Goal: Task Accomplishment & Management: Manage account settings

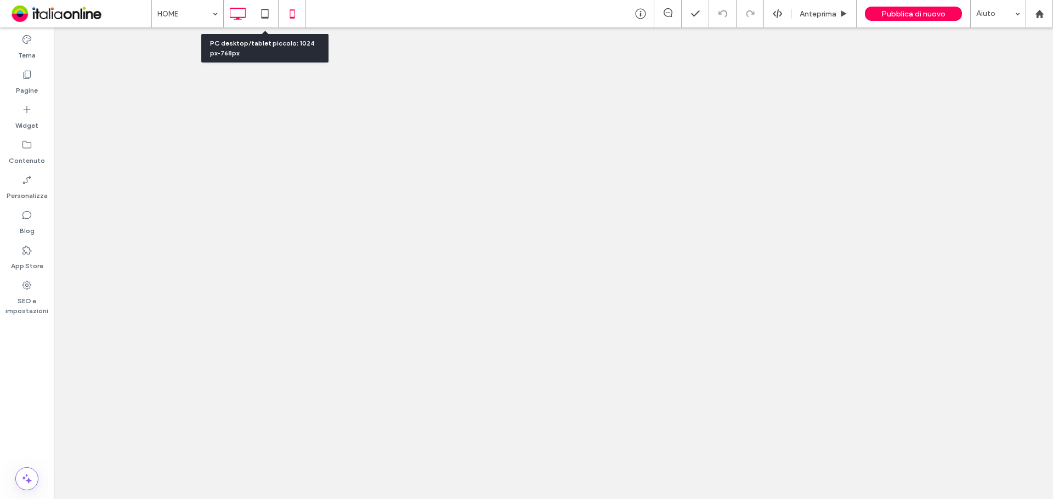
click at [280, 16] on div at bounding box center [292, 14] width 27 height 22
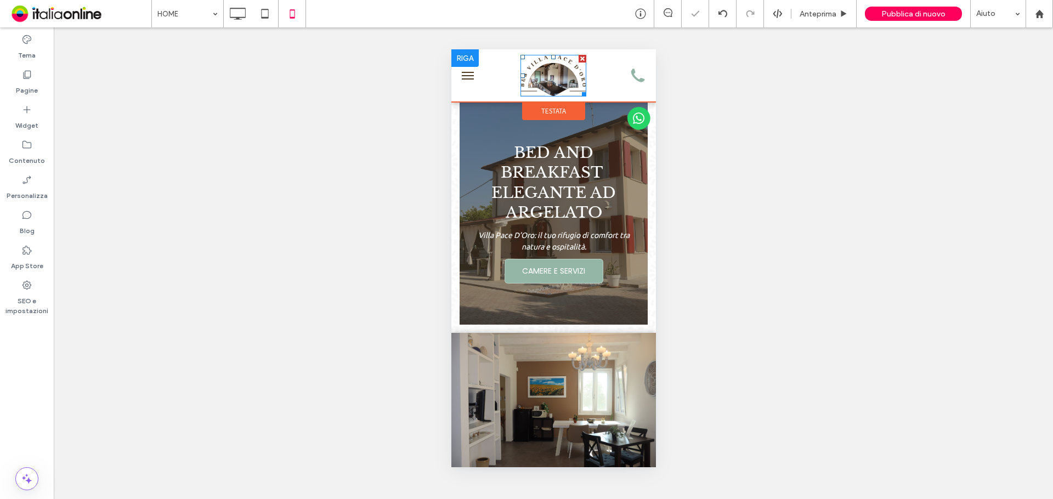
click at [541, 77] on img at bounding box center [553, 76] width 66 height 42
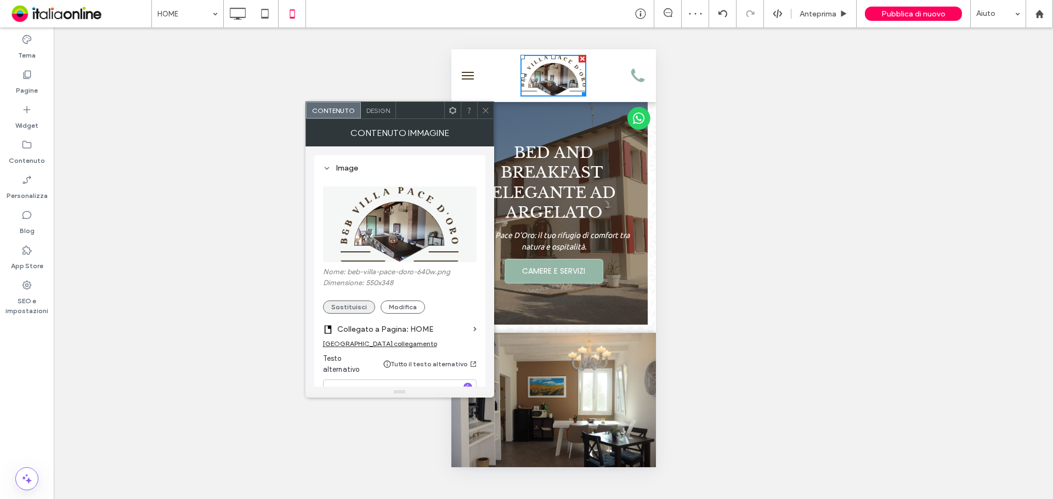
click at [357, 308] on button "Sostituisci" at bounding box center [349, 307] width 52 height 13
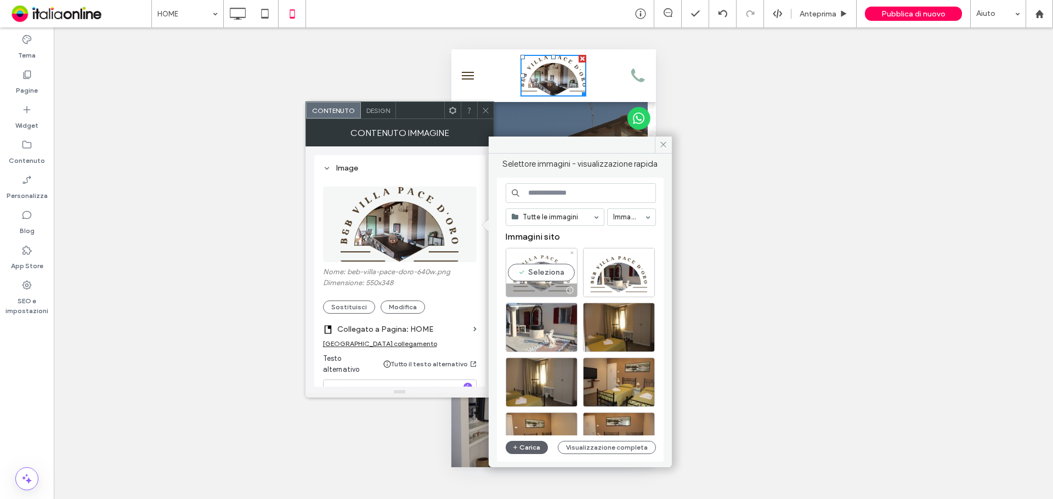
drag, startPoint x: 517, startPoint y: 275, endPoint x: 66, endPoint y: 225, distance: 453.6
click at [517, 275] on div "Seleziona" at bounding box center [542, 272] width 72 height 49
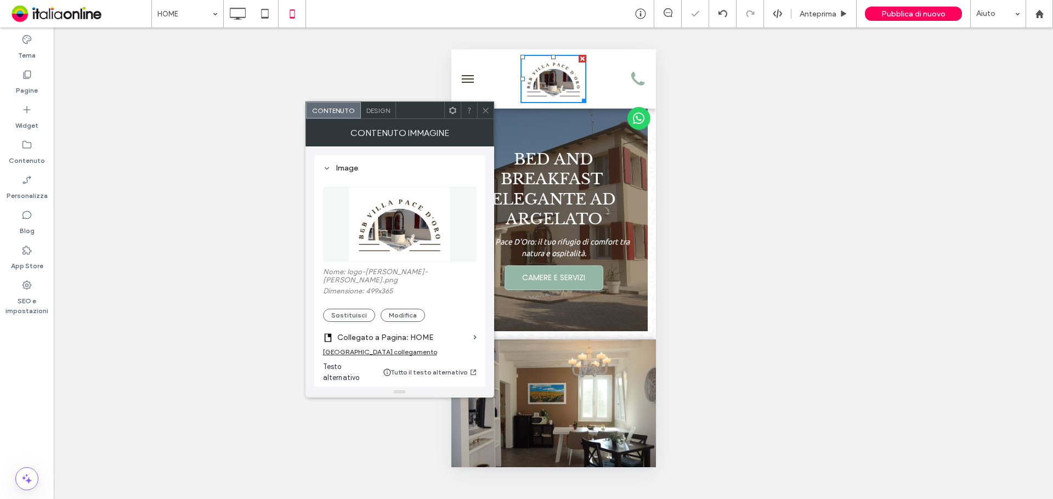
click at [488, 110] on icon at bounding box center [486, 110] width 8 height 8
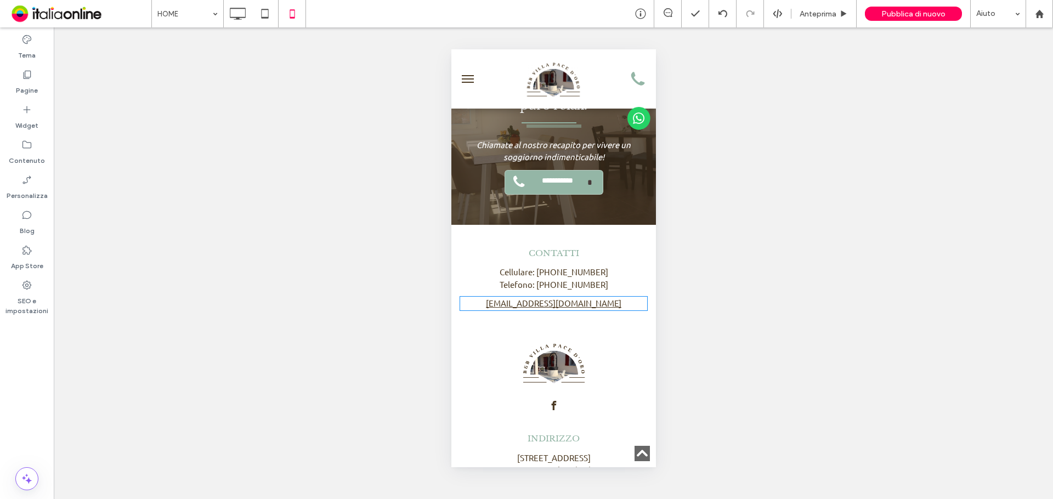
scroll to position [2941, 0]
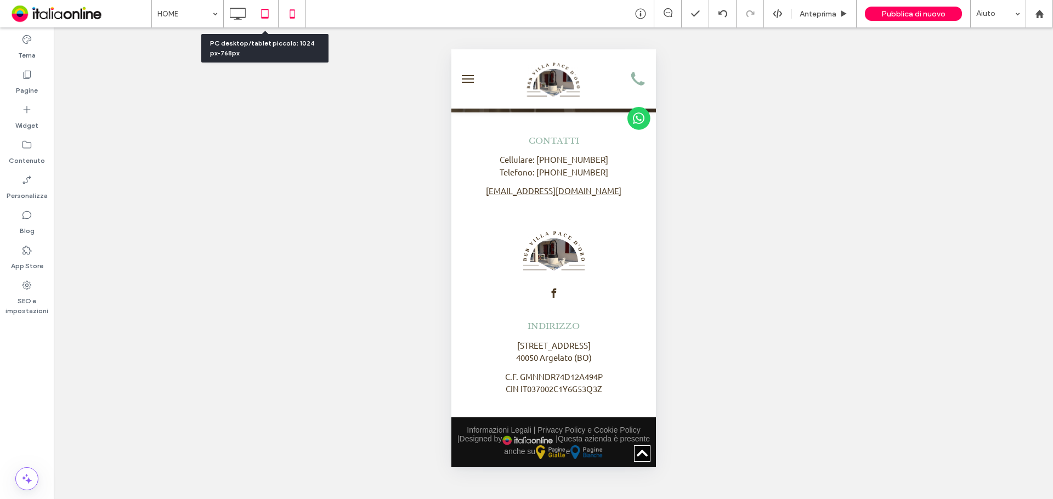
click at [258, 16] on icon at bounding box center [265, 14] width 22 height 22
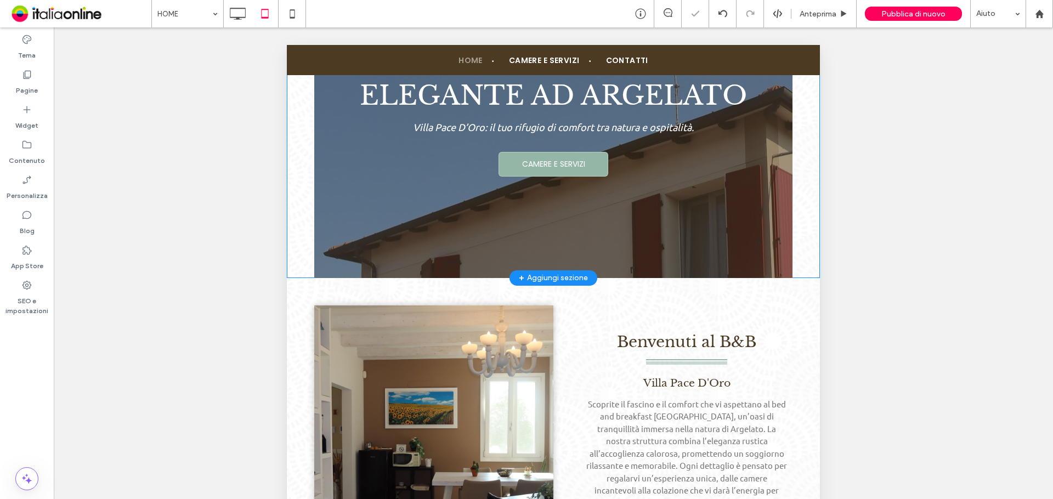
scroll to position [0, 0]
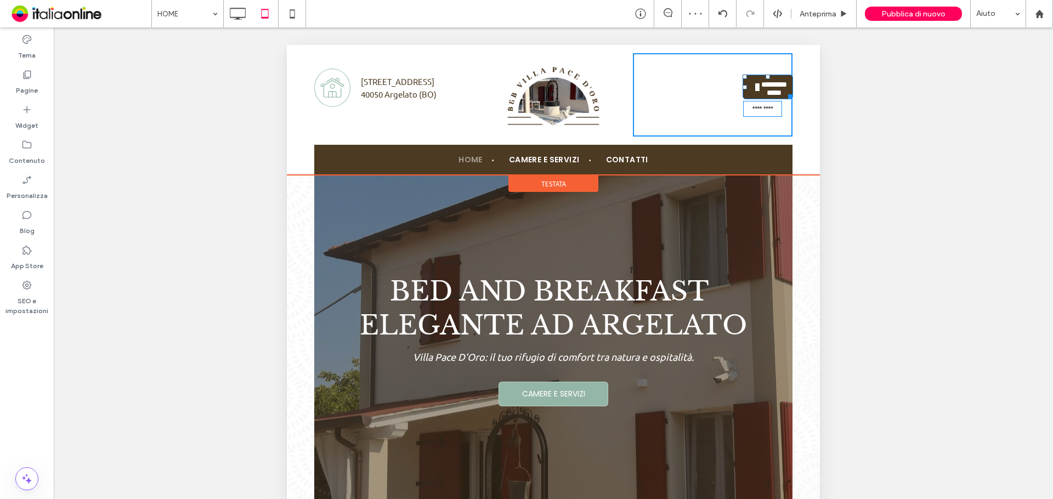
drag, startPoint x: 779, startPoint y: 93, endPoint x: 787, endPoint y: 114, distance: 21.5
click at [787, 114] on div "**********" at bounding box center [553, 95] width 533 height 100
drag, startPoint x: 737, startPoint y: 97, endPoint x: 674, endPoint y: 92, distance: 63.2
click at [743, 92] on link "**********" at bounding box center [766, 97] width 47 height 45
drag, startPoint x: 704, startPoint y: 113, endPoint x: 774, endPoint y: 112, distance: 70.2
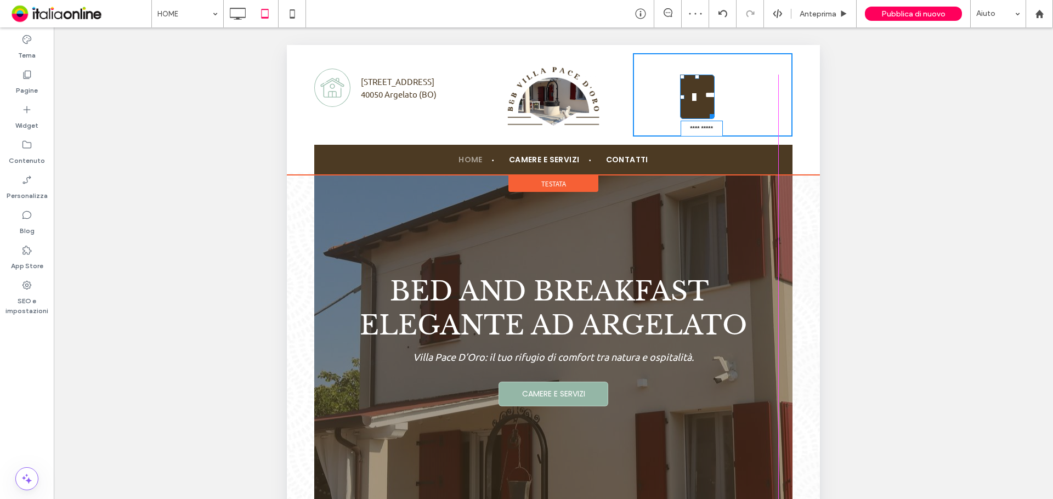
click at [714, 112] on div at bounding box center [710, 114] width 8 height 8
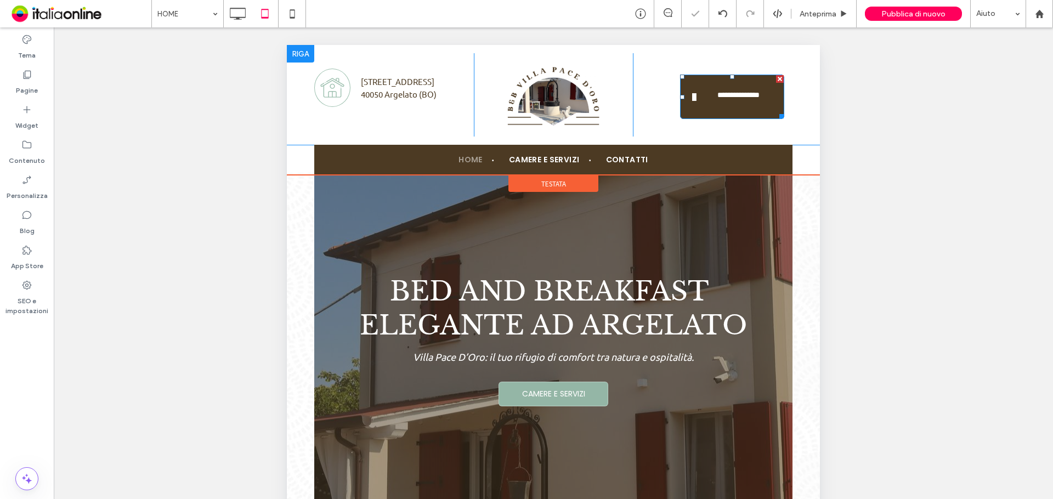
click at [751, 110] on link "**********" at bounding box center [732, 97] width 104 height 44
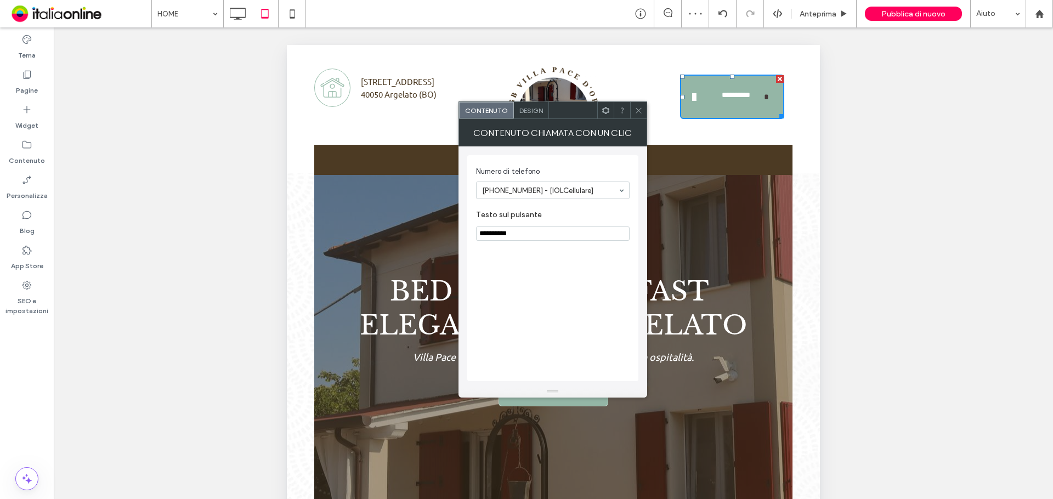
click at [636, 108] on icon at bounding box center [639, 110] width 8 height 8
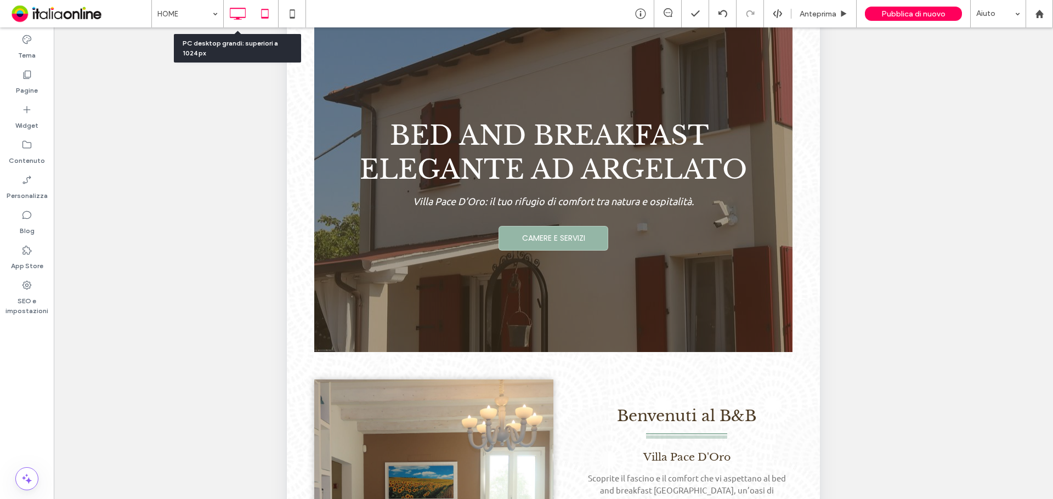
click at [243, 11] on icon at bounding box center [238, 14] width 22 height 22
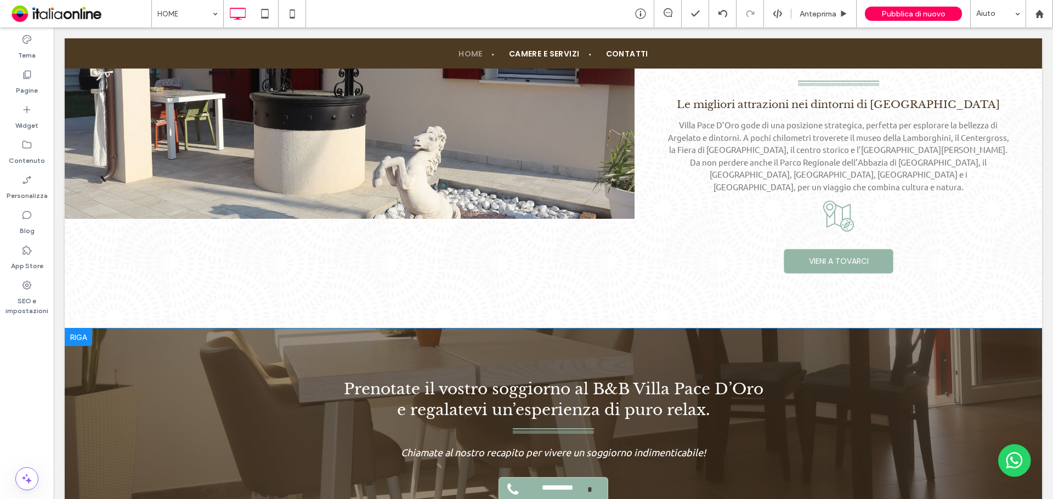
scroll to position [2180, 0]
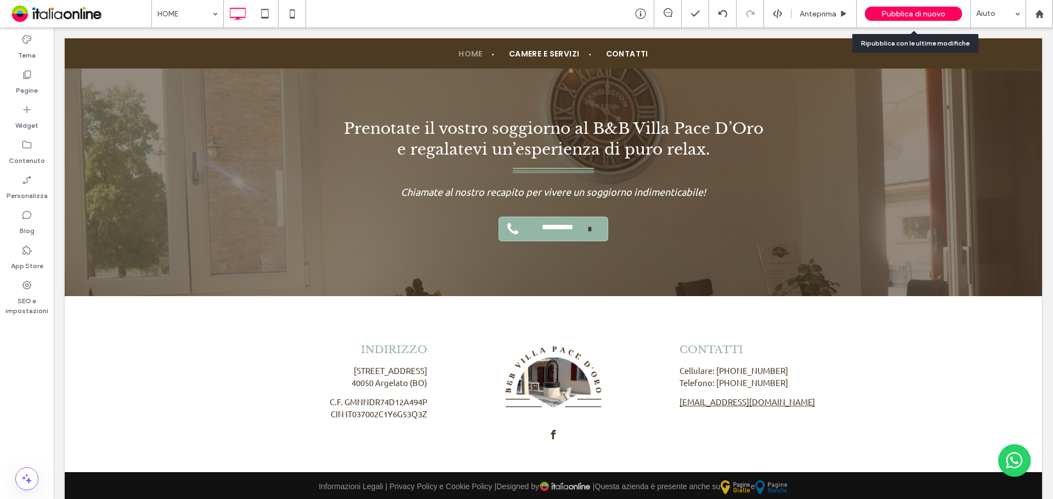
click at [925, 12] on span "Pubblica di nuovo" at bounding box center [913, 13] width 64 height 9
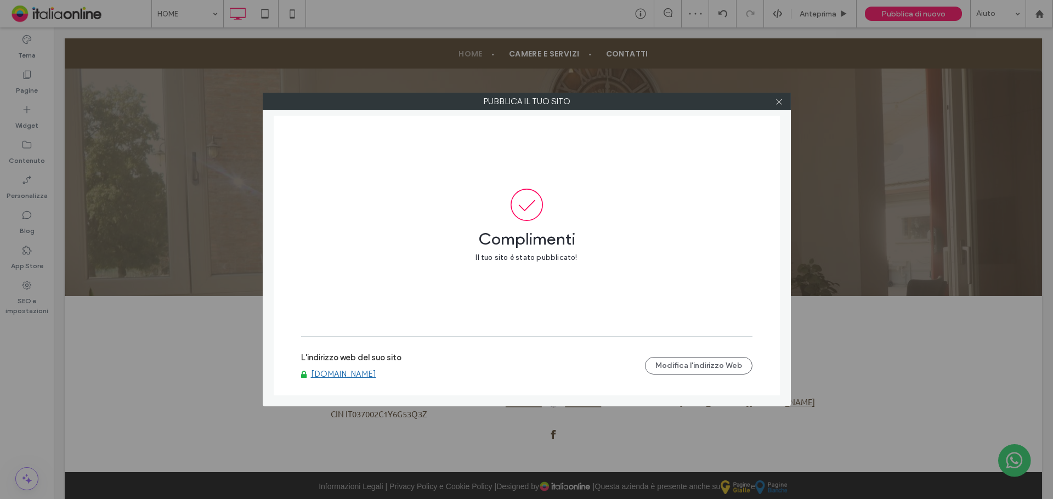
click at [367, 372] on link "www.villapacedoro.it" at bounding box center [343, 374] width 65 height 10
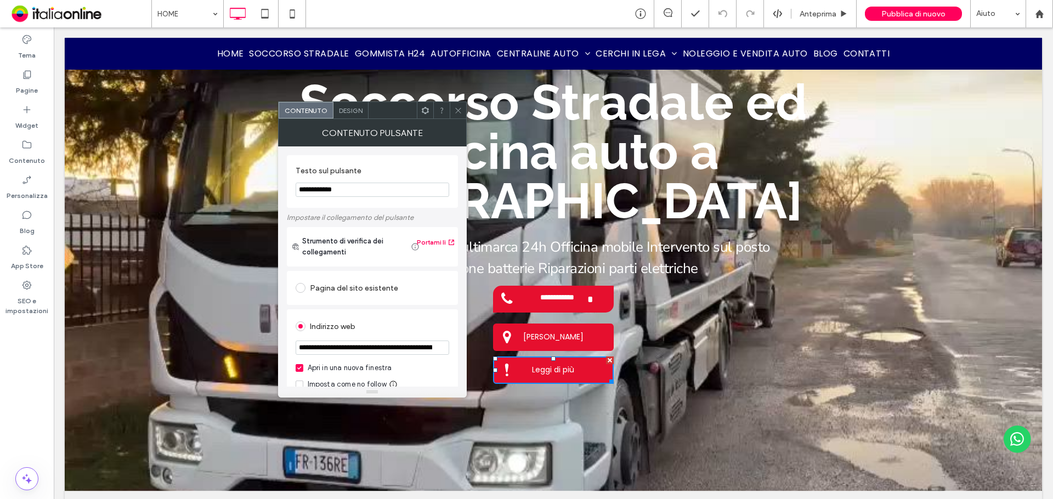
scroll to position [55, 0]
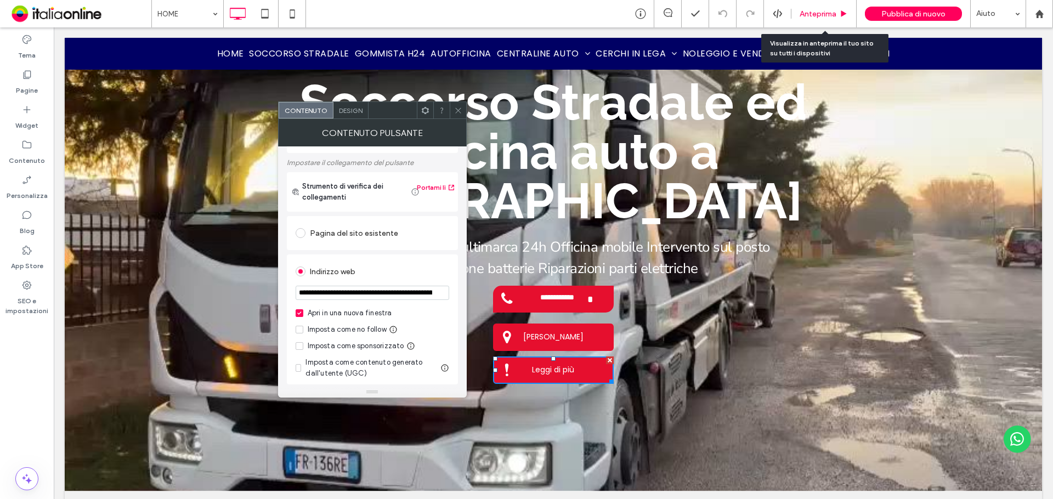
click at [841, 8] on div "Anteprima" at bounding box center [824, 13] width 65 height 27
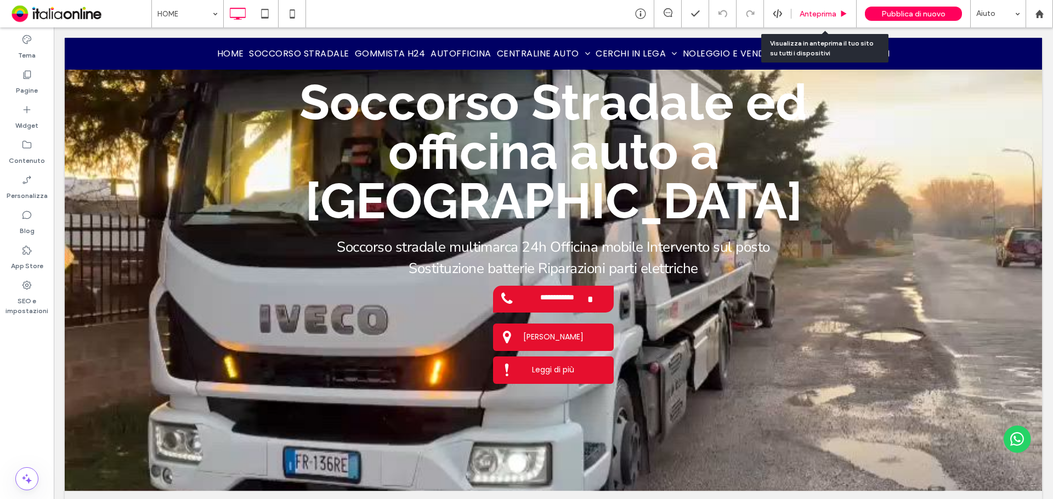
click at [834, 11] on span "Anteprima" at bounding box center [818, 13] width 37 height 9
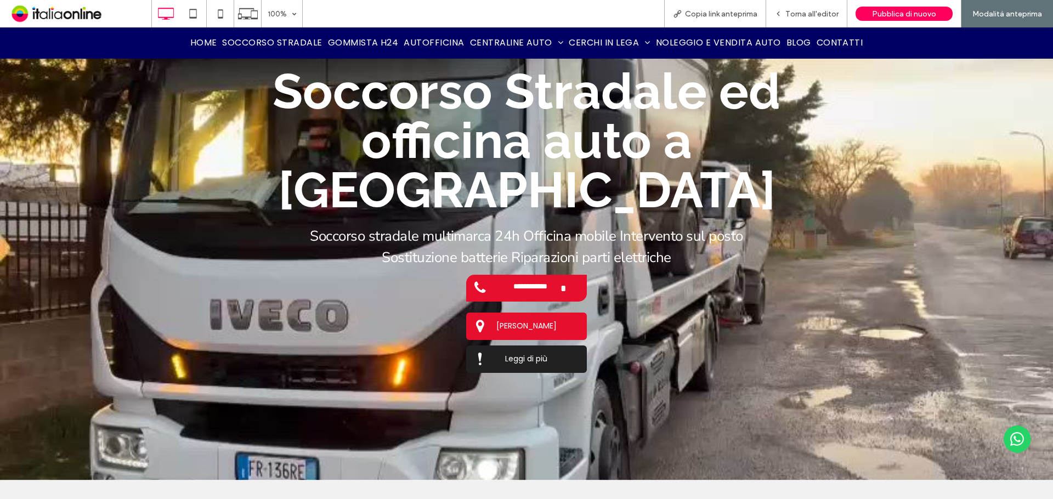
click at [525, 348] on span "Leggi di più" at bounding box center [526, 359] width 50 height 22
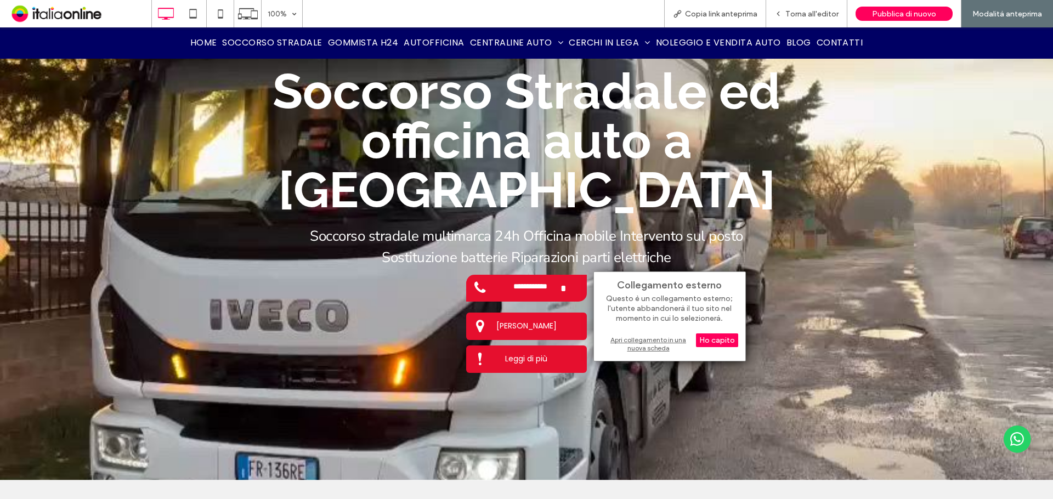
click at [658, 341] on div "Apri collegamento in una nuova scheda" at bounding box center [669, 344] width 137 height 20
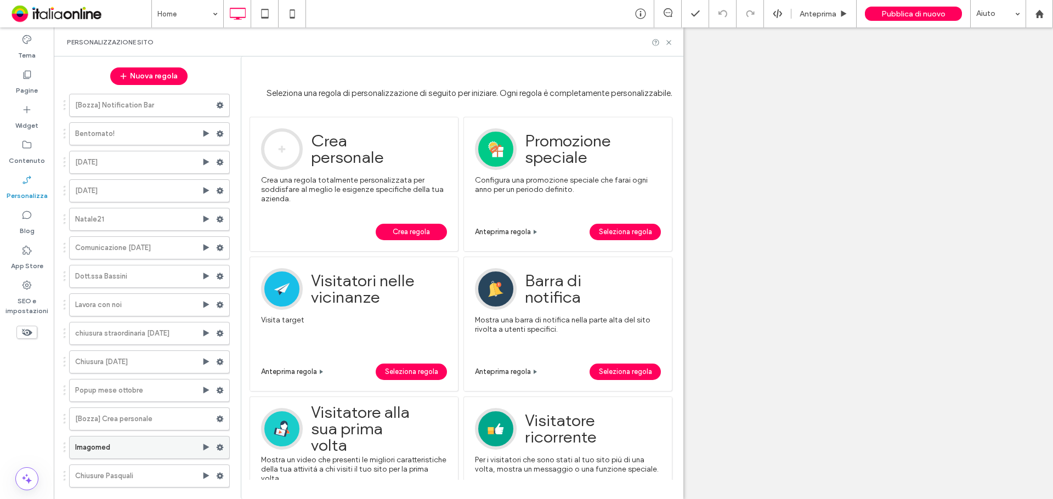
click at [217, 444] on use at bounding box center [220, 447] width 7 height 7
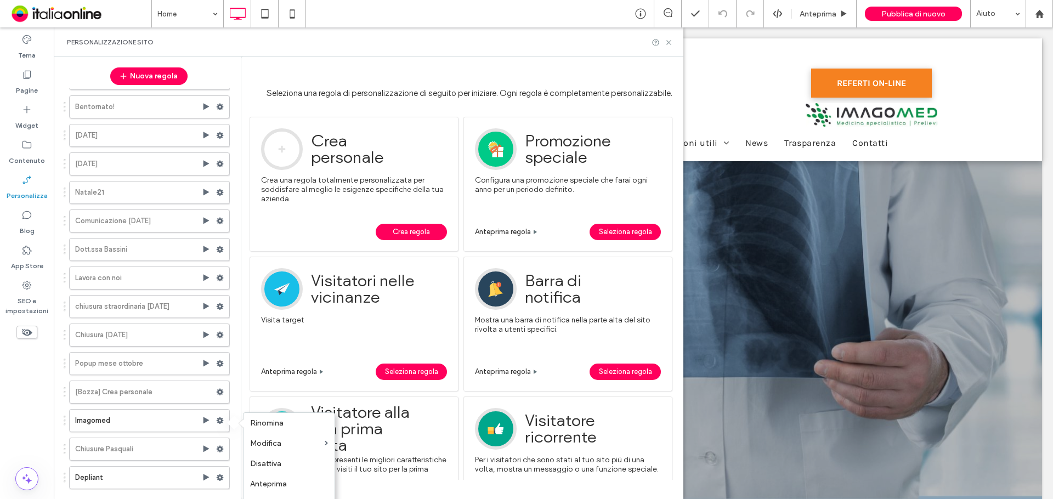
drag, startPoint x: 266, startPoint y: 465, endPoint x: 230, endPoint y: 460, distance: 36.6
click at [266, 465] on span "Disattiva" at bounding box center [265, 463] width 31 height 9
click at [216, 478] on icon at bounding box center [220, 478] width 8 height 8
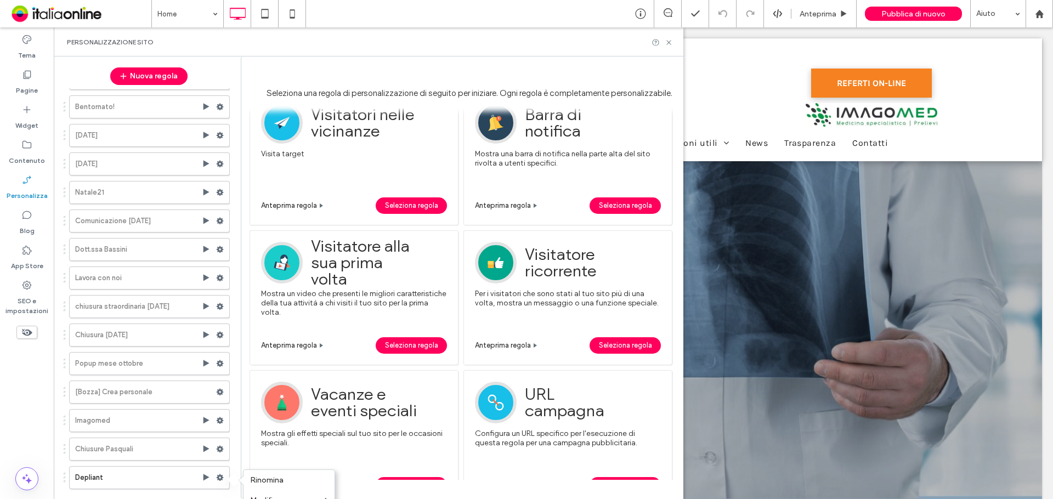
scroll to position [219, 0]
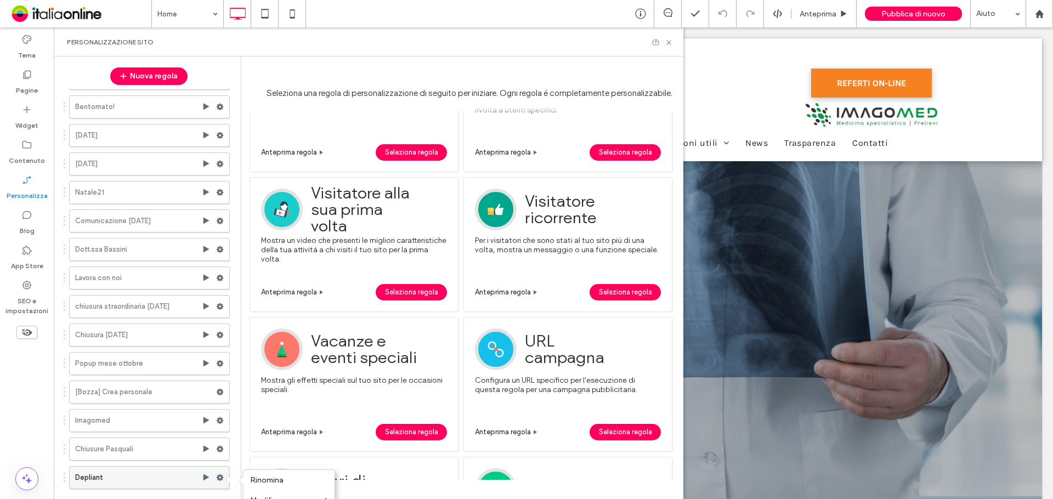
click at [223, 477] on div at bounding box center [222, 478] width 13 height 16
click at [218, 478] on div at bounding box center [222, 478] width 13 height 16
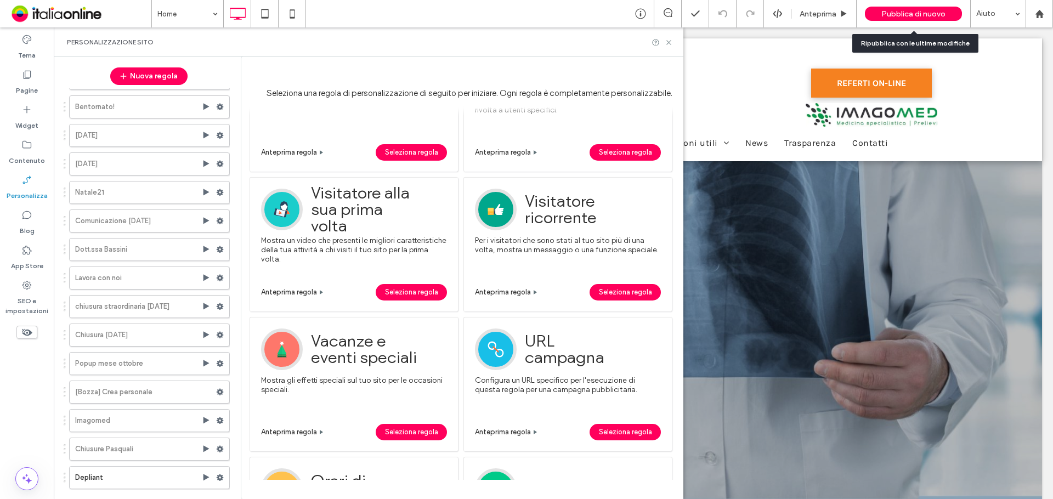
click at [908, 14] on span "Pubblica di nuovo" at bounding box center [913, 13] width 64 height 9
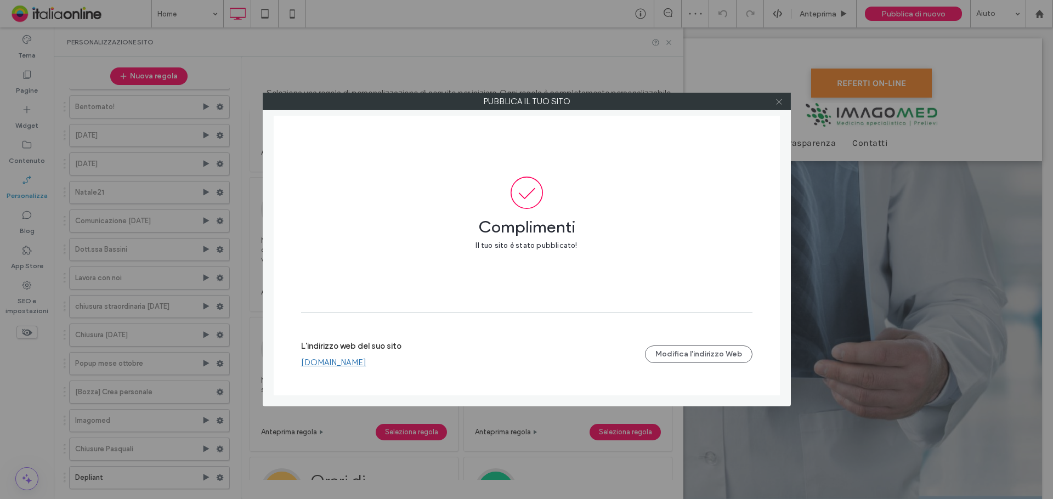
drag, startPoint x: 779, startPoint y: 105, endPoint x: 745, endPoint y: 115, distance: 34.7
click at [779, 105] on icon at bounding box center [779, 102] width 8 height 8
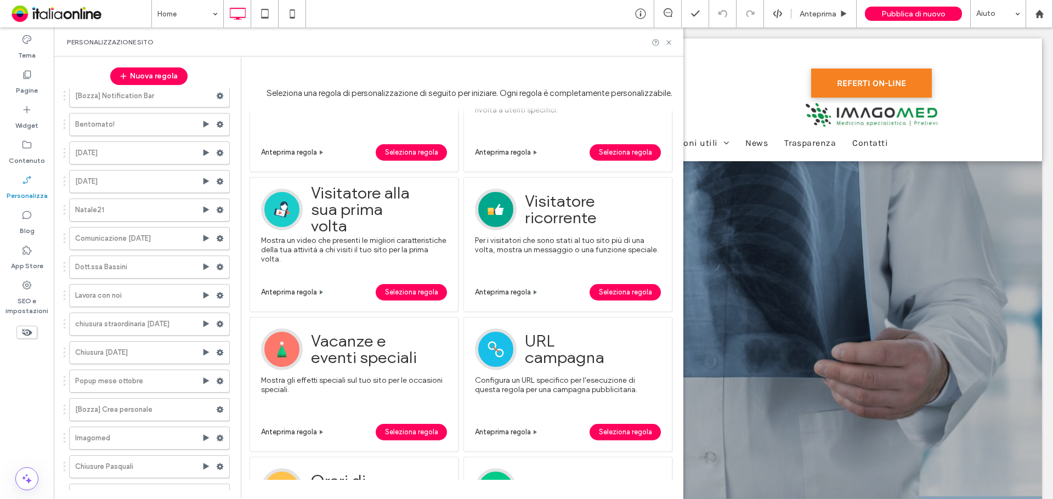
scroll to position [0, 0]
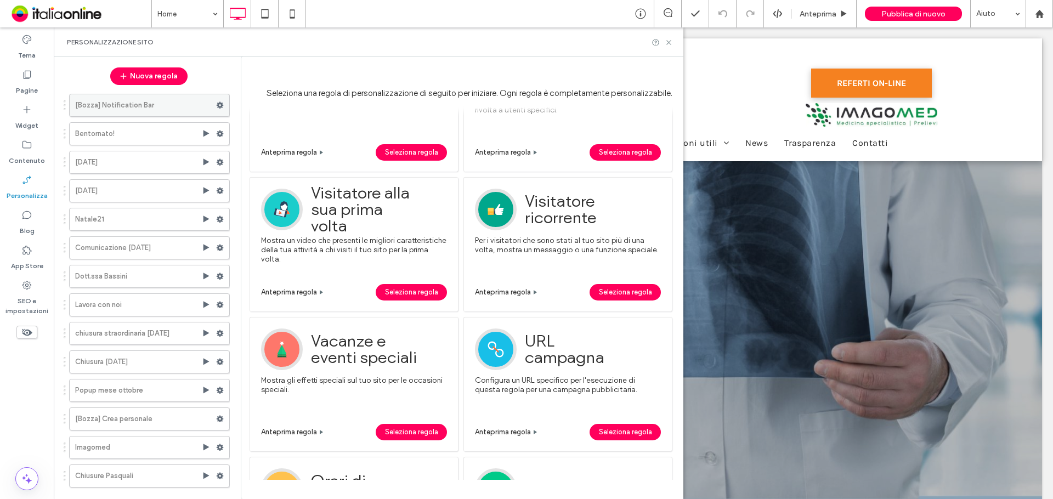
click at [217, 104] on use at bounding box center [220, 105] width 7 height 7
click at [254, 155] on div "Elimina" at bounding box center [289, 148] width 91 height 20
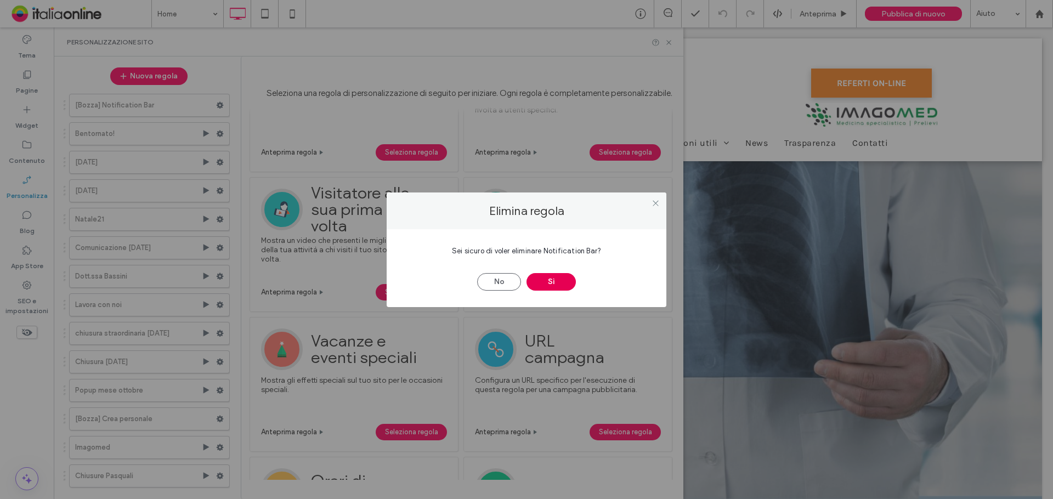
click at [549, 285] on button "Sì" at bounding box center [551, 282] width 49 height 18
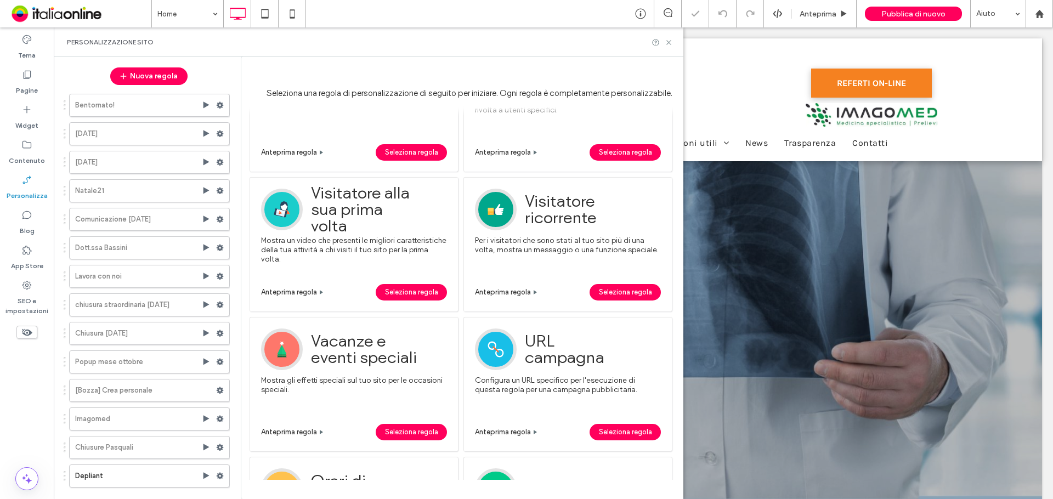
drag, startPoint x: 218, startPoint y: 104, endPoint x: 231, endPoint y: 114, distance: 16.9
click at [218, 104] on use at bounding box center [220, 105] width 7 height 7
click at [284, 203] on div "Elimina" at bounding box center [295, 209] width 91 height 20
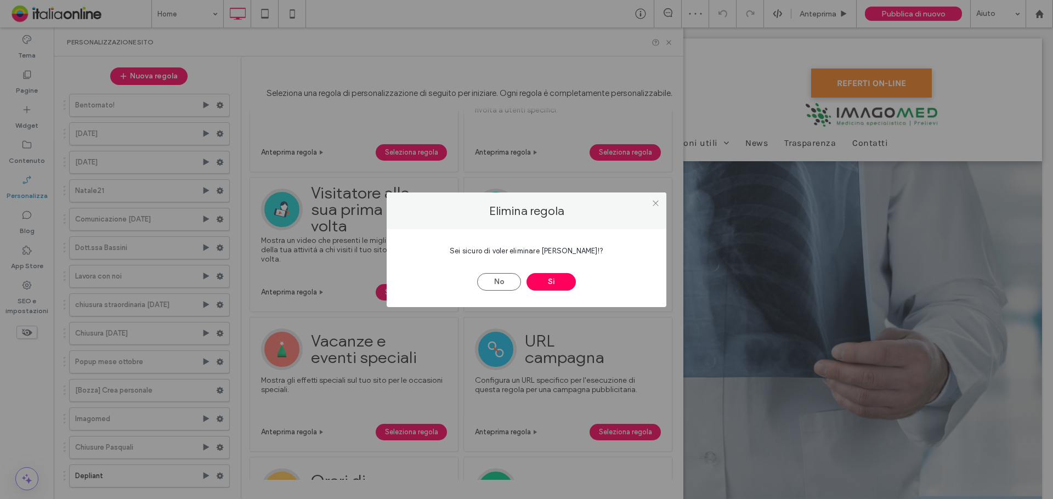
drag, startPoint x: 553, startPoint y: 280, endPoint x: 508, endPoint y: 267, distance: 47.0
click at [553, 280] on button "Sì" at bounding box center [551, 282] width 49 height 18
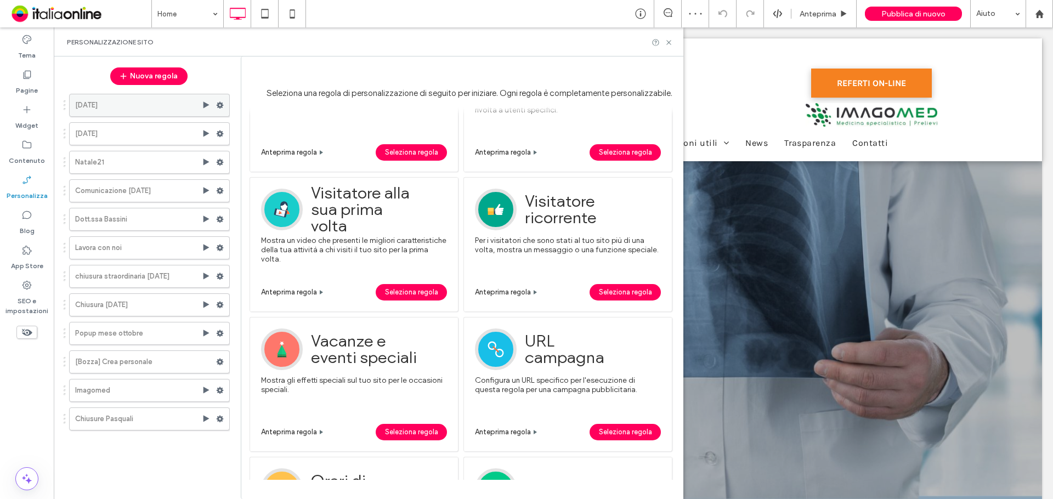
click at [221, 105] on use at bounding box center [220, 105] width 7 height 7
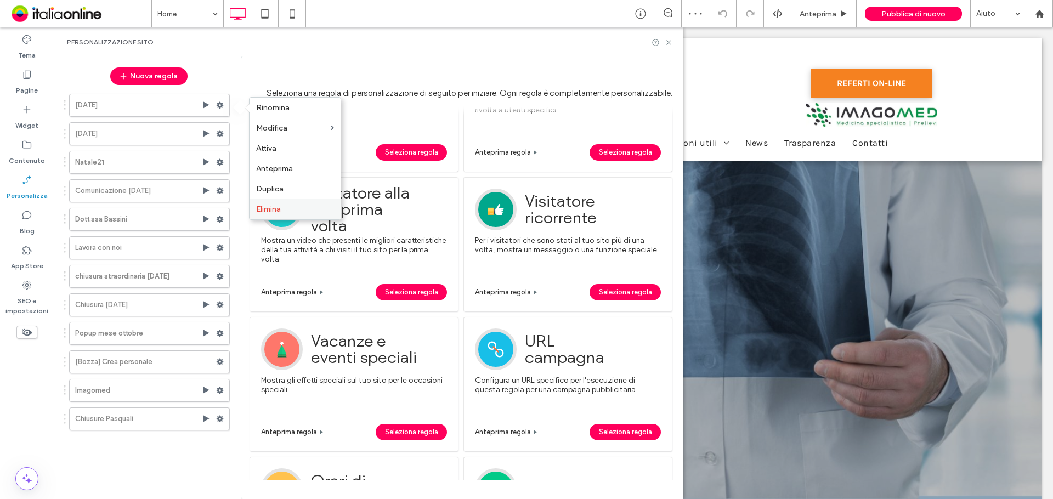
click at [295, 206] on label "Elimina" at bounding box center [295, 209] width 78 height 9
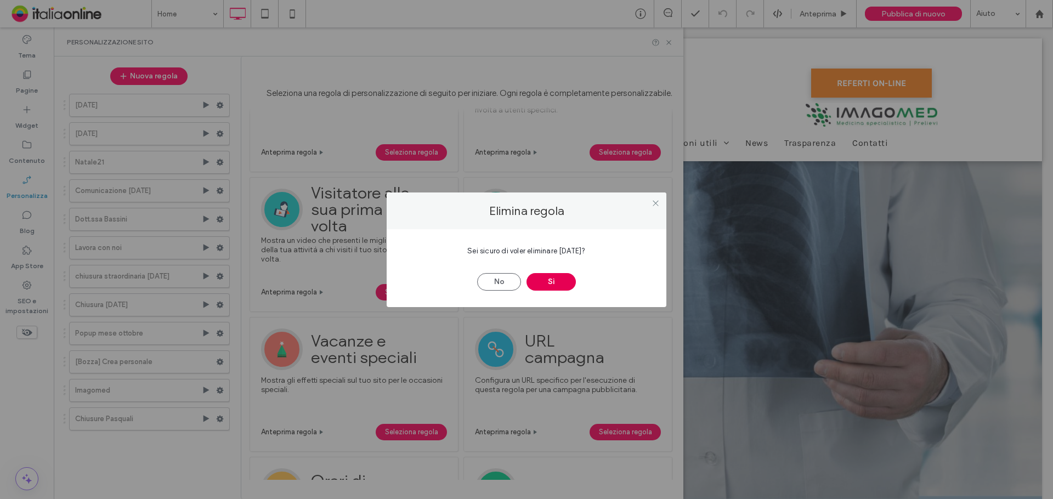
drag, startPoint x: 551, startPoint y: 280, endPoint x: 540, endPoint y: 278, distance: 10.8
click at [551, 280] on button "Sì" at bounding box center [551, 282] width 49 height 18
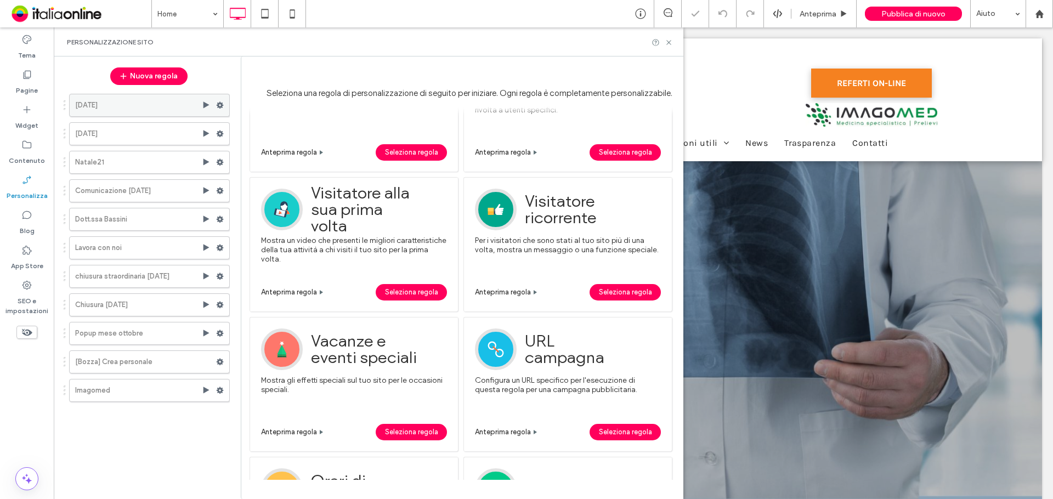
click at [223, 105] on use at bounding box center [220, 105] width 7 height 7
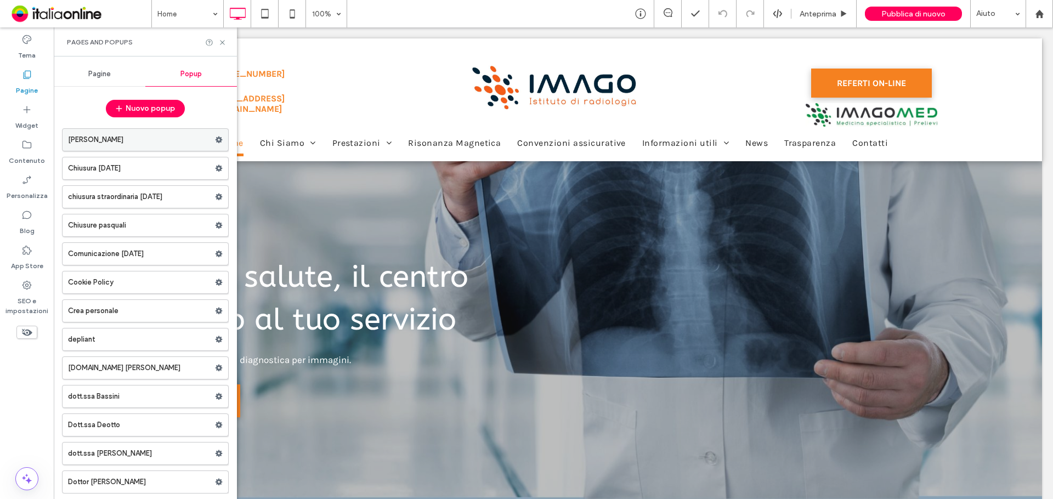
click at [216, 137] on use at bounding box center [219, 140] width 7 height 7
click at [264, 181] on span "Elimina" at bounding box center [261, 182] width 25 height 9
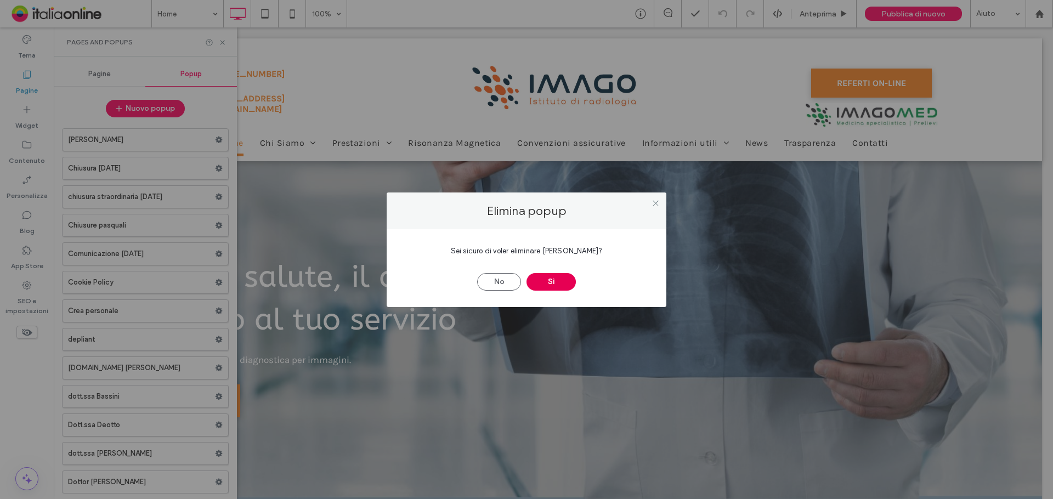
click at [555, 278] on button "Sì" at bounding box center [551, 282] width 49 height 18
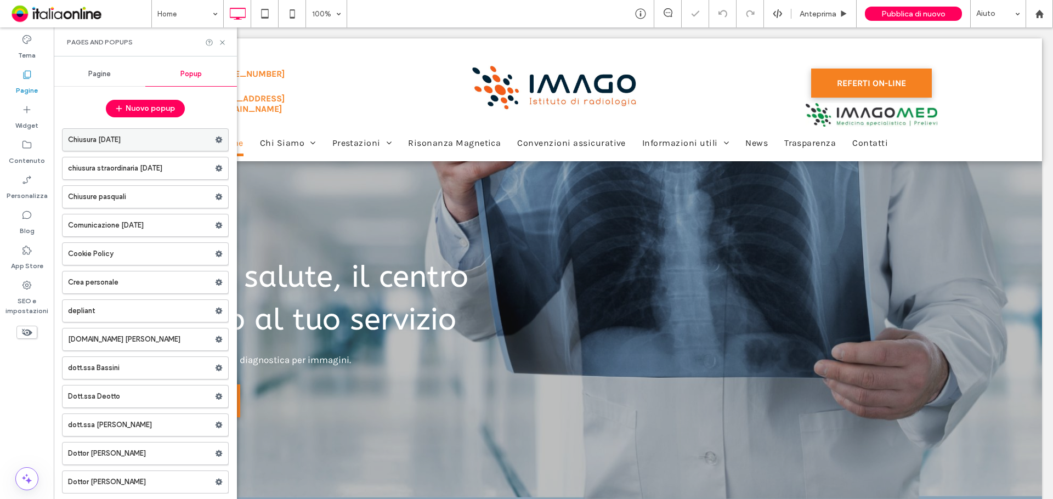
click at [208, 142] on label "Chiusura dicembre 2023" at bounding box center [141, 140] width 147 height 22
click at [216, 142] on use at bounding box center [219, 140] width 7 height 7
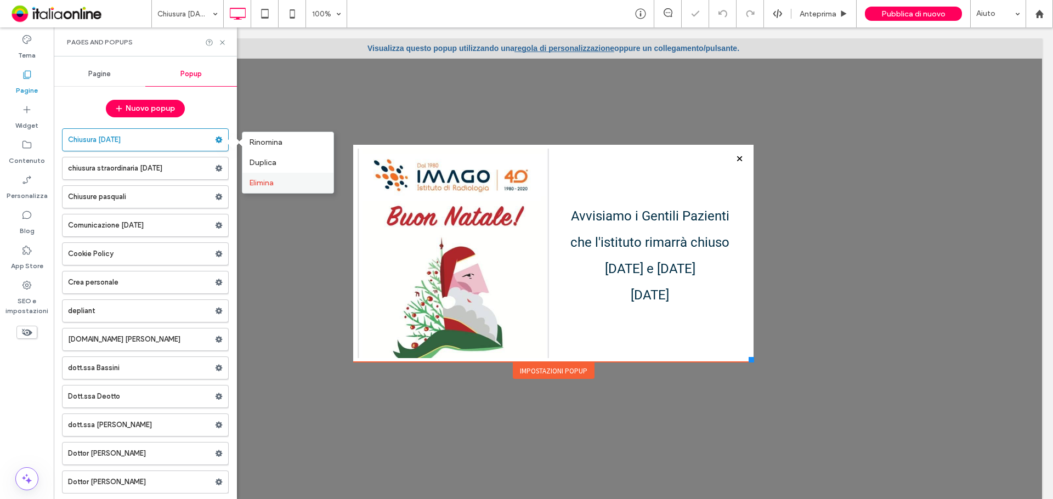
click at [256, 184] on span "Elimina" at bounding box center [261, 182] width 25 height 9
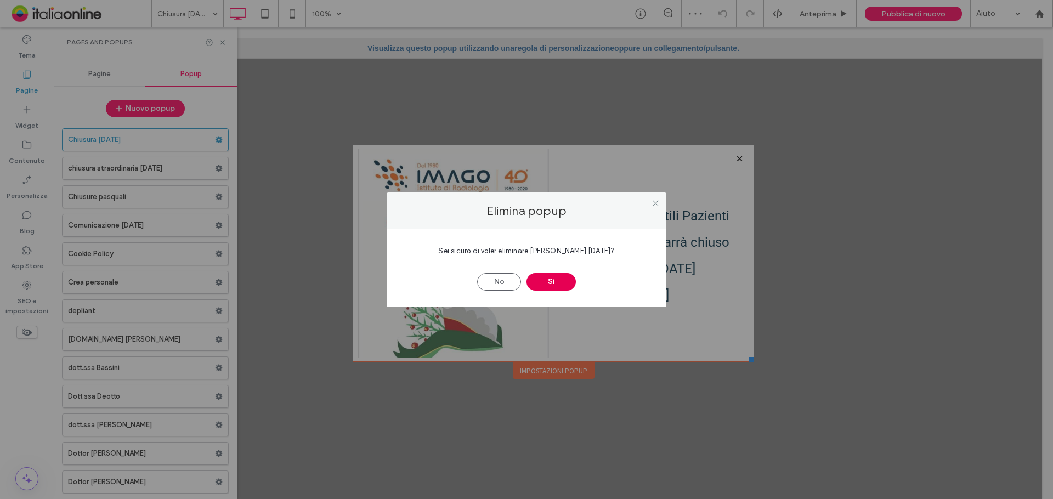
drag, startPoint x: 564, startPoint y: 280, endPoint x: 550, endPoint y: 276, distance: 15.3
click at [564, 280] on button "Sì" at bounding box center [551, 282] width 49 height 18
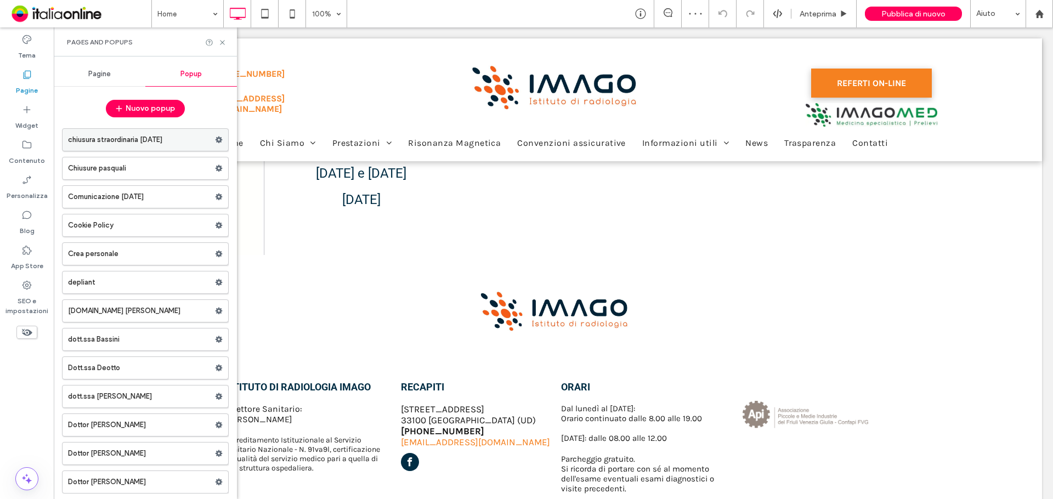
click at [213, 140] on div at bounding box center [526, 249] width 1053 height 499
click at [215, 140] on icon at bounding box center [219, 140] width 8 height 8
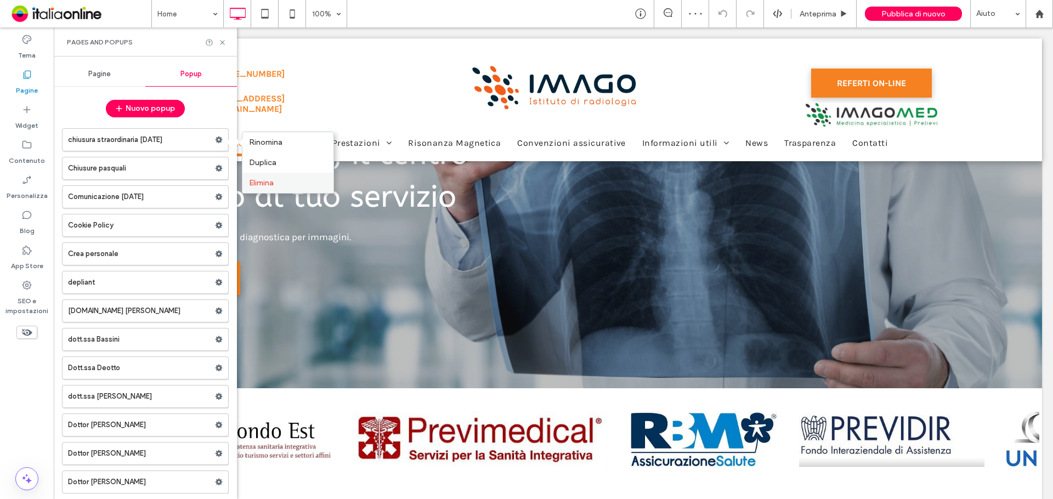
click at [263, 182] on span "Elimina" at bounding box center [261, 182] width 25 height 9
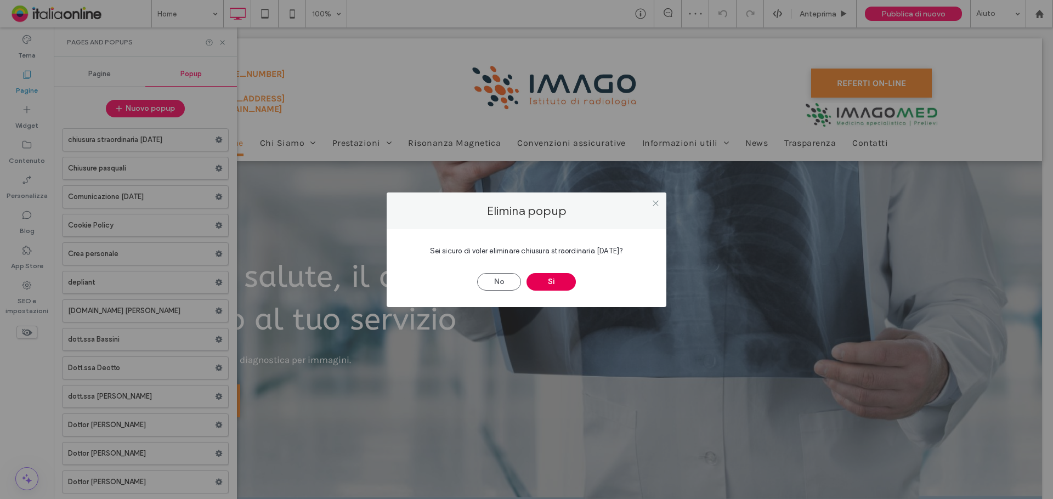
click at [557, 286] on button "Sì" at bounding box center [551, 282] width 49 height 18
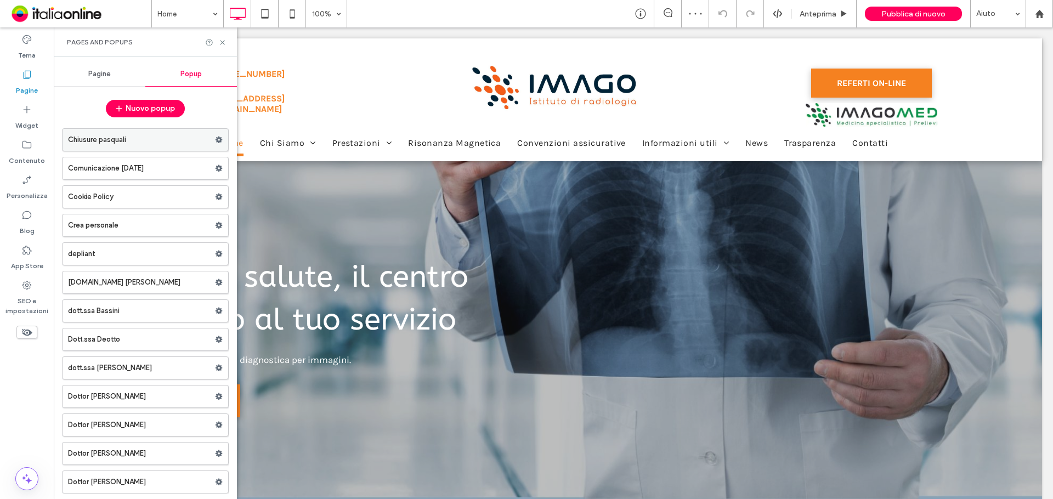
click at [216, 142] on use at bounding box center [219, 140] width 7 height 7
click at [267, 184] on span "Elimina" at bounding box center [261, 182] width 25 height 9
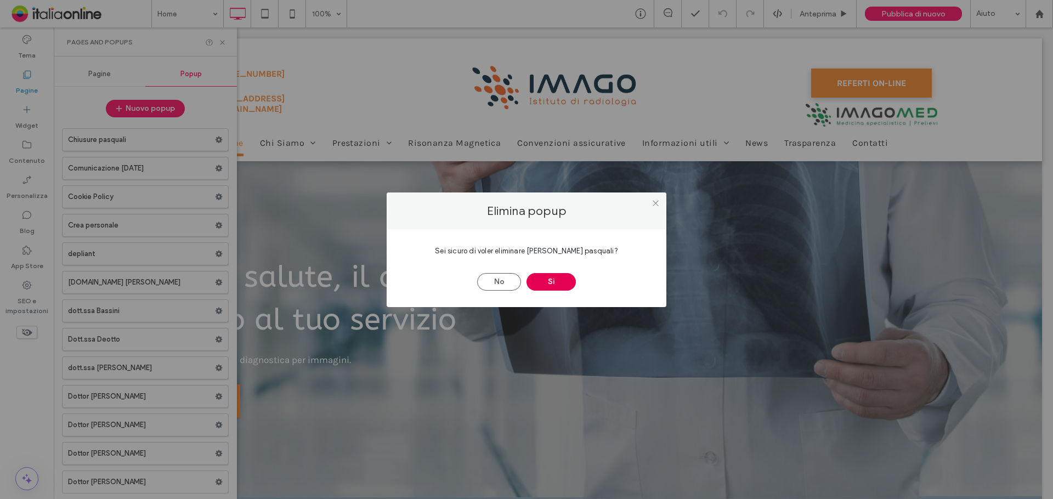
click at [540, 280] on button "Sì" at bounding box center [551, 282] width 49 height 18
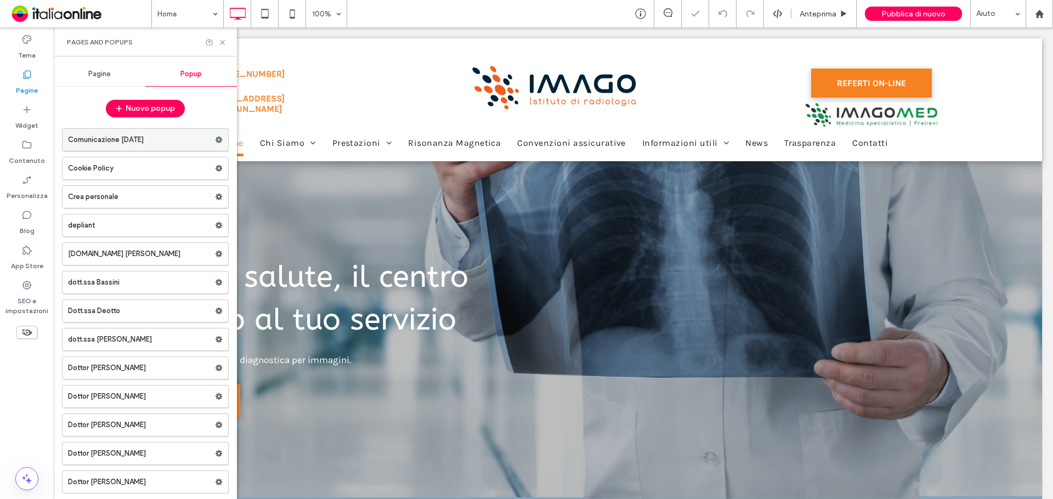
click at [216, 138] on use at bounding box center [219, 140] width 7 height 7
click at [262, 180] on span "Elimina" at bounding box center [261, 182] width 25 height 9
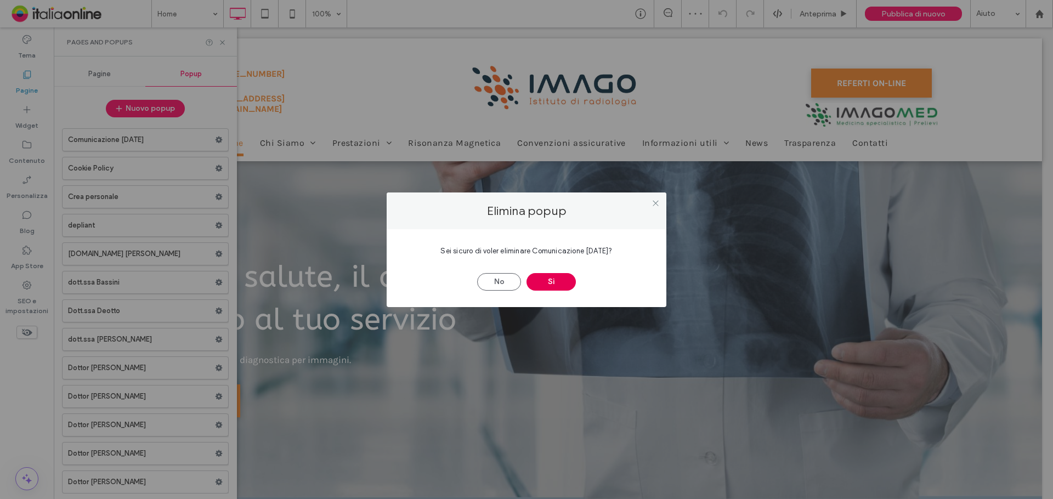
click at [553, 279] on button "Sì" at bounding box center [551, 282] width 49 height 18
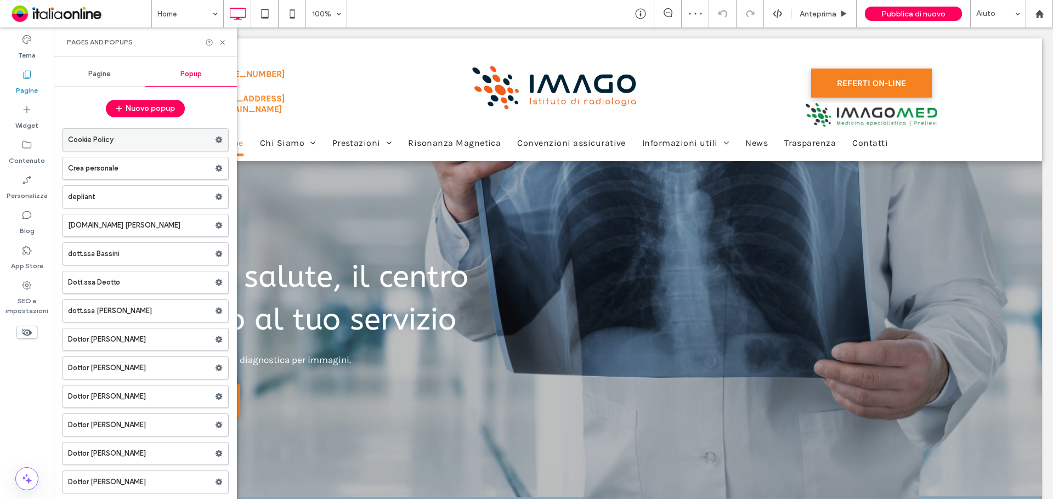
click at [216, 142] on use at bounding box center [219, 140] width 7 height 7
click at [273, 183] on span "Elimina" at bounding box center [261, 182] width 25 height 9
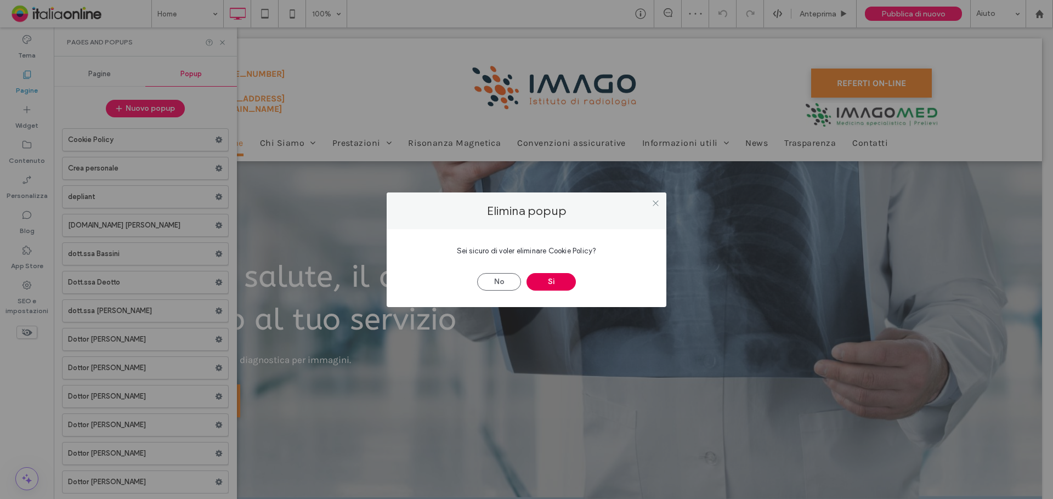
click at [560, 282] on button "Sì" at bounding box center [551, 282] width 49 height 18
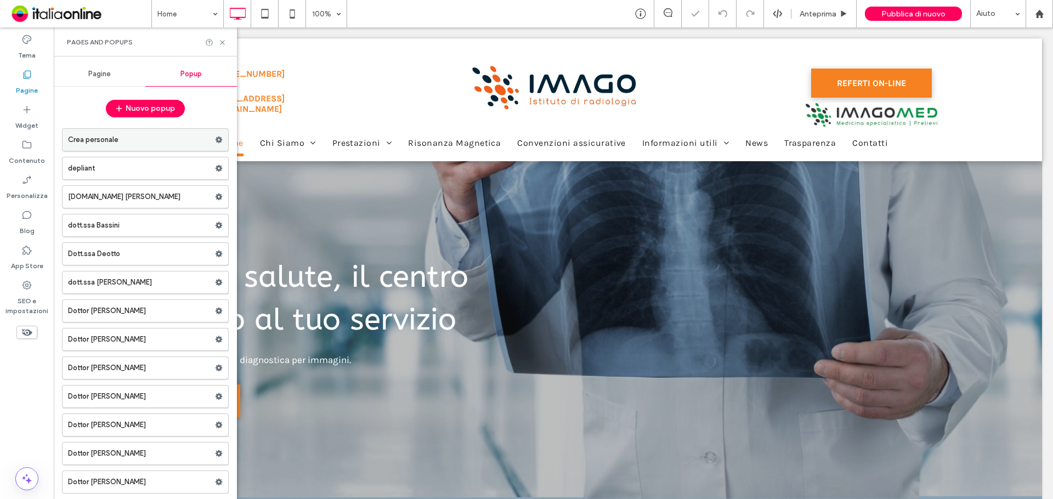
click at [216, 140] on use at bounding box center [219, 140] width 7 height 7
click at [275, 188] on div "Elimina" at bounding box center [287, 183] width 91 height 20
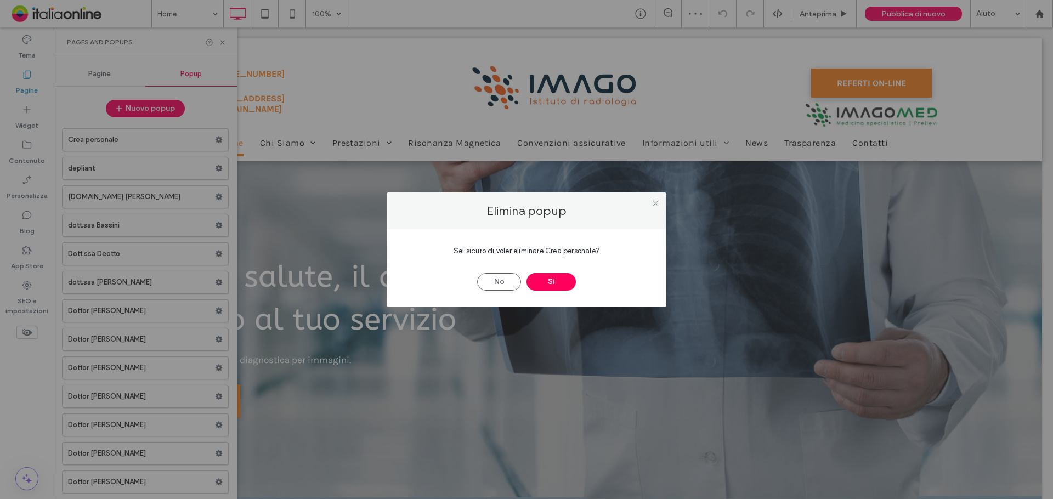
click at [541, 272] on div "No Sì" at bounding box center [526, 276] width 247 height 29
click at [542, 280] on button "Sì" at bounding box center [551, 282] width 49 height 18
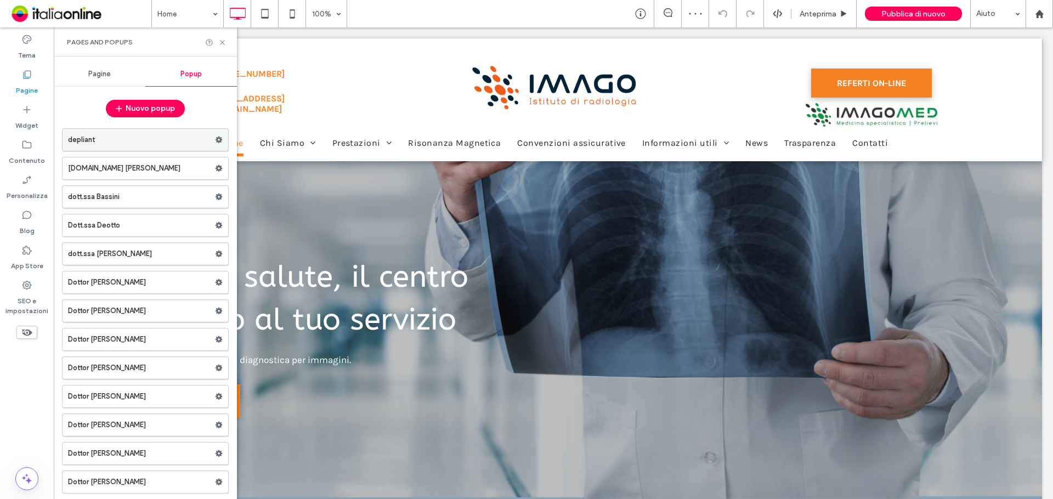
drag, startPoint x: 212, startPoint y: 142, endPoint x: 205, endPoint y: 149, distance: 10.5
click at [216, 142] on use at bounding box center [219, 140] width 7 height 7
click at [282, 182] on label "Elimina" at bounding box center [288, 182] width 78 height 9
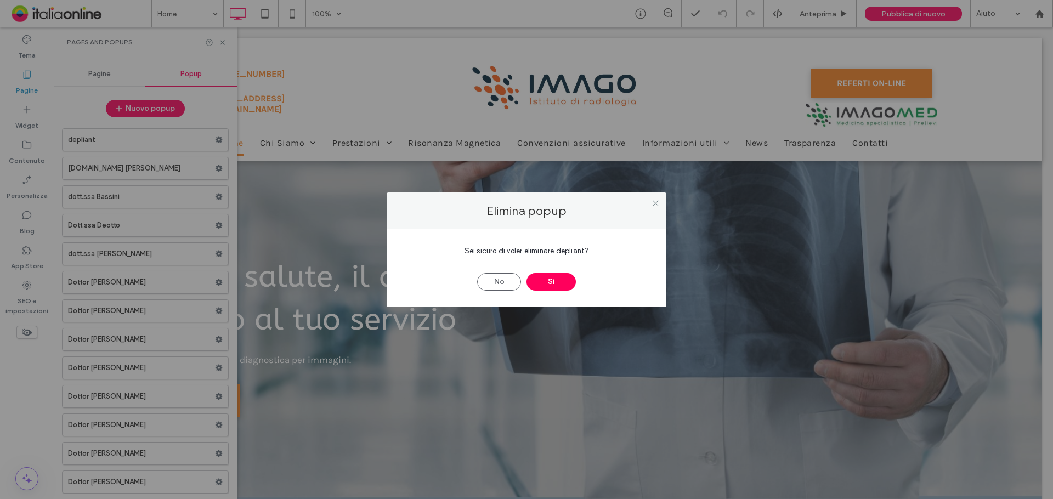
drag, startPoint x: 551, startPoint y: 276, endPoint x: 529, endPoint y: 268, distance: 23.9
click at [551, 276] on button "Sì" at bounding box center [551, 282] width 49 height 18
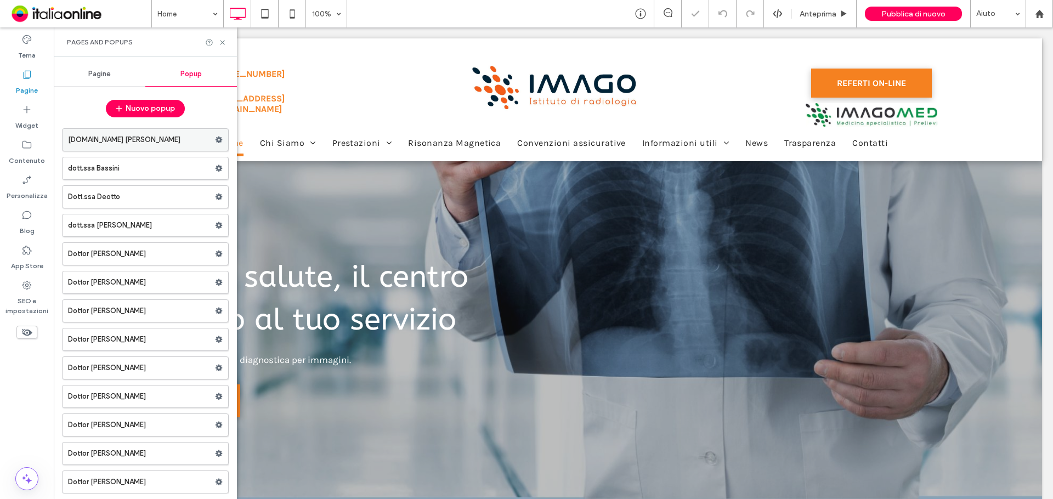
click at [215, 145] on span at bounding box center [219, 140] width 8 height 16
click at [275, 188] on div "Elimina" at bounding box center [287, 183] width 91 height 20
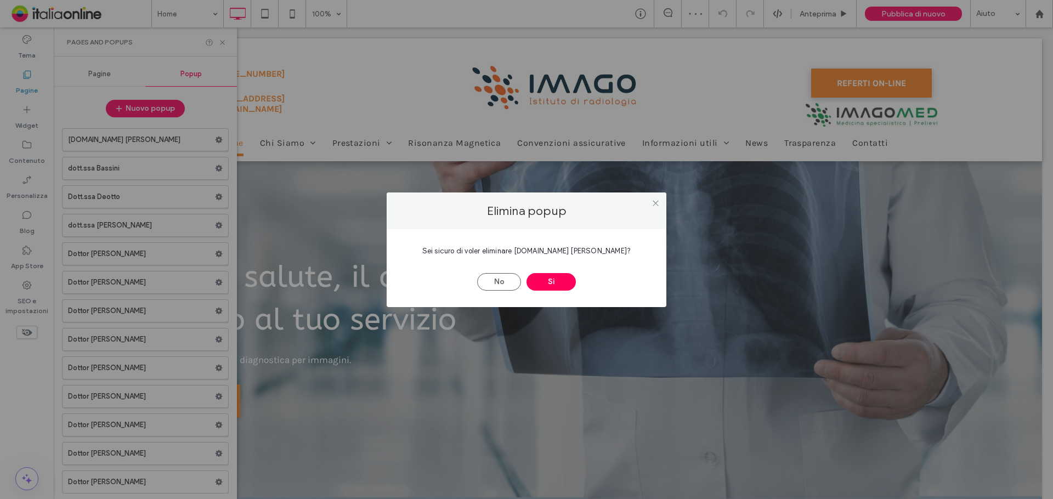
drag, startPoint x: 562, startPoint y: 281, endPoint x: 510, endPoint y: 269, distance: 54.0
click at [562, 281] on button "Sì" at bounding box center [551, 282] width 49 height 18
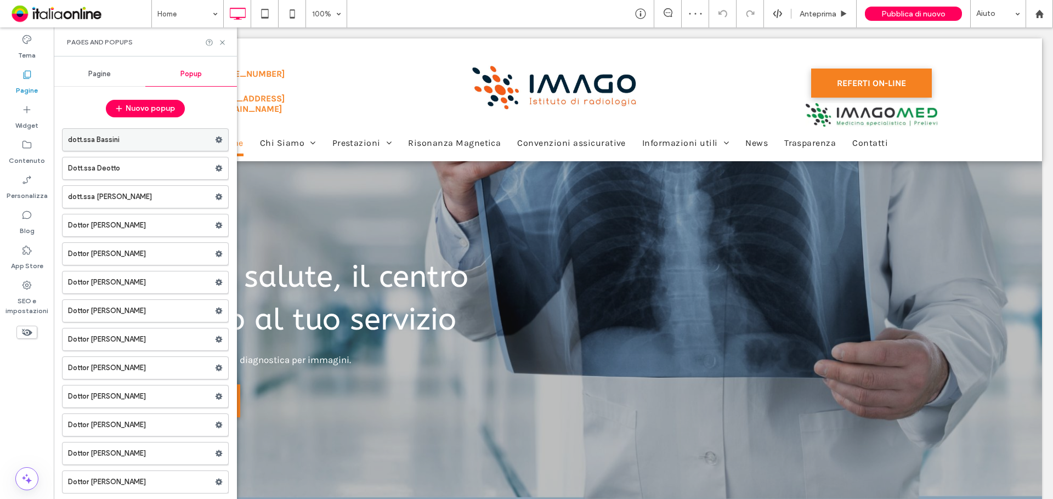
click at [217, 140] on div at bounding box center [221, 140] width 13 height 16
click at [215, 144] on span at bounding box center [219, 140] width 8 height 16
click at [255, 179] on span "Elimina" at bounding box center [261, 182] width 25 height 9
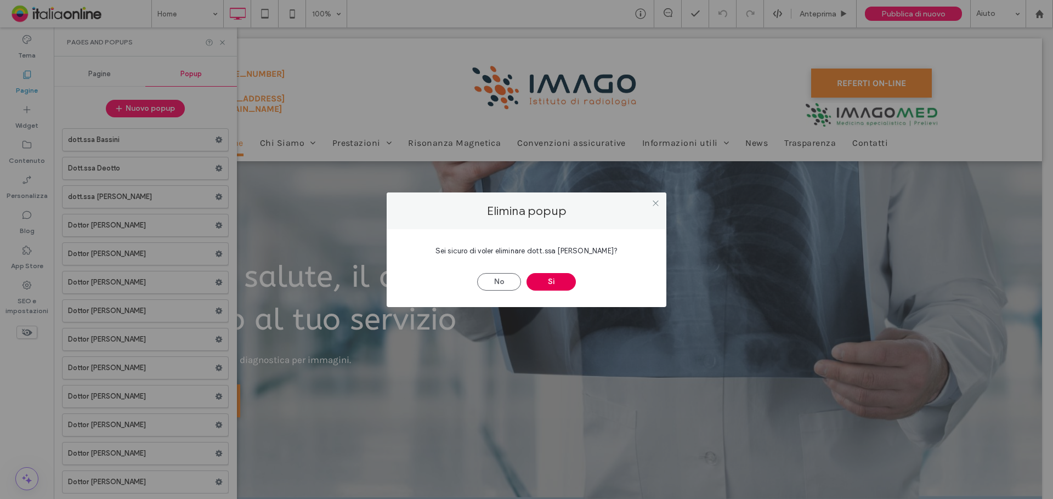
click at [547, 281] on button "Sì" at bounding box center [551, 282] width 49 height 18
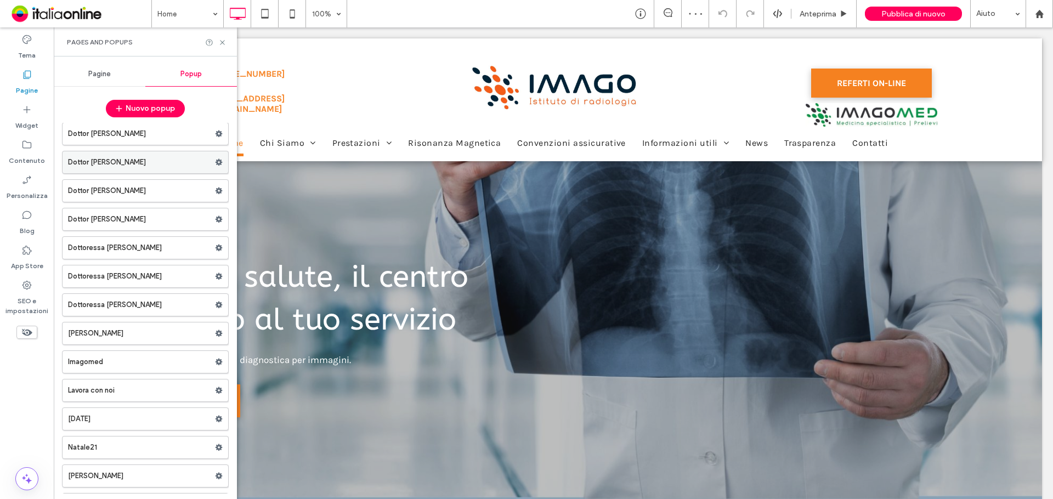
scroll to position [291, 0]
click at [26, 191] on label "Personalizza" at bounding box center [27, 192] width 41 height 15
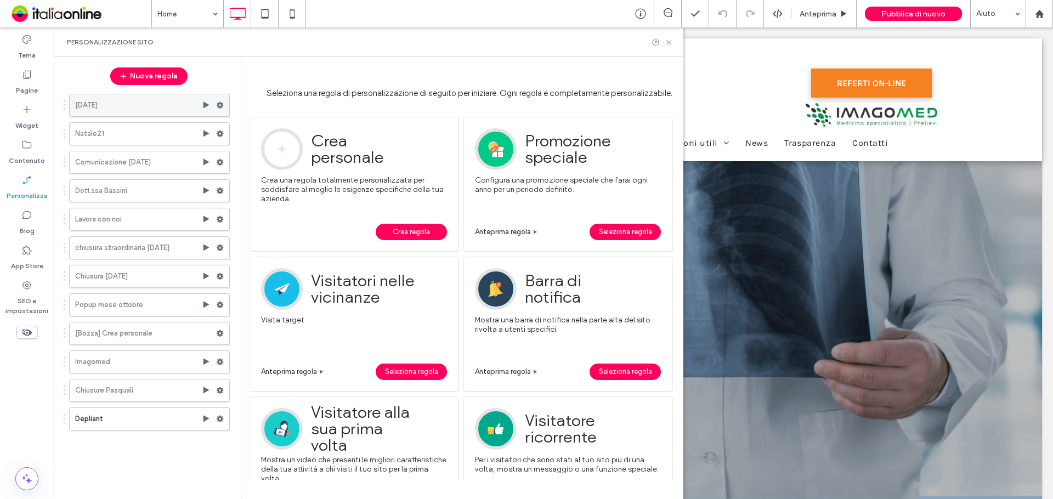
click at [222, 108] on use at bounding box center [220, 105] width 7 height 7
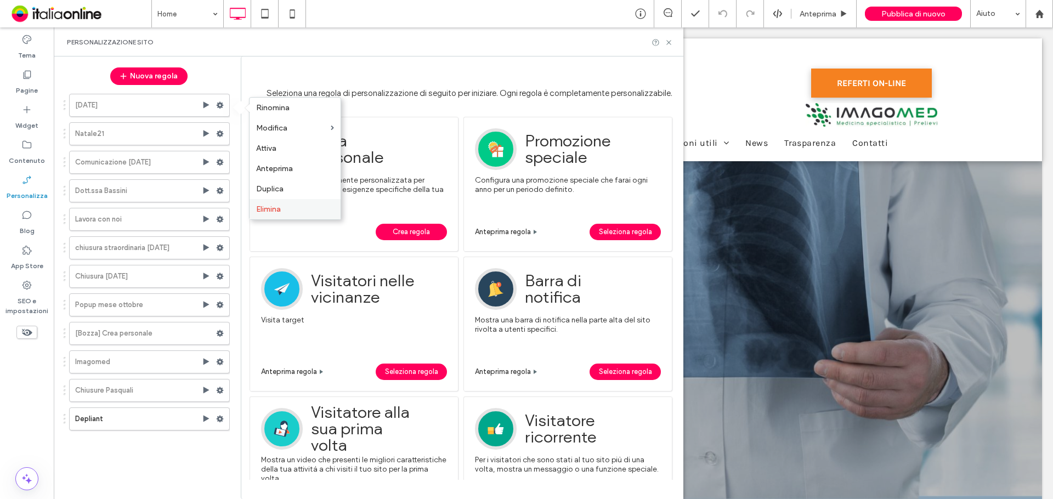
click at [282, 206] on label "Elimina" at bounding box center [295, 209] width 78 height 9
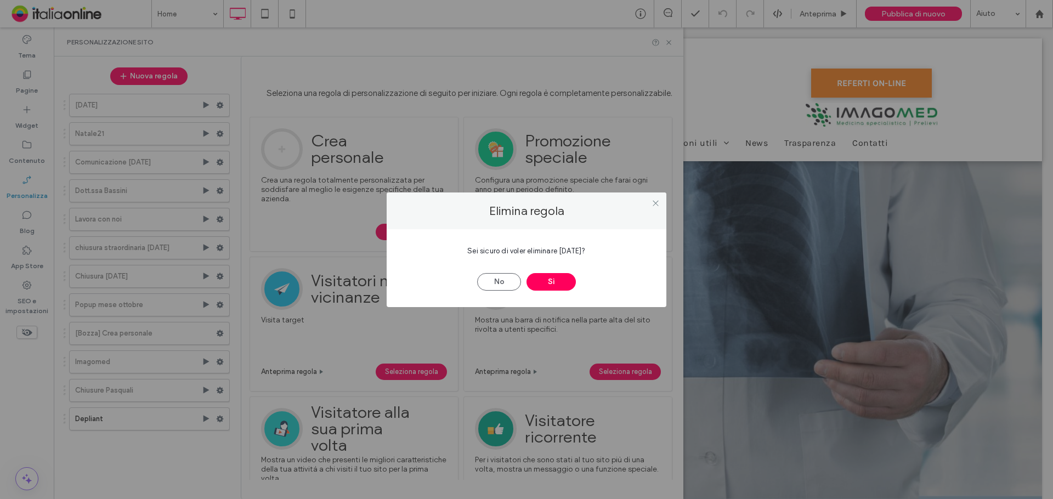
drag, startPoint x: 550, startPoint y: 280, endPoint x: 482, endPoint y: 261, distance: 70.5
click at [550, 280] on button "Sì" at bounding box center [551, 282] width 49 height 18
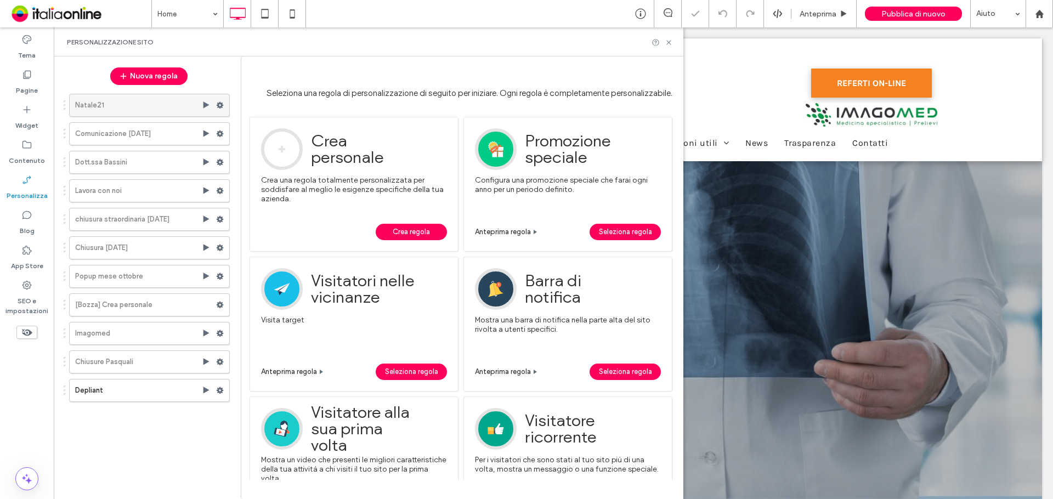
click at [223, 101] on icon at bounding box center [220, 105] width 8 height 8
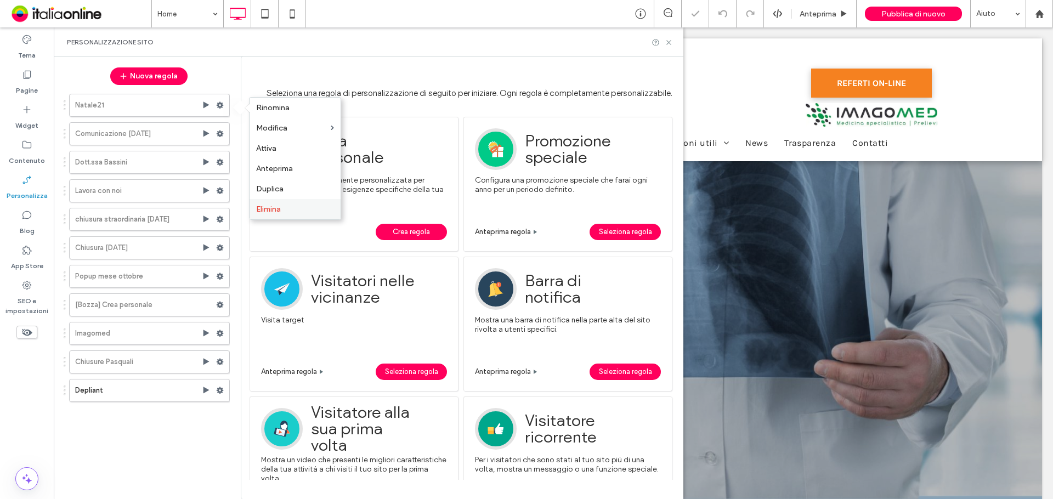
click at [291, 214] on div "Elimina" at bounding box center [295, 209] width 91 height 20
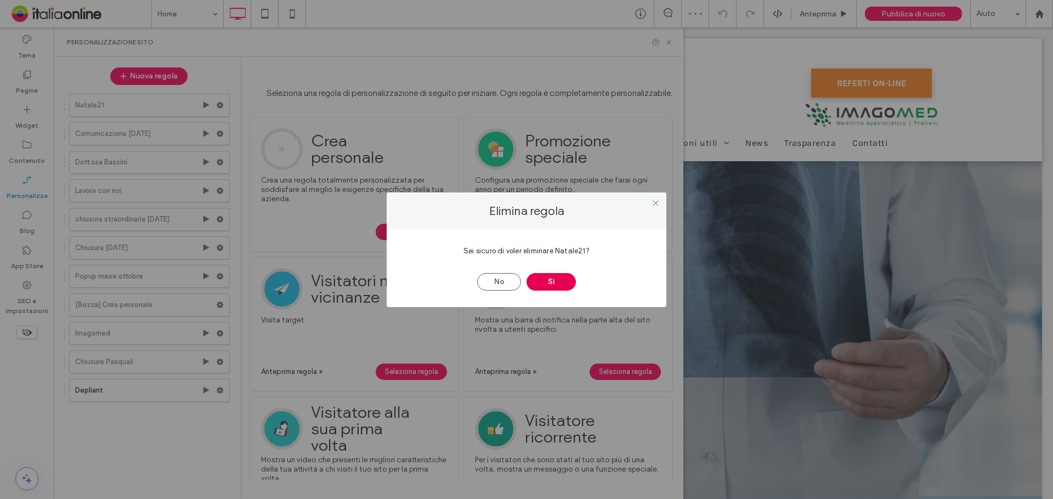
click at [560, 287] on button "Sì" at bounding box center [551, 282] width 49 height 18
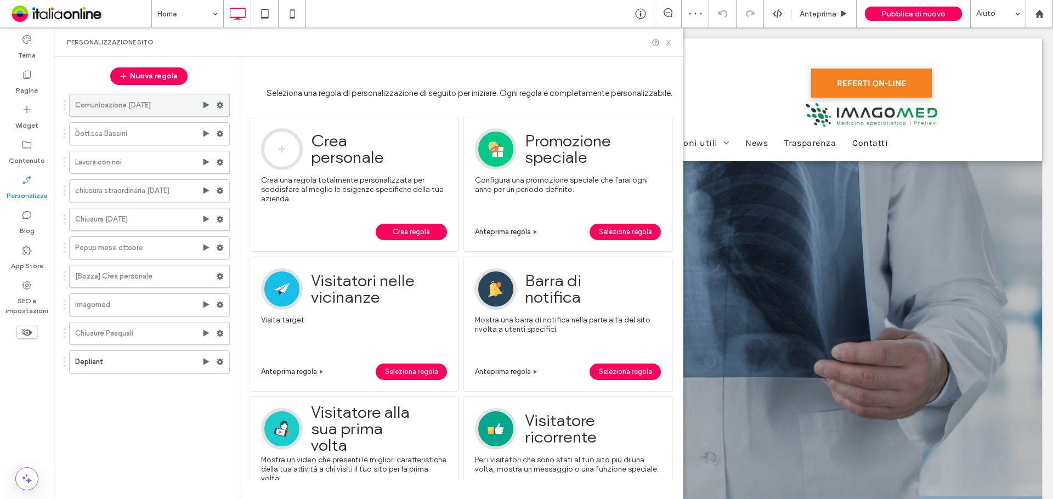
click at [218, 105] on use at bounding box center [220, 105] width 7 height 7
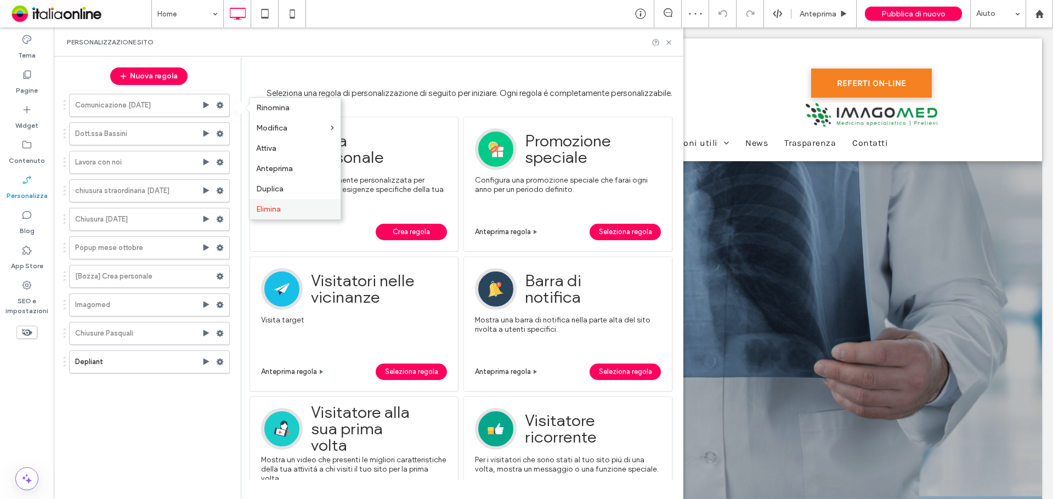
click at [289, 214] on div "Elimina" at bounding box center [295, 209] width 91 height 20
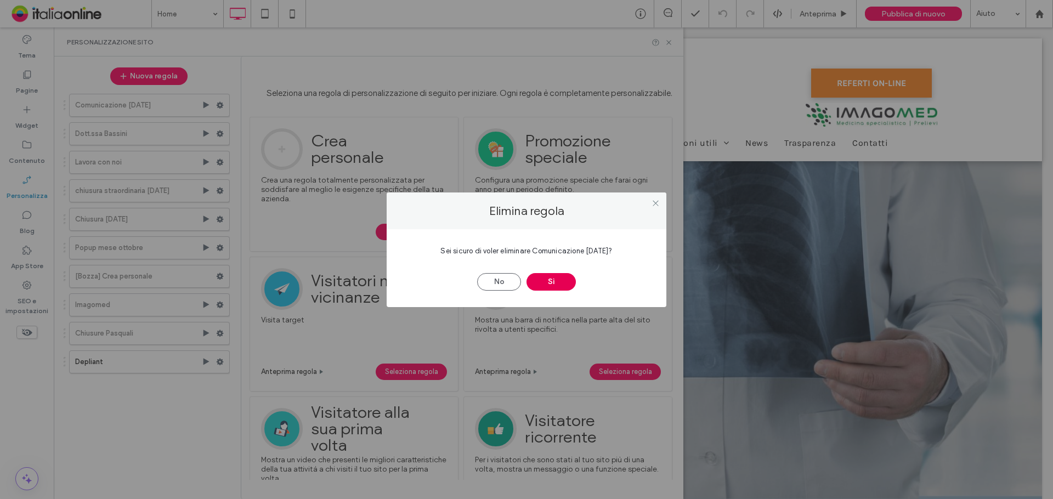
click at [531, 280] on button "Sì" at bounding box center [551, 282] width 49 height 18
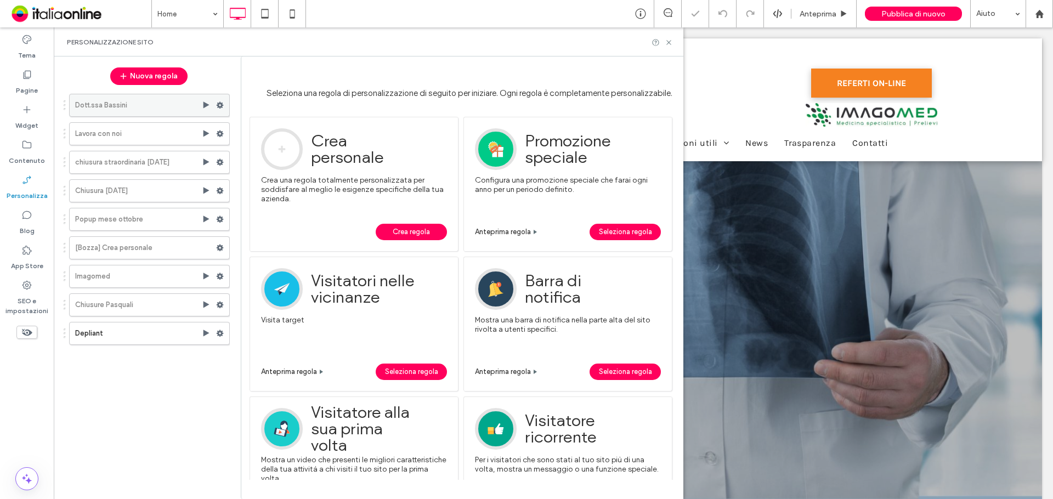
click at [218, 104] on use at bounding box center [220, 105] width 7 height 7
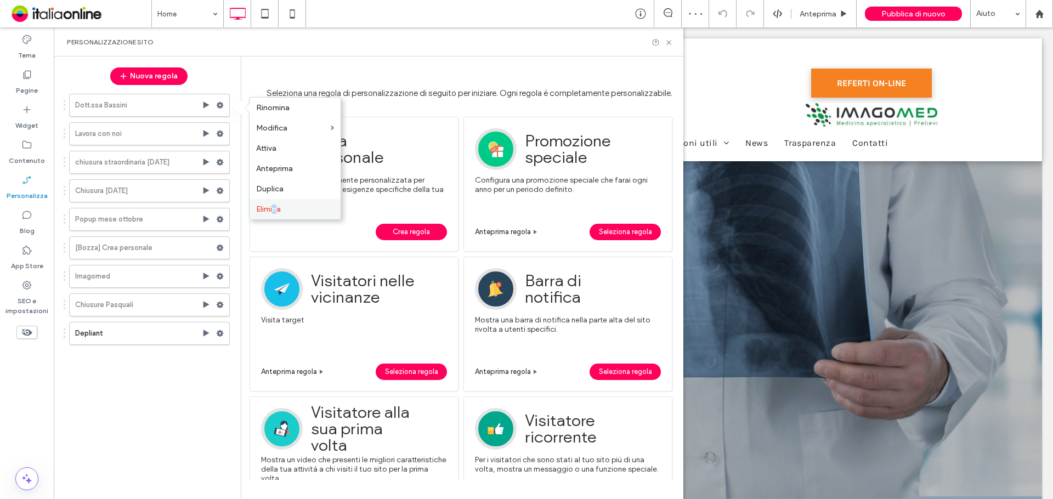
click at [276, 208] on span "Elimina" at bounding box center [268, 209] width 25 height 9
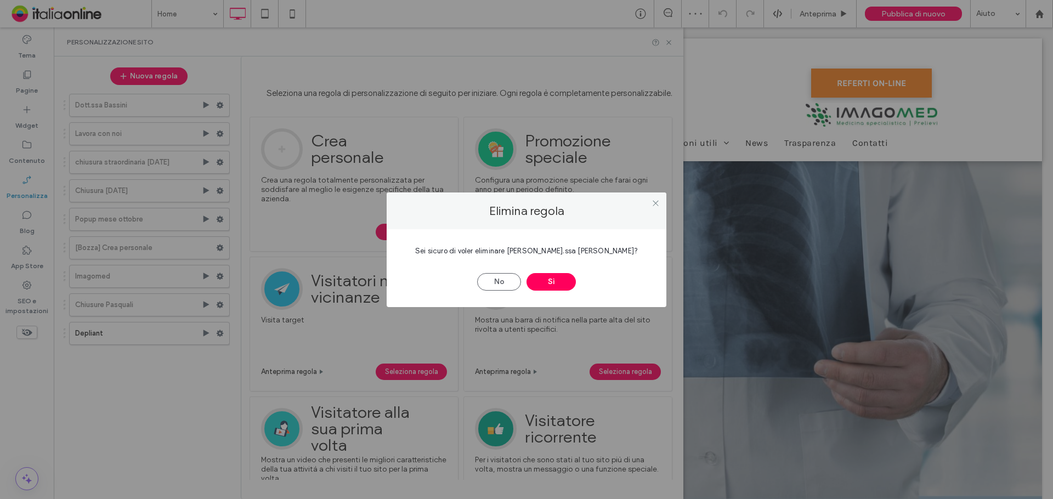
click at [536, 273] on button "Sì" at bounding box center [551, 282] width 49 height 18
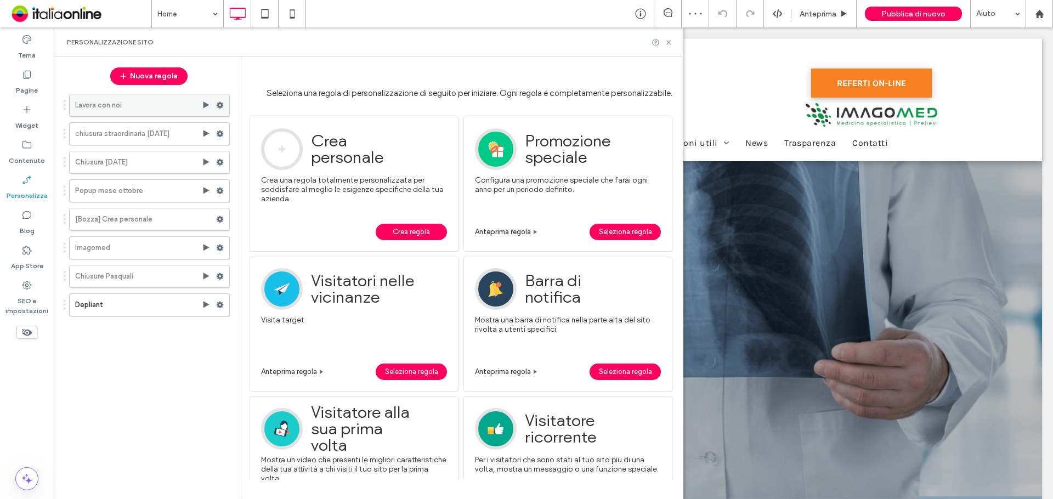
click at [224, 104] on div at bounding box center [222, 105] width 13 height 16
click at [225, 309] on div at bounding box center [222, 305] width 13 height 16
click at [222, 306] on use at bounding box center [220, 305] width 7 height 7
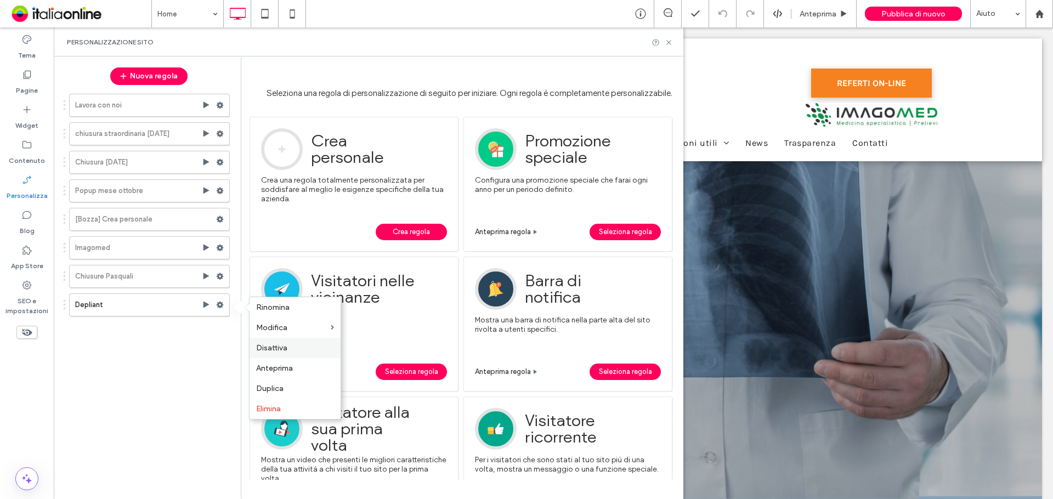
click at [263, 343] on div "Disattiva" at bounding box center [295, 348] width 91 height 20
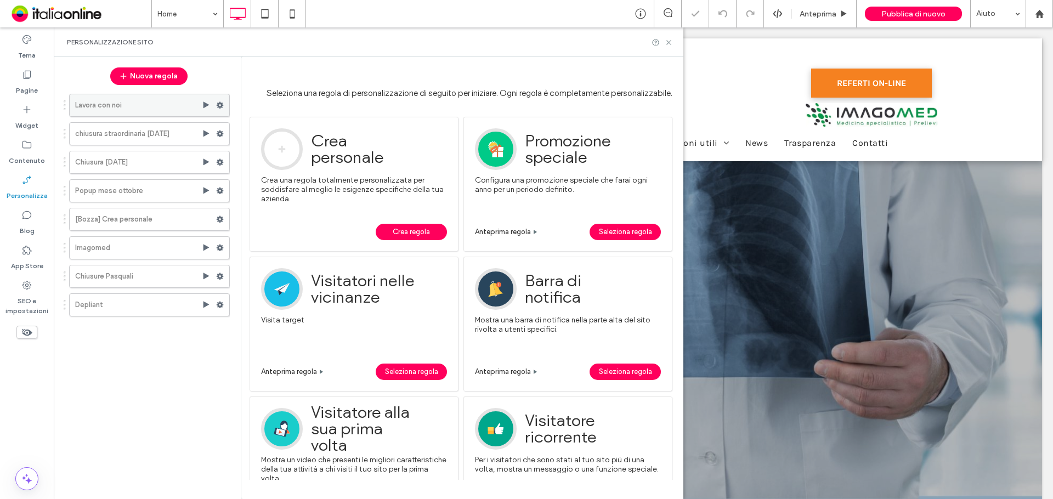
click at [221, 101] on icon at bounding box center [220, 105] width 8 height 8
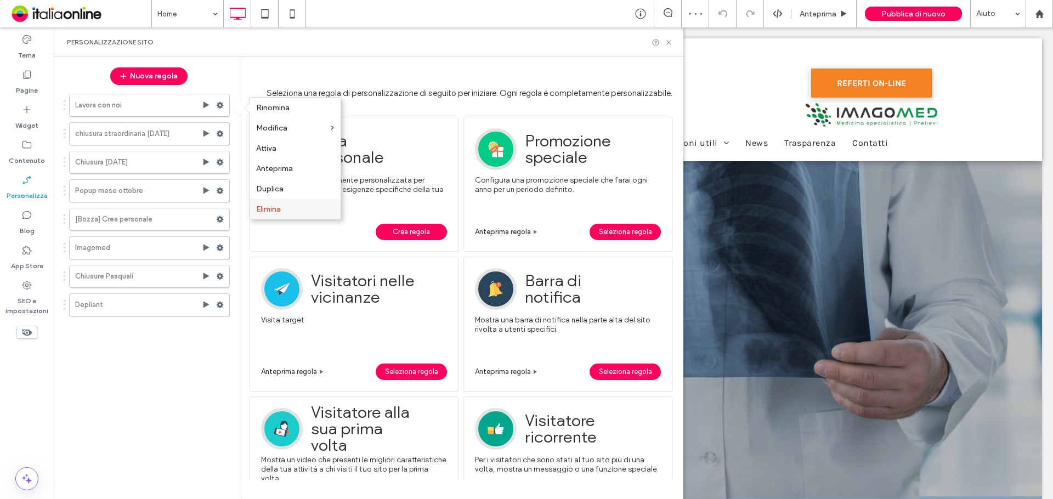
click at [282, 207] on label "Elimina" at bounding box center [295, 209] width 78 height 9
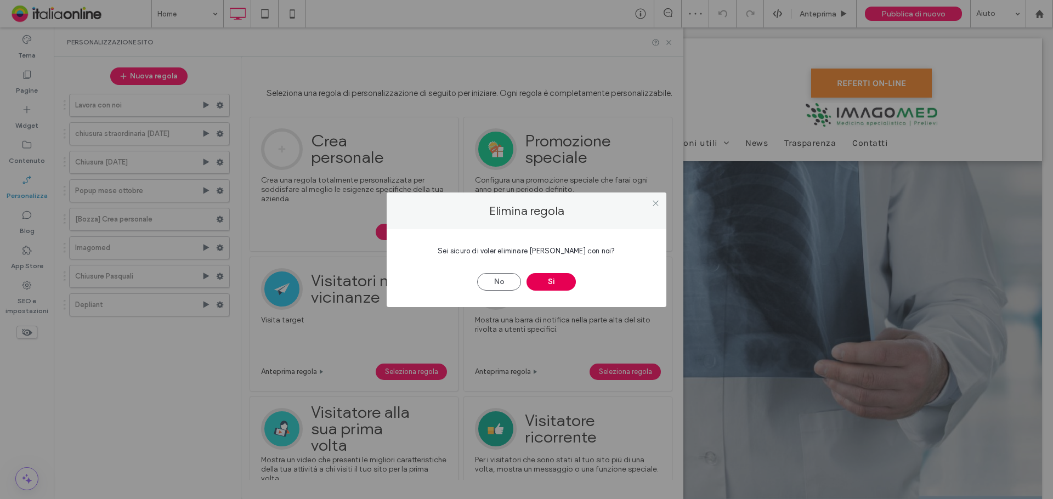
click at [556, 284] on button "Sì" at bounding box center [551, 282] width 49 height 18
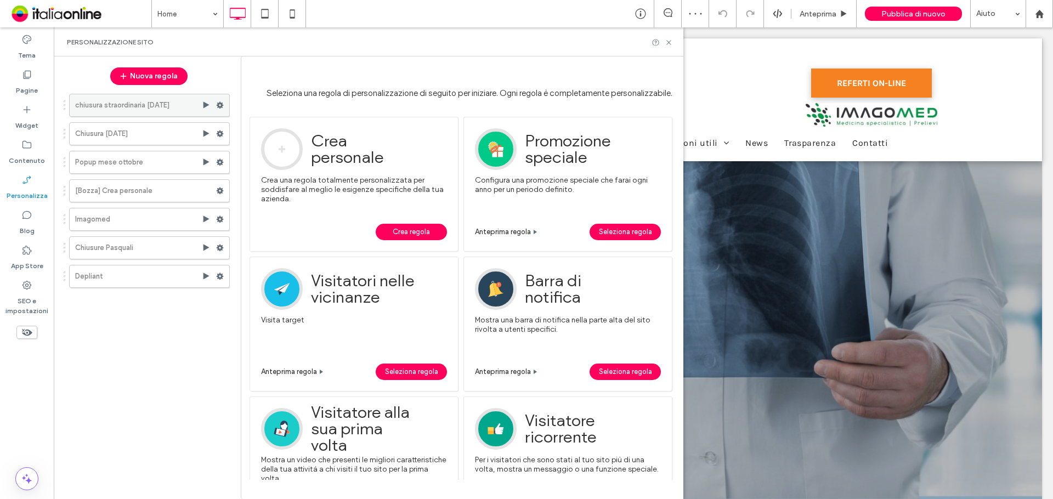
click at [218, 104] on use at bounding box center [220, 105] width 7 height 7
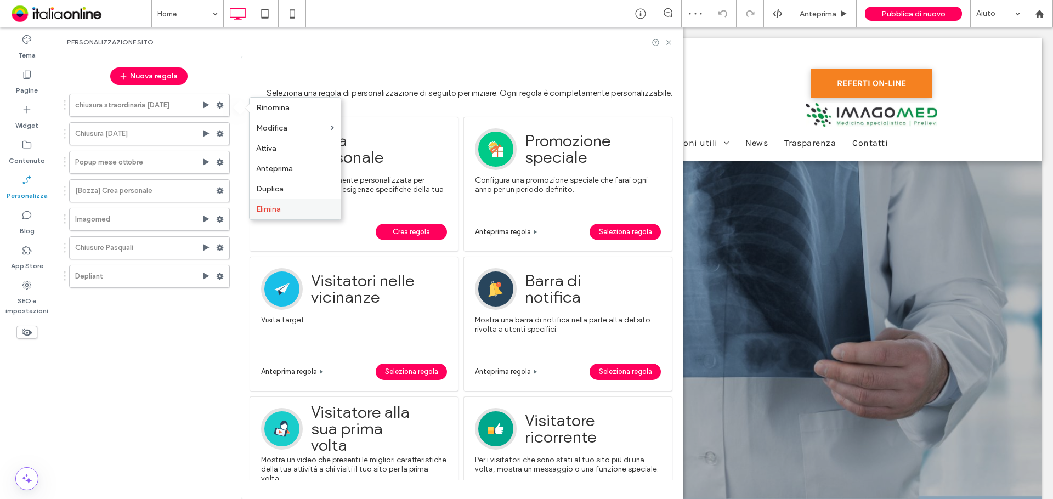
click at [286, 210] on label "Elimina" at bounding box center [295, 209] width 78 height 9
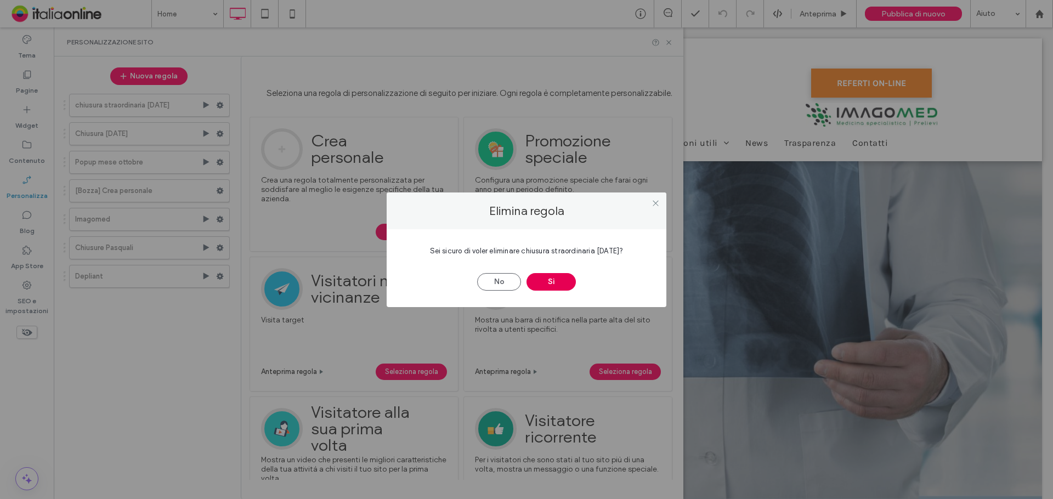
click at [552, 280] on button "Sì" at bounding box center [551, 282] width 49 height 18
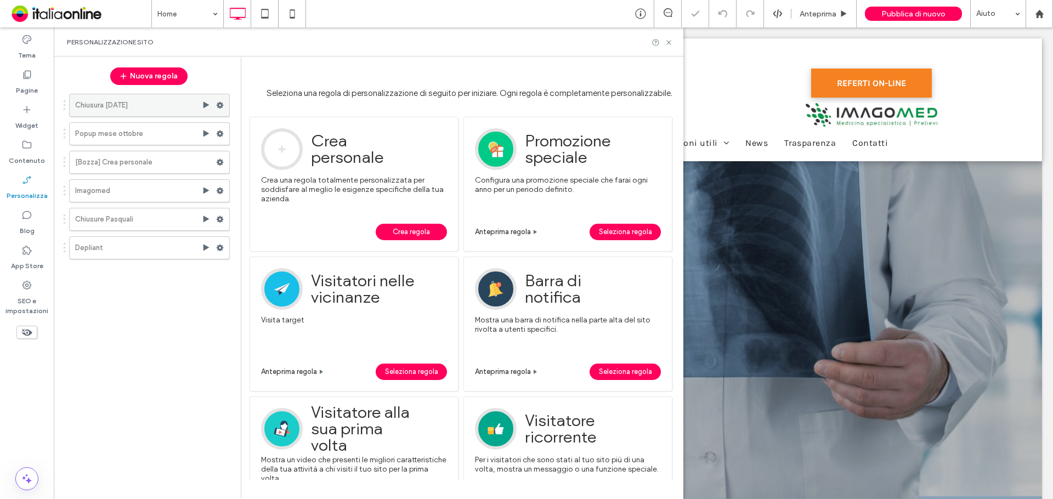
click at [217, 104] on icon at bounding box center [220, 105] width 8 height 8
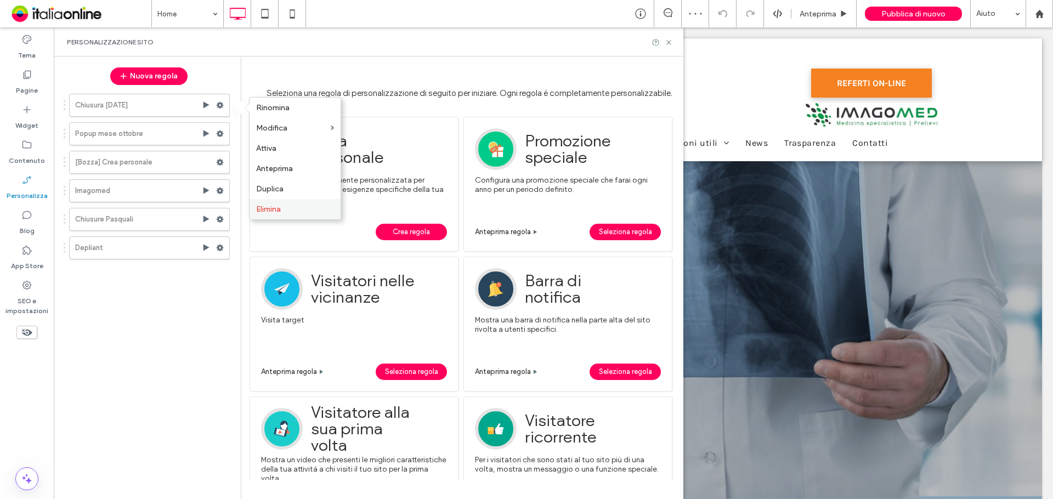
click at [286, 204] on div "Elimina" at bounding box center [295, 209] width 91 height 20
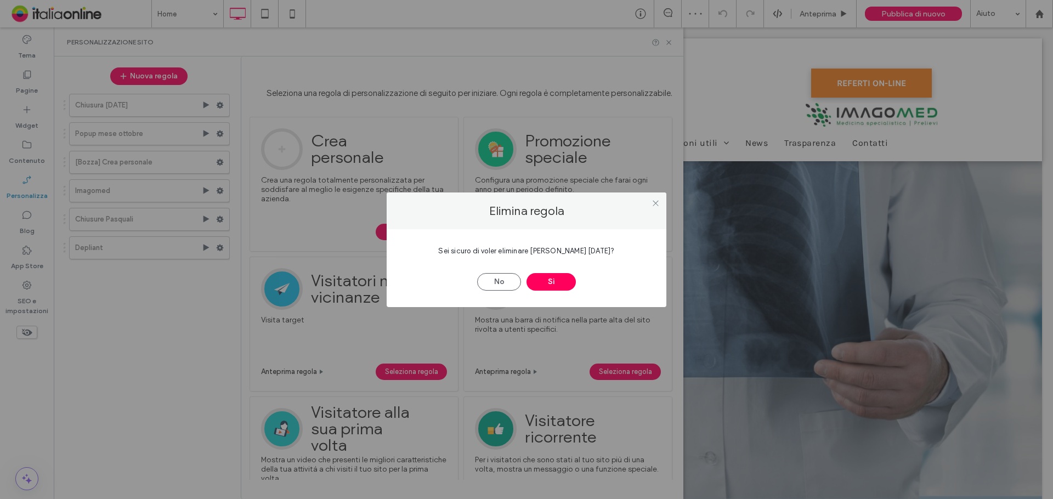
drag, startPoint x: 539, startPoint y: 279, endPoint x: 531, endPoint y: 272, distance: 10.5
click at [539, 279] on button "Sì" at bounding box center [551, 282] width 49 height 18
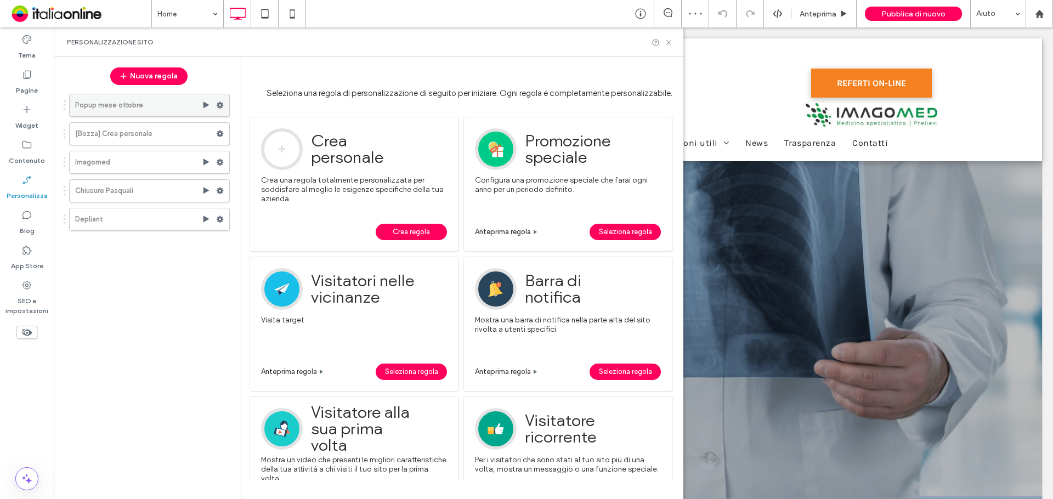
click at [220, 100] on span at bounding box center [220, 105] width 8 height 16
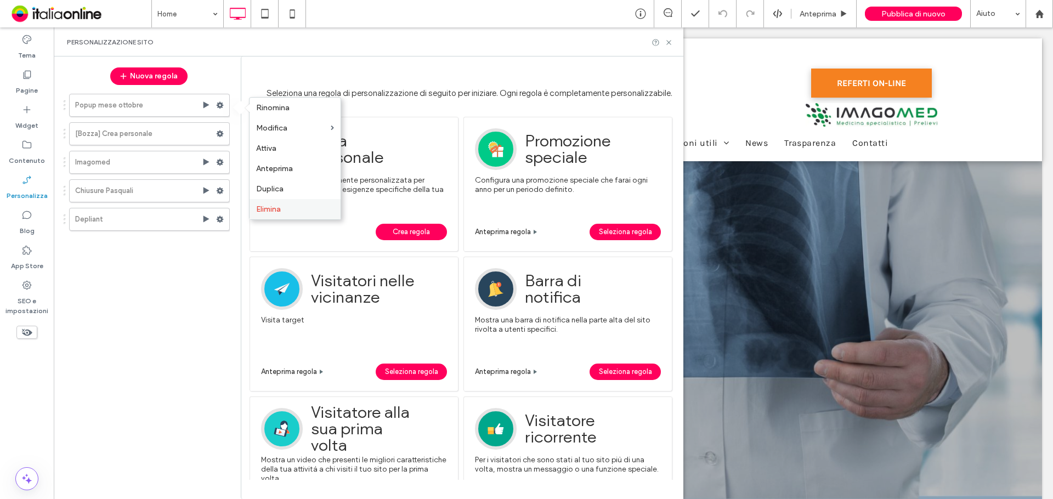
click at [282, 205] on label "Elimina" at bounding box center [295, 209] width 78 height 9
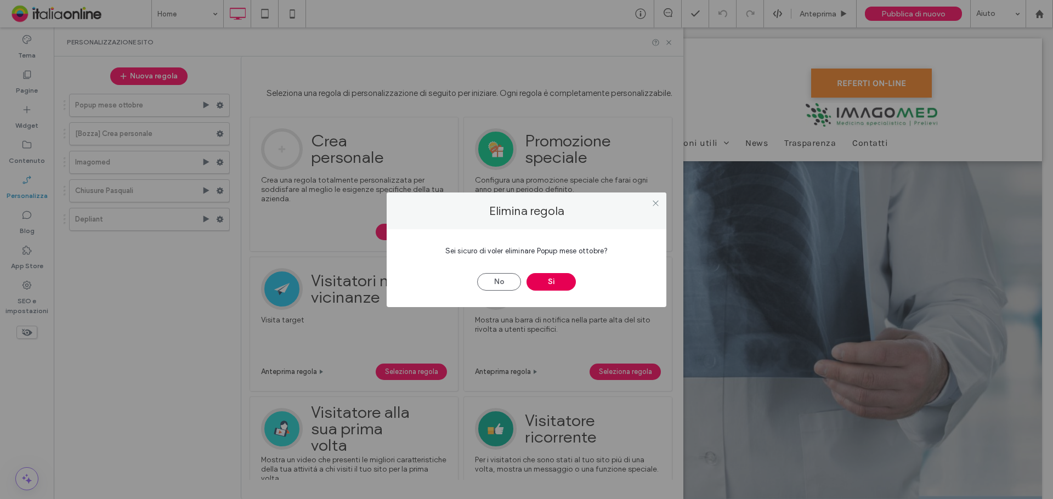
click at [538, 273] on button "Sì" at bounding box center [551, 282] width 49 height 18
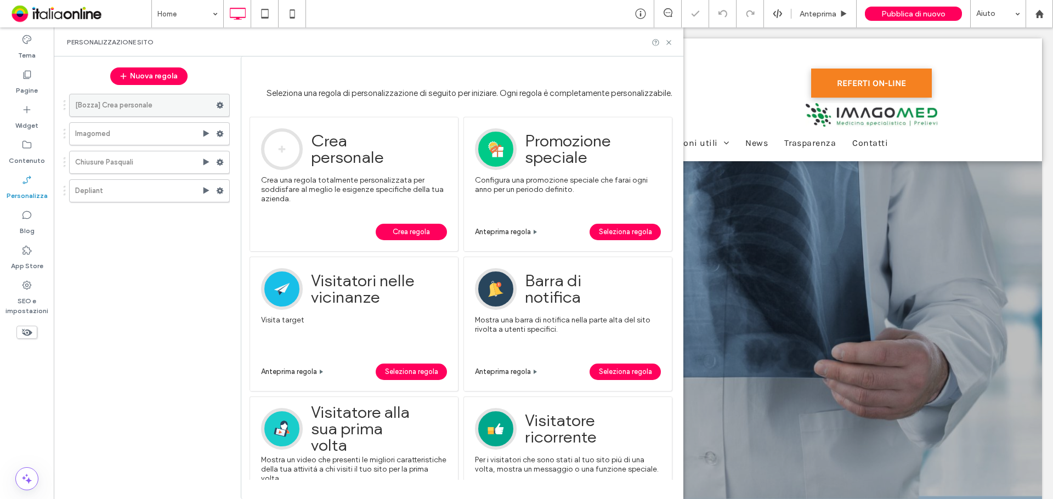
click at [220, 104] on use at bounding box center [220, 105] width 7 height 7
click at [273, 145] on span "Elimina" at bounding box center [268, 148] width 25 height 9
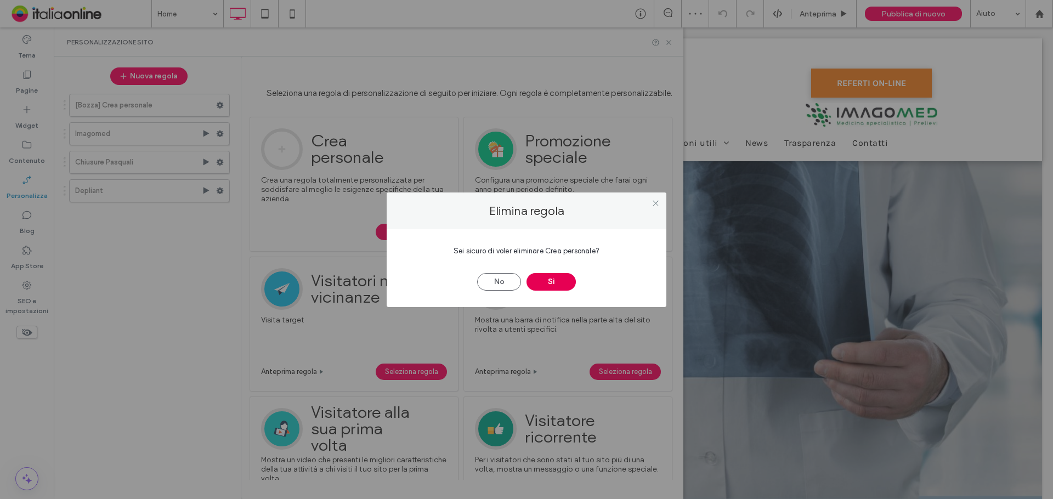
drag, startPoint x: 547, startPoint y: 280, endPoint x: 527, endPoint y: 269, distance: 23.1
click at [547, 279] on button "Sì" at bounding box center [551, 282] width 49 height 18
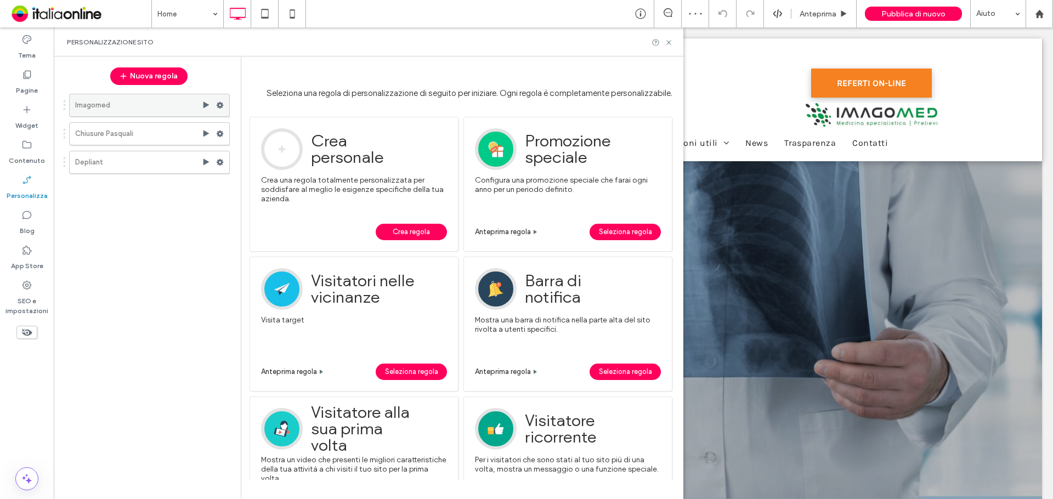
click at [221, 104] on use at bounding box center [220, 105] width 7 height 7
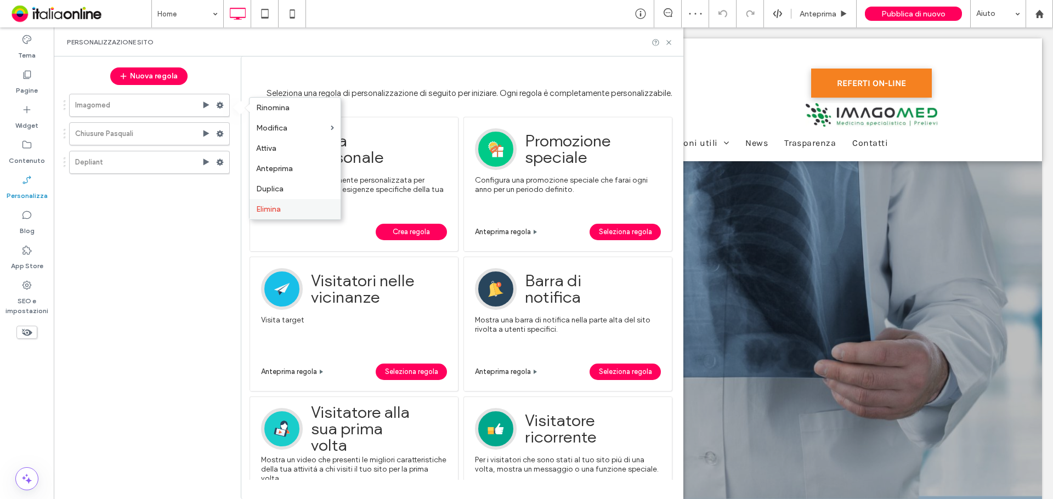
click at [300, 213] on label "Elimina" at bounding box center [295, 209] width 78 height 9
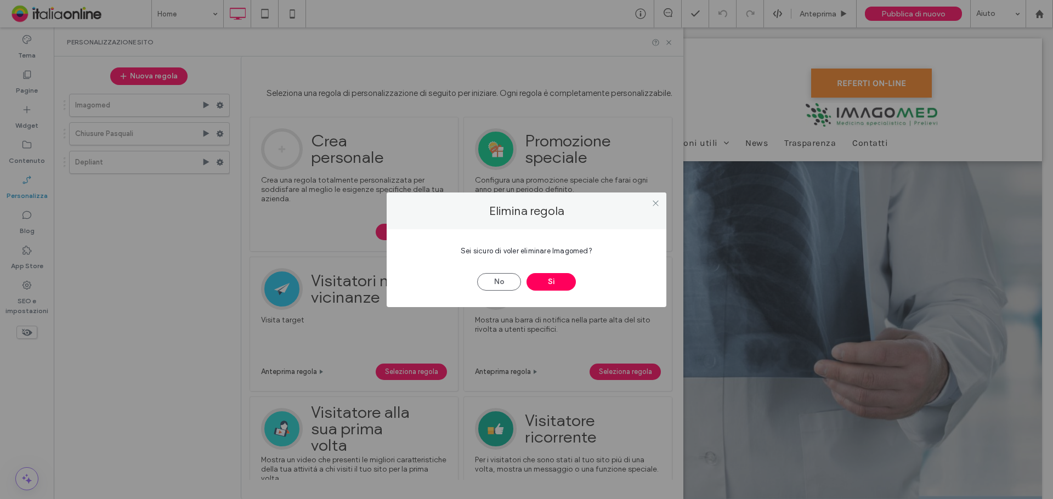
drag, startPoint x: 540, startPoint y: 276, endPoint x: 539, endPoint y: 270, distance: 5.7
click at [540, 276] on button "Sì" at bounding box center [551, 282] width 49 height 18
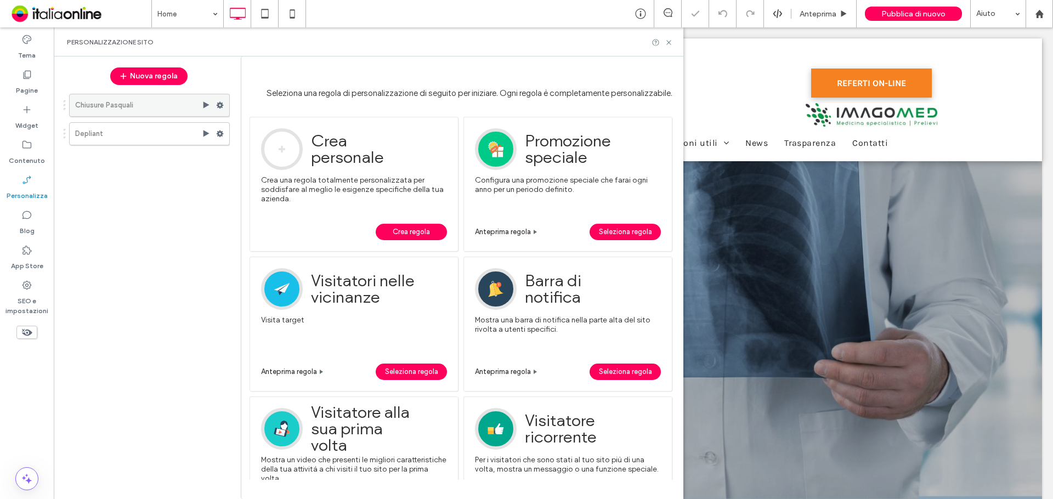
click at [218, 109] on icon at bounding box center [220, 105] width 8 height 8
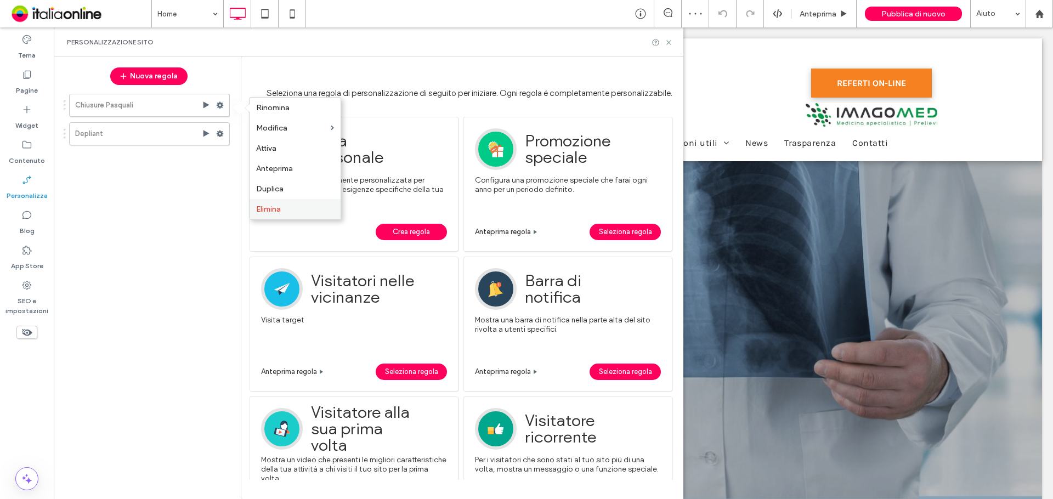
click at [308, 208] on label "Elimina" at bounding box center [295, 209] width 78 height 9
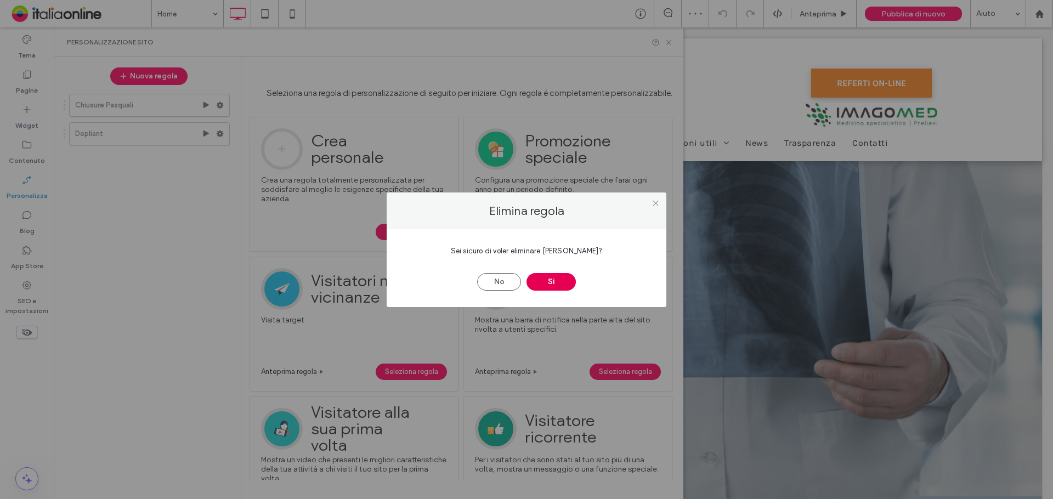
click at [540, 280] on button "Sì" at bounding box center [551, 282] width 49 height 18
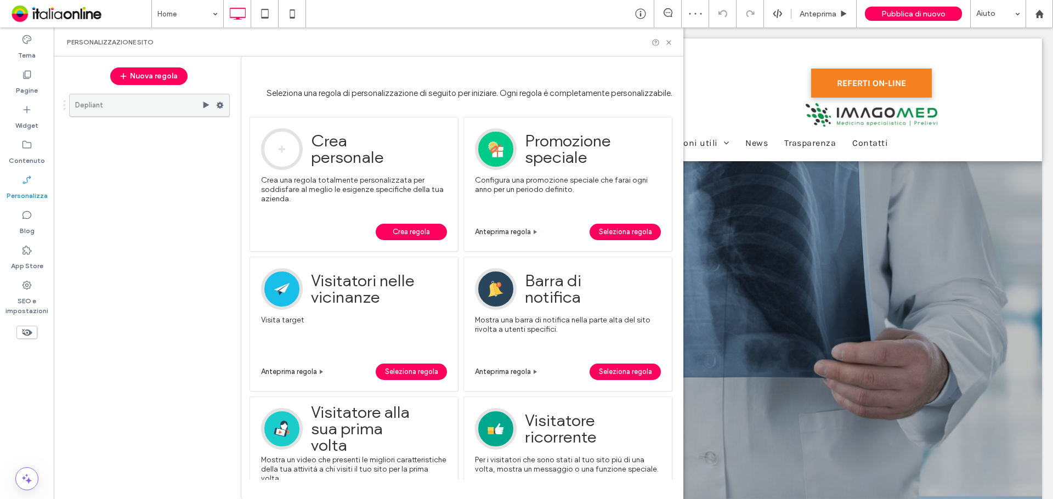
click at [224, 105] on div at bounding box center [222, 105] width 13 height 16
click at [220, 106] on icon at bounding box center [220, 105] width 8 height 8
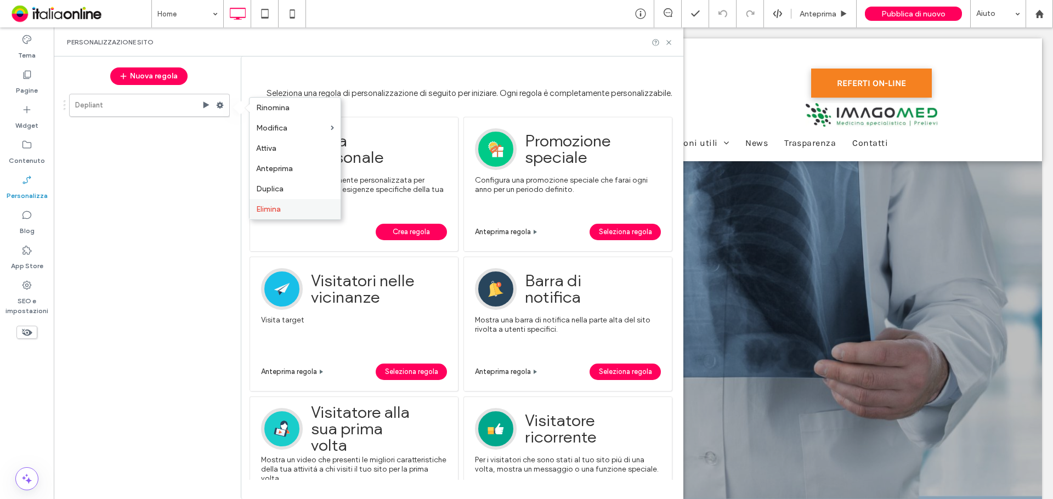
click at [296, 208] on label "Elimina" at bounding box center [295, 209] width 78 height 9
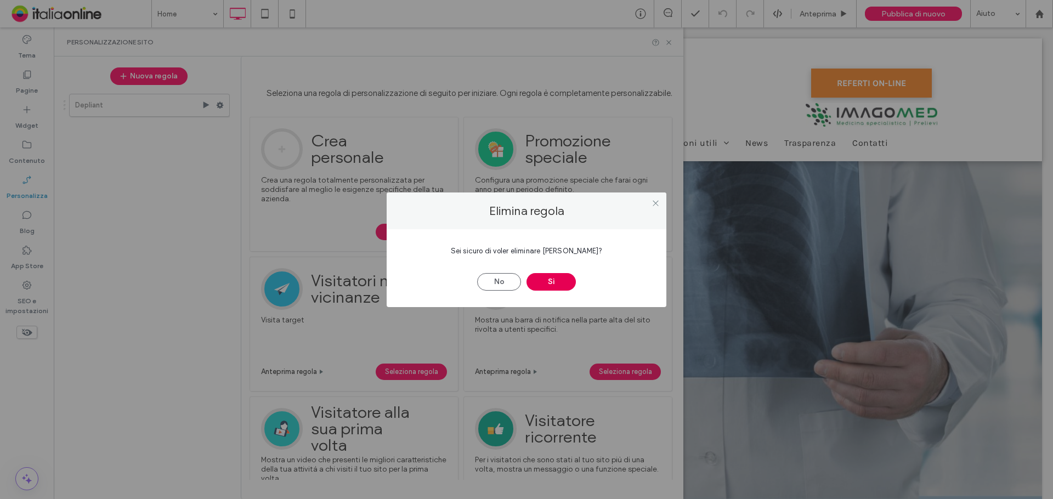
click at [552, 286] on button "Sì" at bounding box center [551, 282] width 49 height 18
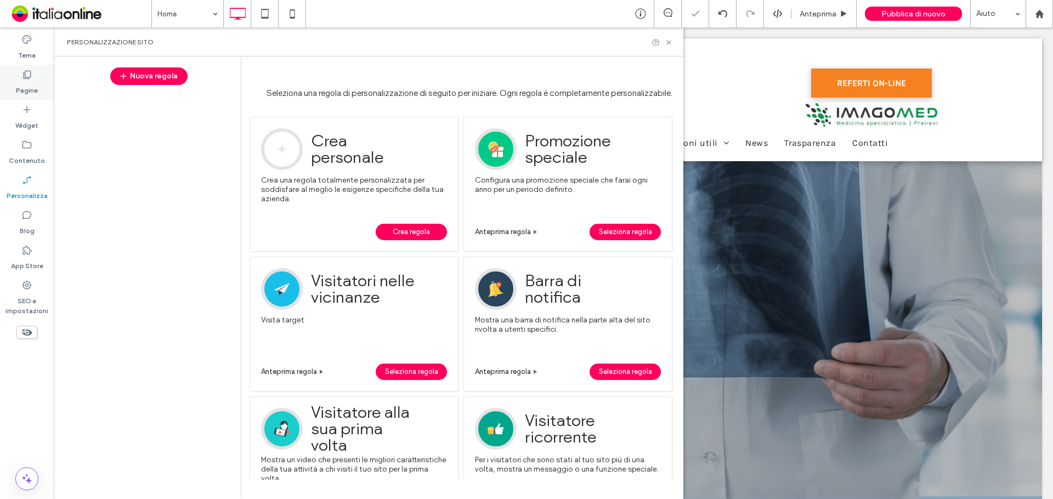
click at [37, 80] on label "Pagine" at bounding box center [27, 87] width 22 height 15
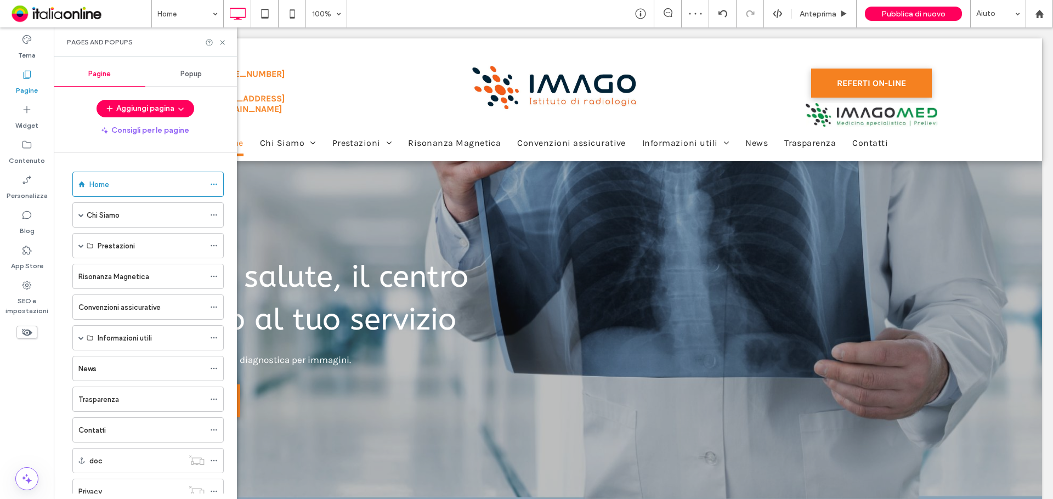
click at [178, 74] on div "Popup" at bounding box center [191, 74] width 92 height 24
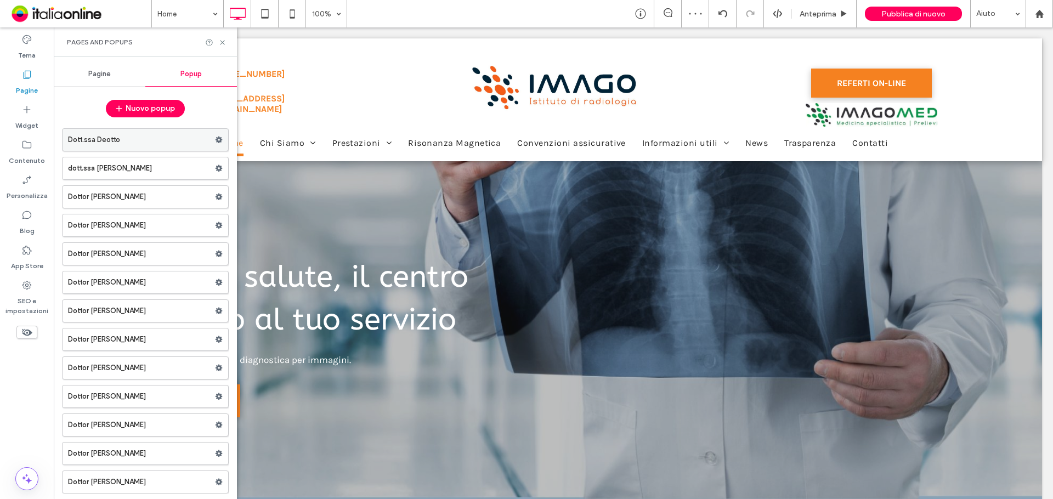
click at [204, 138] on label "Dott.ssa Deotto" at bounding box center [141, 140] width 147 height 22
click at [211, 142] on div at bounding box center [526, 249] width 1053 height 499
click at [216, 142] on use at bounding box center [219, 140] width 7 height 7
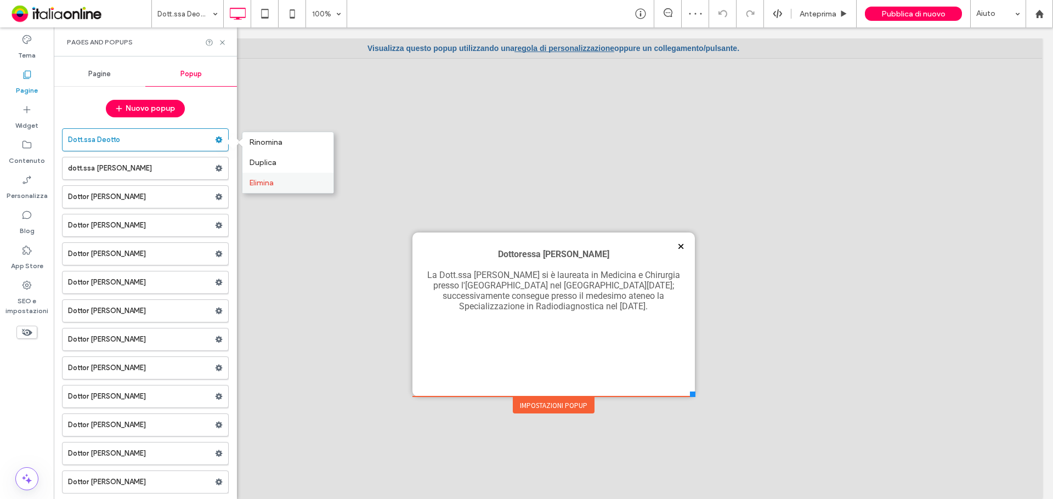
click at [273, 185] on span "Elimina" at bounding box center [261, 182] width 25 height 9
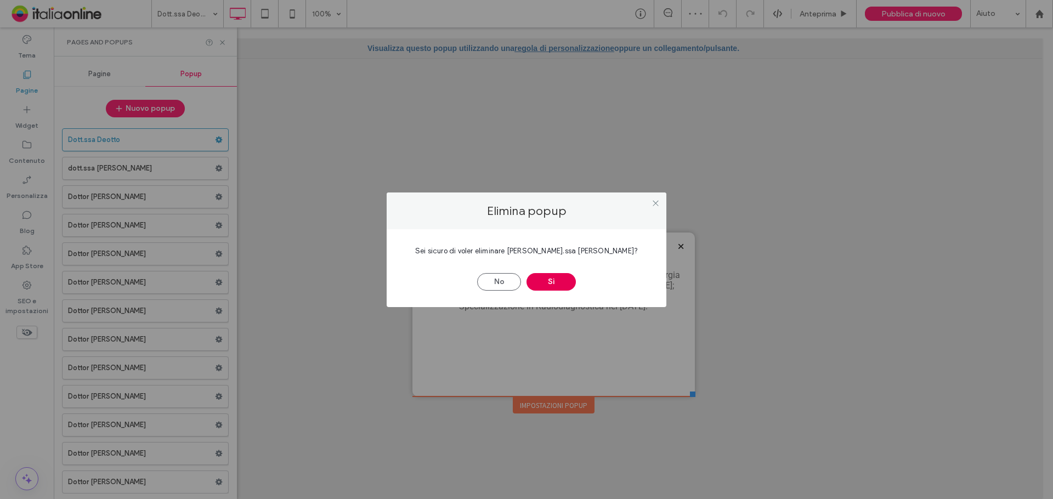
click at [564, 281] on button "Sì" at bounding box center [551, 282] width 49 height 18
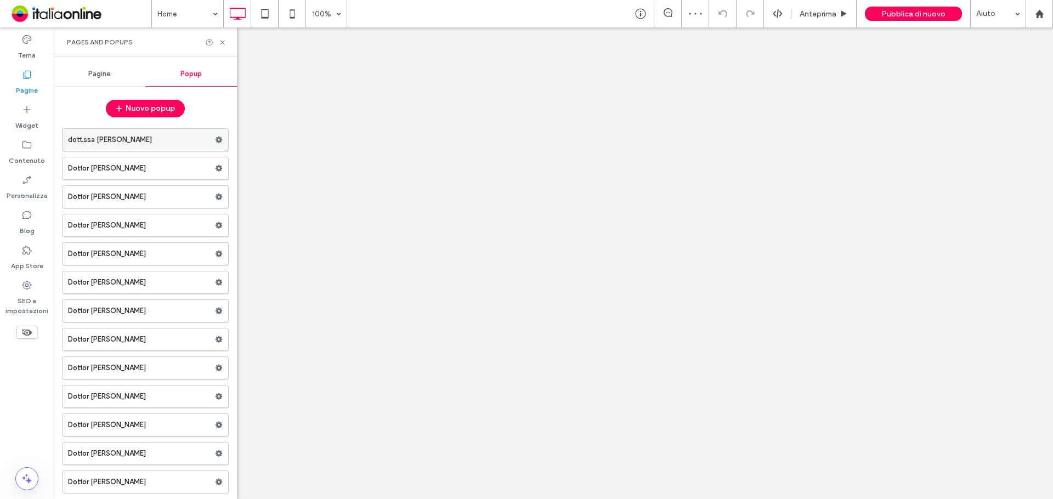
click at [216, 140] on use at bounding box center [219, 140] width 7 height 7
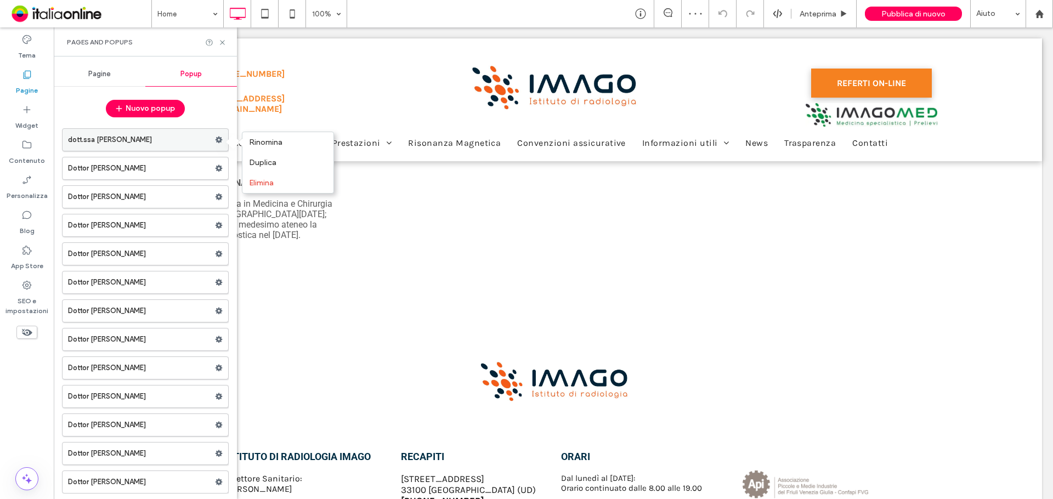
click at [215, 140] on icon at bounding box center [219, 140] width 8 height 8
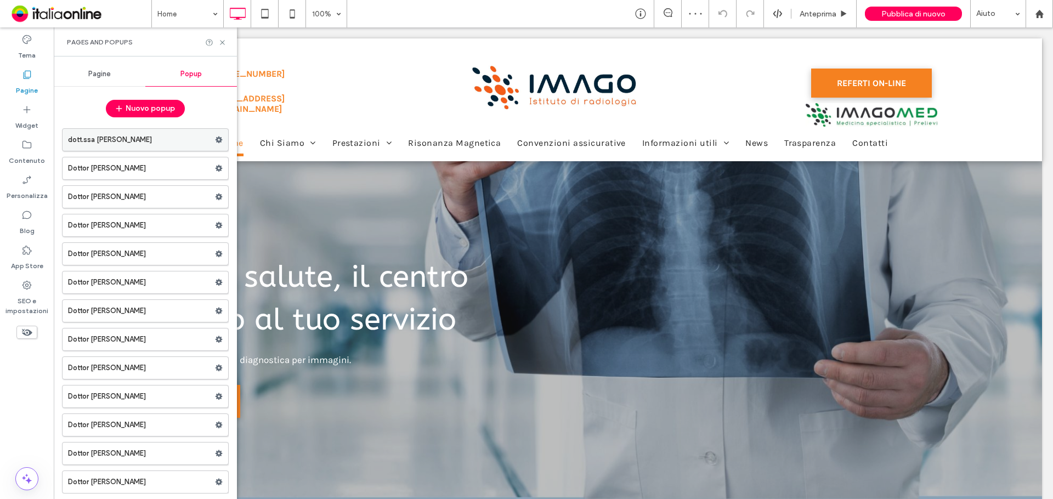
click at [215, 143] on icon at bounding box center [219, 140] width 8 height 8
click at [264, 187] on span "Elimina" at bounding box center [261, 182] width 25 height 9
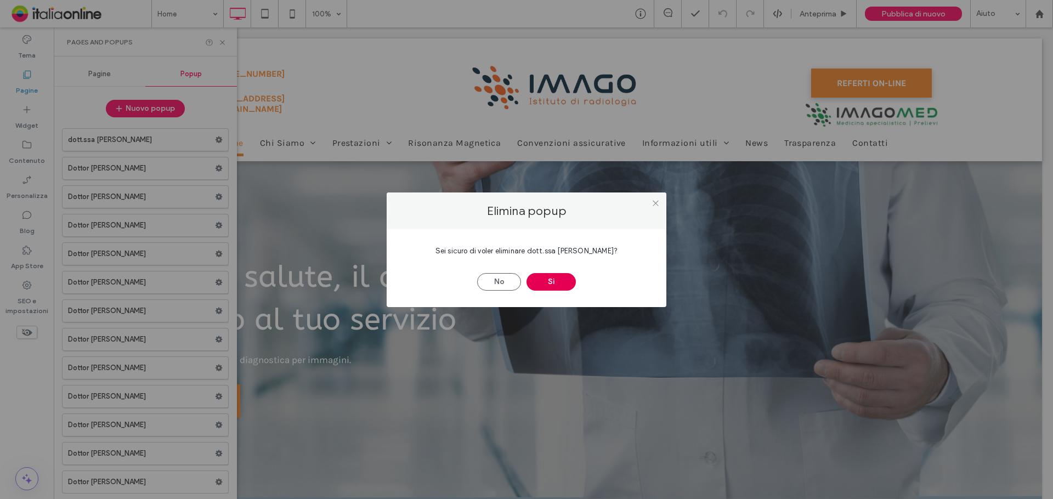
click at [550, 284] on button "Sì" at bounding box center [551, 282] width 49 height 18
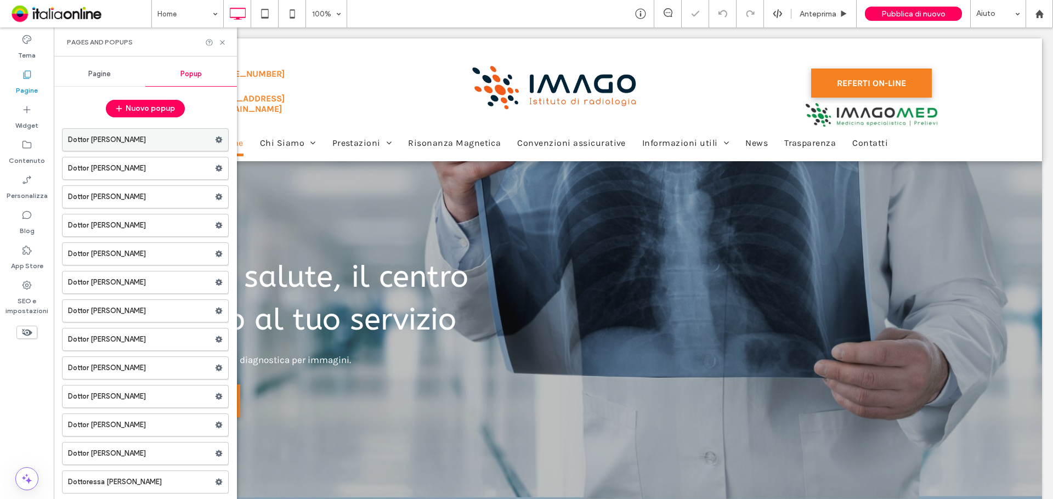
click at [216, 142] on use at bounding box center [219, 140] width 7 height 7
click at [251, 183] on span "Elimina" at bounding box center [261, 182] width 25 height 9
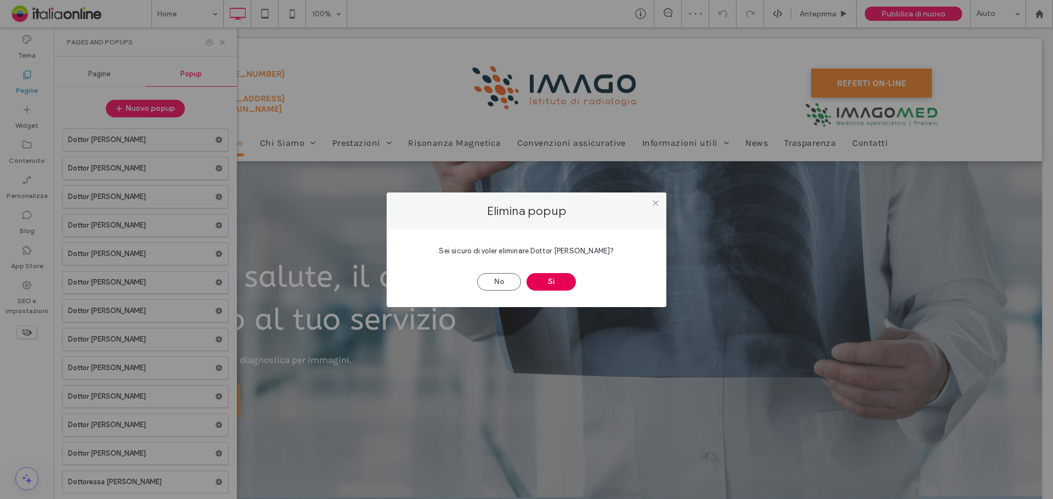
click at [552, 282] on button "Sì" at bounding box center [551, 282] width 49 height 18
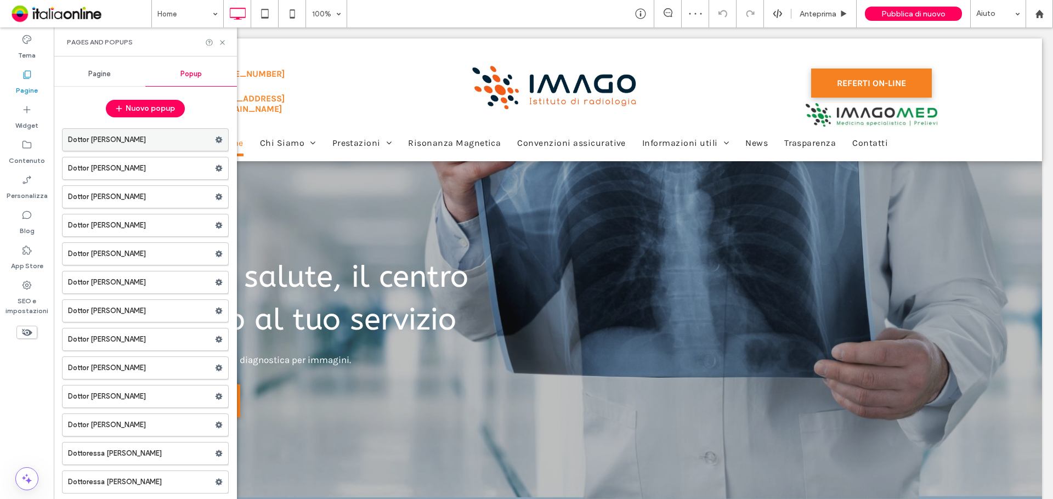
click at [216, 141] on use at bounding box center [219, 140] width 7 height 7
click at [272, 180] on span "Elimina" at bounding box center [261, 182] width 25 height 9
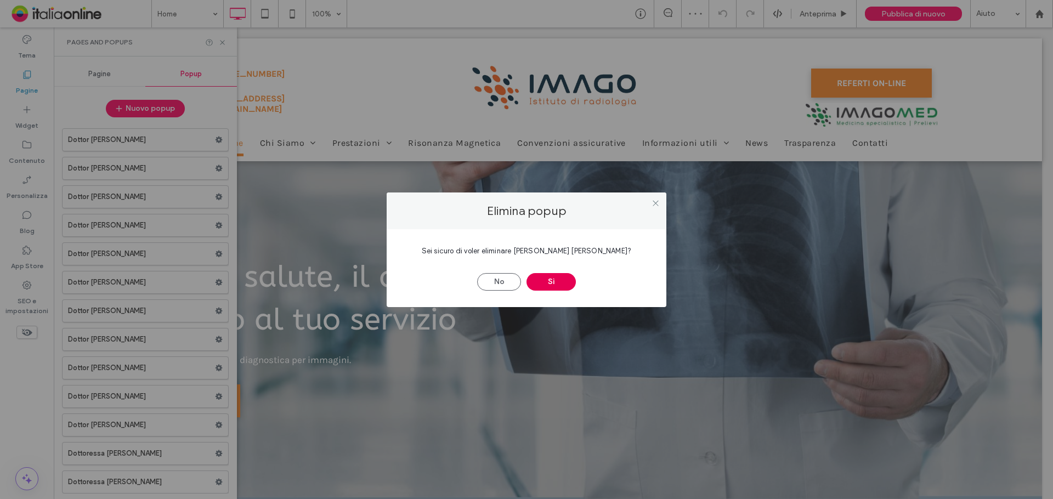
click at [545, 275] on button "Sì" at bounding box center [551, 282] width 49 height 18
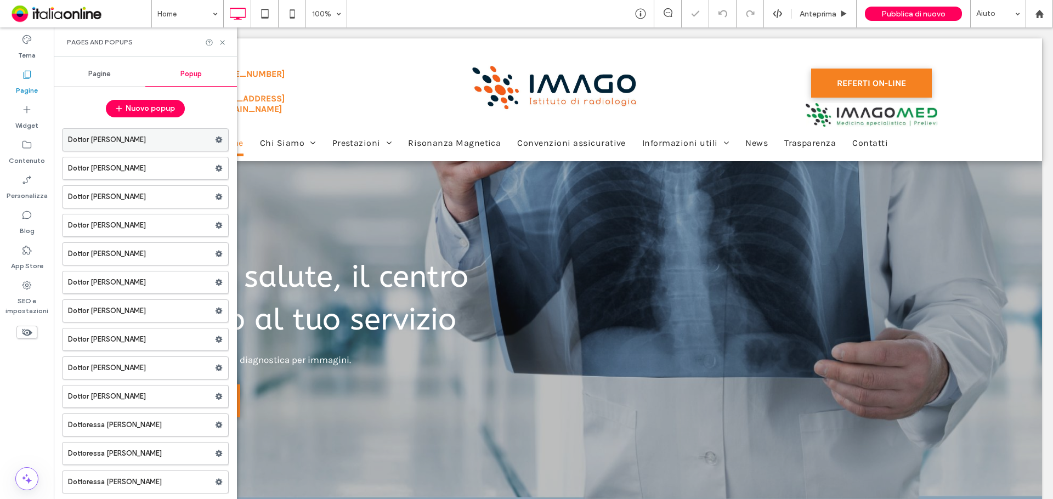
click at [216, 142] on icon at bounding box center [219, 140] width 8 height 8
click at [289, 183] on label "Elimina" at bounding box center [288, 182] width 78 height 9
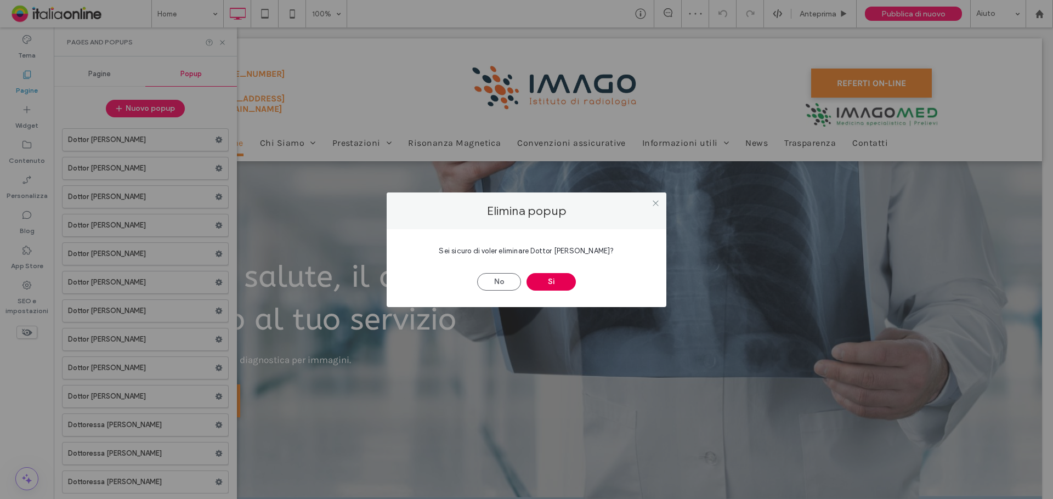
click at [542, 279] on button "Sì" at bounding box center [551, 282] width 49 height 18
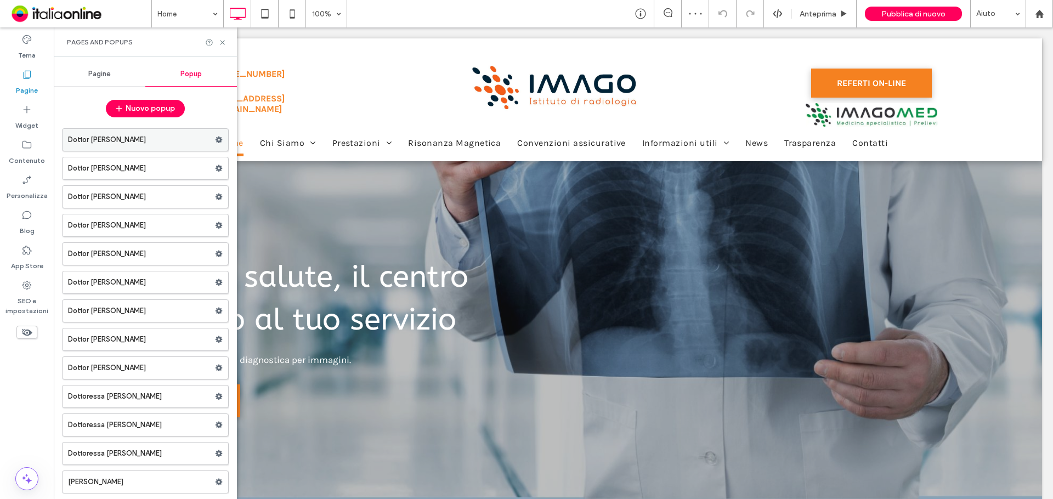
click at [216, 139] on use at bounding box center [219, 140] width 7 height 7
click at [291, 185] on label "Elimina" at bounding box center [288, 182] width 78 height 9
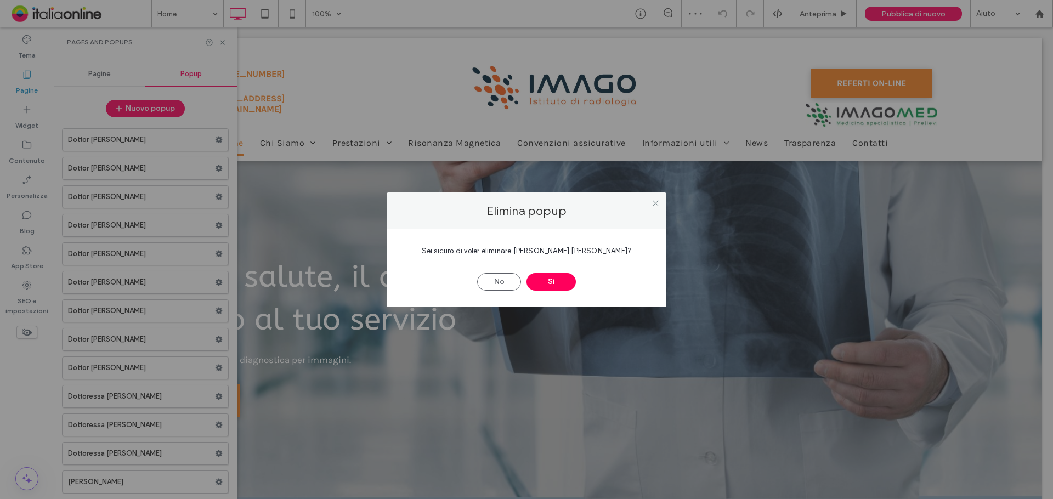
click at [562, 291] on div "Sei sicuro di voler eliminare Dottor Giuseppe Alì? No Sì" at bounding box center [527, 268] width 280 height 78
click at [553, 287] on button "Sì" at bounding box center [551, 282] width 49 height 18
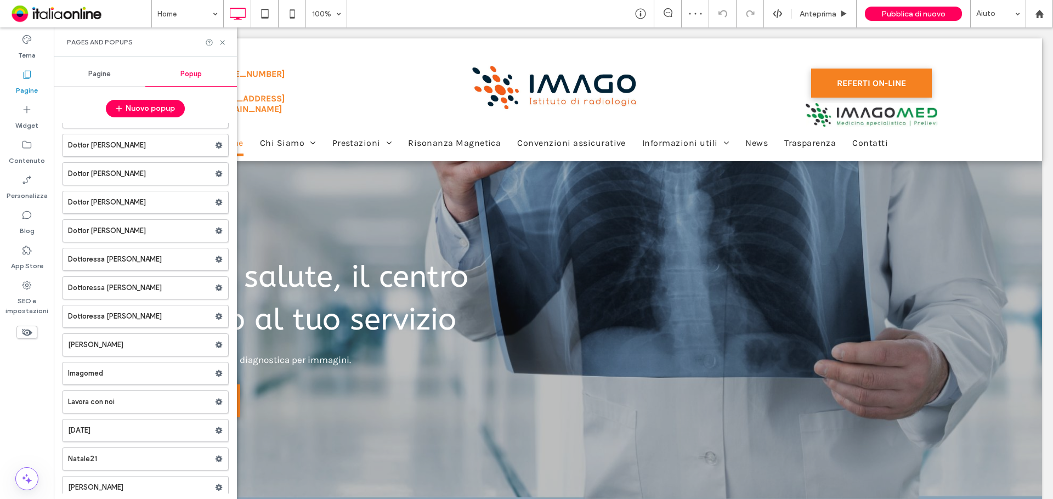
scroll to position [110, 0]
click at [216, 144] on use at bounding box center [219, 144] width 7 height 7
click at [270, 188] on span "Elimina" at bounding box center [261, 187] width 25 height 9
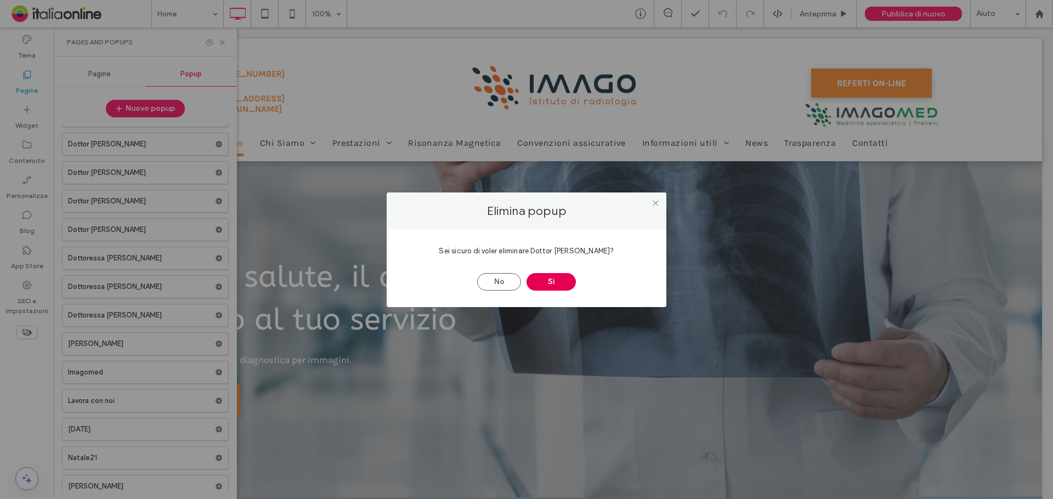
click at [561, 289] on button "Sì" at bounding box center [551, 282] width 49 height 18
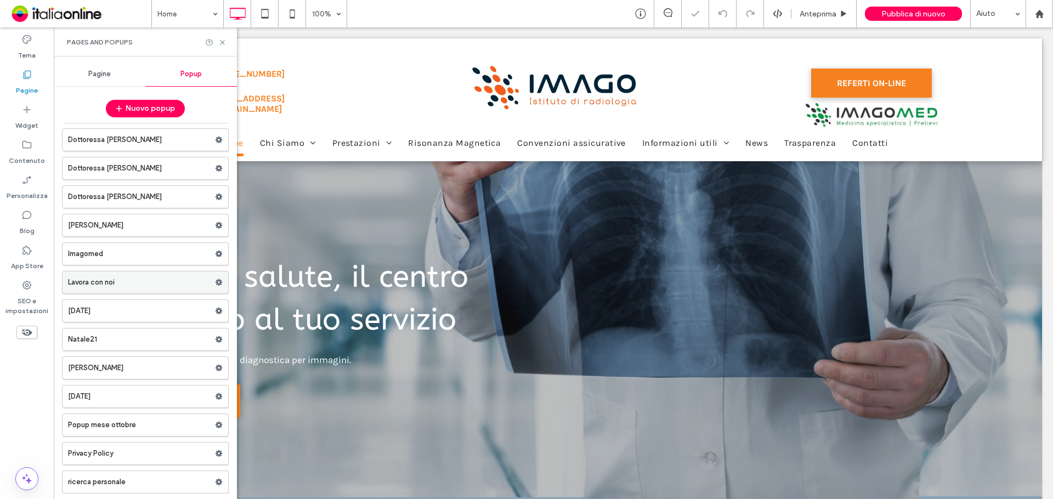
scroll to position [201, 0]
click at [216, 284] on use at bounding box center [219, 281] width 7 height 7
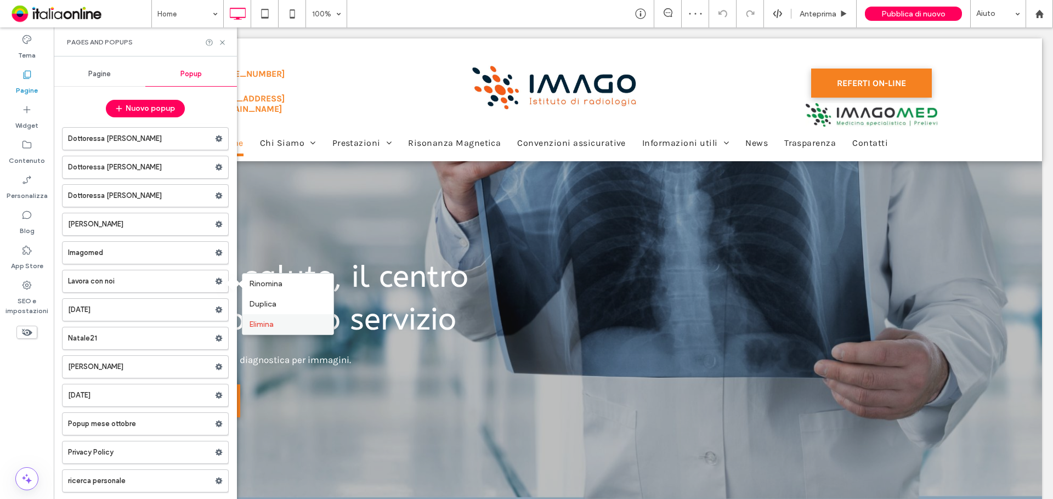
click at [267, 324] on span "Elimina" at bounding box center [261, 324] width 25 height 9
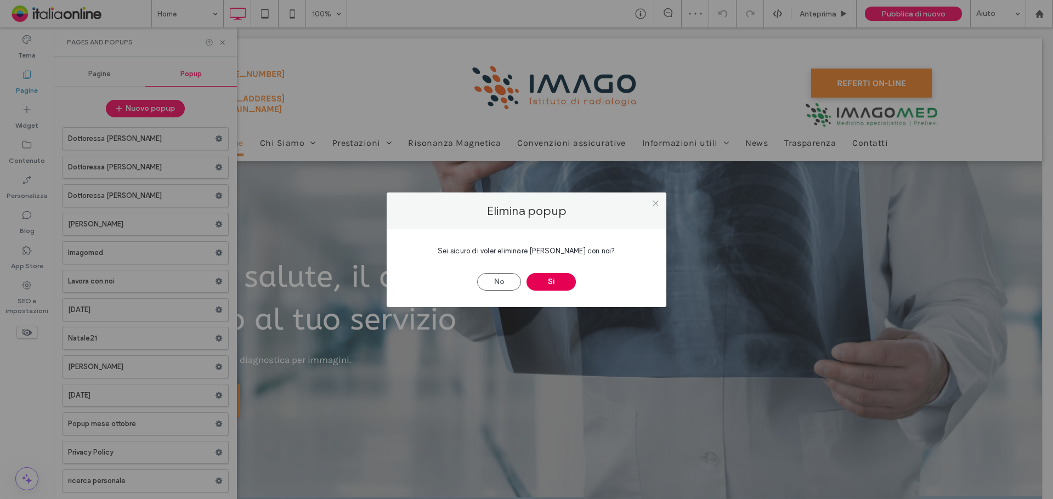
drag, startPoint x: 551, startPoint y: 280, endPoint x: 493, endPoint y: 289, distance: 58.8
click at [551, 280] on button "Sì" at bounding box center [551, 282] width 49 height 18
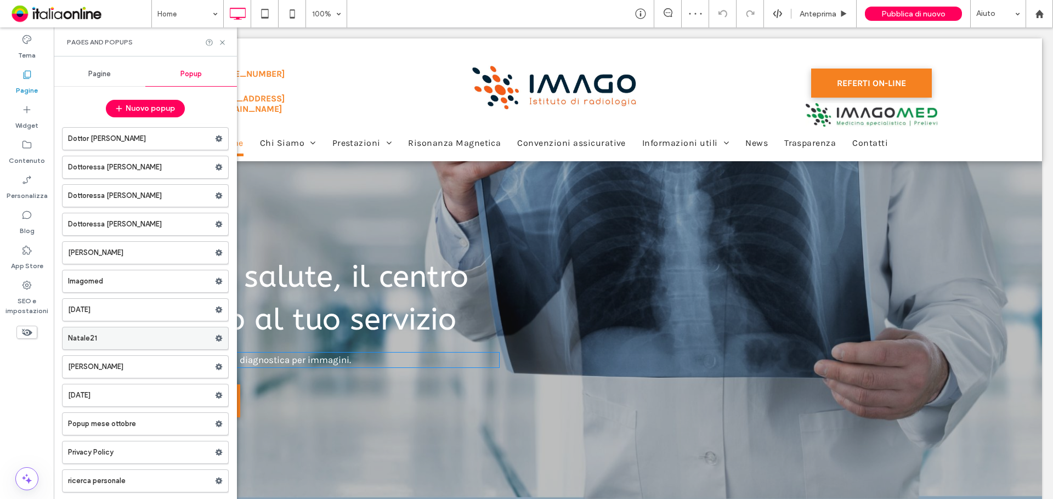
scroll to position [172, 0]
click at [216, 280] on use at bounding box center [219, 281] width 7 height 7
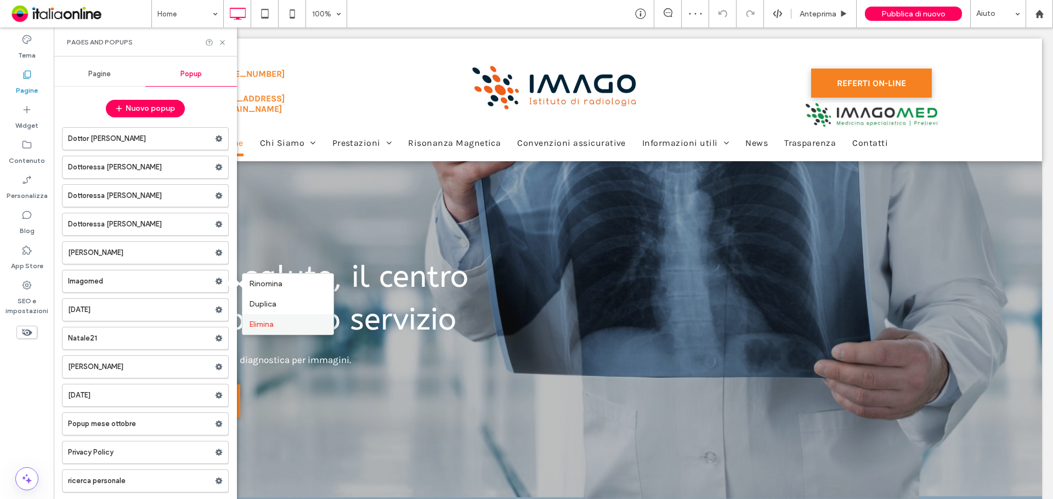
click at [278, 319] on div "Elimina" at bounding box center [287, 324] width 91 height 20
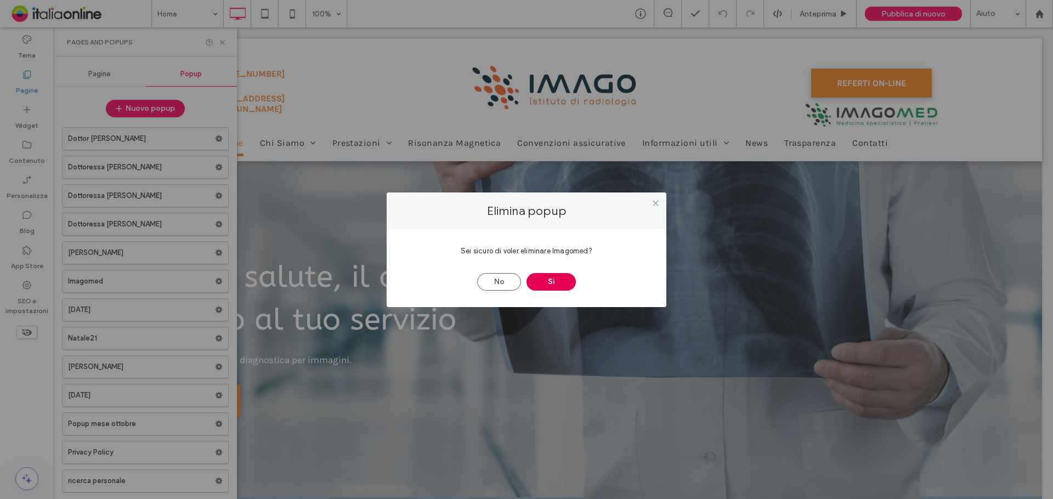
click at [545, 276] on button "Sì" at bounding box center [551, 282] width 49 height 18
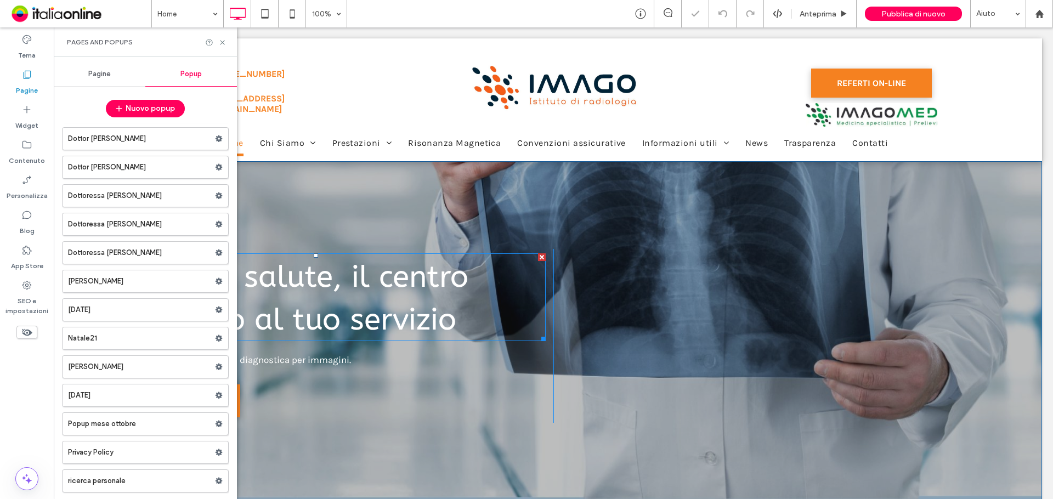
scroll to position [144, 0]
click at [215, 305] on span at bounding box center [219, 310] width 8 height 16
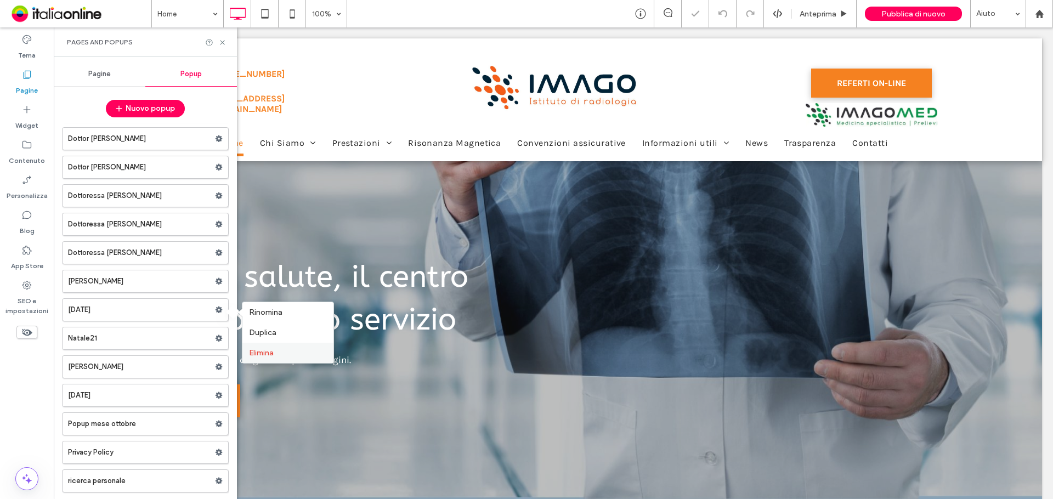
click at [278, 349] on label "Elimina" at bounding box center [288, 352] width 78 height 9
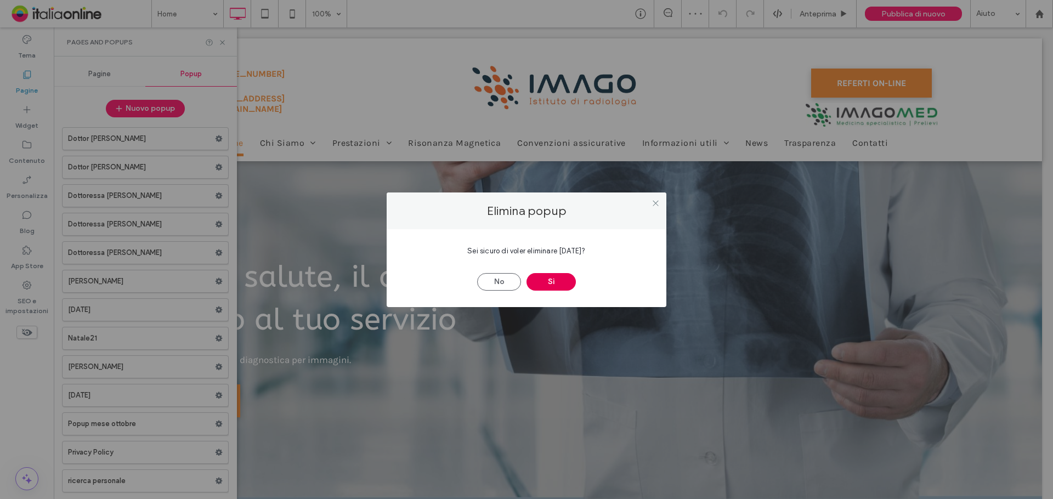
click at [546, 281] on button "Sì" at bounding box center [551, 282] width 49 height 18
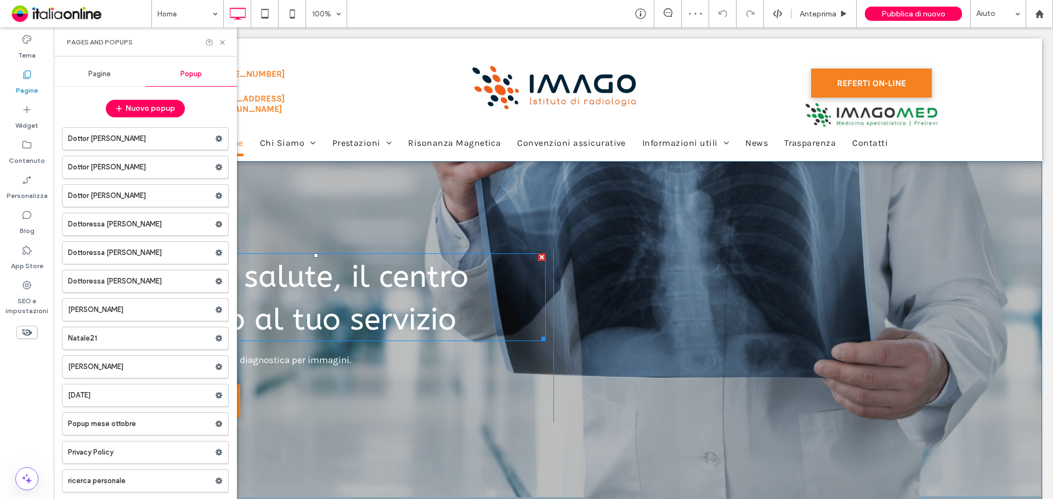
scroll to position [115, 0]
click at [216, 365] on use at bounding box center [219, 367] width 7 height 7
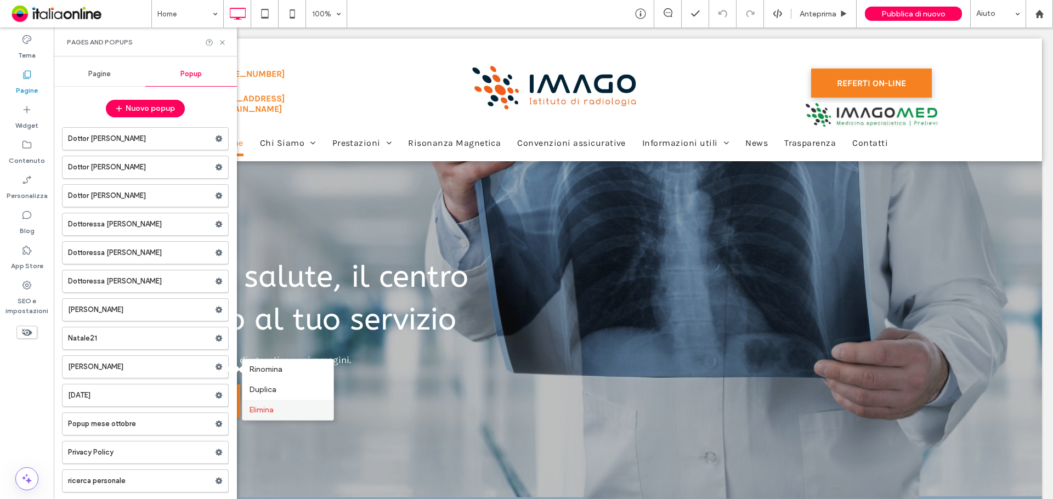
click at [255, 405] on div "Elimina" at bounding box center [287, 410] width 91 height 20
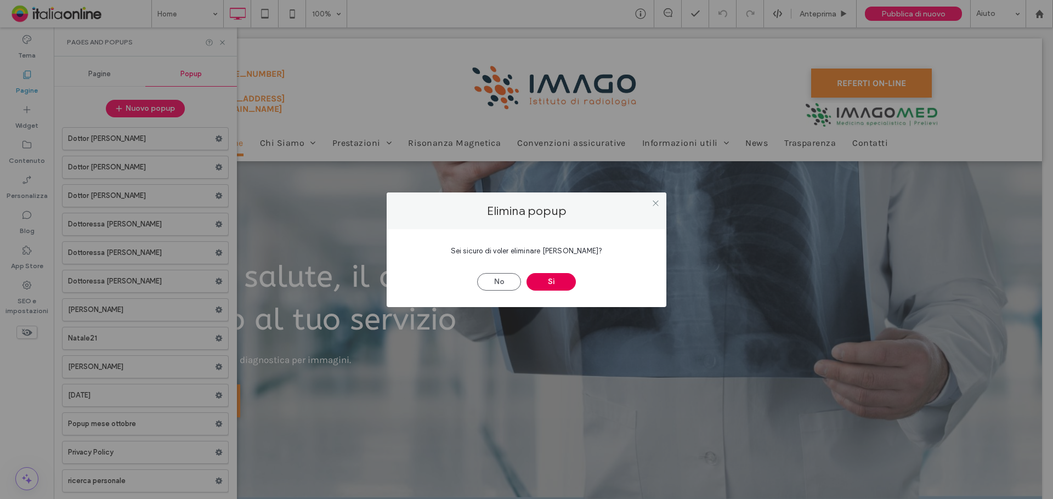
click at [543, 281] on button "Sì" at bounding box center [551, 282] width 49 height 18
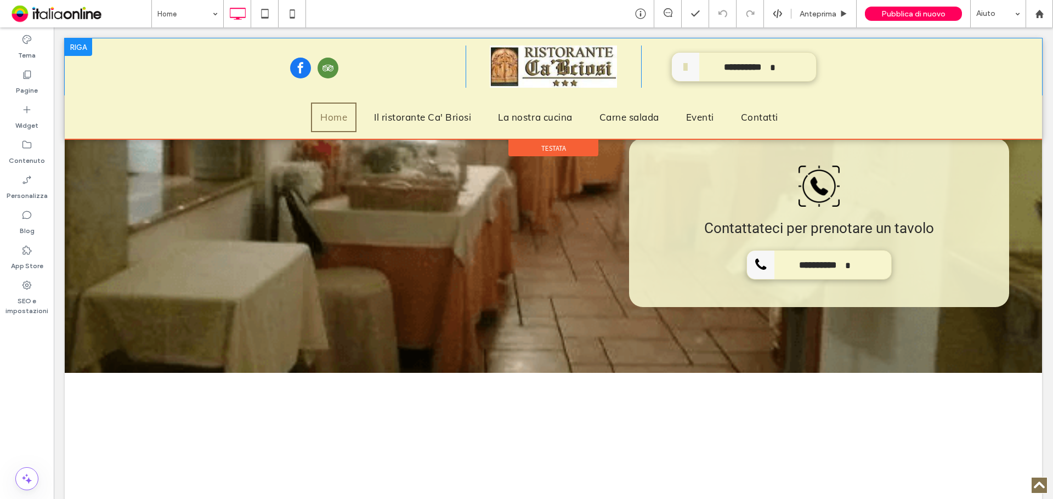
scroll to position [1536, 0]
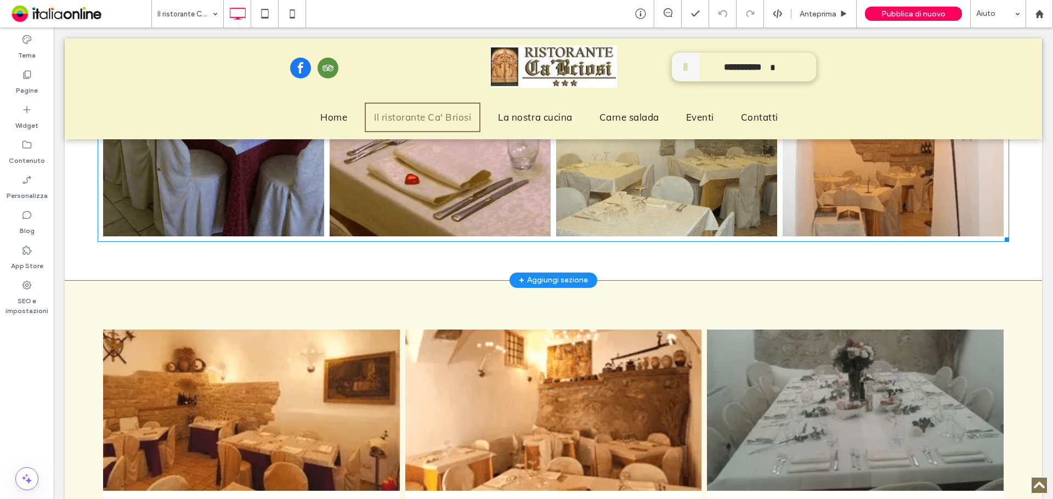
scroll to position [3949, 0]
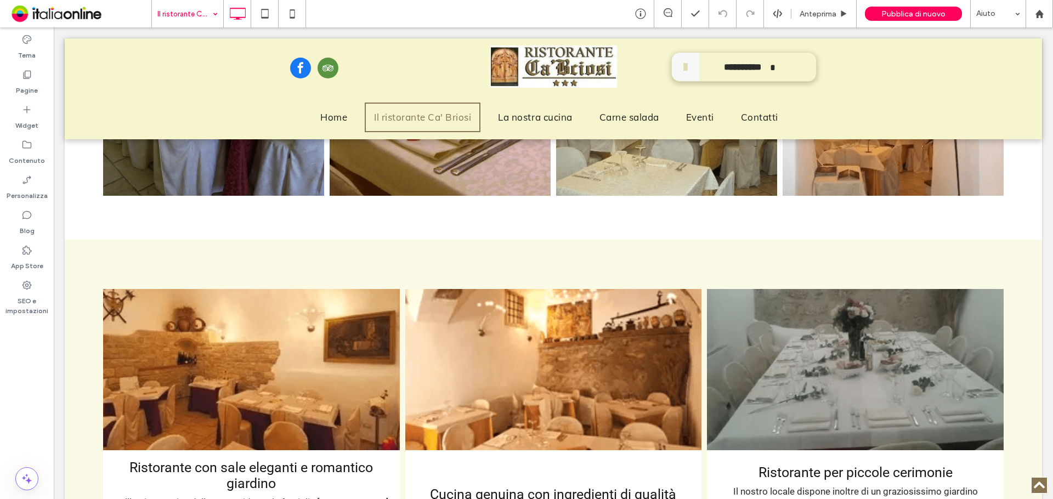
click at [195, 20] on input at bounding box center [184, 13] width 55 height 27
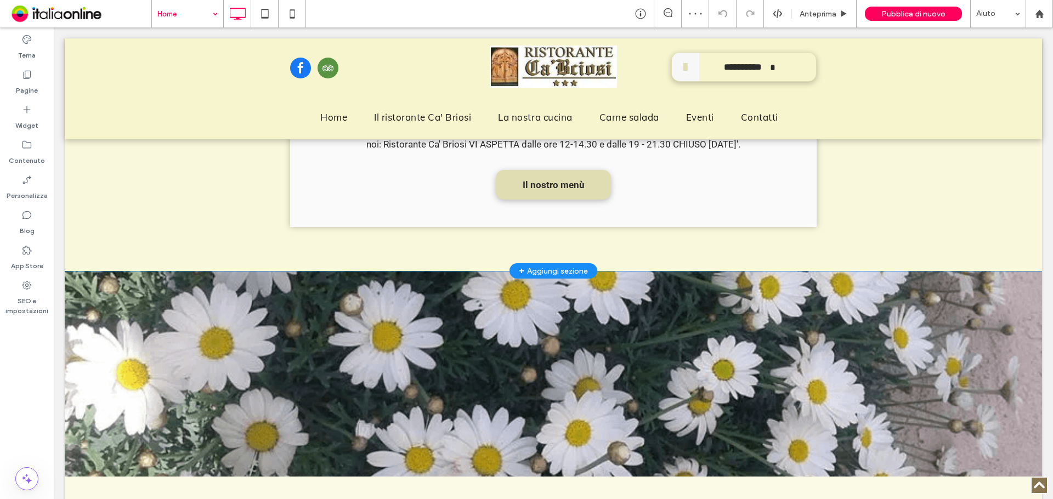
scroll to position [494, 0]
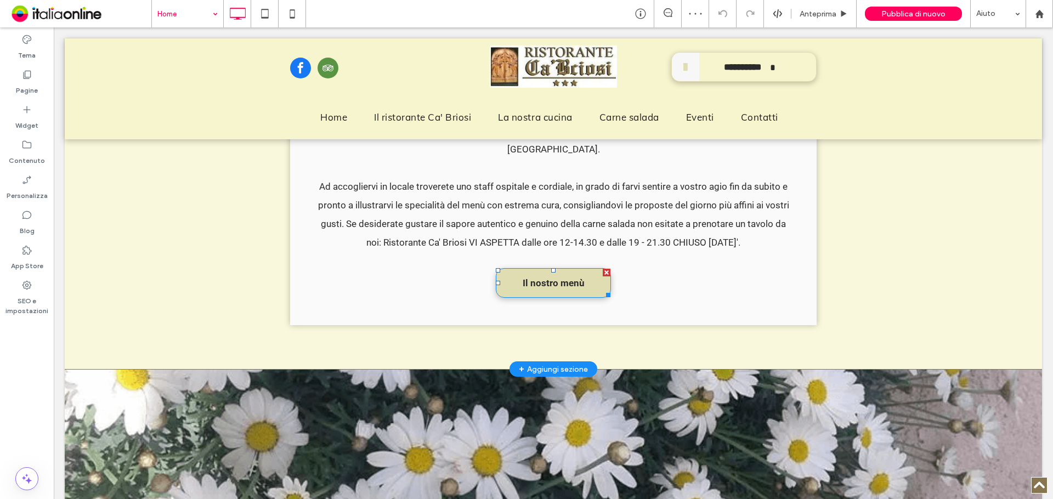
click at [555, 269] on span "Il nostro menù" at bounding box center [554, 283] width 62 height 29
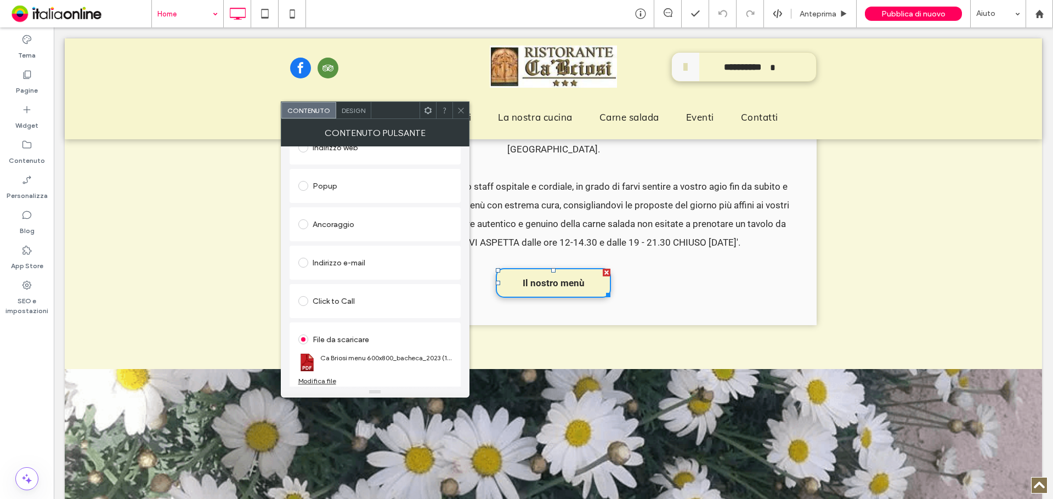
scroll to position [183, 0]
click at [320, 374] on div "Modifica file" at bounding box center [317, 377] width 38 height 8
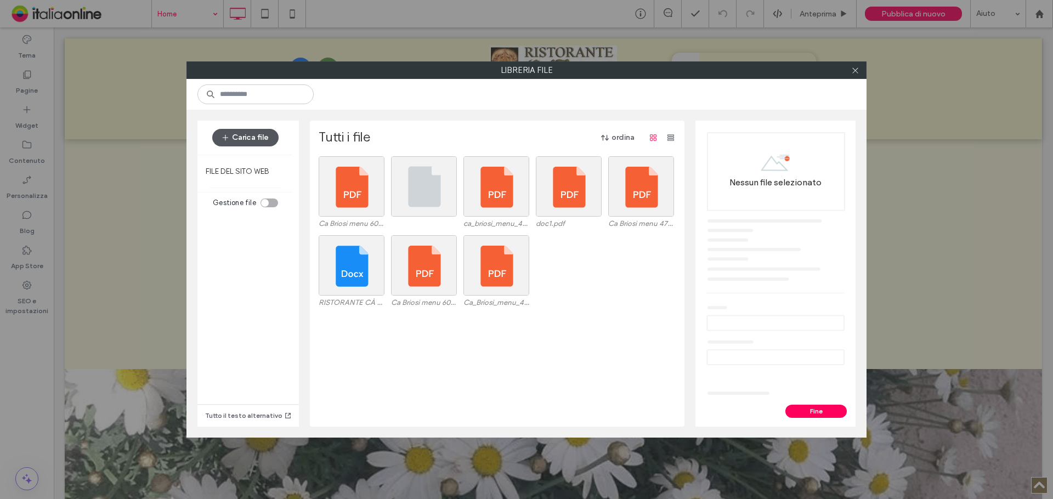
click at [258, 141] on button "Carica file" at bounding box center [245, 138] width 66 height 18
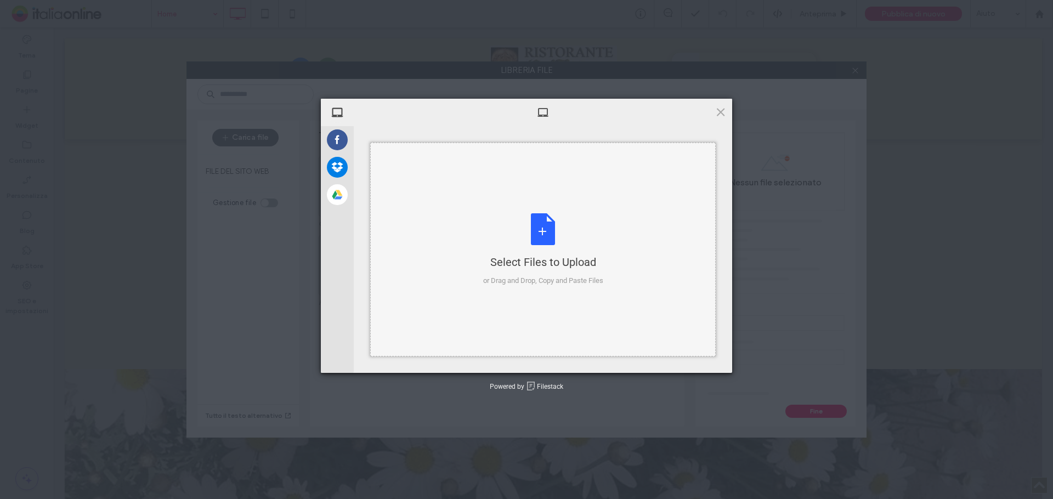
click at [566, 227] on div "Select Files to Upload or Drag and Drop, Copy and Paste Files" at bounding box center [543, 249] width 120 height 73
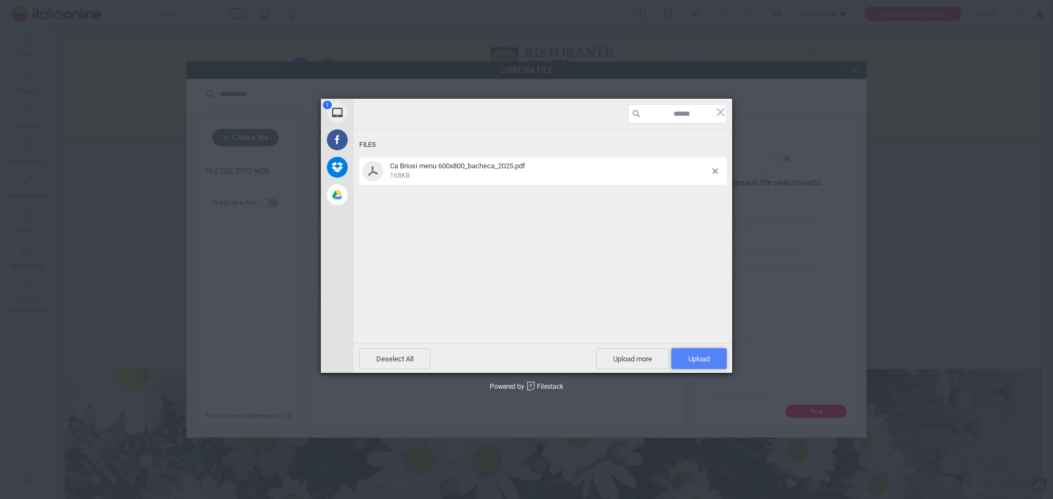
click at [703, 357] on span "Upload 1" at bounding box center [698, 359] width 21 height 8
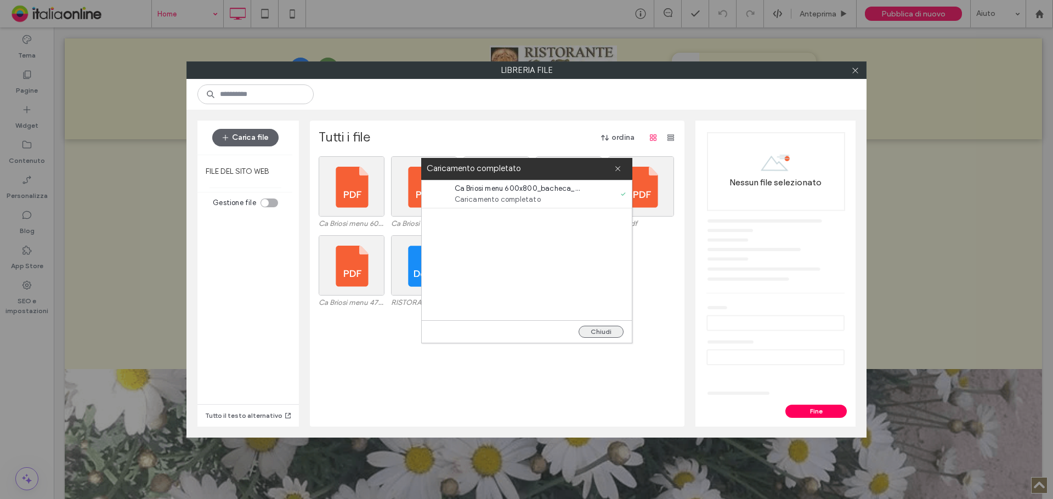
click at [595, 332] on button "Chiudi" at bounding box center [601, 332] width 45 height 12
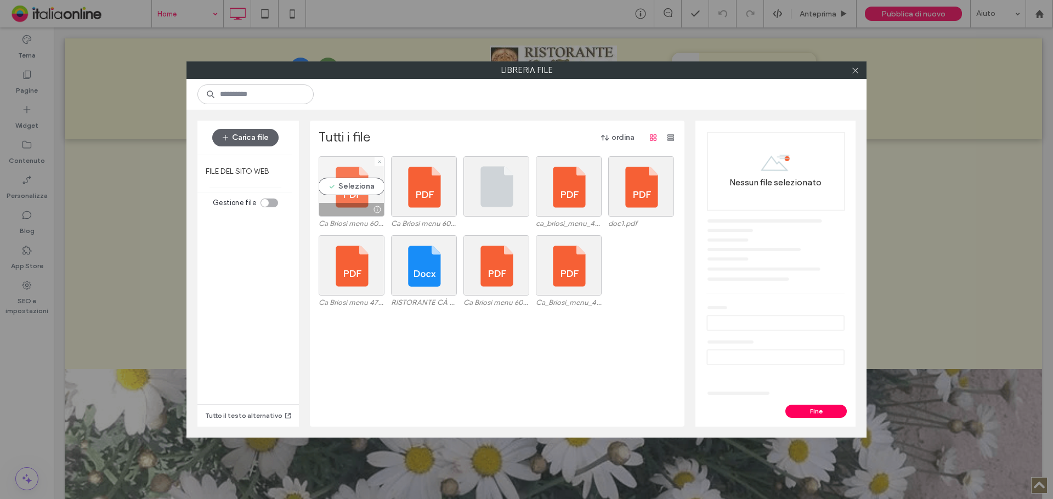
click at [340, 190] on div "Seleziona" at bounding box center [352, 186] width 66 height 60
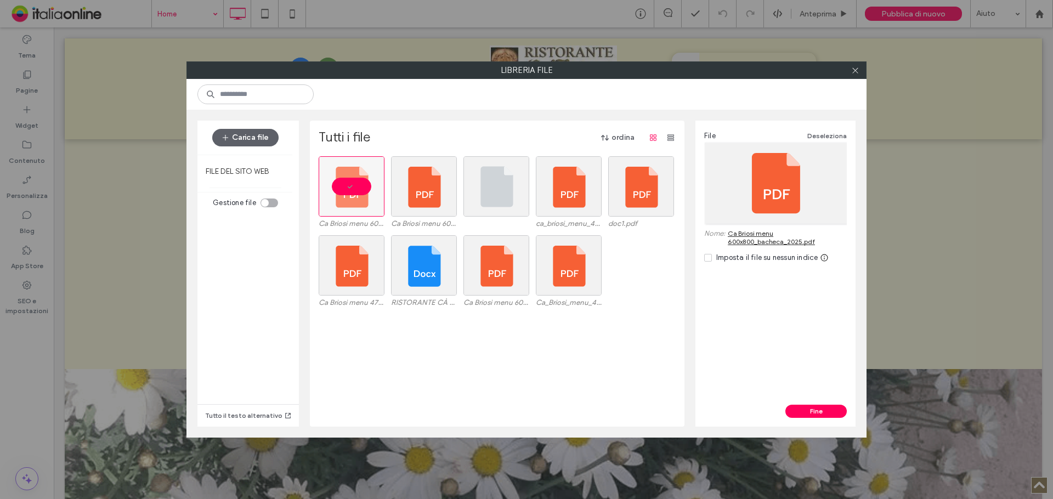
click at [812, 398] on div "File Deseleziona Nome: Ca Briosi menu 600x800_bacheca_2025.pdf Imposta il file …" at bounding box center [776, 263] width 160 height 284
click at [811, 405] on div "File Deseleziona Nome: Ca Briosi menu 600x800_bacheca_2025.pdf Imposta il file …" at bounding box center [776, 274] width 160 height 306
click at [812, 408] on button "Fine" at bounding box center [815, 411] width 61 height 13
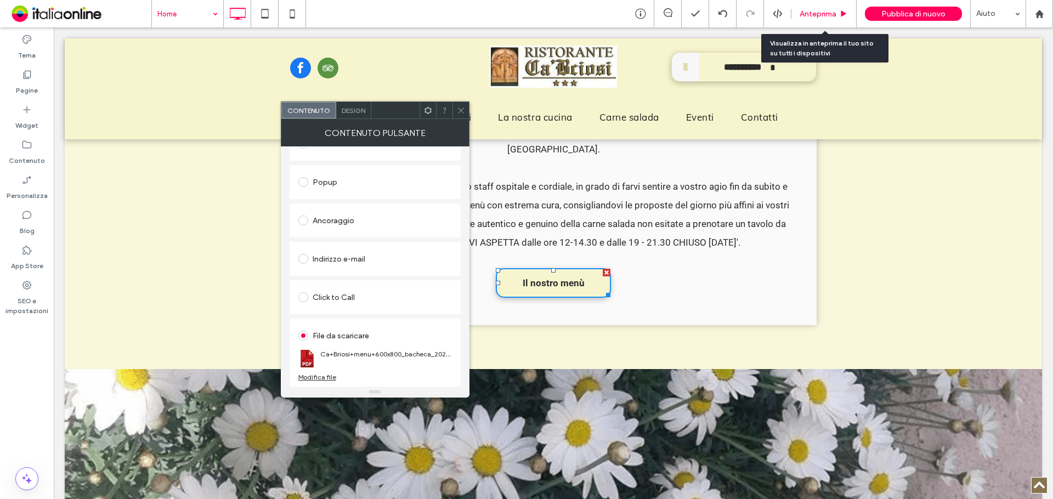
click at [818, 13] on span "Anteprima" at bounding box center [818, 13] width 37 height 9
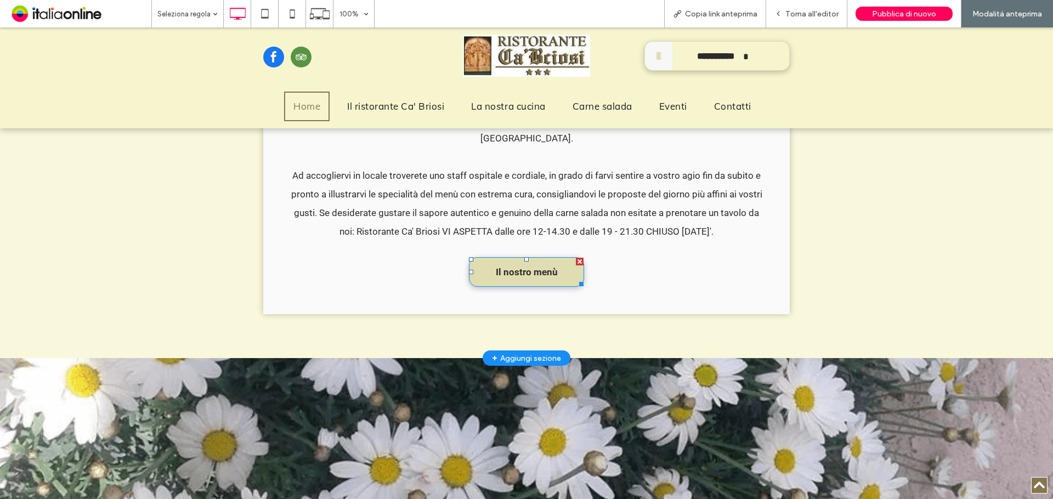
click at [534, 259] on span "Il nostro menù" at bounding box center [527, 272] width 62 height 29
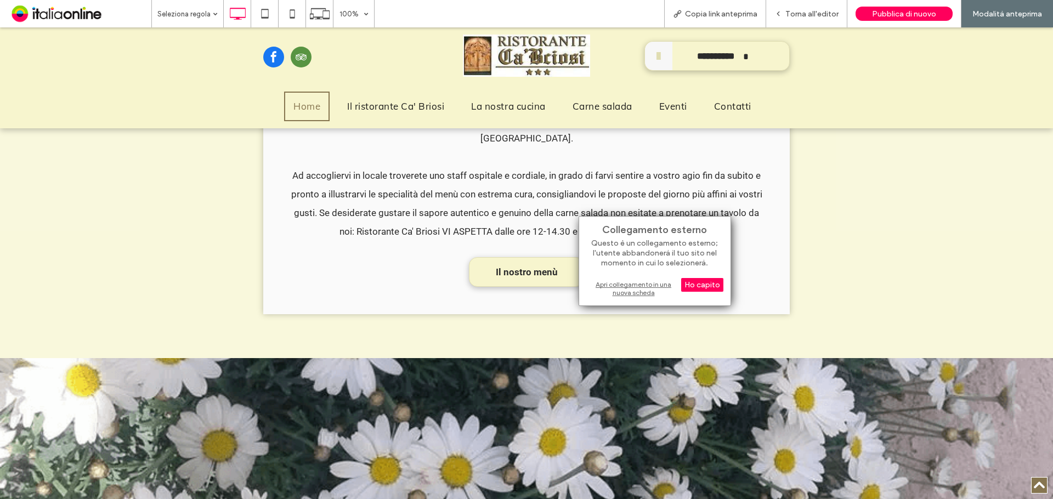
click at [621, 284] on div "Apri collegamento in una nuova scheda" at bounding box center [654, 289] width 137 height 20
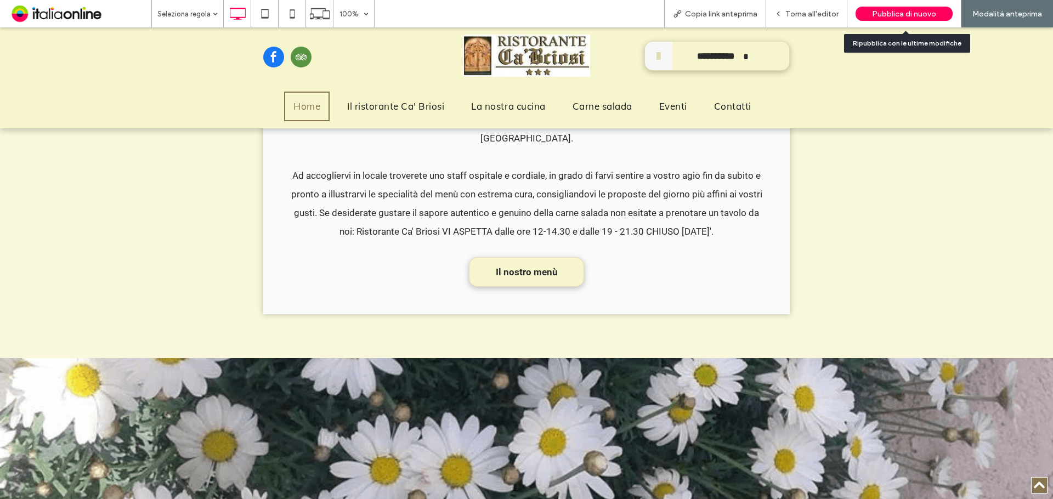
click at [936, 19] on div "Pubblica di nuovo" at bounding box center [904, 14] width 97 height 14
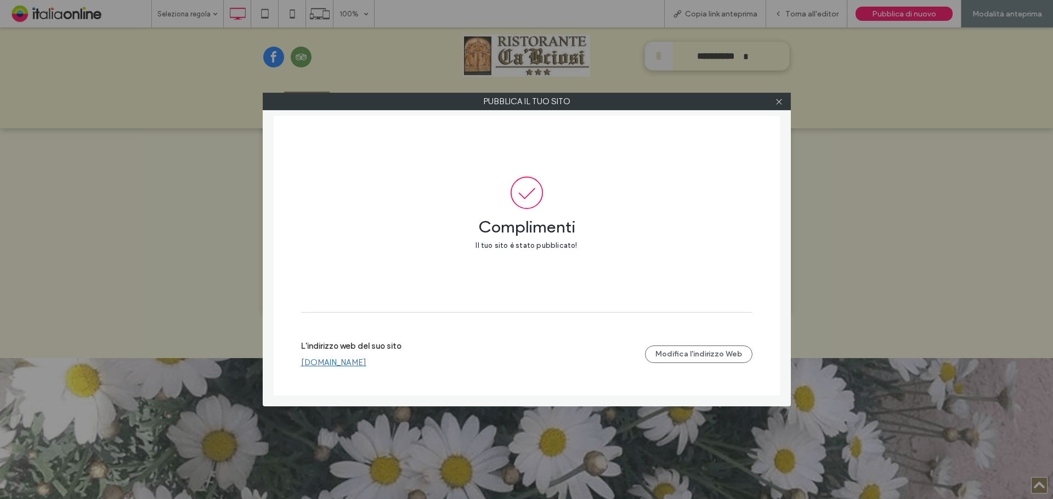
click at [366, 363] on link "[DOMAIN_NAME]" at bounding box center [333, 363] width 65 height 10
click at [783, 104] on icon at bounding box center [779, 102] width 8 height 8
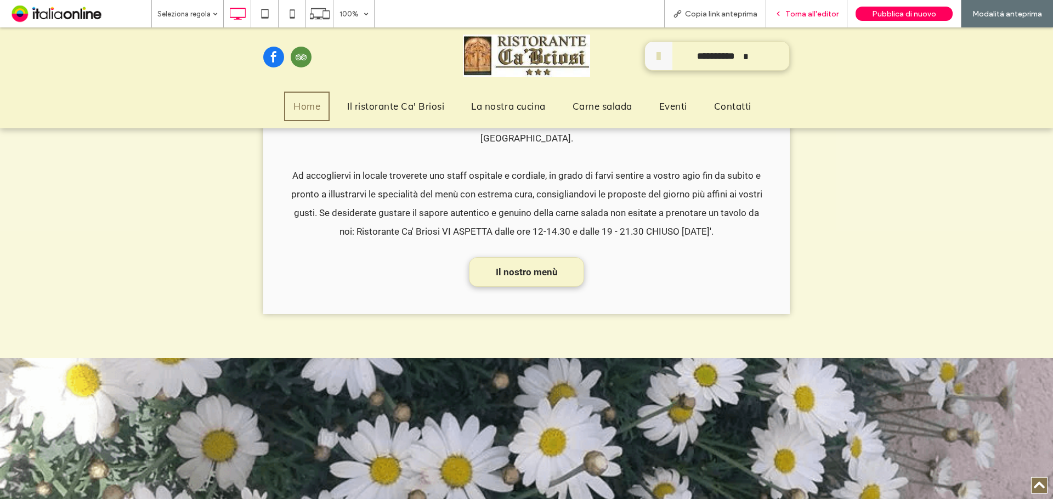
click at [799, 4] on div "Torna all'editor" at bounding box center [806, 13] width 81 height 27
click at [797, 9] on span "Torna all'editor" at bounding box center [811, 13] width 53 height 9
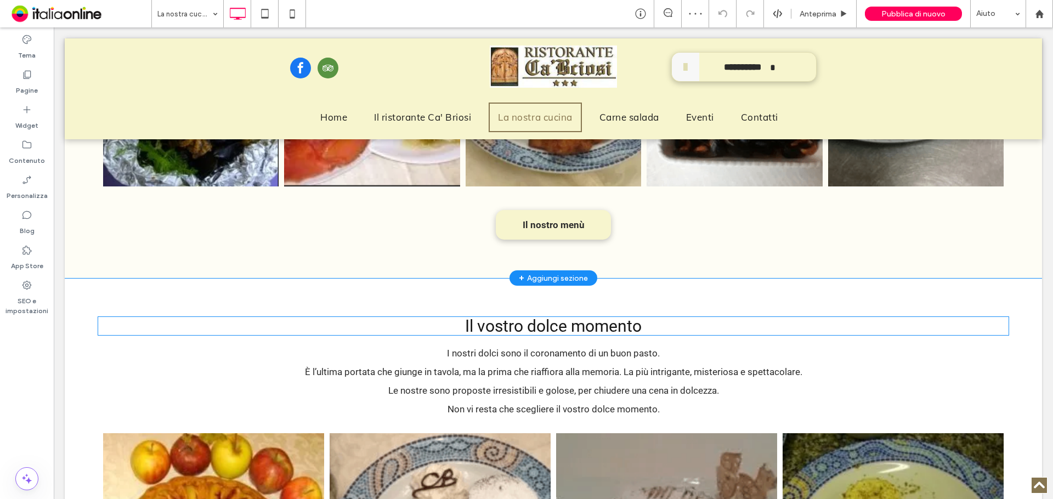
scroll to position [1042, 0]
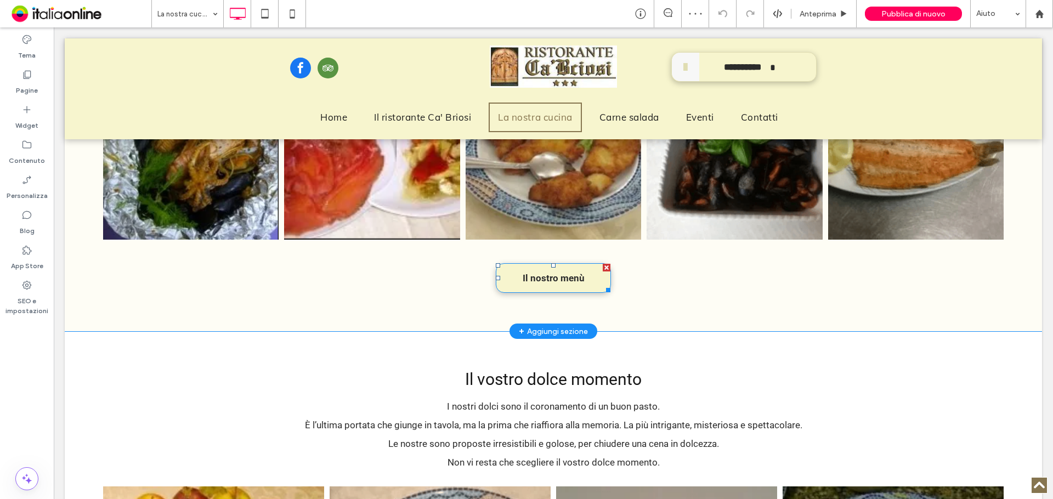
click at [554, 280] on span "Il nostro menù" at bounding box center [554, 278] width 62 height 29
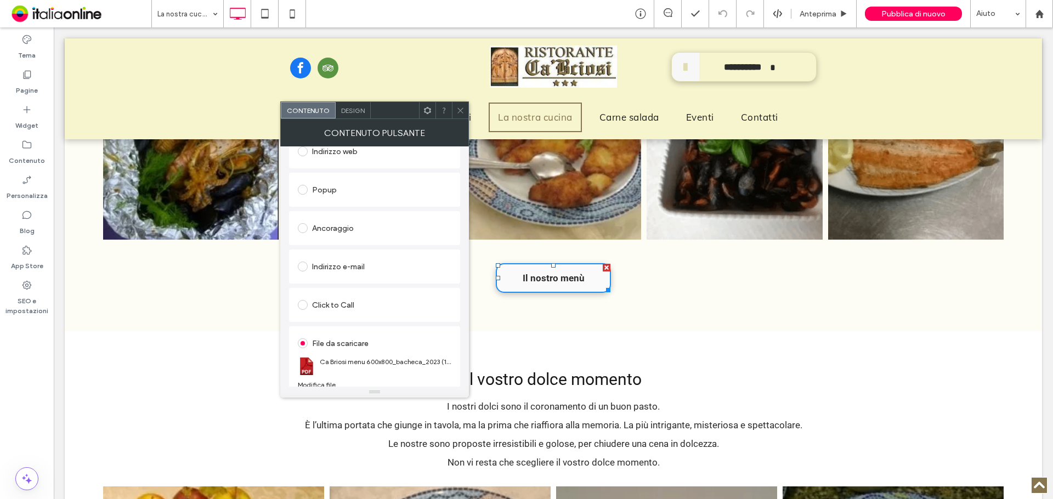
scroll to position [183, 0]
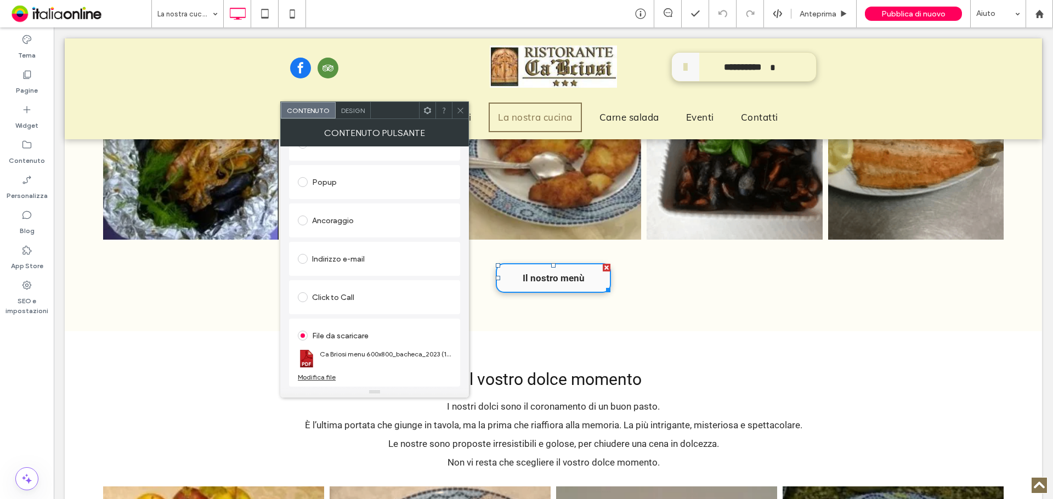
click at [319, 377] on div "Modifica file" at bounding box center [317, 377] width 38 height 8
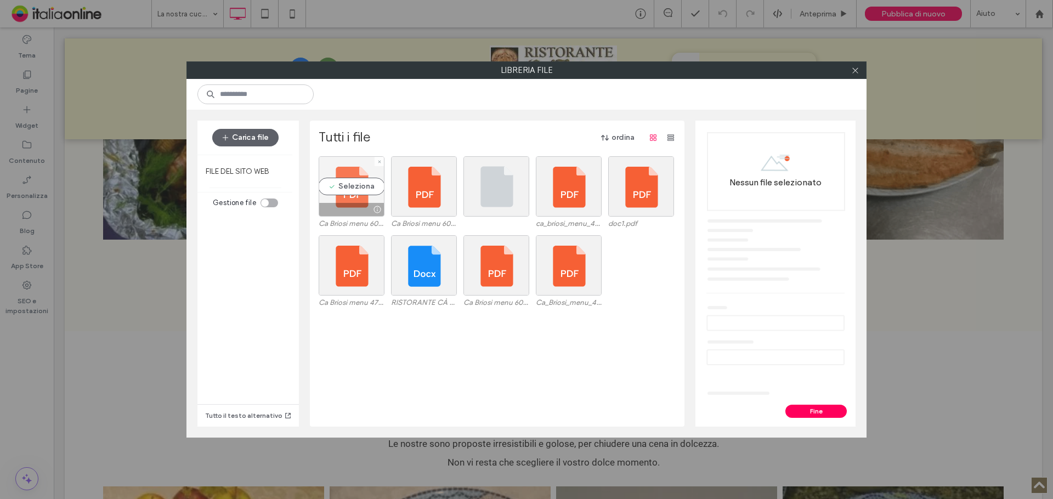
drag, startPoint x: 359, startPoint y: 198, endPoint x: 376, endPoint y: 206, distance: 18.9
click at [359, 198] on div "Seleziona" at bounding box center [352, 186] width 66 height 60
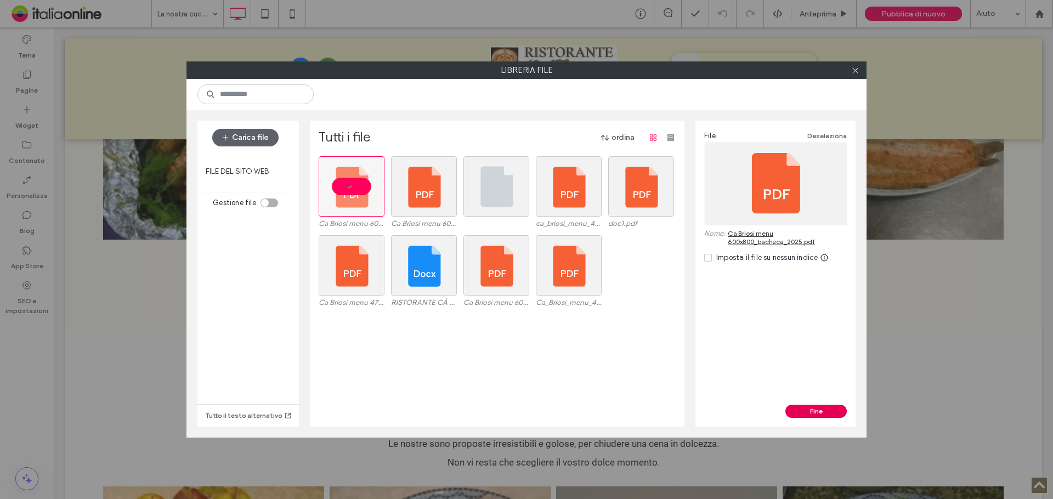
click at [823, 409] on button "Fine" at bounding box center [815, 411] width 61 height 13
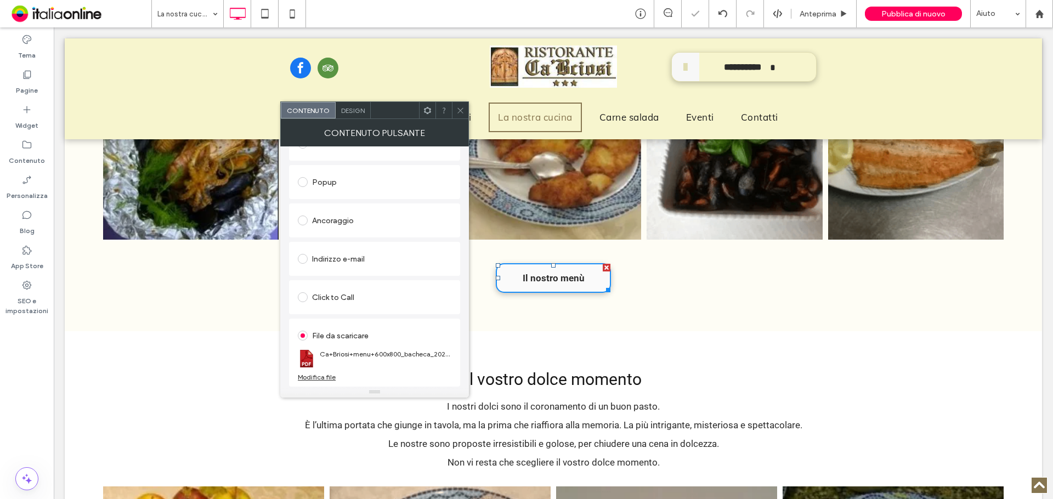
click at [461, 110] on use at bounding box center [459, 110] width 5 height 5
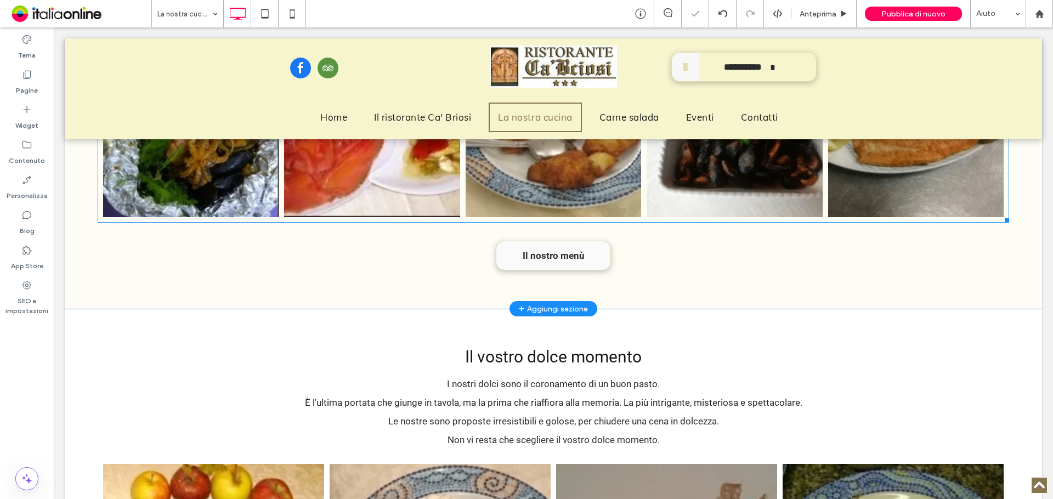
scroll to position [1207, 0]
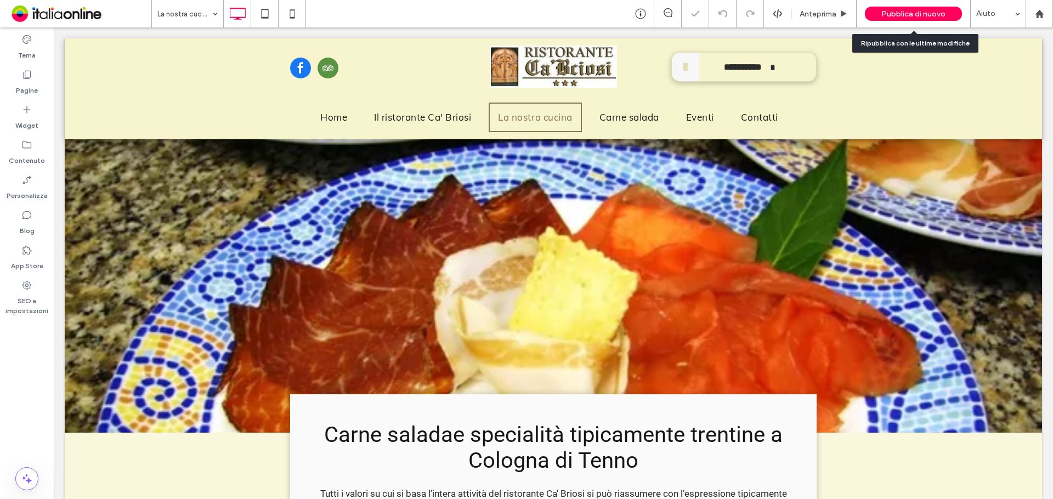
click at [917, 10] on span "Pubblica di nuovo" at bounding box center [913, 13] width 64 height 9
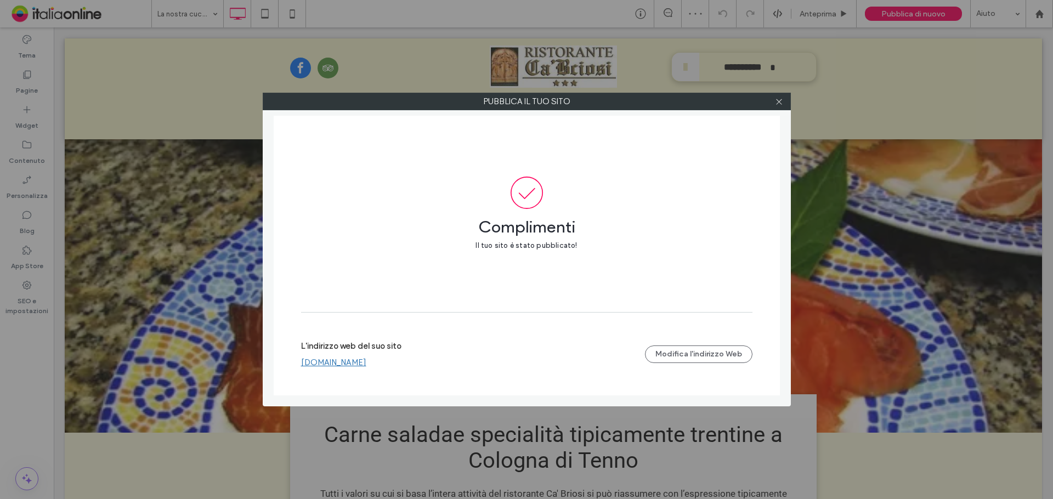
click at [338, 361] on link "www.ristorantecabriosi.com" at bounding box center [333, 363] width 65 height 10
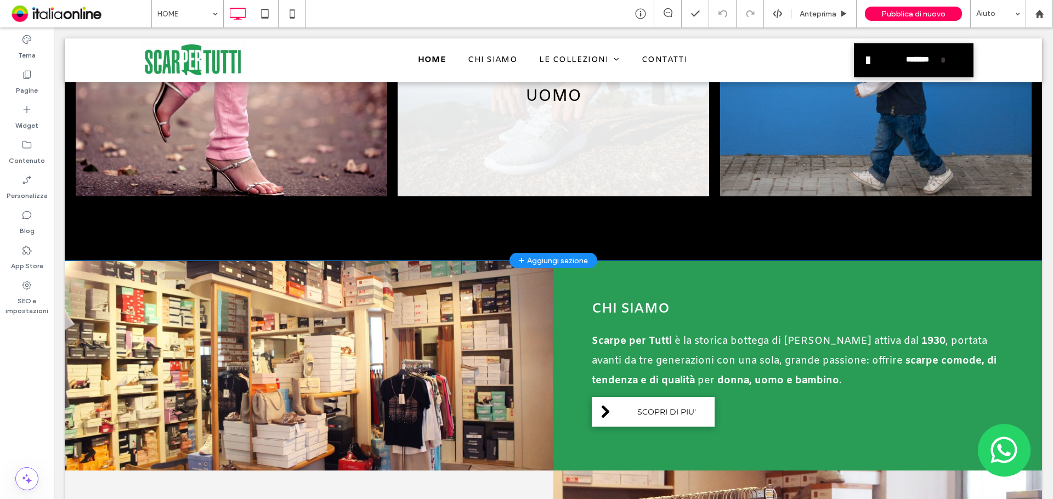
scroll to position [658, 0]
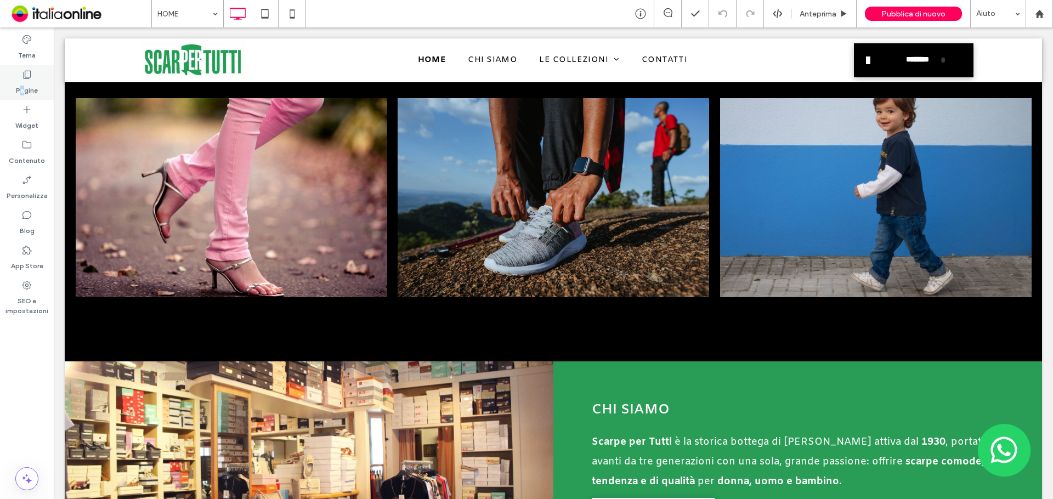
drag, startPoint x: 22, startPoint y: 87, endPoint x: 35, endPoint y: 98, distance: 16.8
click at [22, 87] on label "Pagine" at bounding box center [27, 87] width 22 height 15
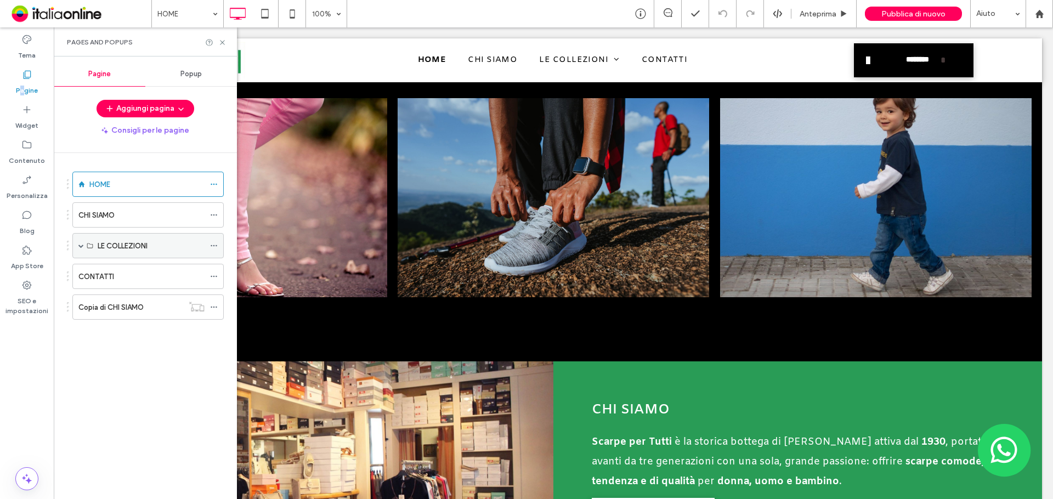
click at [142, 252] on div "LE COLLEZIONI" at bounding box center [151, 246] width 107 height 24
click at [95, 248] on div "LE COLLEZIONI" at bounding box center [147, 245] width 151 height 25
click at [126, 247] on label "LE COLLEZIONI" at bounding box center [123, 245] width 50 height 19
click at [165, 242] on div "LE COLLEZIONI" at bounding box center [151, 246] width 107 height 12
click at [163, 216] on div "CHI SIAMO" at bounding box center [141, 216] width 126 height 12
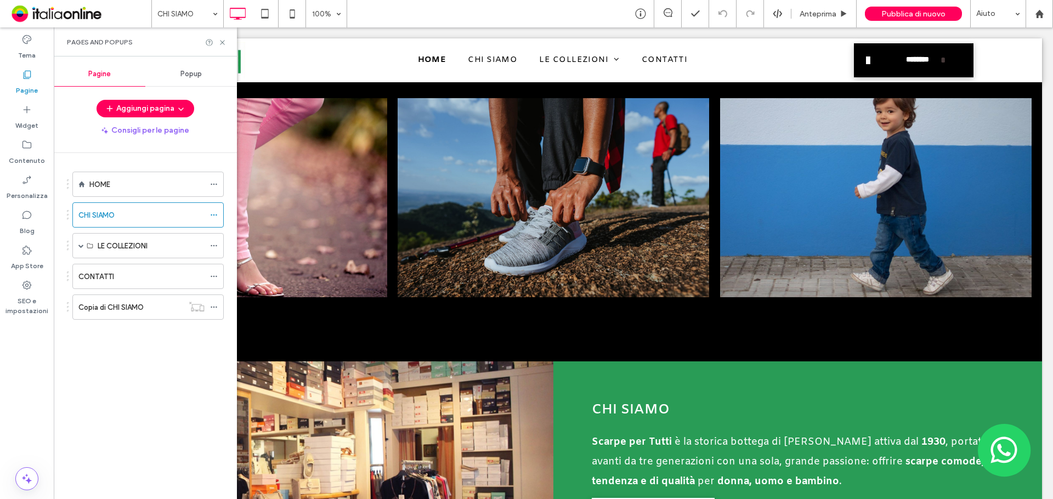
click at [138, 248] on div at bounding box center [526, 249] width 1053 height 499
click at [121, 248] on label "LE COLLEZIONI" at bounding box center [123, 245] width 50 height 19
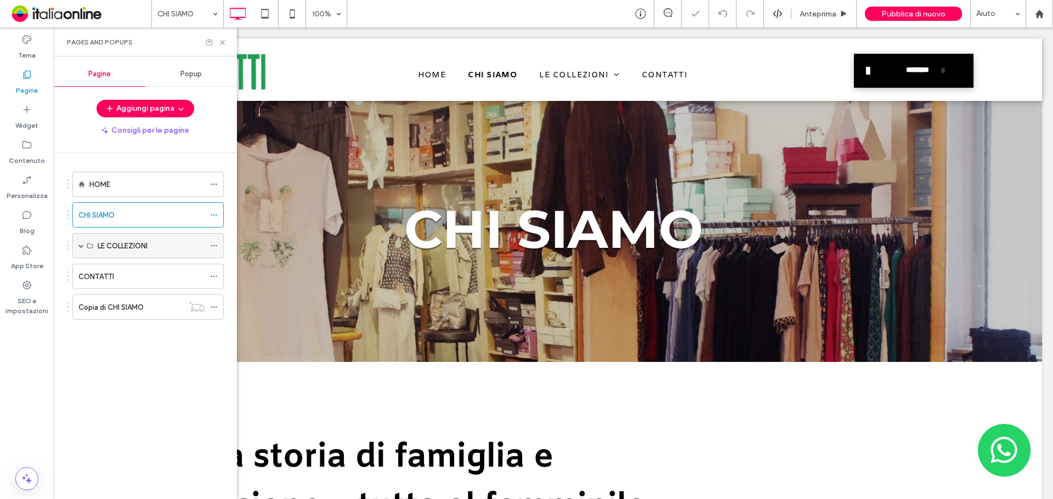
click at [117, 248] on label "LE COLLEZIONI" at bounding box center [123, 245] width 50 height 19
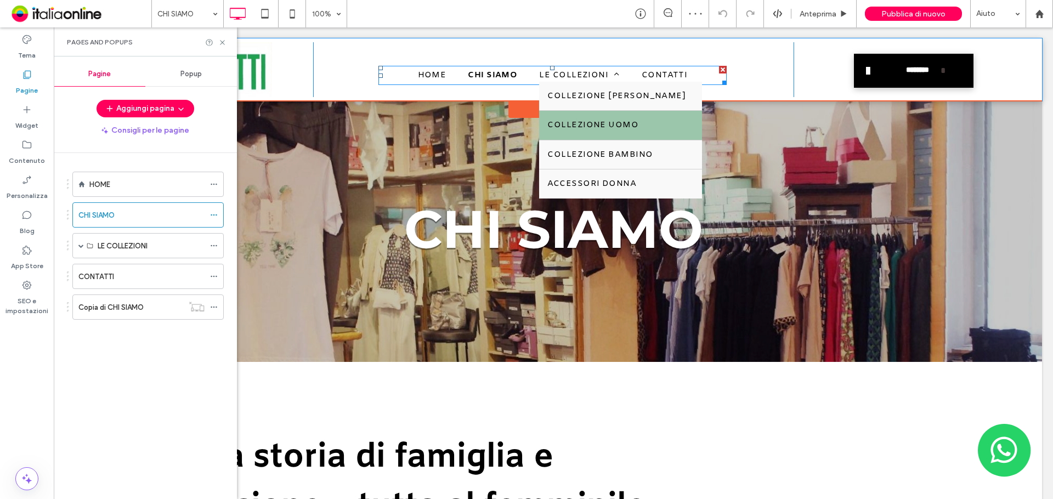
click at [584, 125] on span "COLLEZIONE UOMO" at bounding box center [592, 125] width 91 height 13
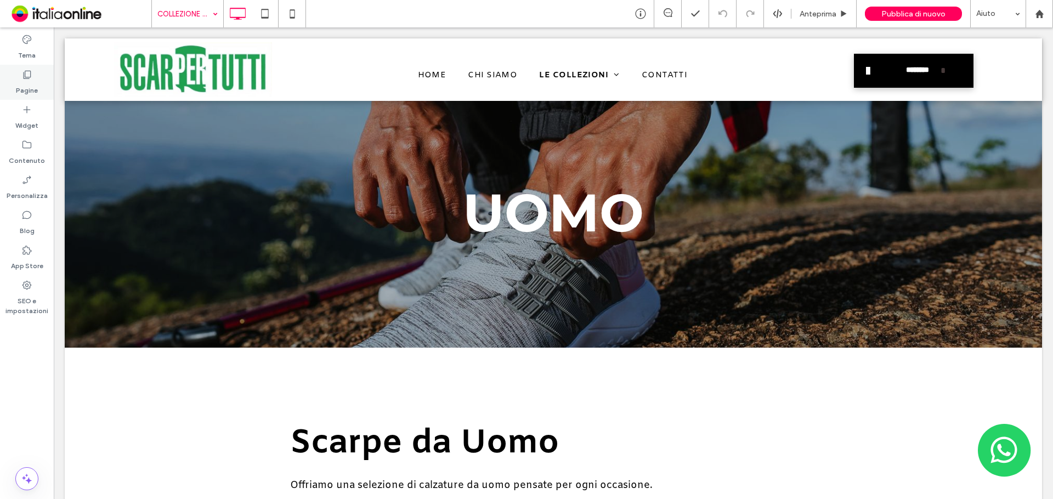
click at [24, 87] on label "Pagine" at bounding box center [27, 87] width 22 height 15
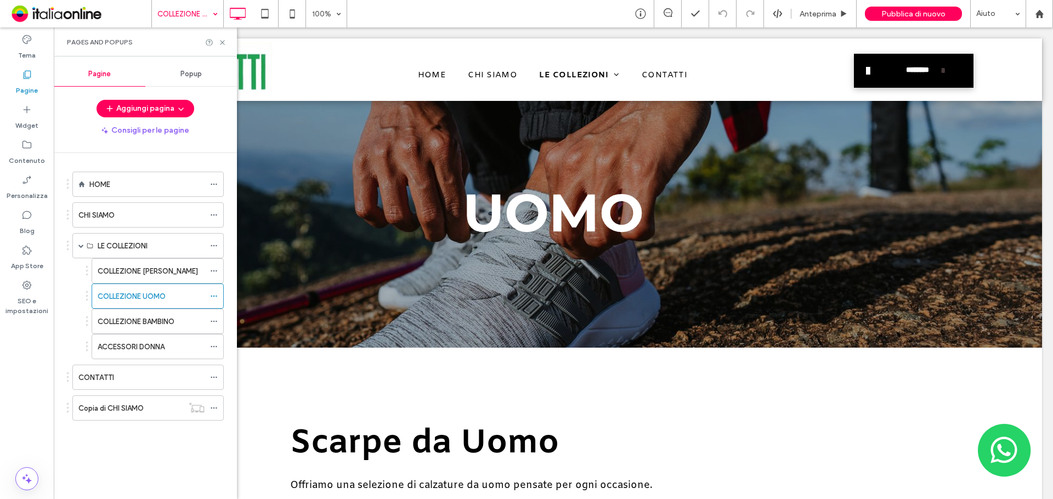
click at [190, 72] on span "Popup" at bounding box center [190, 74] width 21 height 9
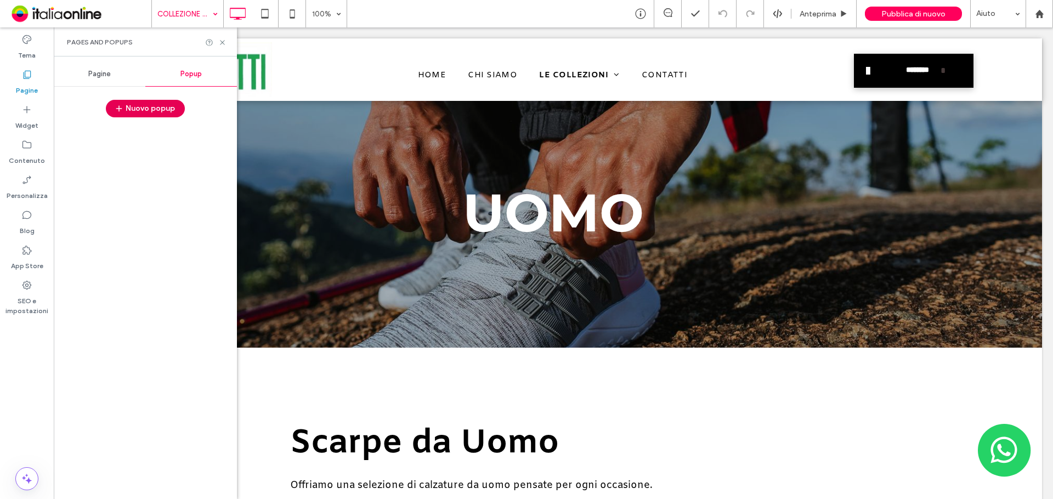
click at [151, 108] on button "Nuovo popup" at bounding box center [145, 109] width 79 height 18
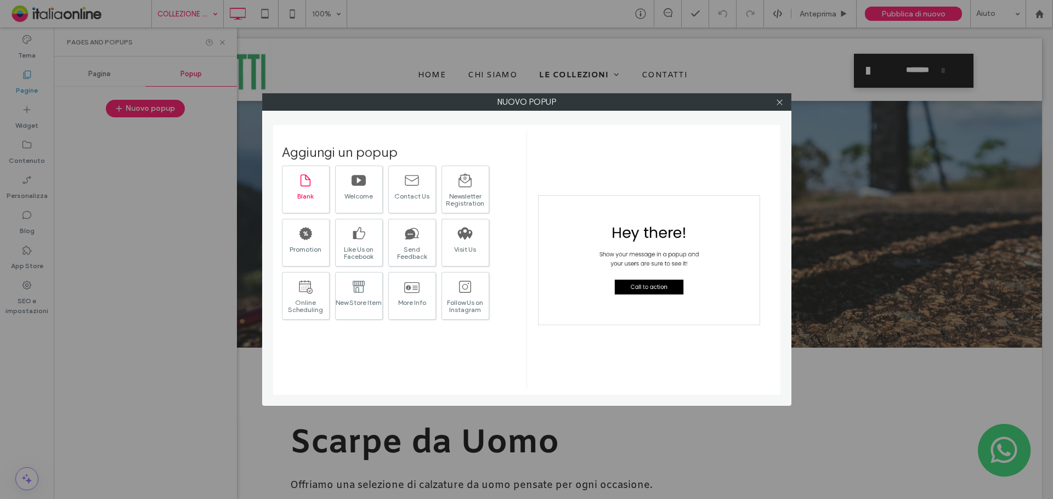
click at [310, 183] on icon at bounding box center [306, 180] width 10 height 12
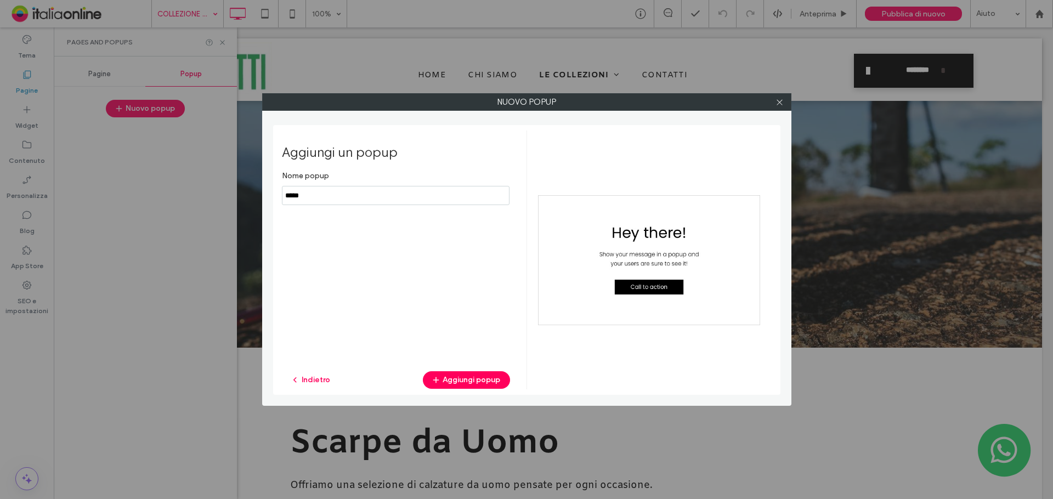
drag, startPoint x: 306, startPoint y: 198, endPoint x: 254, endPoint y: 197, distance: 51.6
click at [254, 197] on div "Nuovo popup Aggiungi un popup Nome popup Indietro Aggiungi popup" at bounding box center [526, 249] width 1053 height 499
type input "**********"
click at [494, 380] on button "Aggiungi popup" at bounding box center [466, 380] width 87 height 18
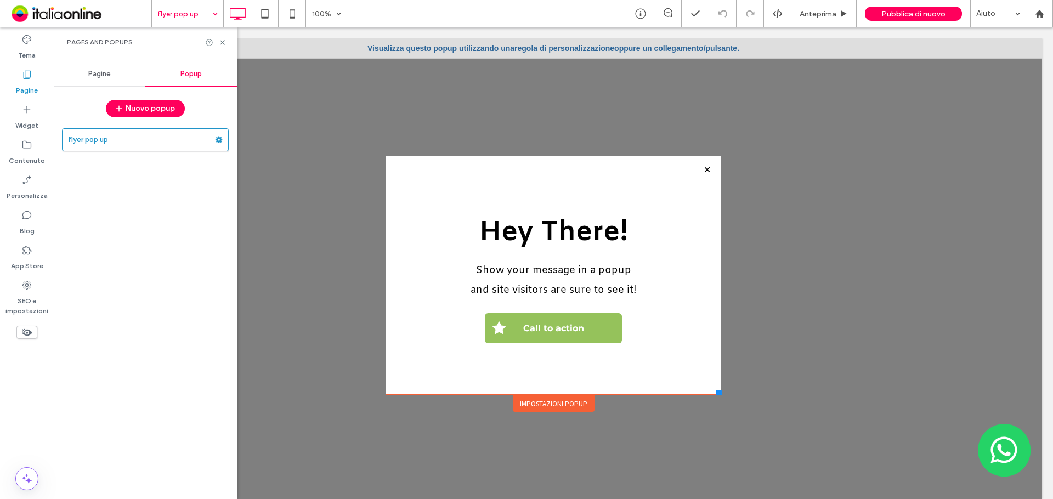
click at [563, 405] on div "Impostazioni popup" at bounding box center [554, 403] width 82 height 16
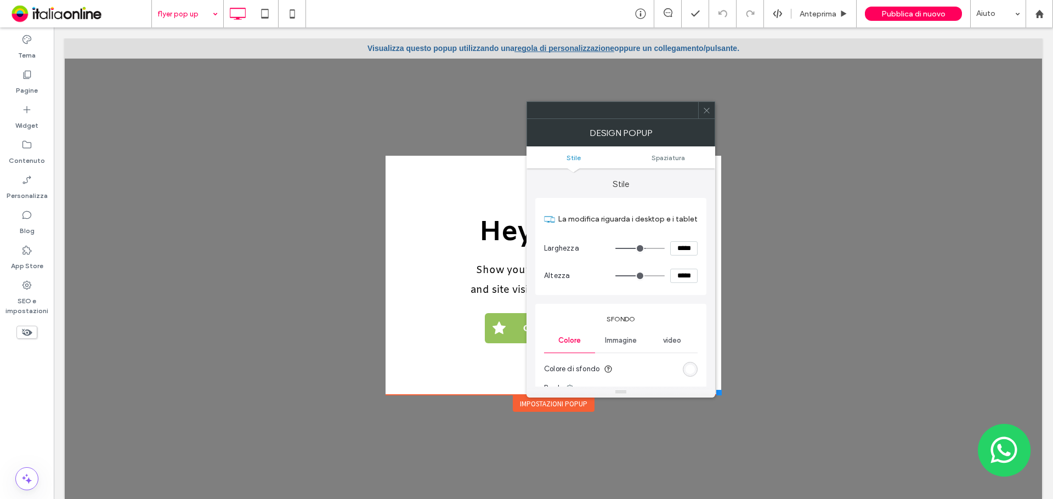
click at [616, 341] on span "Immagine" at bounding box center [621, 340] width 32 height 9
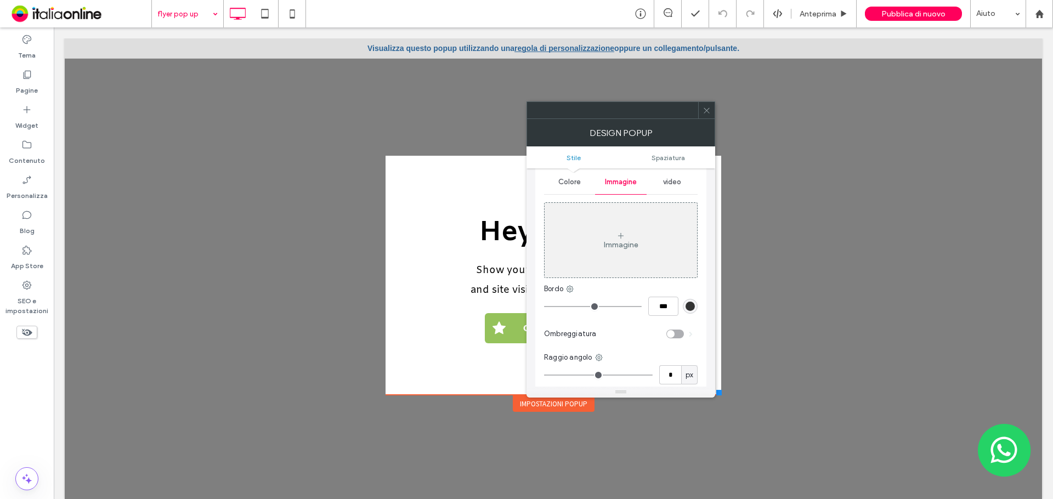
scroll to position [165, 0]
click at [611, 251] on div "Immagine" at bounding box center [621, 234] width 152 height 72
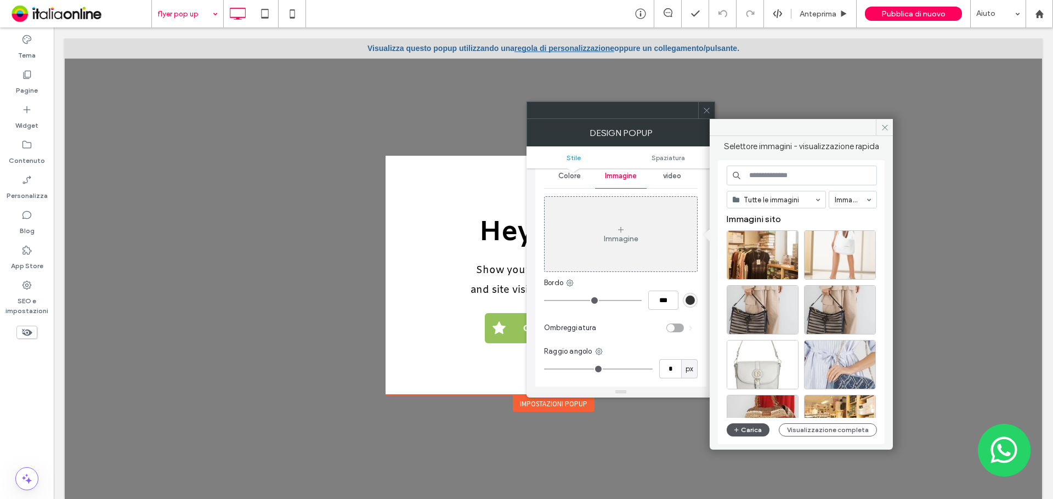
click at [742, 424] on button "Carica" at bounding box center [748, 429] width 43 height 13
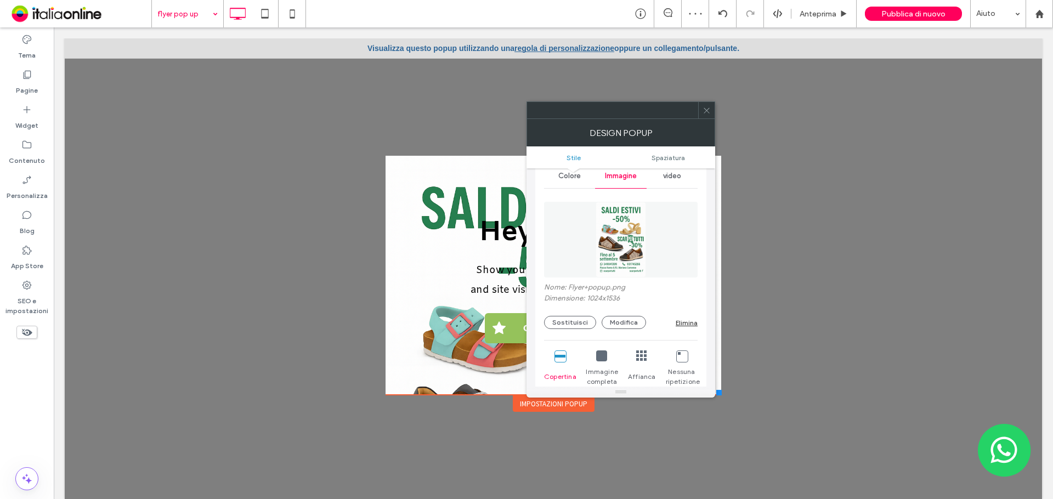
click at [707, 112] on icon at bounding box center [707, 110] width 8 height 8
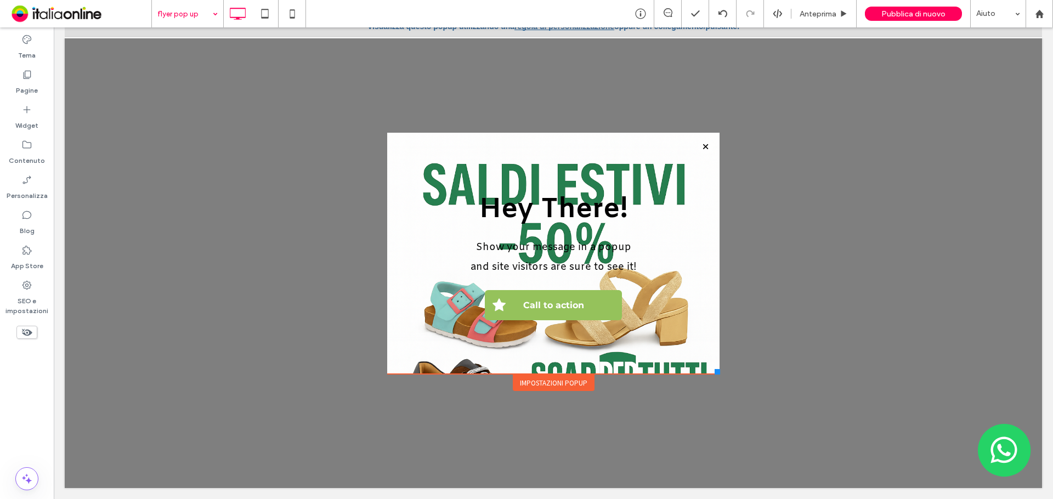
scroll to position [0, 0]
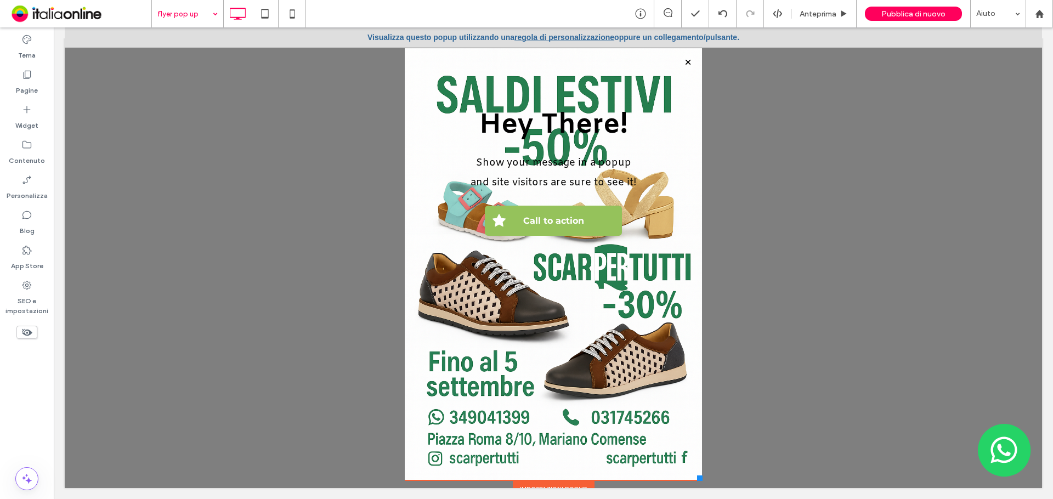
drag, startPoint x: 711, startPoint y: 372, endPoint x: 693, endPoint y: 469, distance: 98.2
click at [693, 470] on div "**********" at bounding box center [553, 250] width 303 height 497
click at [13, 89] on div "Pagine" at bounding box center [27, 82] width 54 height 35
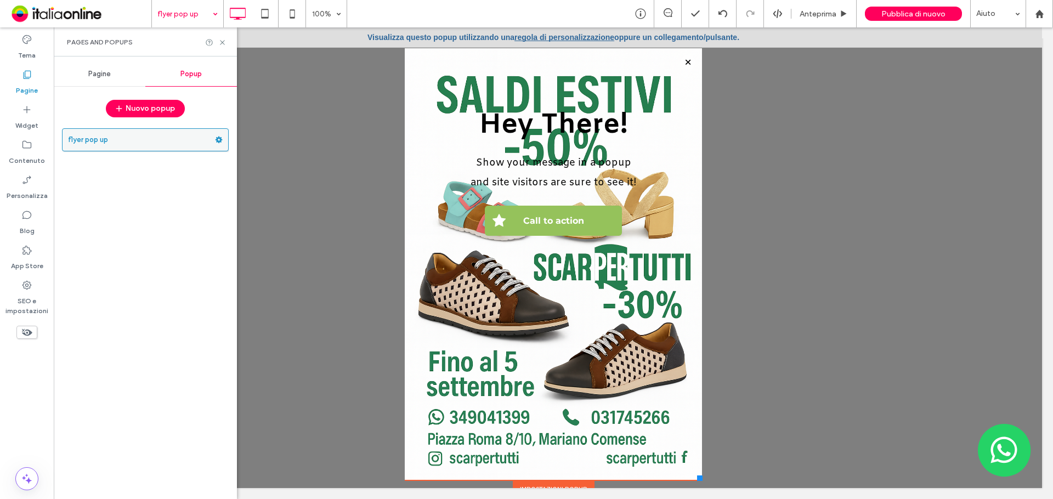
click at [222, 140] on use at bounding box center [219, 140] width 7 height 7
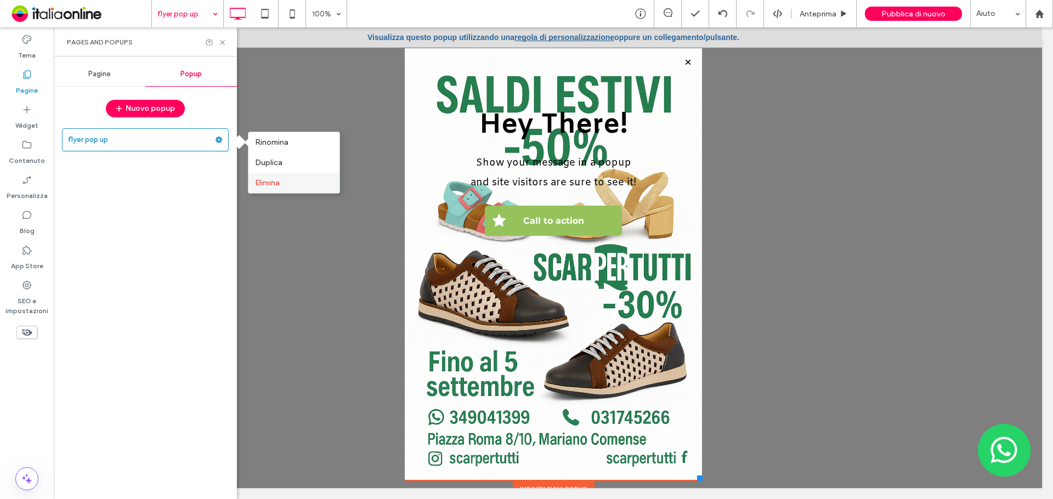
click at [266, 183] on span "Elimina" at bounding box center [267, 182] width 25 height 9
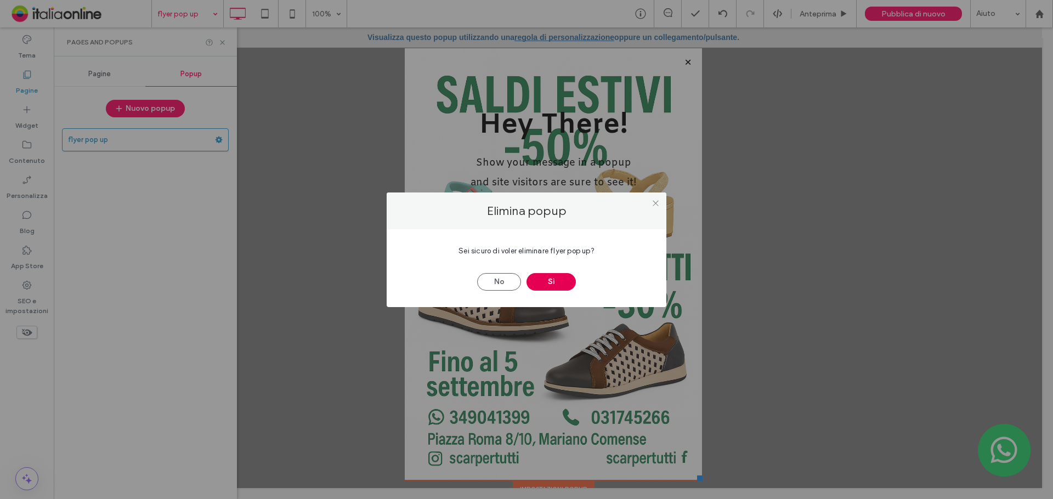
click at [552, 273] on button "Sì" at bounding box center [551, 282] width 49 height 18
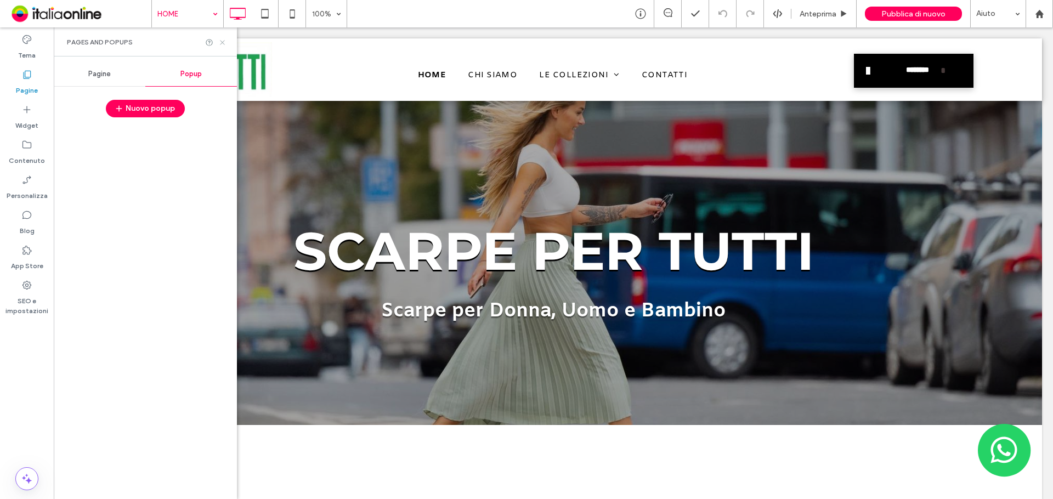
click at [222, 41] on icon at bounding box center [222, 42] width 8 height 8
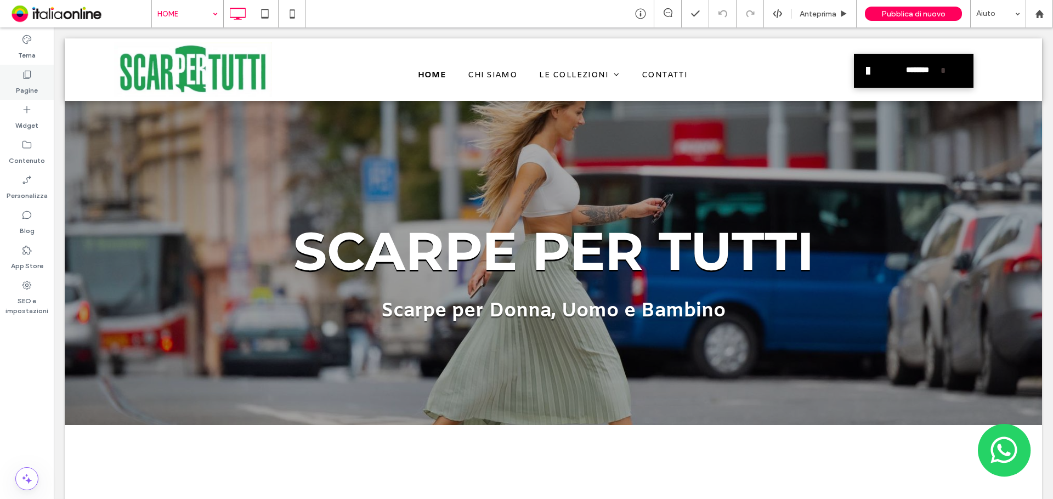
drag, startPoint x: 41, startPoint y: 84, endPoint x: 44, endPoint y: 91, distance: 7.6
click at [41, 84] on div "Pagine" at bounding box center [27, 82] width 54 height 35
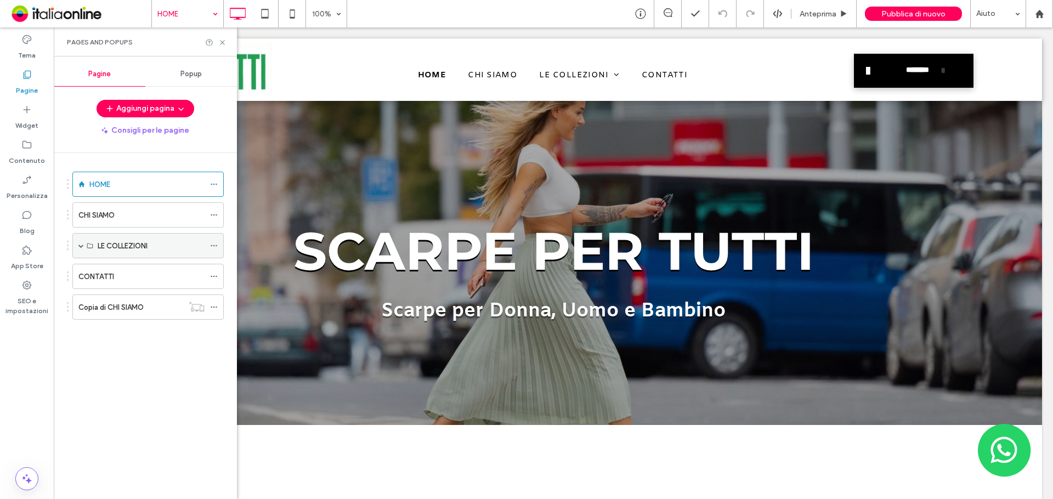
click at [155, 250] on div "LE COLLEZIONI" at bounding box center [151, 246] width 107 height 12
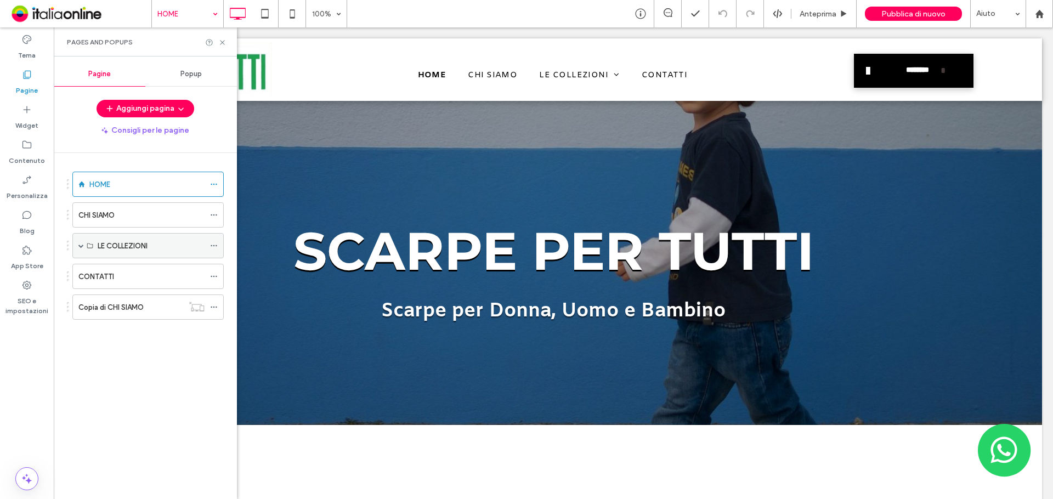
click at [194, 244] on div "LE COLLEZIONI" at bounding box center [151, 246] width 107 height 12
click at [161, 215] on div "CHI SIAMO" at bounding box center [141, 216] width 126 height 12
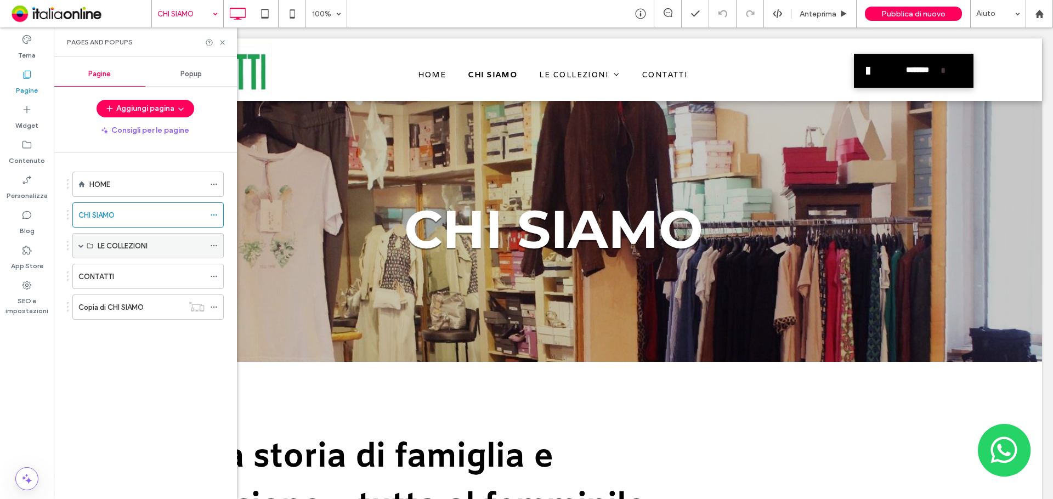
click at [130, 246] on div "CHI SIAMO 100% Anteprima Pubblica di nuovo Aiuto Commenti sito Commenti sito Au…" at bounding box center [526, 249] width 1053 height 499
click at [222, 39] on icon at bounding box center [222, 42] width 8 height 8
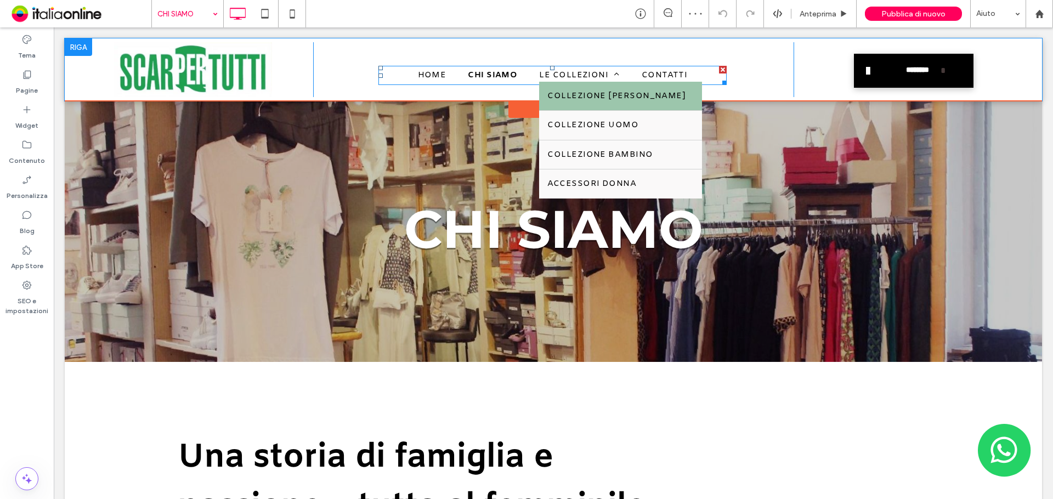
click at [577, 100] on span "COLLEZIONE DONNA" at bounding box center [616, 96] width 138 height 13
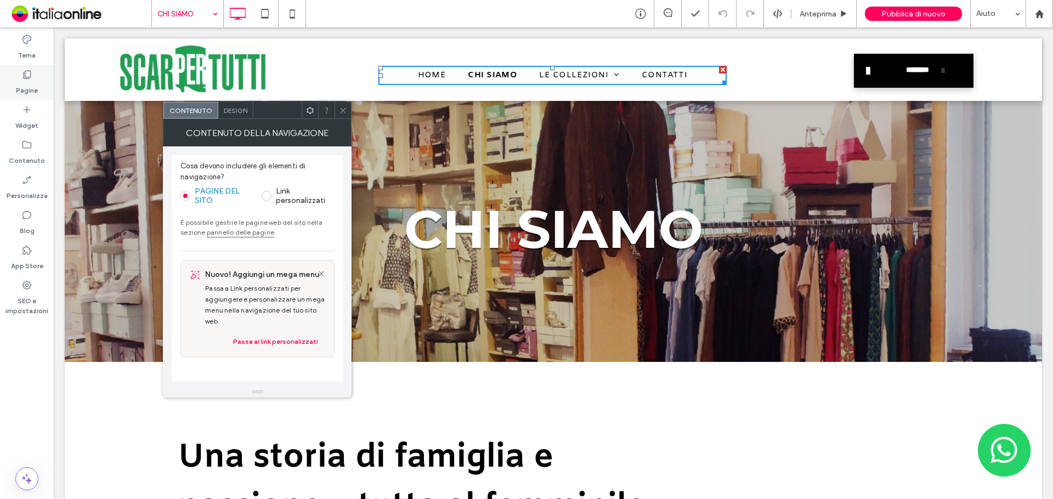
click at [35, 86] on label "Pagine" at bounding box center [27, 87] width 22 height 15
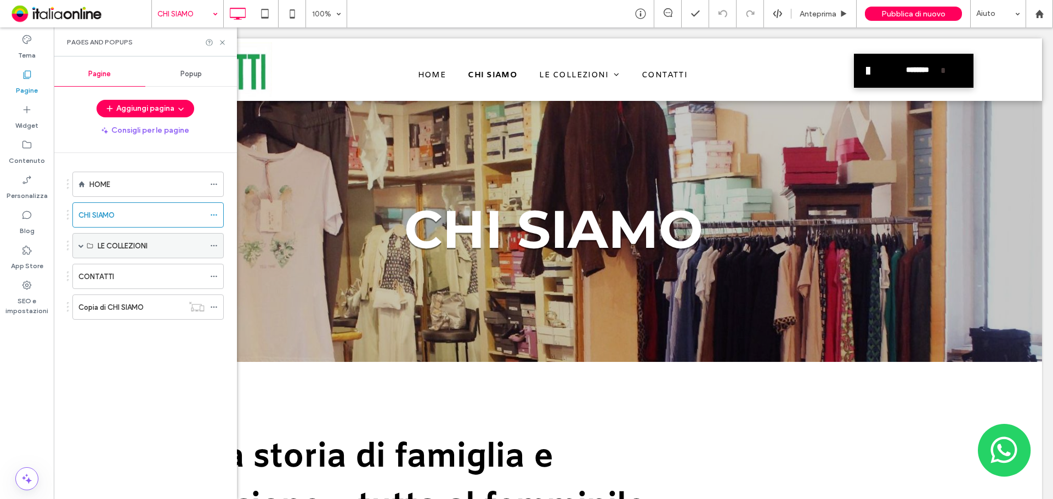
click at [81, 246] on span at bounding box center [80, 245] width 5 height 5
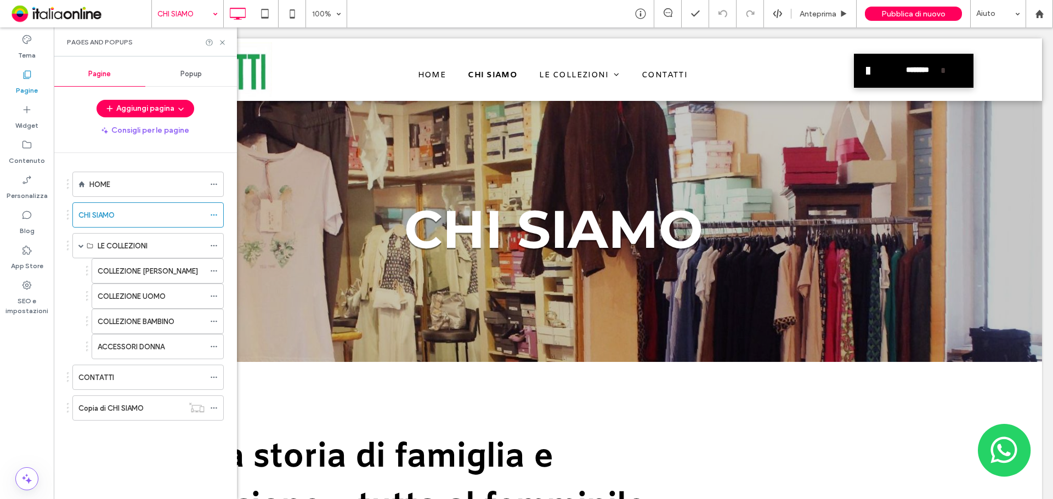
click at [133, 276] on div "COLLEZIONE DONNA" at bounding box center [151, 271] width 107 height 24
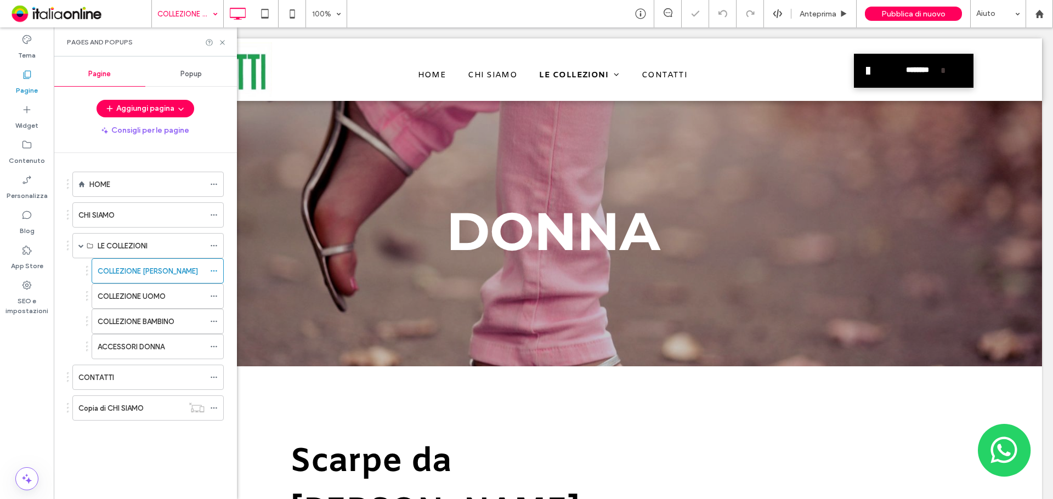
click at [227, 38] on div "Pages and Popups" at bounding box center [145, 41] width 183 height 29
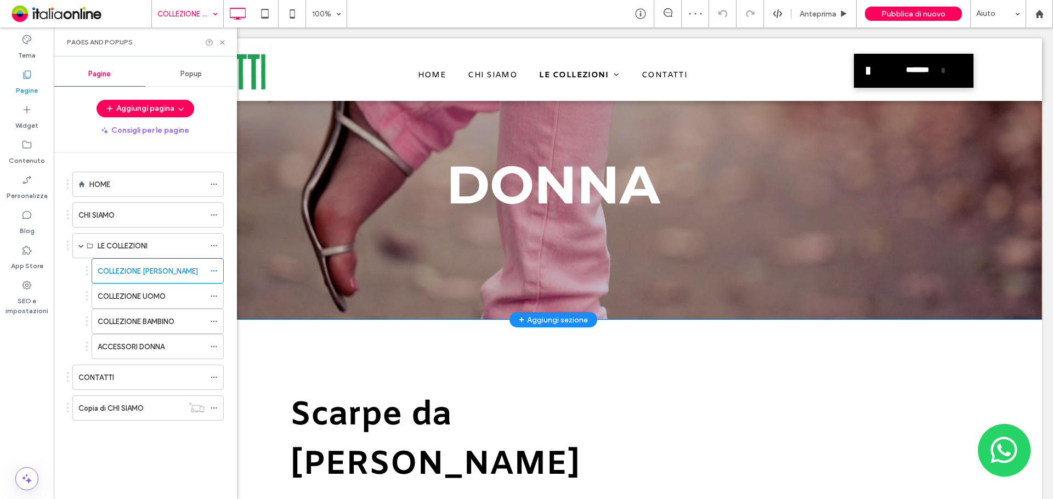
scroll to position [110, 0]
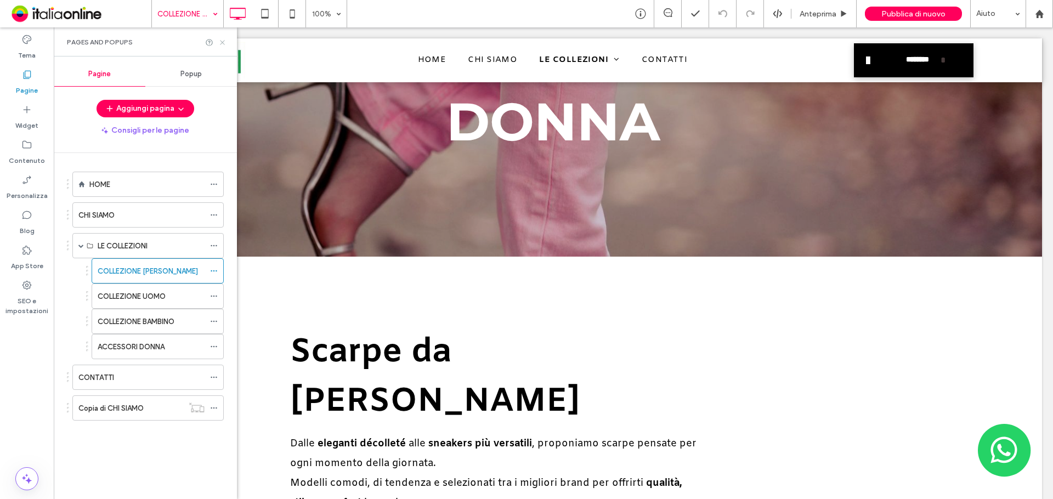
click at [226, 44] on icon at bounding box center [222, 42] width 8 height 8
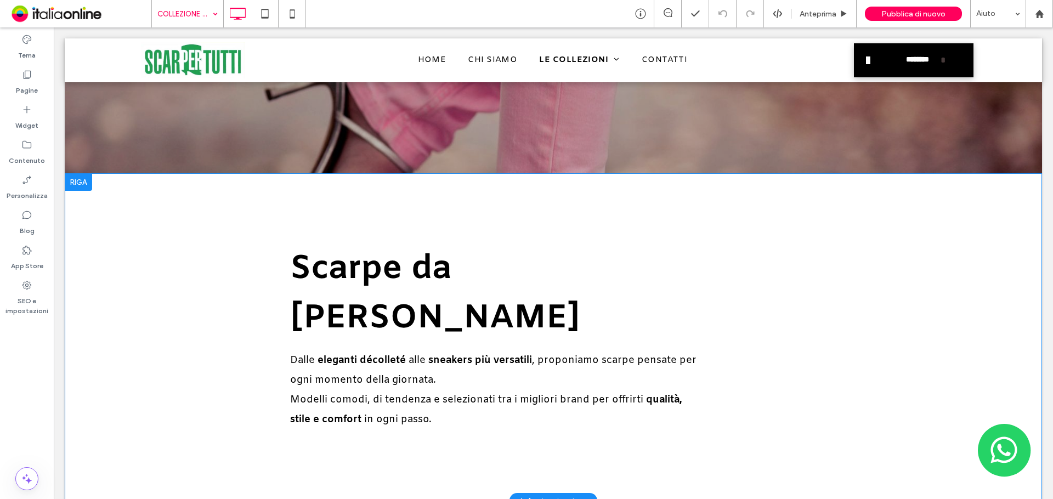
scroll to position [165, 0]
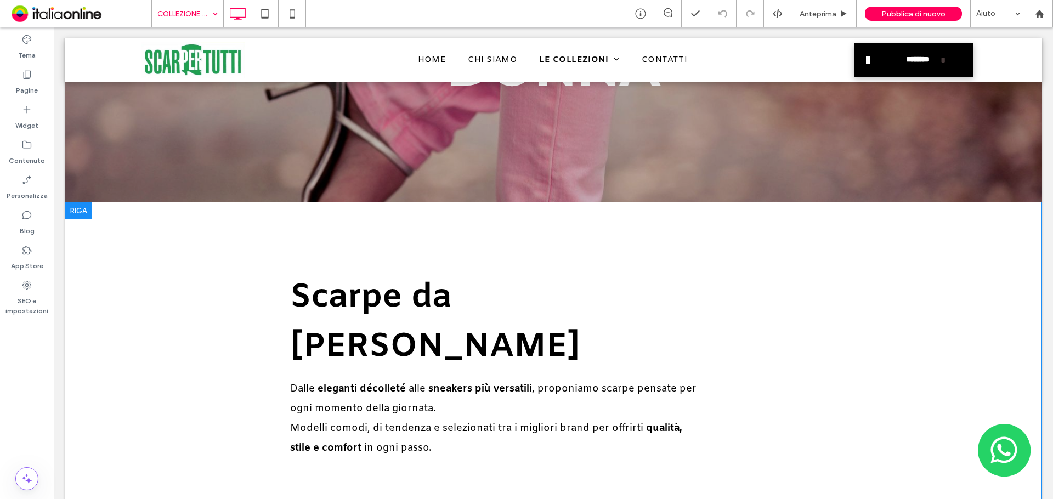
click at [82, 215] on div at bounding box center [78, 211] width 27 height 18
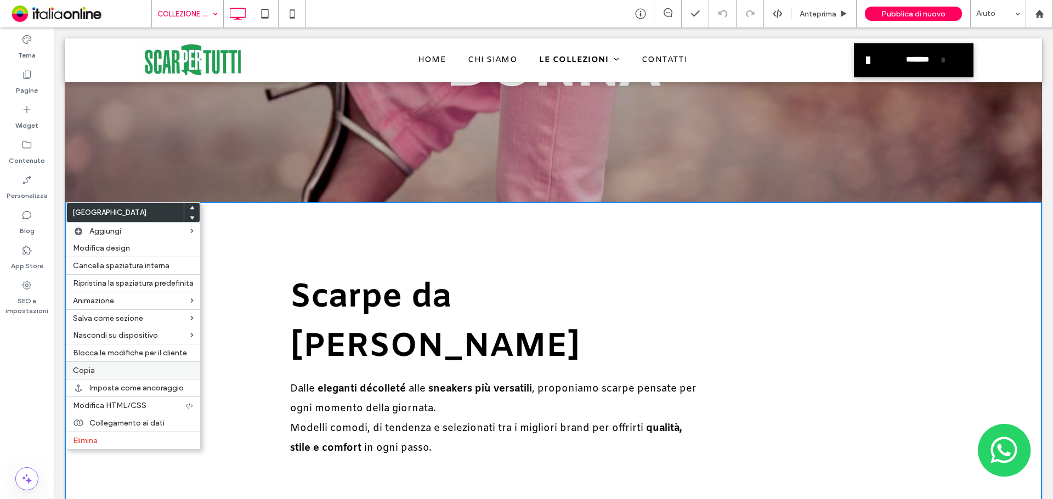
click at [112, 376] on div "Copia" at bounding box center [133, 370] width 134 height 18
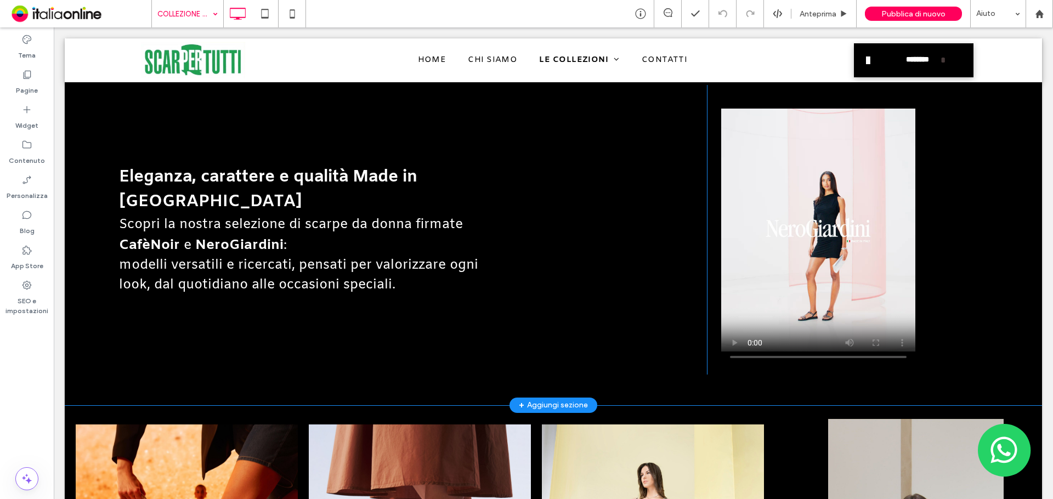
scroll to position [1207, 0]
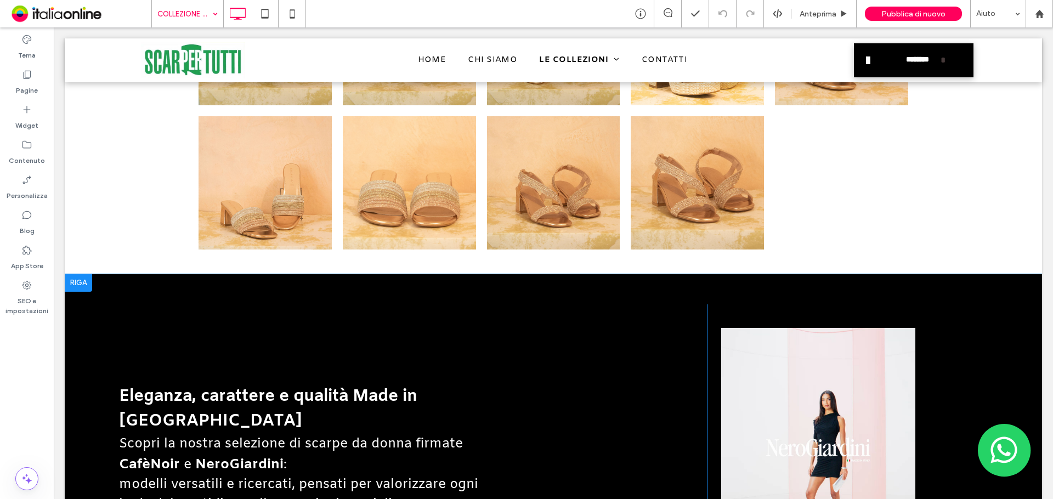
click at [80, 274] on div at bounding box center [78, 283] width 27 height 18
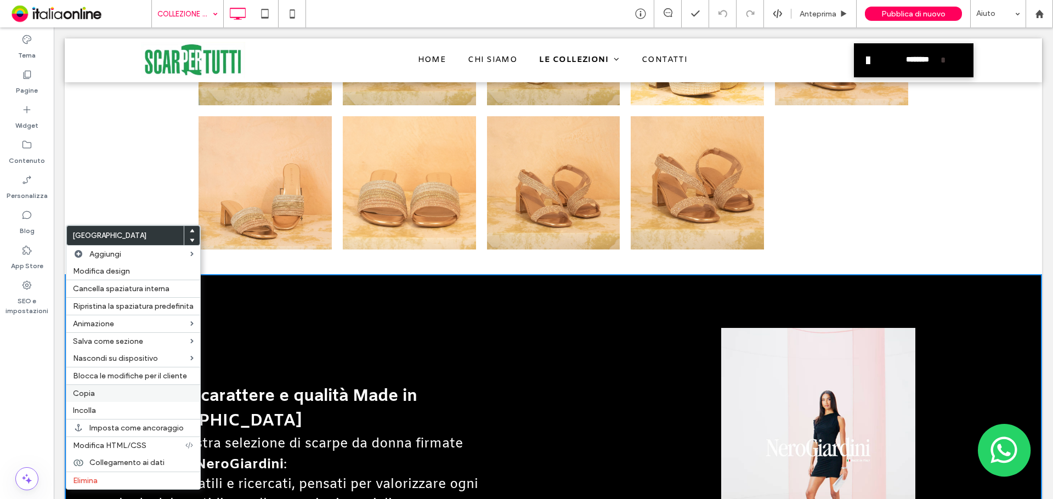
click at [128, 395] on label "Copia" at bounding box center [133, 393] width 121 height 9
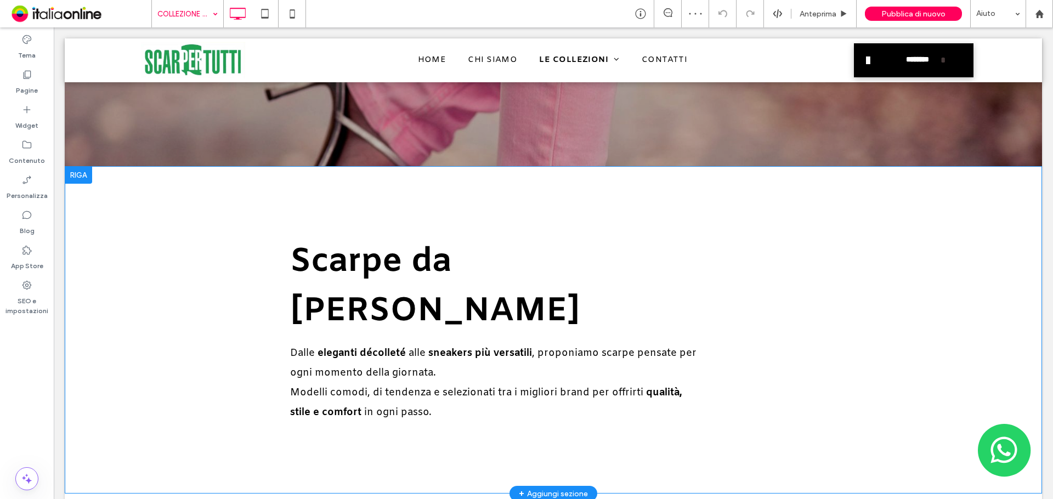
scroll to position [219, 0]
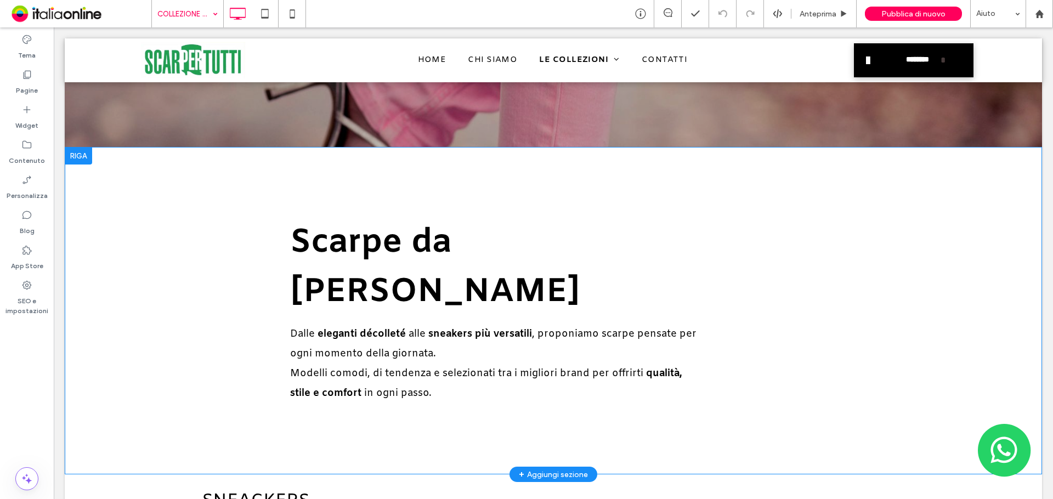
click at [82, 161] on div at bounding box center [78, 156] width 27 height 18
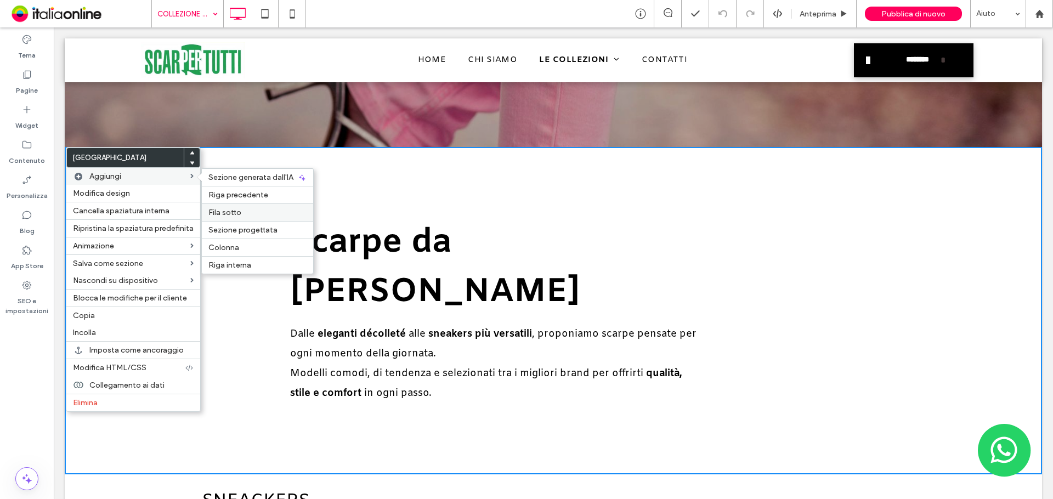
click at [241, 212] on label "Fila sotto" at bounding box center [257, 212] width 98 height 9
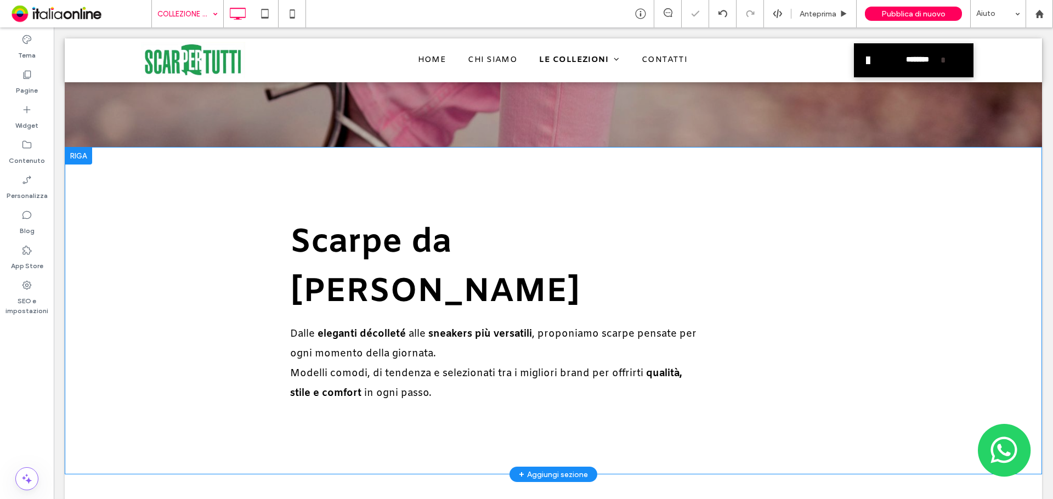
scroll to position [329, 0]
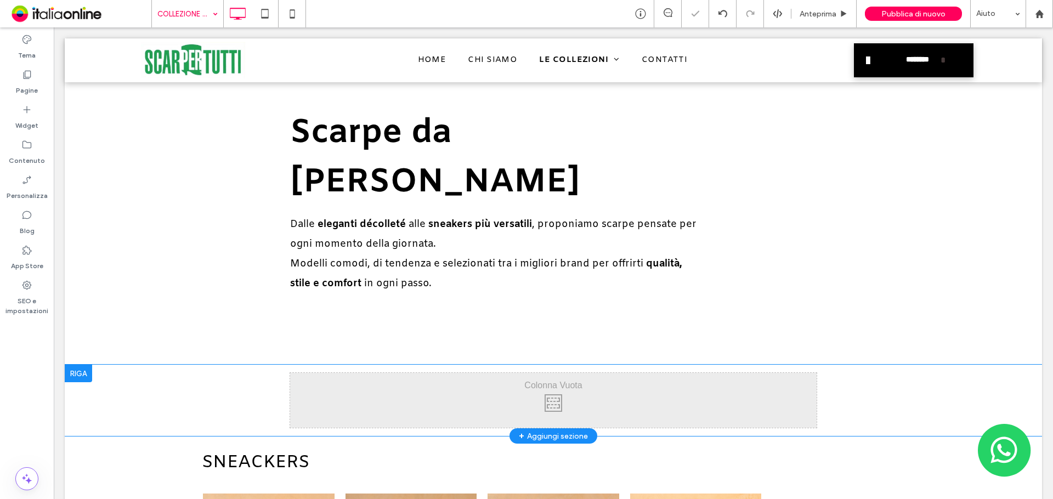
click at [82, 365] on div at bounding box center [78, 374] width 27 height 18
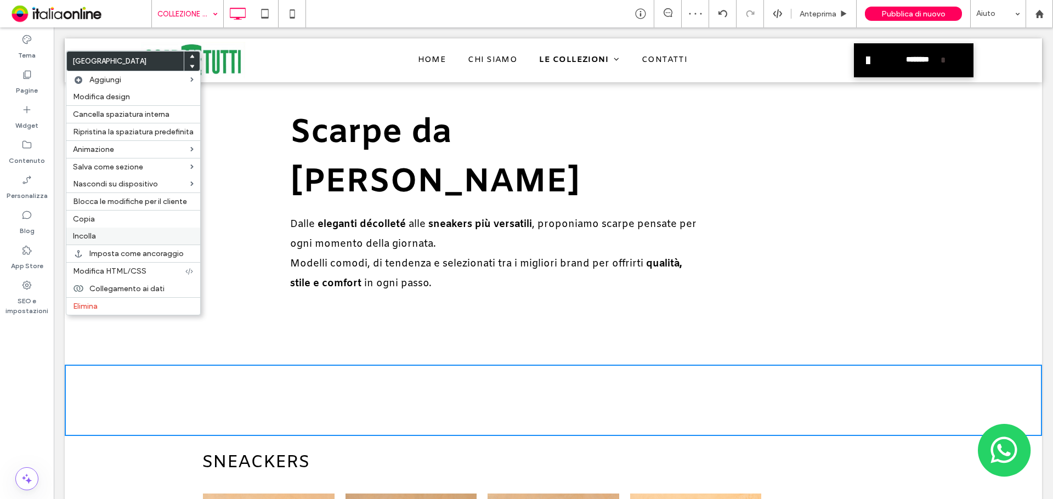
click at [117, 241] on div "Incolla" at bounding box center [133, 236] width 134 height 17
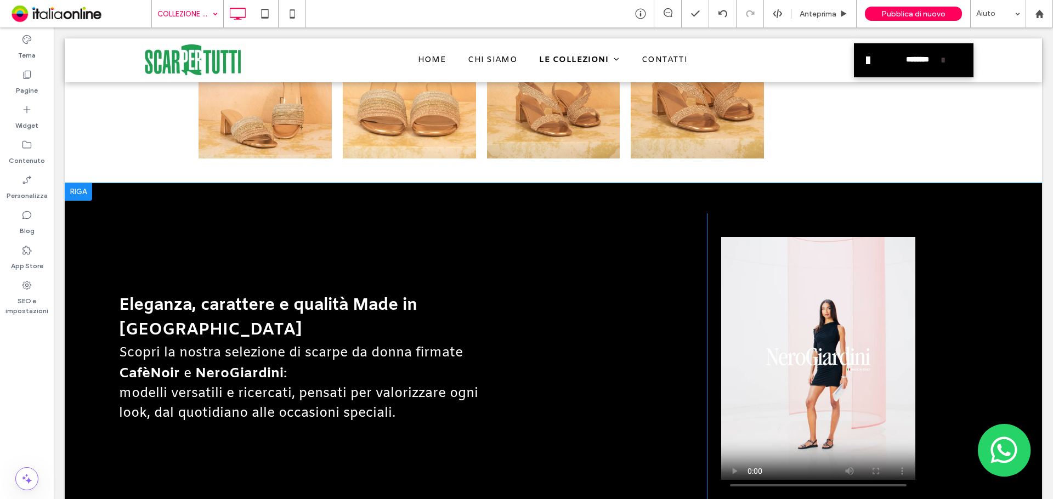
scroll to position [1700, 0]
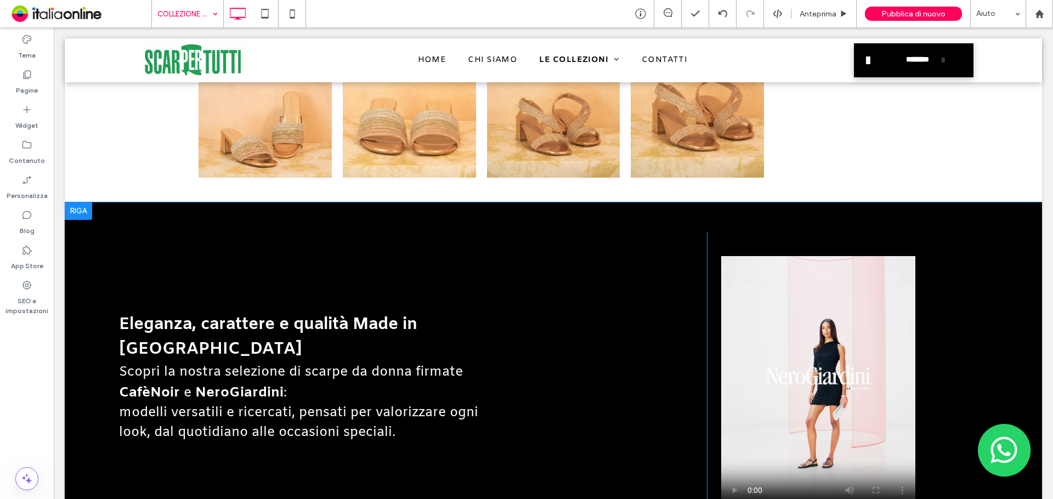
click at [76, 202] on div at bounding box center [78, 211] width 27 height 18
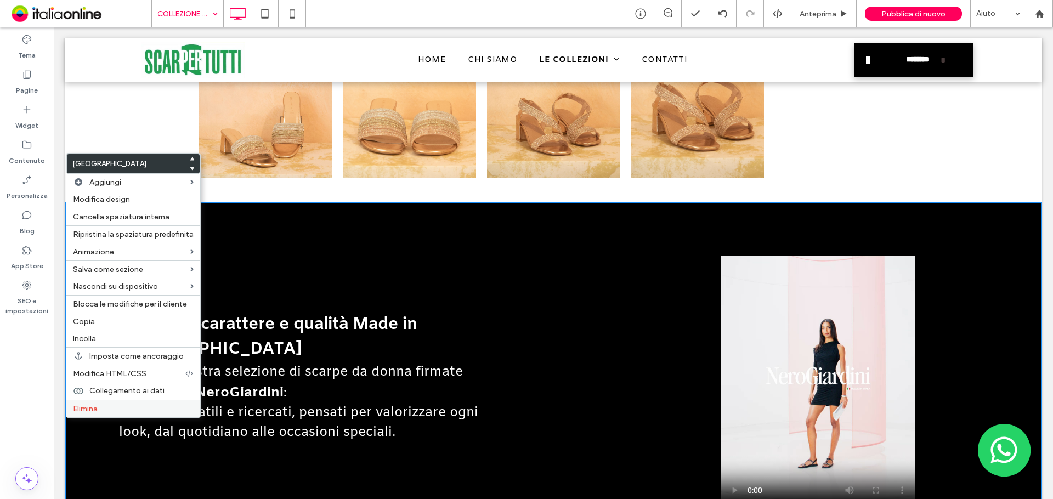
click at [113, 406] on label "Elimina" at bounding box center [133, 408] width 121 height 9
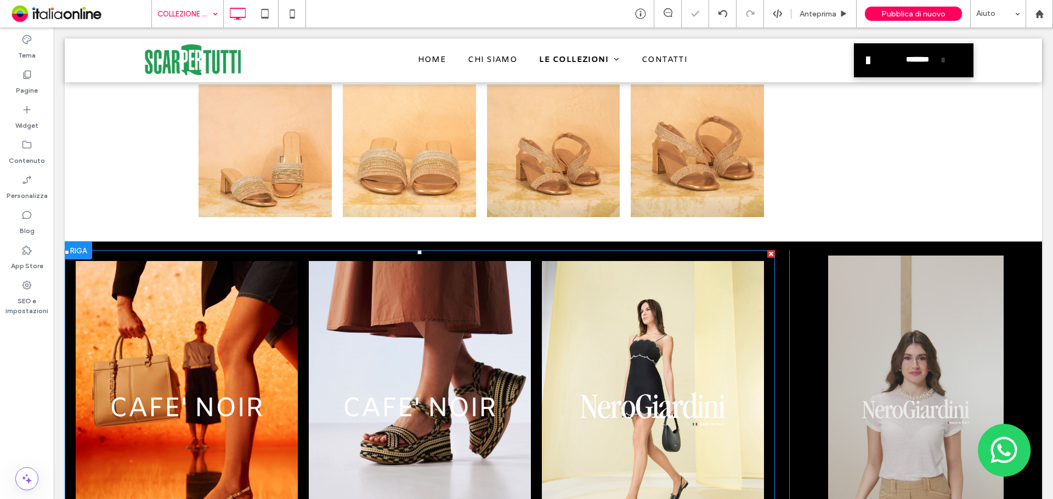
scroll to position [1646, 0]
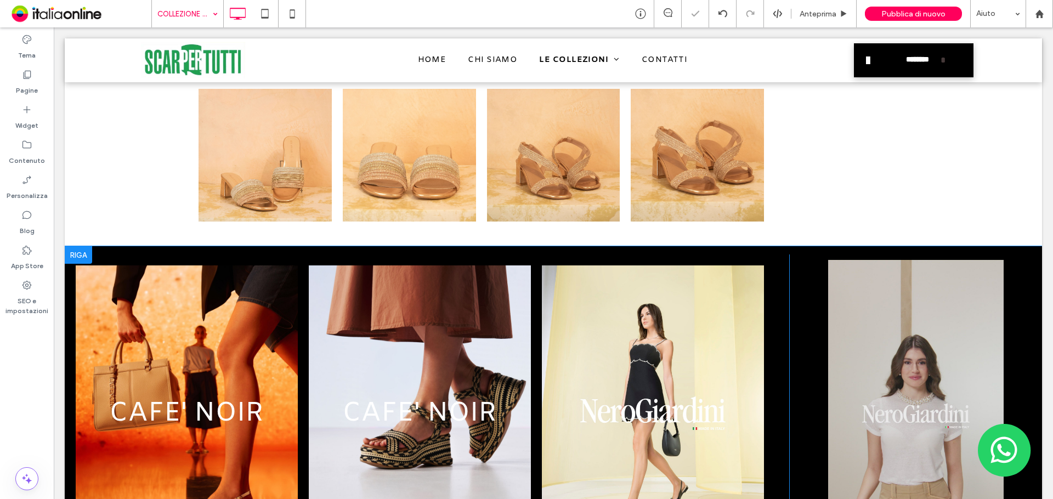
click at [76, 246] on div at bounding box center [78, 255] width 27 height 18
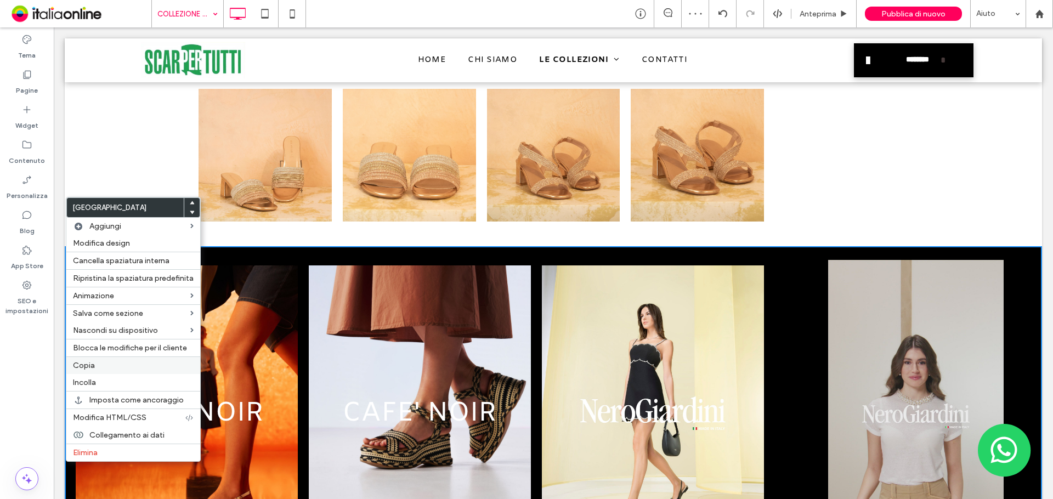
click at [116, 370] on label "Copia" at bounding box center [133, 365] width 121 height 9
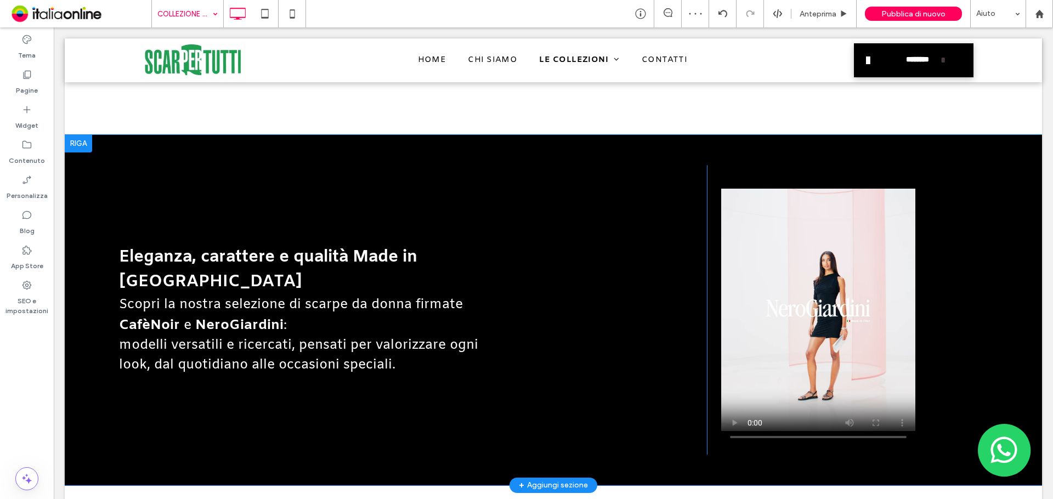
scroll to position [713, 0]
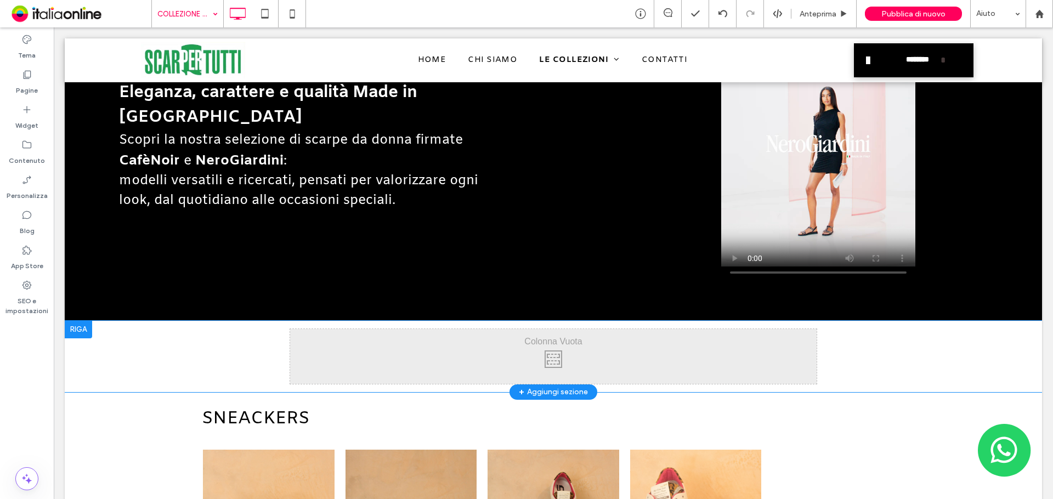
click at [80, 321] on div at bounding box center [78, 330] width 27 height 18
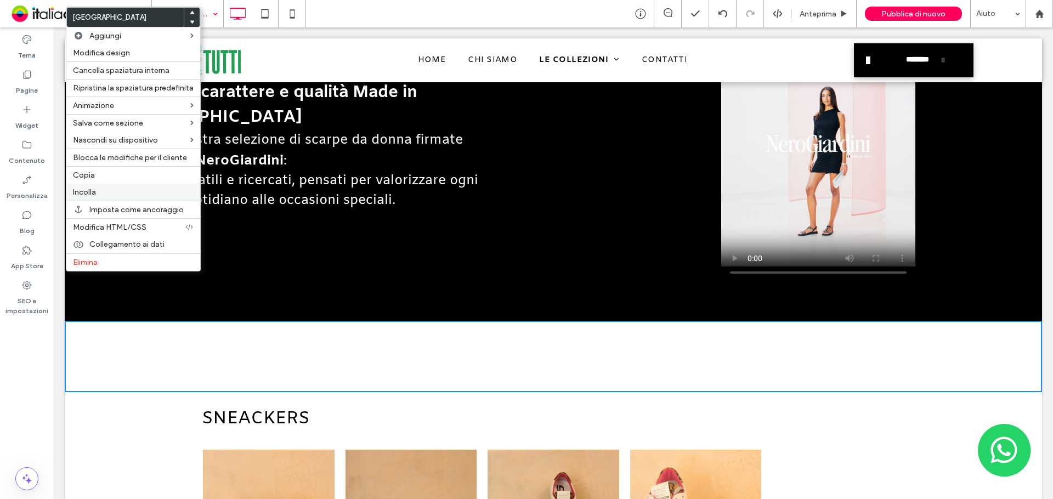
click at [118, 195] on label "Incolla" at bounding box center [133, 192] width 121 height 9
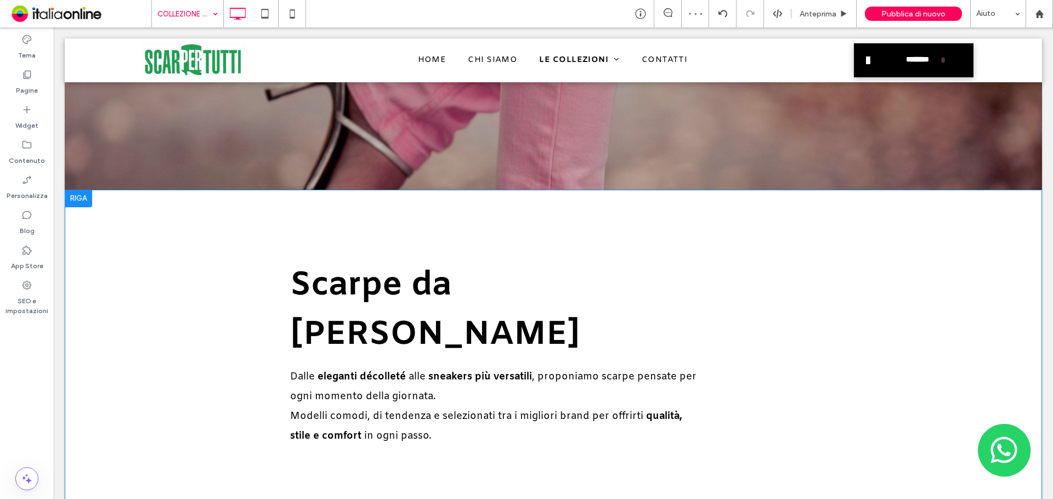
scroll to position [219, 0]
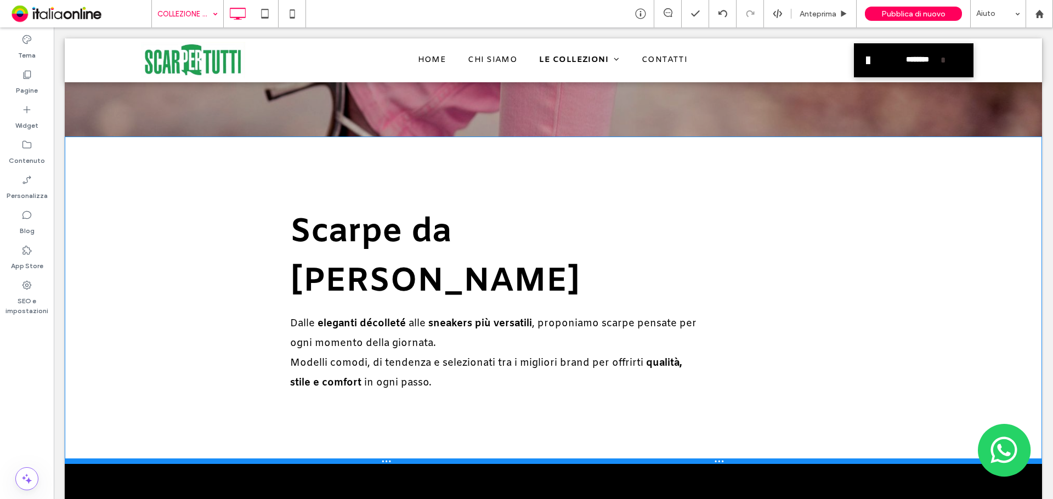
drag, startPoint x: 387, startPoint y: 413, endPoint x: 395, endPoint y: 377, distance: 37.3
click at [395, 377] on div "Scarpe da Donna Dalle eleganti décolleté alle sneakers più versatili , proponia…" at bounding box center [553, 300] width 977 height 327
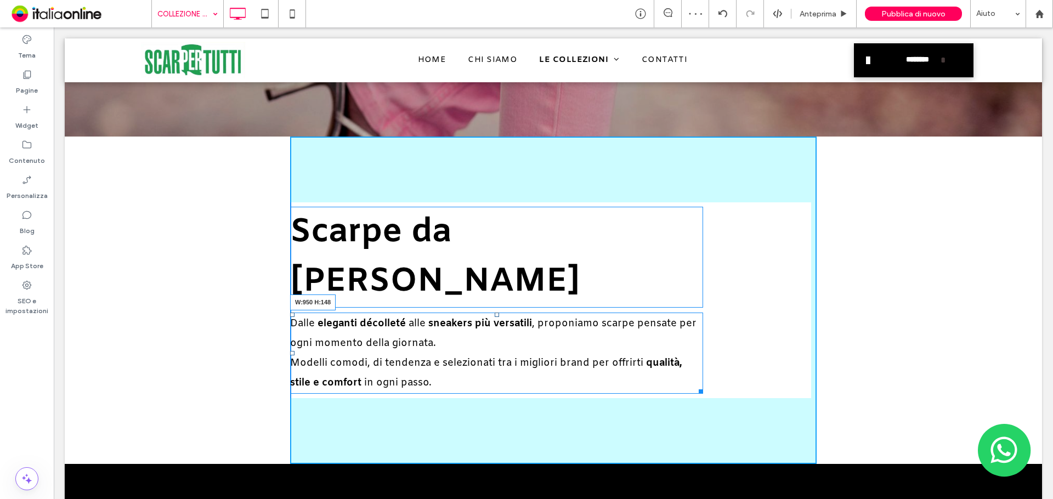
drag, startPoint x: 696, startPoint y: 341, endPoint x: 929, endPoint y: 333, distance: 233.3
click at [929, 333] on div "Scarpe da Donna Dalle eleganti décolleté alle sneakers più versatili , proponia…" at bounding box center [553, 300] width 977 height 327
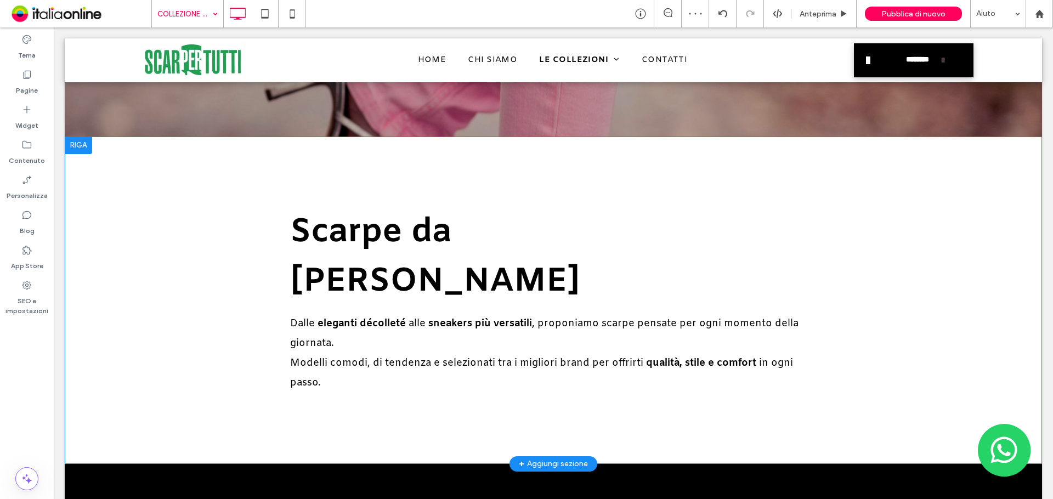
click at [82, 144] on div at bounding box center [78, 146] width 27 height 18
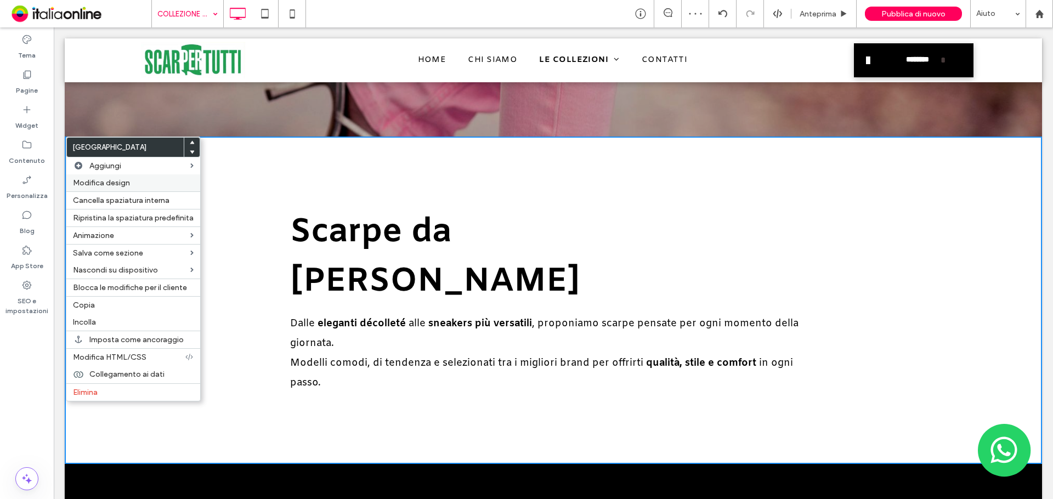
click at [117, 184] on span "Modifica design" at bounding box center [101, 182] width 57 height 9
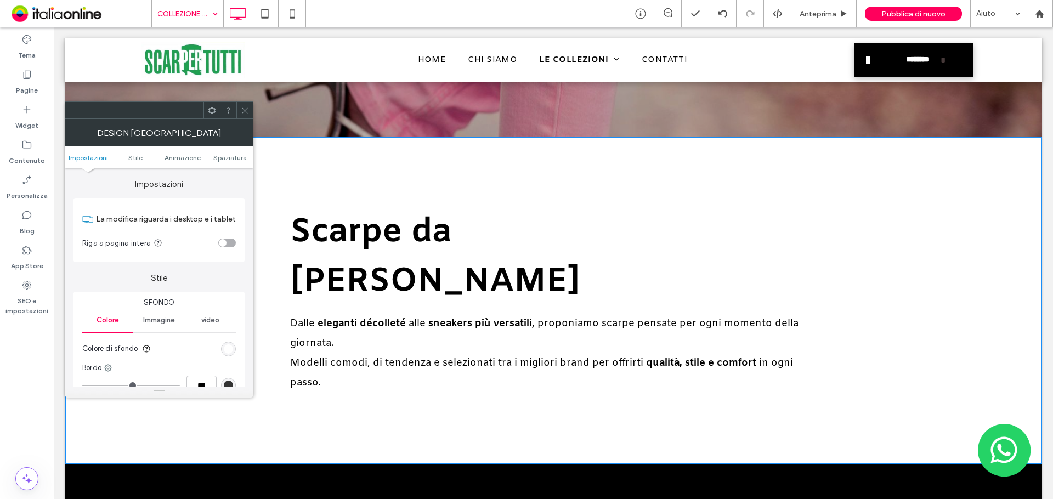
click at [226, 242] on div "toggle" at bounding box center [223, 243] width 8 height 8
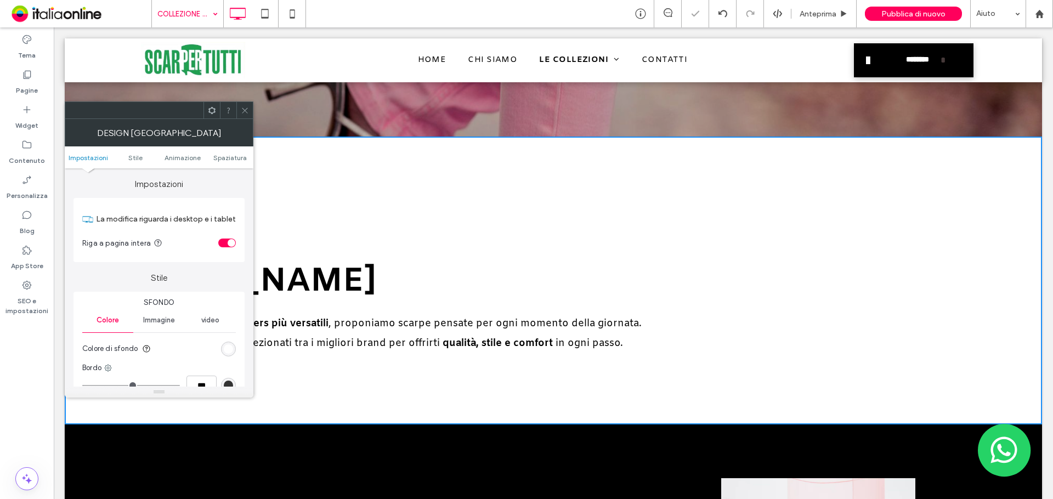
click at [248, 108] on icon at bounding box center [245, 110] width 8 height 8
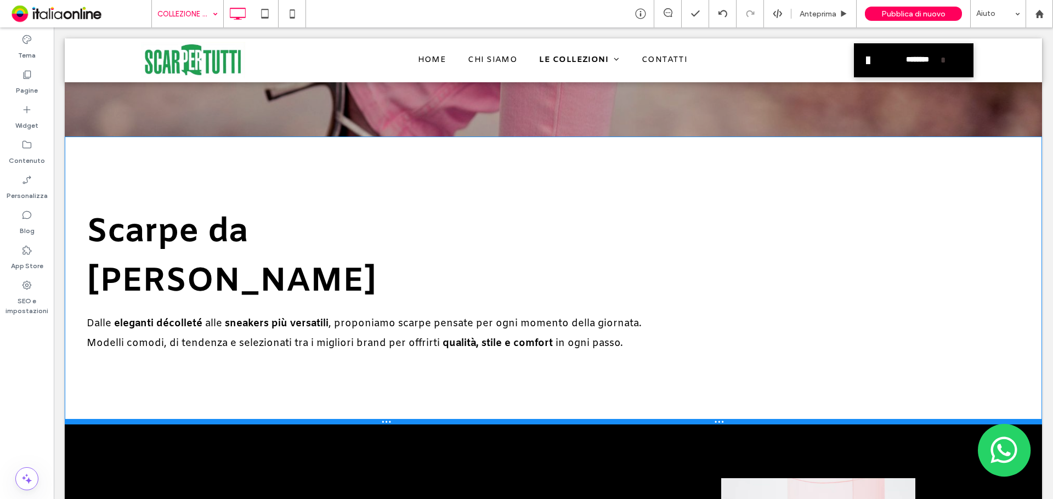
drag, startPoint x: 263, startPoint y: 374, endPoint x: 275, endPoint y: 315, distance: 59.4
click at [275, 315] on div "Scarpe da Donna Dalle eleganti décolleté alle sneakers più versatili , proponia…" at bounding box center [553, 281] width 977 height 288
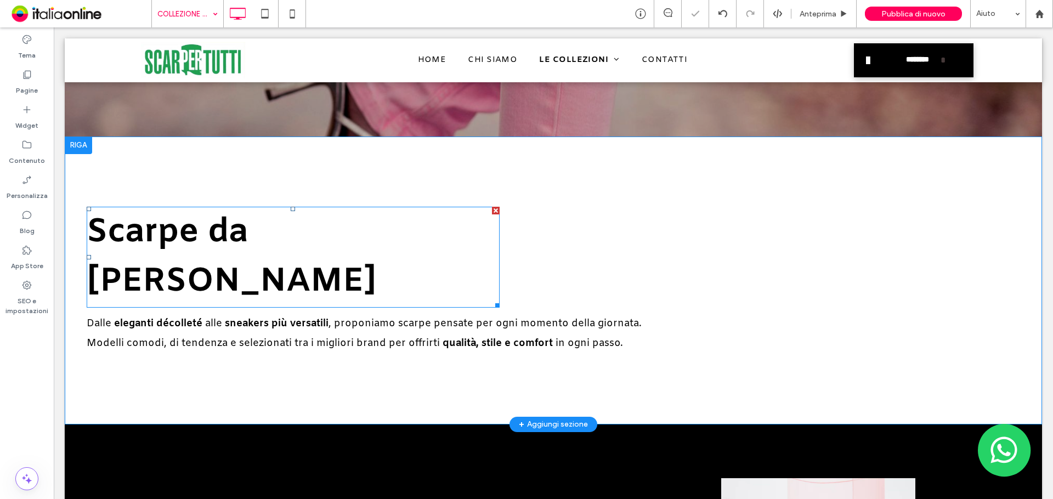
drag, startPoint x: 250, startPoint y: 222, endPoint x: 264, endPoint y: 223, distance: 13.8
click at [250, 222] on span "Scarpe da Donna" at bounding box center [232, 257] width 290 height 93
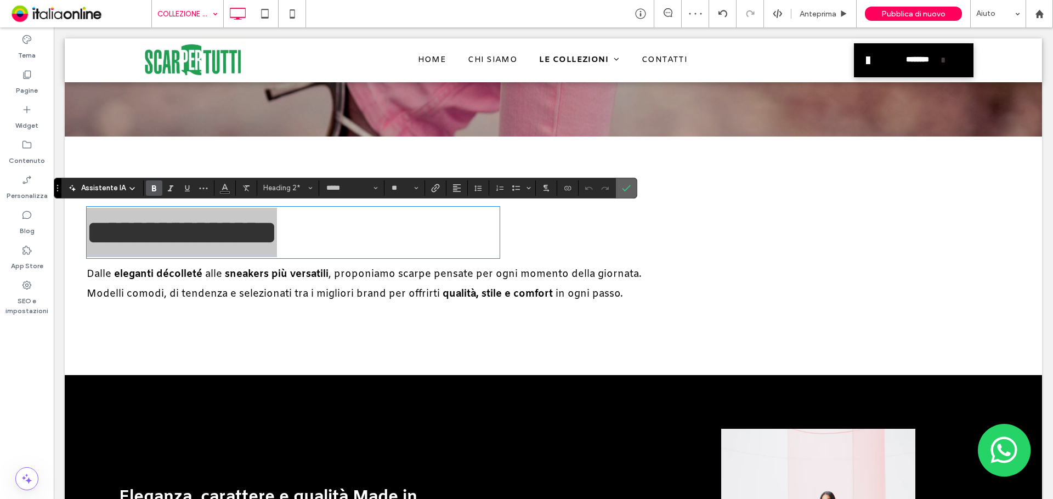
drag, startPoint x: 620, startPoint y: 190, endPoint x: 533, endPoint y: 193, distance: 87.3
click at [620, 190] on label "Conferma" at bounding box center [626, 188] width 16 height 20
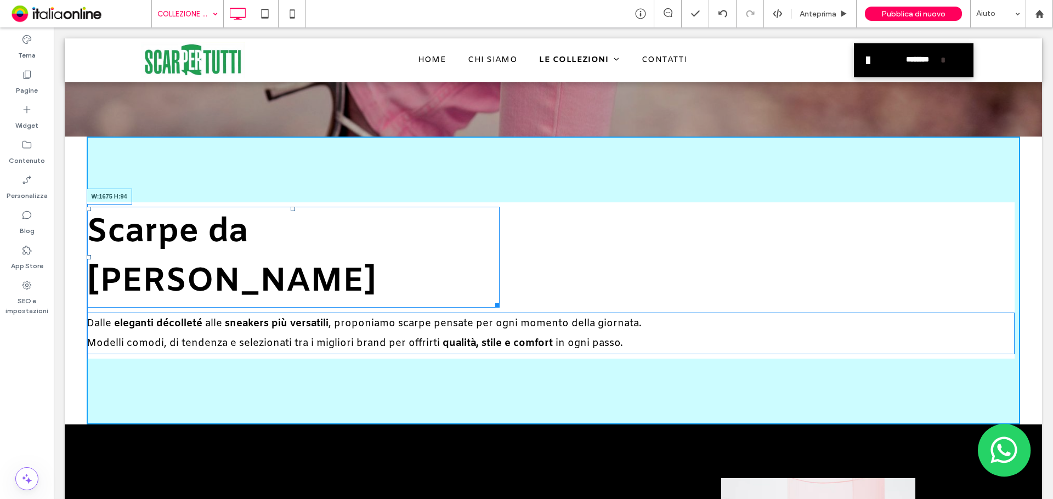
drag, startPoint x: 497, startPoint y: 252, endPoint x: 1028, endPoint y: 247, distance: 531.5
click at [1028, 247] on div "Scarpe da Donna W:1675 H:94 Dalle eleganti décolleté alle sneakers più versatil…" at bounding box center [553, 281] width 977 height 288
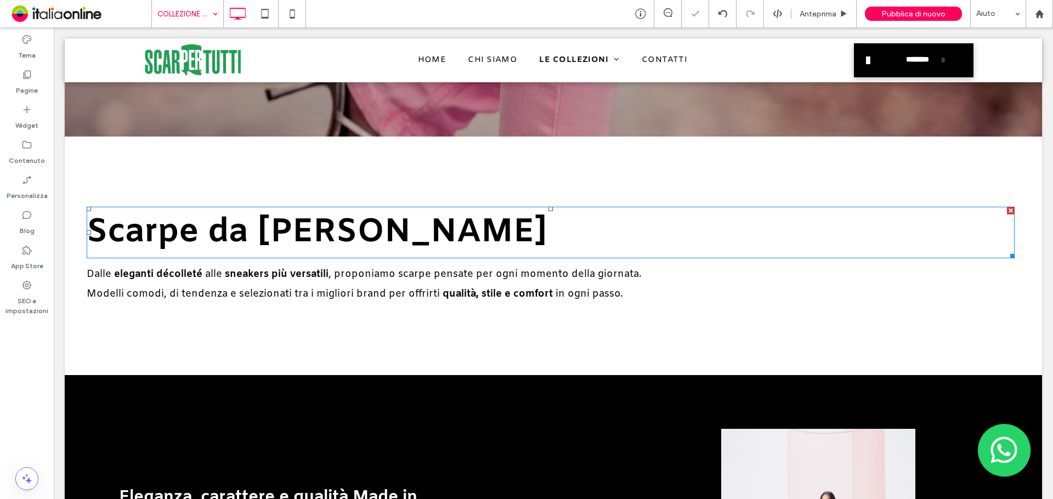
click at [298, 235] on span "Scarpe da Donna" at bounding box center [317, 233] width 461 height 44
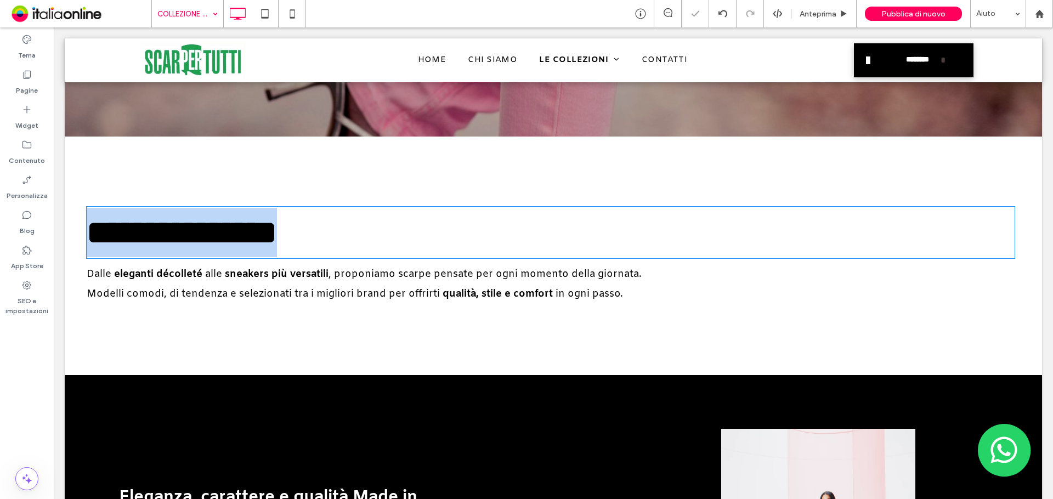
click at [277, 235] on span "**********" at bounding box center [182, 232] width 190 height 33
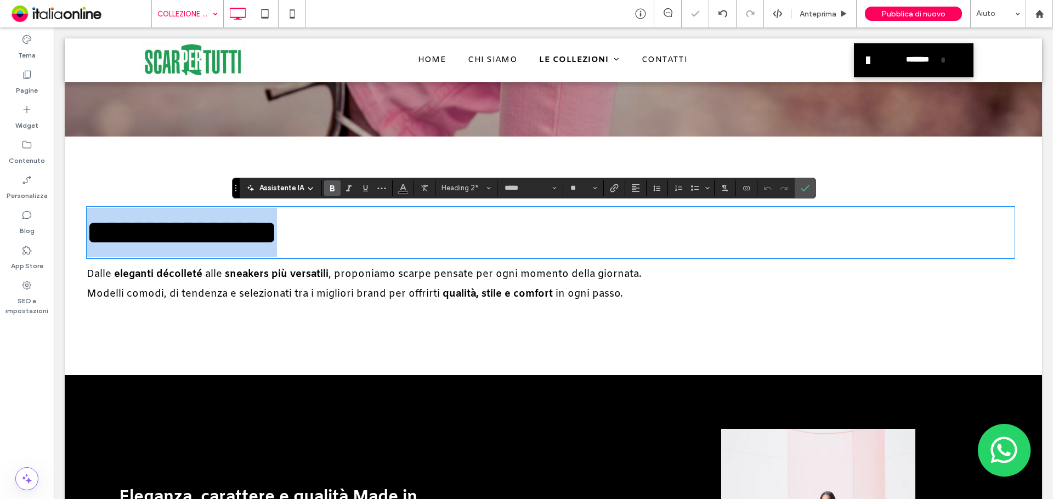
drag, startPoint x: 383, startPoint y: 236, endPoint x: 89, endPoint y: 231, distance: 294.1
click at [89, 231] on h2 "**********" at bounding box center [551, 232] width 928 height 49
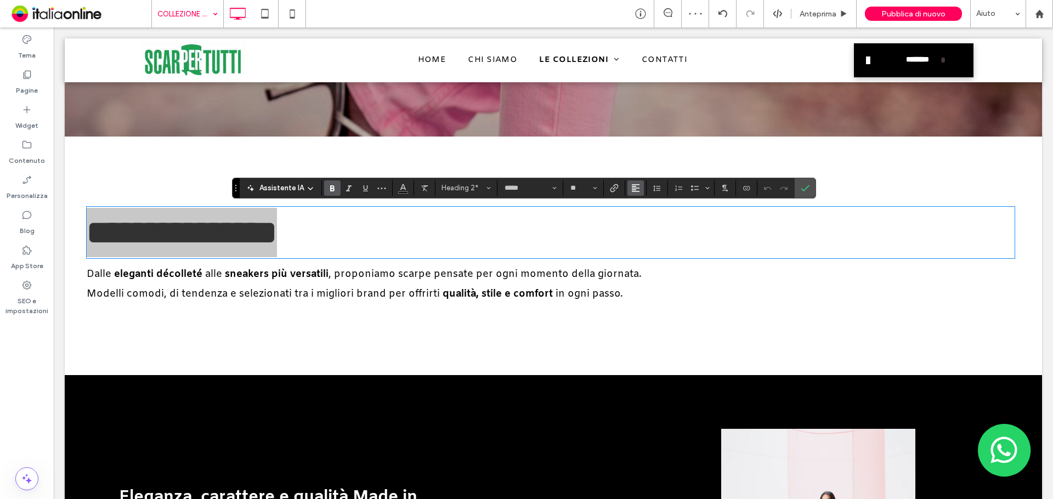
click at [636, 189] on icon "Allineamento" at bounding box center [635, 188] width 9 height 9
click at [651, 223] on div "ui.textEditor.alignment.center" at bounding box center [647, 221] width 14 height 9
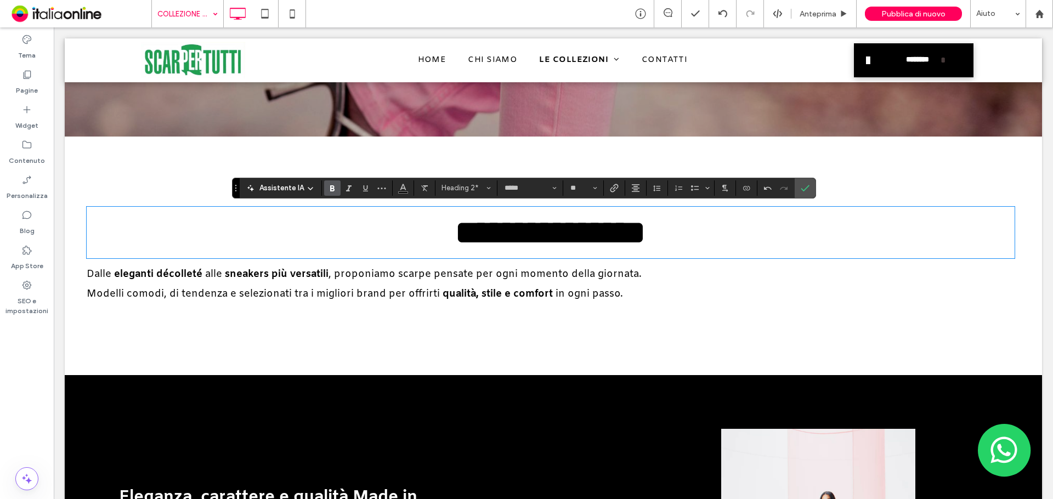
click at [651, 297] on p "Modelli comodi, di tendenza e selezionati tra i migliori brand per offrirti qua…" at bounding box center [551, 294] width 928 height 20
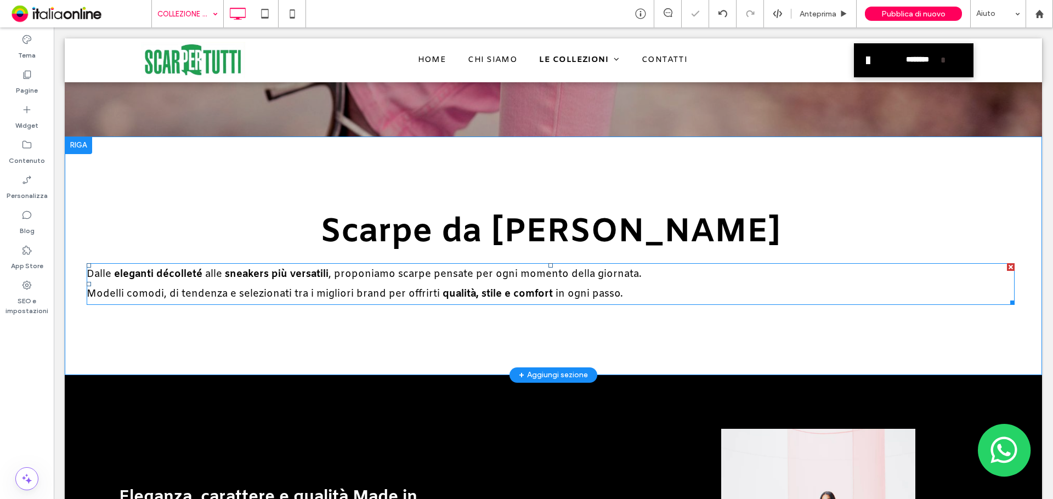
click at [685, 290] on p "Modelli comodi, di tendenza e selezionati tra i migliori brand per offrirti qua…" at bounding box center [551, 294] width 928 height 20
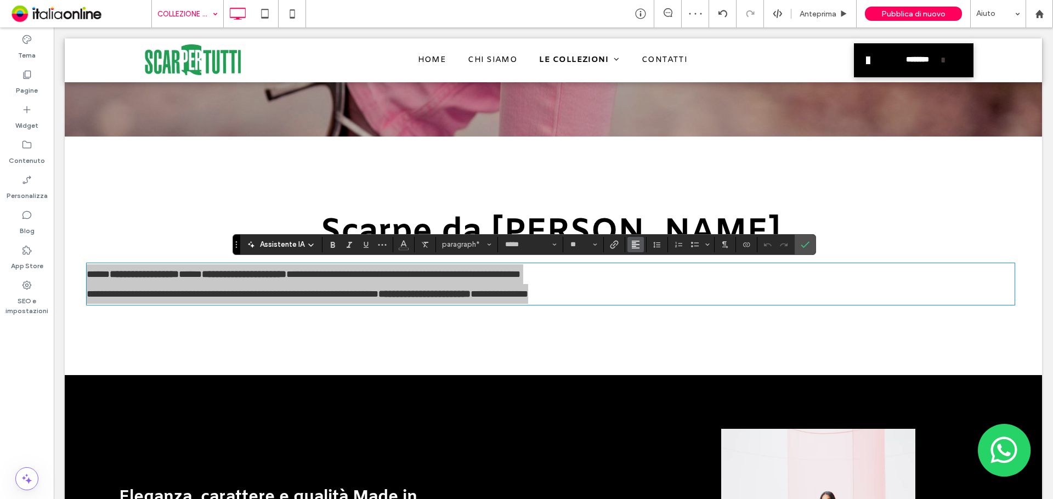
click at [641, 246] on button "Allineamento" at bounding box center [636, 244] width 16 height 15
click at [653, 274] on label "ui.textEditor.alignment.center" at bounding box center [647, 278] width 38 height 16
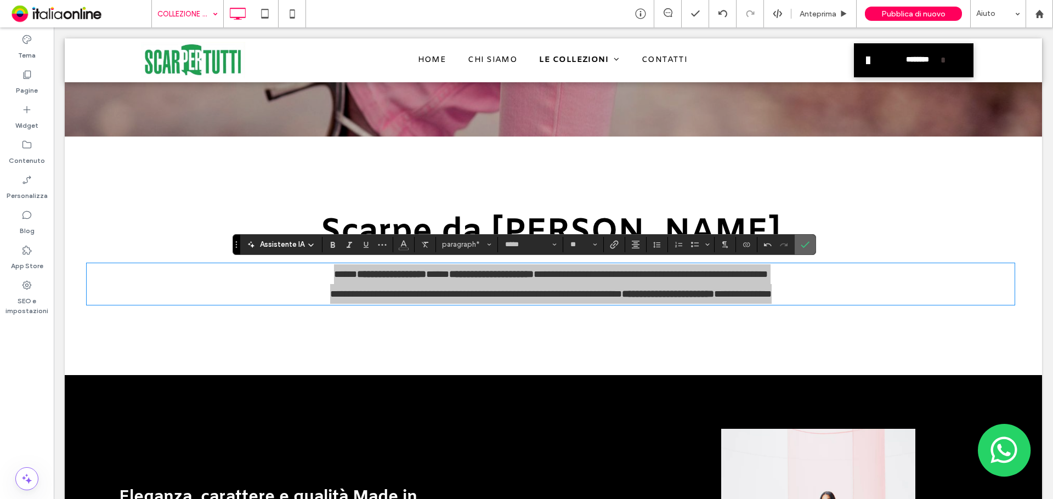
click at [808, 248] on icon "Conferma" at bounding box center [805, 244] width 9 height 9
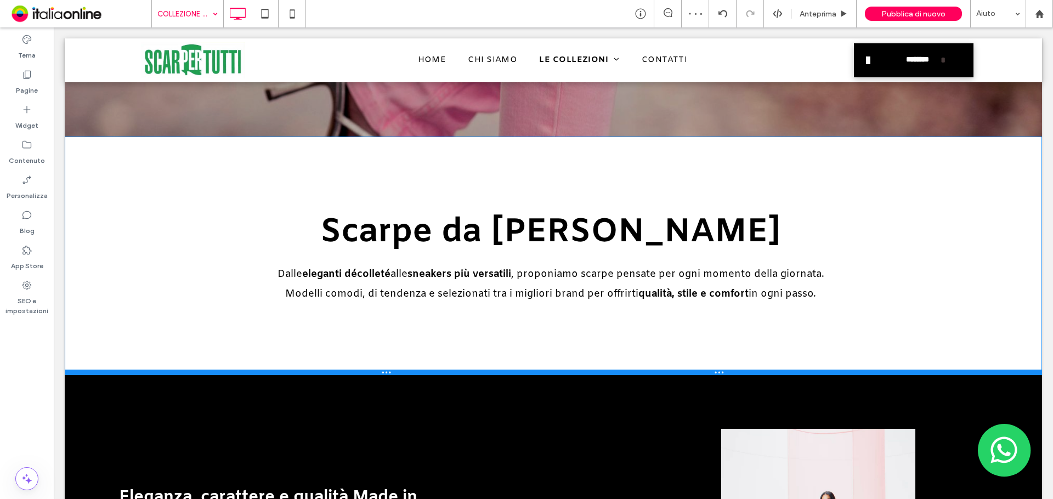
drag, startPoint x: 621, startPoint y: 372, endPoint x: 677, endPoint y: 342, distance: 63.8
click at [626, 296] on div "Scarpe da Donna Dalle eleganti décolleté alle sneakers più versatili , proponia…" at bounding box center [553, 256] width 977 height 239
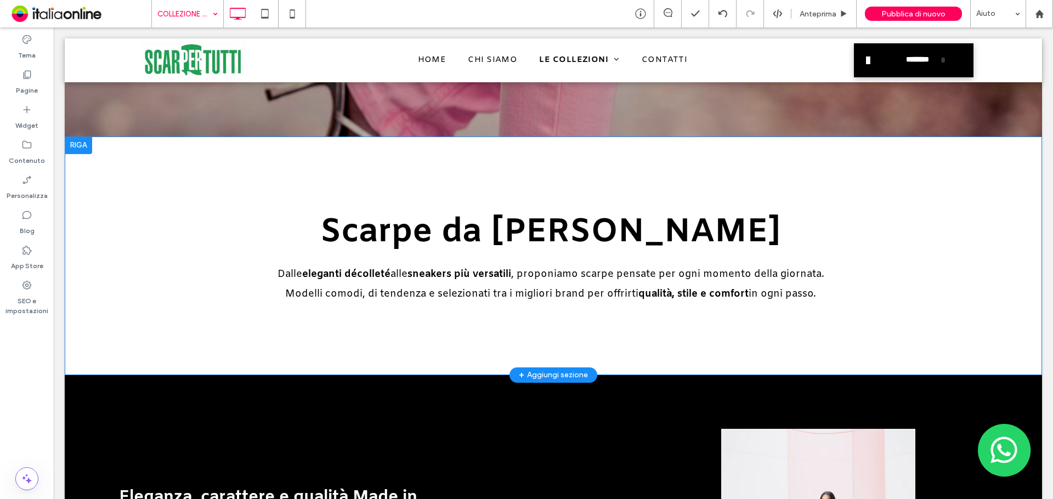
click at [87, 145] on div at bounding box center [78, 146] width 27 height 18
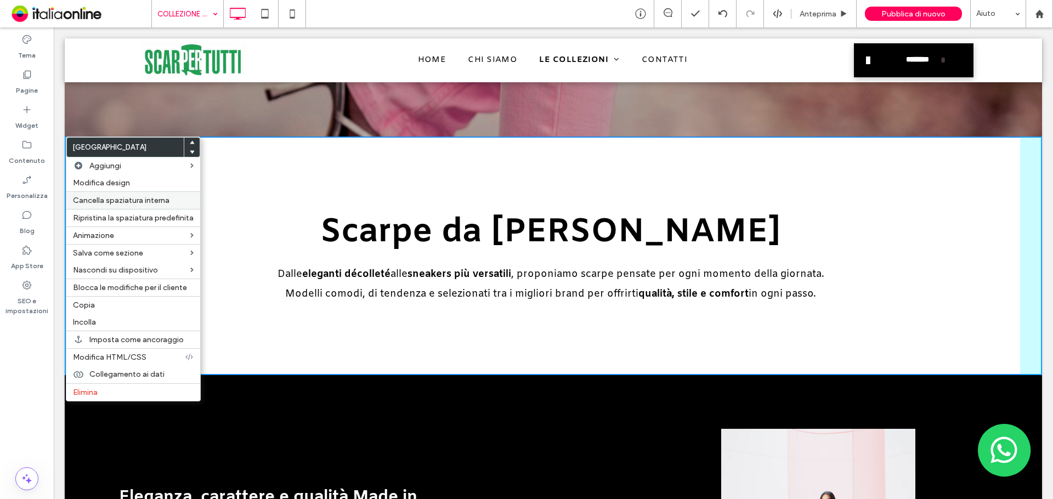
click at [107, 202] on span "Cancella spaziatura interna" at bounding box center [121, 200] width 97 height 9
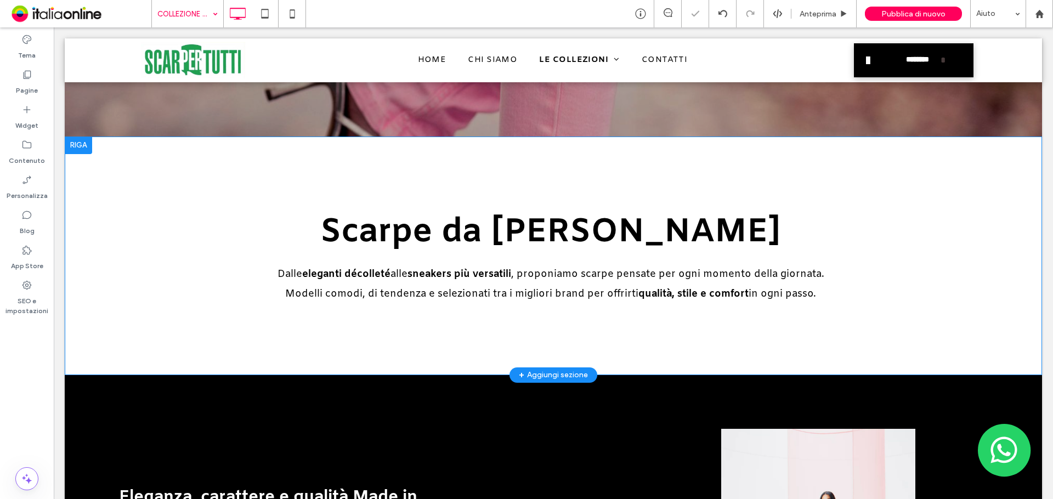
click at [79, 145] on div at bounding box center [78, 146] width 27 height 18
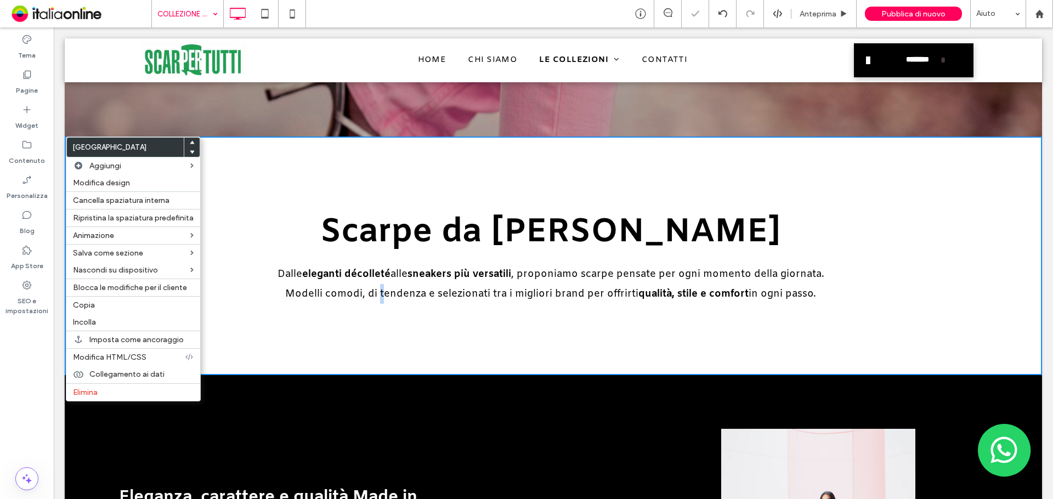
click at [376, 286] on p "Modelli comodi, di tendenza e selezionati tra i migliori brand per offrirti qua…" at bounding box center [551, 294] width 972 height 20
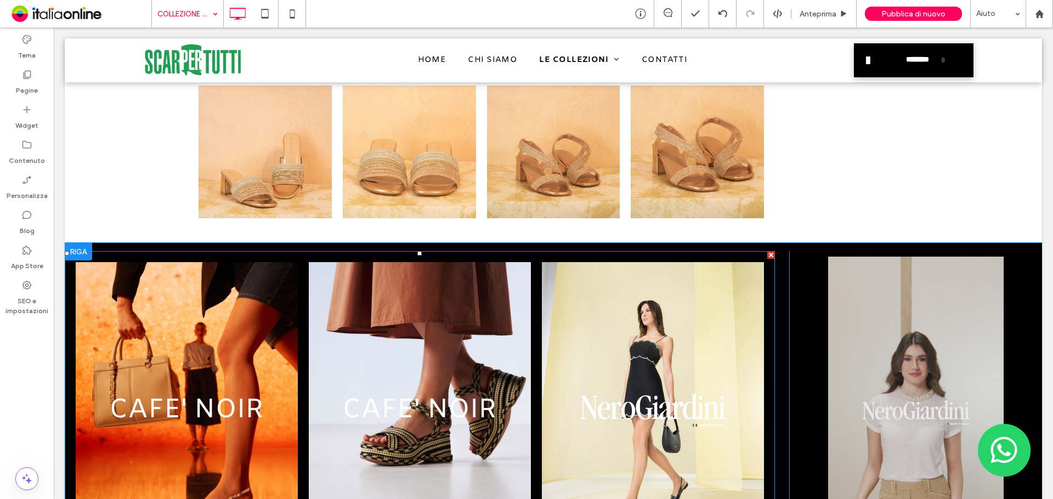
scroll to position [2249, 0]
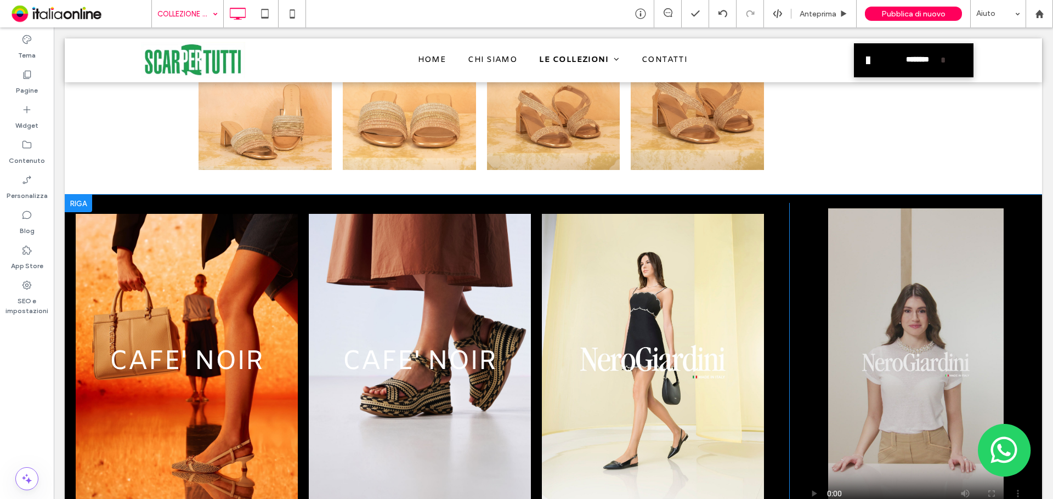
click at [77, 204] on div at bounding box center [78, 204] width 27 height 18
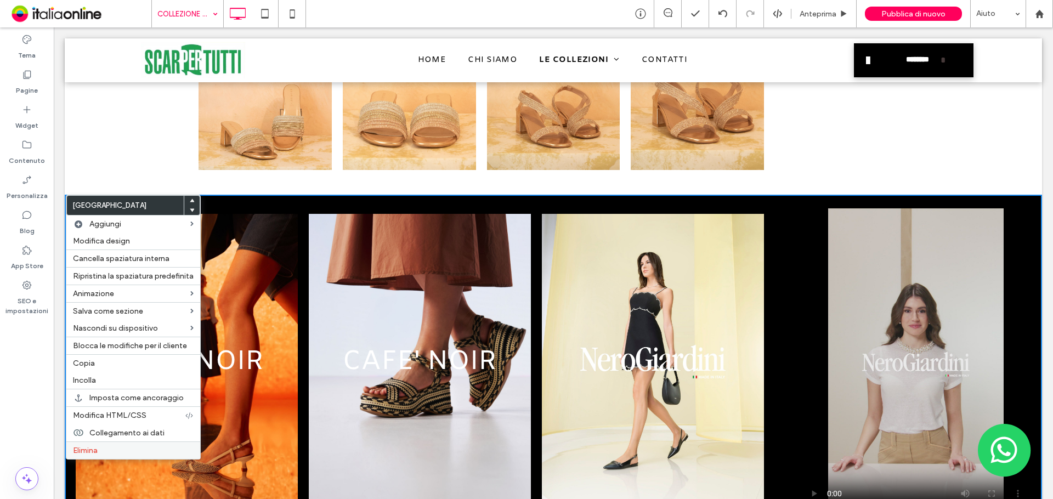
click at [120, 455] on div "Elimina" at bounding box center [133, 451] width 134 height 18
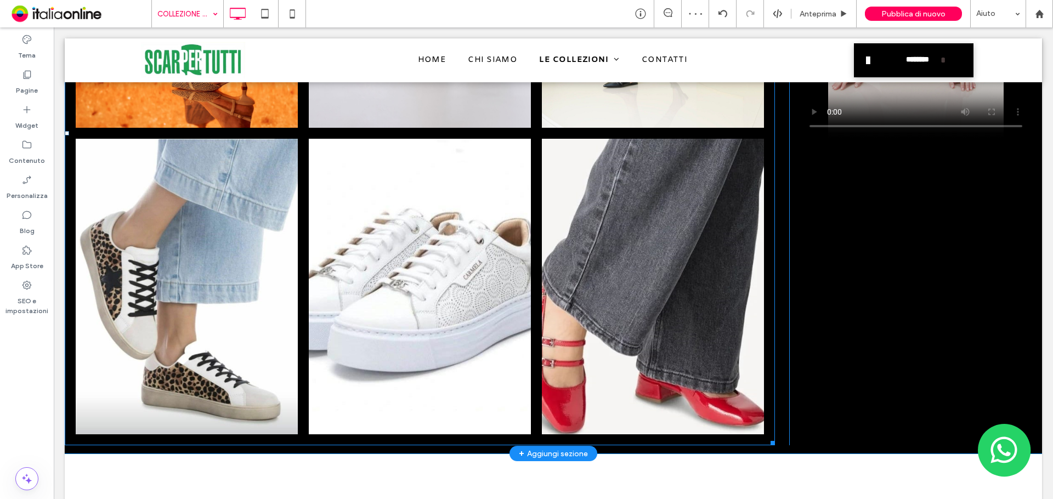
scroll to position [905, 0]
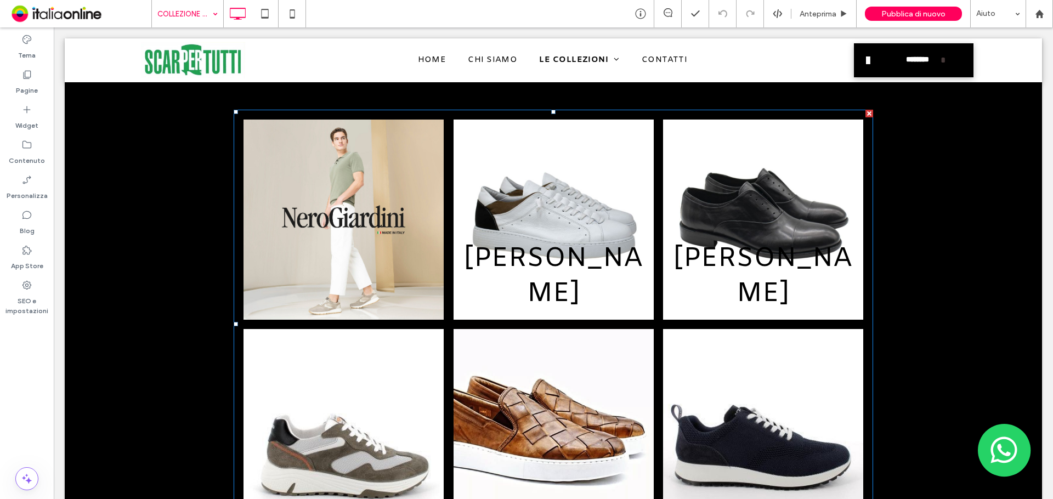
scroll to position [878, 0]
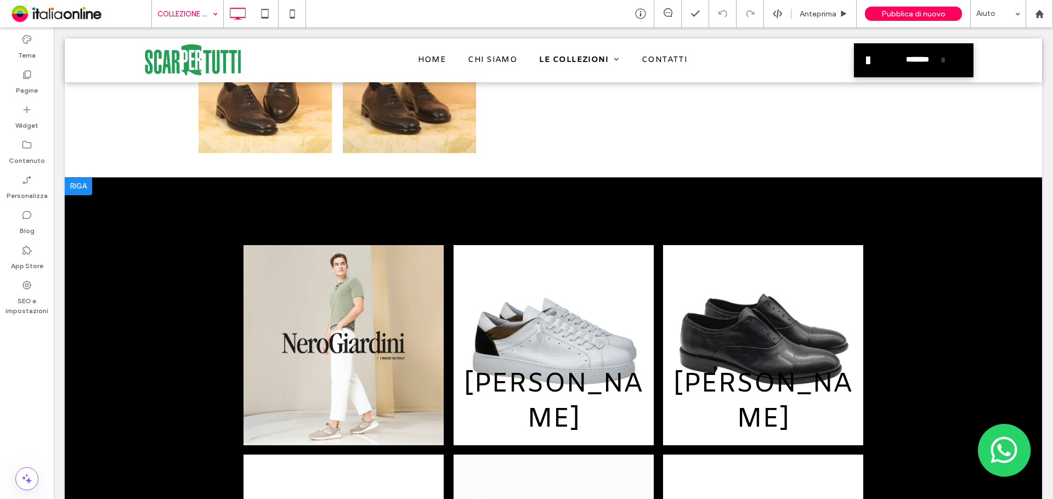
click at [76, 185] on div at bounding box center [78, 187] width 27 height 18
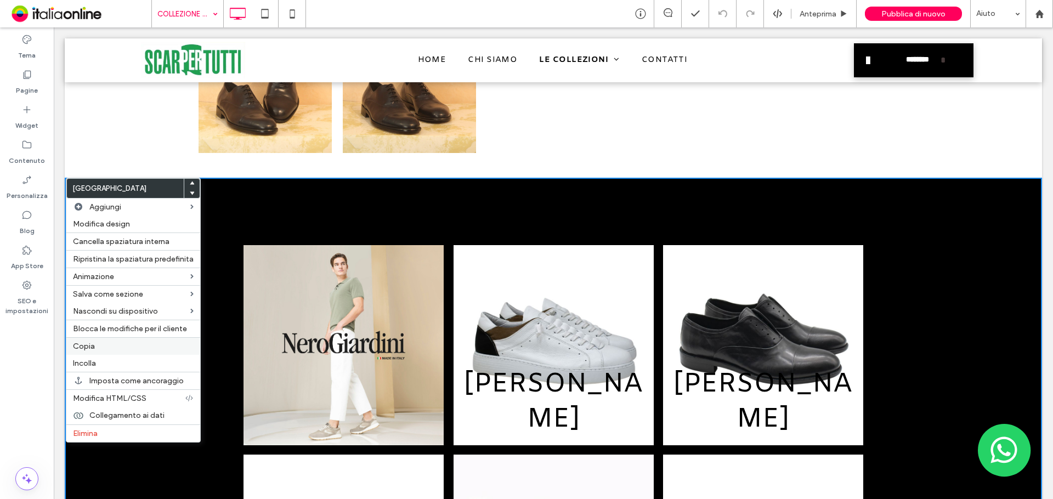
click at [123, 342] on label "Copia" at bounding box center [133, 346] width 121 height 9
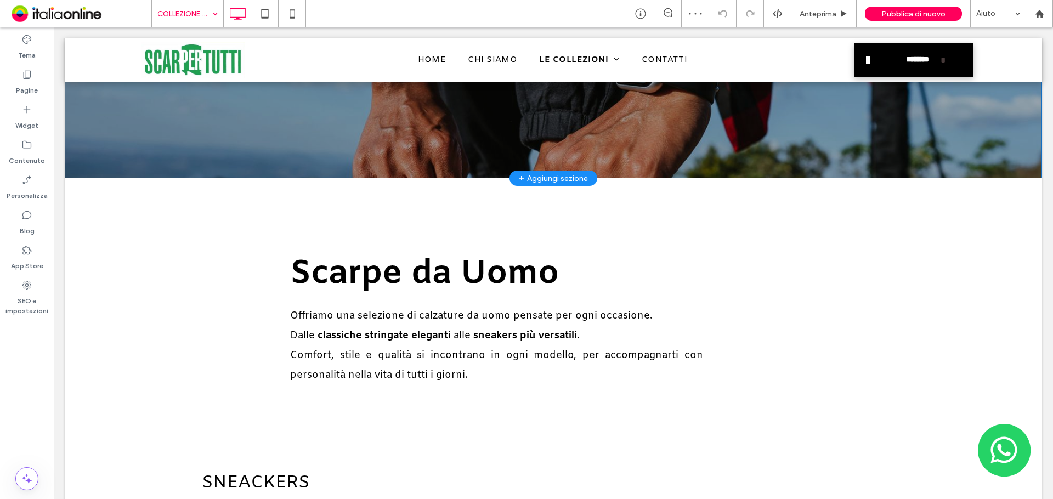
scroll to position [165, 0]
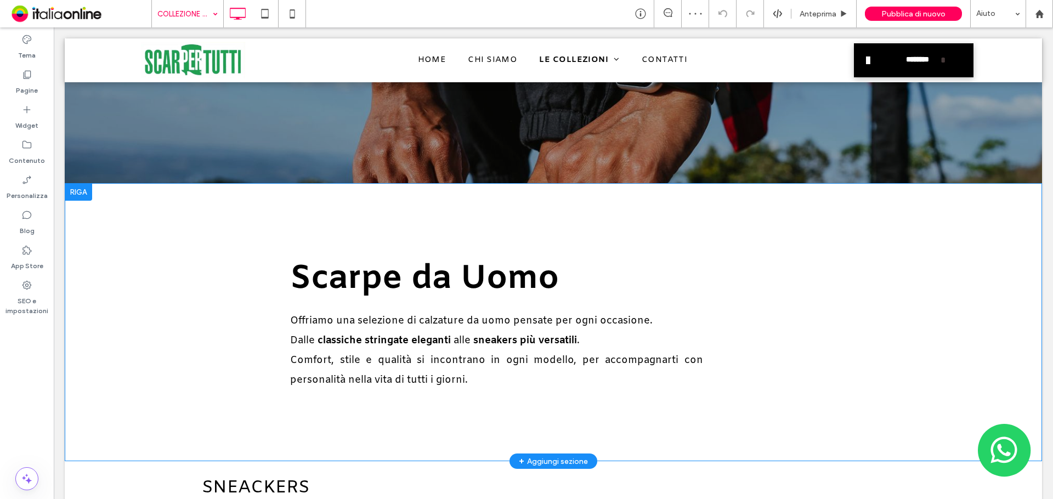
click at [81, 190] on div at bounding box center [78, 192] width 27 height 18
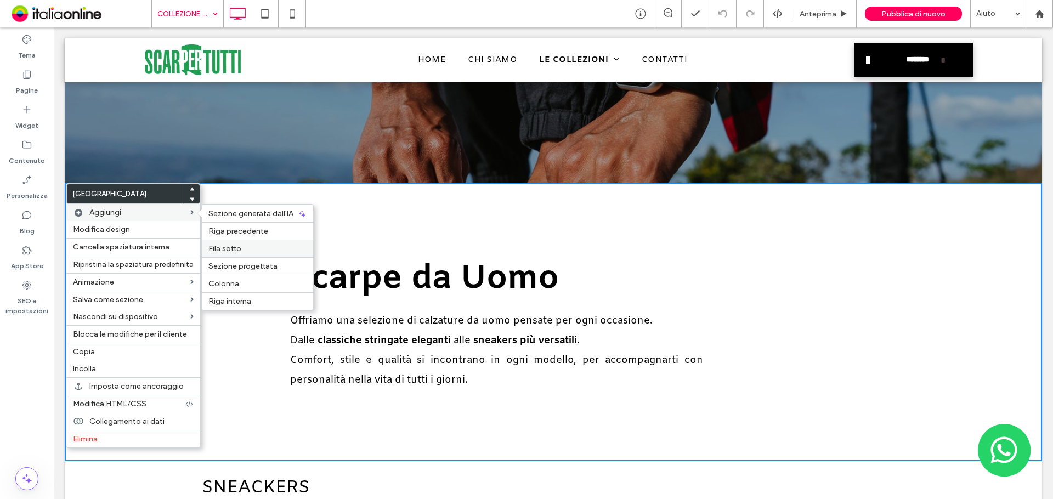
click at [242, 246] on label "Fila sotto" at bounding box center [257, 248] width 98 height 9
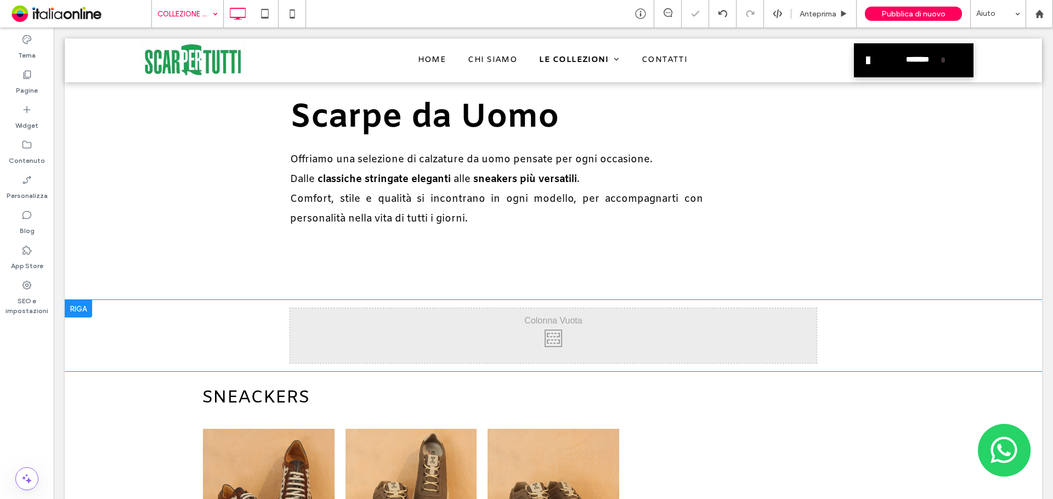
scroll to position [329, 0]
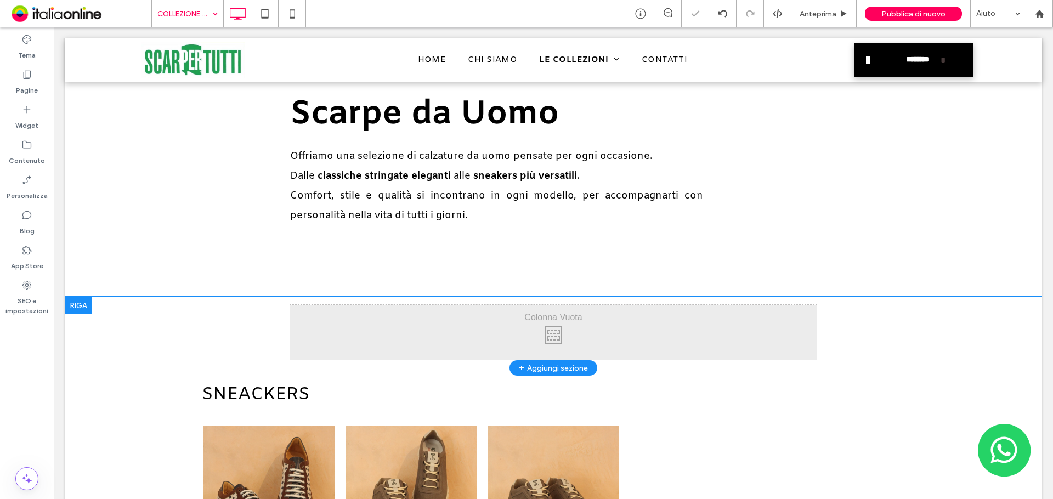
click at [85, 307] on div at bounding box center [78, 306] width 27 height 18
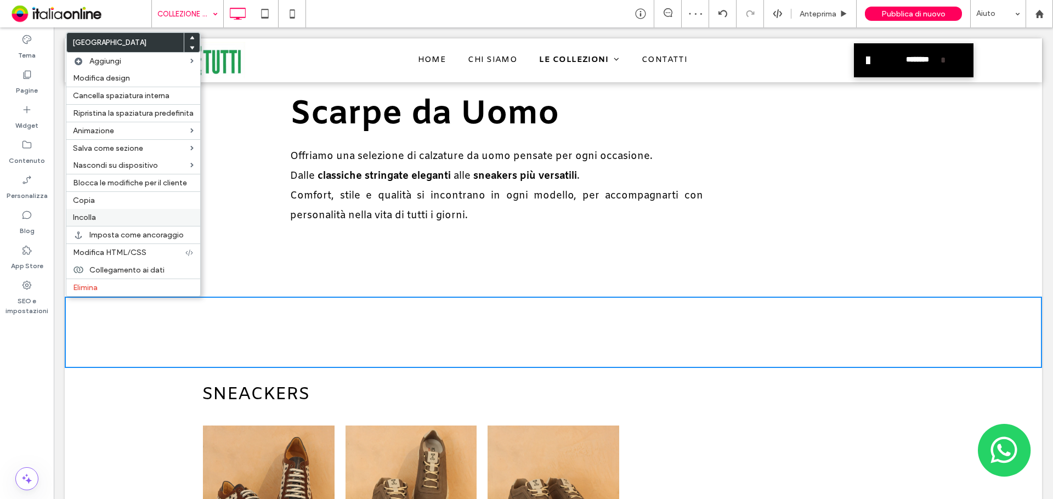
click at [99, 224] on div "Incolla" at bounding box center [133, 217] width 134 height 17
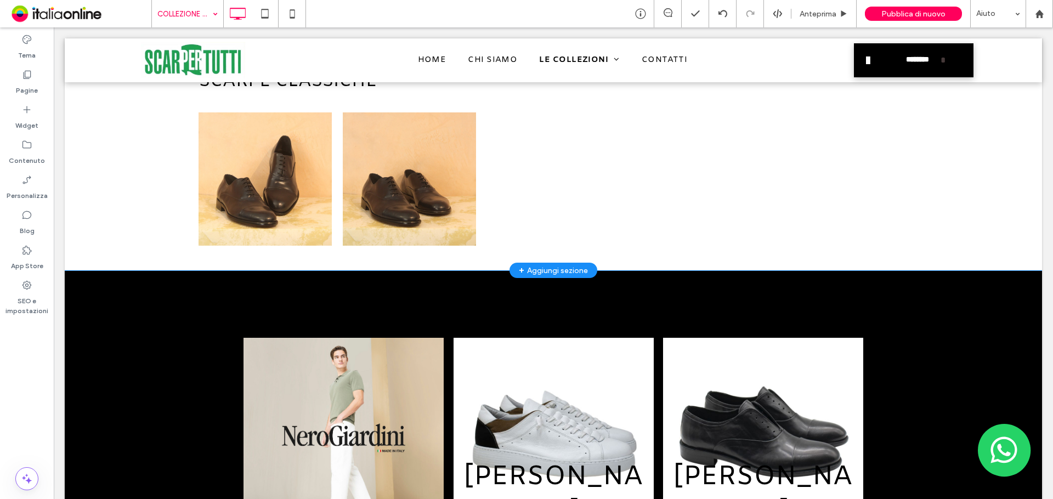
scroll to position [1371, 0]
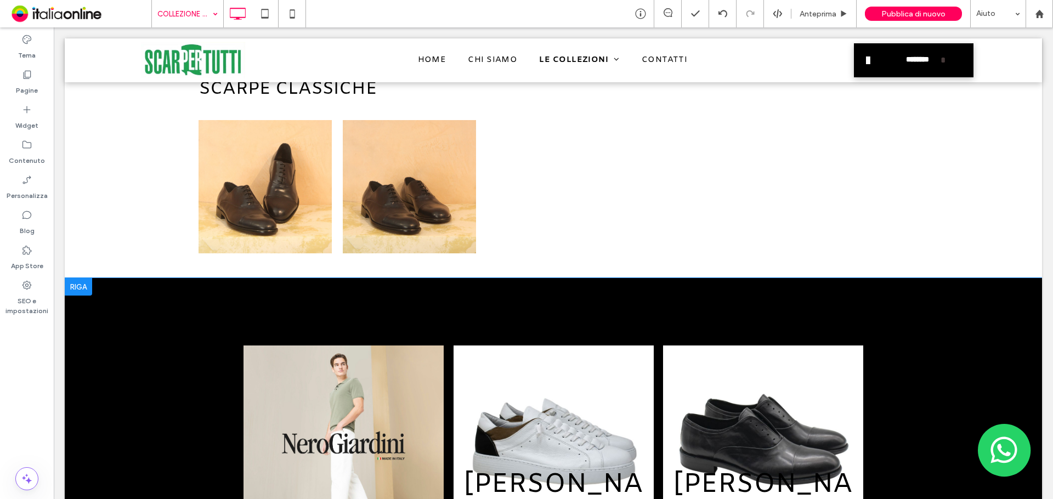
click at [81, 292] on div at bounding box center [78, 287] width 27 height 18
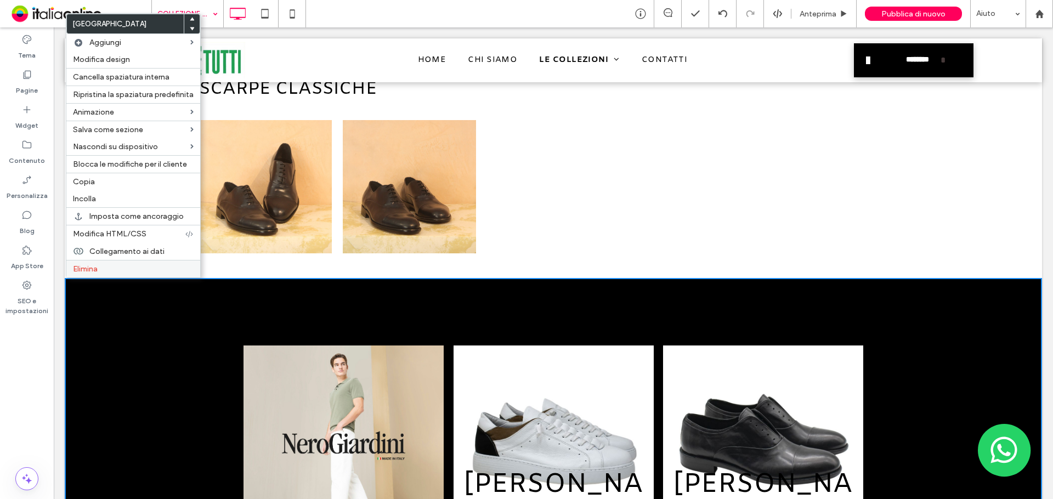
click at [115, 273] on label "Elimina" at bounding box center [133, 268] width 121 height 9
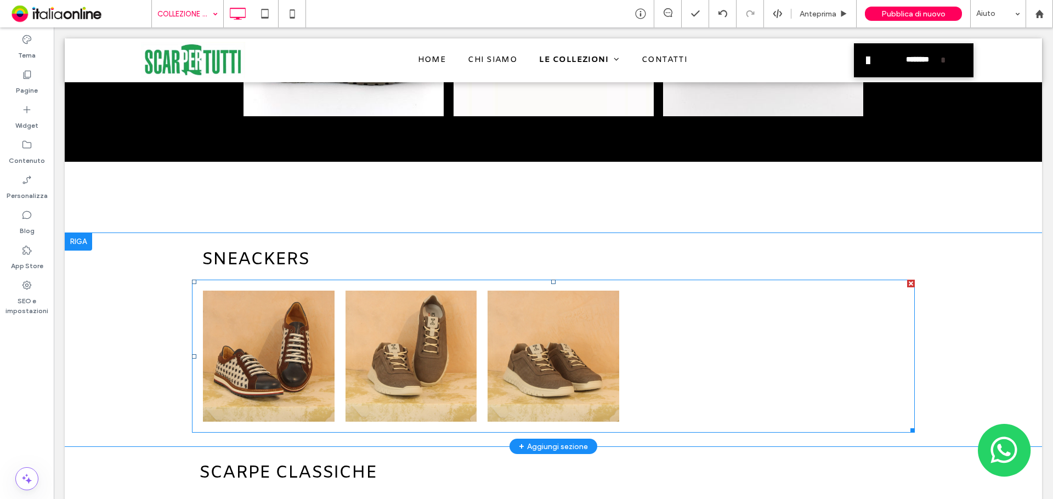
scroll to position [768, 0]
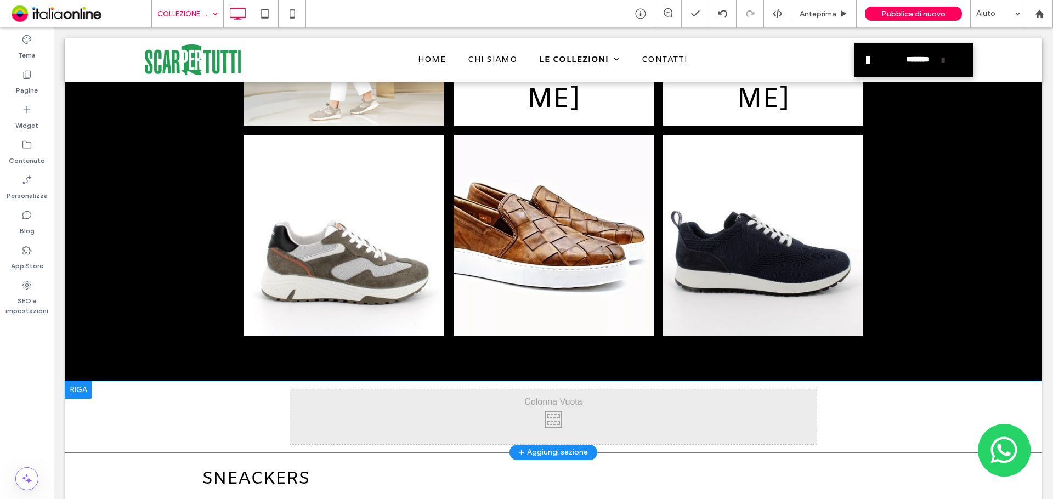
click at [82, 389] on div at bounding box center [78, 390] width 27 height 18
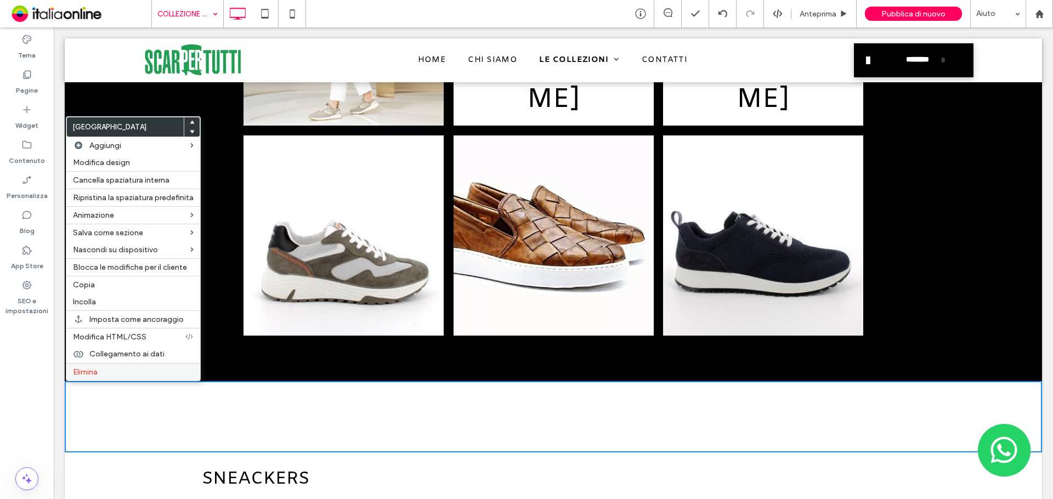
click at [103, 375] on label "Elimina" at bounding box center [133, 372] width 121 height 9
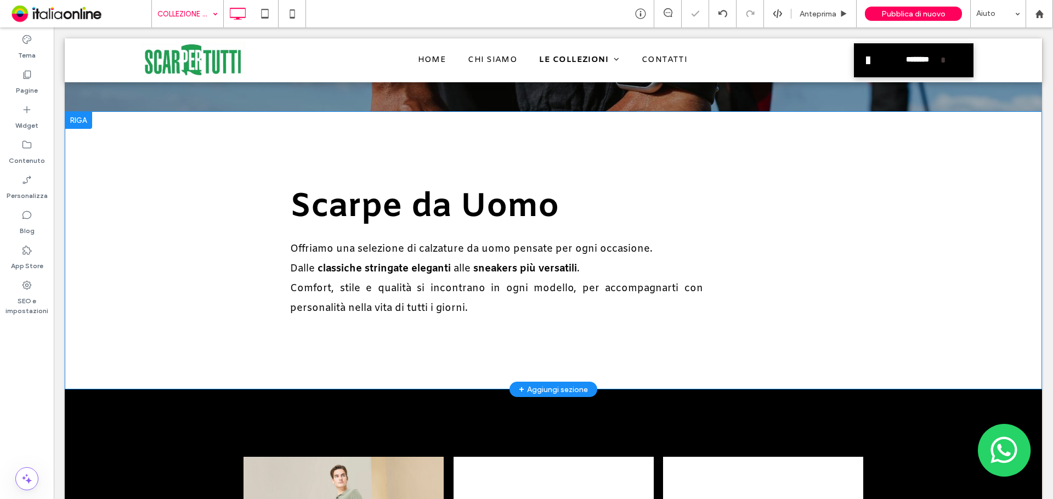
scroll to position [165, 0]
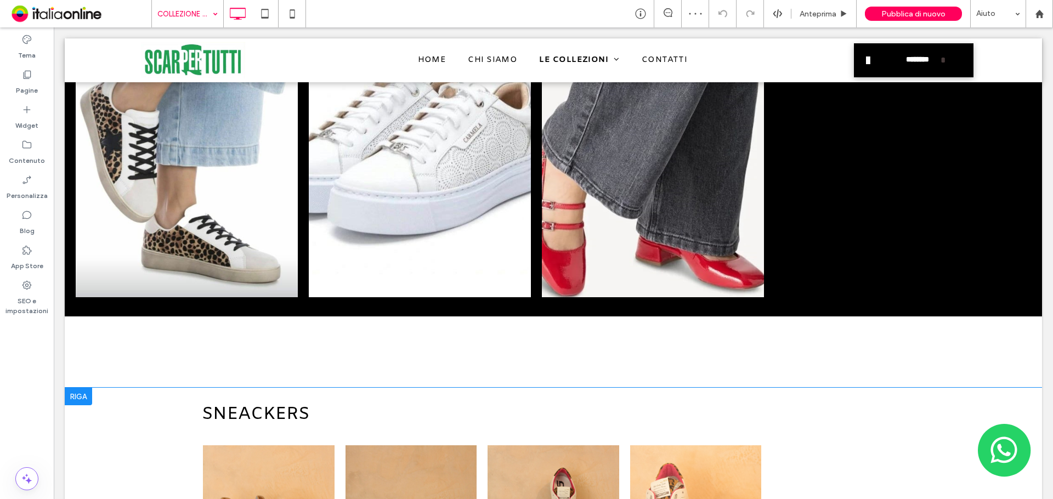
scroll to position [1371, 0]
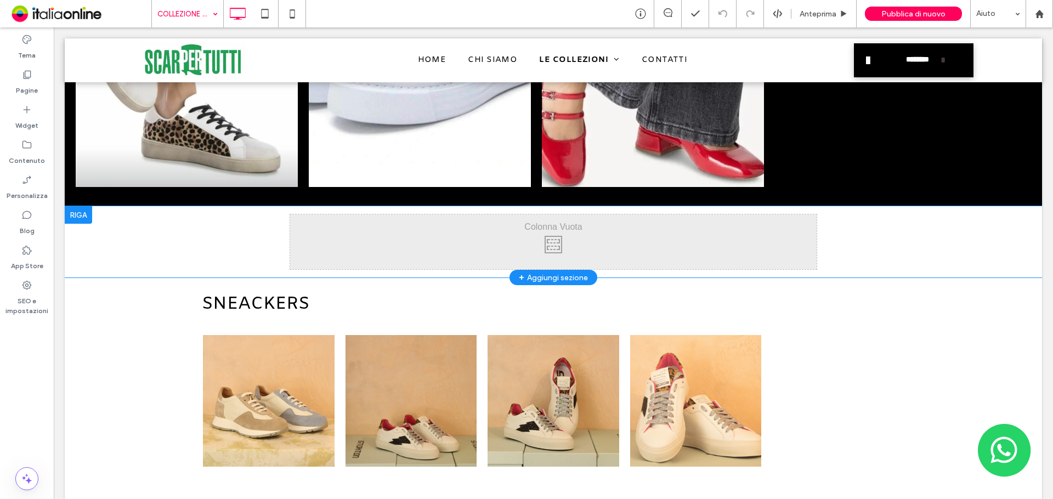
click at [75, 220] on div at bounding box center [78, 215] width 27 height 18
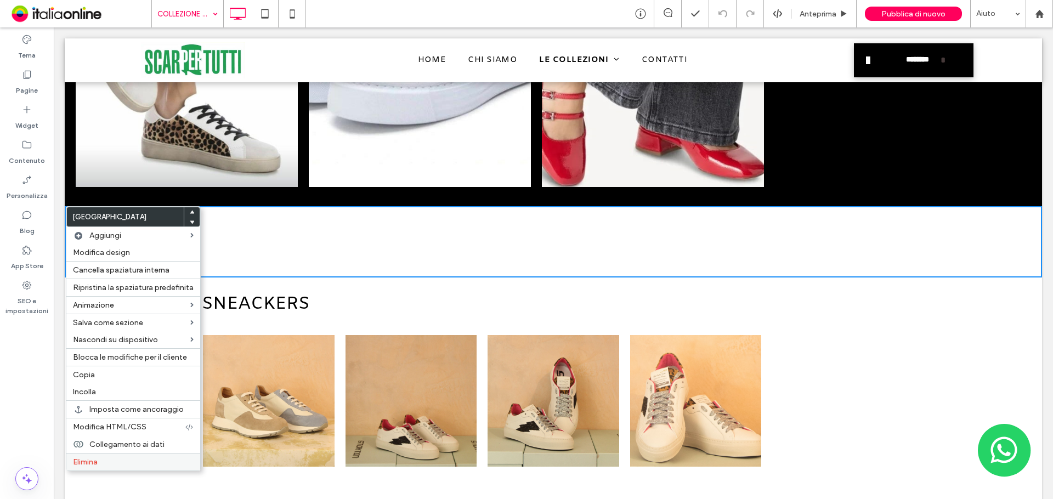
click at [147, 466] on label "Elimina" at bounding box center [133, 461] width 121 height 9
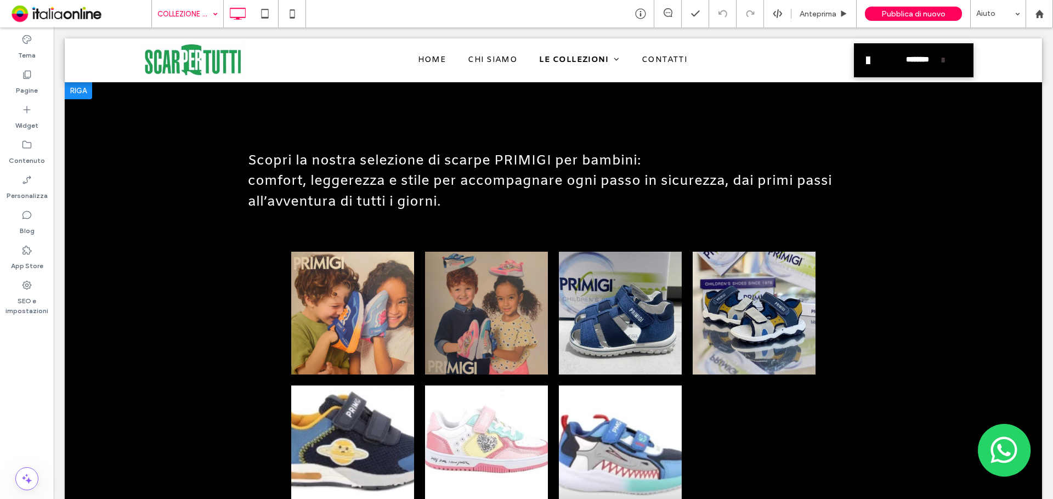
scroll to position [768, 0]
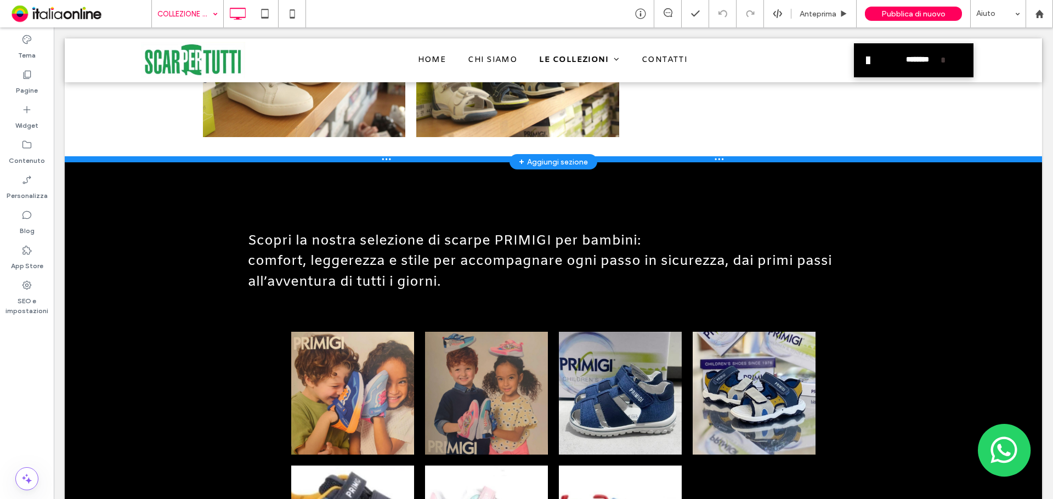
click at [74, 161] on div at bounding box center [553, 158] width 977 height 5
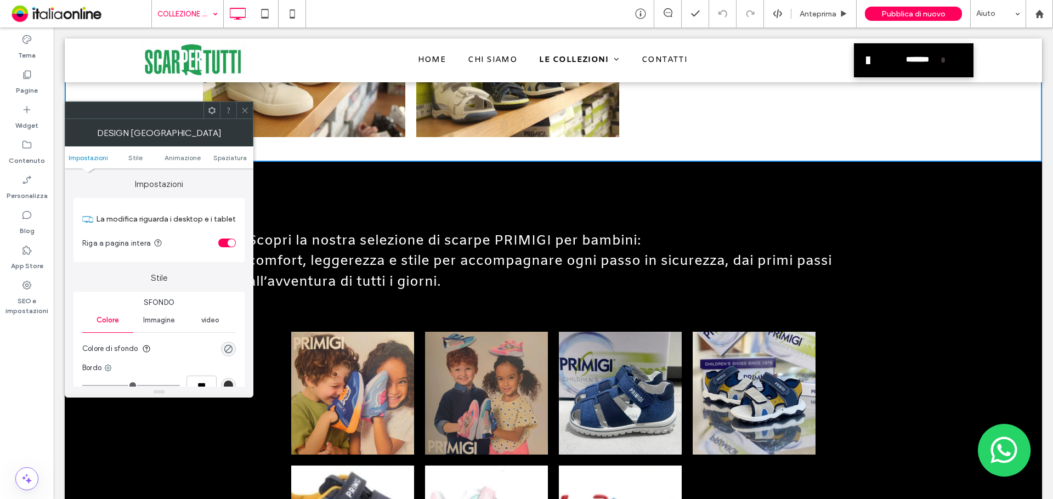
click at [244, 117] on span at bounding box center [245, 110] width 8 height 16
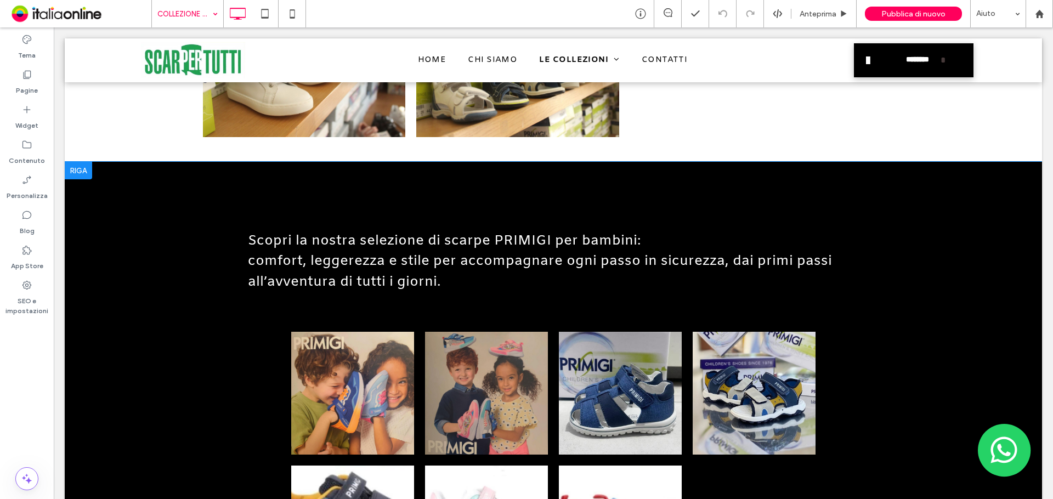
click at [82, 176] on div at bounding box center [78, 171] width 27 height 18
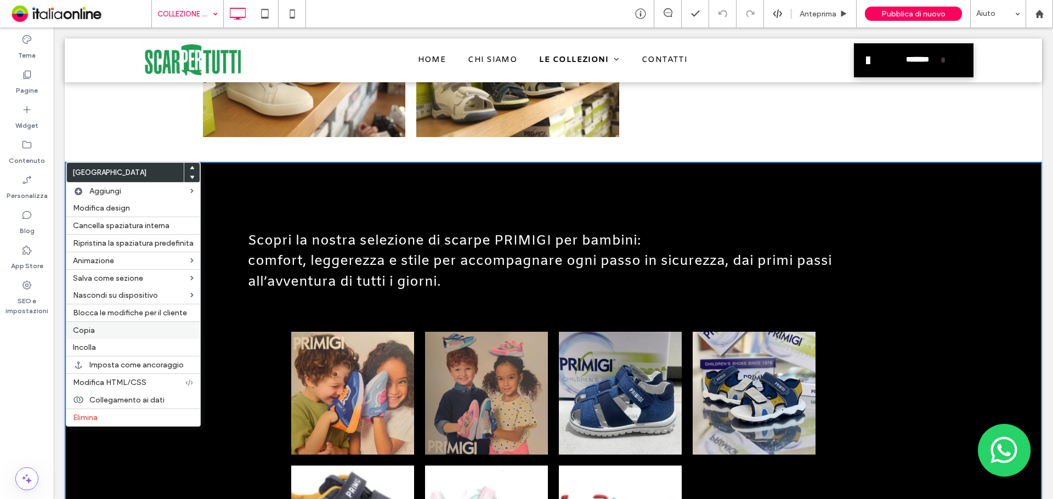
click at [110, 329] on label "Copia" at bounding box center [133, 330] width 121 height 9
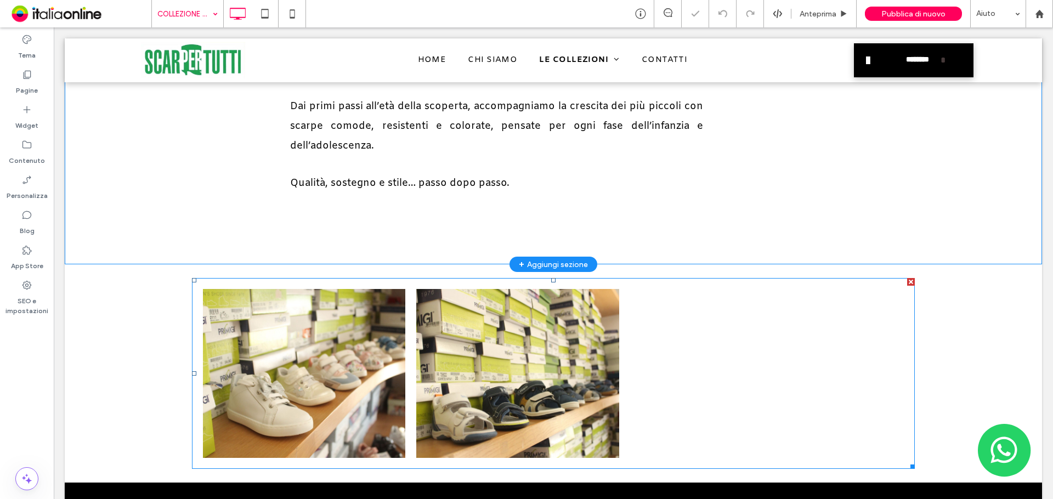
scroll to position [219, 0]
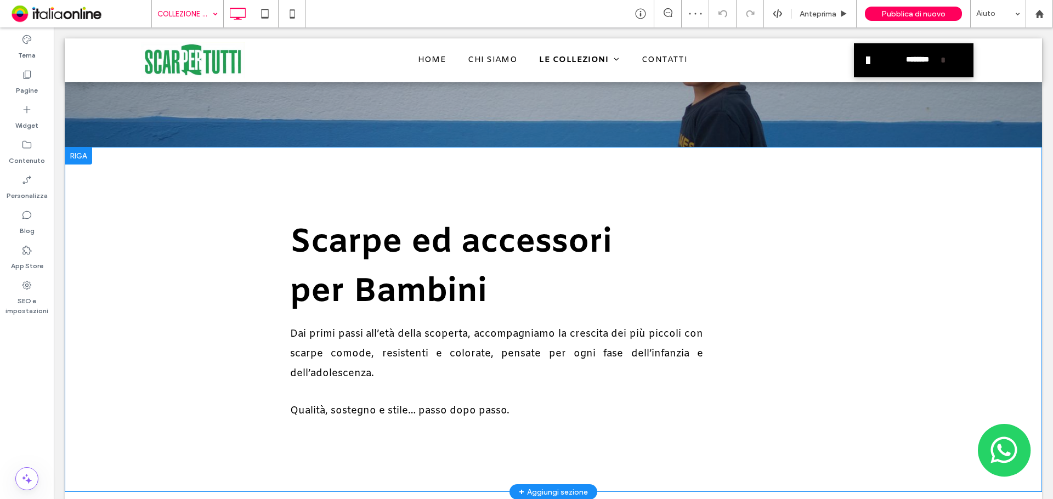
click at [77, 158] on div at bounding box center [78, 156] width 27 height 18
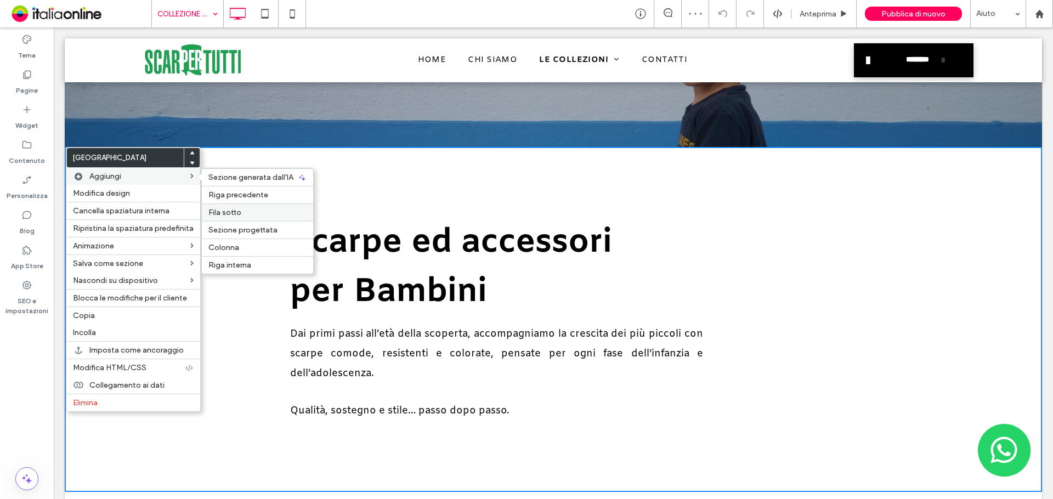
click at [221, 210] on span "Fila sotto" at bounding box center [224, 212] width 33 height 9
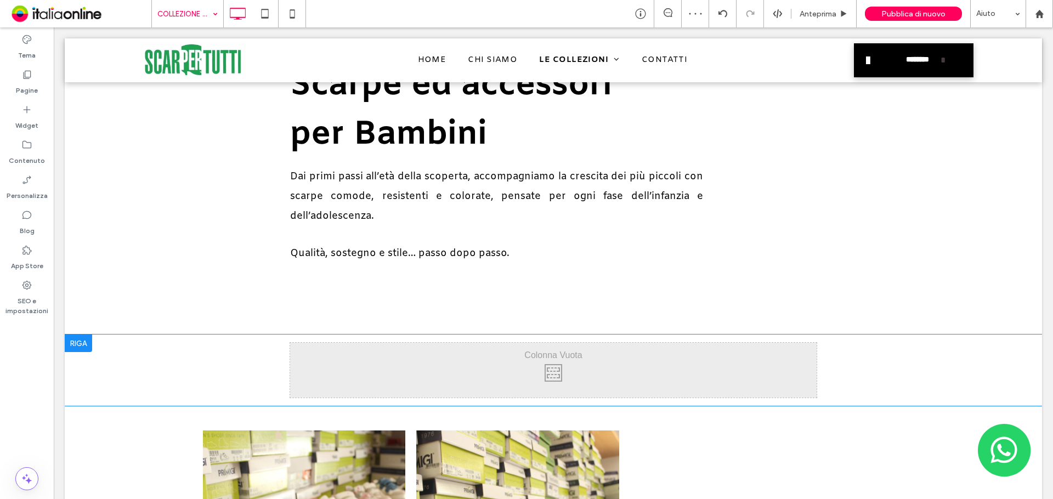
scroll to position [439, 0]
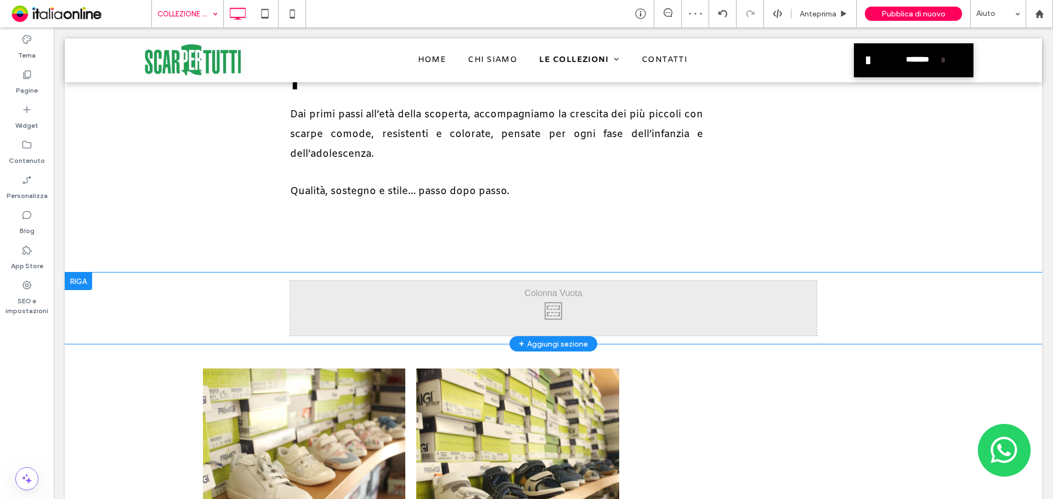
click at [76, 285] on div at bounding box center [78, 282] width 27 height 18
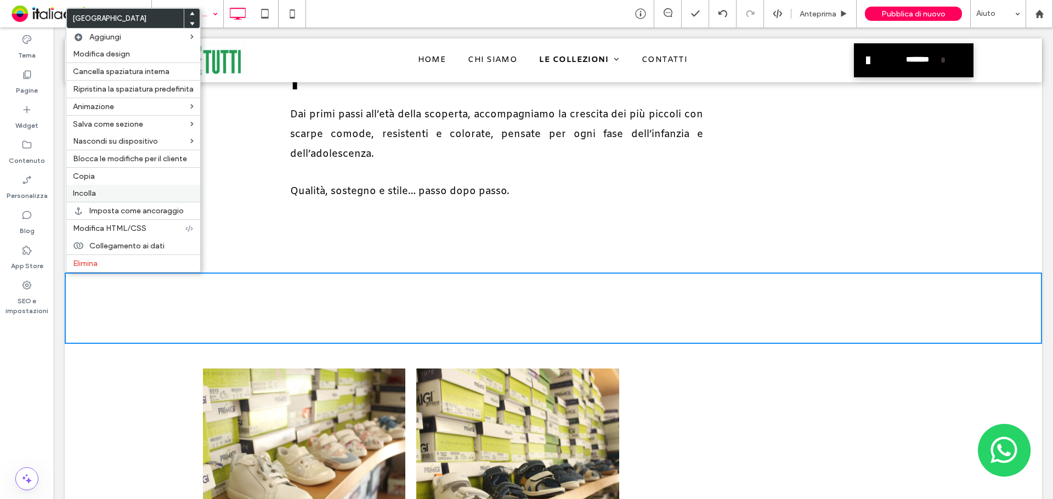
click at [103, 192] on label "Incolla" at bounding box center [133, 193] width 121 height 9
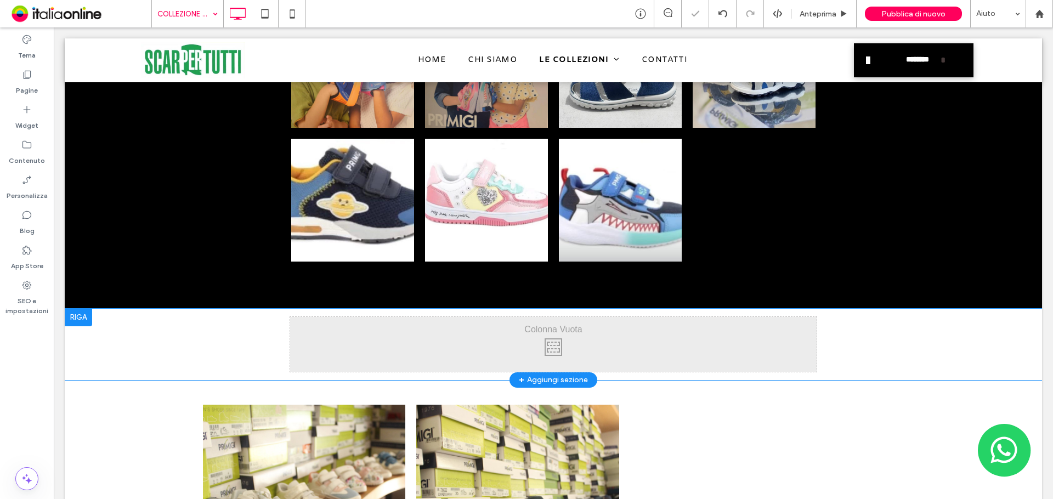
scroll to position [878, 0]
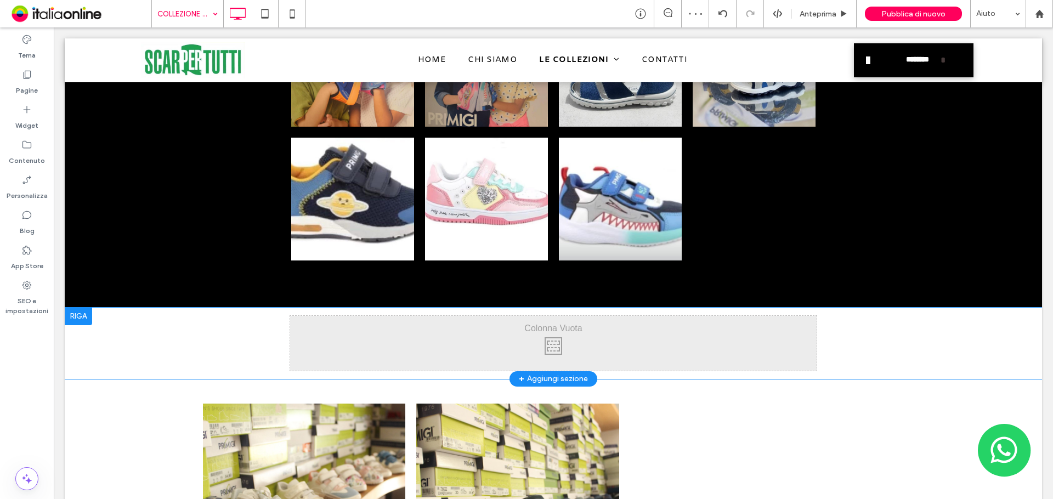
click at [82, 318] on div at bounding box center [78, 317] width 27 height 18
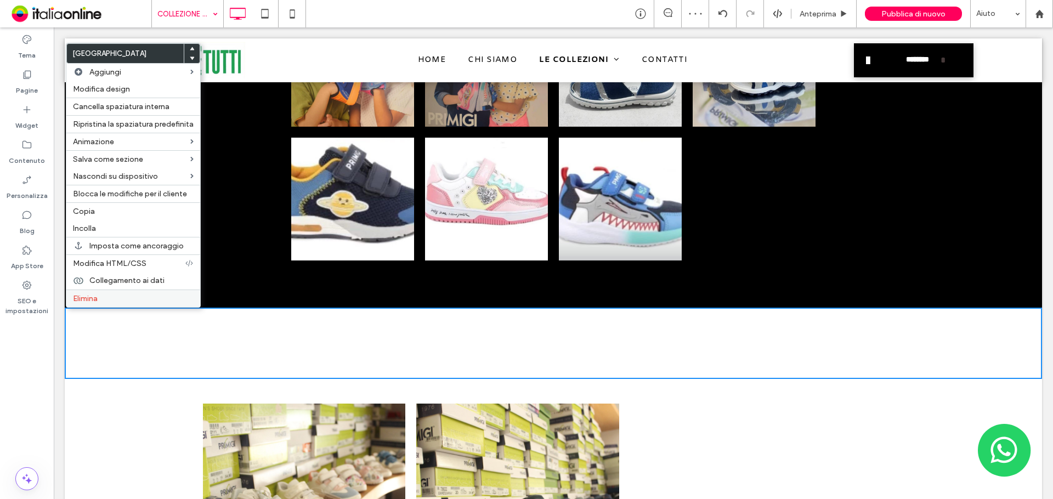
click at [120, 301] on label "Elimina" at bounding box center [133, 298] width 121 height 9
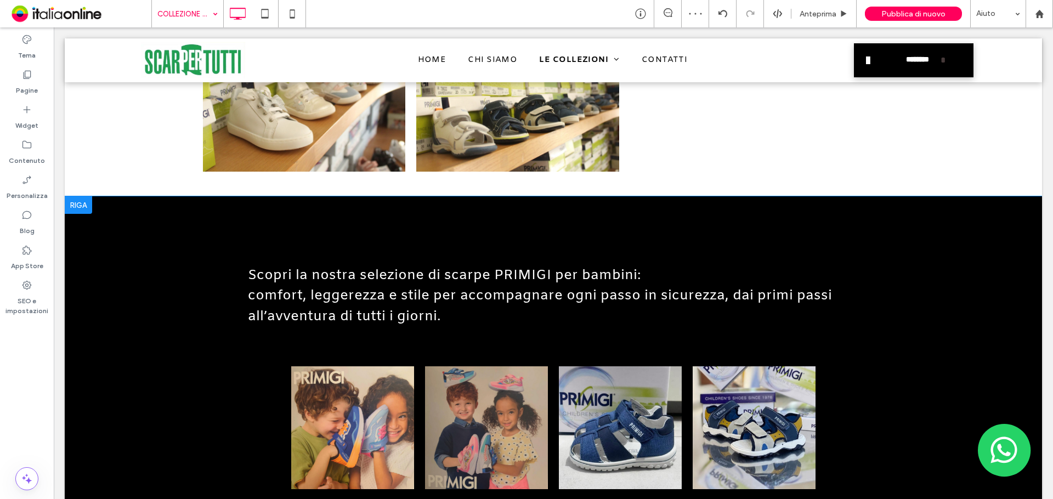
scroll to position [1188, 0]
click at [88, 208] on div at bounding box center [78, 205] width 27 height 18
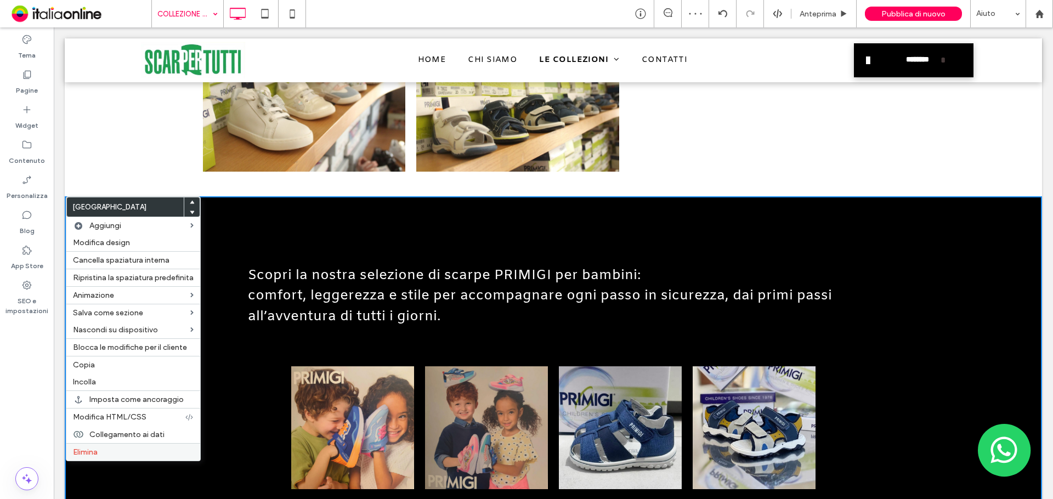
click at [147, 454] on label "Elimina" at bounding box center [133, 452] width 121 height 9
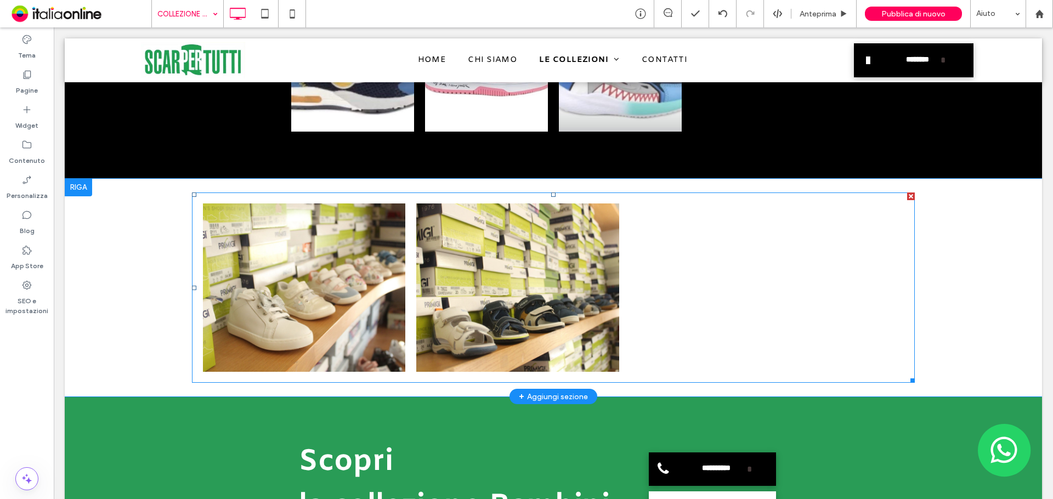
scroll to position [987, 0]
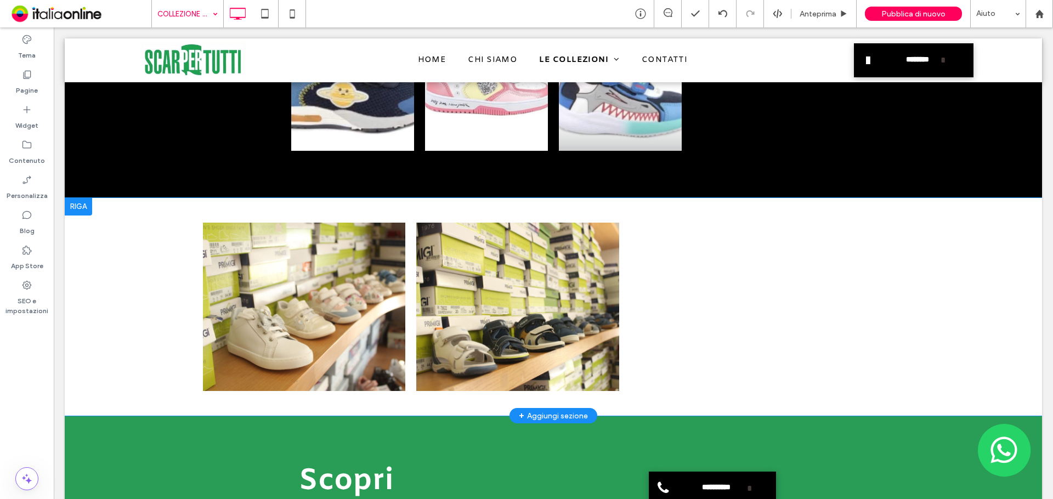
click at [73, 204] on div at bounding box center [78, 207] width 27 height 18
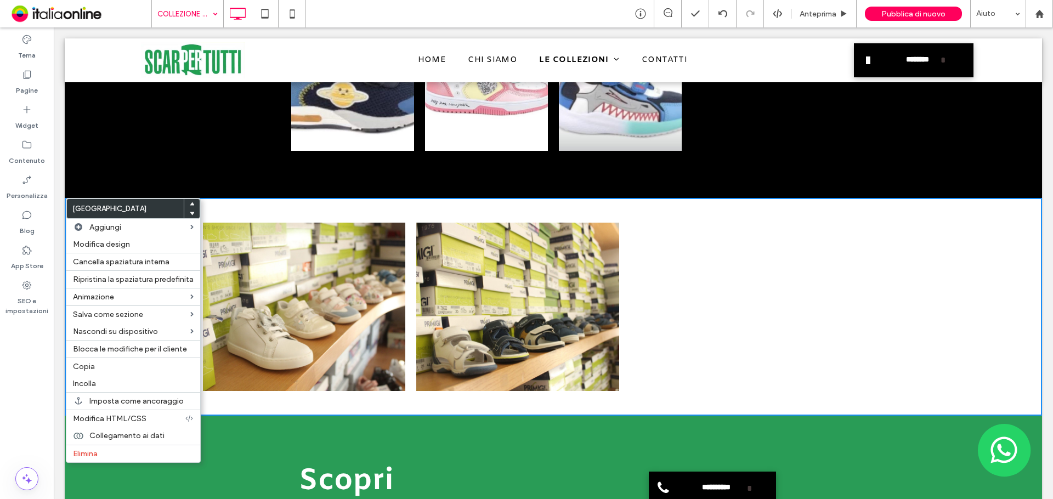
click at [600, 299] on link at bounding box center [517, 307] width 202 height 169
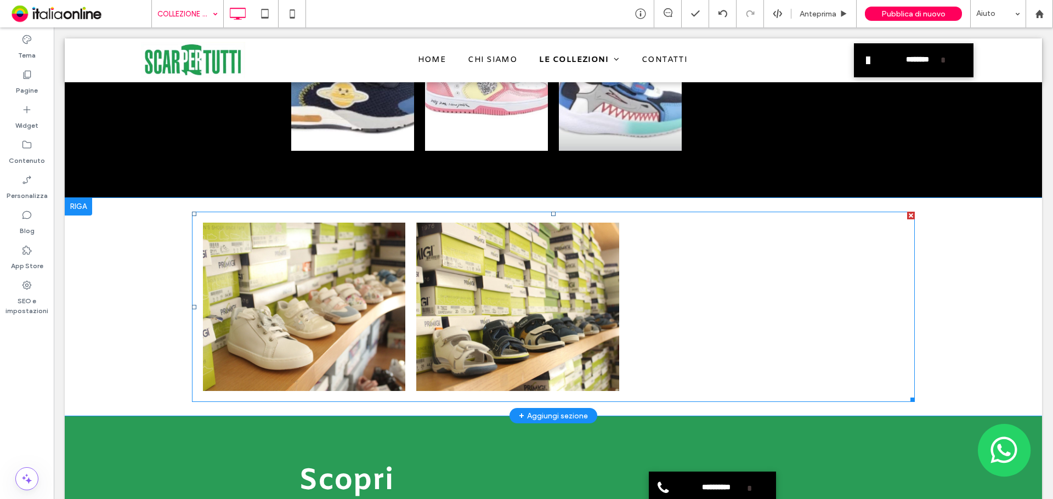
click at [564, 293] on link at bounding box center [517, 307] width 202 height 169
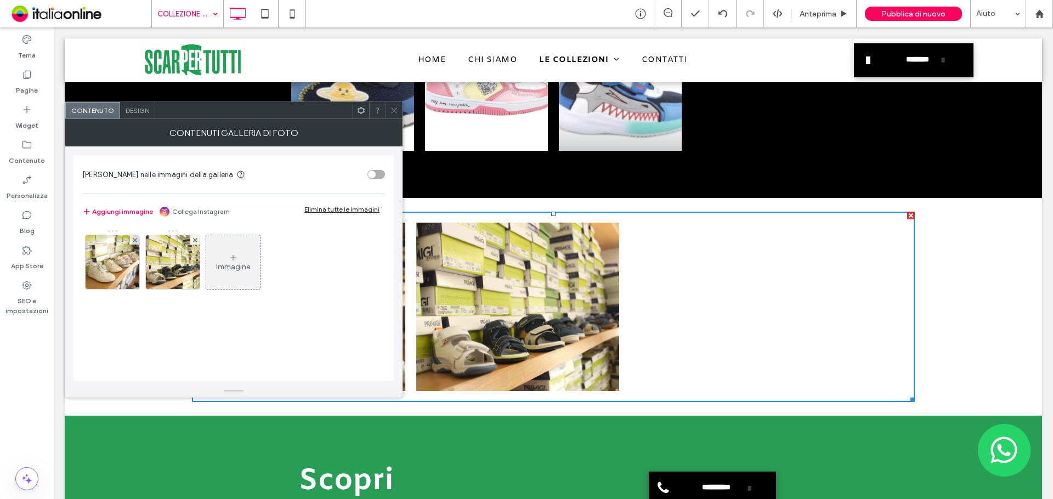
click at [135, 111] on span "Design" at bounding box center [138, 110] width 24 height 8
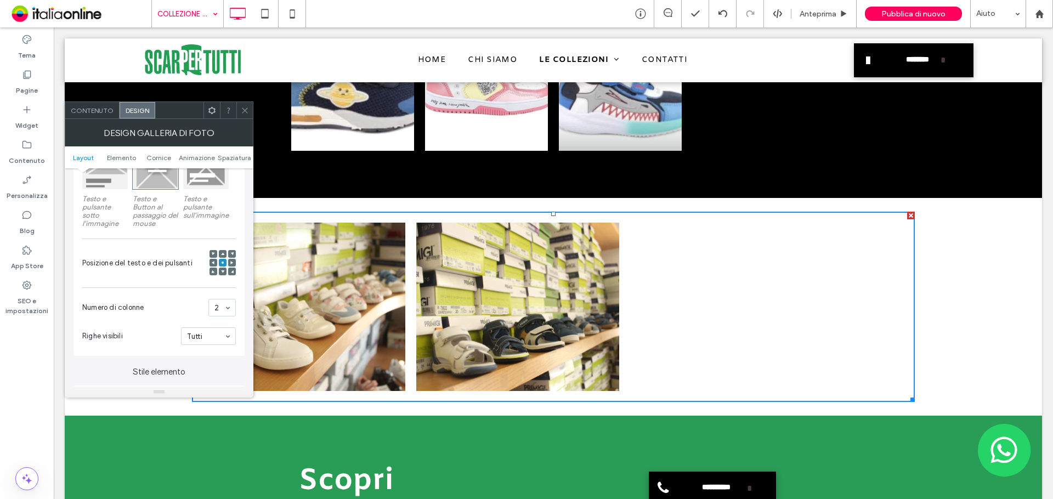
scroll to position [219, 0]
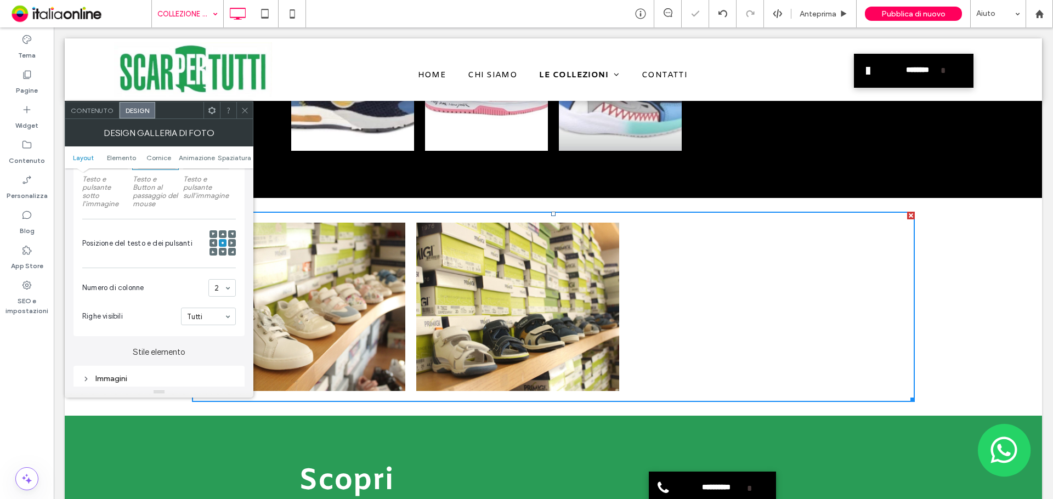
click at [249, 115] on div at bounding box center [244, 110] width 16 height 16
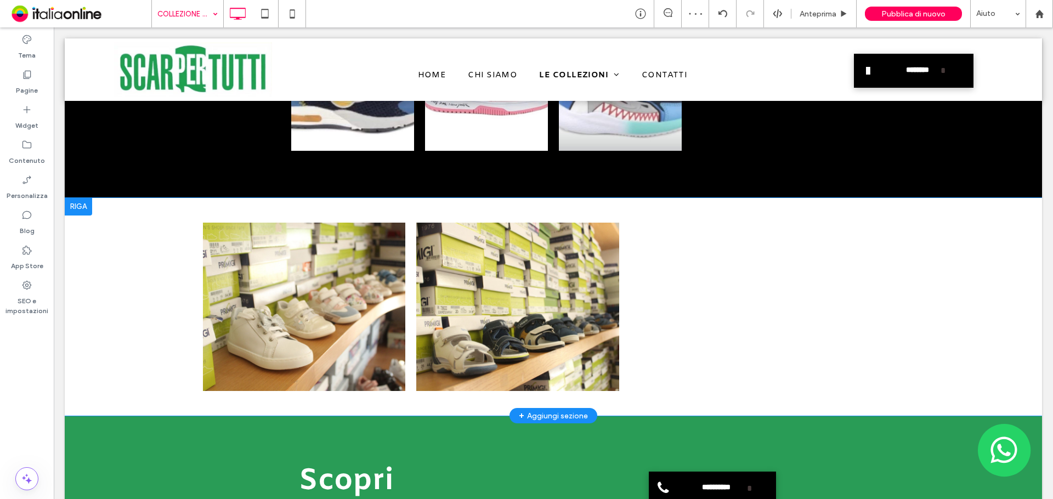
click at [86, 208] on div at bounding box center [78, 207] width 27 height 18
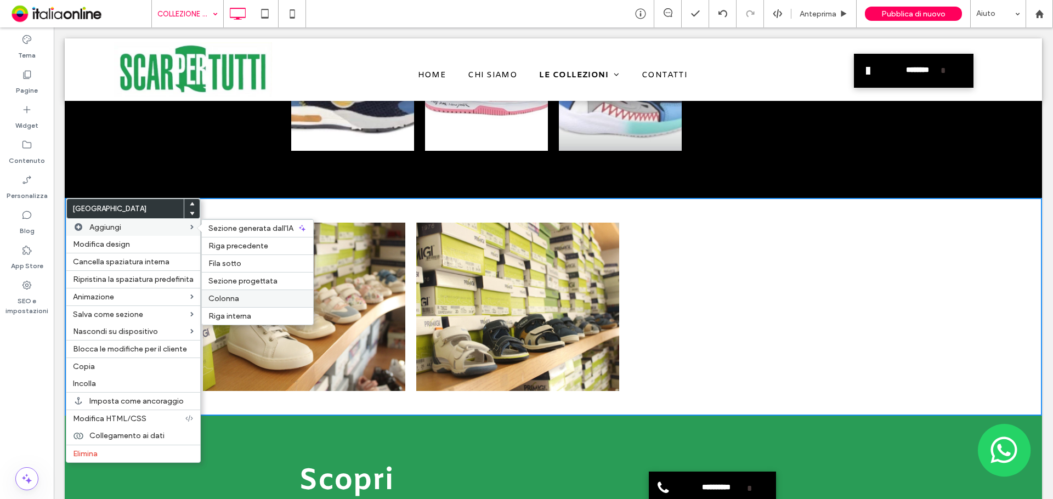
click at [233, 295] on span "Colonna" at bounding box center [223, 298] width 31 height 9
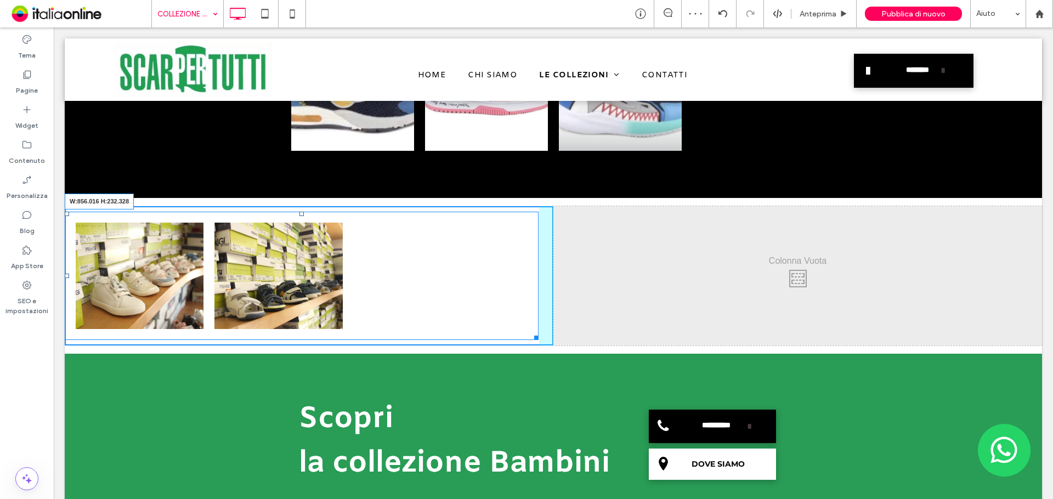
drag, startPoint x: 528, startPoint y: 336, endPoint x: 548, endPoint y: 346, distance: 22.6
click at [548, 346] on div "Button Button Mostra altri W:856.016 H:232.328 Click To Paste Click To Paste Cl…" at bounding box center [553, 276] width 977 height 156
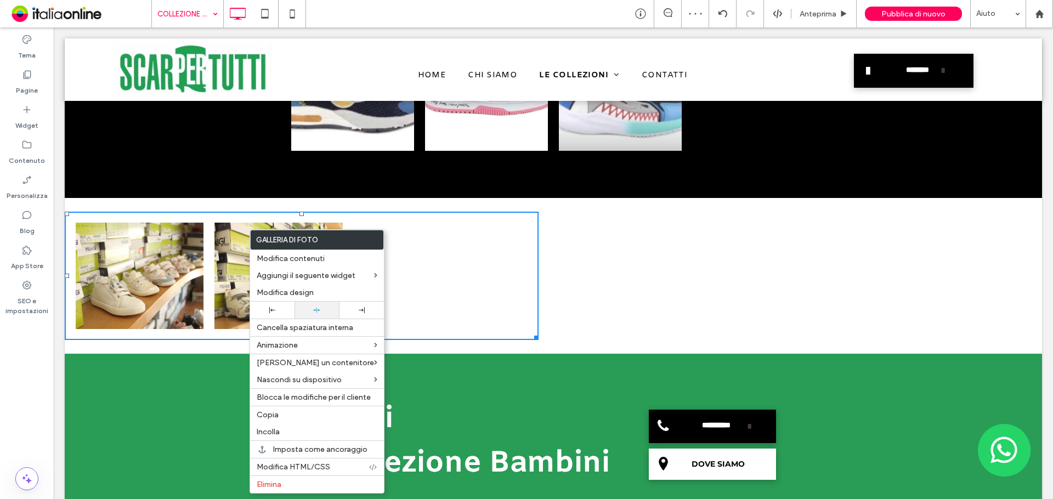
click at [317, 304] on div at bounding box center [317, 310] width 44 height 17
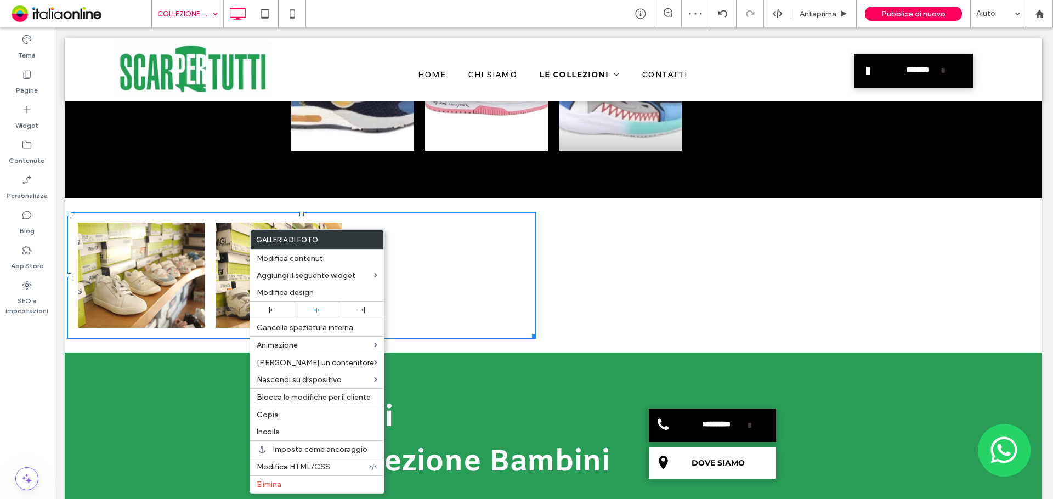
click at [210, 241] on li "Button" at bounding box center [279, 275] width 138 height 116
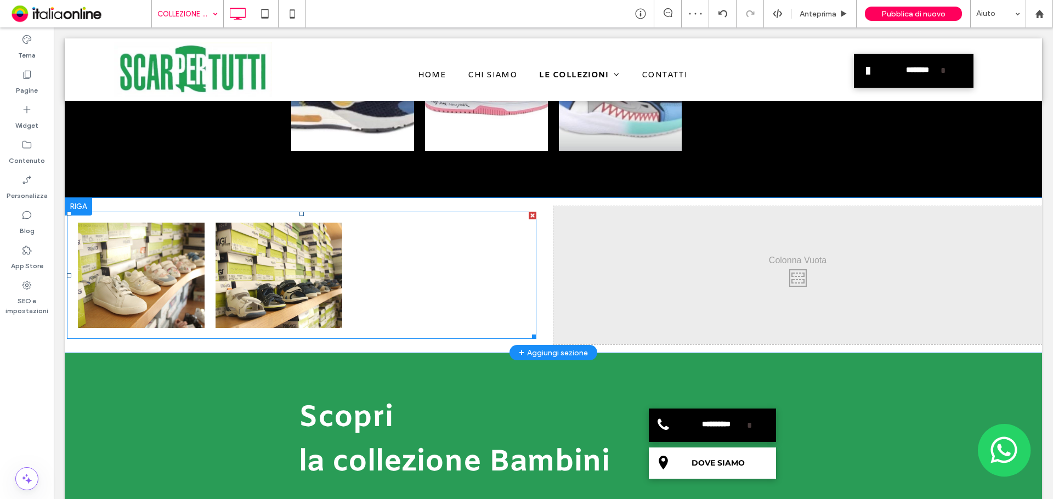
click at [234, 245] on link at bounding box center [279, 275] width 127 height 105
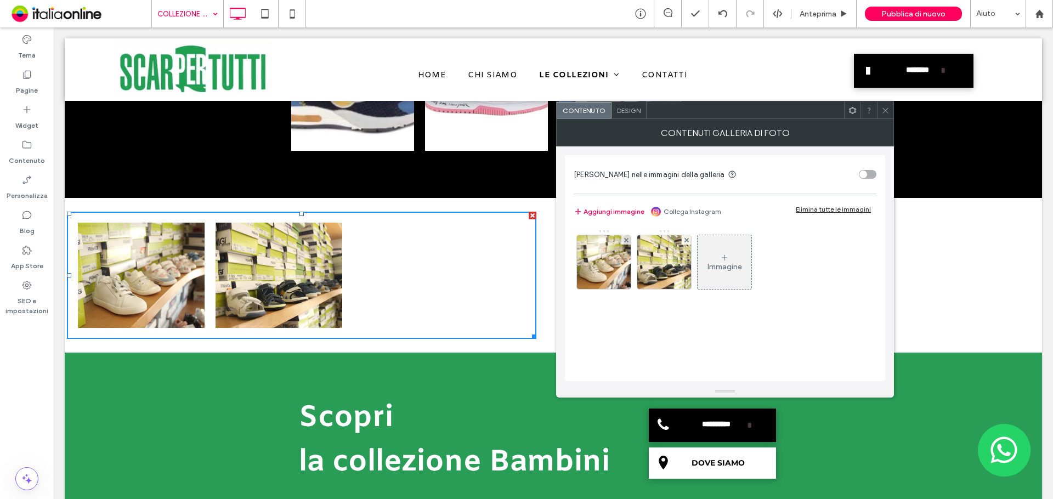
click at [639, 105] on div "Design" at bounding box center [629, 110] width 35 height 16
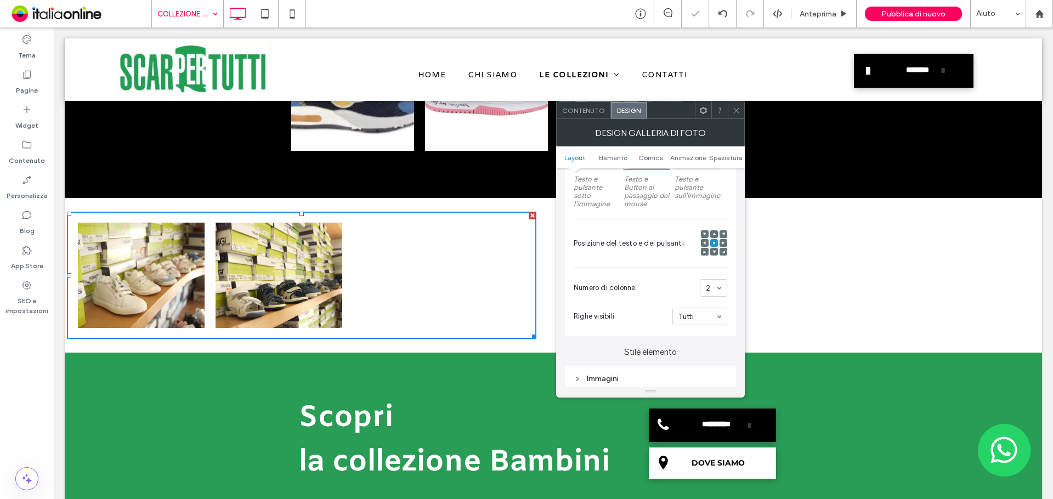
drag, startPoint x: 739, startPoint y: 111, endPoint x: 728, endPoint y: 120, distance: 14.0
click at [739, 111] on icon at bounding box center [736, 110] width 8 height 8
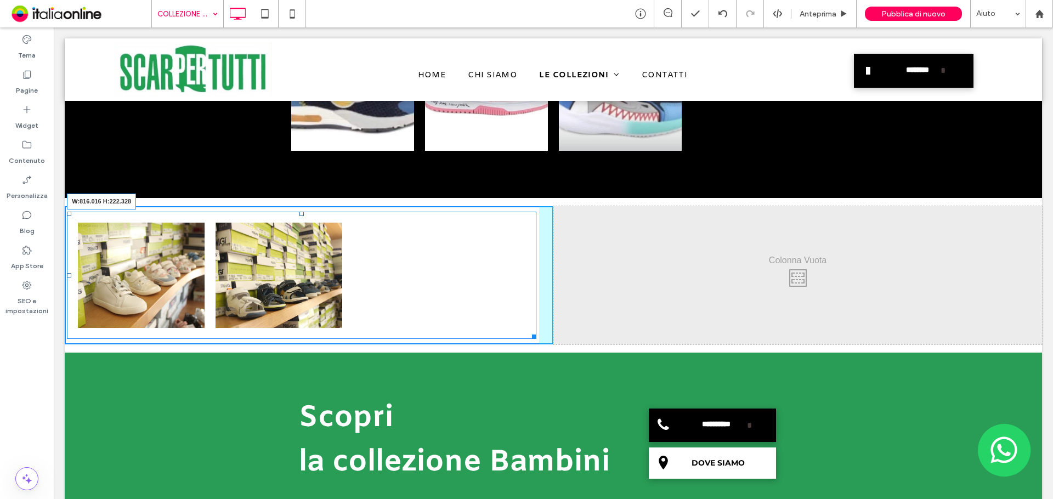
drag, startPoint x: 530, startPoint y: 334, endPoint x: 519, endPoint y: 330, distance: 11.5
click at [528, 331] on div at bounding box center [532, 335] width 8 height 8
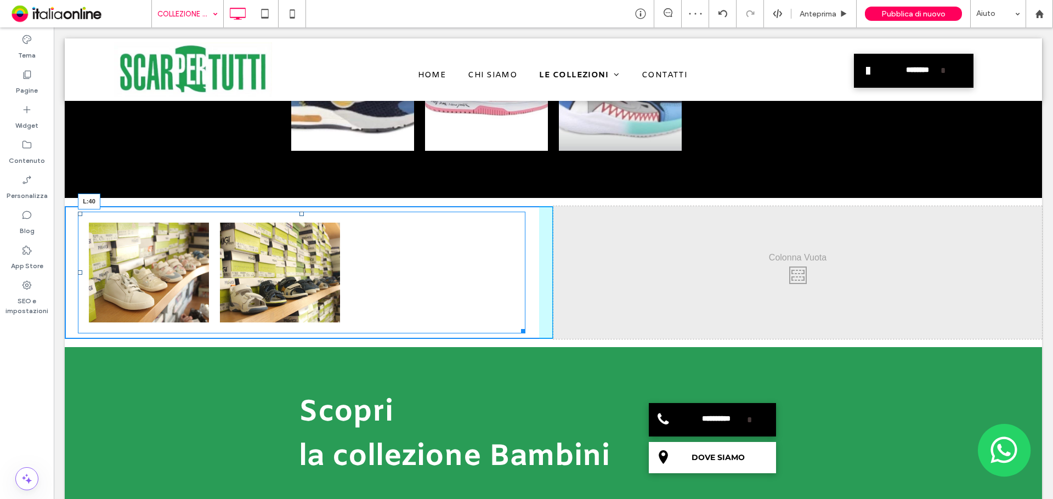
drag, startPoint x: 78, startPoint y: 270, endPoint x: 168, endPoint y: 274, distance: 89.5
click at [168, 274] on div "Button Button Mostra altri L:40" at bounding box center [302, 273] width 448 height 122
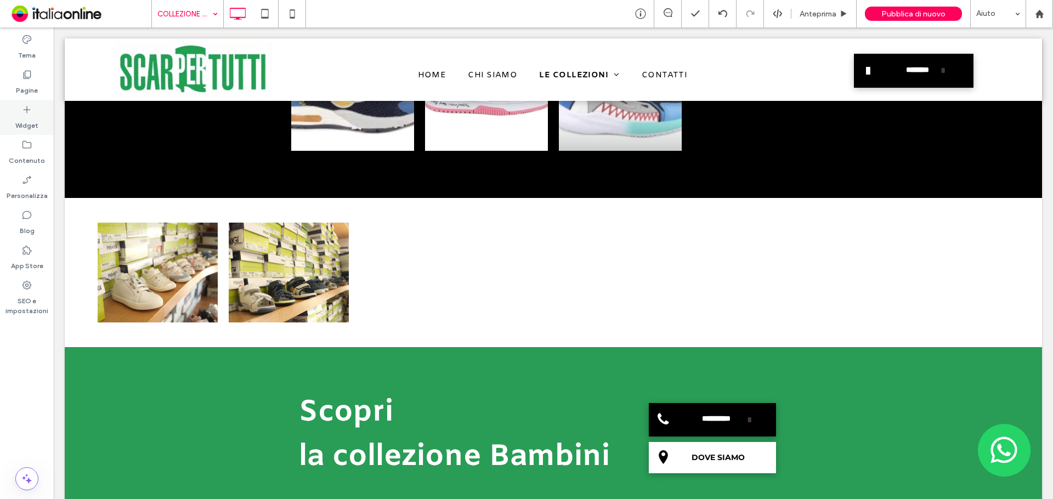
click at [33, 127] on label "Widget" at bounding box center [26, 122] width 23 height 15
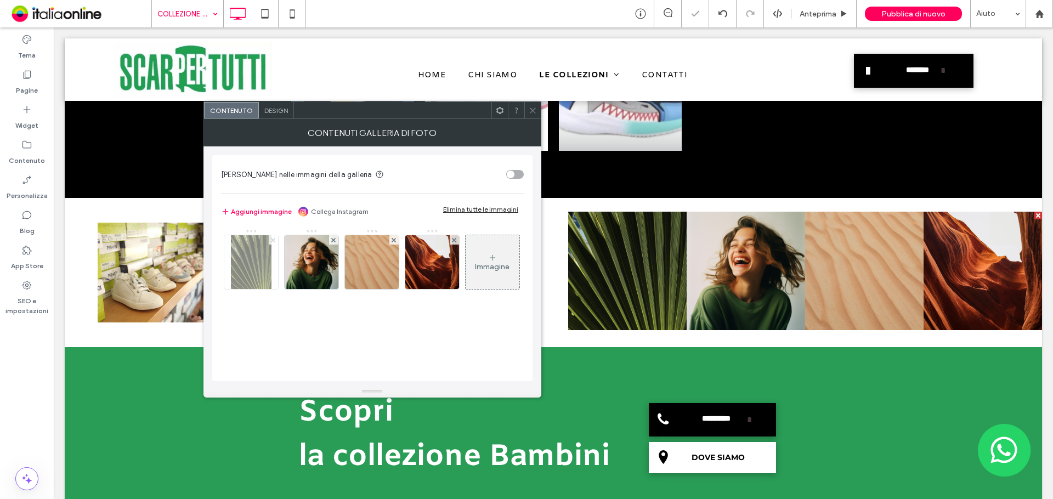
click at [274, 240] on use at bounding box center [273, 240] width 4 height 4
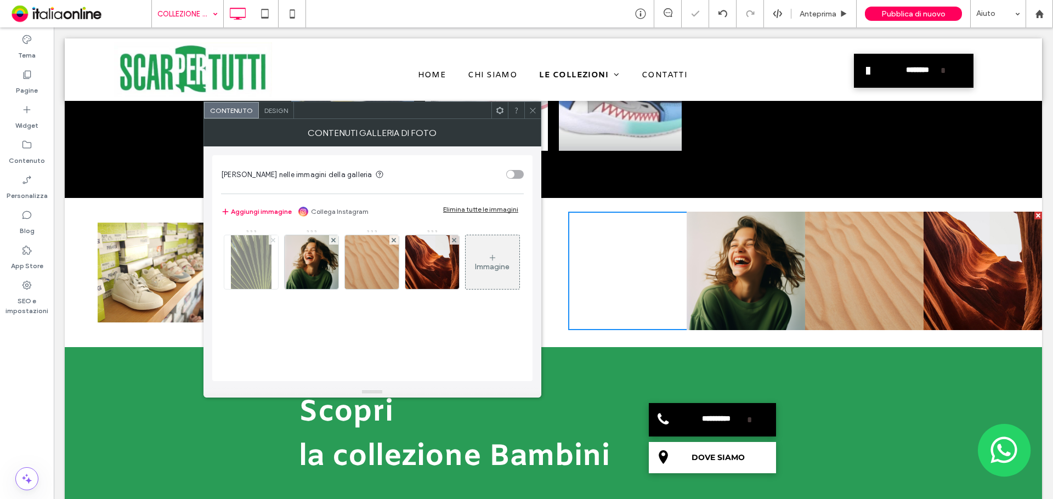
click at [274, 240] on use at bounding box center [273, 240] width 4 height 4
click at [331, 240] on use at bounding box center [333, 240] width 4 height 4
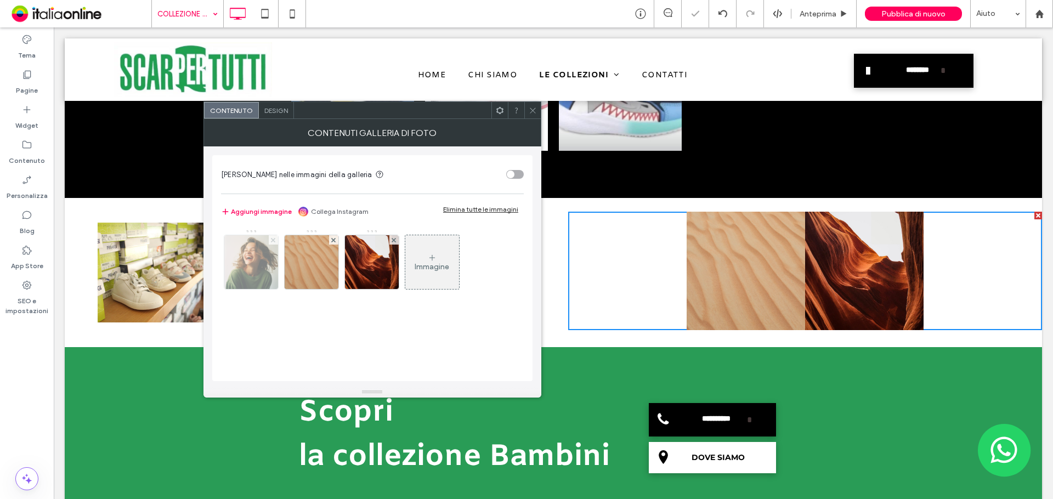
click at [274, 240] on use at bounding box center [273, 240] width 4 height 4
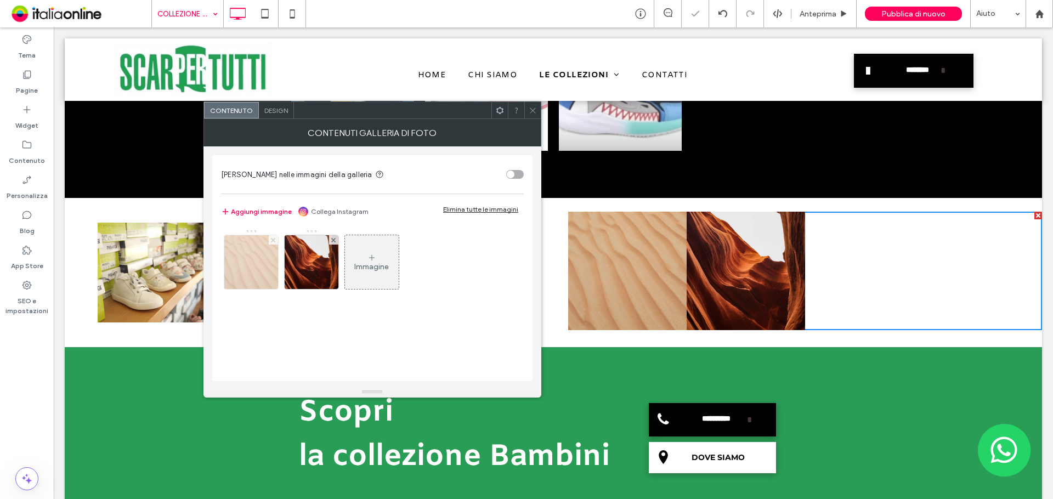
click at [274, 240] on use at bounding box center [273, 240] width 4 height 4
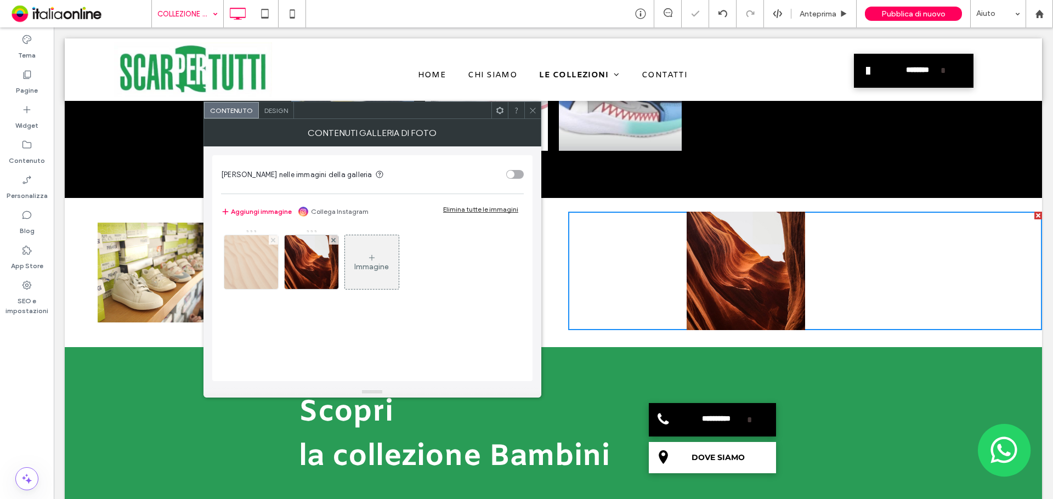
click at [274, 240] on use at bounding box center [273, 240] width 4 height 4
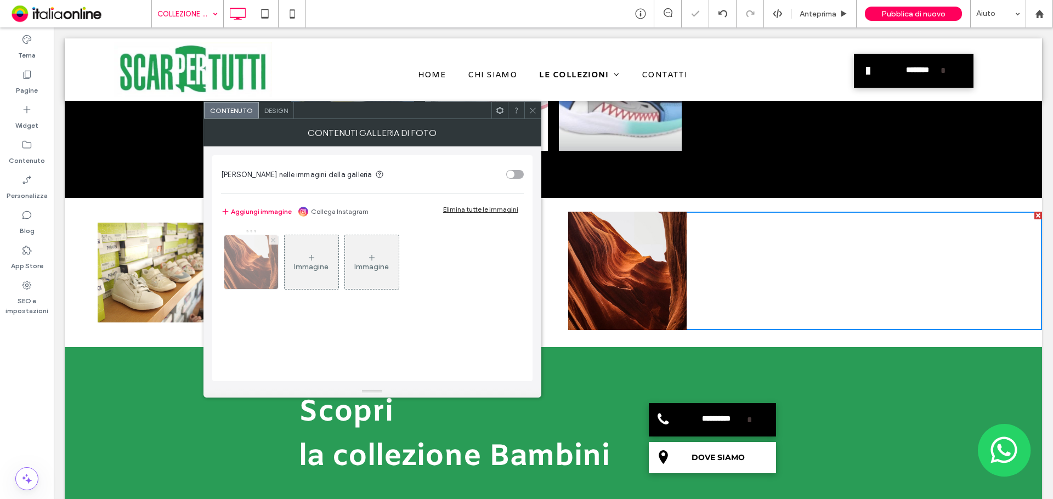
click at [275, 240] on icon at bounding box center [273, 240] width 4 height 4
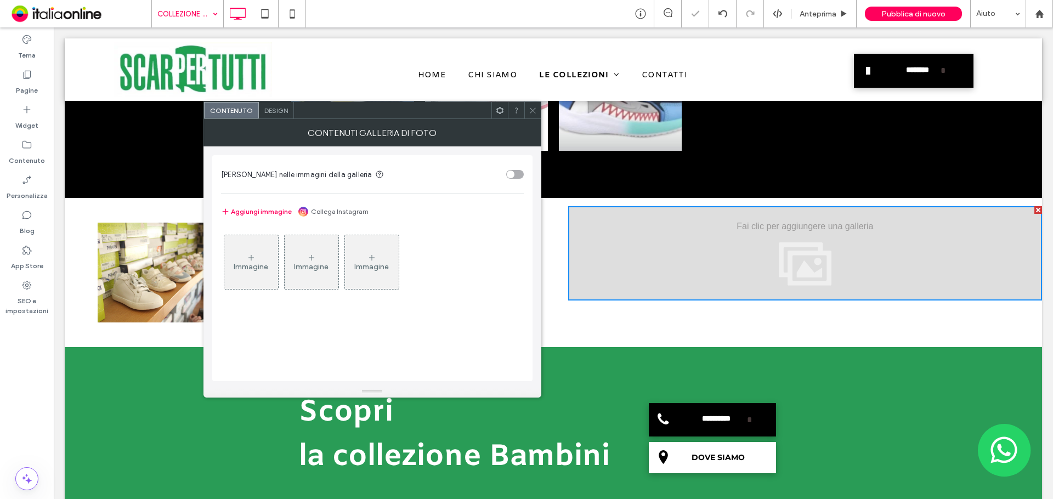
click at [272, 247] on div "Immagine" at bounding box center [251, 262] width 54 height 52
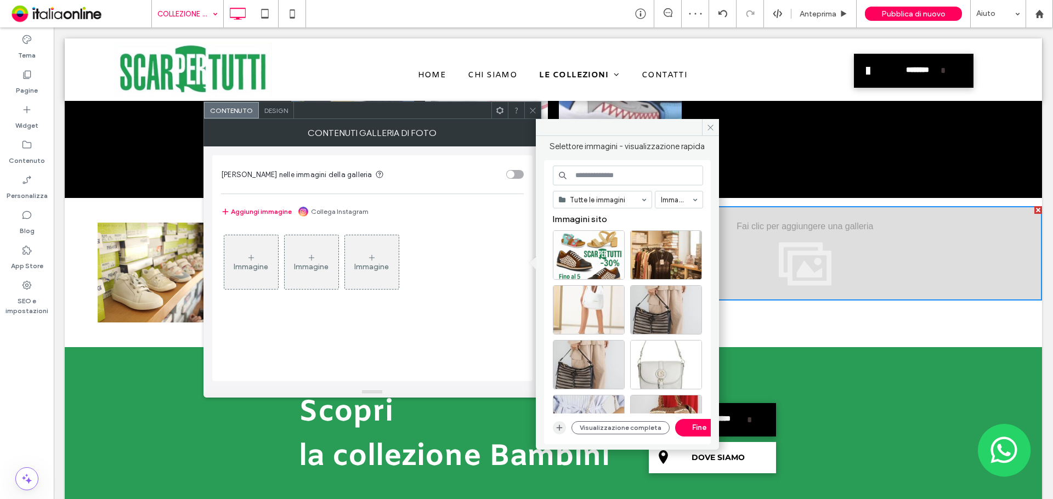
click at [561, 427] on icon "button" at bounding box center [559, 427] width 9 height 9
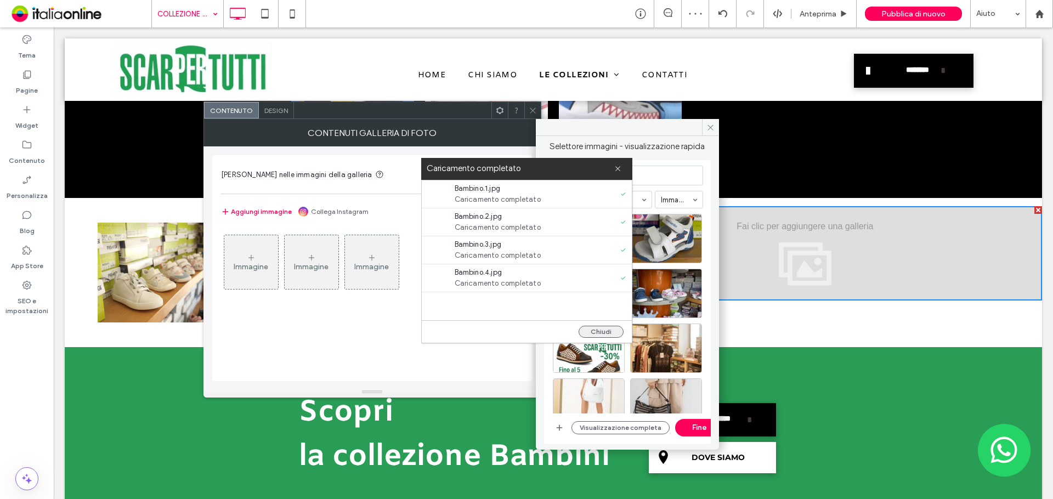
click at [591, 327] on button "Chiudi" at bounding box center [601, 332] width 45 height 12
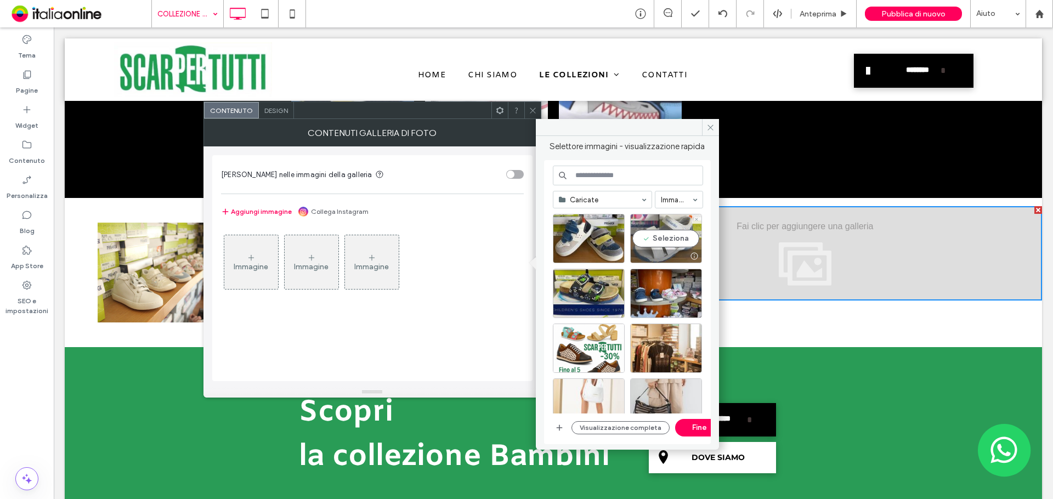
click at [667, 246] on div "Seleziona" at bounding box center [666, 238] width 72 height 49
click at [597, 246] on div at bounding box center [589, 238] width 72 height 49
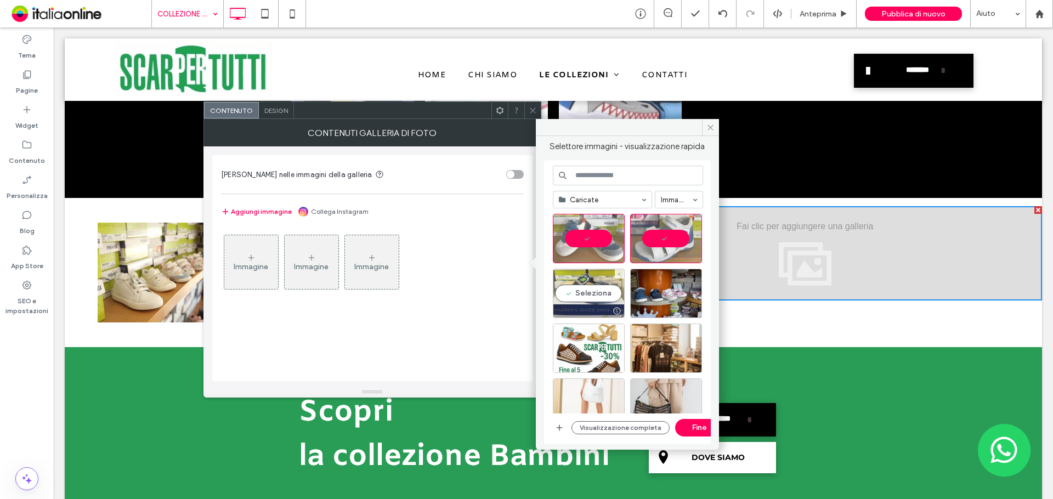
drag, startPoint x: 595, startPoint y: 285, endPoint x: 636, endPoint y: 290, distance: 41.4
click at [596, 285] on div "Seleziona" at bounding box center [589, 293] width 72 height 49
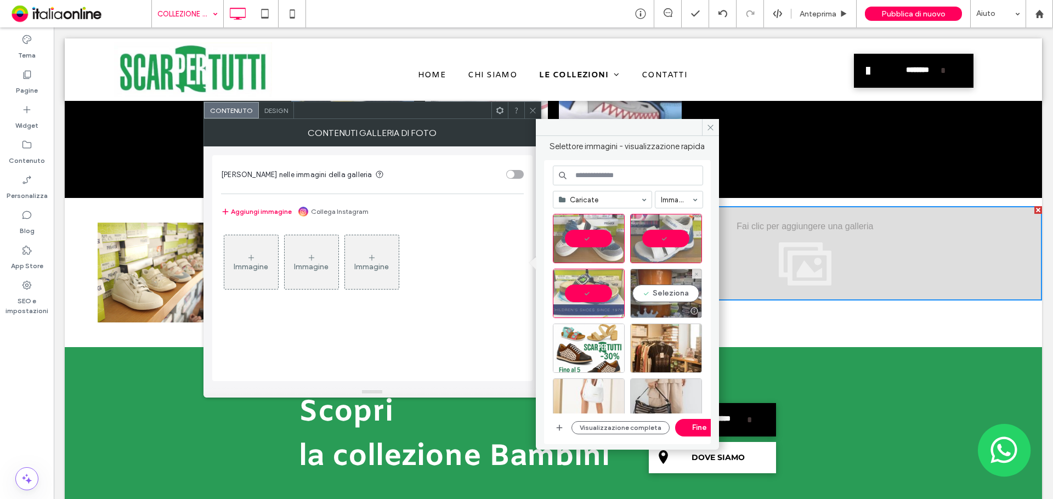
click at [651, 291] on div "Seleziona" at bounding box center [666, 293] width 72 height 49
click at [694, 426] on button "Fine" at bounding box center [699, 428] width 49 height 18
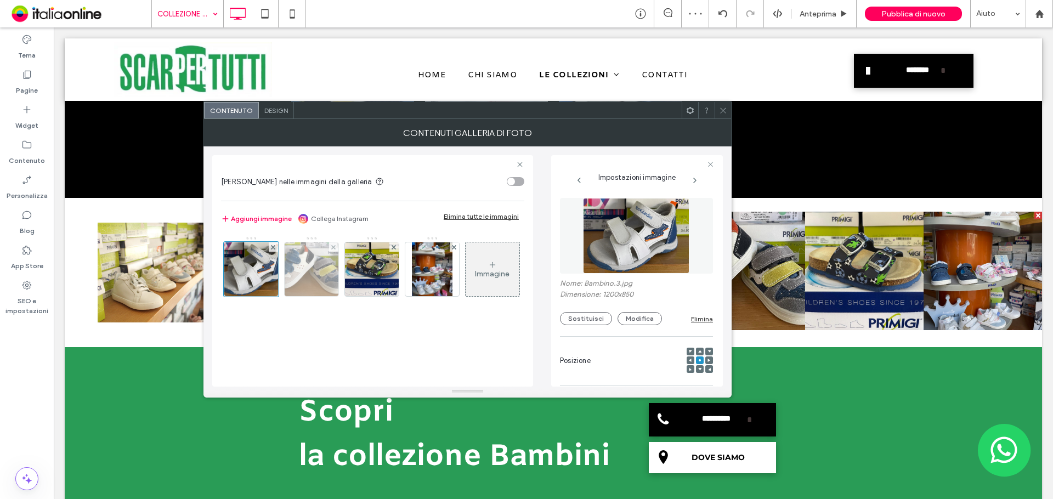
click at [320, 268] on img at bounding box center [311, 269] width 77 height 54
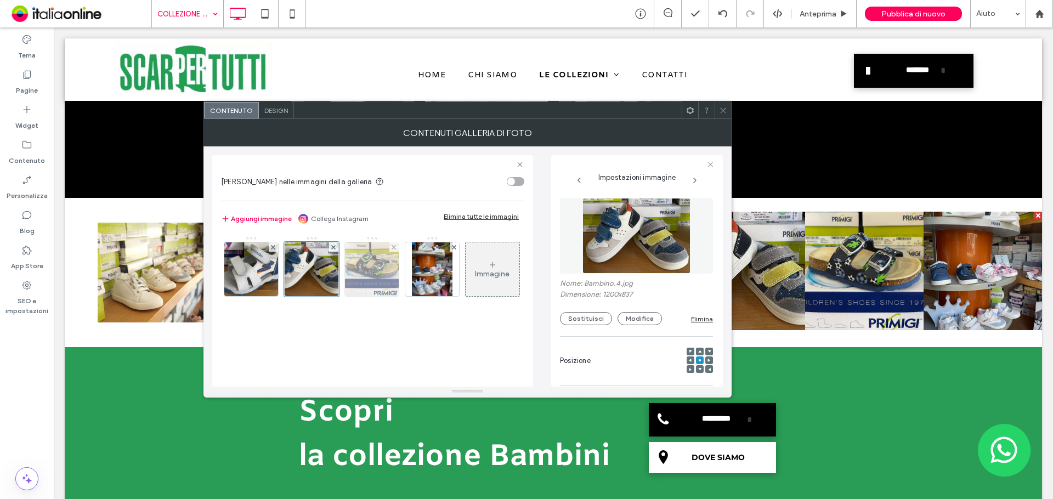
click at [387, 269] on img at bounding box center [371, 269] width 61 height 54
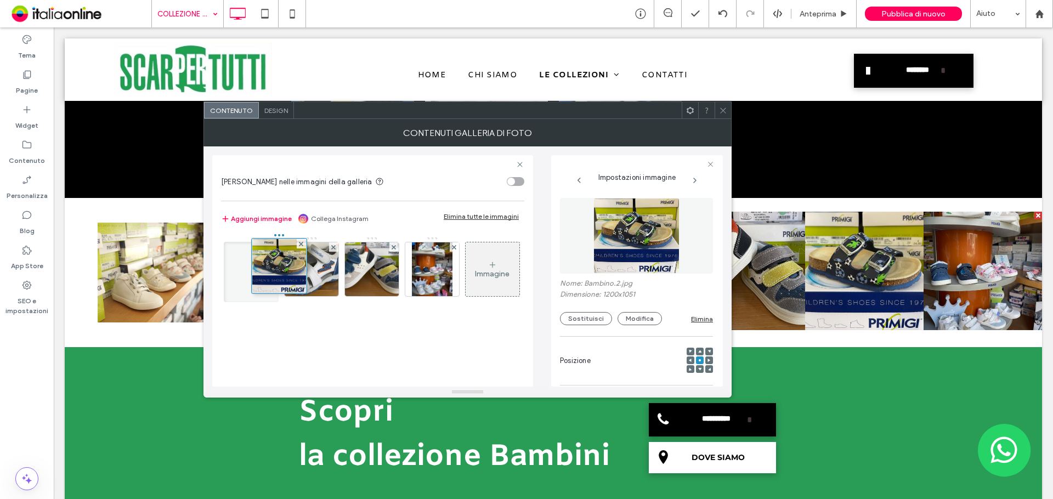
drag, startPoint x: 387, startPoint y: 269, endPoint x: 273, endPoint y: 266, distance: 113.6
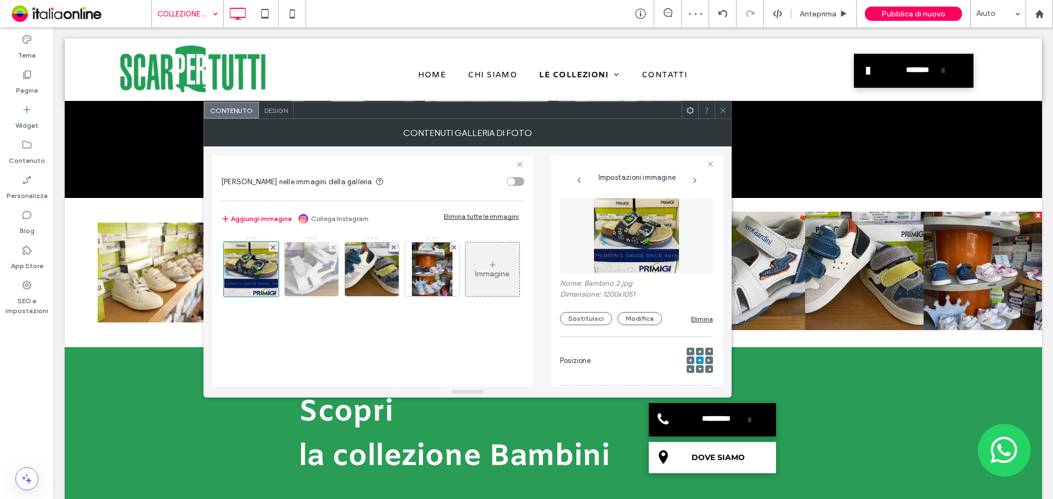
click at [329, 272] on img at bounding box center [312, 269] width 76 height 54
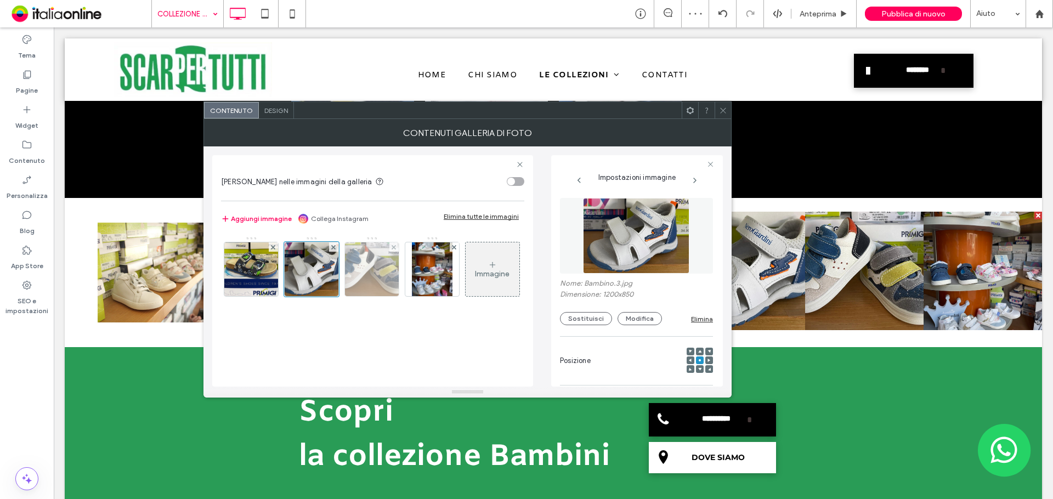
click at [363, 273] on img at bounding box center [372, 269] width 77 height 54
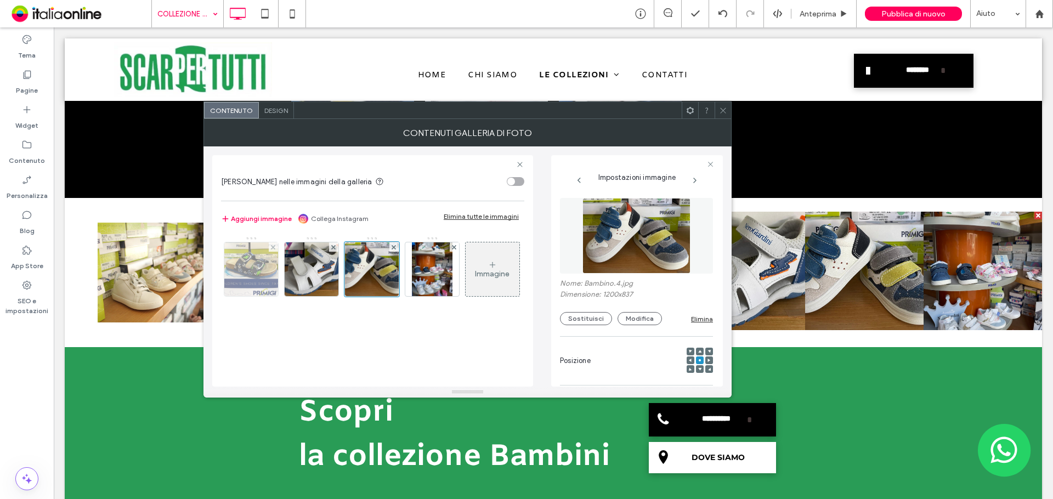
click at [255, 279] on img at bounding box center [251, 269] width 61 height 54
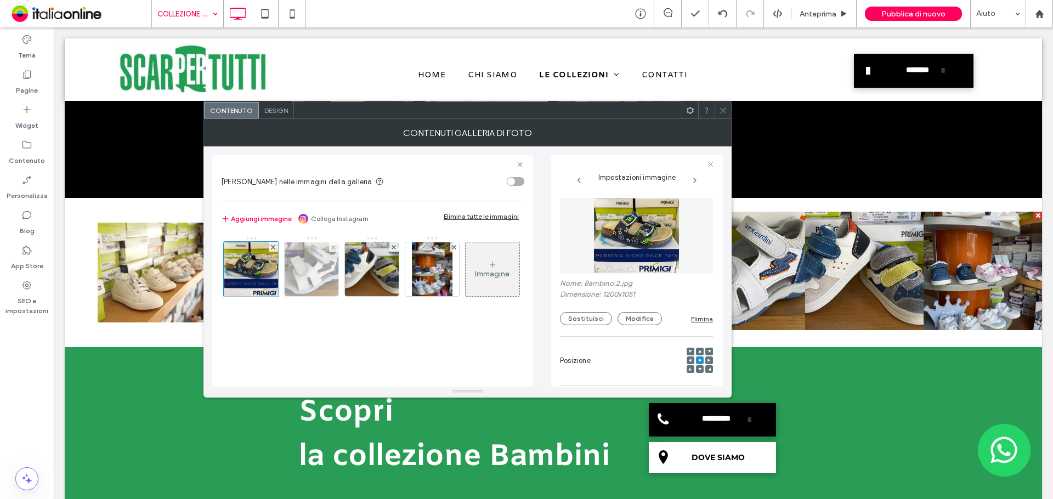
click at [334, 278] on img at bounding box center [312, 269] width 76 height 54
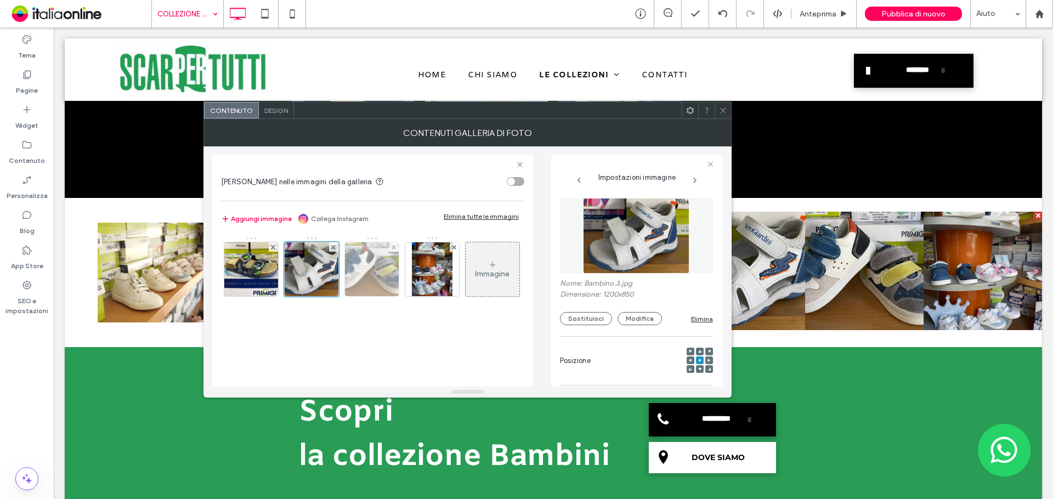
click at [373, 274] on img at bounding box center [372, 269] width 77 height 54
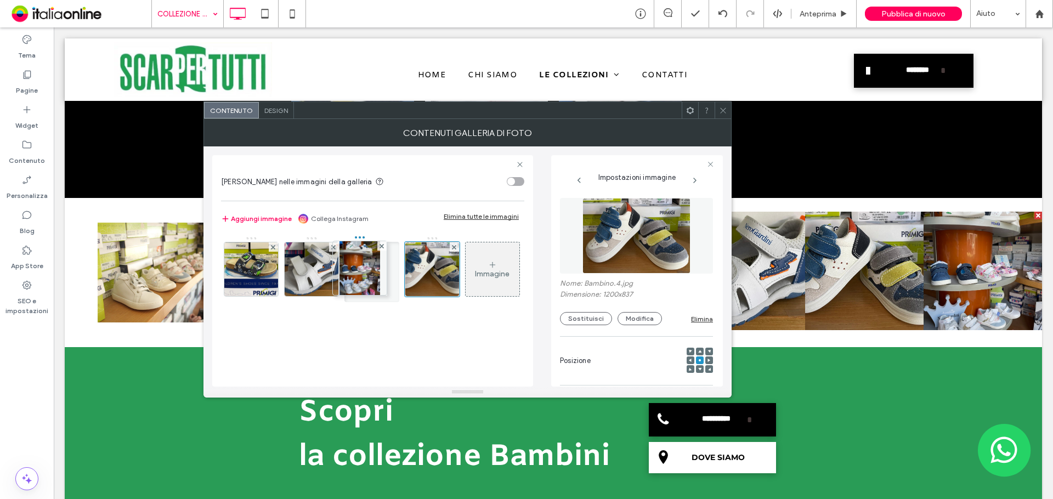
drag, startPoint x: 438, startPoint y: 275, endPoint x: 363, endPoint y: 274, distance: 75.2
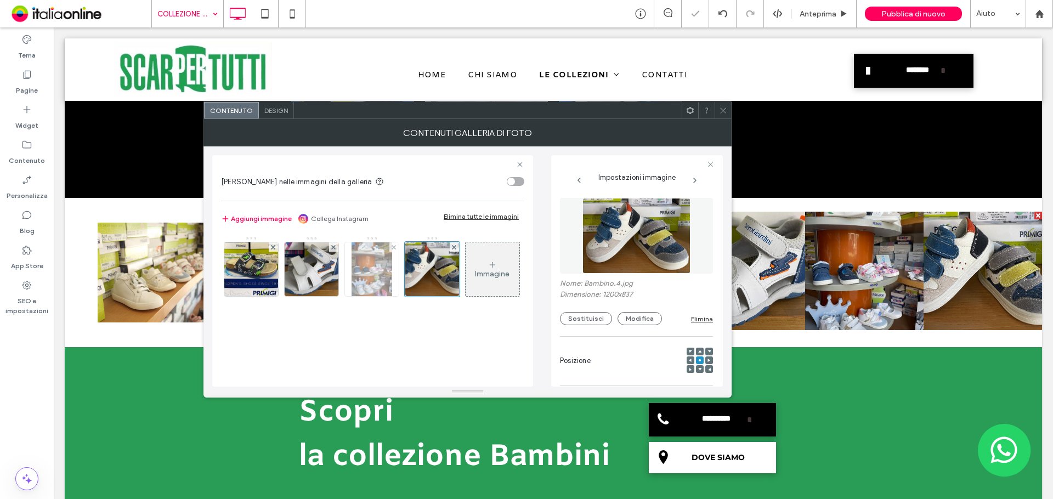
click at [369, 276] on img at bounding box center [372, 269] width 41 height 54
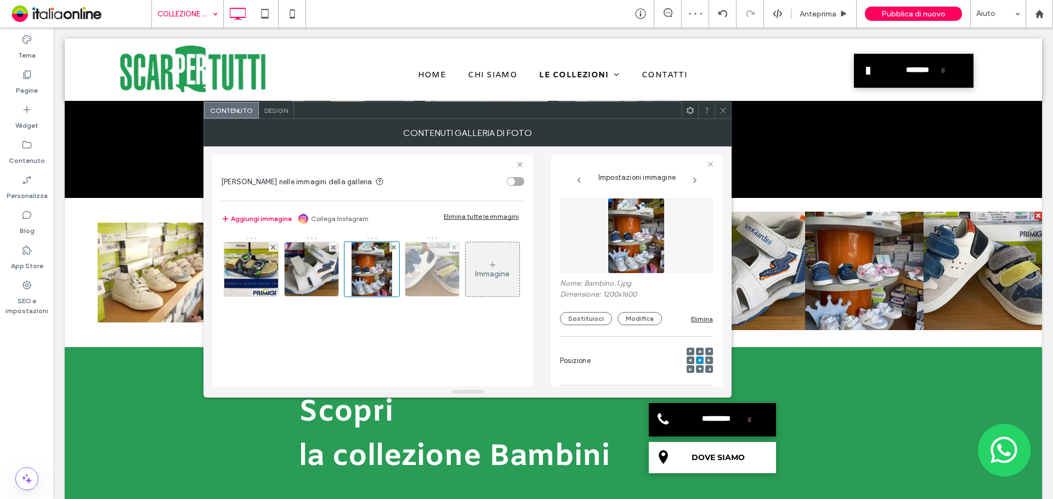
click at [427, 278] on img at bounding box center [432, 269] width 77 height 54
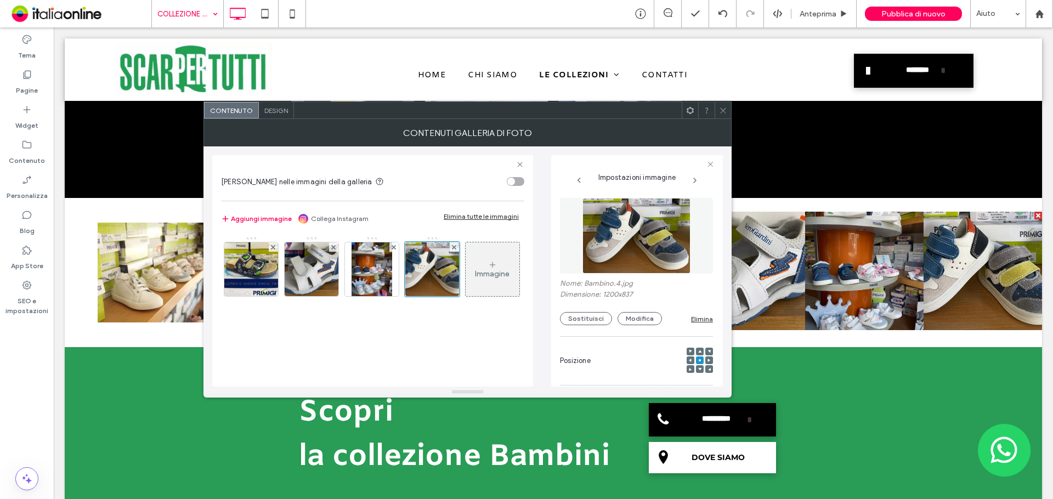
click at [720, 108] on icon at bounding box center [723, 110] width 8 height 8
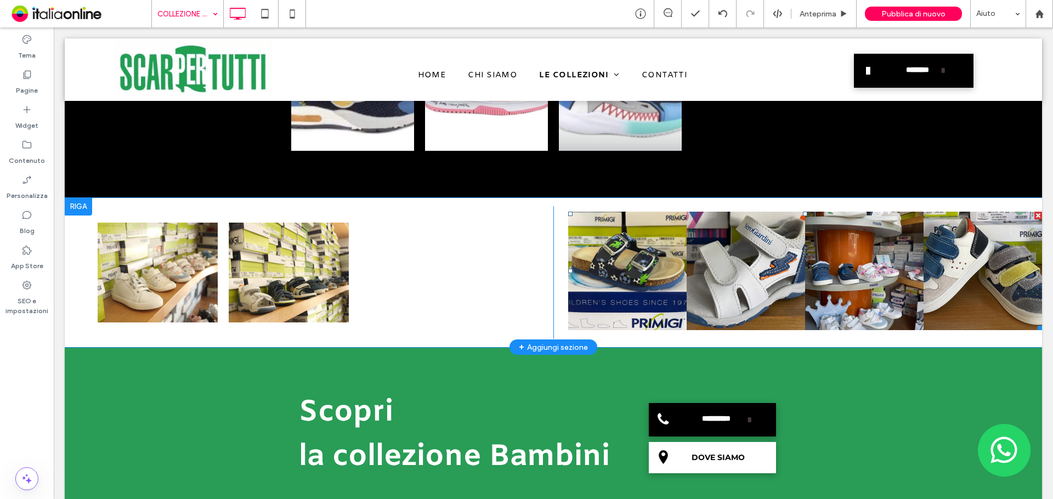
click at [782, 248] on link at bounding box center [746, 271] width 118 height 118
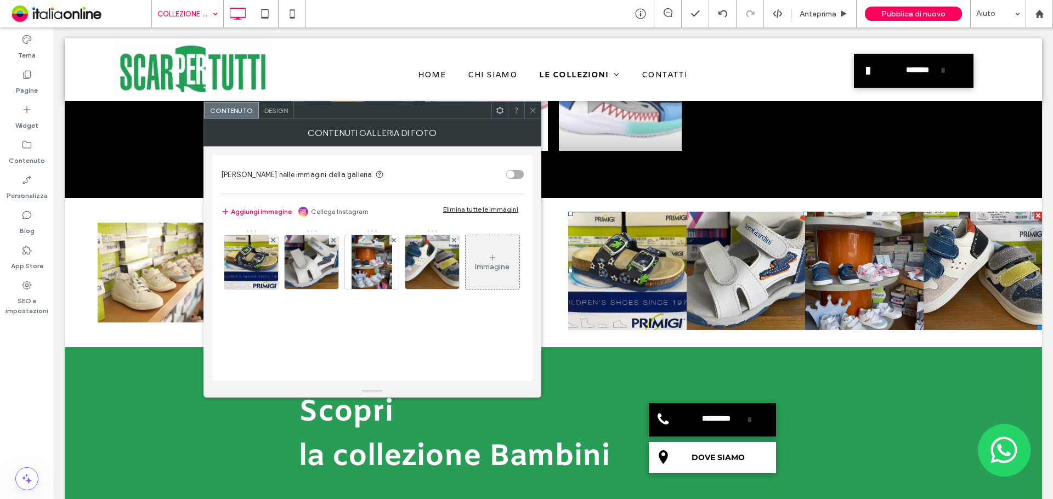
click at [277, 110] on span "Design" at bounding box center [276, 110] width 24 height 8
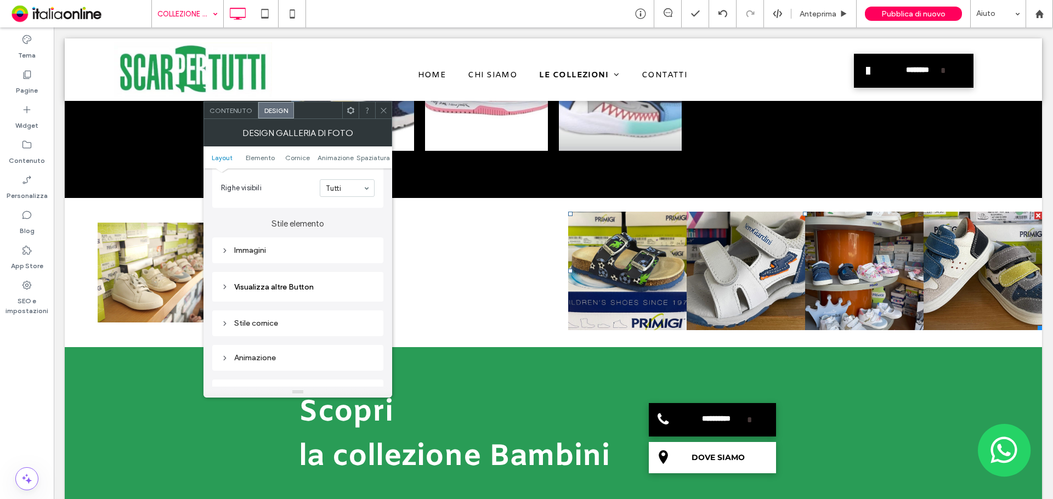
scroll to position [384, 0]
click at [291, 252] on div "Immagini" at bounding box center [298, 248] width 154 height 9
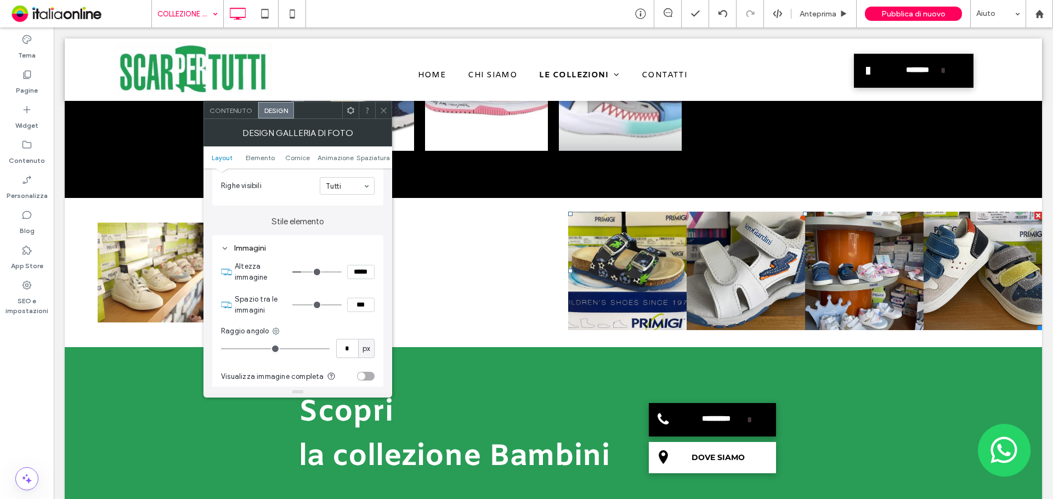
type input "*"
type input "***"
type input "*"
type input "***"
type input "*"
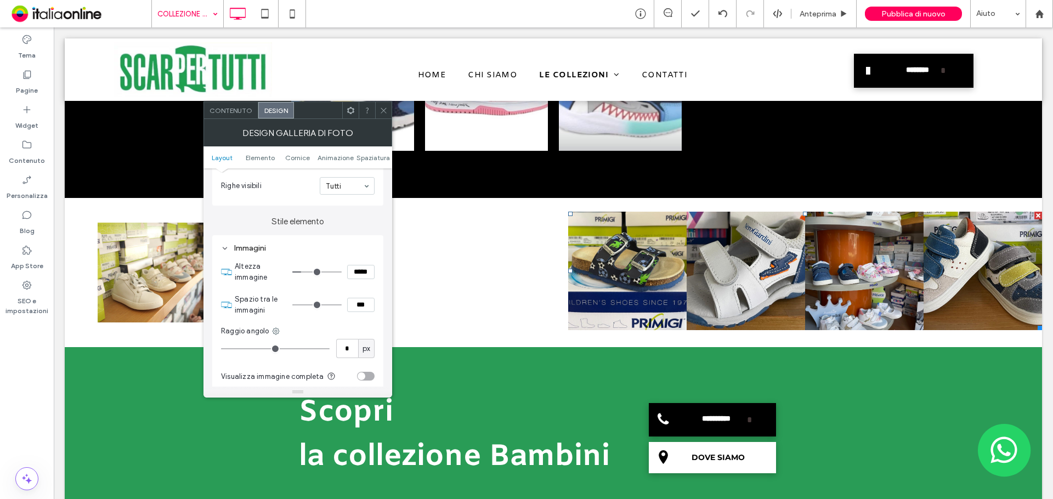
type input "***"
type input "*"
type input "***"
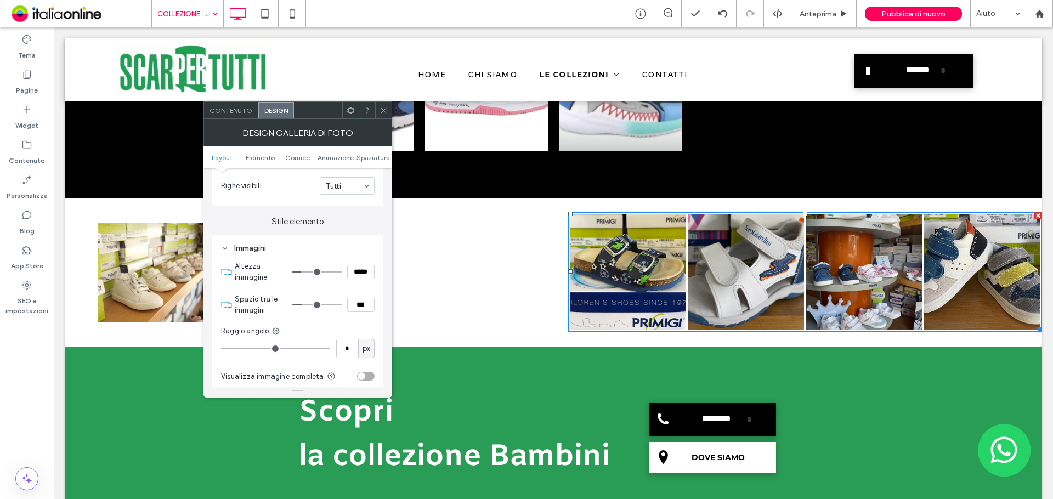
type input "*"
type input "***"
type input "*"
type input "***"
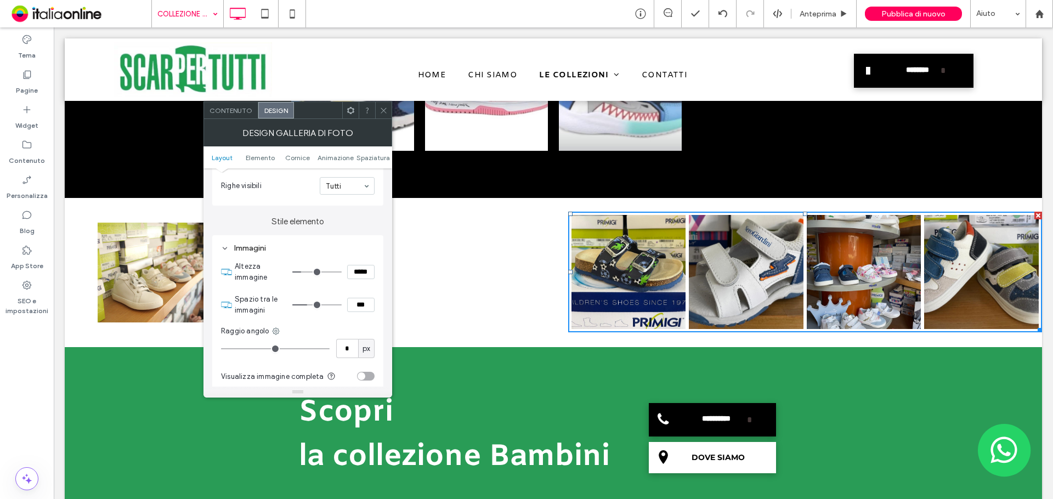
type input "*"
type input "***"
type input "*"
type input "***"
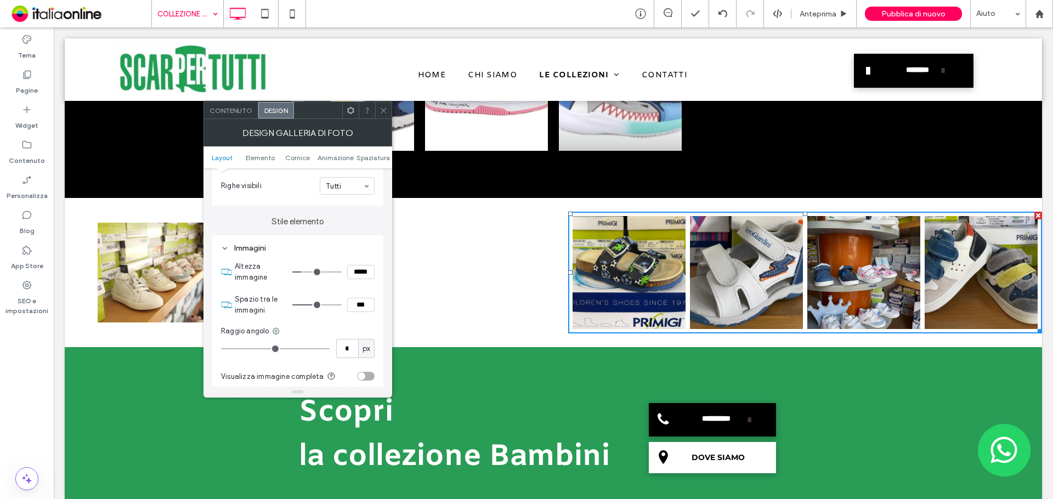
drag, startPoint x: 298, startPoint y: 305, endPoint x: 313, endPoint y: 305, distance: 14.8
type input "*"
click at [313, 305] on input "range" at bounding box center [316, 304] width 49 height 1
click at [387, 114] on icon at bounding box center [384, 110] width 8 height 8
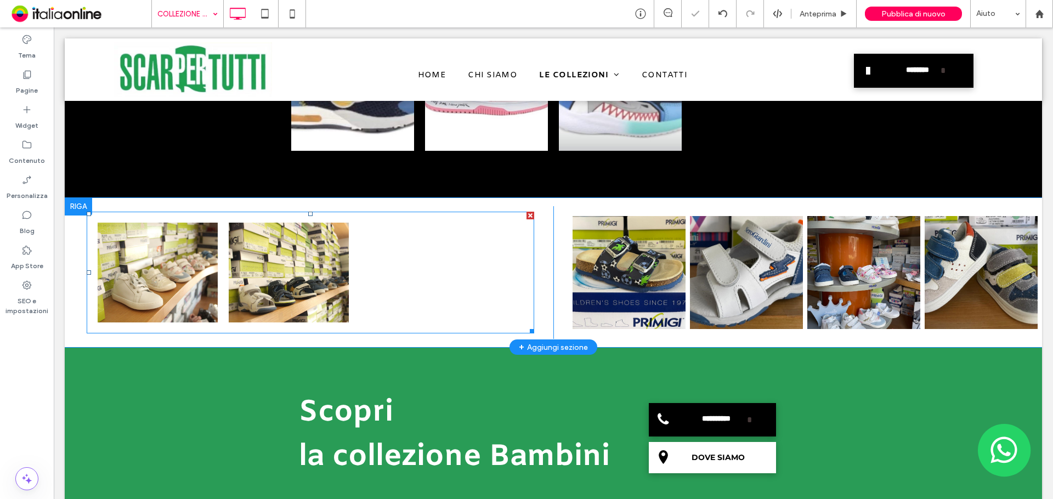
click at [444, 241] on div "Button Button" at bounding box center [310, 272] width 437 height 111
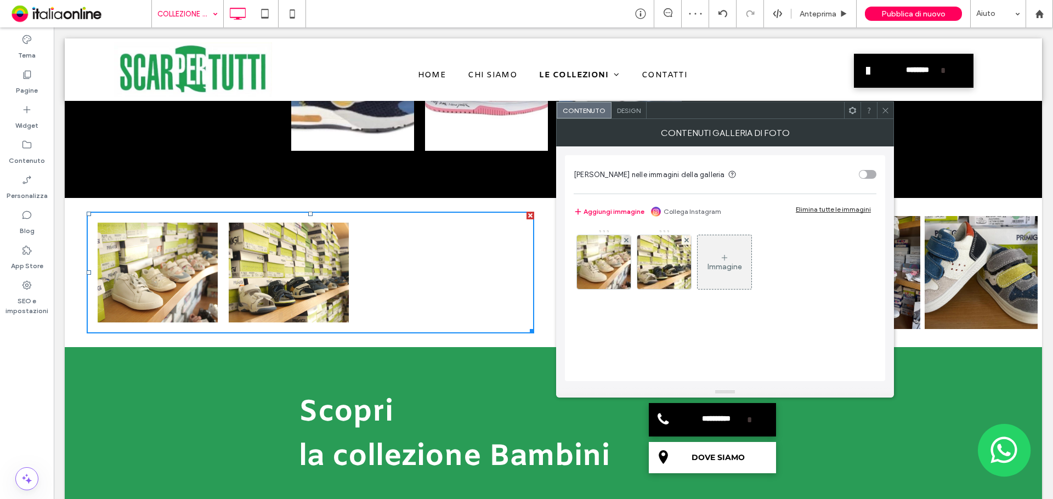
click at [636, 106] on span "Design" at bounding box center [629, 110] width 24 height 8
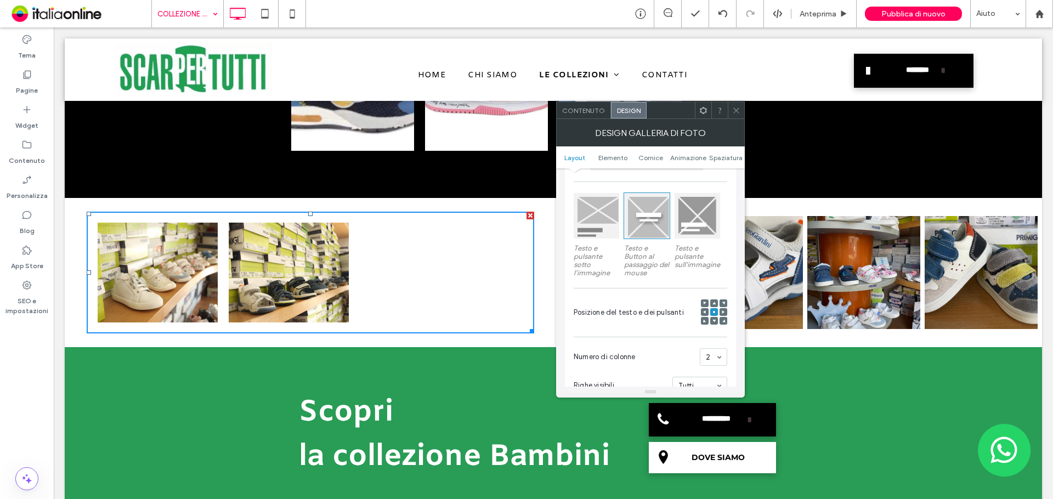
scroll to position [219, 0]
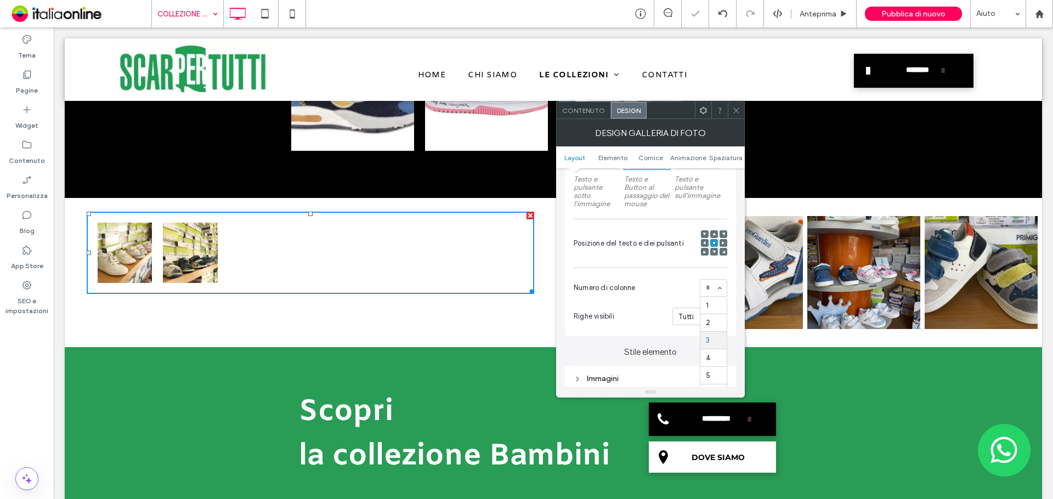
click at [707, 285] on input at bounding box center [711, 288] width 10 height 8
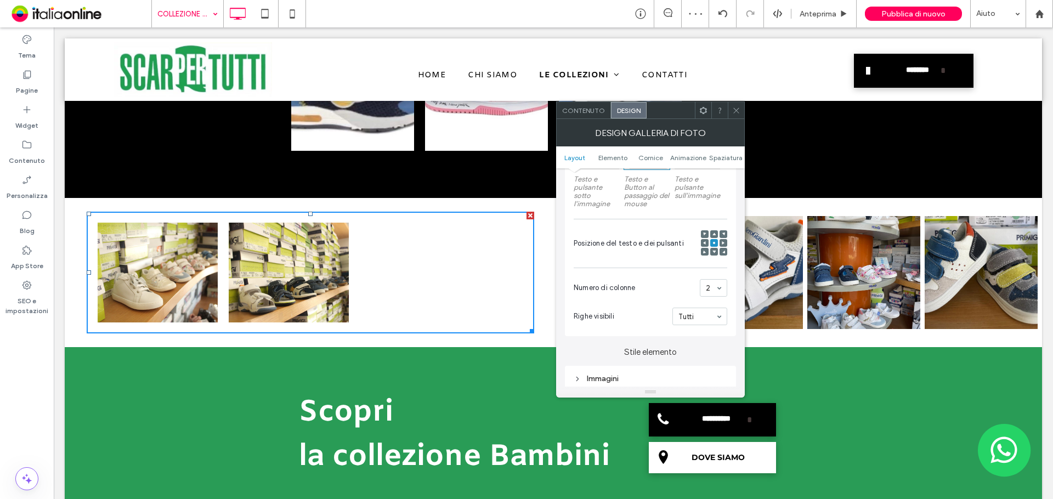
click at [737, 112] on icon at bounding box center [736, 110] width 8 height 8
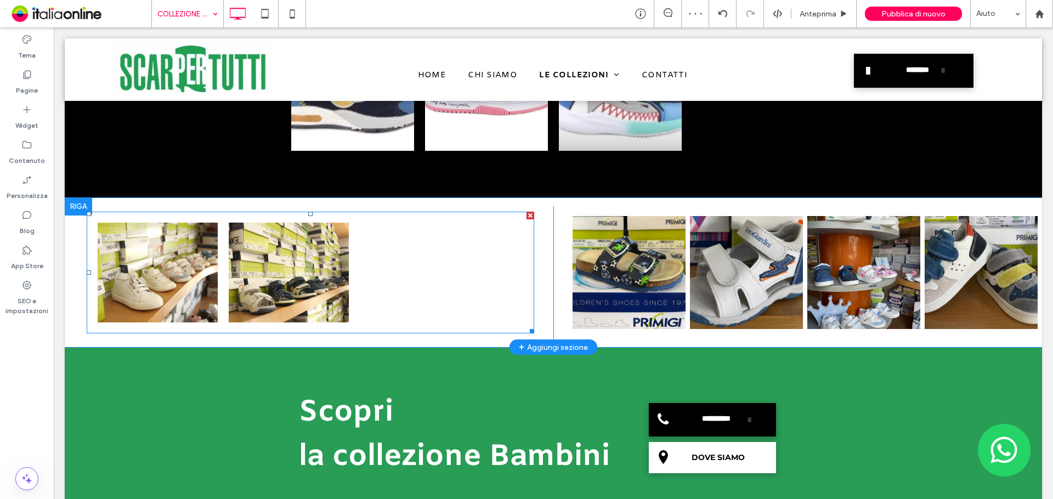
click at [506, 288] on div "Button Button" at bounding box center [310, 272] width 437 height 111
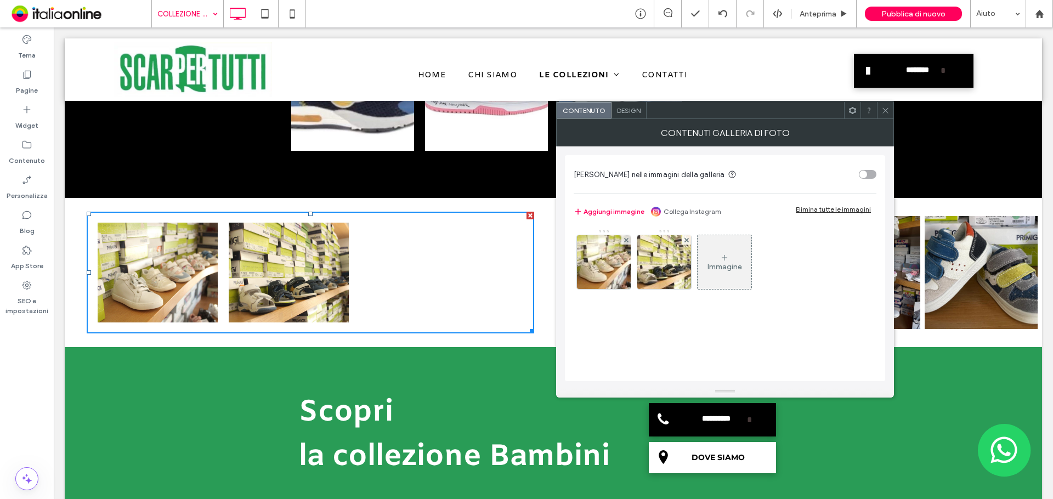
click at [612, 110] on div "Design" at bounding box center [629, 110] width 35 height 16
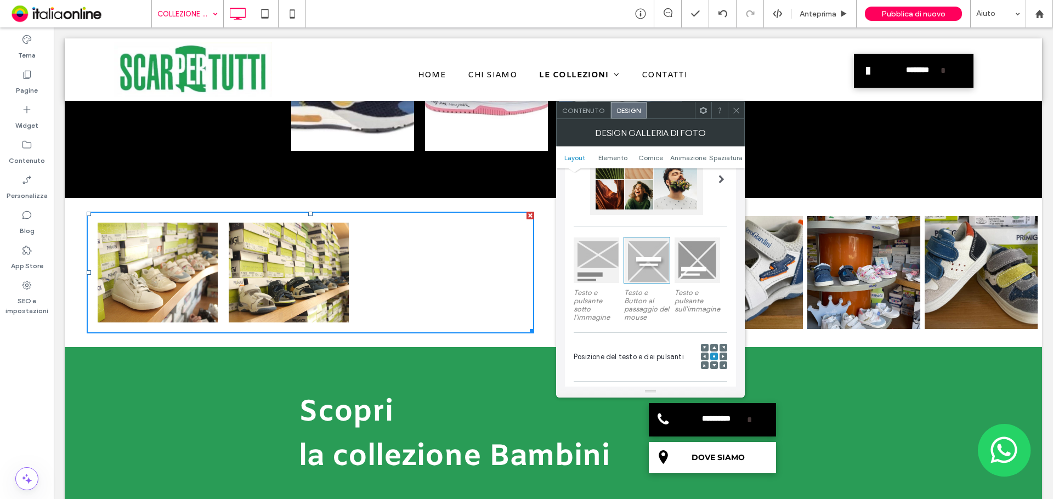
scroll to position [110, 0]
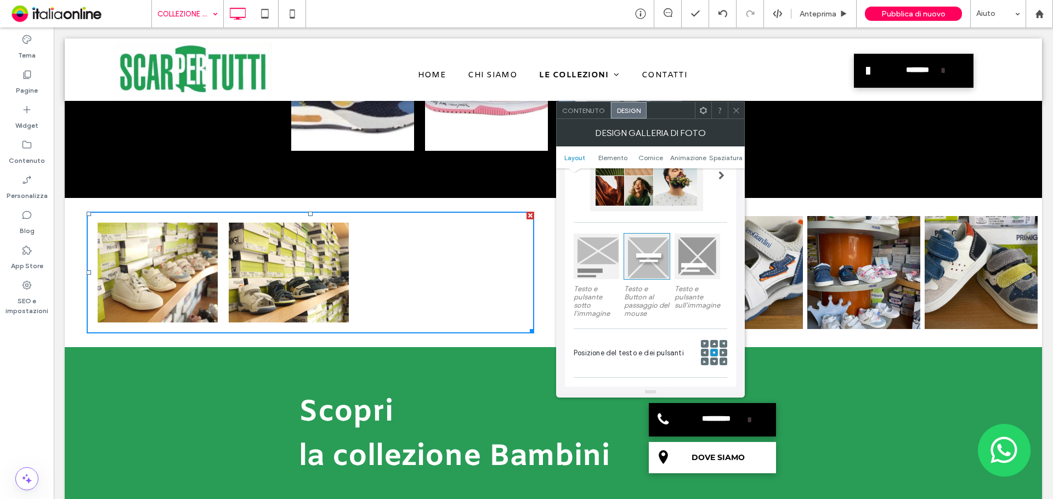
click at [602, 277] on div at bounding box center [597, 257] width 46 height 46
click at [653, 279] on label "Testo e Button al passaggio del mouse" at bounding box center [647, 301] width 46 height 44
drag, startPoint x: 655, startPoint y: 257, endPoint x: 664, endPoint y: 246, distance: 14.0
click at [655, 255] on div at bounding box center [647, 257] width 46 height 46
click at [736, 109] on icon at bounding box center [736, 110] width 8 height 8
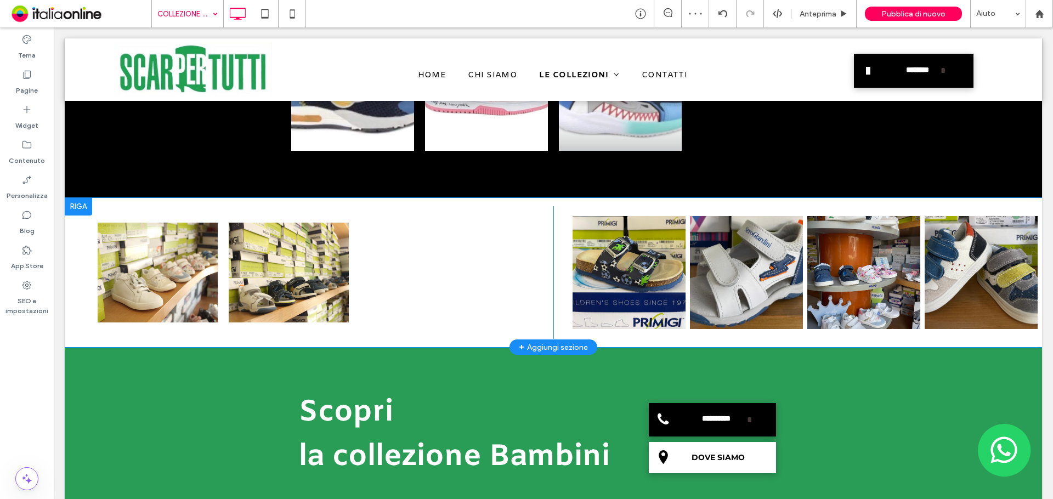
click at [74, 204] on div at bounding box center [78, 207] width 27 height 18
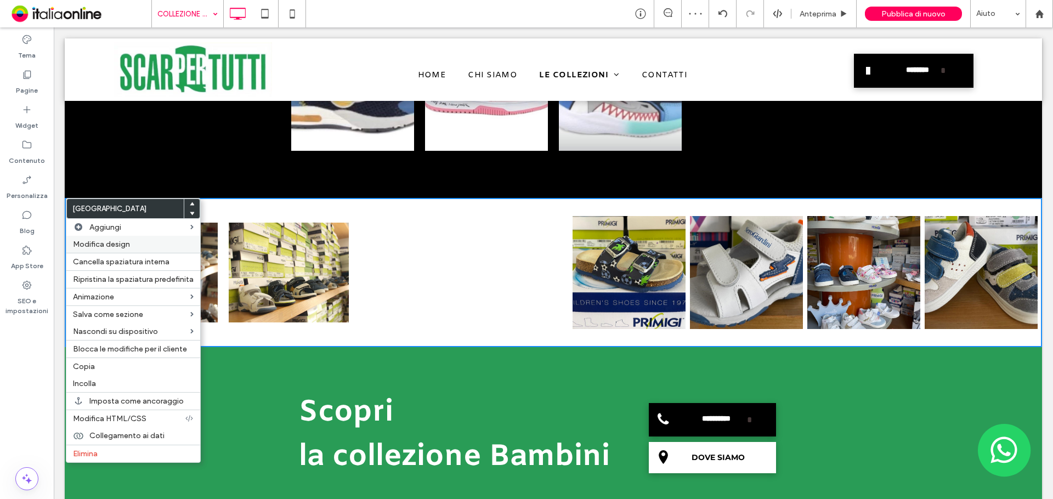
click at [123, 245] on span "Modifica design" at bounding box center [101, 244] width 57 height 9
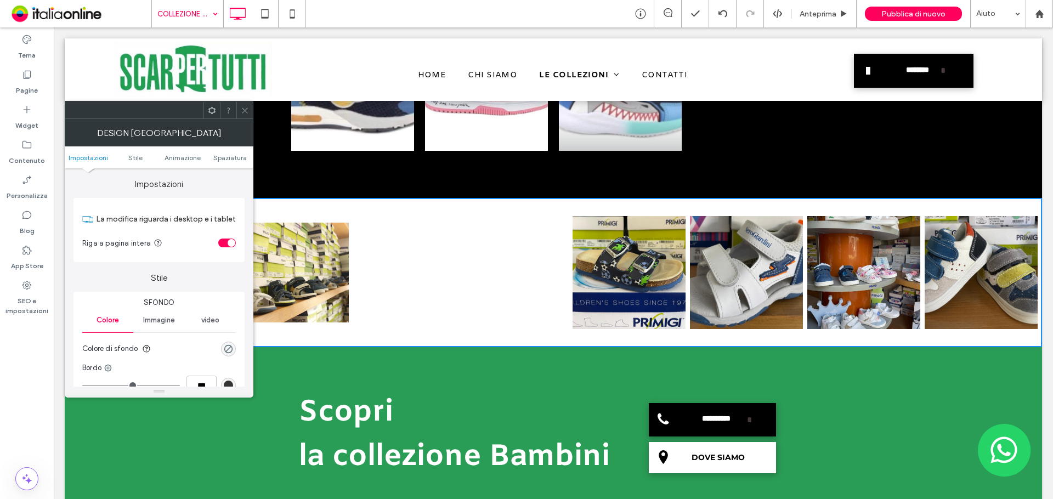
click at [231, 245] on div "toggle" at bounding box center [232, 243] width 8 height 8
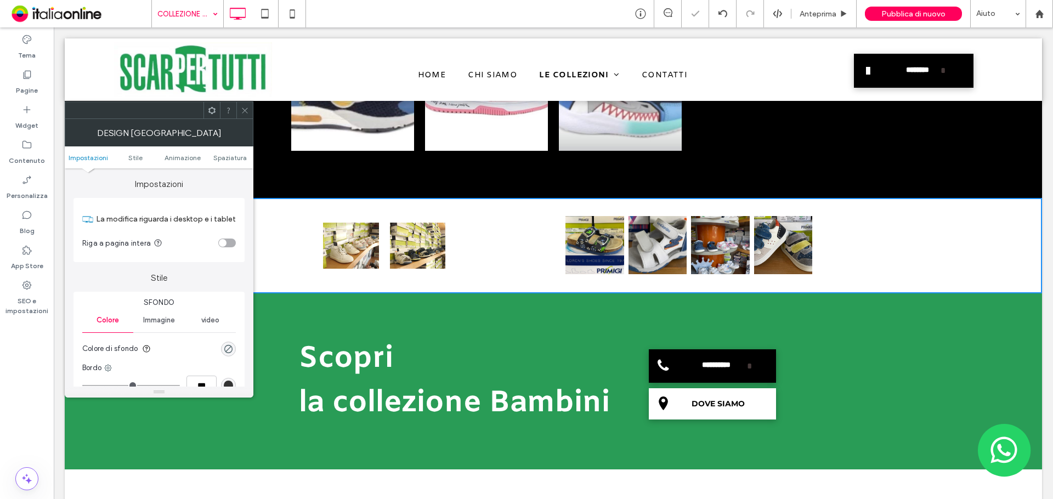
click at [231, 245] on div "toggle" at bounding box center [227, 243] width 18 height 9
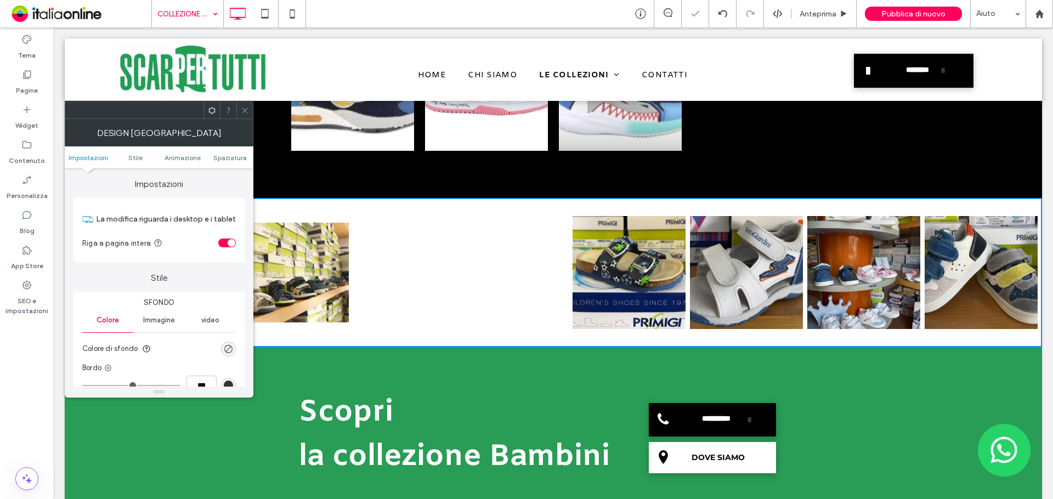
drag, startPoint x: 238, startPoint y: 114, endPoint x: 248, endPoint y: 124, distance: 14.0
click at [238, 114] on div at bounding box center [244, 110] width 16 height 16
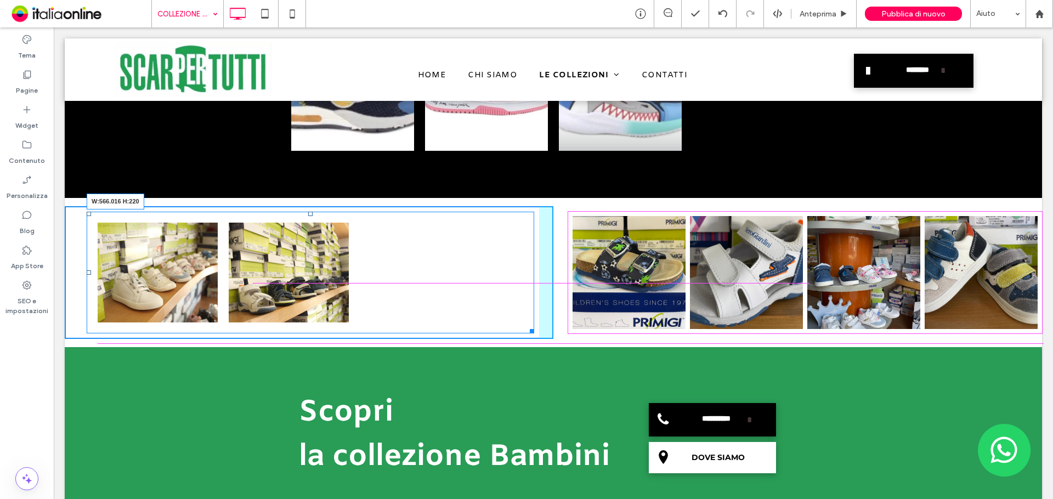
drag, startPoint x: 530, startPoint y: 327, endPoint x: 493, endPoint y: 304, distance: 44.6
click at [393, 274] on div "Button Button Mostra altri W:566.016 H:220" at bounding box center [311, 273] width 448 height 122
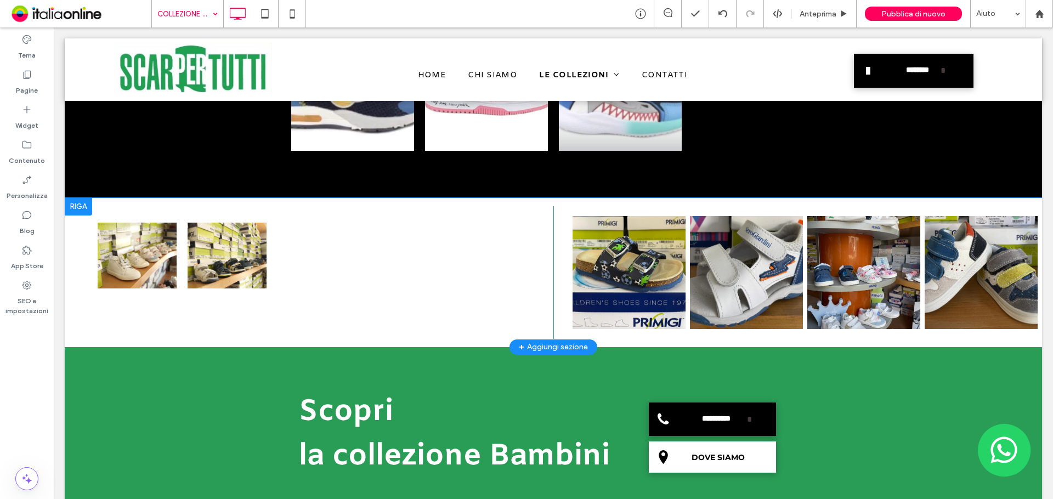
click at [78, 208] on div at bounding box center [78, 207] width 27 height 18
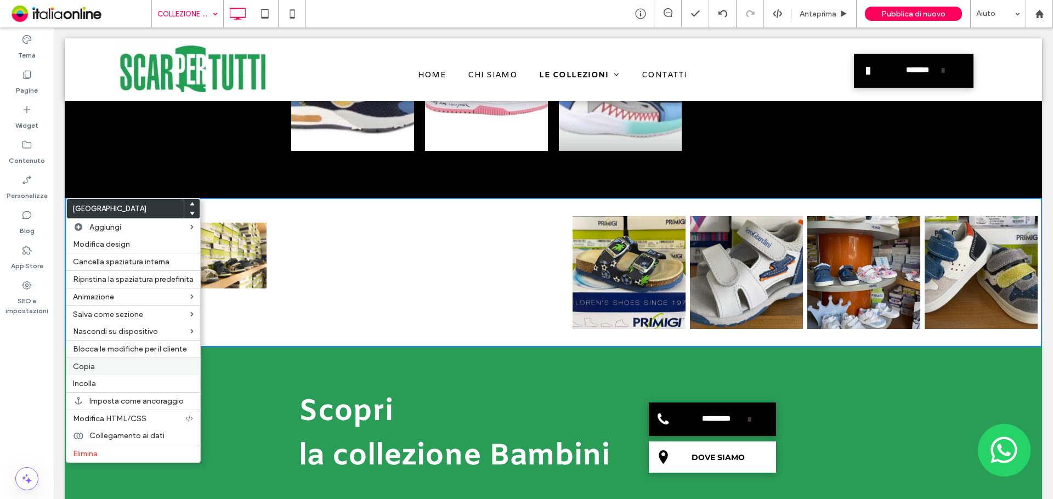
click at [101, 363] on label "Copia" at bounding box center [133, 366] width 121 height 9
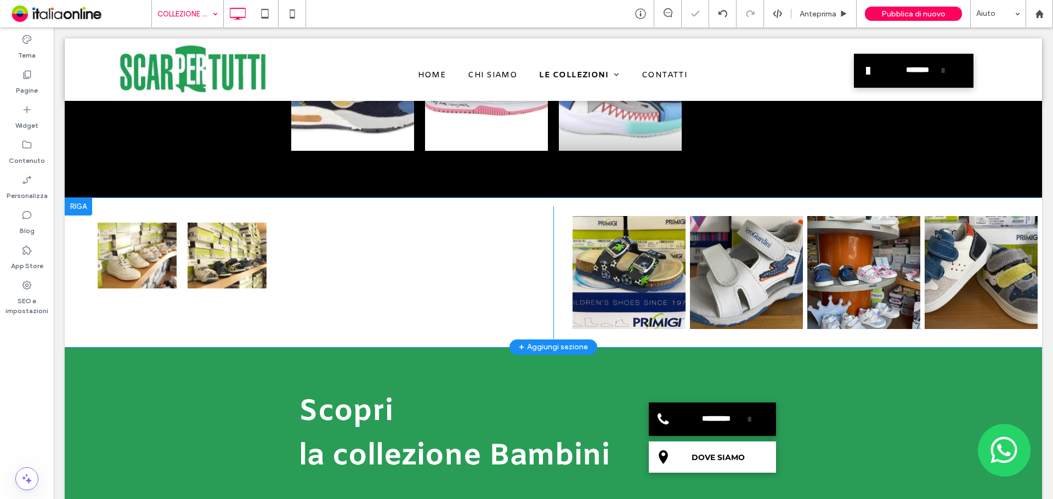
click at [71, 210] on div at bounding box center [78, 207] width 27 height 18
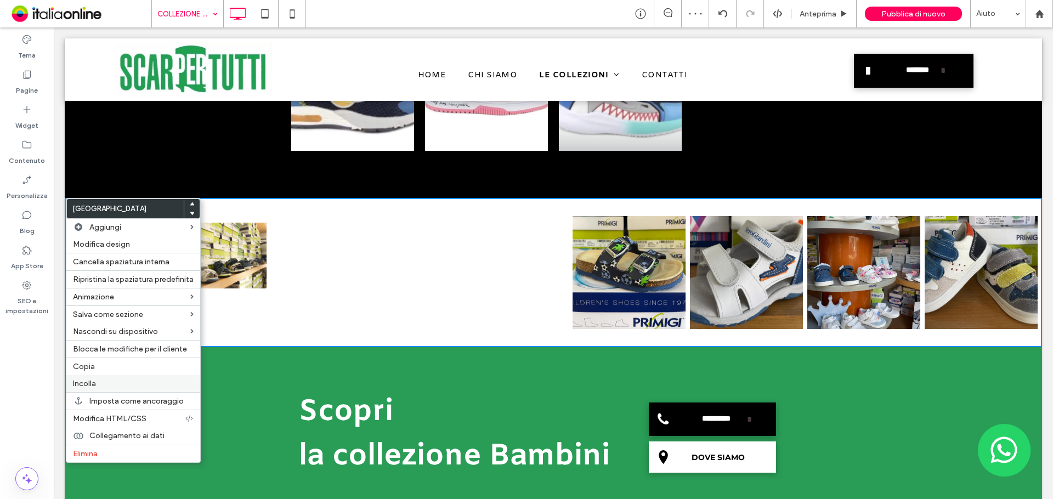
click at [116, 381] on label "Incolla" at bounding box center [133, 383] width 121 height 9
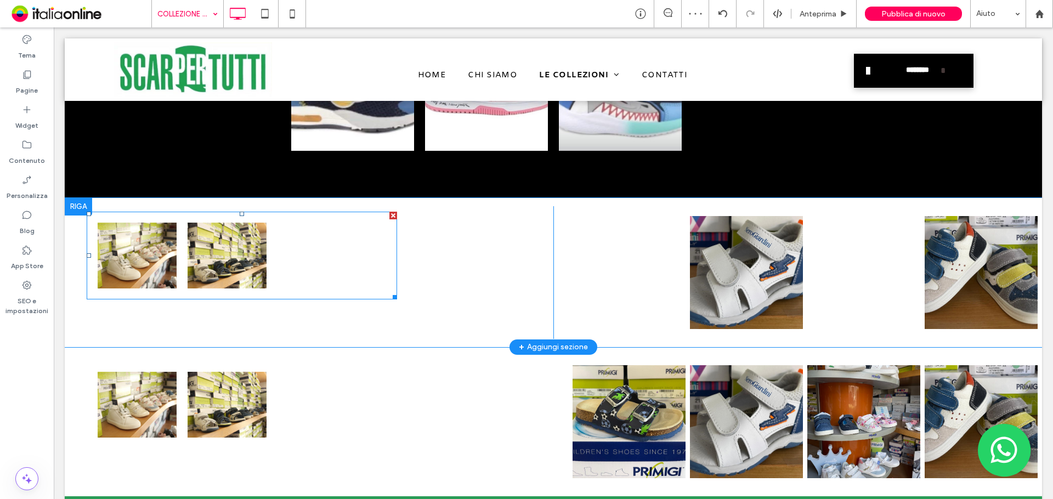
click at [393, 216] on div at bounding box center [393, 216] width 8 height 8
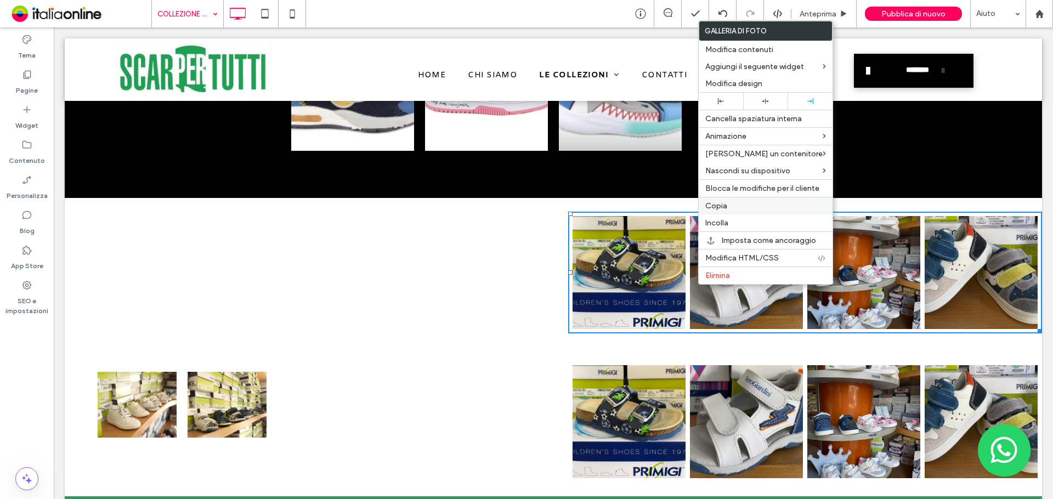
click at [730, 202] on label "Copia" at bounding box center [765, 205] width 121 height 9
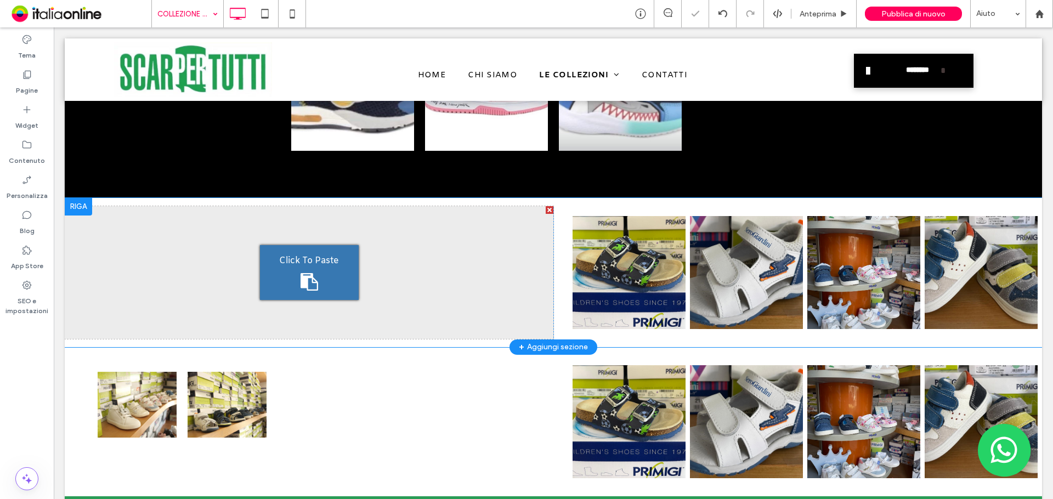
click at [371, 264] on div "Click To Paste Click To Paste" at bounding box center [309, 272] width 489 height 133
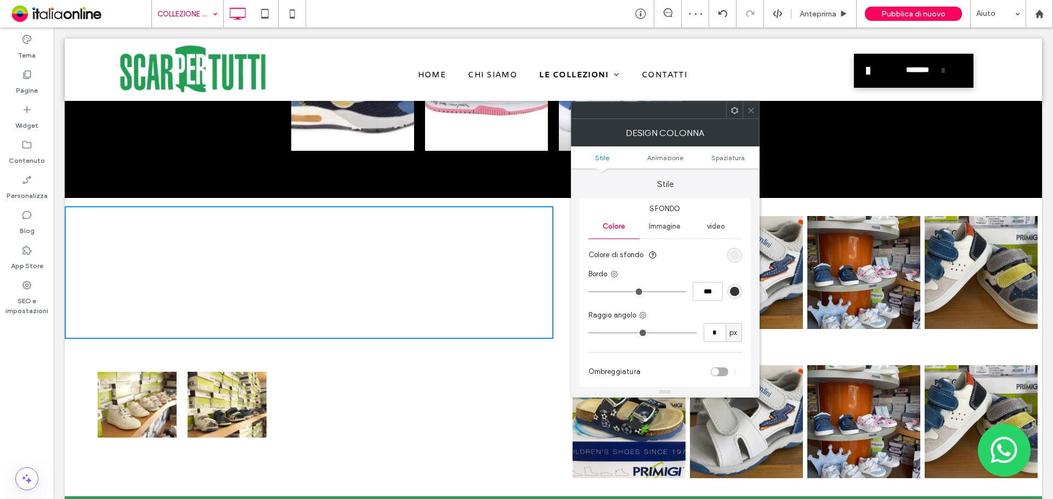
click at [754, 109] on icon at bounding box center [751, 110] width 8 height 8
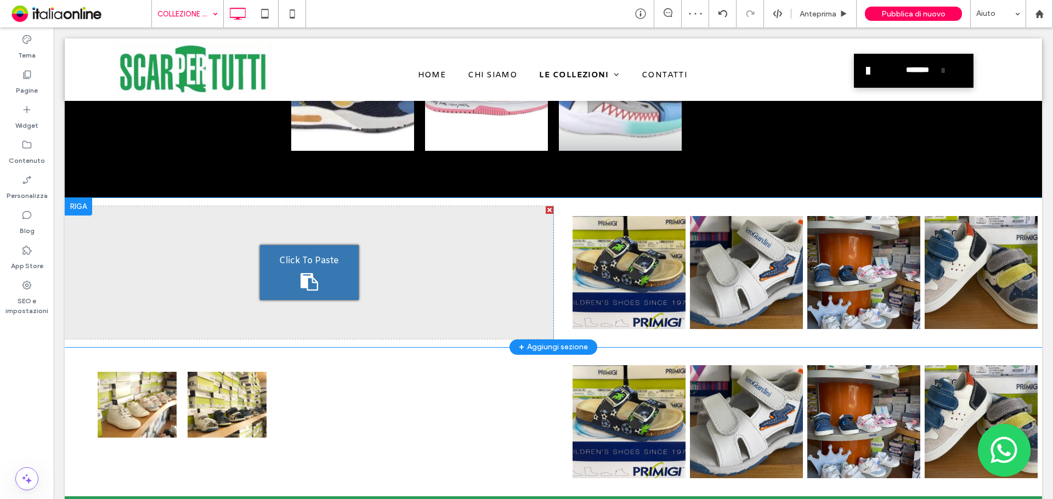
click at [326, 272] on div "Click To Paste" at bounding box center [309, 272] width 99 height 55
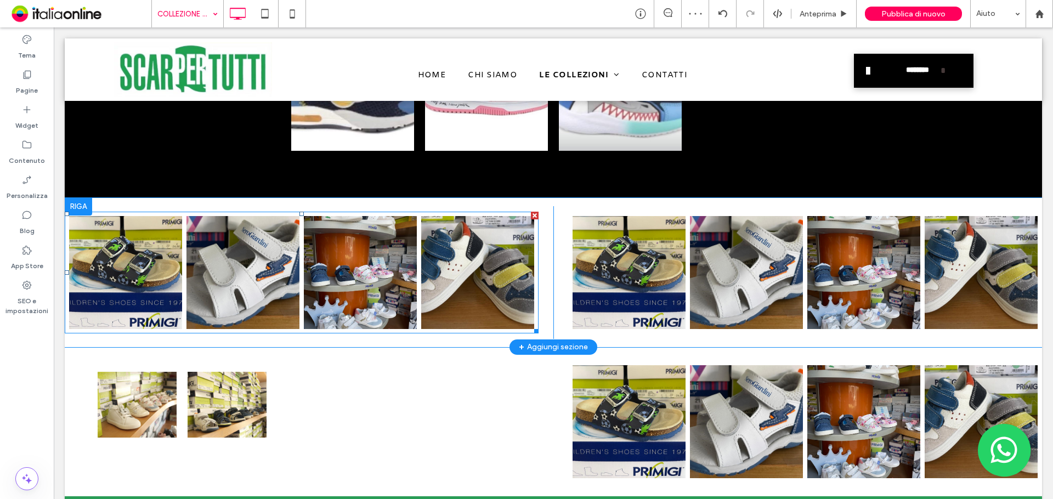
click at [314, 275] on link at bounding box center [360, 272] width 113 height 113
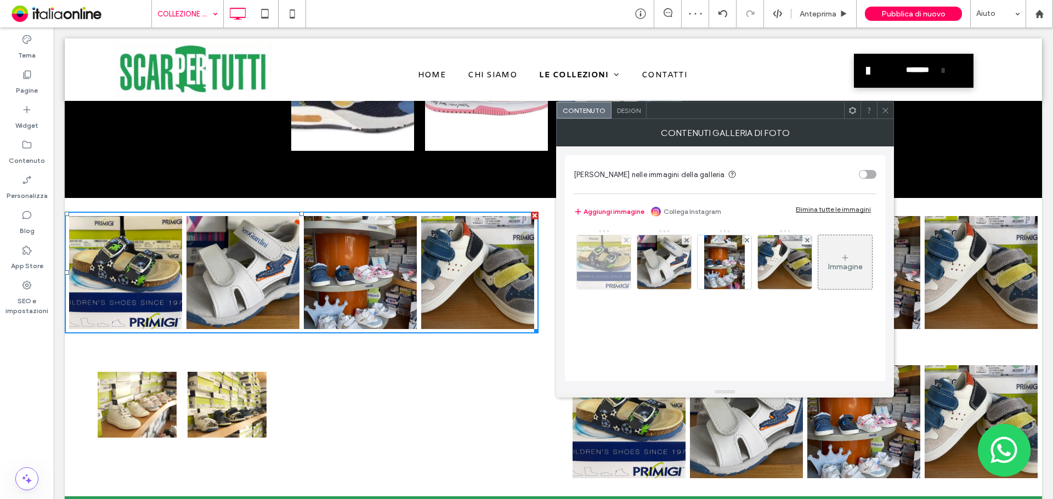
click at [623, 241] on div at bounding box center [625, 239] width 9 height 9
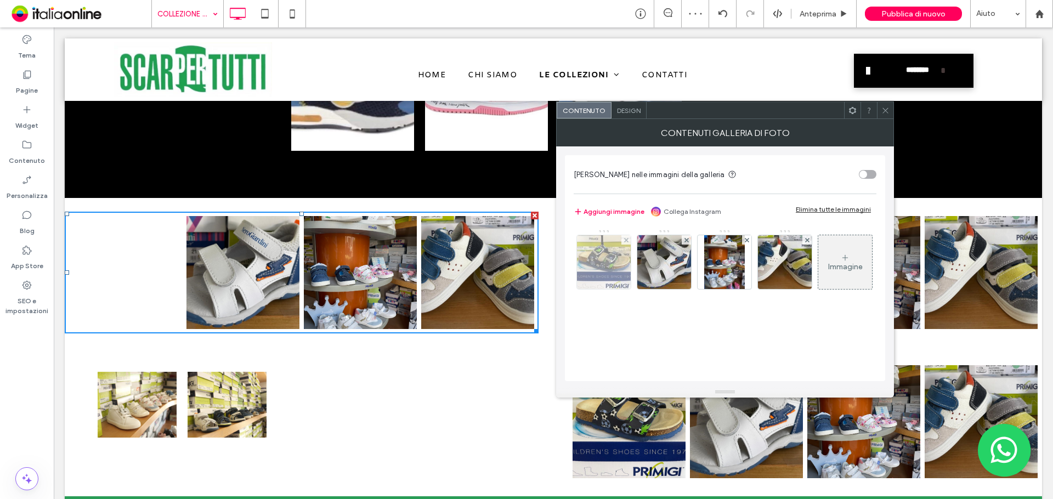
click at [623, 241] on div at bounding box center [625, 239] width 9 height 9
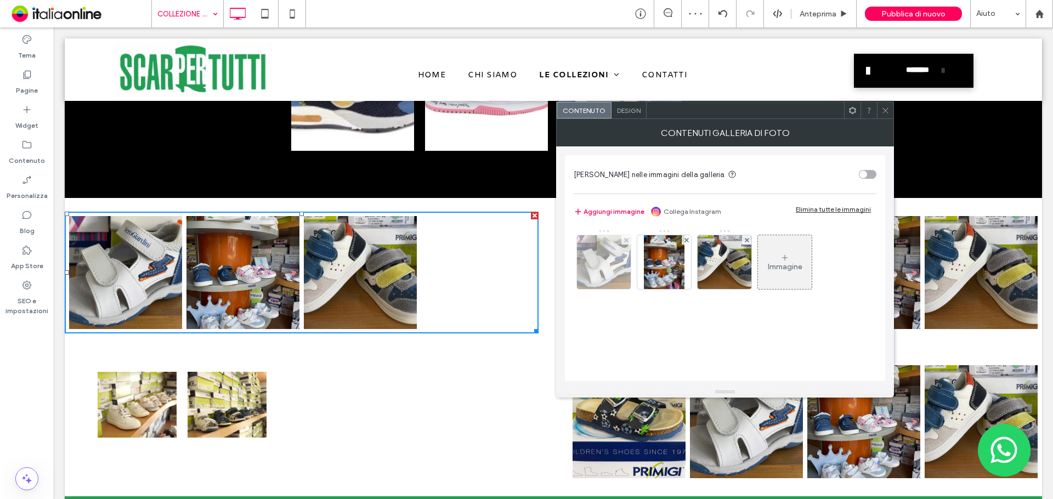
click at [623, 241] on div at bounding box center [625, 239] width 9 height 9
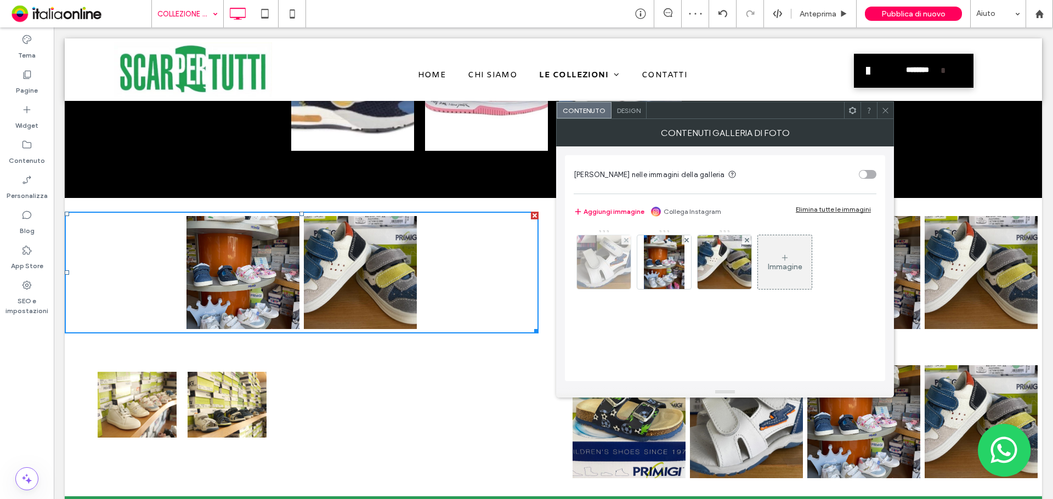
click at [623, 241] on div at bounding box center [625, 239] width 9 height 9
click at [682, 241] on div at bounding box center [686, 239] width 9 height 9
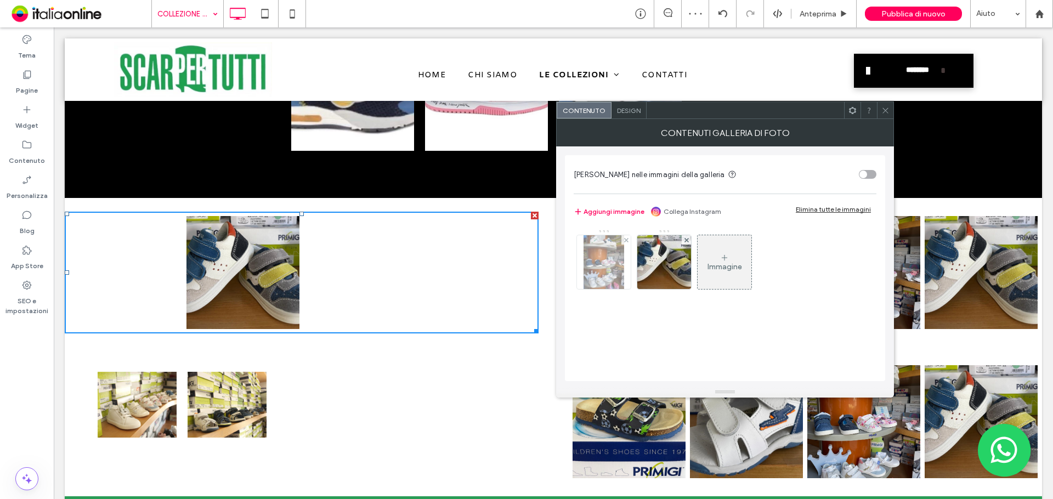
click at [623, 241] on div at bounding box center [625, 239] width 9 height 9
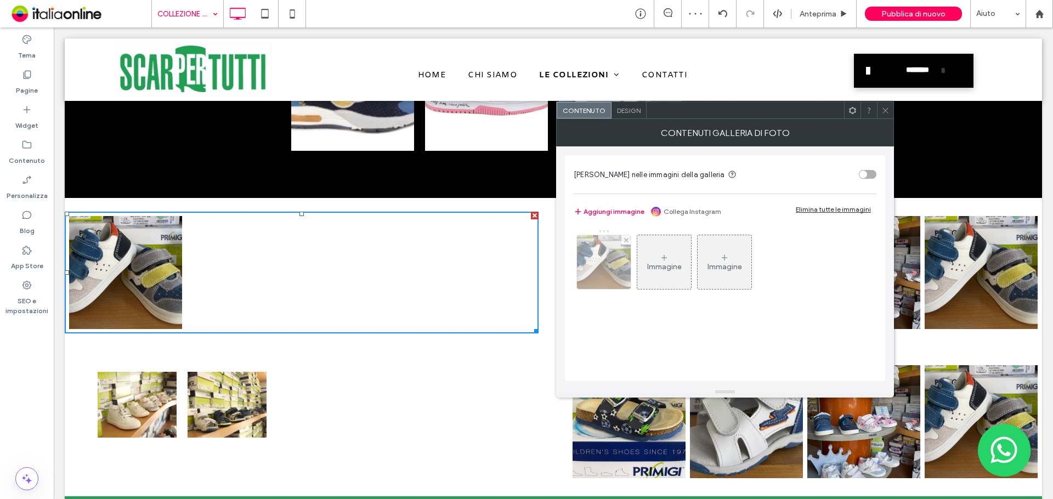
click at [623, 241] on div at bounding box center [625, 239] width 9 height 9
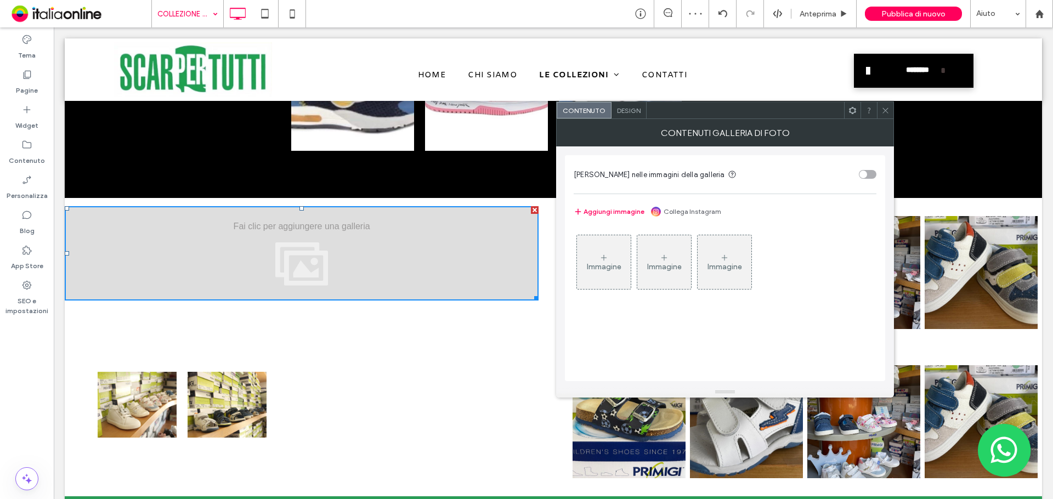
click at [608, 251] on div "Immagine" at bounding box center [604, 262] width 54 height 52
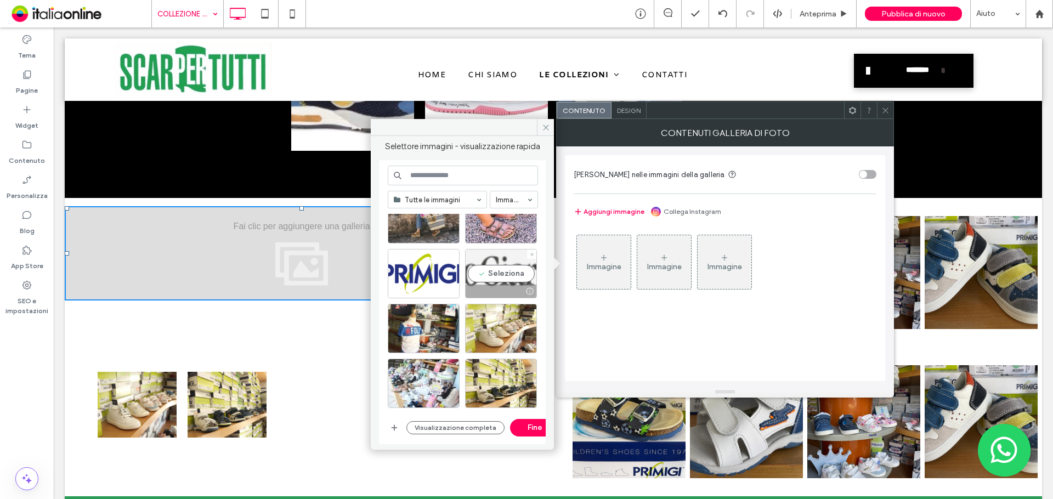
scroll to position [1572, 0]
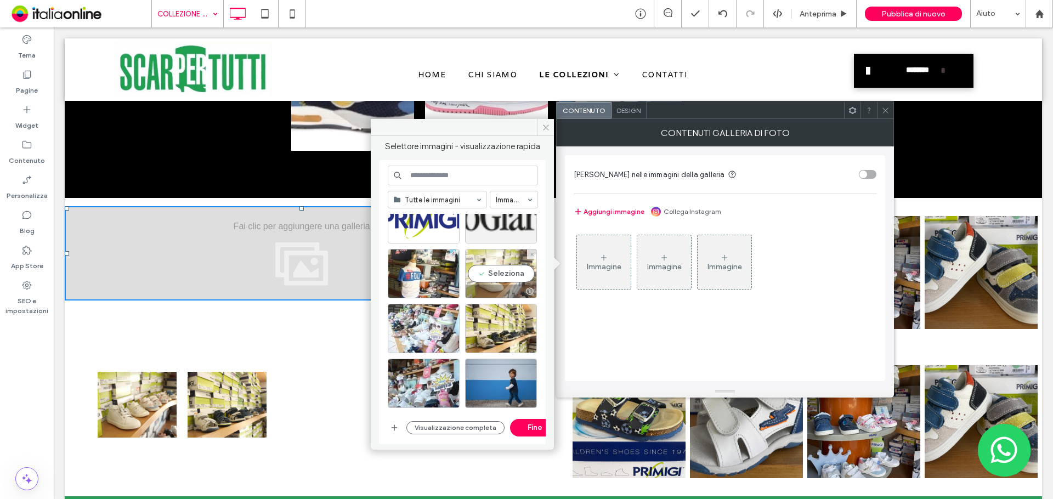
click at [499, 276] on div "Seleziona" at bounding box center [501, 273] width 72 height 49
click at [506, 336] on div "Seleziona" at bounding box center [501, 328] width 72 height 49
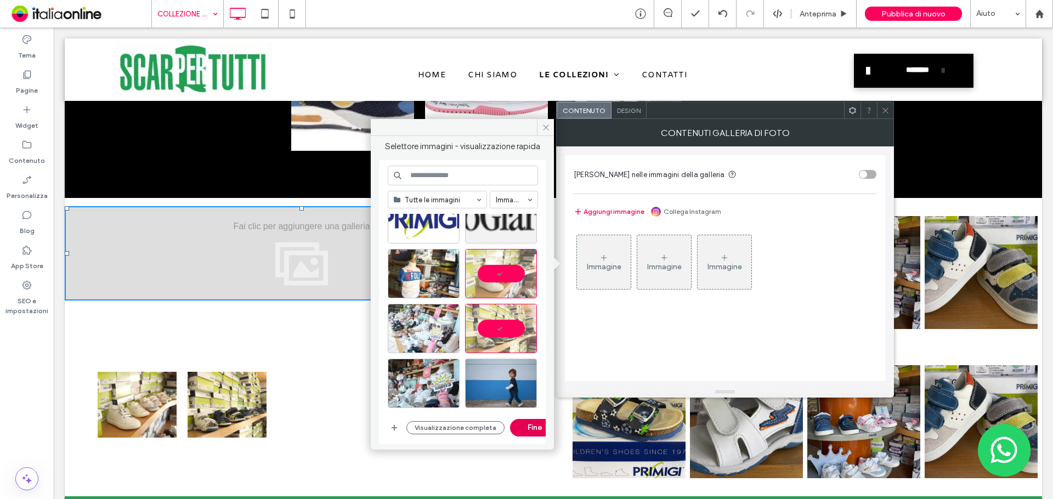
click at [527, 425] on button "Fine" at bounding box center [534, 428] width 49 height 18
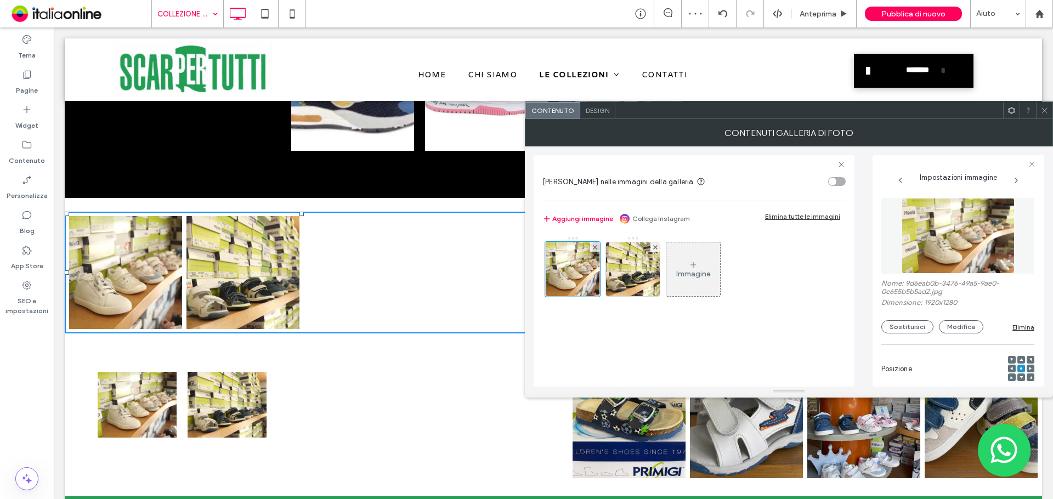
click at [590, 115] on div "Design" at bounding box center [597, 110] width 35 height 16
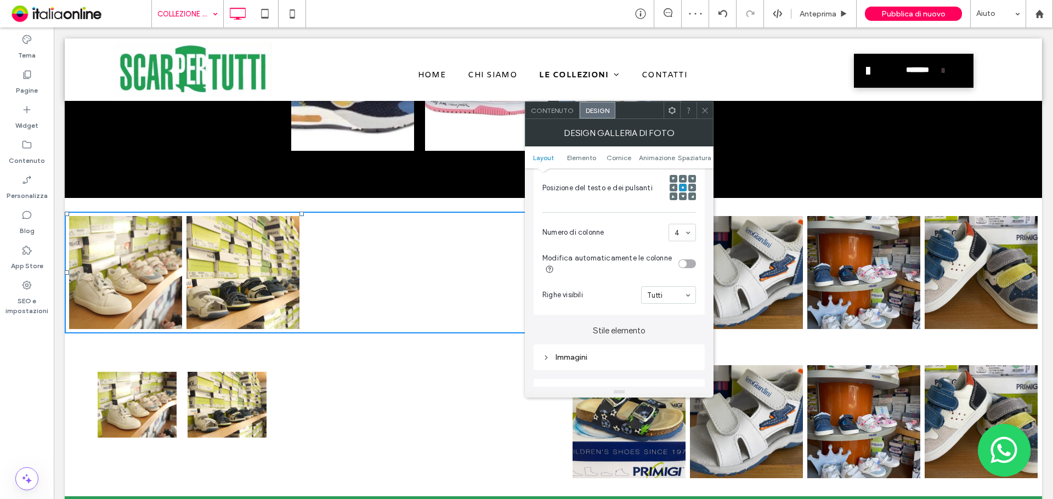
scroll to position [274, 0]
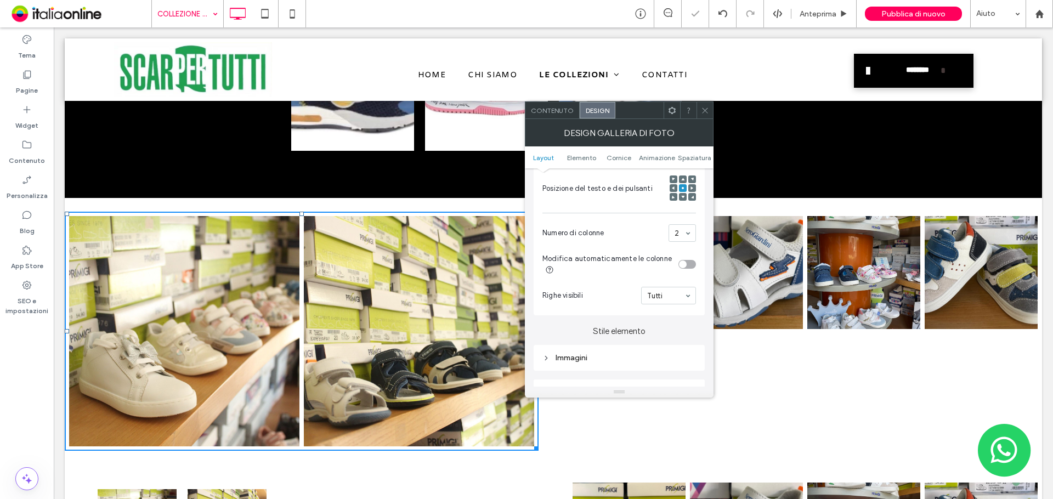
click at [706, 114] on icon at bounding box center [705, 110] width 8 height 8
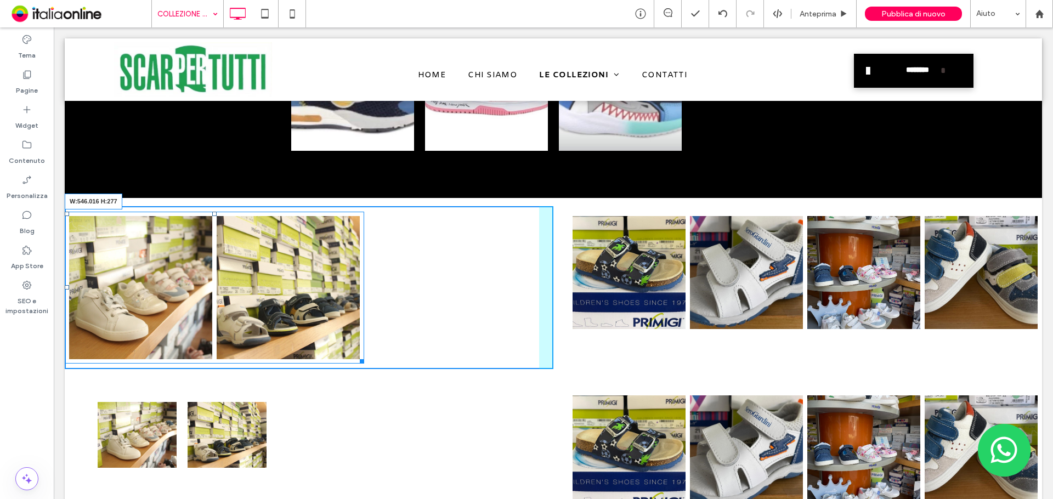
drag, startPoint x: 526, startPoint y: 444, endPoint x: 356, endPoint y: 318, distance: 211.7
click at [356, 318] on div "Button Button Mostra altri W:546.016 H:277" at bounding box center [214, 288] width 299 height 152
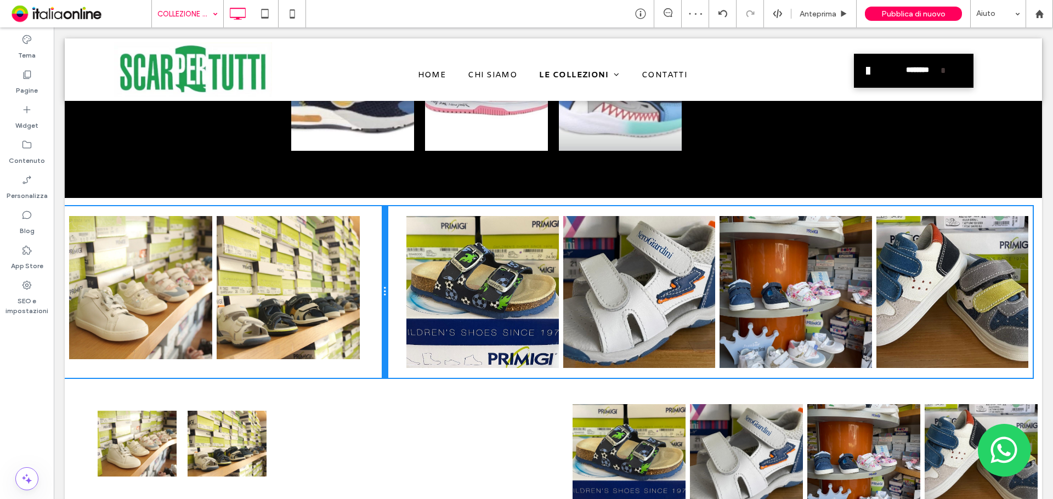
drag, startPoint x: 548, startPoint y: 301, endPoint x: 416, endPoint y: 291, distance: 132.0
click at [416, 291] on div "Click To Paste Click To Paste Button Button Mostra altri Button Button Button B…" at bounding box center [553, 292] width 977 height 172
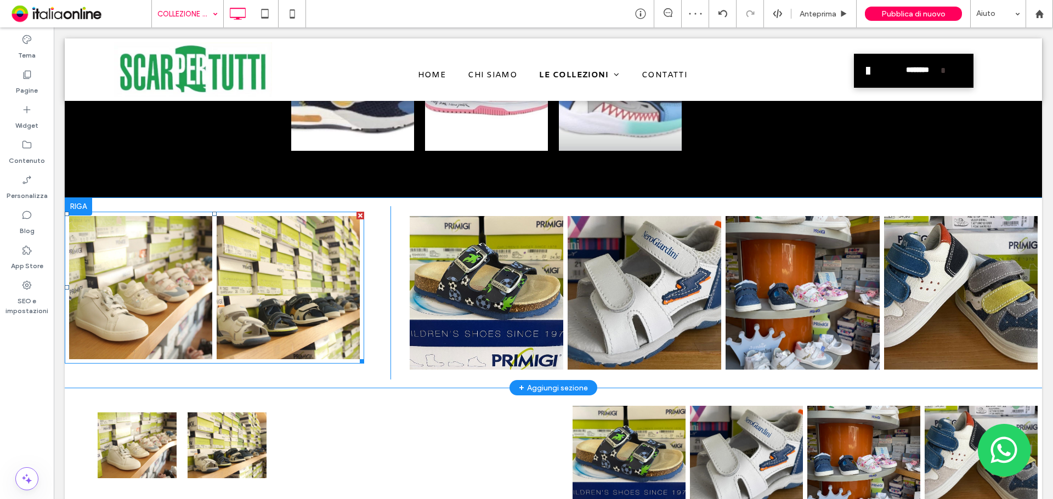
drag, startPoint x: 349, startPoint y: 310, endPoint x: 355, endPoint y: 321, distance: 12.5
click at [349, 310] on link at bounding box center [288, 287] width 143 height 143
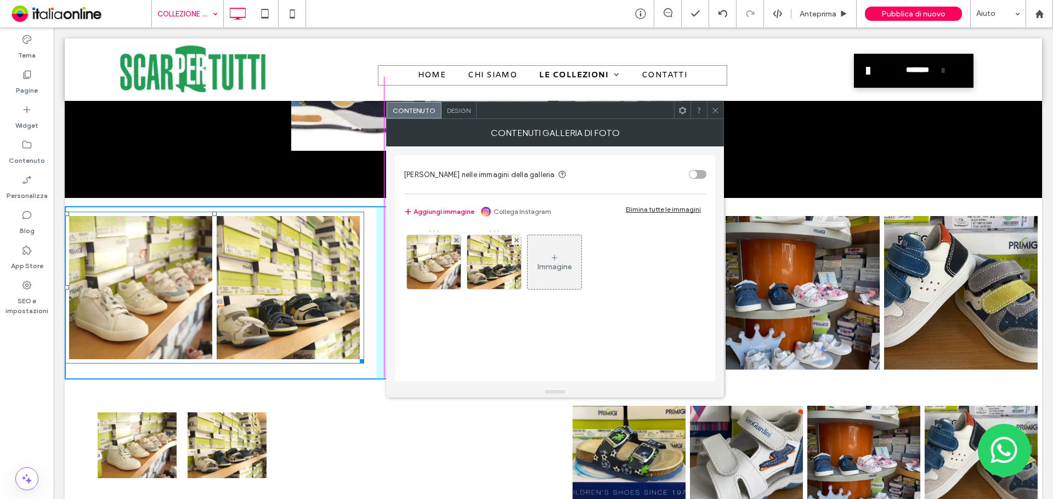
drag, startPoint x: 360, startPoint y: 362, endPoint x: 374, endPoint y: 368, distance: 14.5
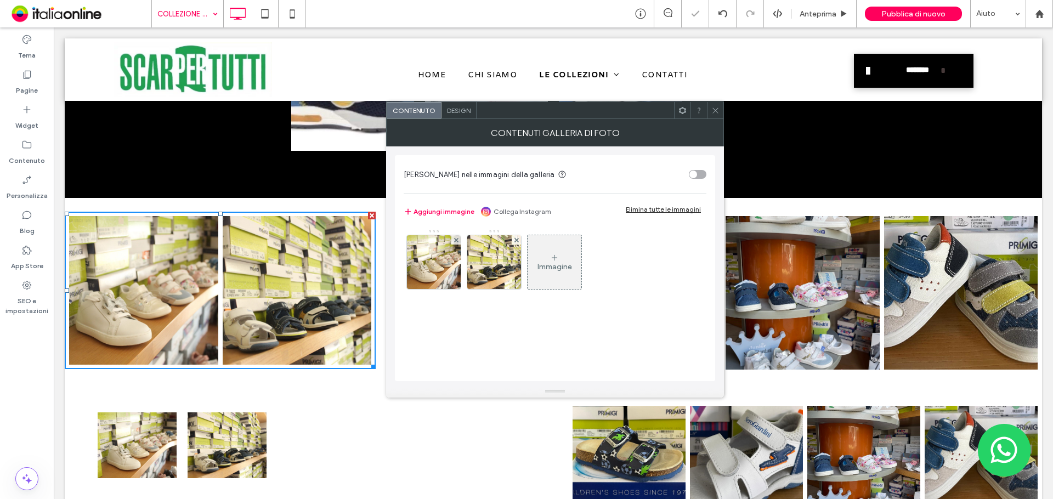
click at [711, 105] on span at bounding box center [715, 110] width 8 height 16
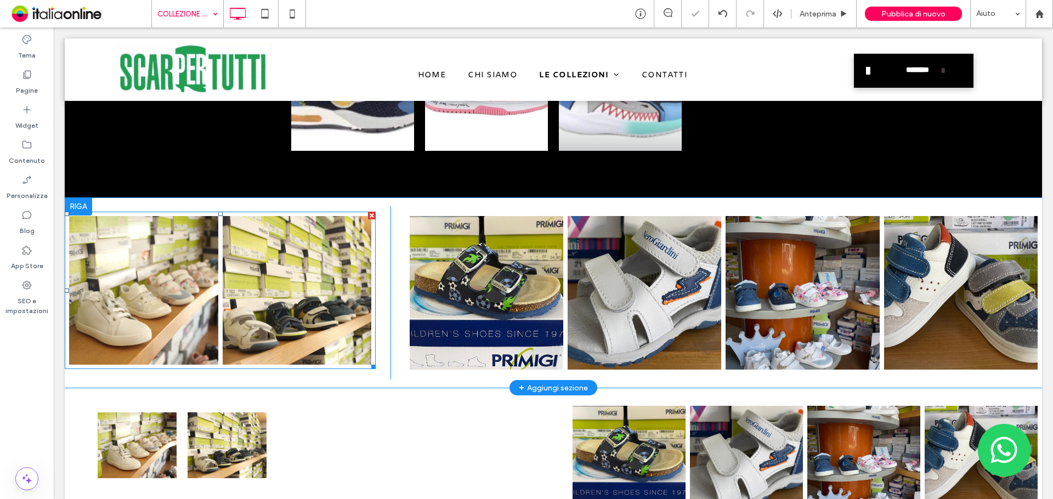
click at [185, 299] on link at bounding box center [143, 290] width 149 height 149
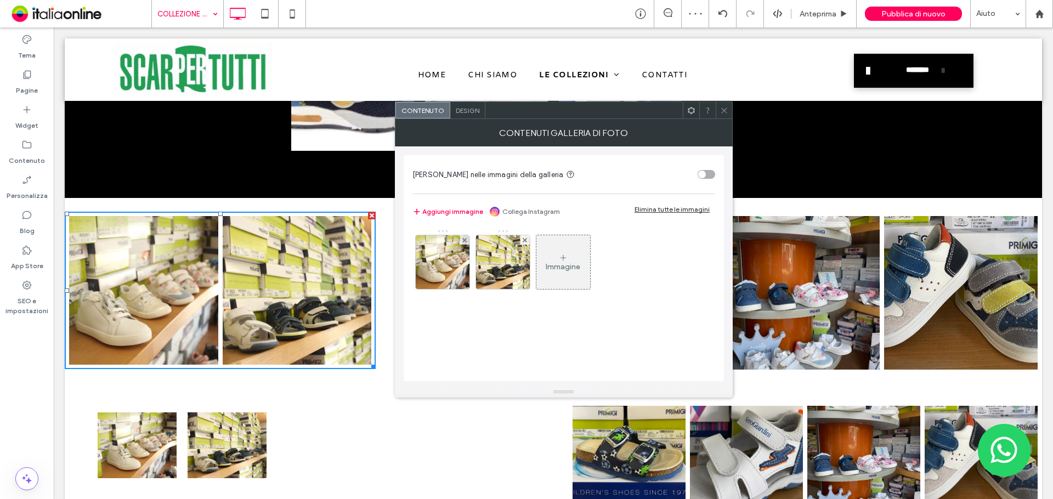
click at [472, 104] on div "Design" at bounding box center [467, 110] width 35 height 16
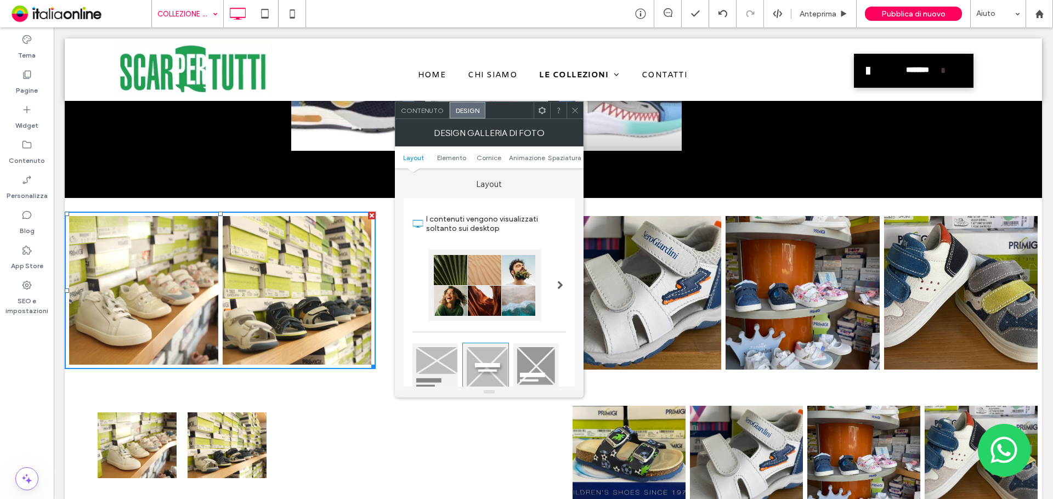
click at [538, 111] on icon at bounding box center [542, 110] width 8 height 8
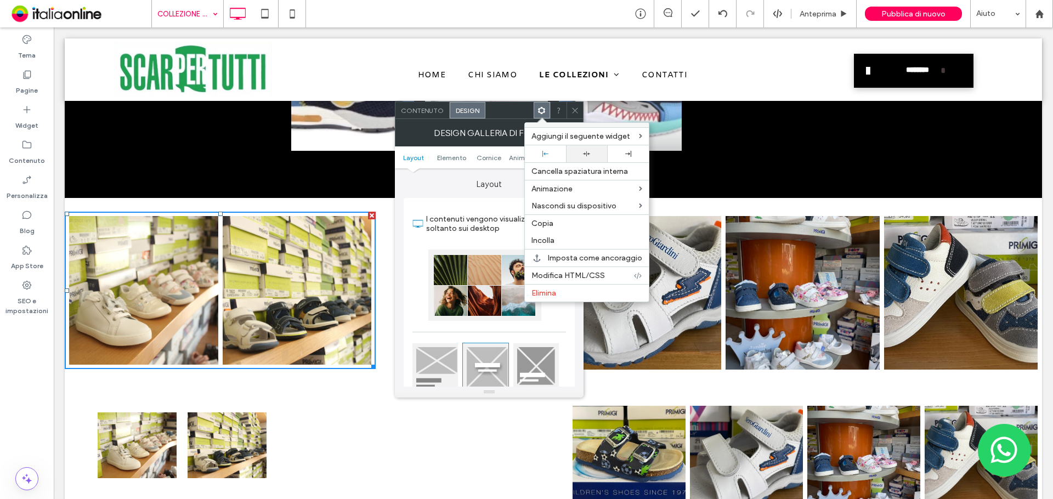
click at [583, 155] on icon at bounding box center [586, 153] width 7 height 7
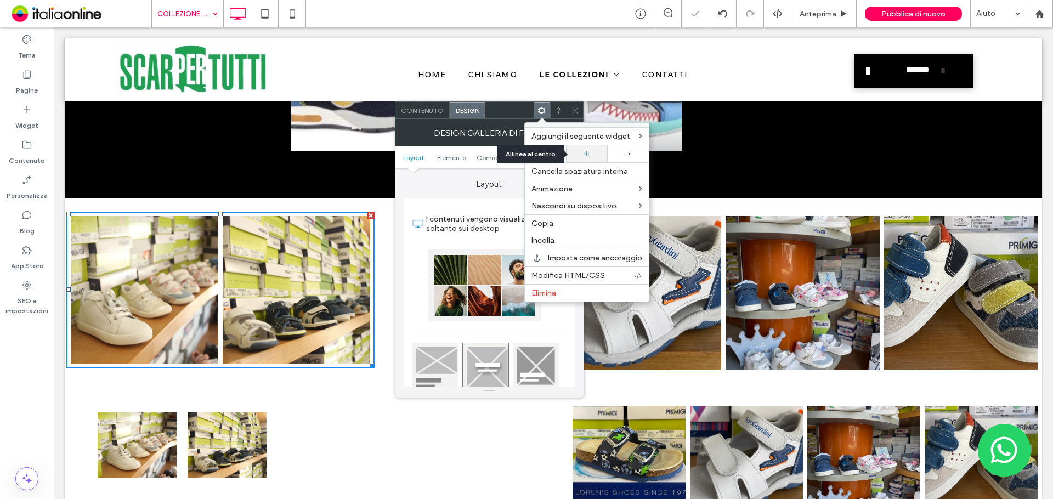
click at [581, 154] on div at bounding box center [587, 153] width 30 height 7
drag, startPoint x: 434, startPoint y: 447, endPoint x: 382, endPoint y: 418, distance: 59.4
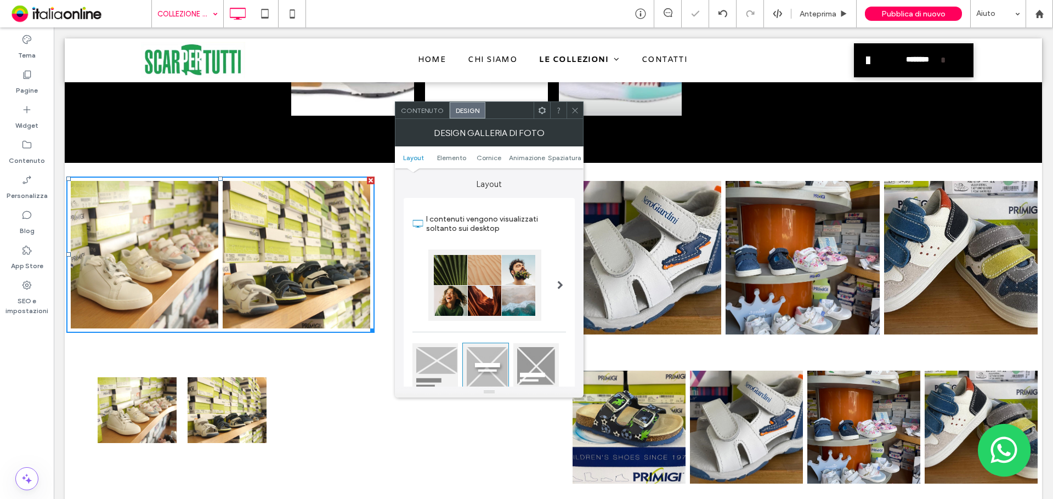
scroll to position [1042, 0]
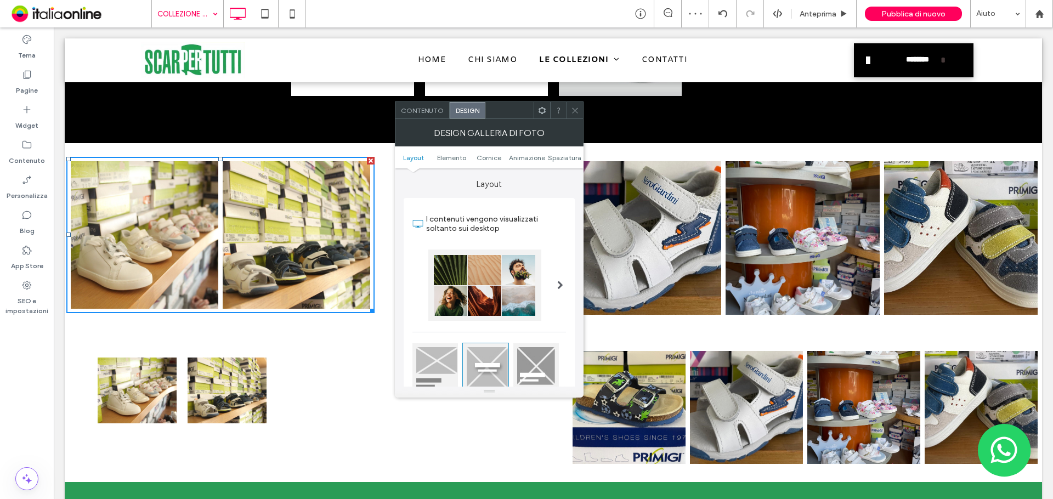
click at [573, 109] on icon at bounding box center [575, 110] width 8 height 8
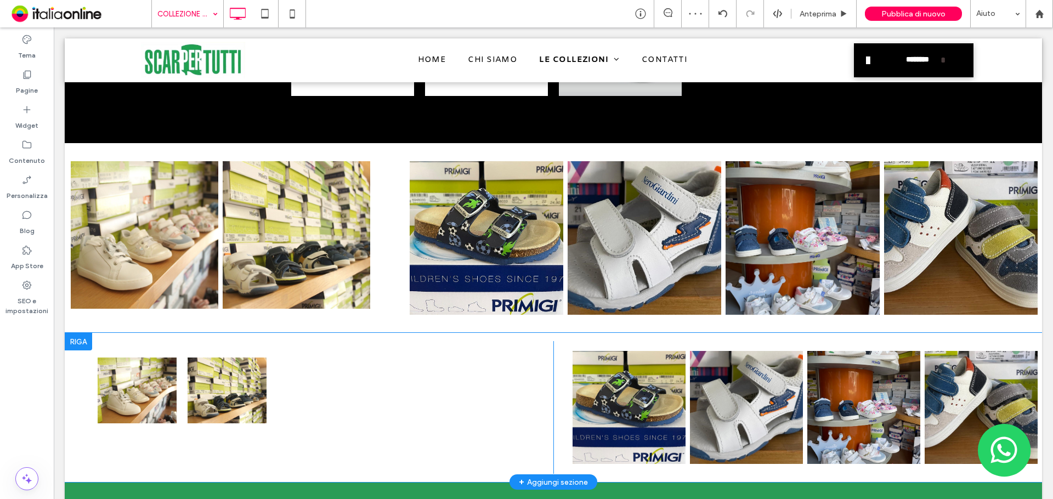
click at [78, 344] on div at bounding box center [78, 342] width 27 height 18
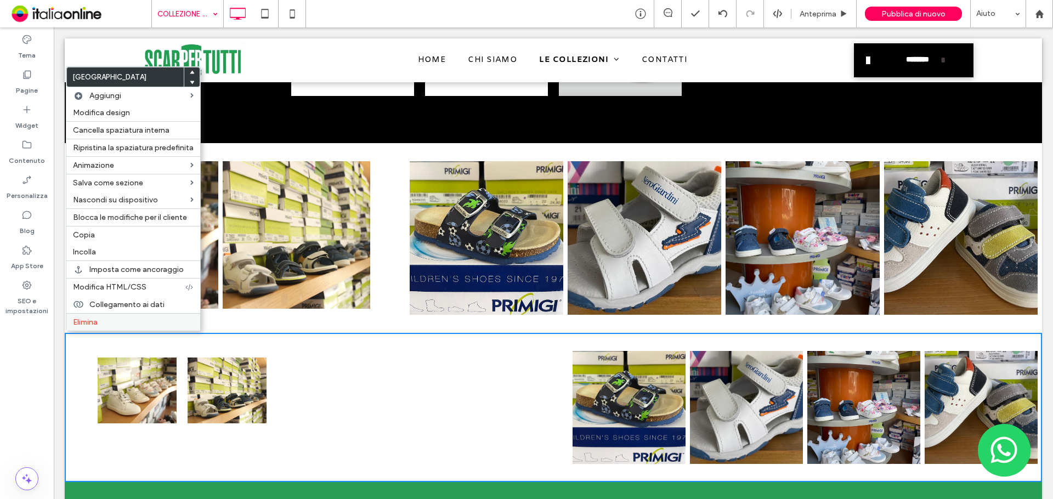
click at [110, 327] on label "Elimina" at bounding box center [133, 322] width 121 height 9
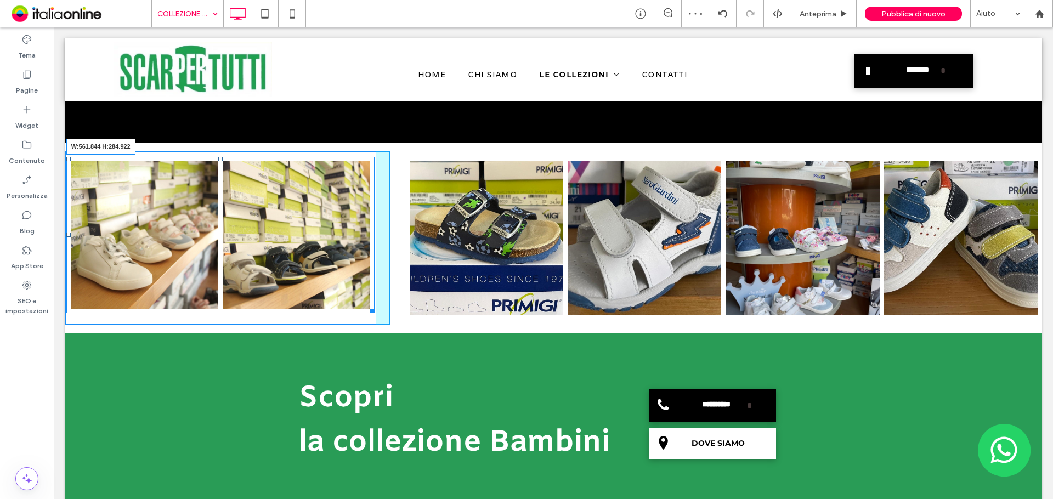
drag, startPoint x: 370, startPoint y: 307, endPoint x: 387, endPoint y: 317, distance: 19.2
drag, startPoint x: 67, startPoint y: 234, endPoint x: 121, endPoint y: 238, distance: 53.9
click at [121, 238] on div "Button Button Mostra altri L:0" at bounding box center [220, 235] width 308 height 156
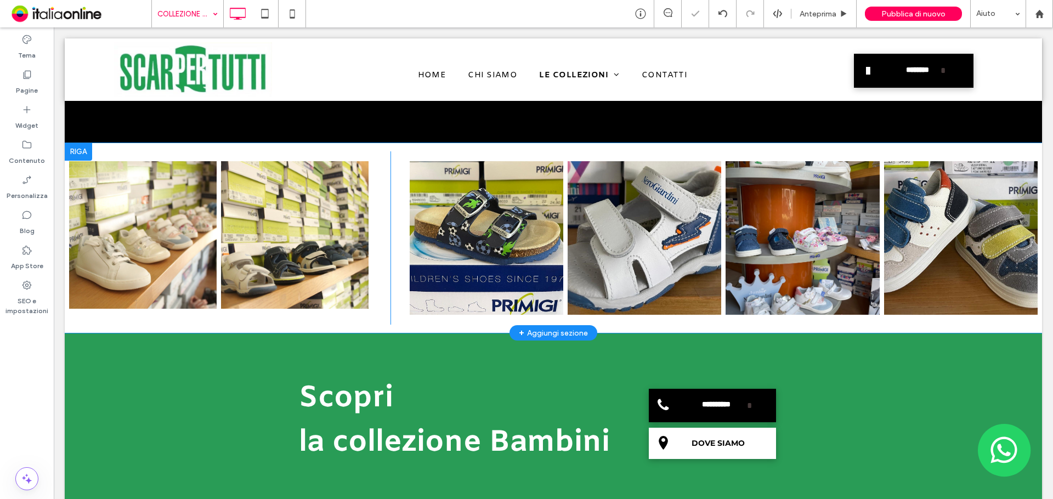
click at [77, 151] on div at bounding box center [78, 152] width 27 height 18
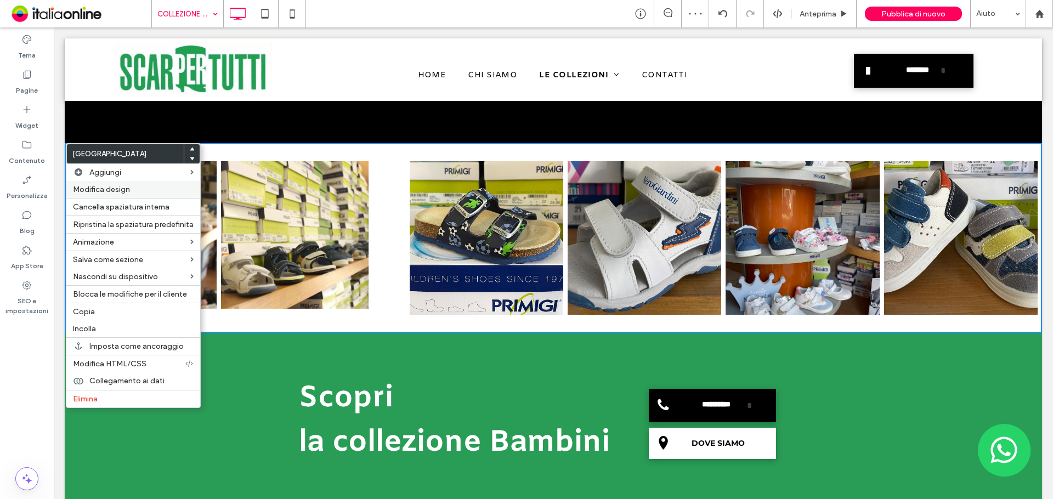
click at [137, 185] on label "Modifica design" at bounding box center [133, 189] width 121 height 9
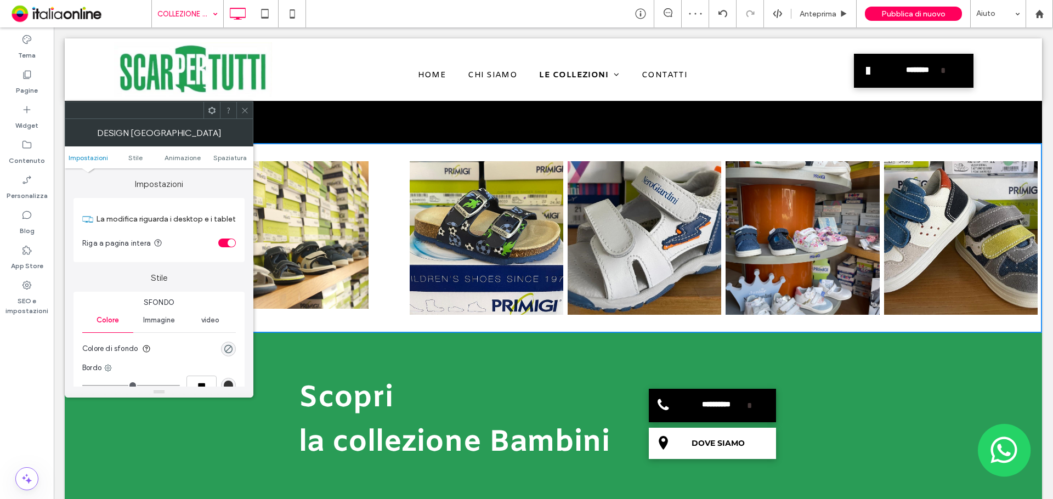
click at [230, 239] on div "toggle" at bounding box center [227, 243] width 18 height 9
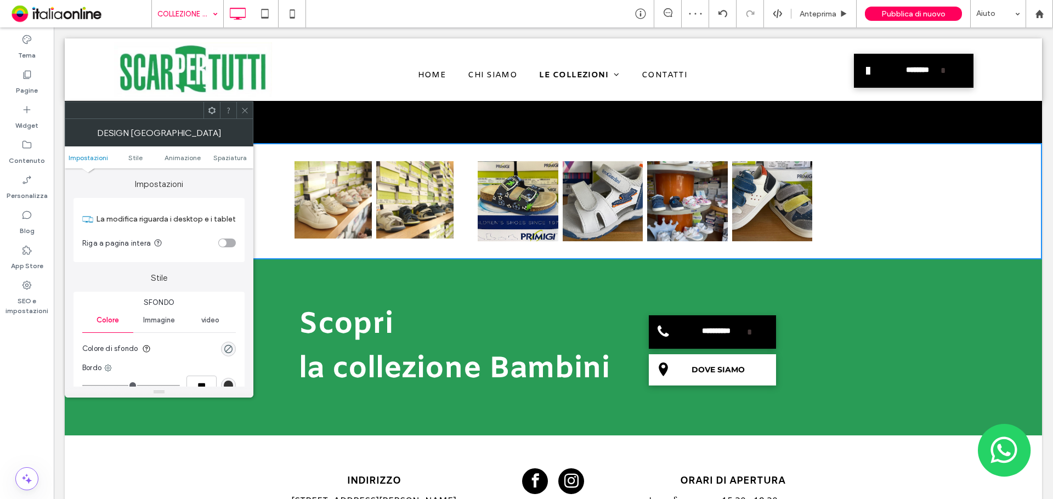
click at [230, 239] on div "toggle" at bounding box center [227, 243] width 18 height 9
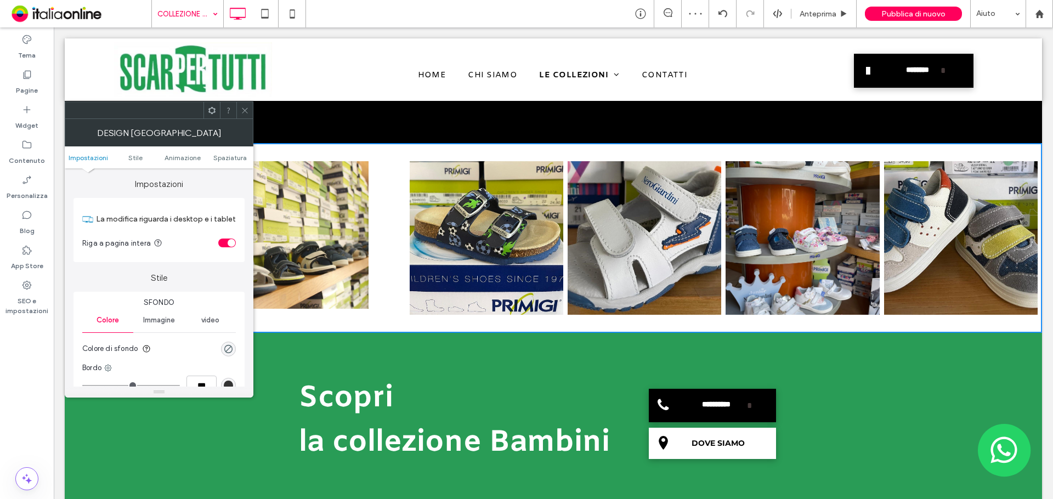
click at [230, 239] on div "toggle" at bounding box center [227, 243] width 18 height 9
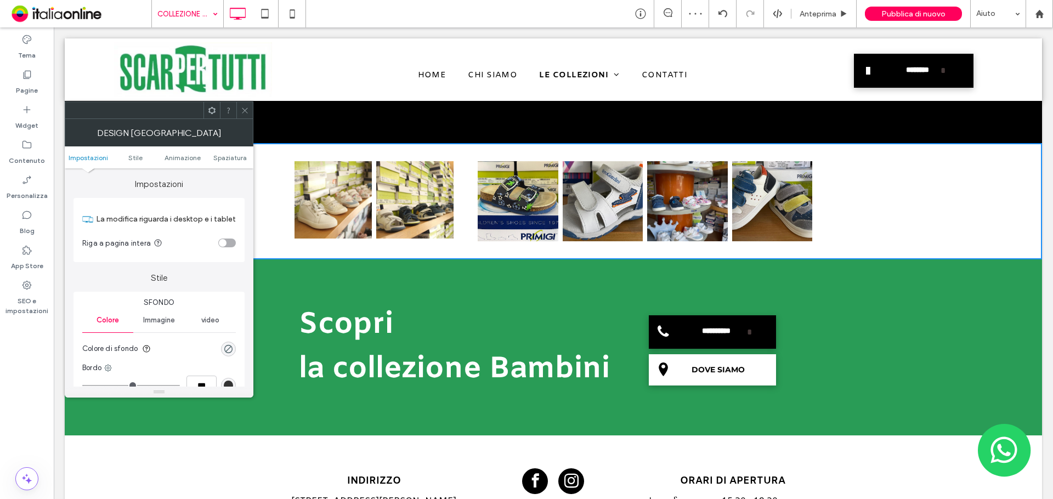
click at [230, 239] on div "toggle" at bounding box center [227, 243] width 18 height 9
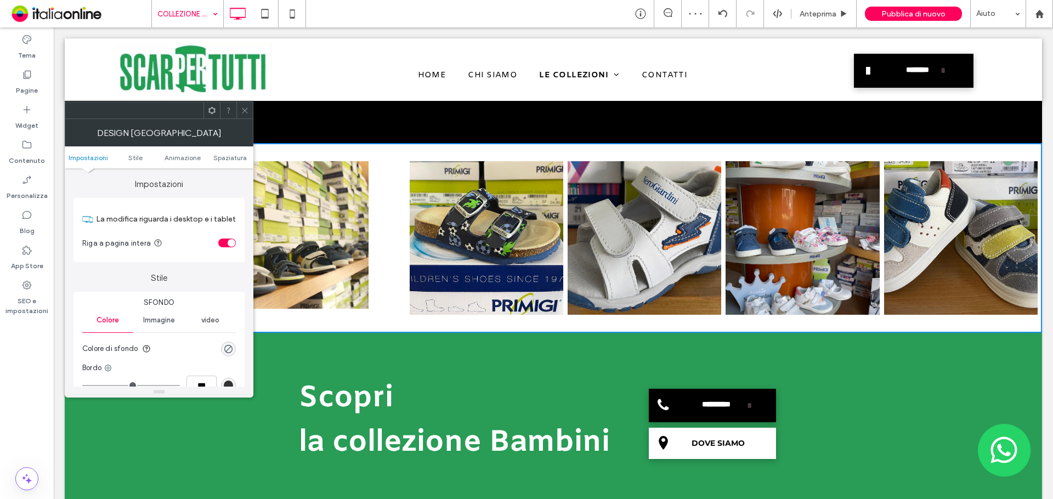
drag, startPoint x: 245, startPoint y: 112, endPoint x: 247, endPoint y: 120, distance: 8.0
click at [245, 112] on icon at bounding box center [245, 110] width 8 height 8
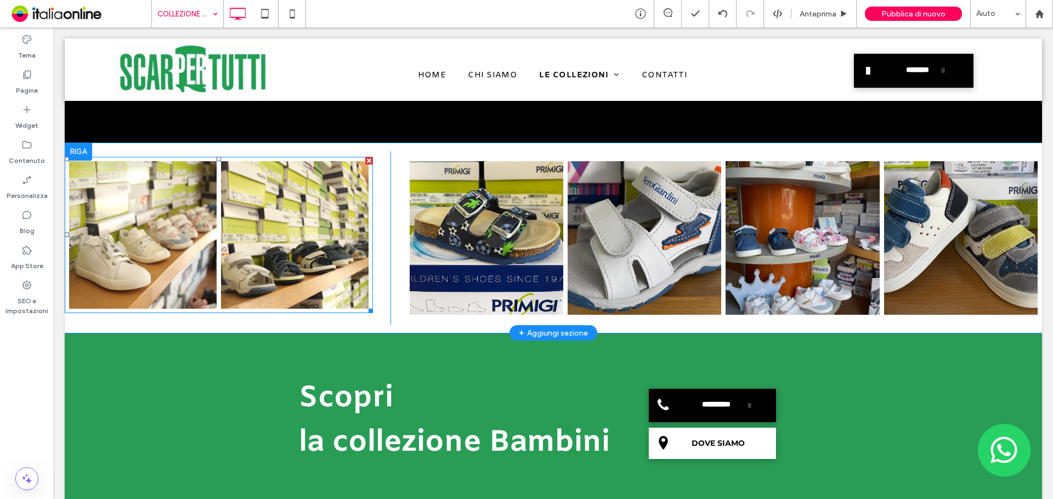
click at [186, 248] on link at bounding box center [143, 235] width 148 height 148
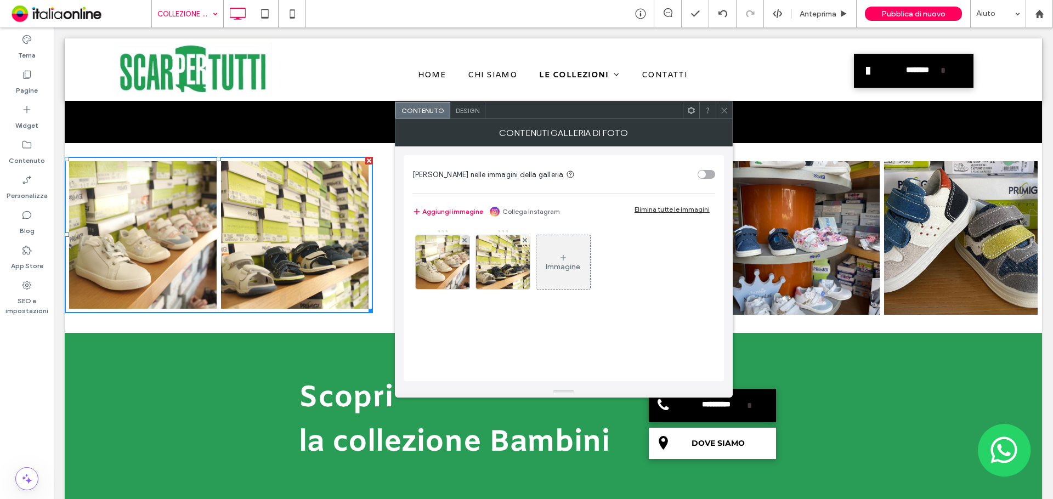
click at [693, 116] on span at bounding box center [691, 110] width 8 height 16
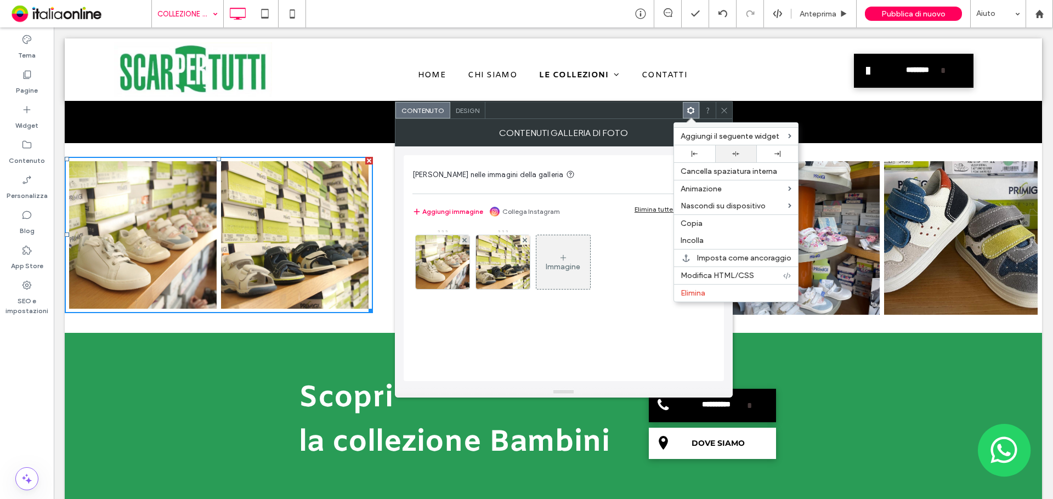
click at [732, 148] on div at bounding box center [735, 153] width 41 height 17
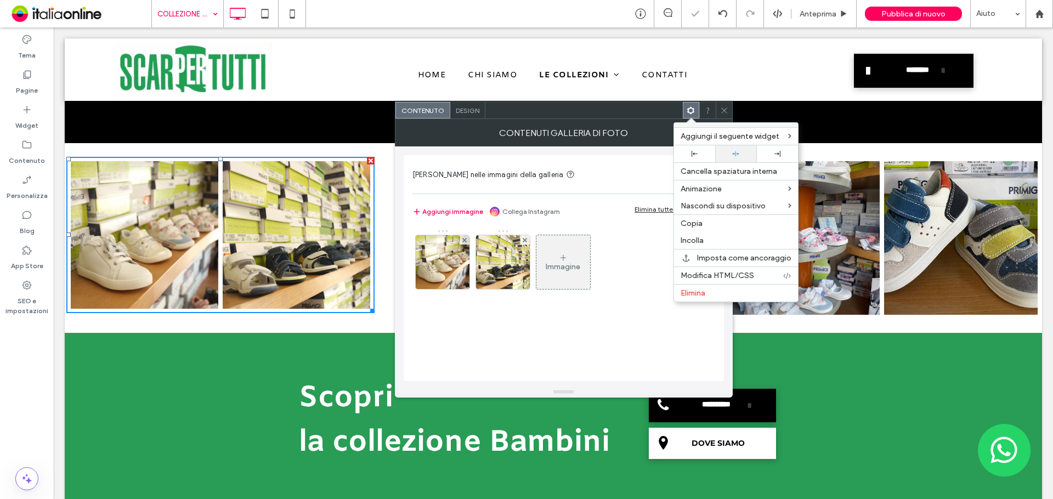
click at [737, 152] on icon at bounding box center [735, 153] width 7 height 7
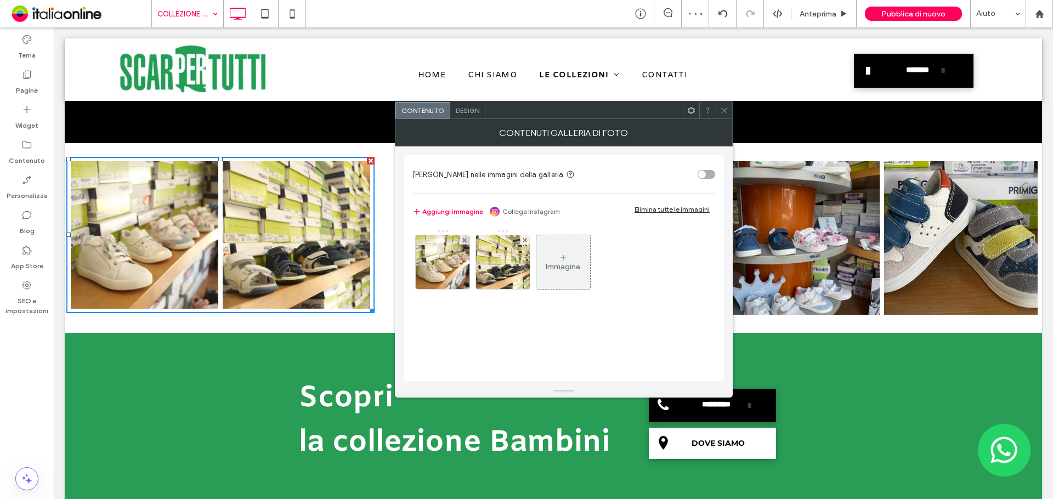
click at [466, 108] on span "Design" at bounding box center [468, 110] width 24 height 8
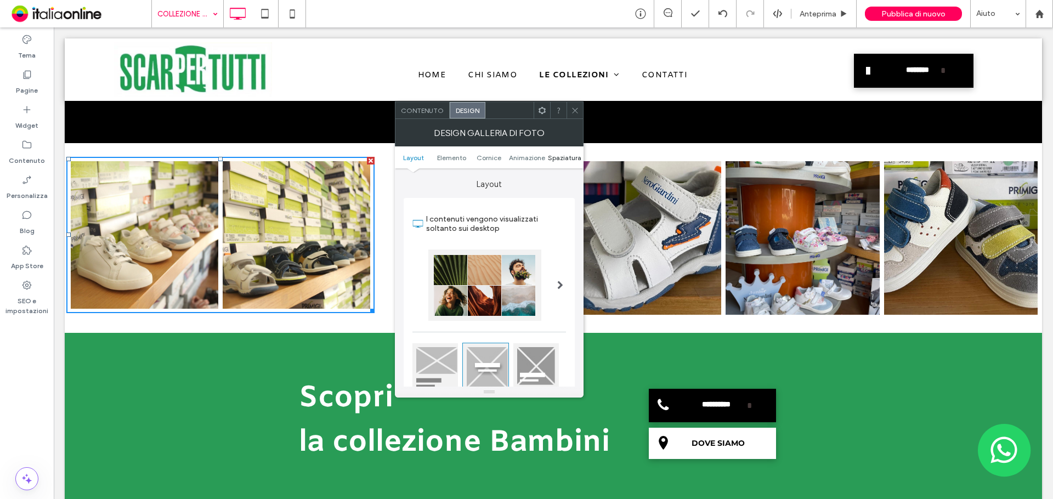
click at [571, 159] on span "Spaziatura" at bounding box center [564, 158] width 33 height 8
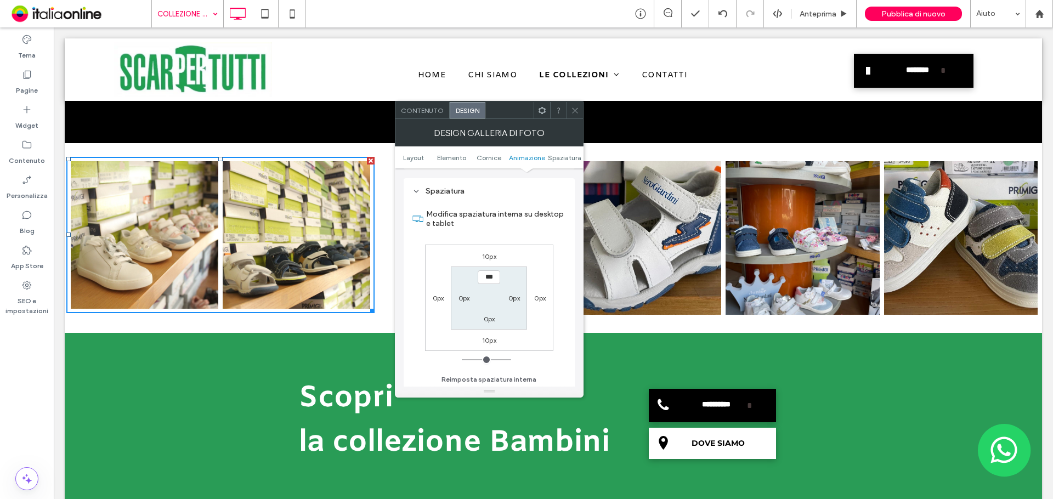
scroll to position [584, 0]
click at [437, 295] on label "0px" at bounding box center [439, 297] width 12 height 8
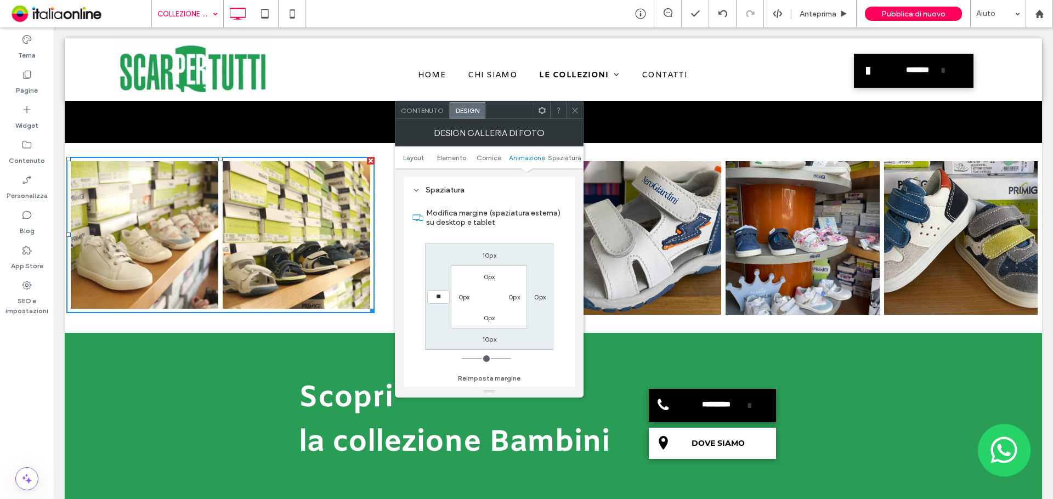
type input "**"
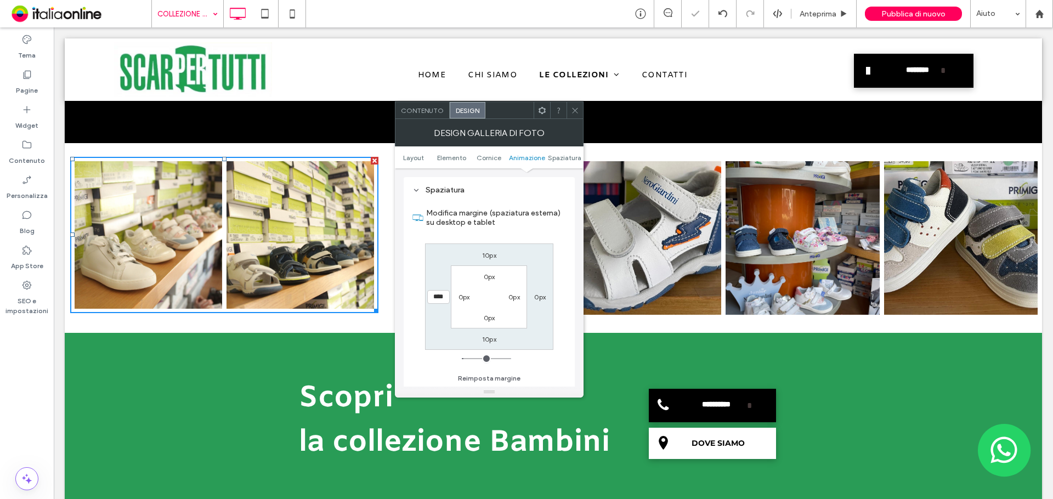
click at [434, 295] on input "****" at bounding box center [438, 297] width 22 height 14
click at [433, 295] on input "****" at bounding box center [438, 297] width 22 height 14
type input "**"
type input "****"
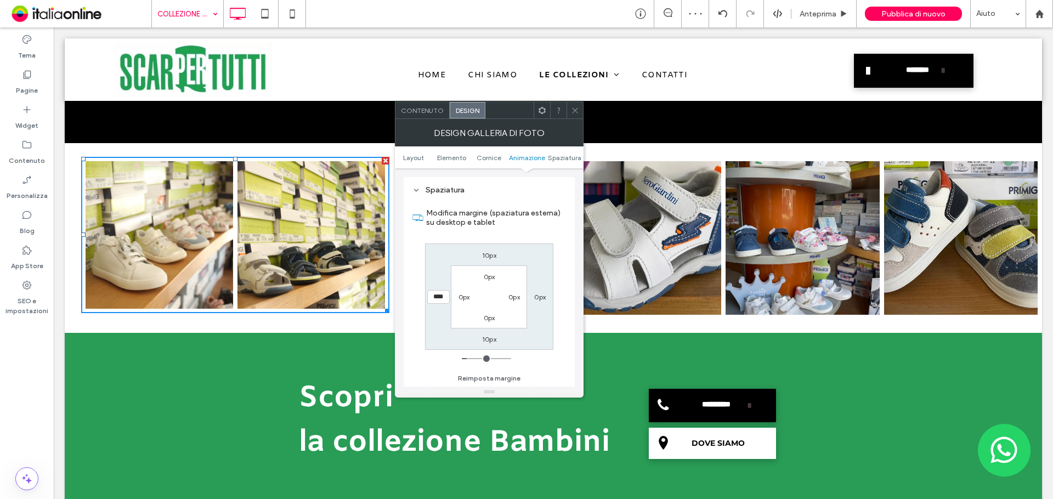
click at [574, 112] on icon at bounding box center [575, 110] width 8 height 8
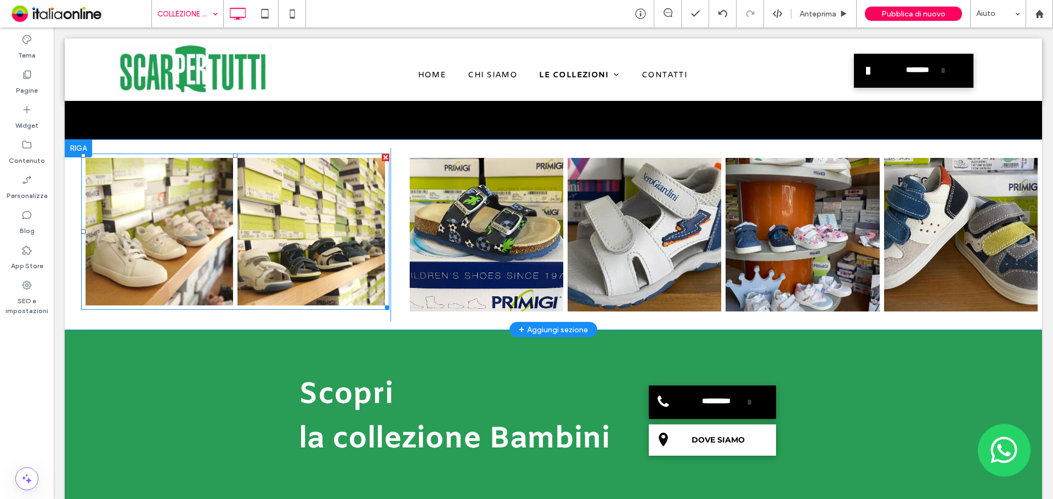
scroll to position [1097, 0]
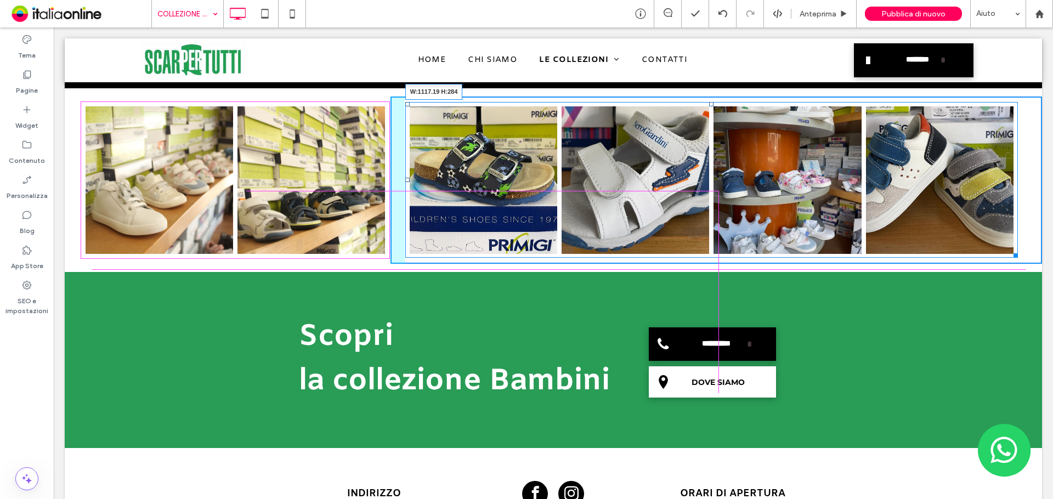
drag, startPoint x: 1032, startPoint y: 258, endPoint x: 1014, endPoint y: 249, distance: 20.4
click at [1014, 250] on div at bounding box center [1014, 254] width 8 height 8
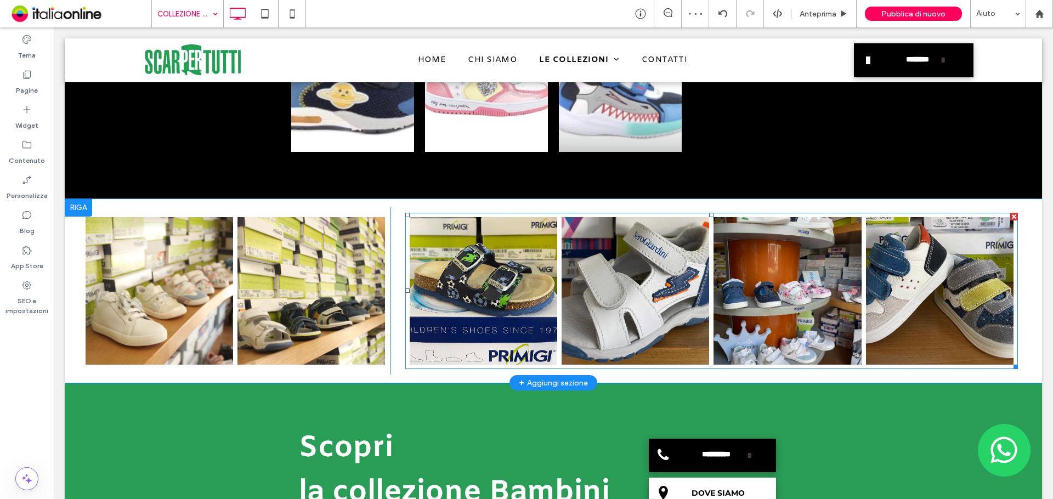
scroll to position [933, 0]
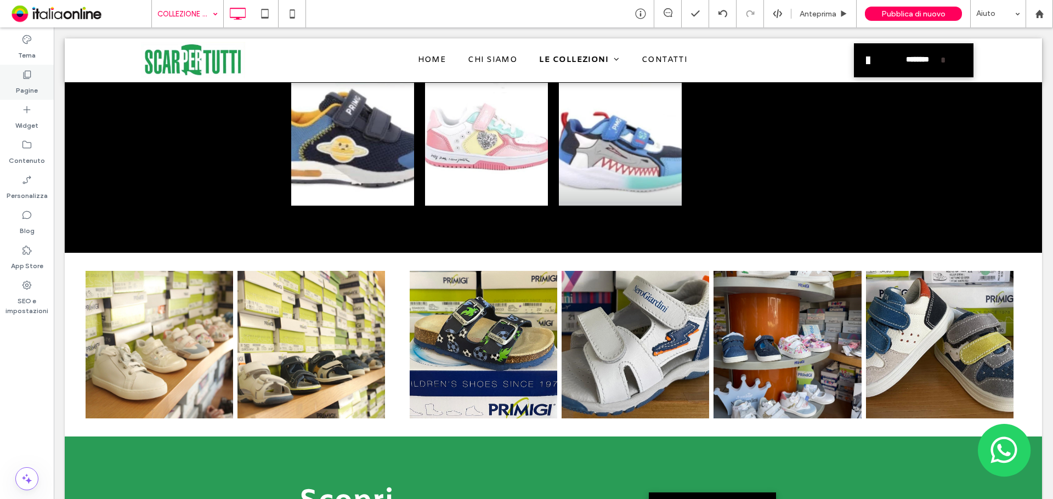
click at [27, 85] on label "Pagine" at bounding box center [27, 87] width 22 height 15
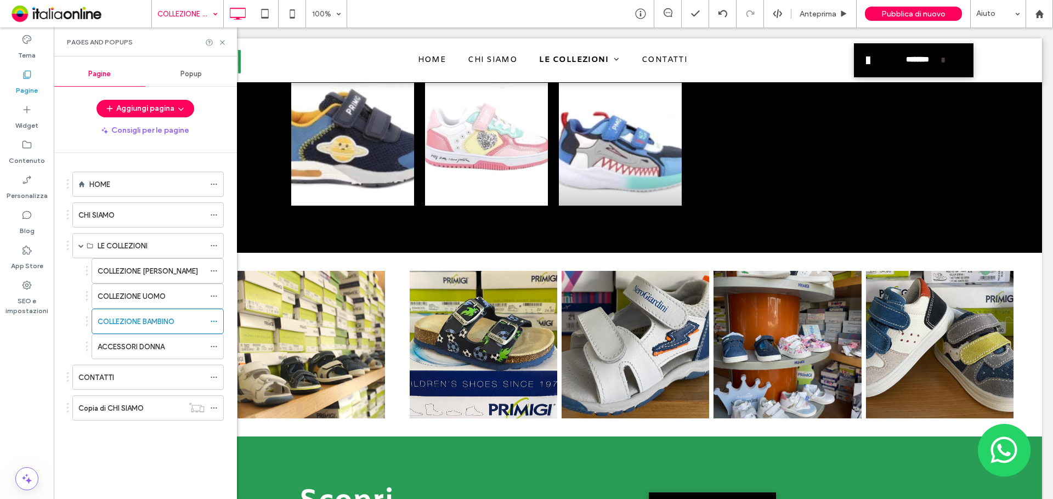
click at [196, 73] on span "Popup" at bounding box center [190, 74] width 21 height 9
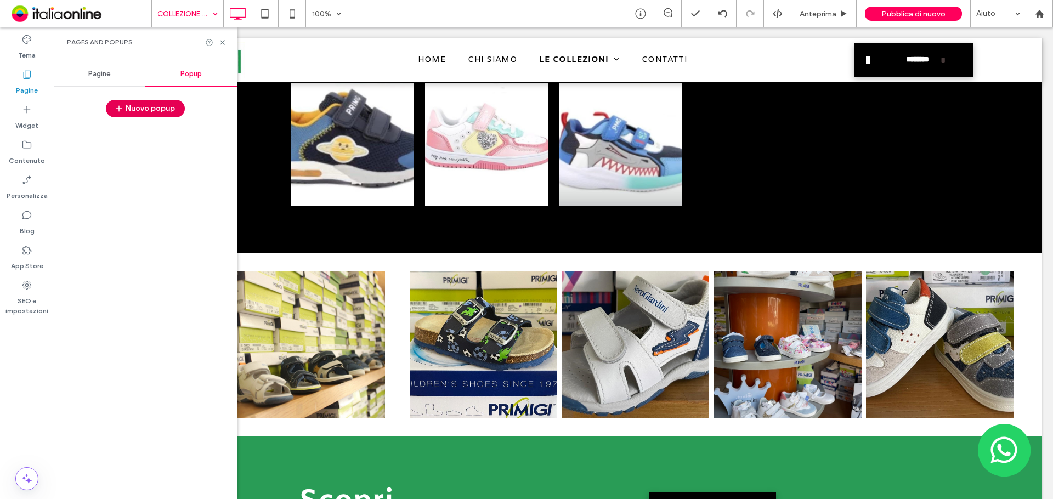
click at [139, 103] on button "Nuovo popup" at bounding box center [145, 109] width 79 height 18
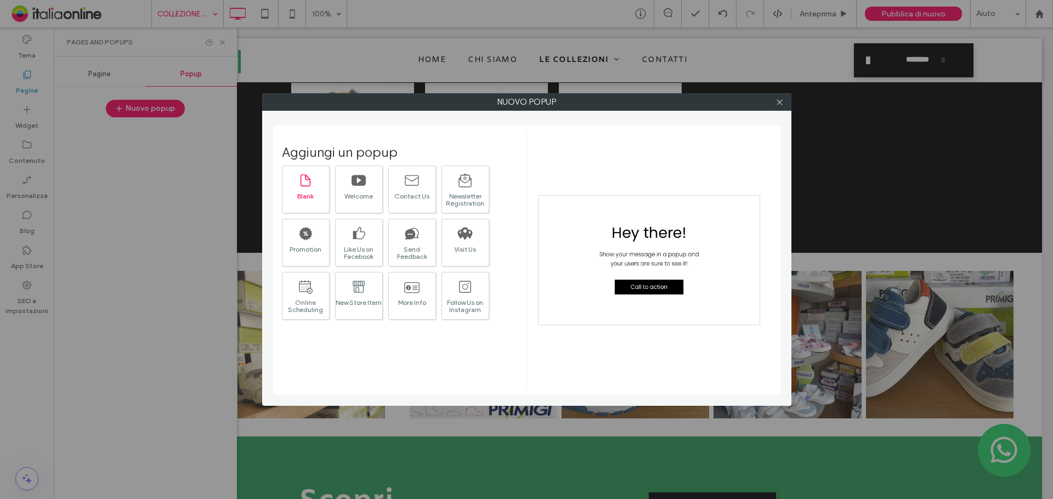
click at [313, 190] on div "Blank" at bounding box center [306, 190] width 48 height 48
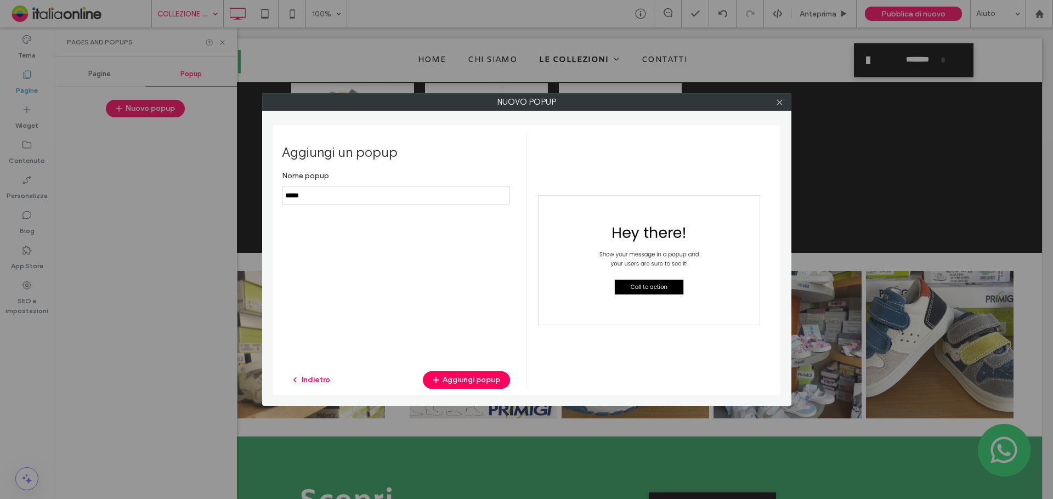
drag, startPoint x: 323, startPoint y: 190, endPoint x: 239, endPoint y: 188, distance: 83.9
click at [239, 188] on div "Nuovo popup Aggiungi un popup Nome popup Indietro Aggiungi popup" at bounding box center [526, 249] width 1053 height 499
type input "**********"
click at [482, 374] on button "Aggiungi popup" at bounding box center [466, 380] width 87 height 18
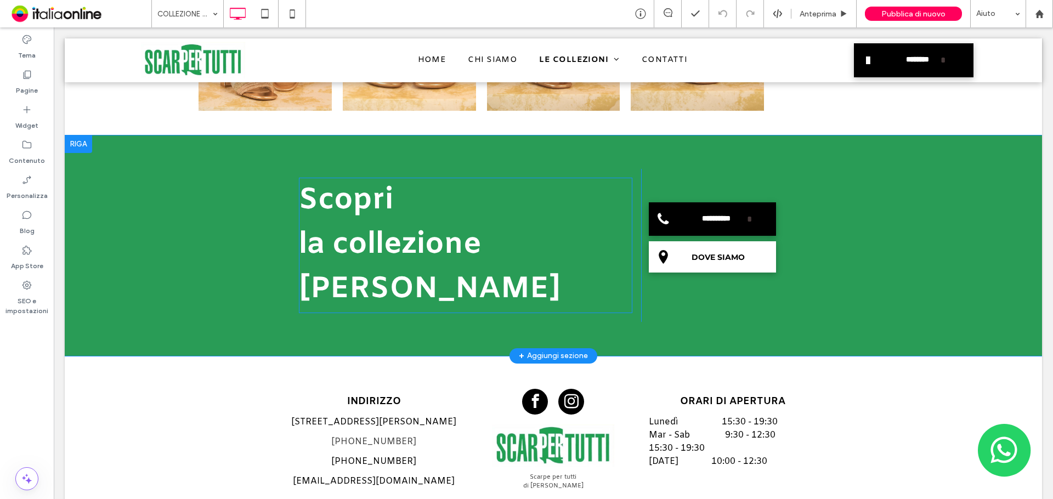
scroll to position [2230, 0]
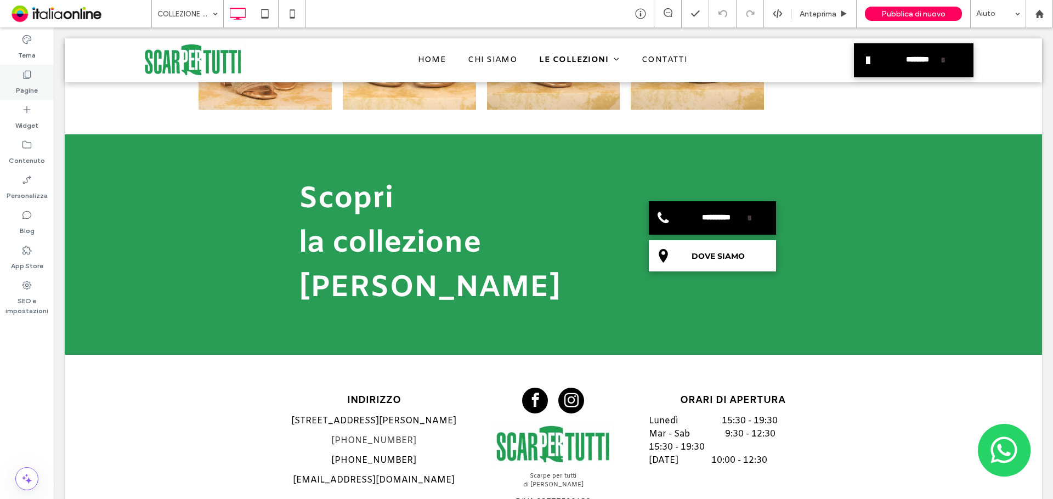
click at [36, 75] on div "Pagine" at bounding box center [27, 82] width 54 height 35
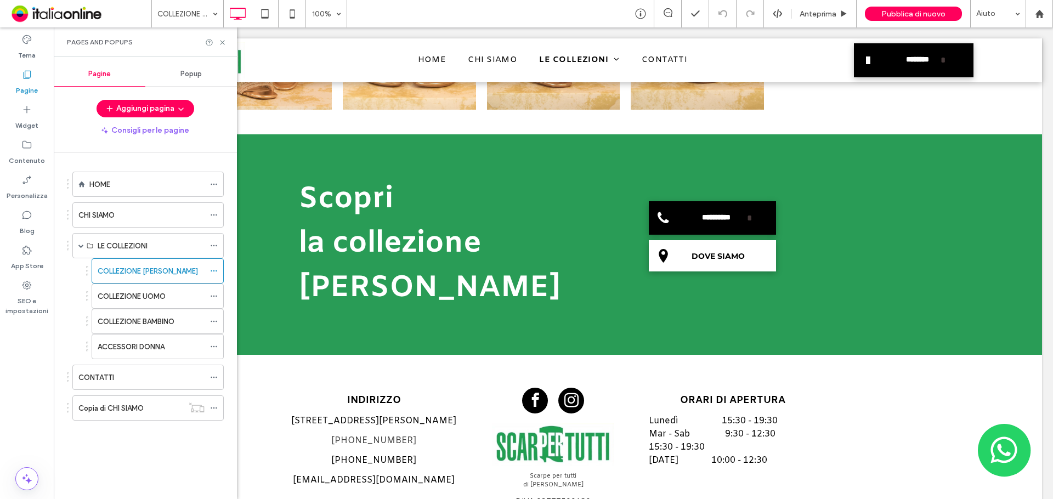
click at [188, 78] on span "Popup" at bounding box center [190, 74] width 21 height 9
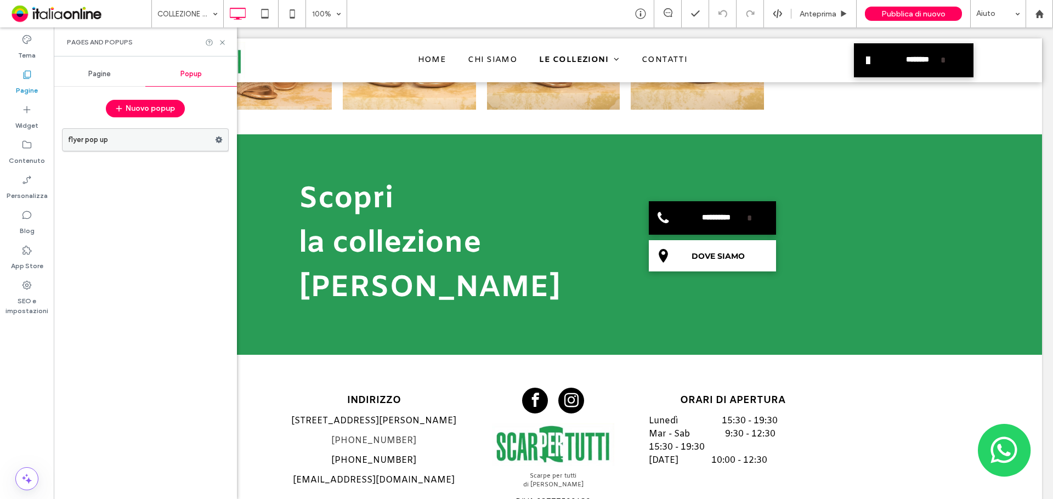
click at [218, 139] on icon at bounding box center [219, 140] width 8 height 8
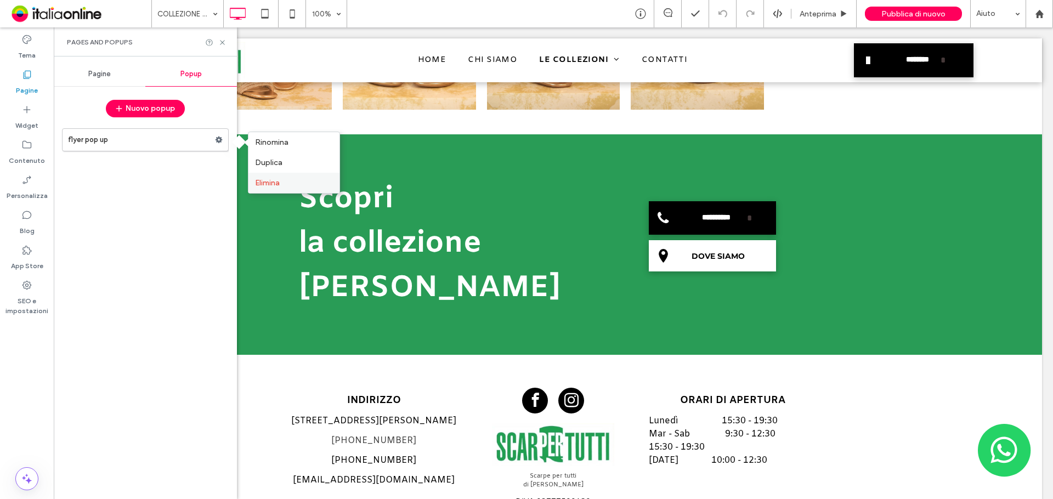
click at [275, 190] on div "Elimina" at bounding box center [293, 183] width 91 height 20
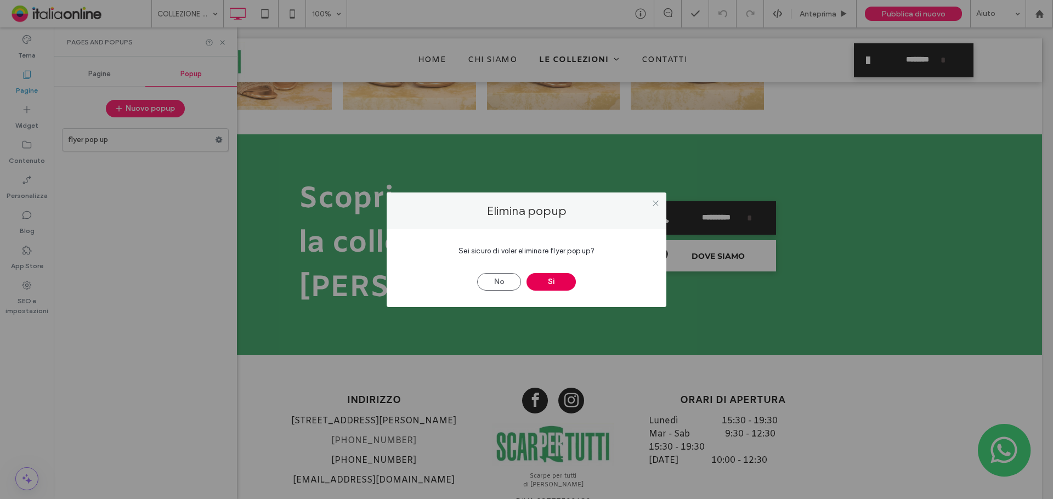
click at [556, 281] on button "Sì" at bounding box center [551, 282] width 49 height 18
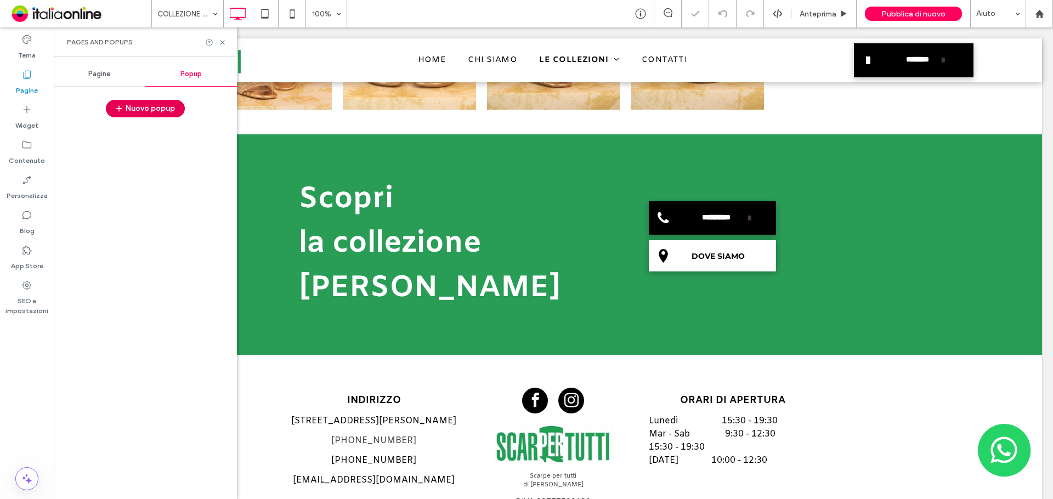
click at [150, 114] on button "Nuovo popup" at bounding box center [145, 109] width 79 height 18
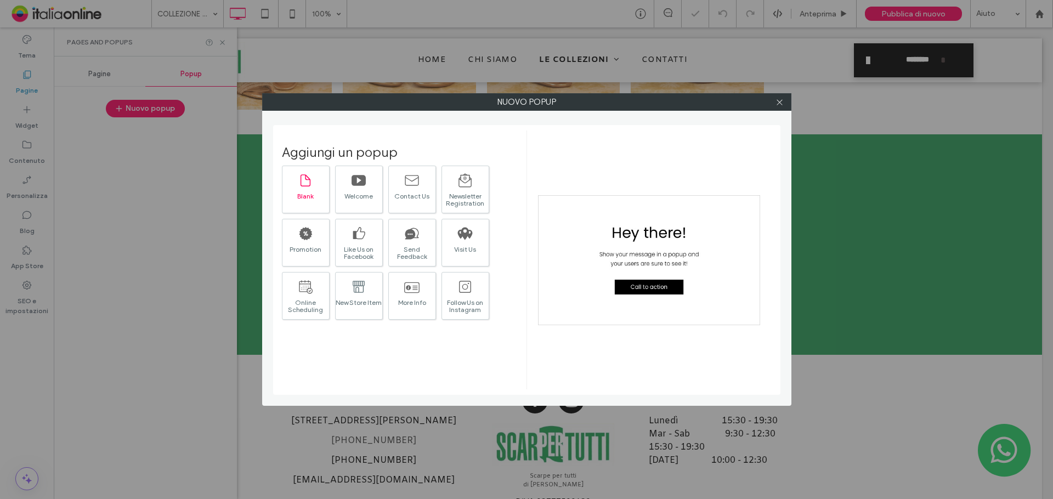
click at [313, 205] on div "Blank" at bounding box center [306, 190] width 48 height 48
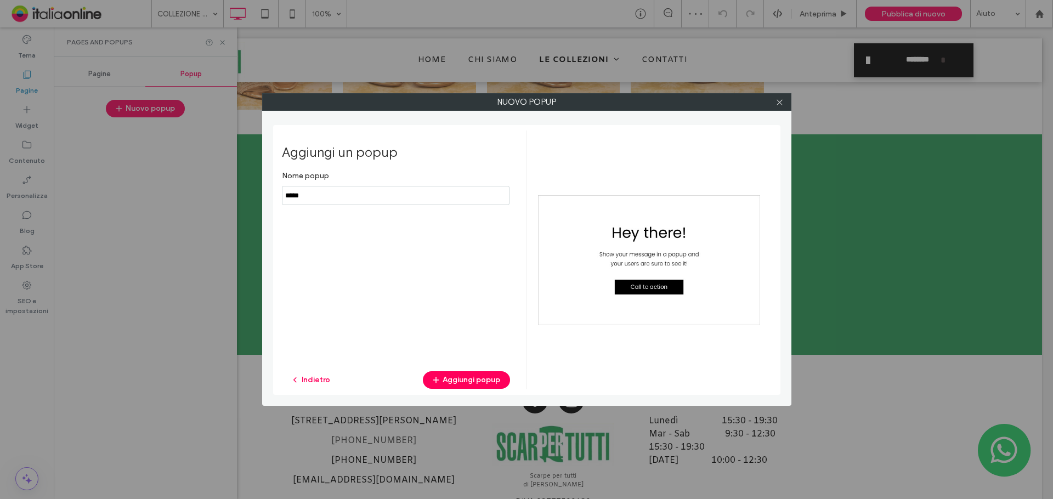
drag, startPoint x: 325, startPoint y: 194, endPoint x: 242, endPoint y: 190, distance: 82.9
click at [243, 190] on div "Nuovo popup Aggiungi un popup Nome popup Indietro Aggiungi popup" at bounding box center [526, 249] width 1053 height 499
type input "**********"
click at [474, 382] on button "Aggiungi popup" at bounding box center [466, 380] width 87 height 18
click at [475, 380] on div at bounding box center [526, 249] width 1053 height 499
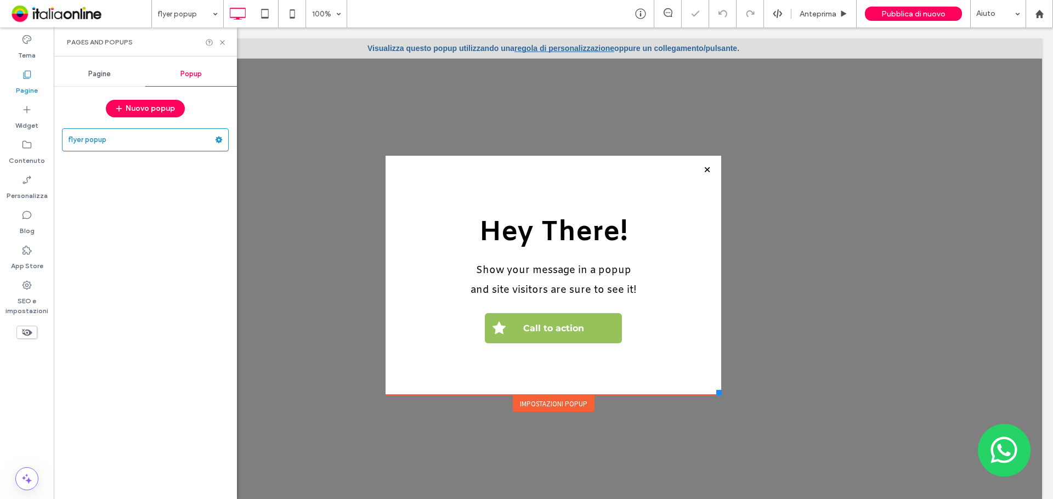
click at [547, 404] on div "Impostazioni popup" at bounding box center [554, 403] width 82 height 16
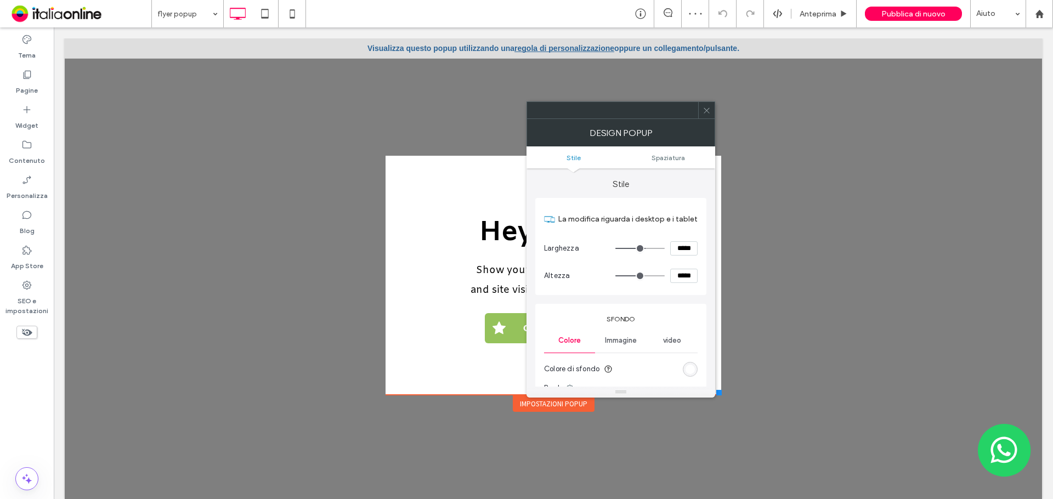
click at [622, 347] on div "Immagine" at bounding box center [620, 341] width 51 height 24
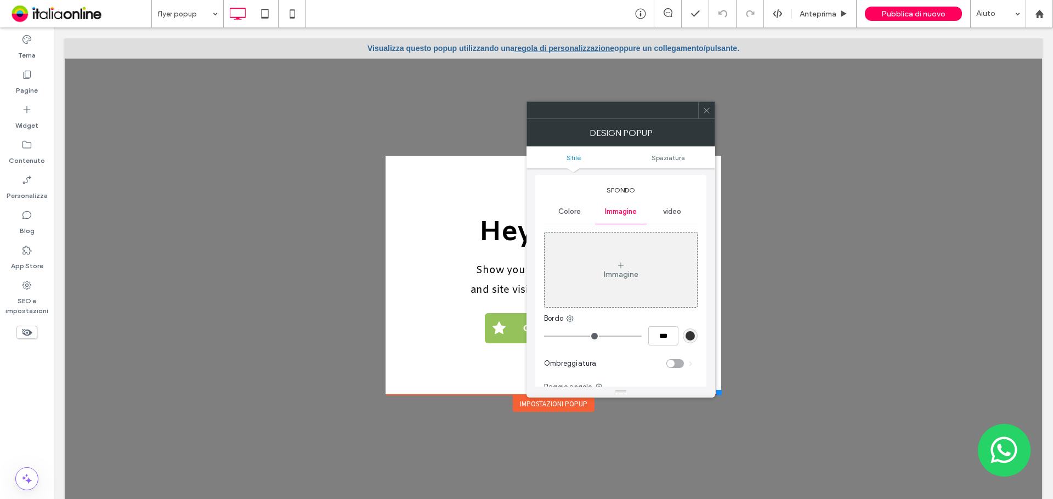
scroll to position [110, 0]
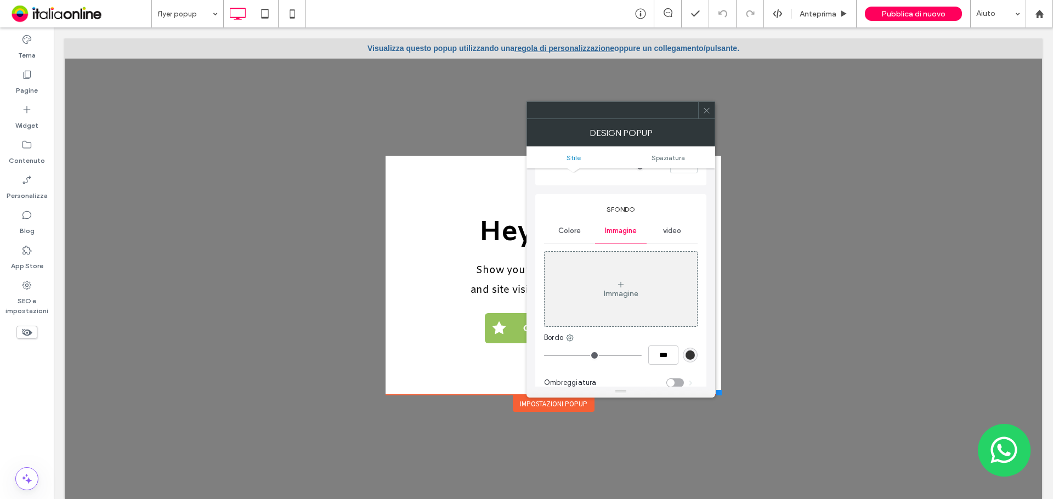
drag, startPoint x: 708, startPoint y: 113, endPoint x: 702, endPoint y: 120, distance: 9.7
click at [708, 113] on icon at bounding box center [707, 110] width 8 height 8
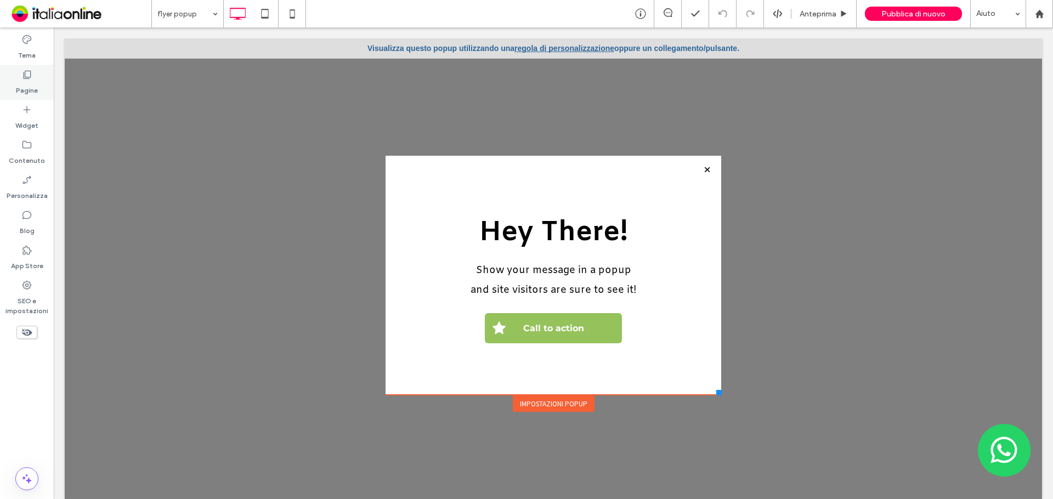
drag, startPoint x: 41, startPoint y: 74, endPoint x: 52, endPoint y: 79, distance: 11.5
click at [41, 74] on div "Pagine" at bounding box center [27, 82] width 54 height 35
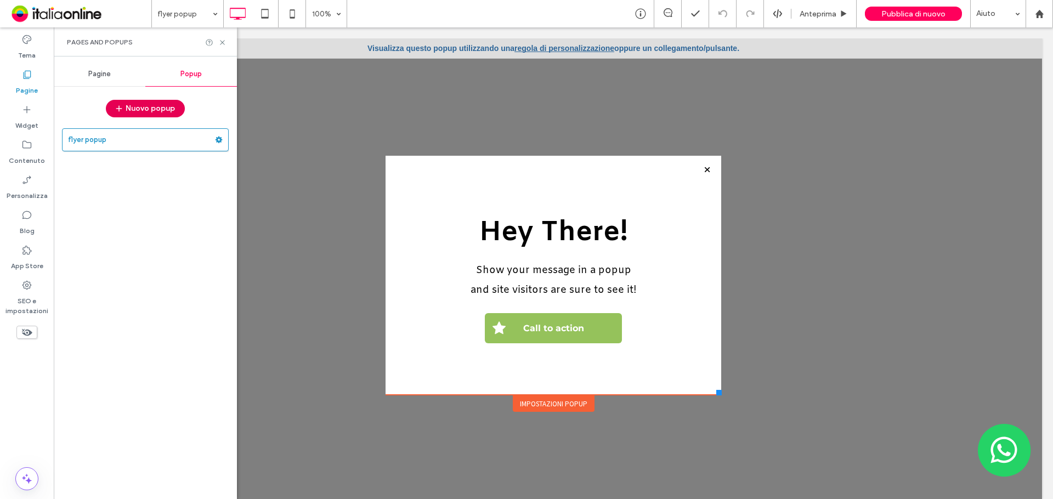
click at [171, 105] on button "Nuovo popup" at bounding box center [145, 109] width 79 height 18
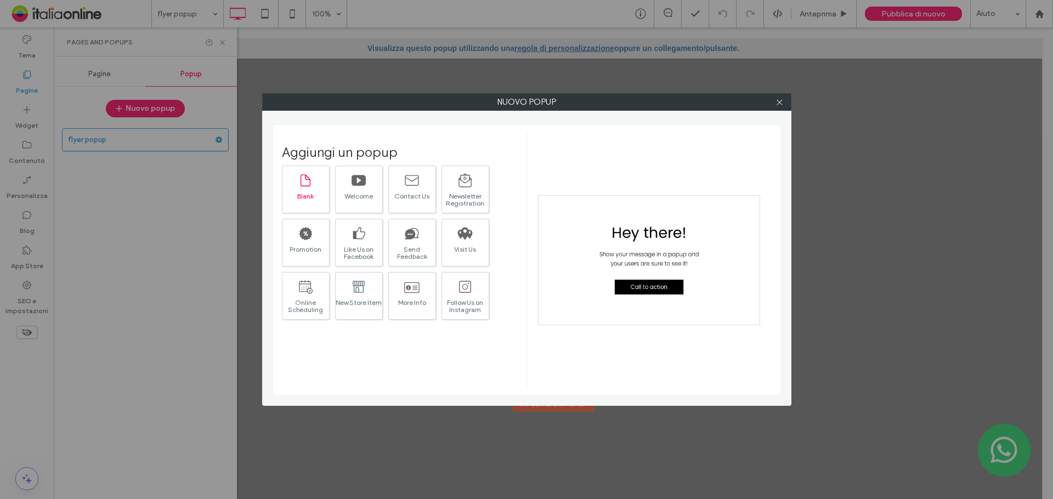
click at [301, 199] on div "Blank" at bounding box center [305, 196] width 47 height 7
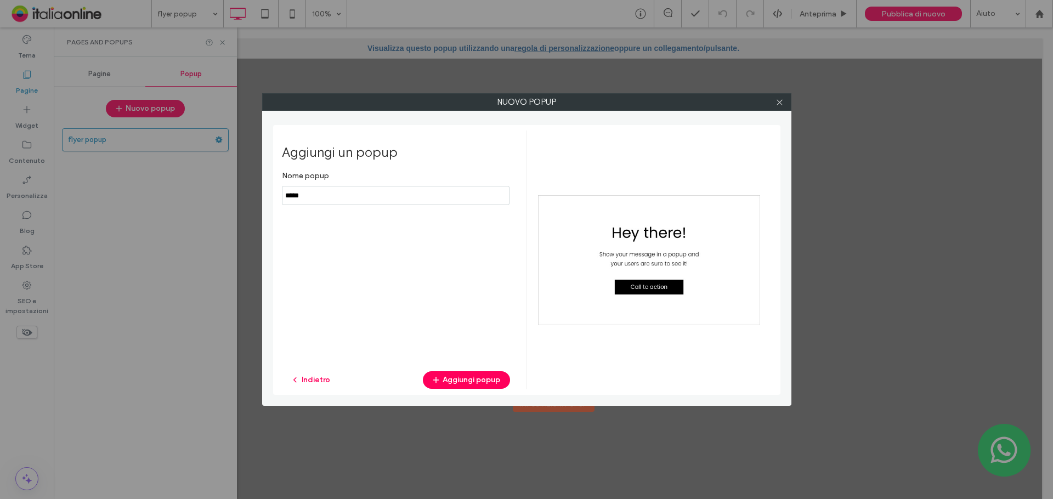
drag, startPoint x: 296, startPoint y: 198, endPoint x: 237, endPoint y: 191, distance: 59.6
click at [234, 198] on div "Nuovo popup Aggiungi un popup Nome popup Indietro Aggiungi popup" at bounding box center [526, 249] width 1053 height 499
type input "*****"
click at [311, 371] on button "Indietro" at bounding box center [311, 380] width 58 height 18
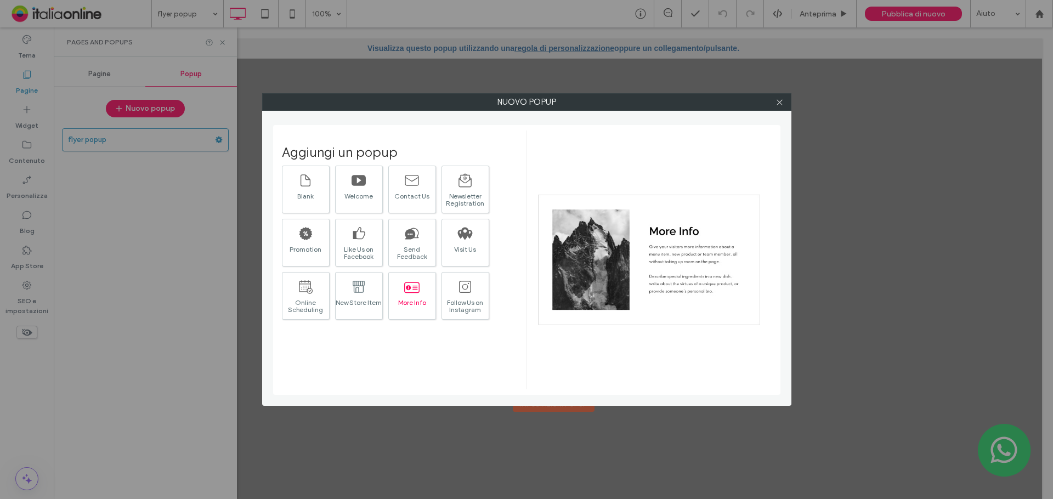
click at [418, 289] on icon at bounding box center [411, 286] width 15 height 15
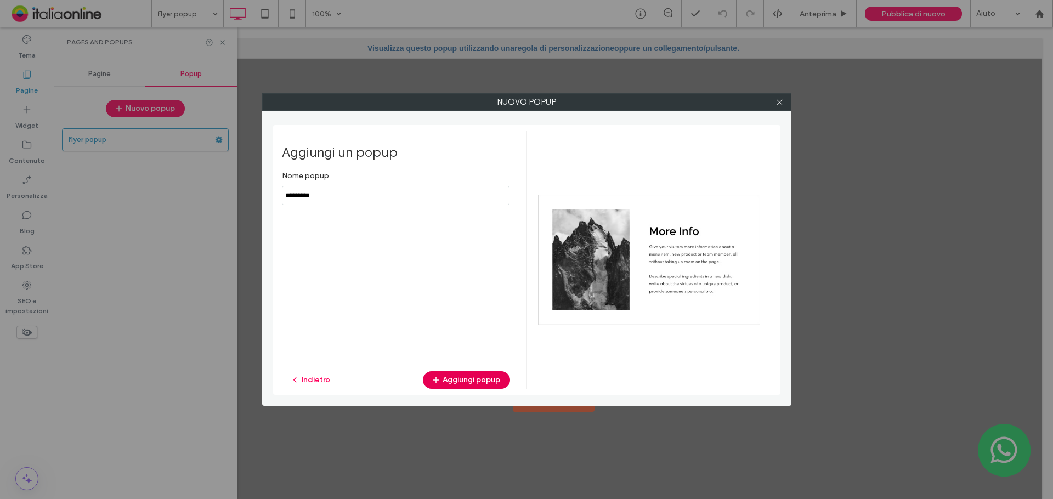
click at [471, 377] on button "Aggiungi popup" at bounding box center [466, 380] width 87 height 18
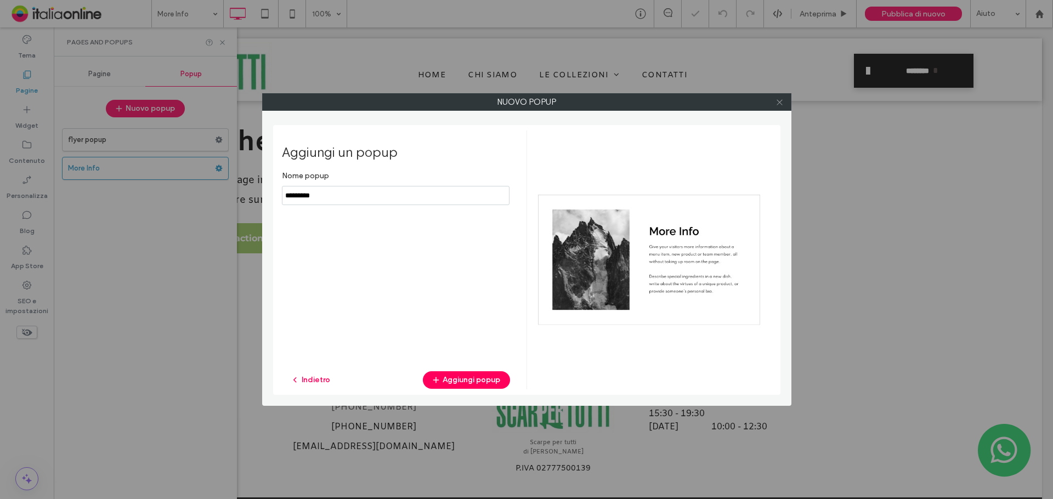
click at [782, 104] on icon at bounding box center [780, 102] width 8 height 8
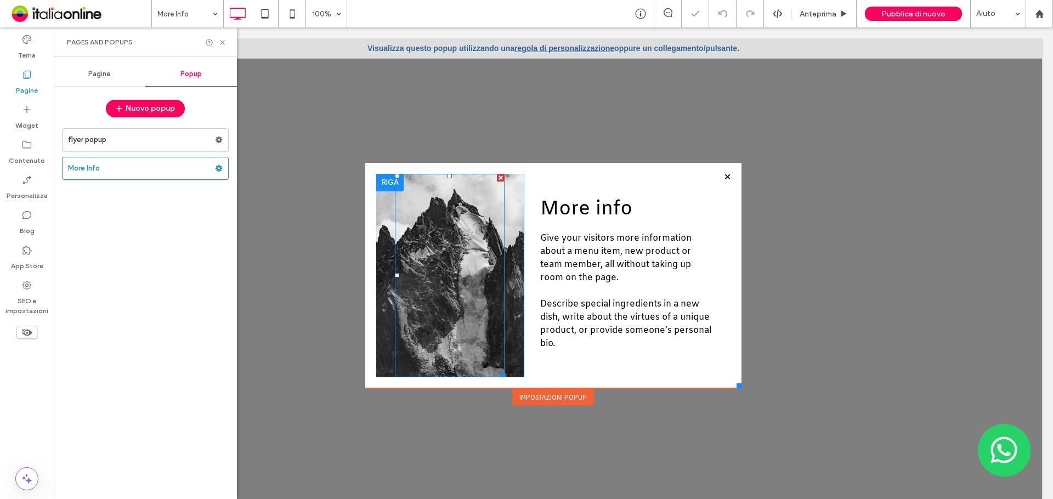
click at [418, 276] on div at bounding box center [450, 276] width 110 height 204
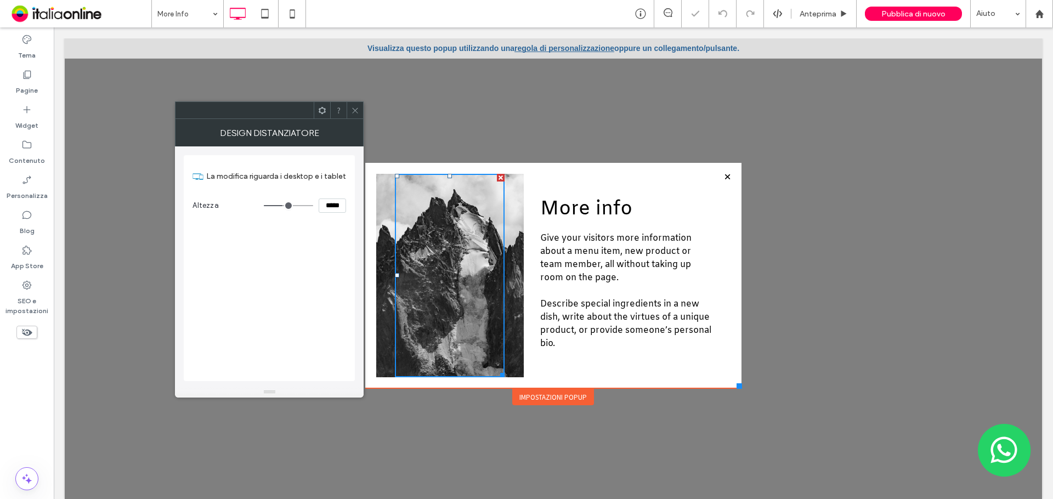
click at [496, 289] on div "Click To Paste" at bounding box center [450, 276] width 148 height 204
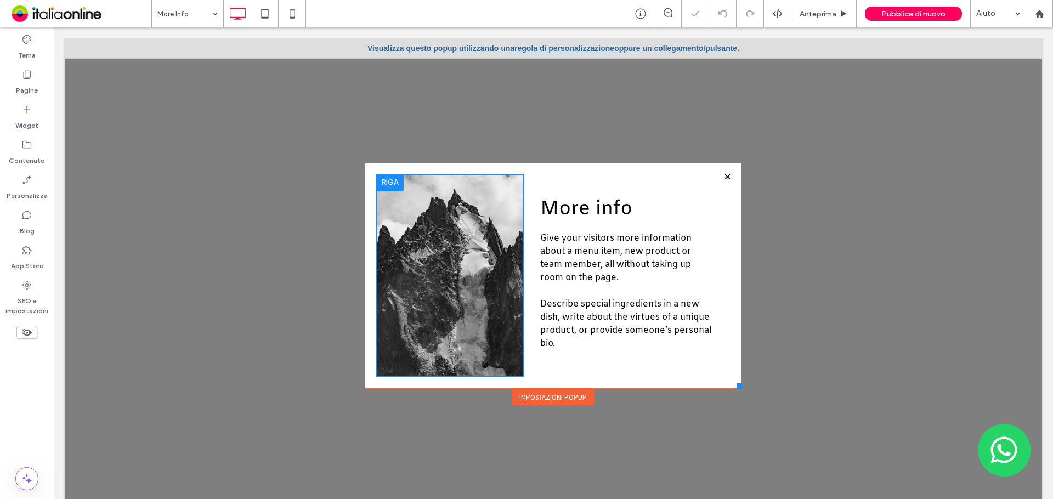
click at [505, 290] on div "Click To Paste" at bounding box center [450, 276] width 148 height 204
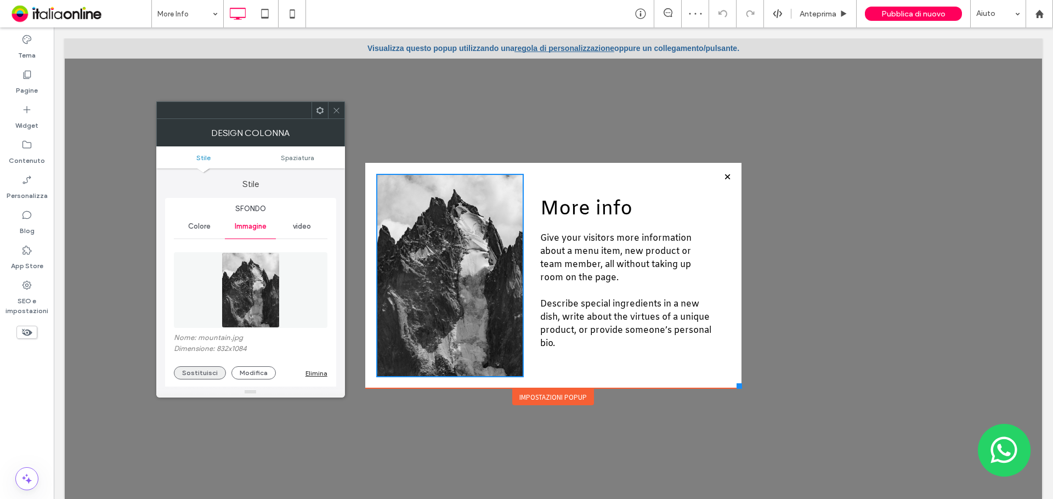
drag, startPoint x: 193, startPoint y: 371, endPoint x: 201, endPoint y: 370, distance: 7.8
click at [194, 371] on button "Sostituisci" at bounding box center [200, 372] width 52 height 13
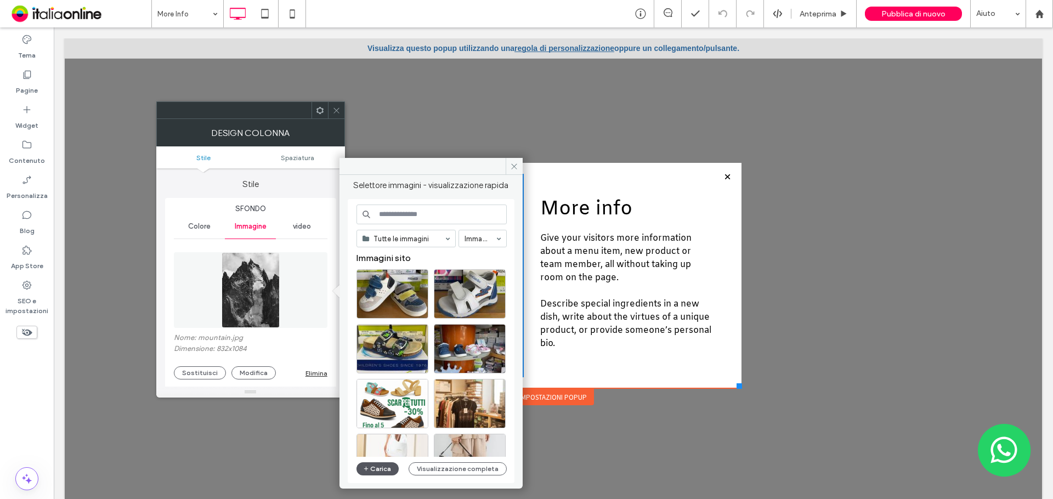
click at [366, 464] on span "button" at bounding box center [367, 469] width 8 height 12
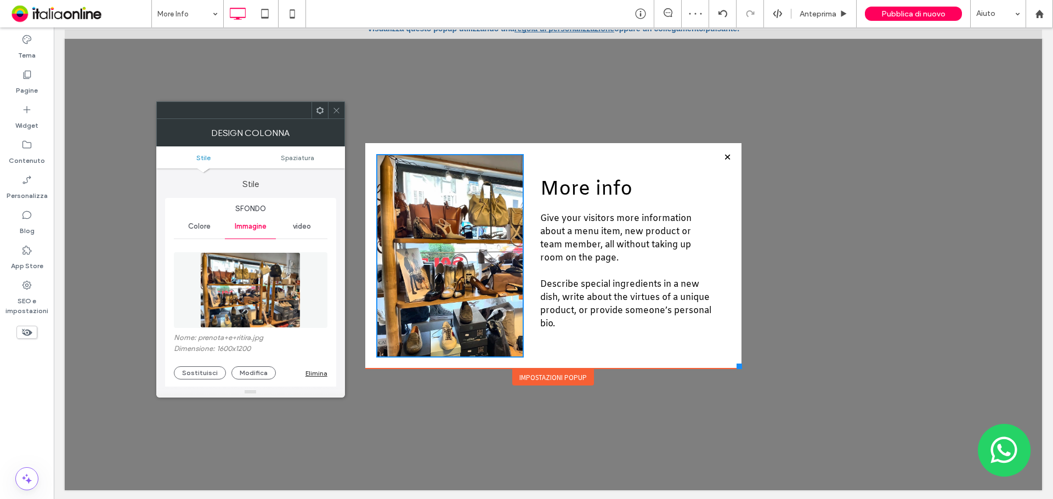
scroll to position [11, 0]
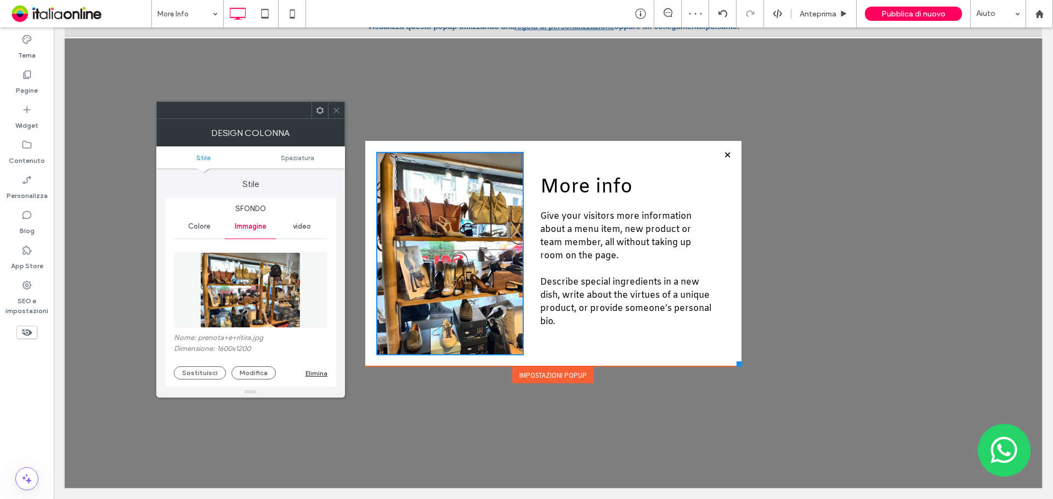
click at [332, 106] on icon at bounding box center [336, 110] width 8 height 8
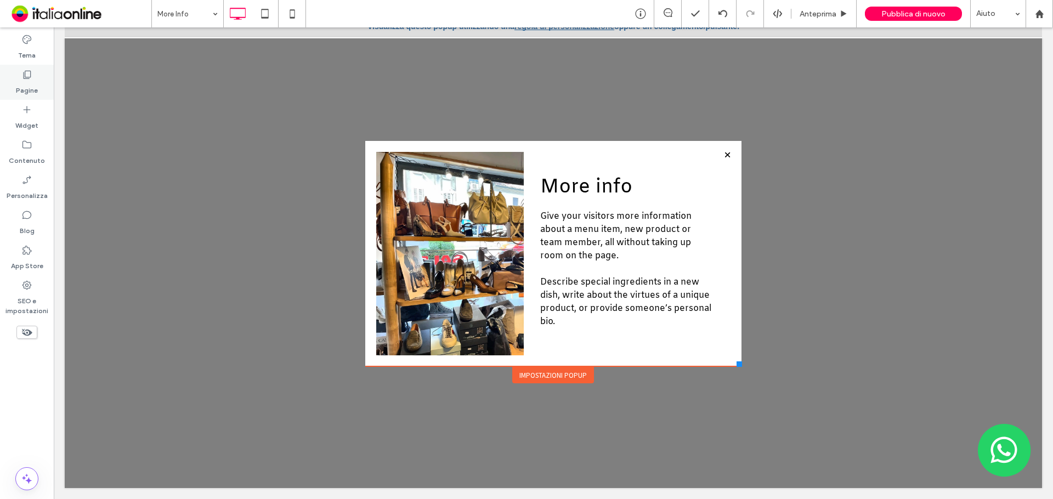
click at [37, 78] on div "Pagine" at bounding box center [27, 82] width 54 height 35
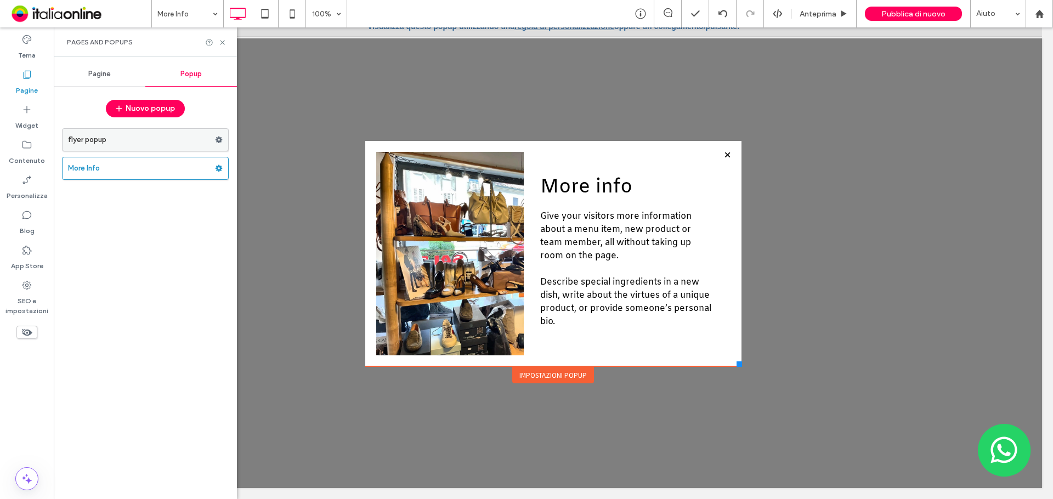
click at [221, 140] on use at bounding box center [219, 140] width 7 height 7
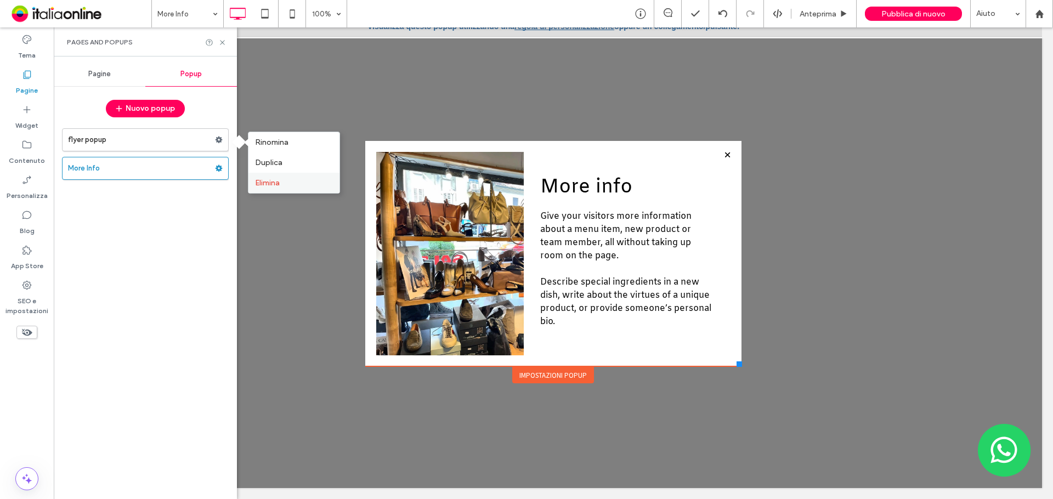
click at [267, 179] on span "Elimina" at bounding box center [267, 182] width 25 height 9
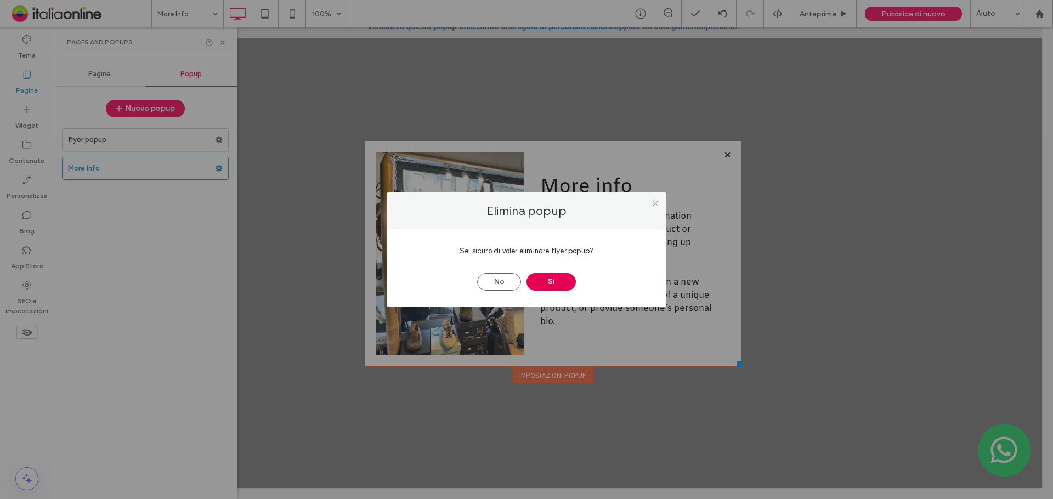
click at [557, 280] on button "Sì" at bounding box center [551, 282] width 49 height 18
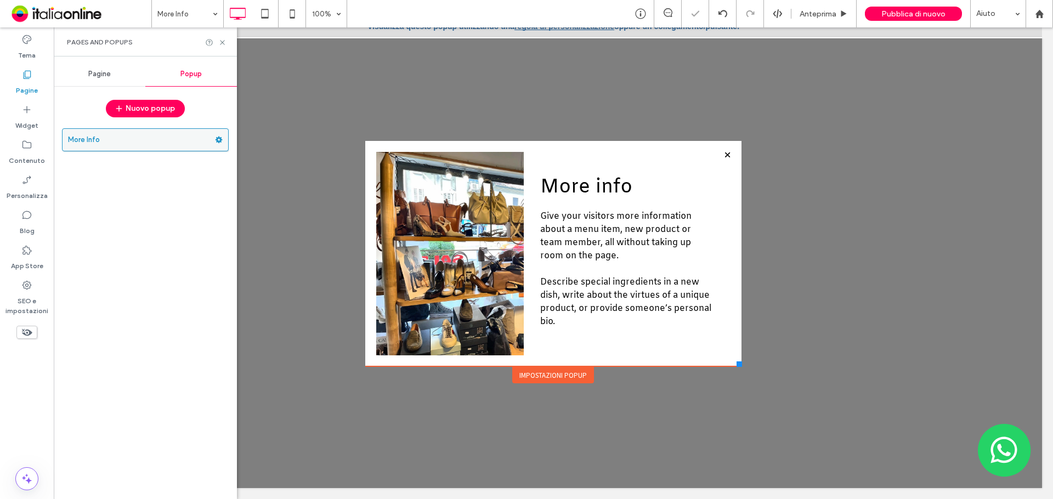
click at [219, 143] on use at bounding box center [219, 140] width 7 height 7
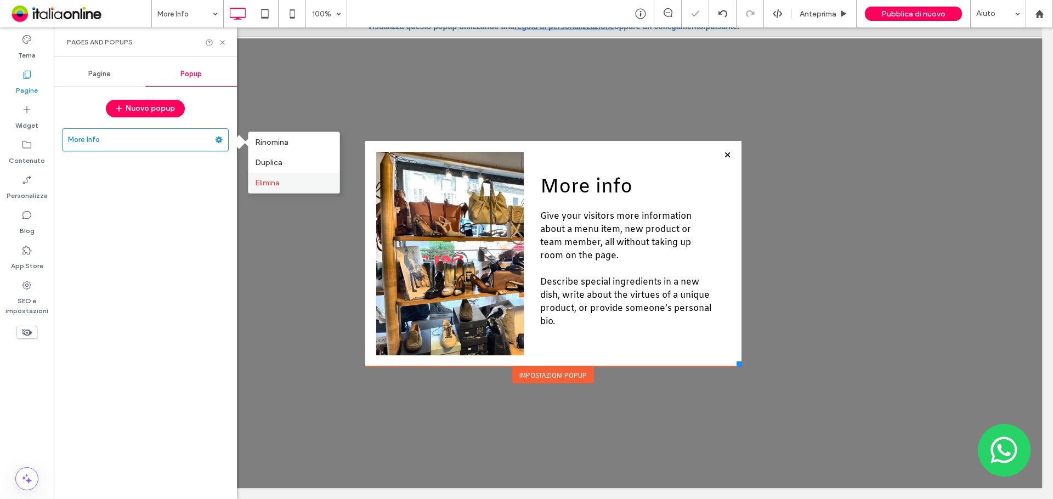
click at [264, 185] on span "Elimina" at bounding box center [267, 182] width 25 height 9
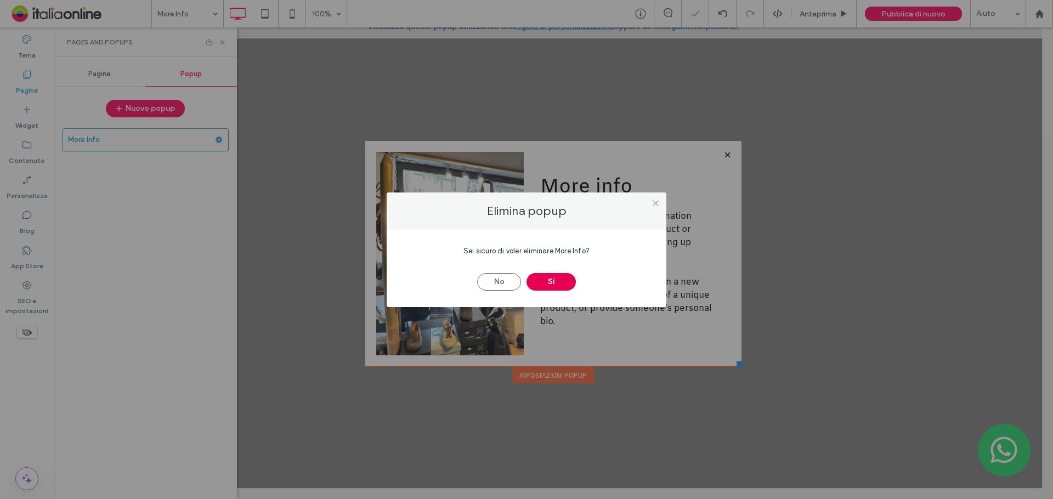
drag, startPoint x: 559, startPoint y: 279, endPoint x: 547, endPoint y: 278, distance: 12.1
click at [559, 279] on button "Sì" at bounding box center [551, 282] width 49 height 18
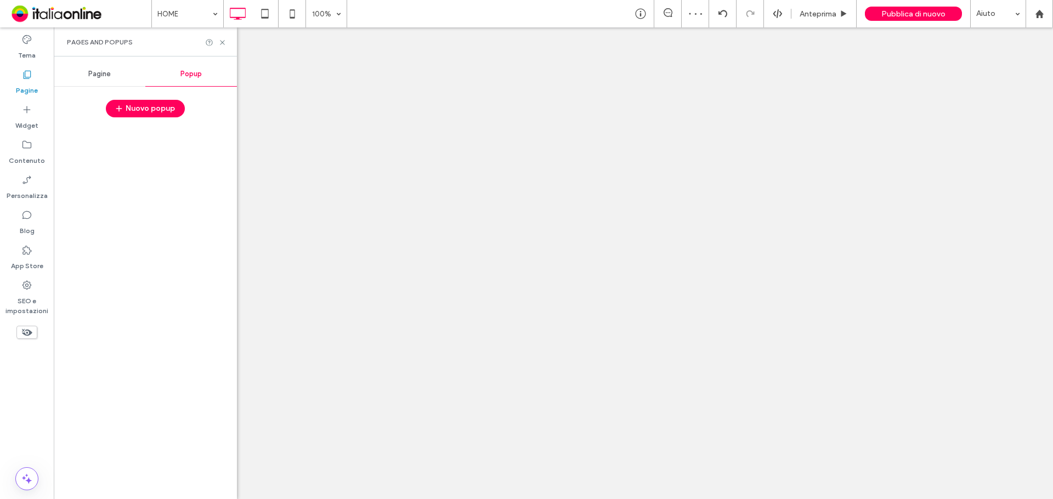
scroll to position [0, 0]
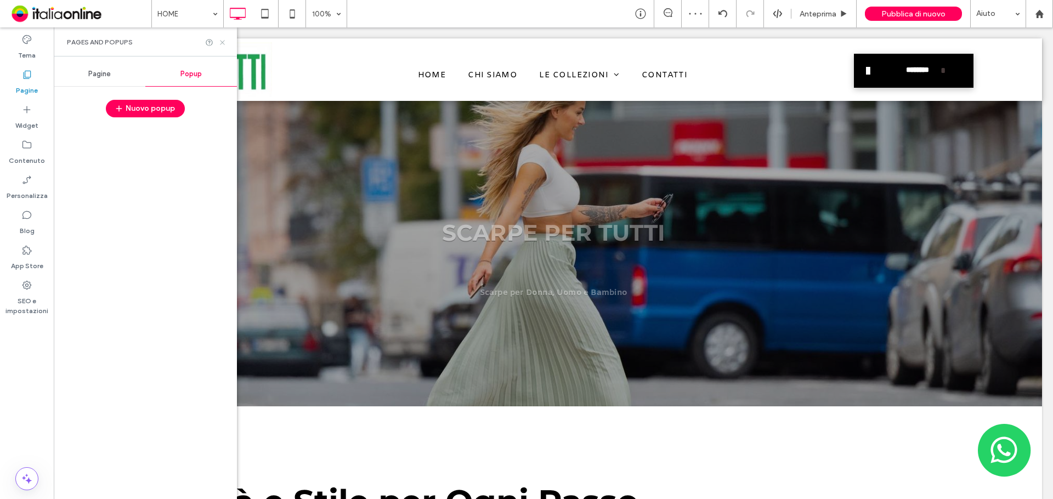
click at [223, 43] on icon at bounding box center [222, 42] width 8 height 8
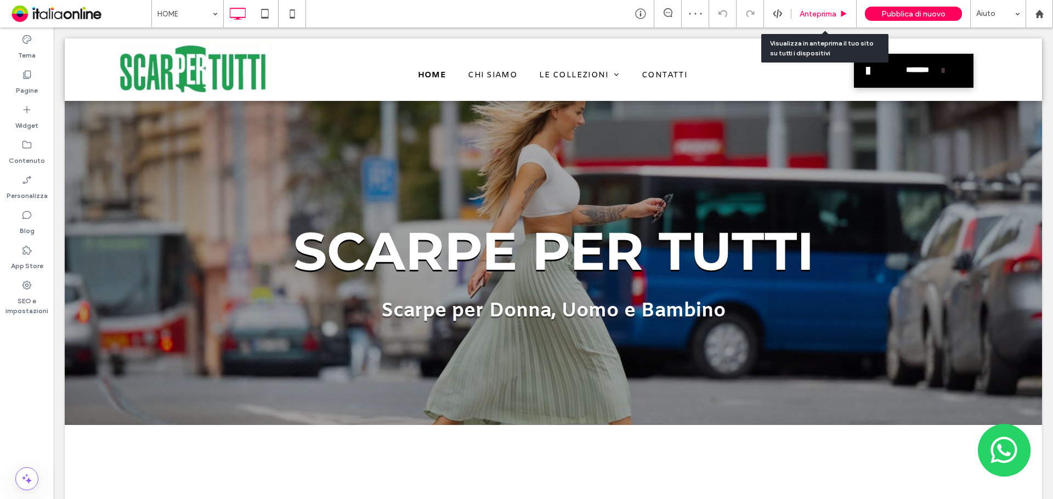
click at [816, 15] on span "Anteprima" at bounding box center [818, 13] width 37 height 9
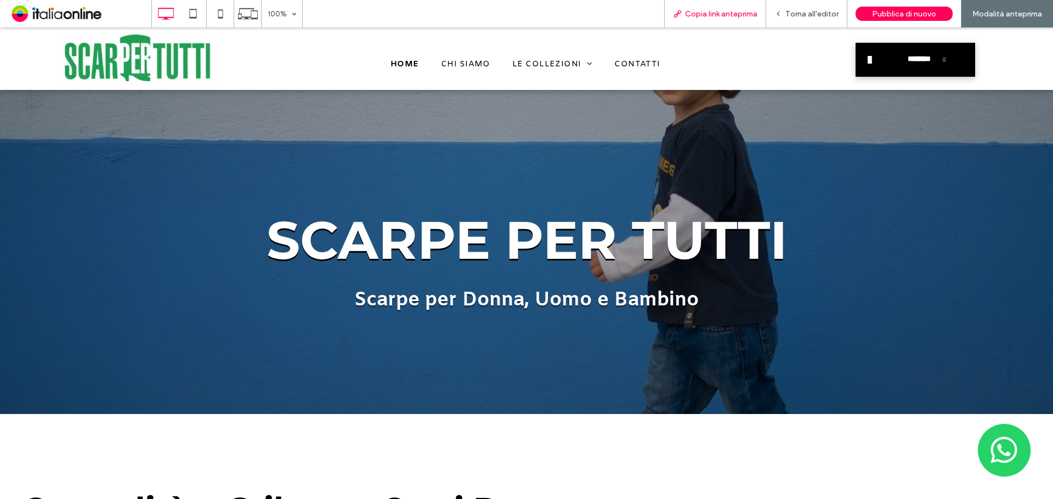
click at [740, 11] on span "Copia link anteprima" at bounding box center [721, 13] width 72 height 9
click at [807, 12] on span "Torna all'editor" at bounding box center [811, 13] width 53 height 9
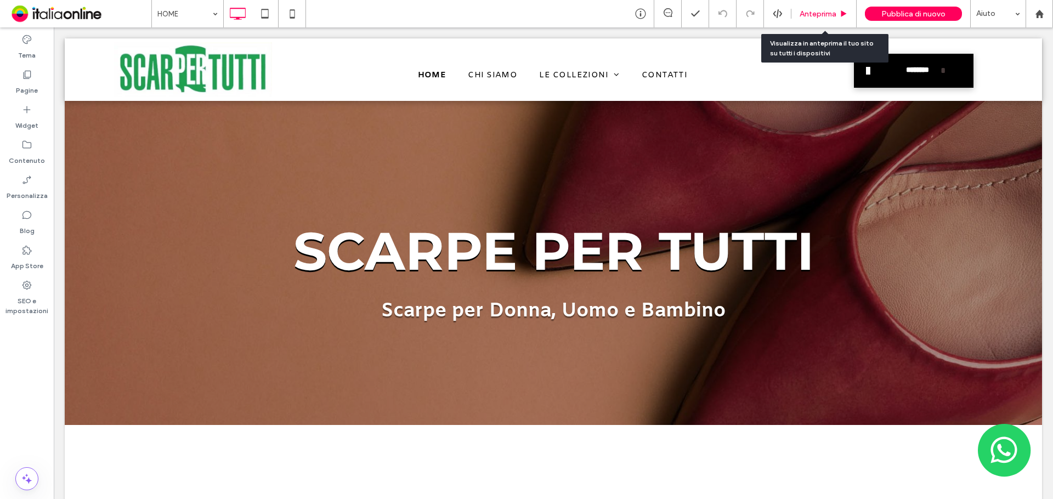
click at [812, 12] on span "Anteprima" at bounding box center [818, 13] width 37 height 9
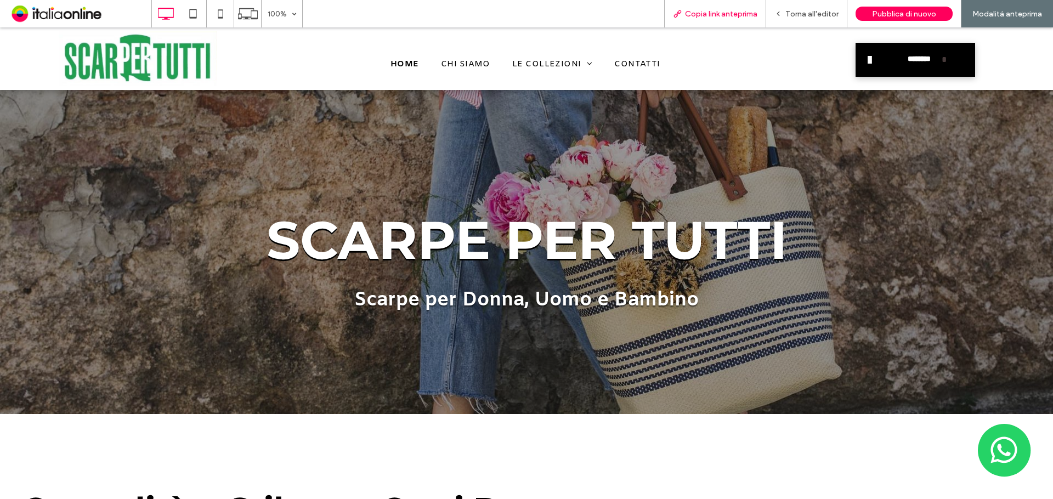
click at [719, 18] on span "Copia link anteprima" at bounding box center [721, 13] width 72 height 9
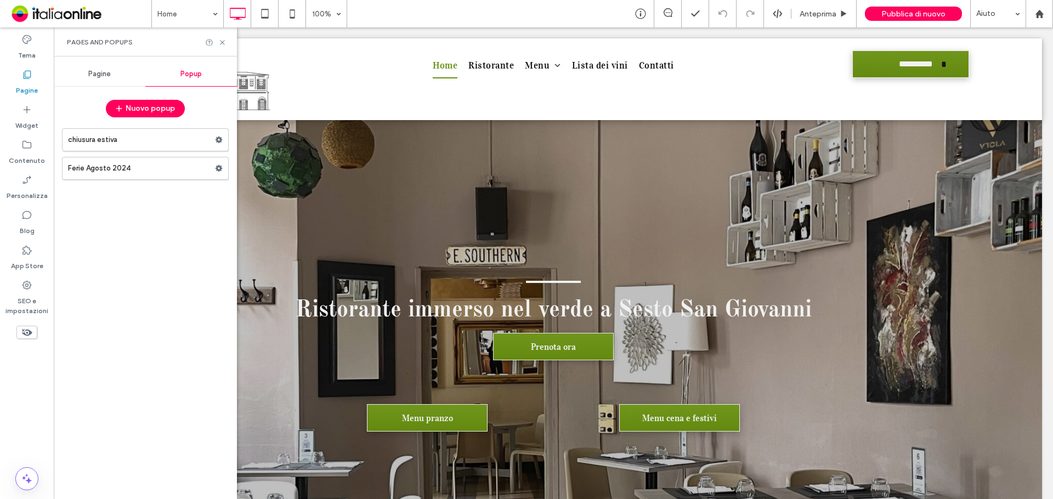
click at [149, 145] on label "chiusura estiva" at bounding box center [141, 140] width 147 height 22
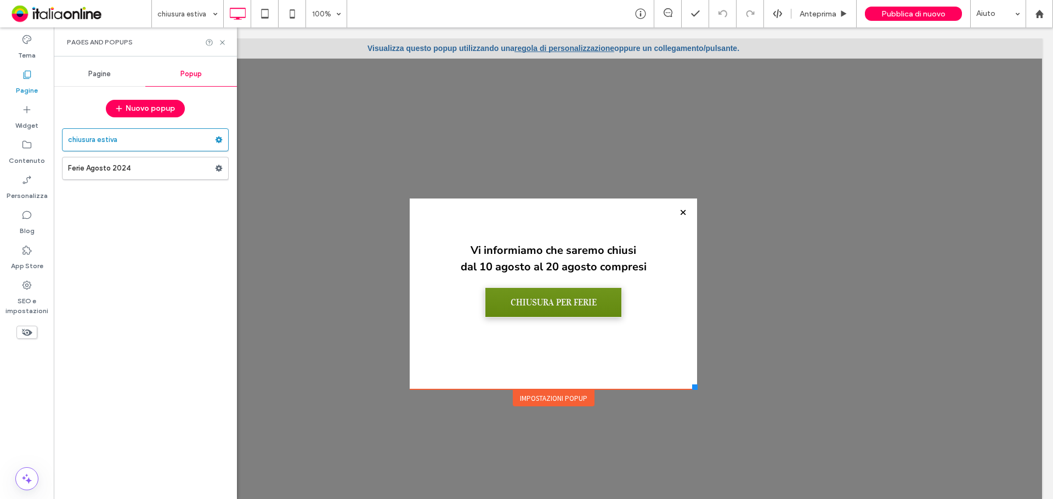
click at [570, 48] on link "regola di personalizzazione" at bounding box center [565, 48] width 100 height 9
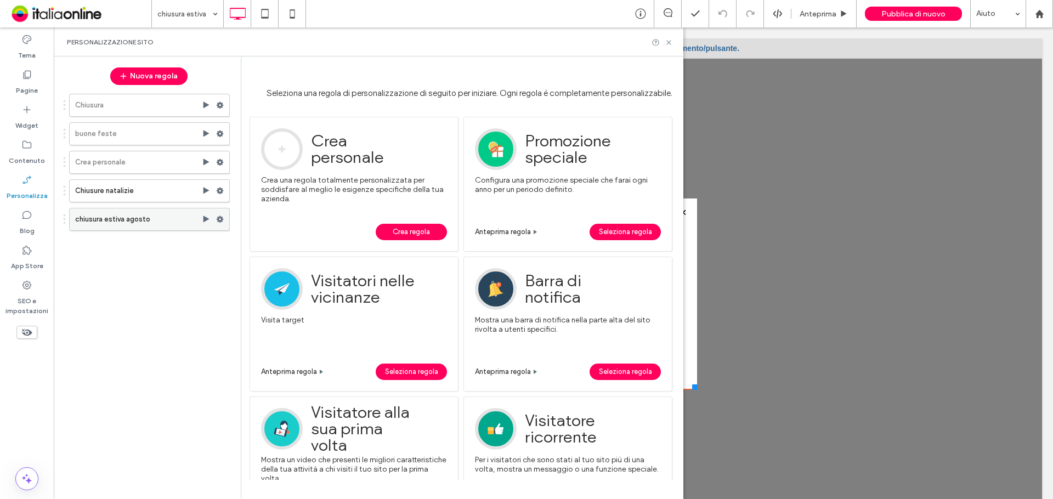
click at [181, 223] on label "chiusura estiva agosto" at bounding box center [138, 219] width 127 height 22
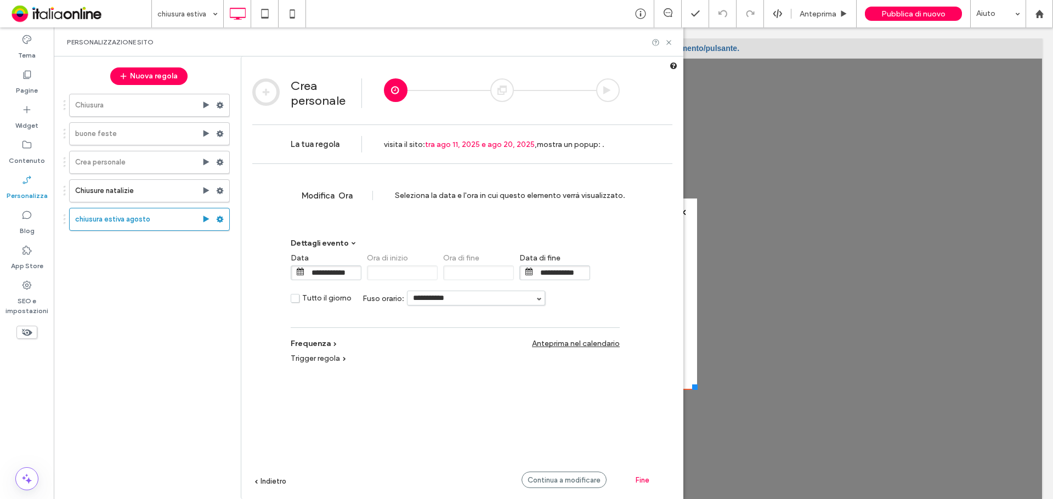
click at [638, 476] on span "Fine" at bounding box center [643, 480] width 14 height 8
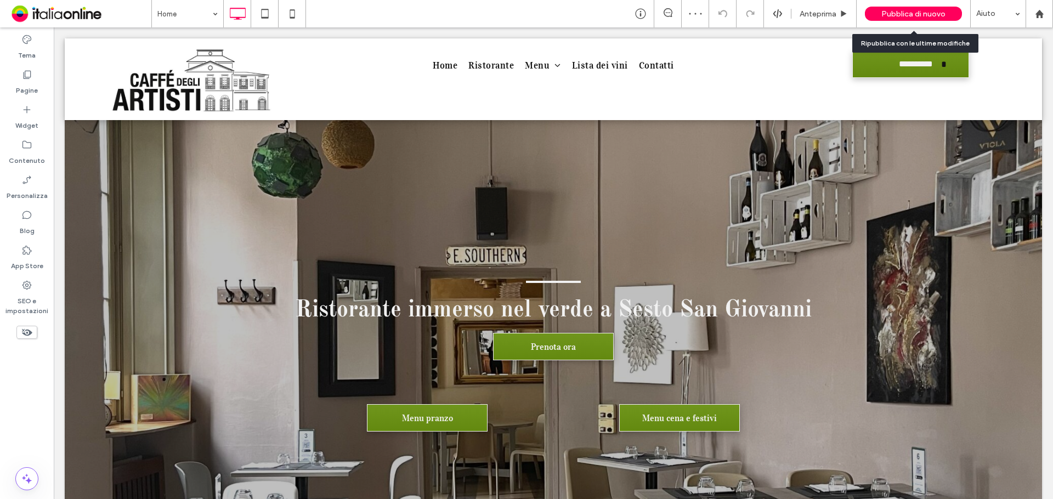
click at [925, 9] on span "Pubblica di nuovo" at bounding box center [913, 13] width 64 height 9
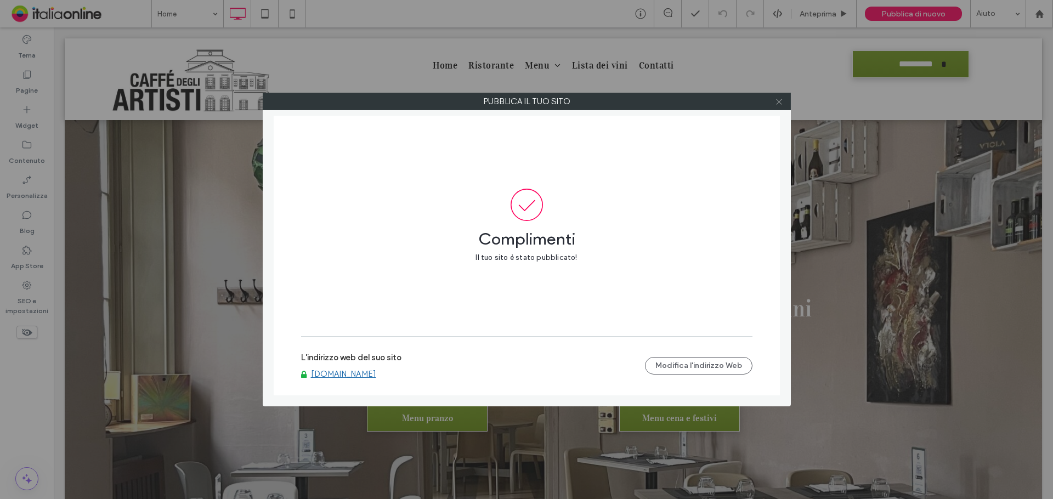
click at [785, 102] on div at bounding box center [779, 101] width 16 height 16
click at [781, 101] on icon at bounding box center [779, 102] width 8 height 8
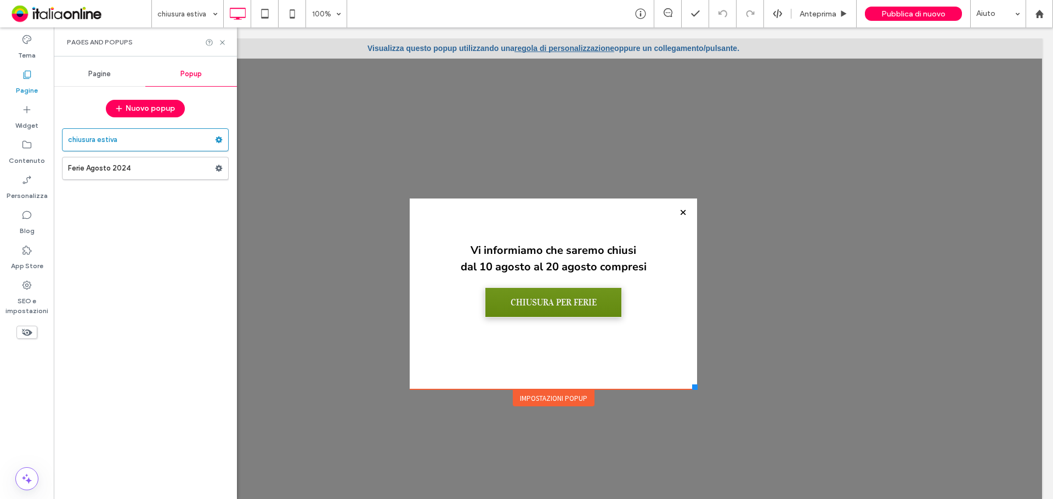
click at [535, 53] on div "Visualizza questo popup utilizzando una regola di personalizzazione oppure un c…" at bounding box center [553, 48] width 977 height 20
click at [535, 48] on link "regola di personalizzazione" at bounding box center [565, 48] width 100 height 9
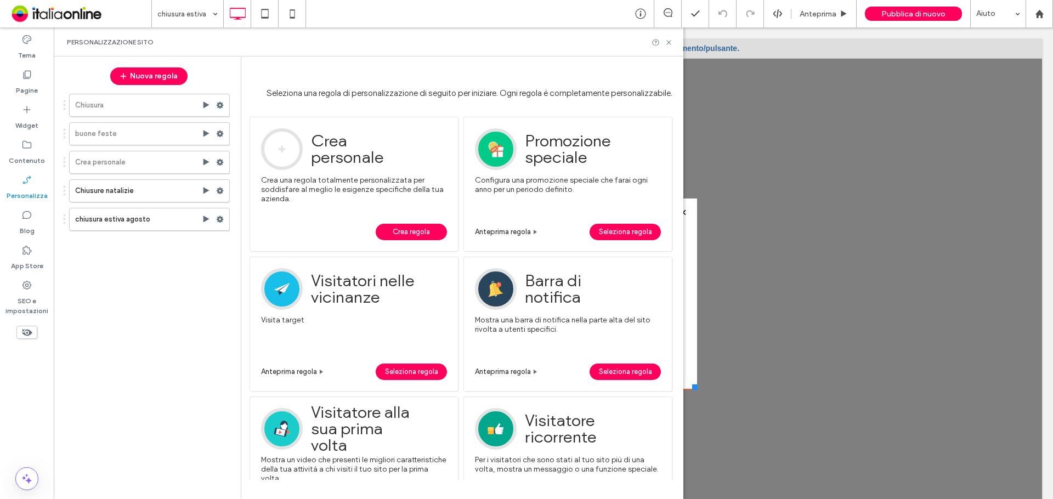
drag, startPoint x: 399, startPoint y: 229, endPoint x: 399, endPoint y: 238, distance: 8.2
click at [399, 229] on span "Crea regola" at bounding box center [411, 232] width 37 height 16
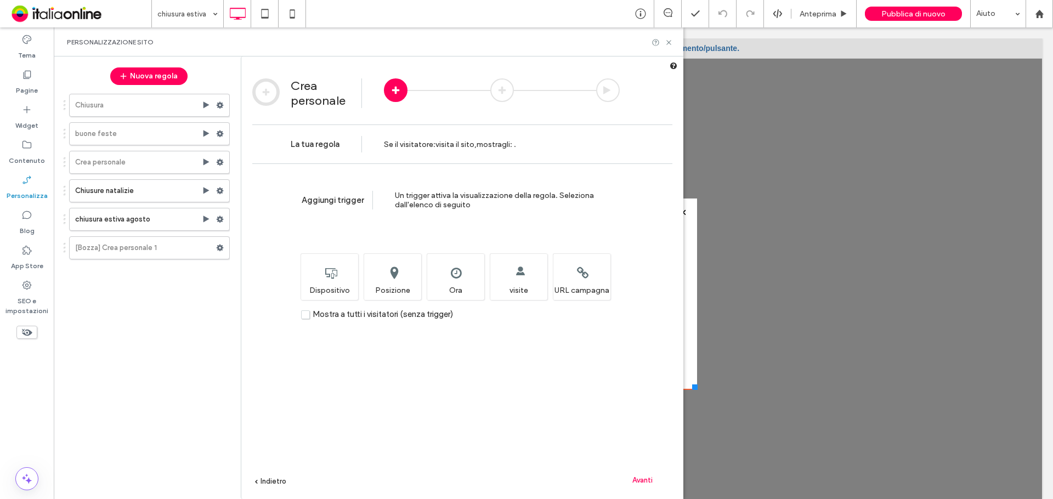
click at [399, 315] on span "Mostra a tutti i visitatori (senza trigger)" at bounding box center [383, 314] width 140 height 10
click at [637, 478] on span "Avanti" at bounding box center [642, 480] width 20 height 8
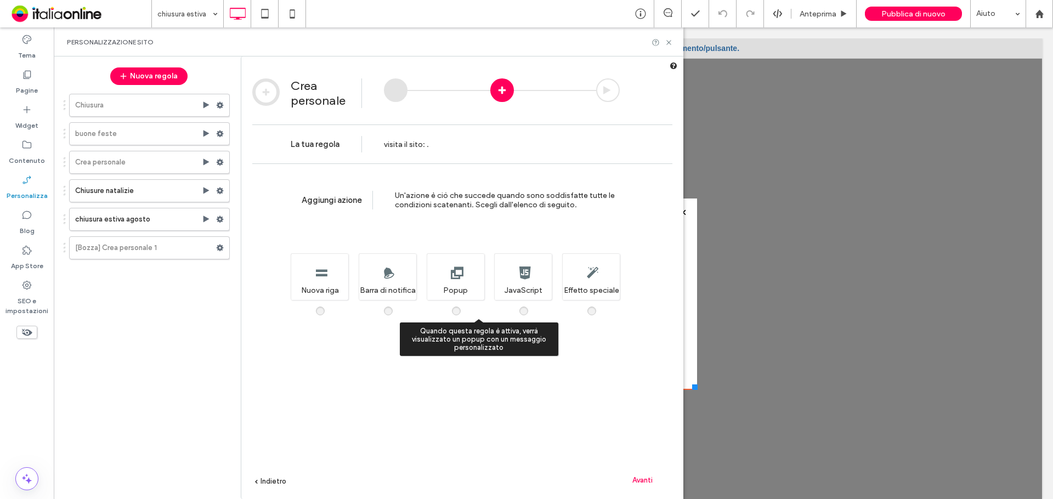
click at [462, 287] on div "Quando questa regola è attiva, verrà visualizzato un popup con un messaggio per…" at bounding box center [456, 276] width 58 height 47
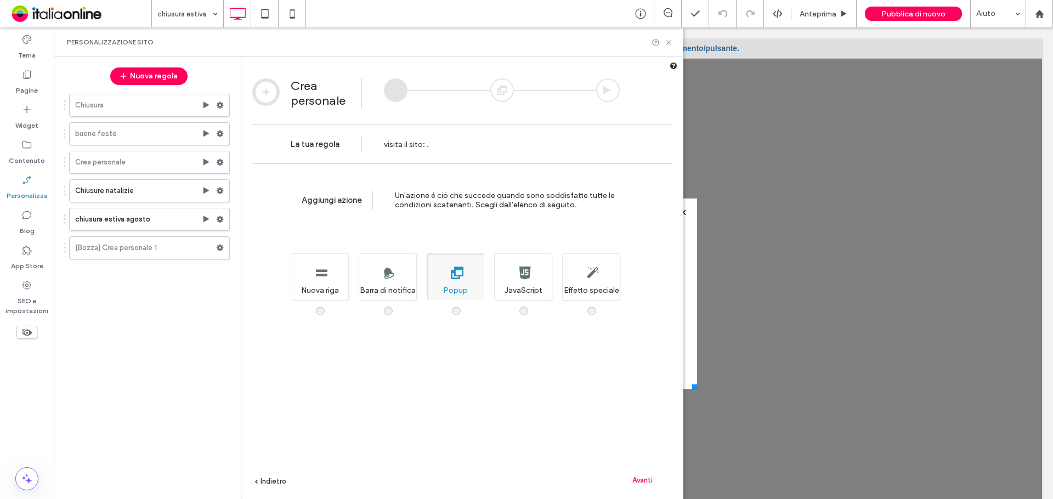
click at [646, 477] on span "Avanti" at bounding box center [642, 480] width 20 height 8
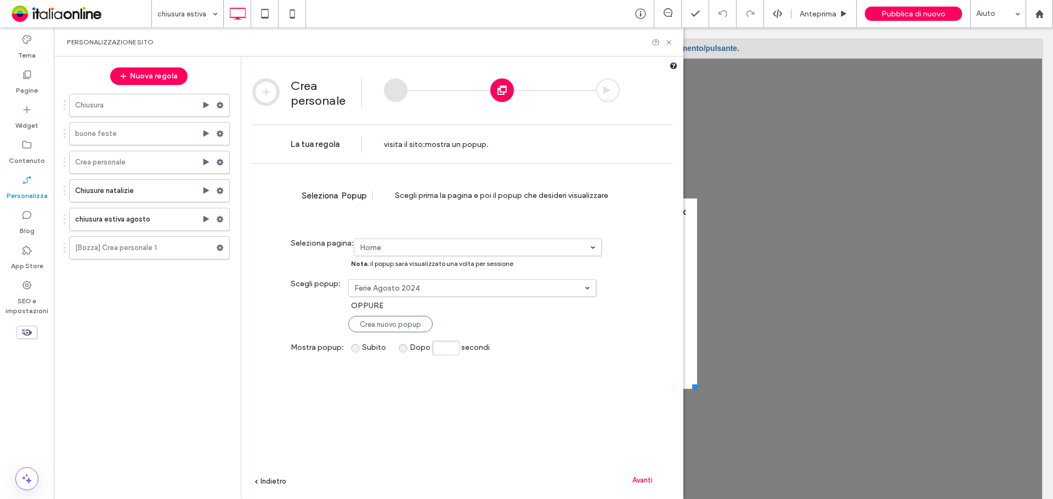
click at [428, 247] on label "Home" at bounding box center [475, 247] width 230 height 9
click at [422, 264] on link "Home" at bounding box center [478, 266] width 247 height 20
click at [480, 252] on label "Ferie Agosto 2024" at bounding box center [475, 247] width 230 height 9
click at [0, 0] on link "chiusura estiva" at bounding box center [0, 0] width 0 height 0
click at [652, 481] on span "Avanti" at bounding box center [642, 480] width 20 height 8
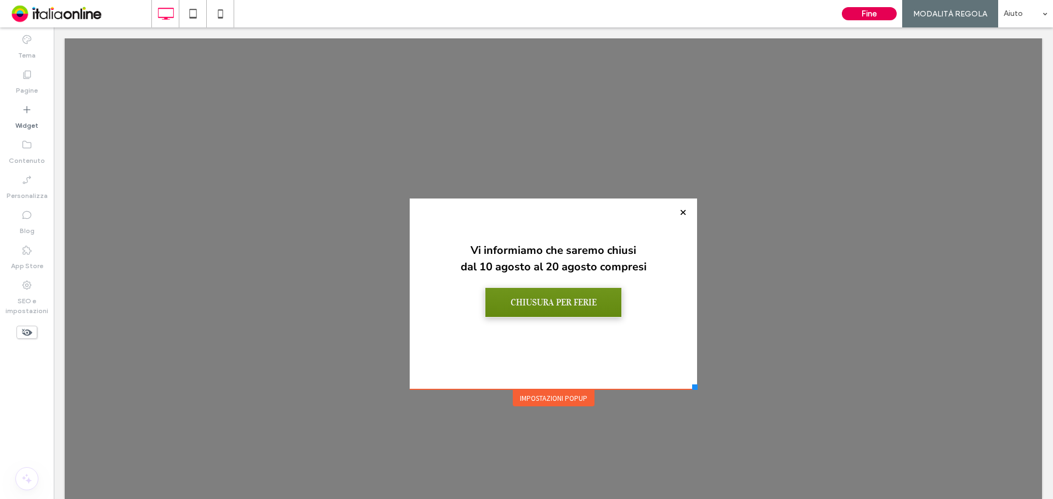
click at [856, 13] on button "Fine" at bounding box center [869, 13] width 55 height 13
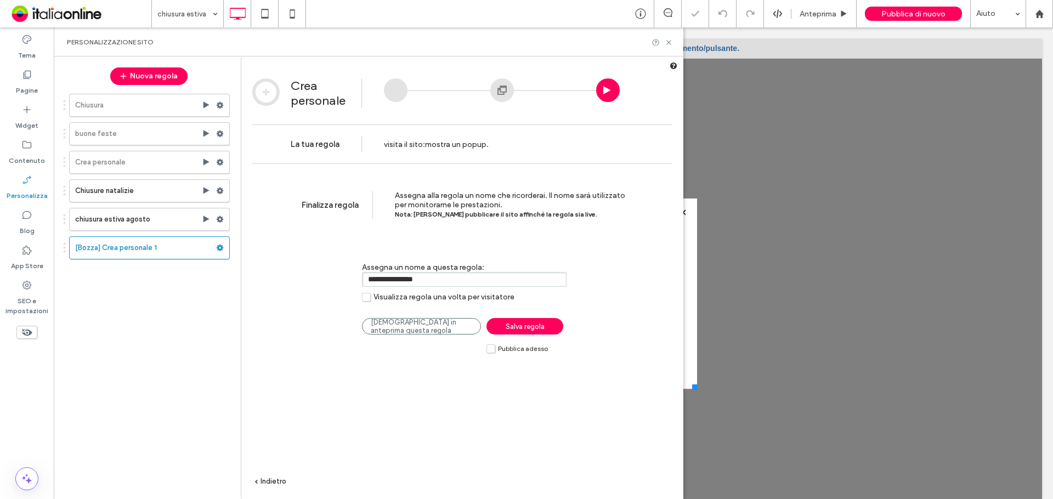
drag, startPoint x: 455, startPoint y: 277, endPoint x: 317, endPoint y: 273, distance: 137.8
click at [317, 273] on div "**********" at bounding box center [455, 276] width 329 height 61
type input "**********"
click at [489, 347] on label "Pubblica adesso" at bounding box center [517, 348] width 61 height 9
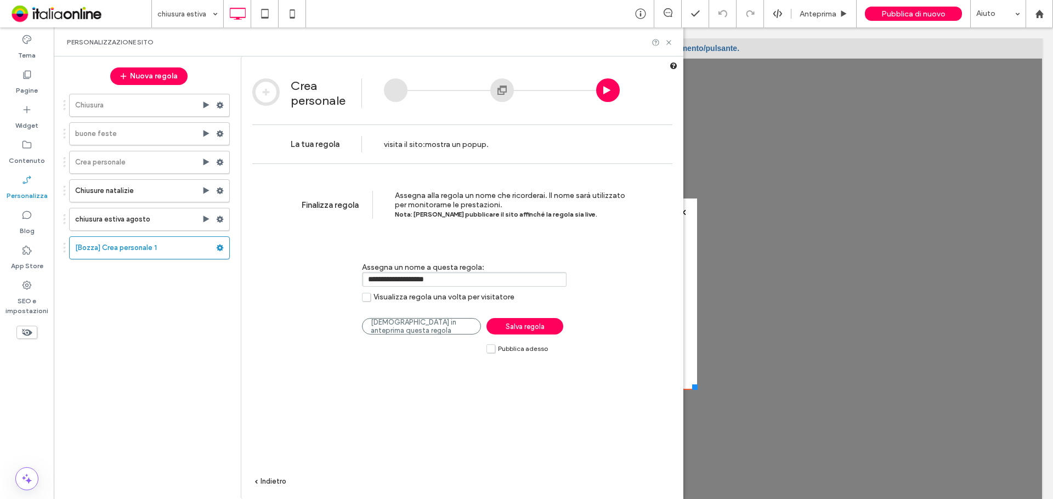
click at [495, 349] on label "Pubblica adesso" at bounding box center [517, 348] width 61 height 9
click at [528, 337] on div "Salva regola Pubblica adesso" at bounding box center [525, 335] width 77 height 35
click at [530, 329] on span "Salva regola" at bounding box center [525, 327] width 39 height 8
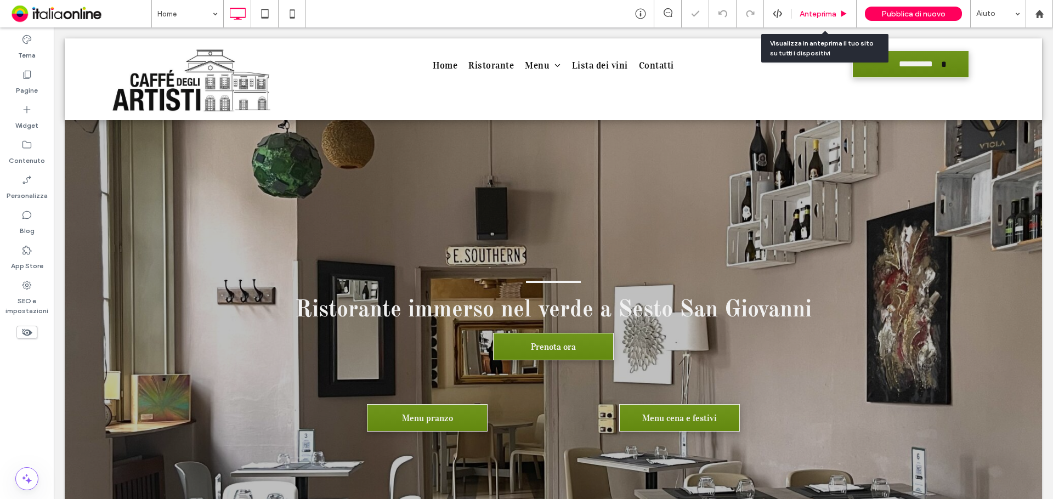
click at [817, 11] on span "Anteprima" at bounding box center [818, 13] width 37 height 9
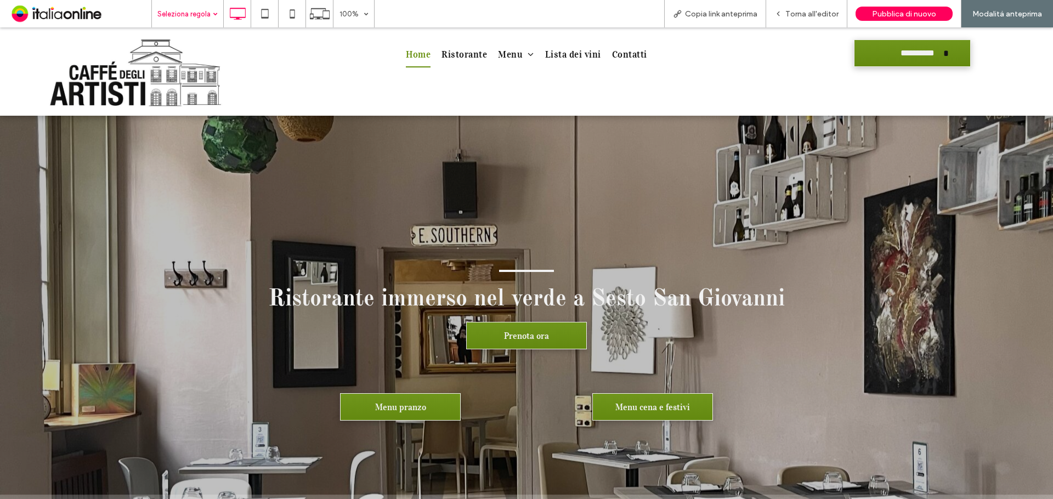
drag, startPoint x: 208, startPoint y: 189, endPoint x: 208, endPoint y: 162, distance: 27.4
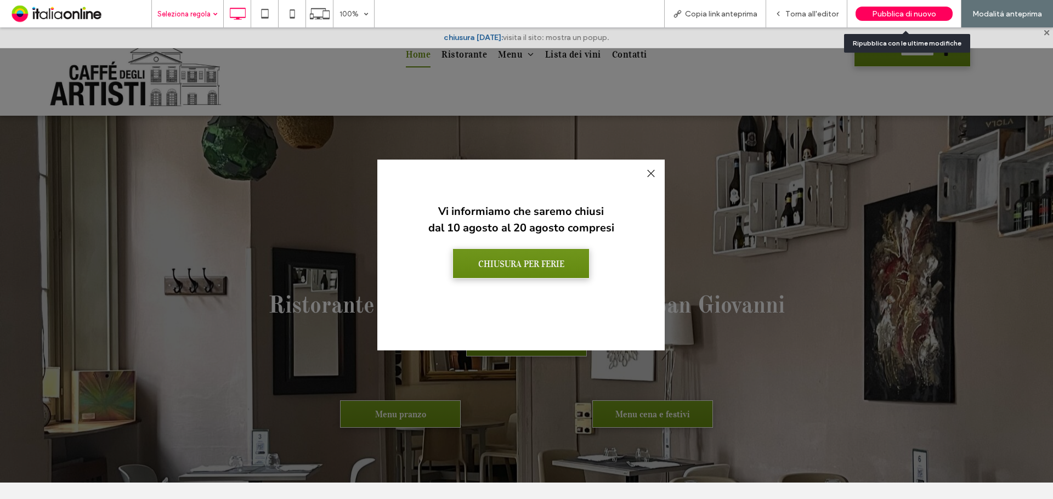
click at [883, 10] on span "Pubblica di nuovo" at bounding box center [904, 13] width 64 height 9
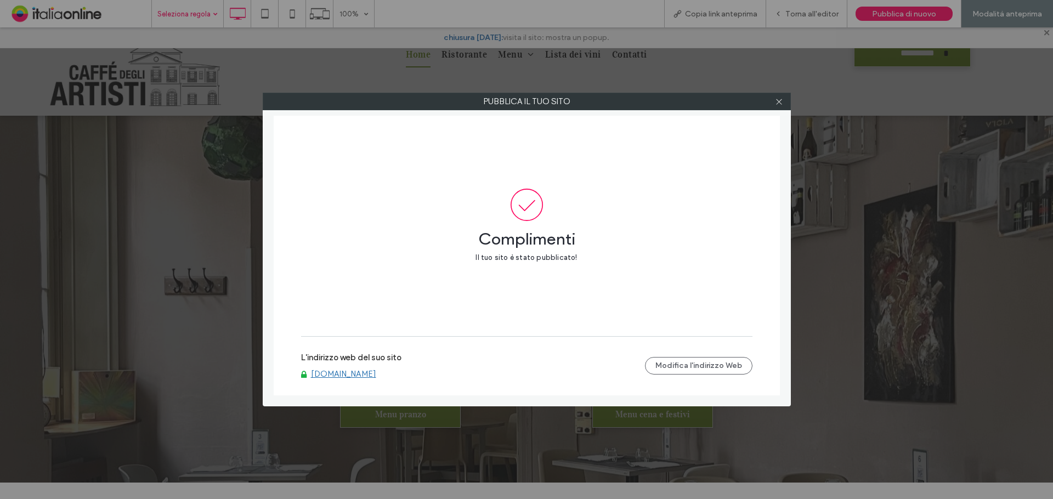
click at [357, 367] on label "L'indirizzo web del suo sito" at bounding box center [351, 361] width 100 height 16
click at [357, 371] on link "www.caffedegliartistisesto.com" at bounding box center [343, 374] width 65 height 10
drag, startPoint x: 781, startPoint y: 98, endPoint x: 727, endPoint y: 80, distance: 56.7
click at [781, 98] on icon at bounding box center [779, 102] width 8 height 8
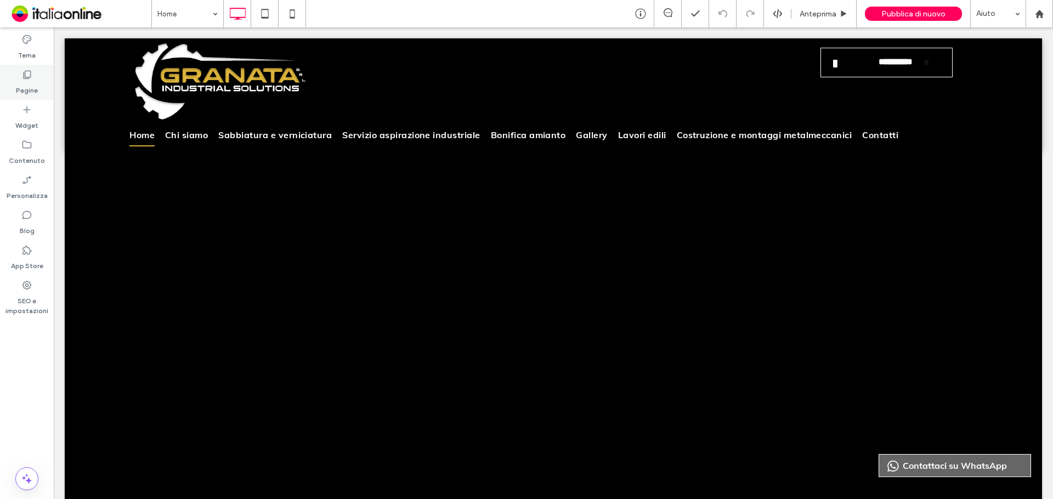
click at [32, 92] on label "Pagine" at bounding box center [27, 87] width 22 height 15
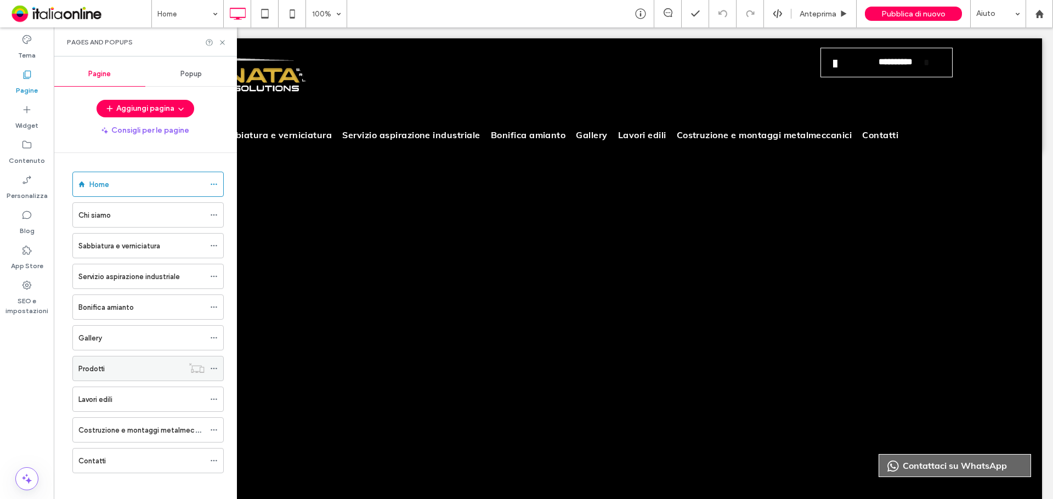
scroll to position [7, 0]
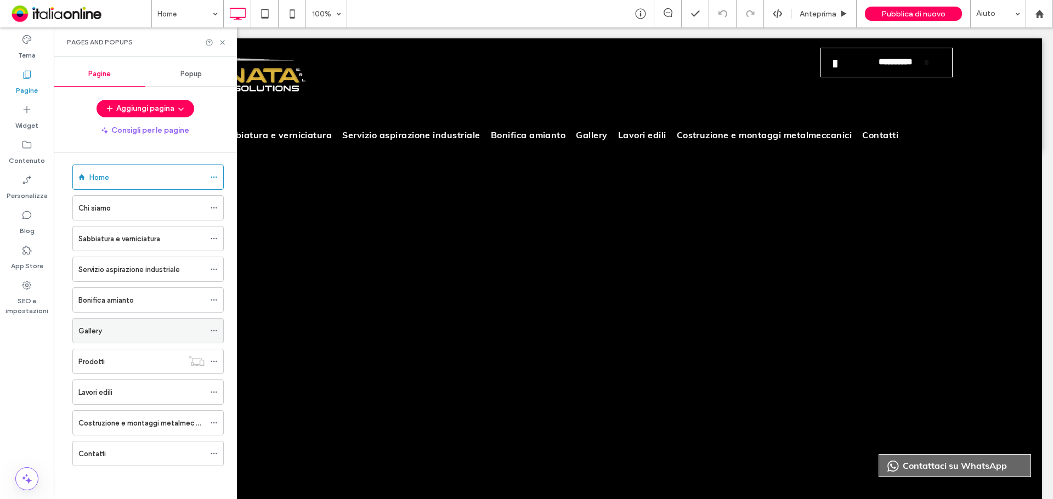
click at [165, 324] on div "Gallery" at bounding box center [141, 331] width 126 height 24
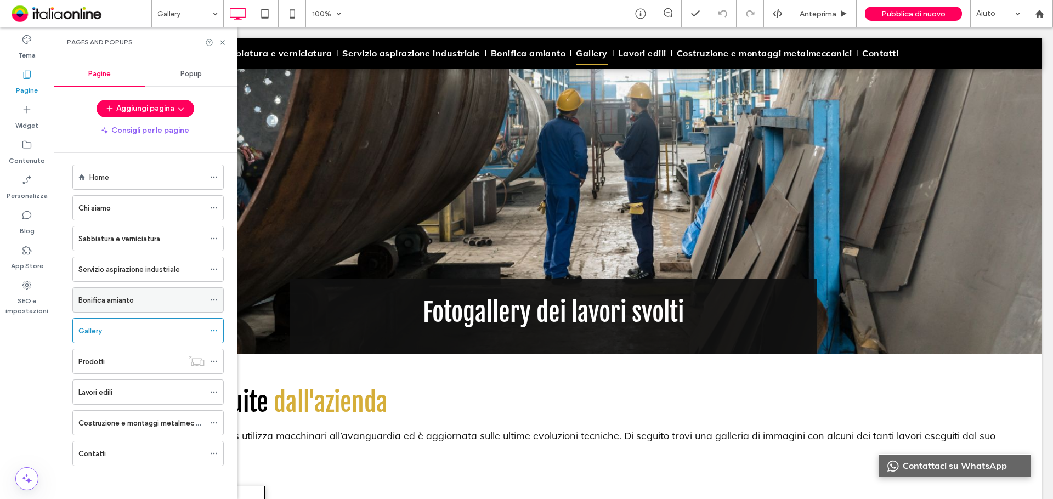
scroll to position [165, 0]
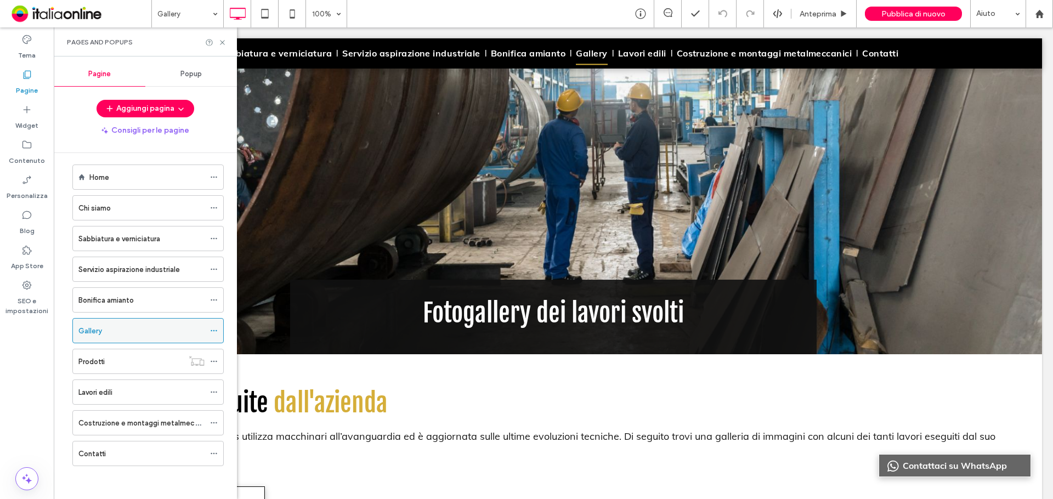
click at [218, 331] on div at bounding box center [216, 331] width 13 height 16
click at [214, 330] on icon at bounding box center [214, 331] width 8 height 8
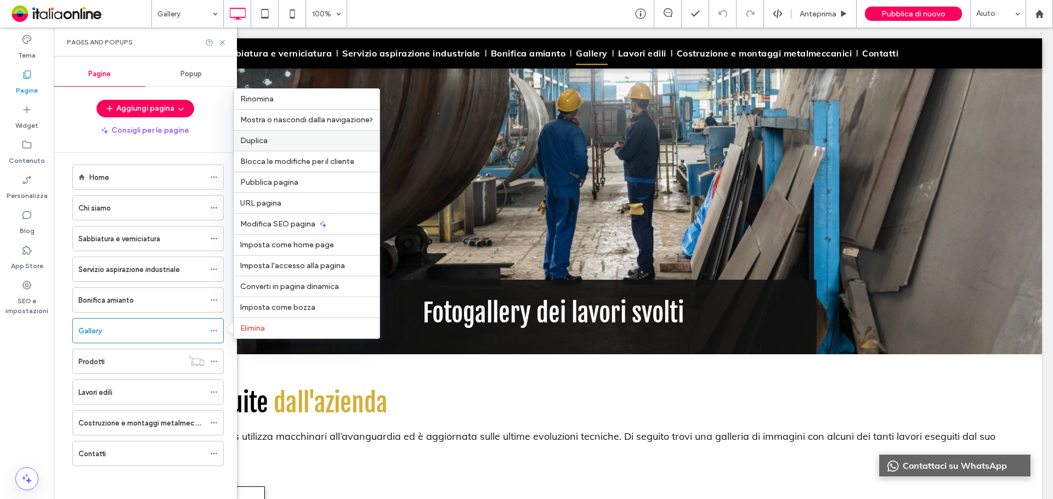
click at [289, 140] on label "Duplica" at bounding box center [306, 140] width 133 height 9
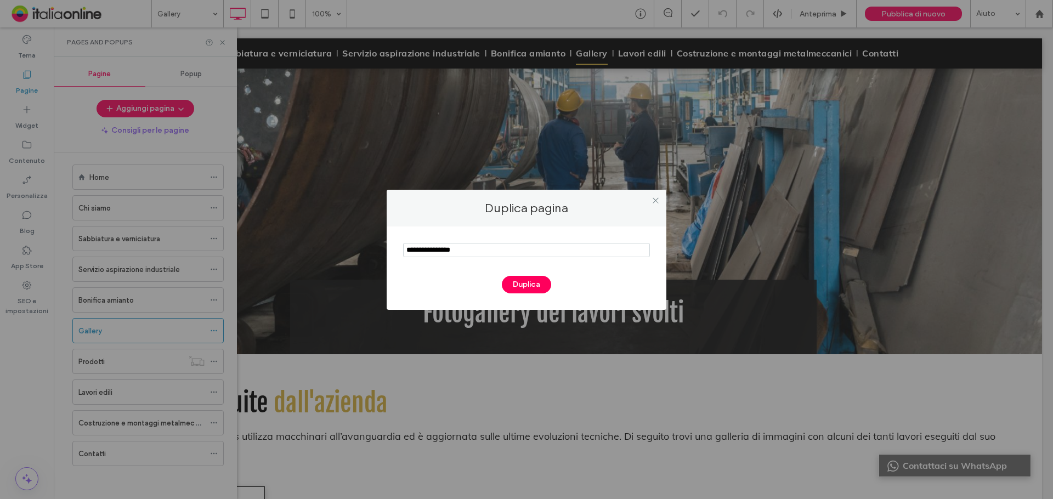
drag, startPoint x: 436, startPoint y: 252, endPoint x: 387, endPoint y: 250, distance: 48.9
click at [390, 251] on div "Duplica" at bounding box center [527, 268] width 280 height 83
type input "**********"
click at [533, 283] on button "Duplica" at bounding box center [526, 285] width 49 height 18
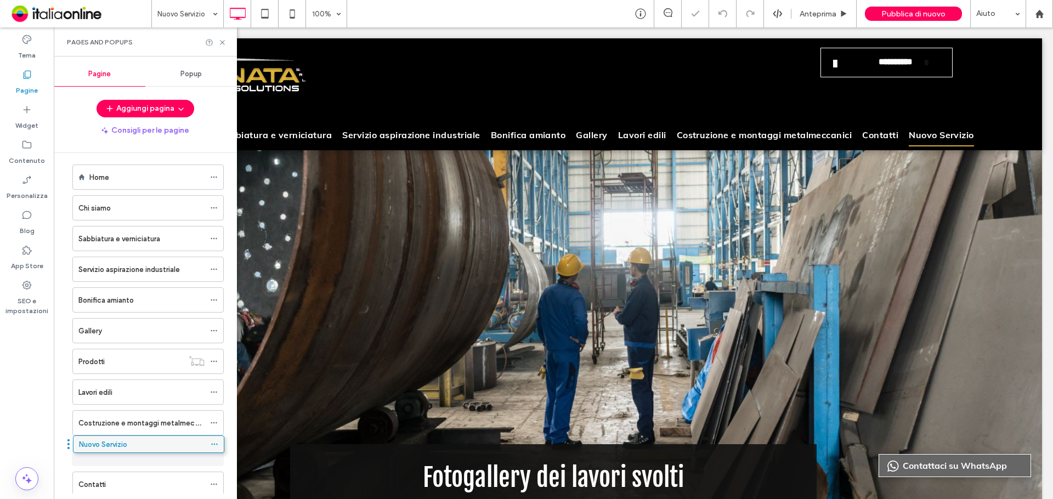
drag, startPoint x: 172, startPoint y: 481, endPoint x: 172, endPoint y: 443, distance: 37.9
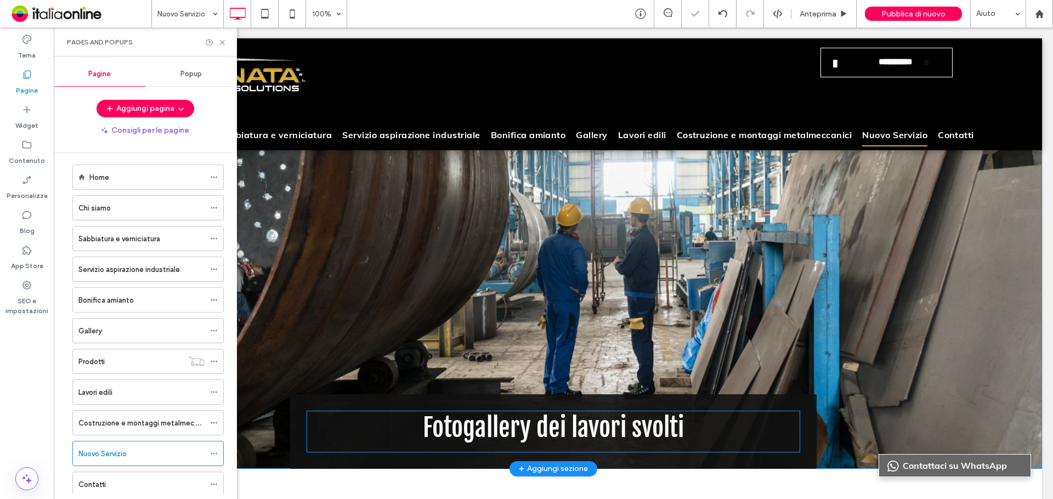
scroll to position [110, 0]
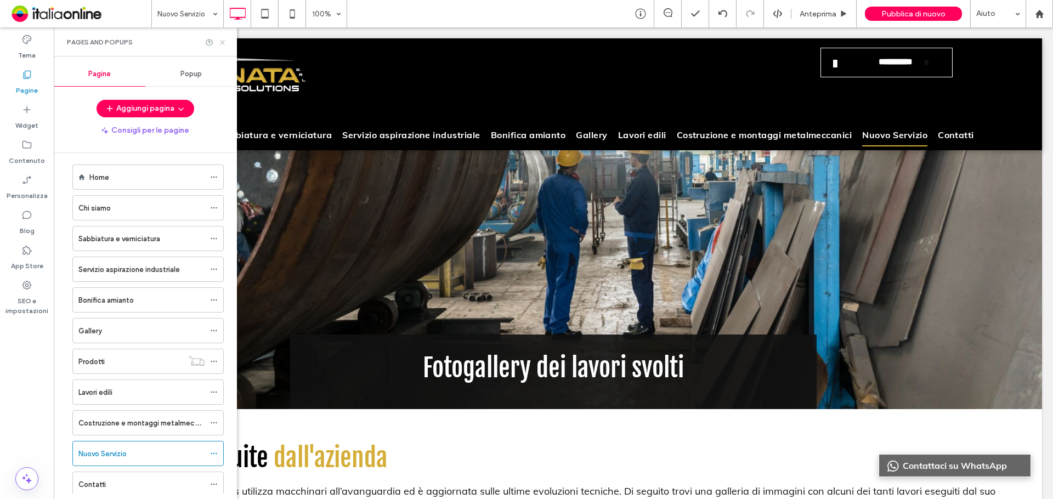
click at [223, 44] on icon at bounding box center [222, 42] width 8 height 8
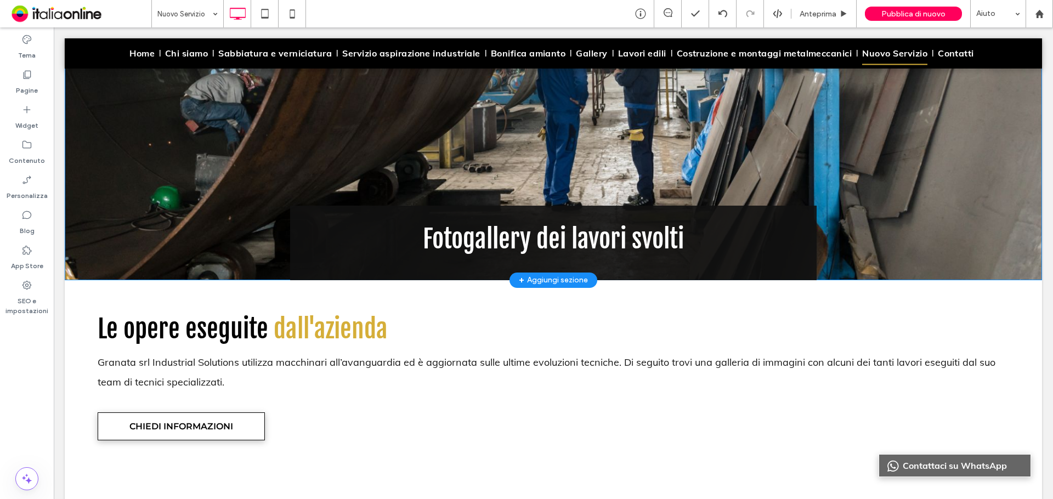
scroll to position [219, 0]
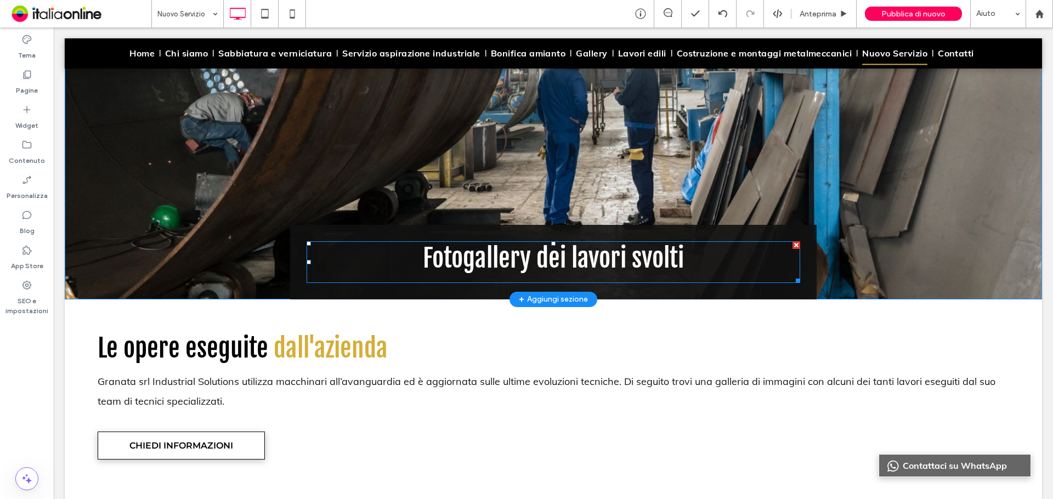
click at [457, 264] on span "Fotogallery dei lavori svolti" at bounding box center [553, 257] width 261 height 31
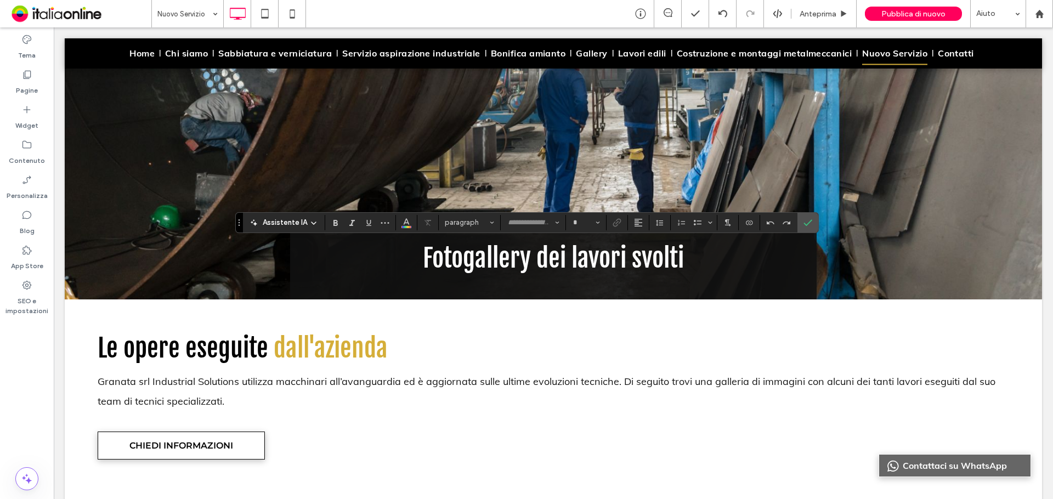
type input "**********"
type input "**"
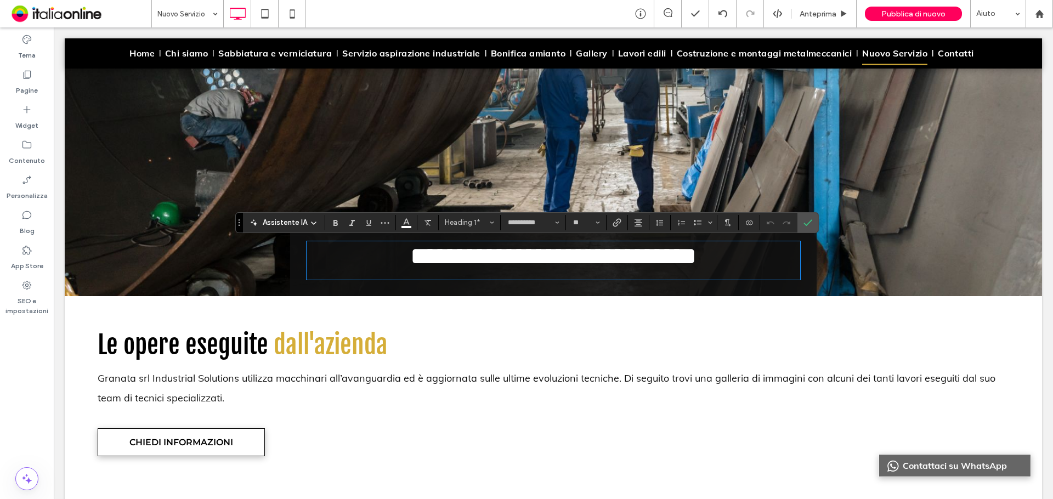
click at [455, 260] on span "**********" at bounding box center [553, 256] width 286 height 25
drag, startPoint x: 455, startPoint y: 260, endPoint x: 462, endPoint y: 259, distance: 7.8
click at [455, 260] on span "**********" at bounding box center [553, 256] width 286 height 25
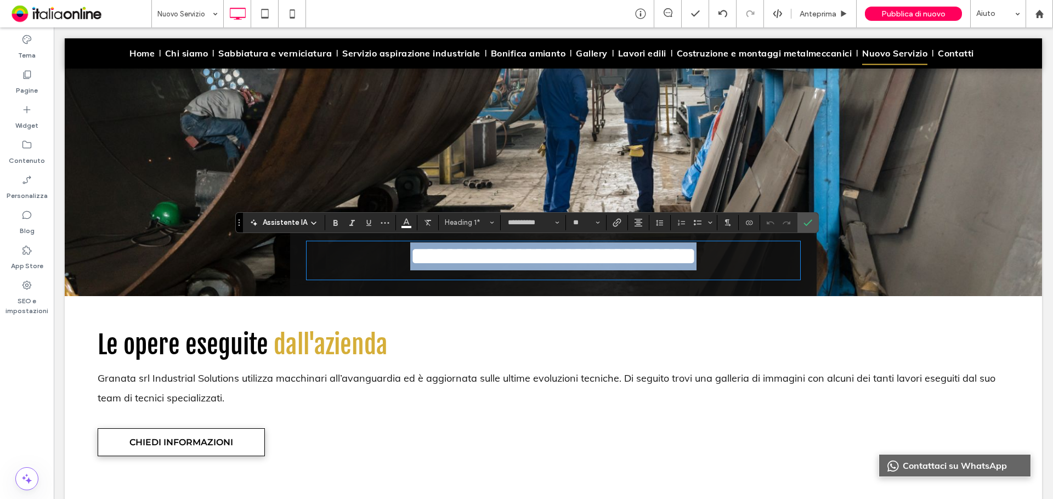
drag, startPoint x: 685, startPoint y: 254, endPoint x: 410, endPoint y: 259, distance: 274.3
click at [410, 259] on h1 "**********" at bounding box center [554, 256] width 494 height 28
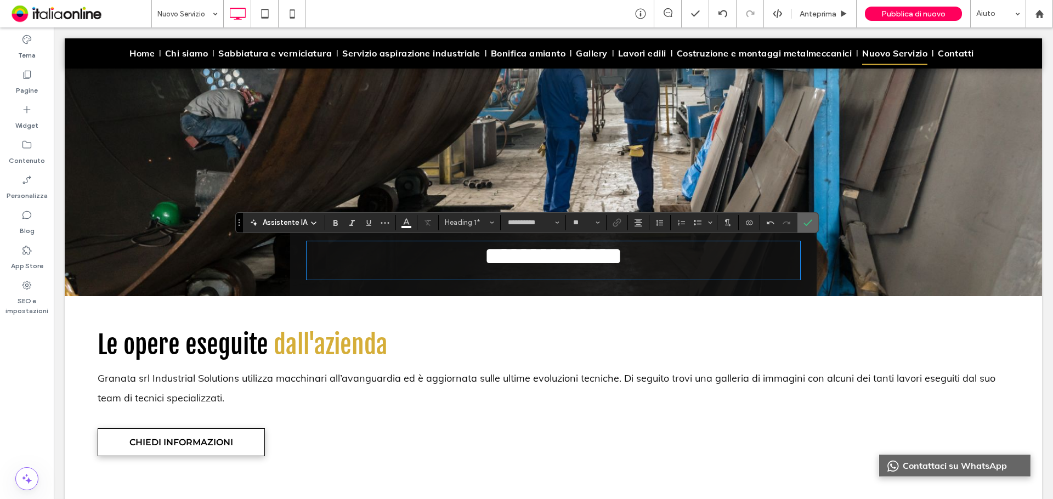
click at [806, 219] on icon "Conferma" at bounding box center [808, 222] width 9 height 9
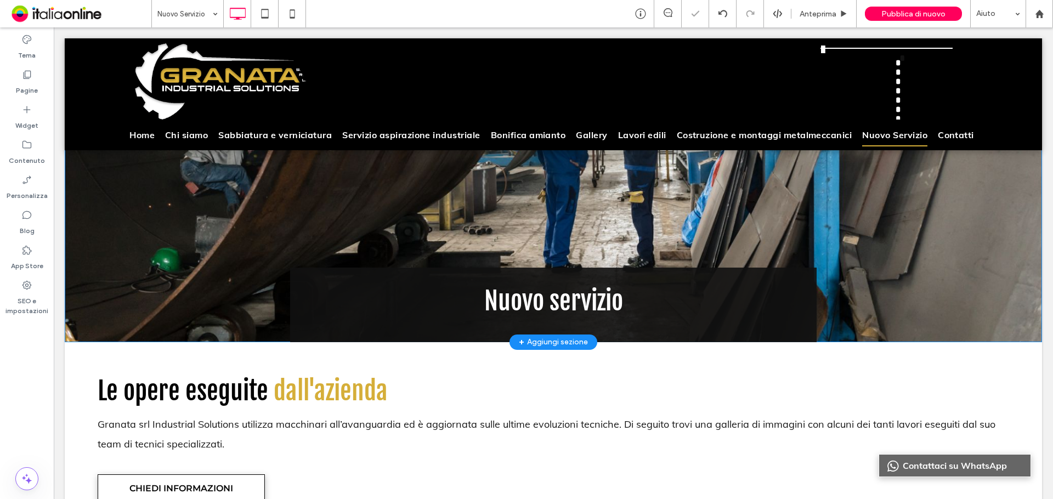
scroll to position [110, 0]
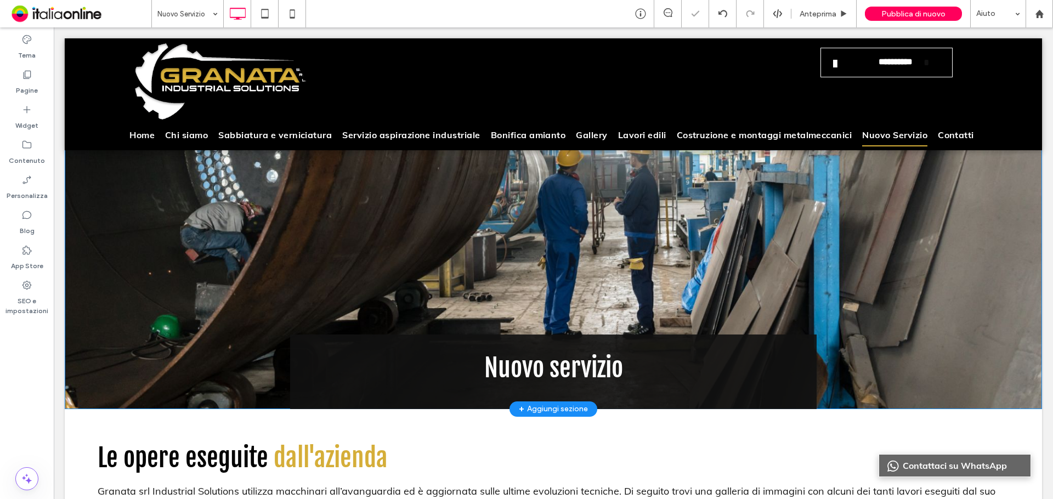
click at [278, 192] on div "Nuovo servizio Click To Paste [GEOGRAPHIC_DATA] + Aggiungi sezione" at bounding box center [553, 225] width 977 height 369
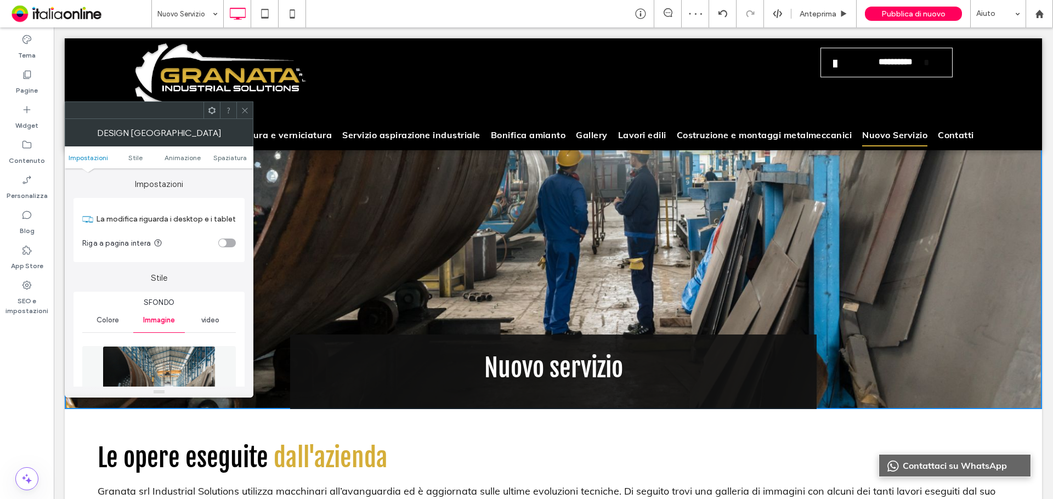
click at [250, 114] on div at bounding box center [244, 110] width 16 height 16
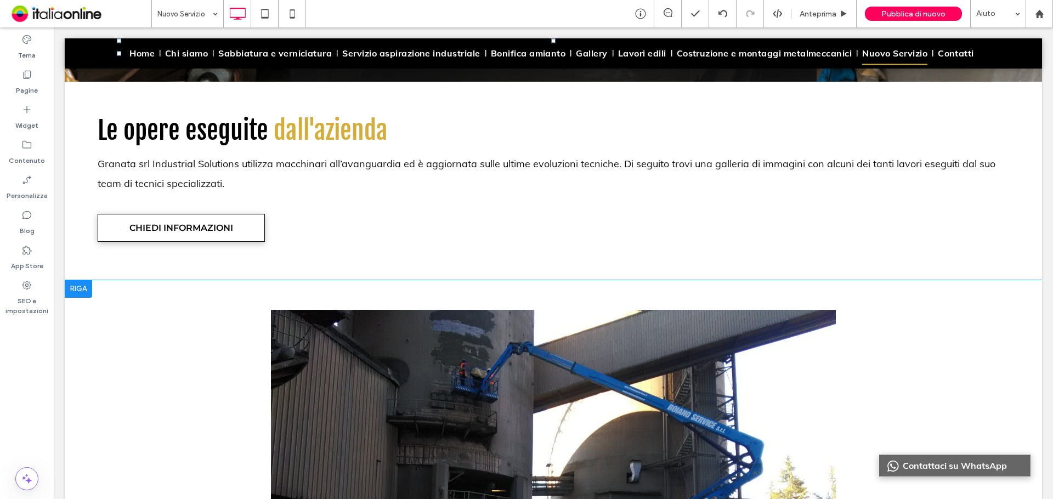
scroll to position [439, 0]
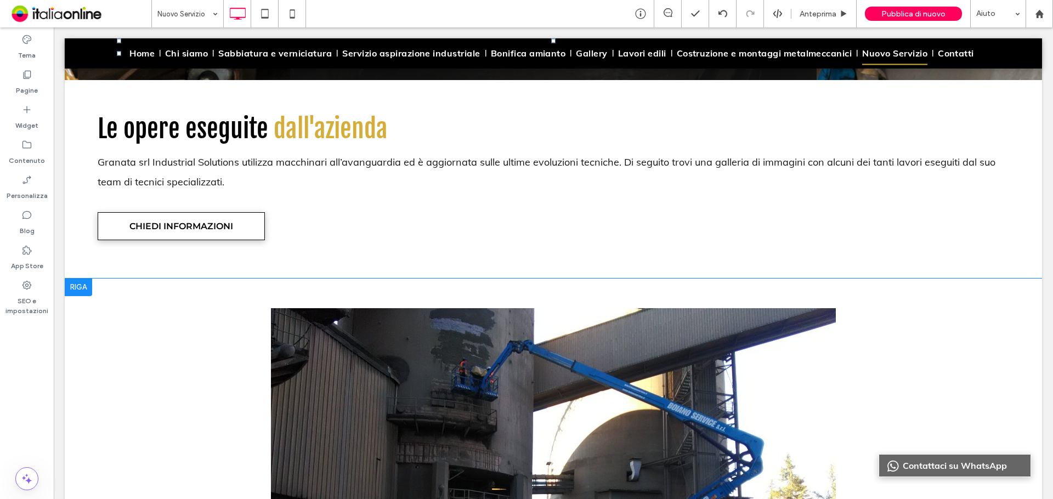
click at [73, 290] on div at bounding box center [78, 288] width 27 height 18
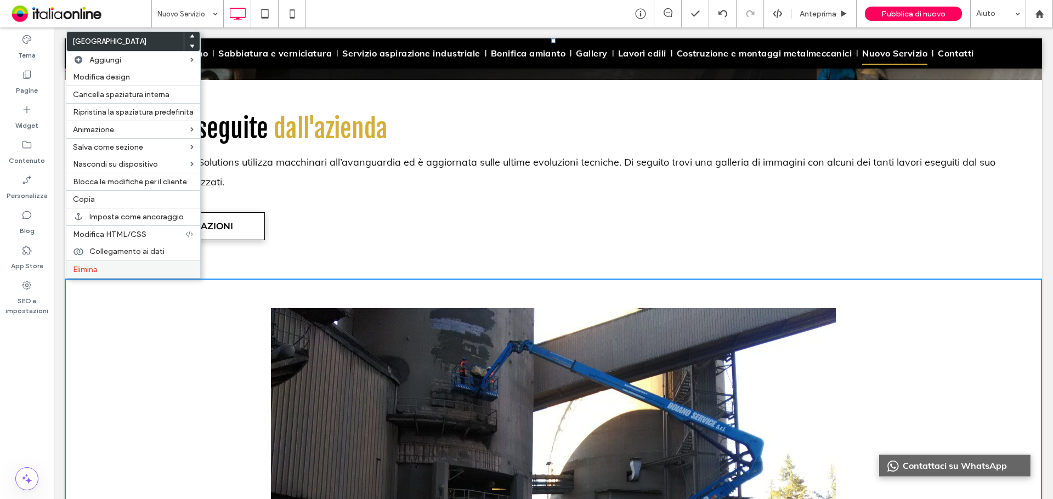
click at [105, 272] on label "Elimina" at bounding box center [133, 269] width 121 height 9
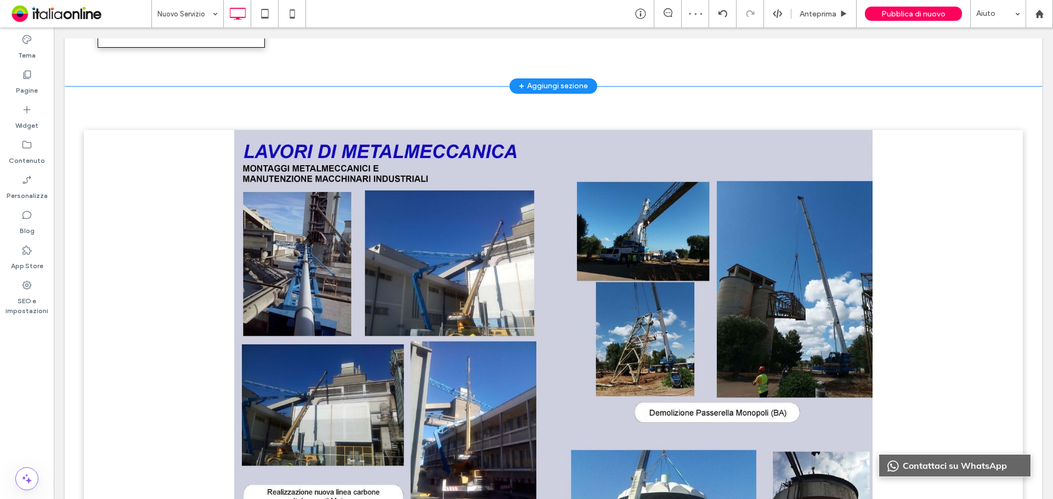
scroll to position [494, 0]
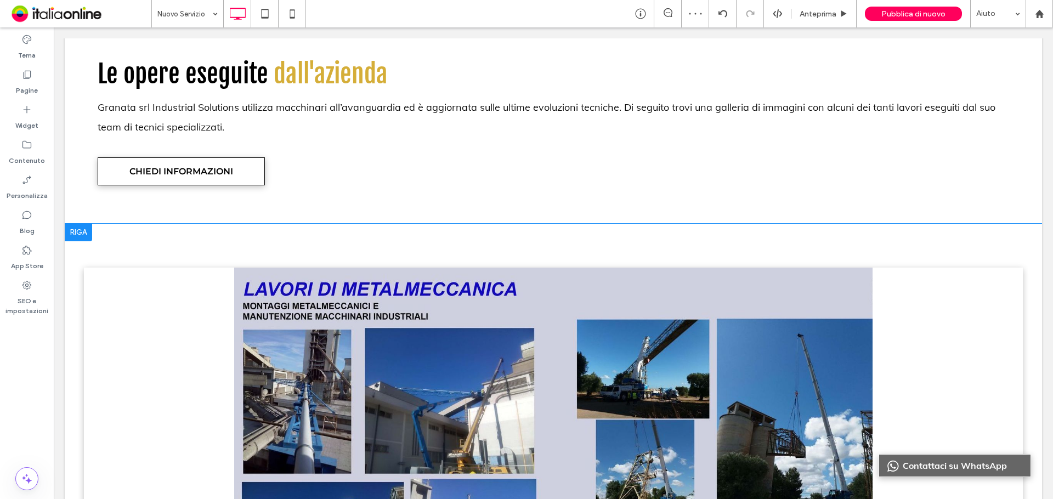
click at [83, 235] on div at bounding box center [78, 233] width 27 height 18
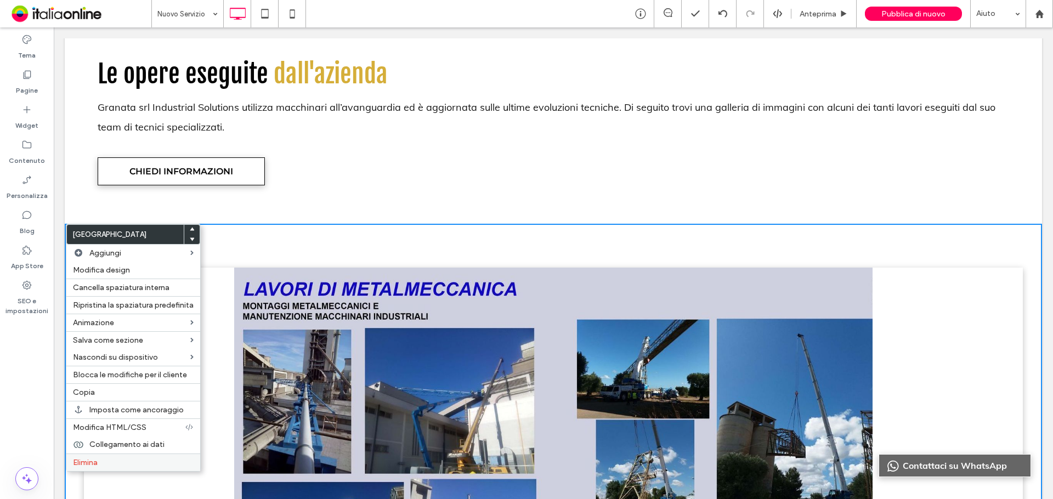
click at [114, 462] on label "Elimina" at bounding box center [133, 462] width 121 height 9
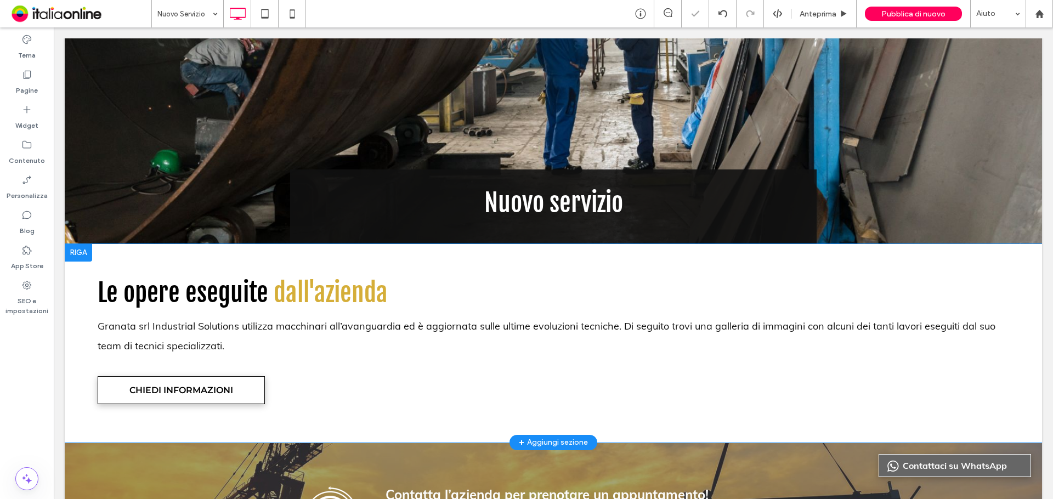
scroll to position [274, 0]
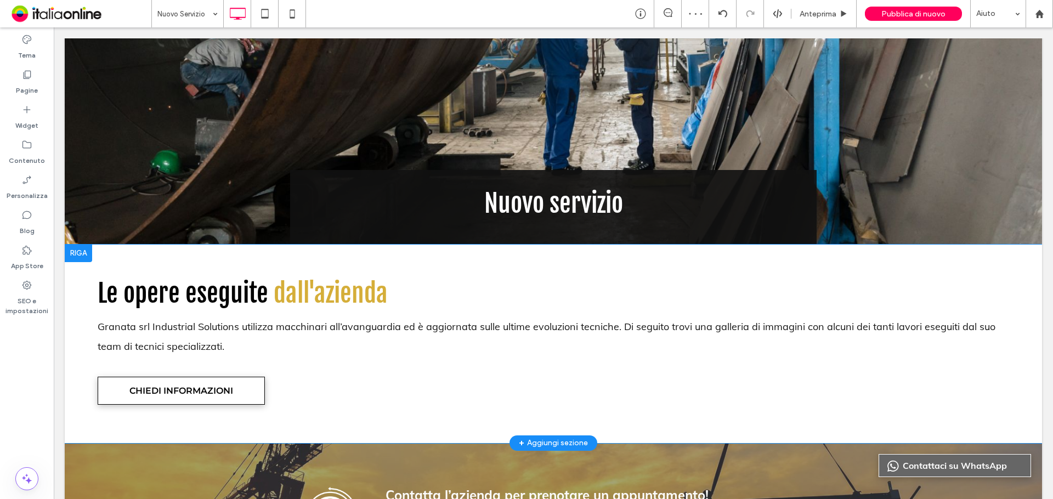
click at [82, 255] on div at bounding box center [78, 254] width 27 height 18
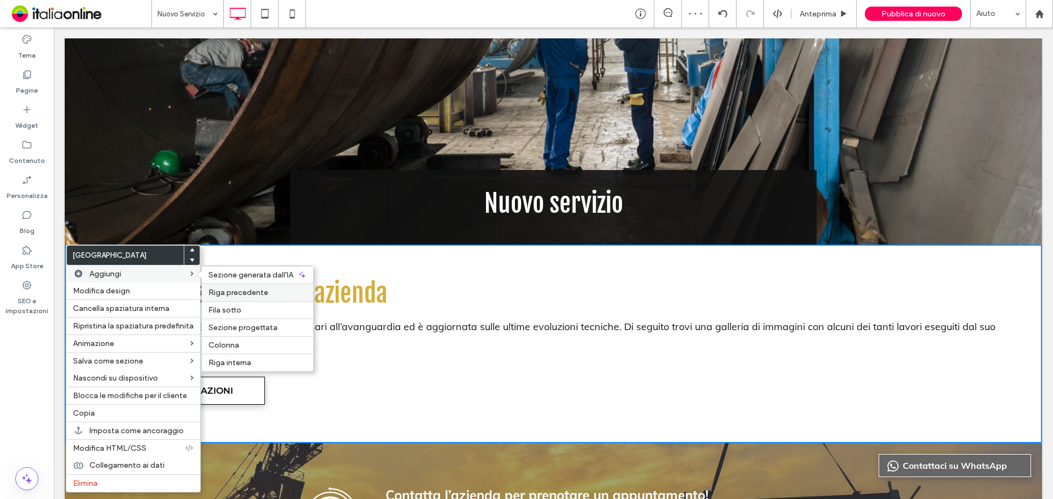
click at [233, 289] on span "Riga precedente" at bounding box center [238, 292] width 60 height 9
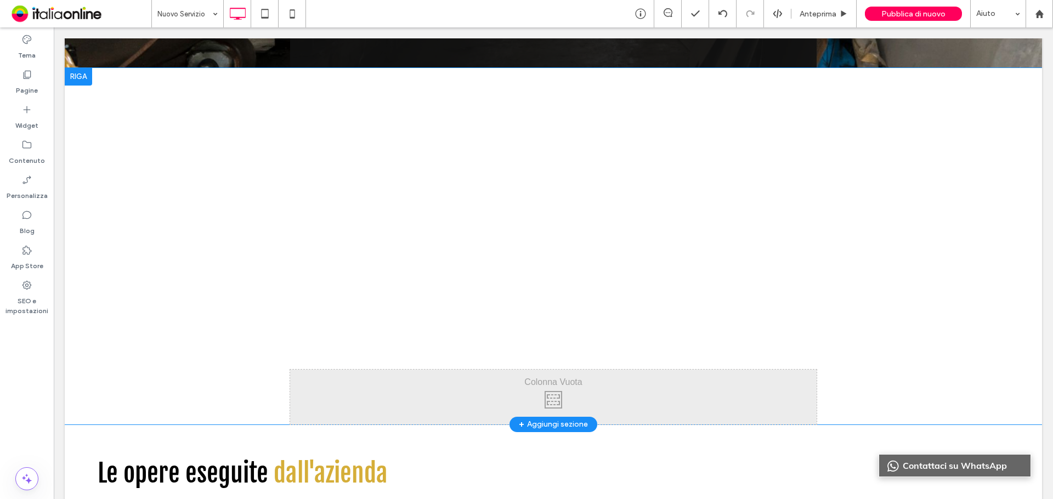
scroll to position [549, 0]
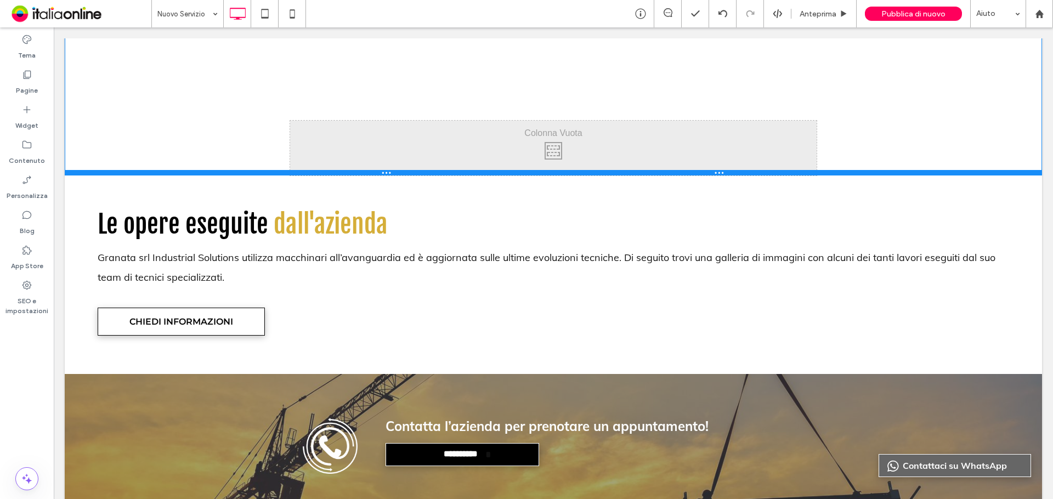
drag, startPoint x: 275, startPoint y: 325, endPoint x: 277, endPoint y: 173, distance: 152.5
click at [277, 173] on div at bounding box center [553, 172] width 977 height 5
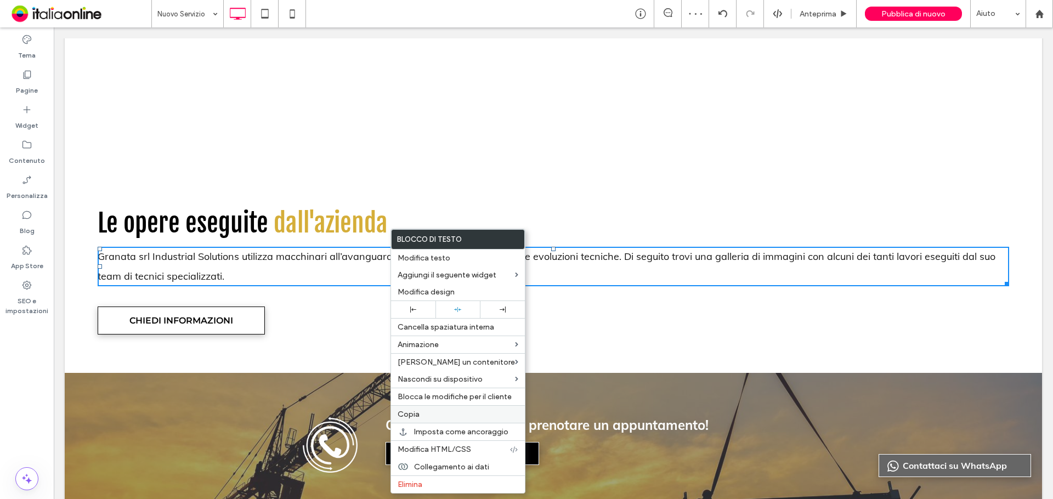
drag, startPoint x: 418, startPoint y: 414, endPoint x: 420, endPoint y: 407, distance: 7.5
click at [418, 414] on span "Copia" at bounding box center [409, 414] width 22 height 9
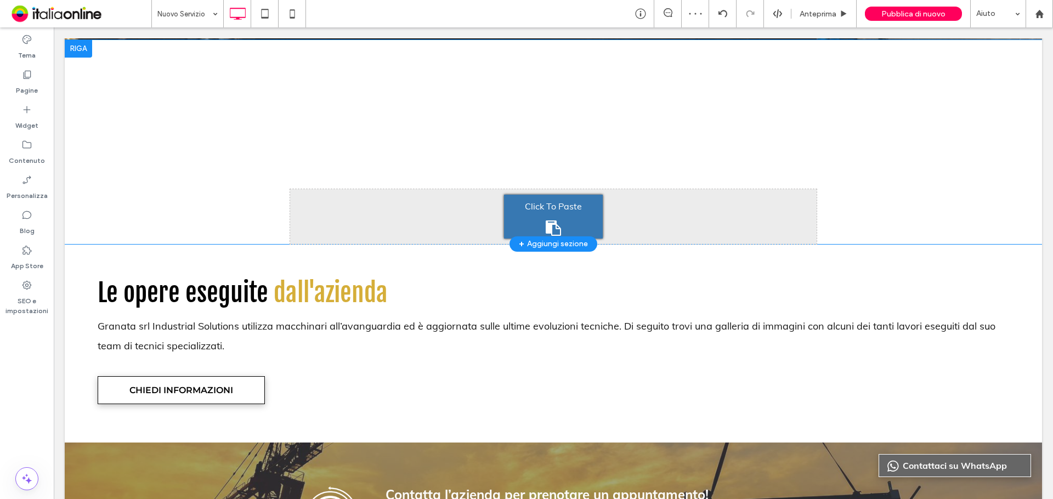
scroll to position [384, 0]
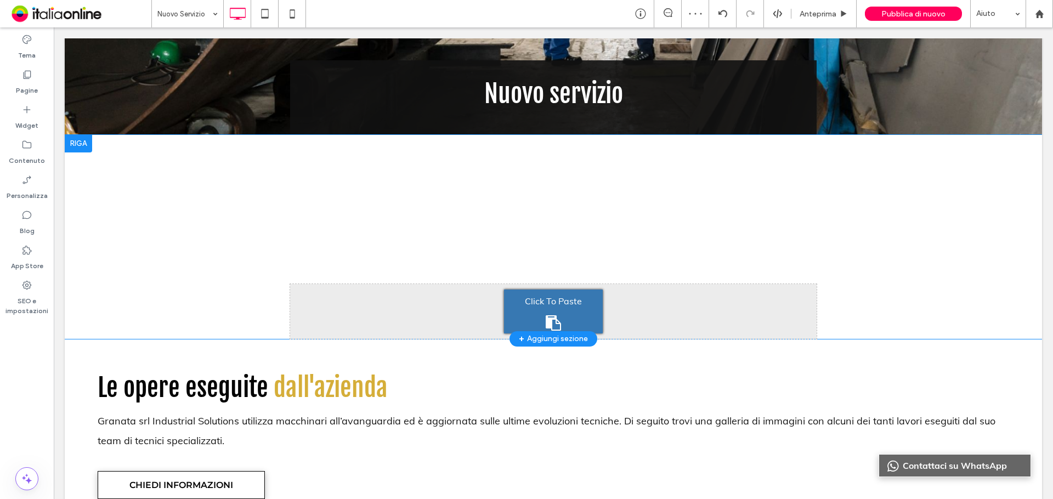
click at [535, 295] on span "Click To Paste" at bounding box center [553, 301] width 57 height 18
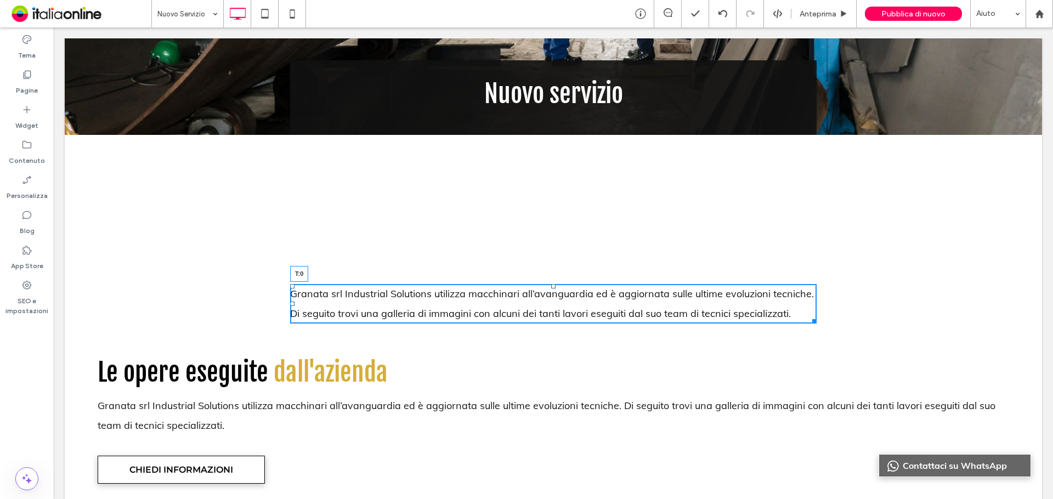
drag, startPoint x: 548, startPoint y: 286, endPoint x: 547, endPoint y: 195, distance: 91.1
click at [547, 195] on div "Click To Paste Click To Paste Granata srl Industrial Solutions utilizza macchin…" at bounding box center [553, 229] width 977 height 189
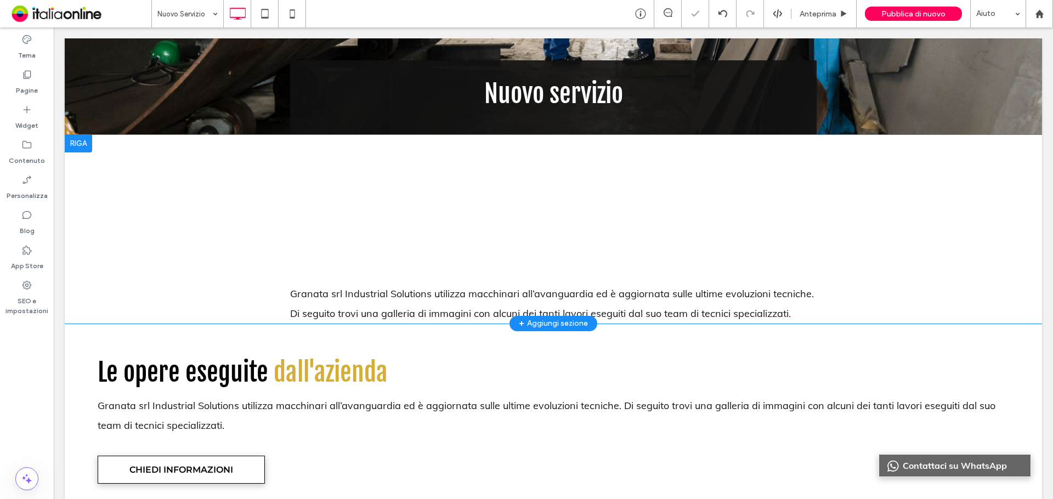
click at [75, 140] on div at bounding box center [78, 144] width 27 height 18
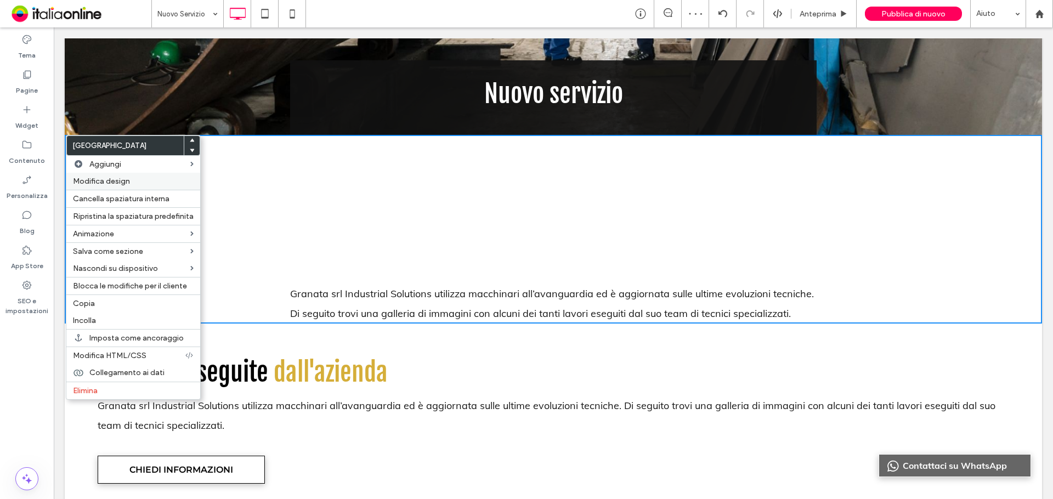
click at [92, 184] on span "Modifica design" at bounding box center [101, 181] width 57 height 9
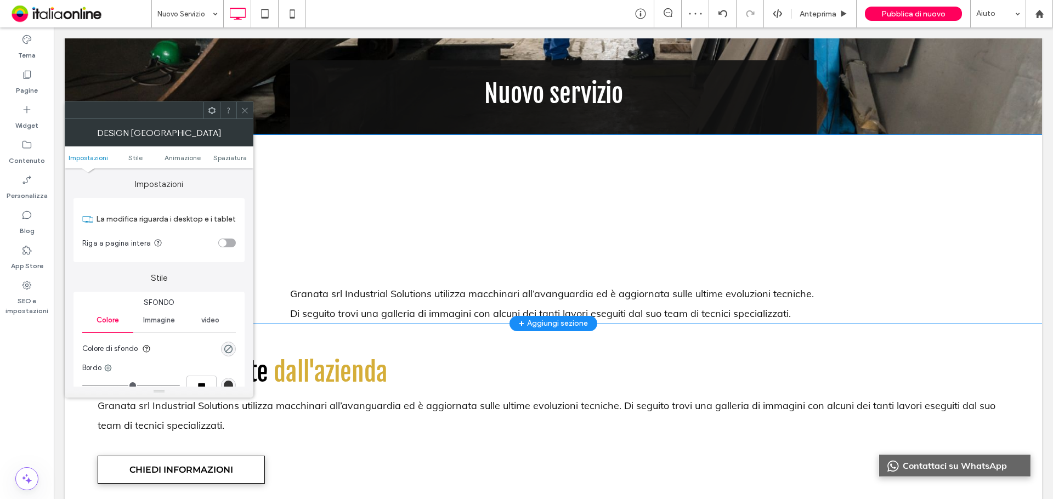
click at [340, 202] on div "Click To Paste Click To Paste Granata srl Industrial Solutions utilizza macchin…" at bounding box center [553, 229] width 977 height 189
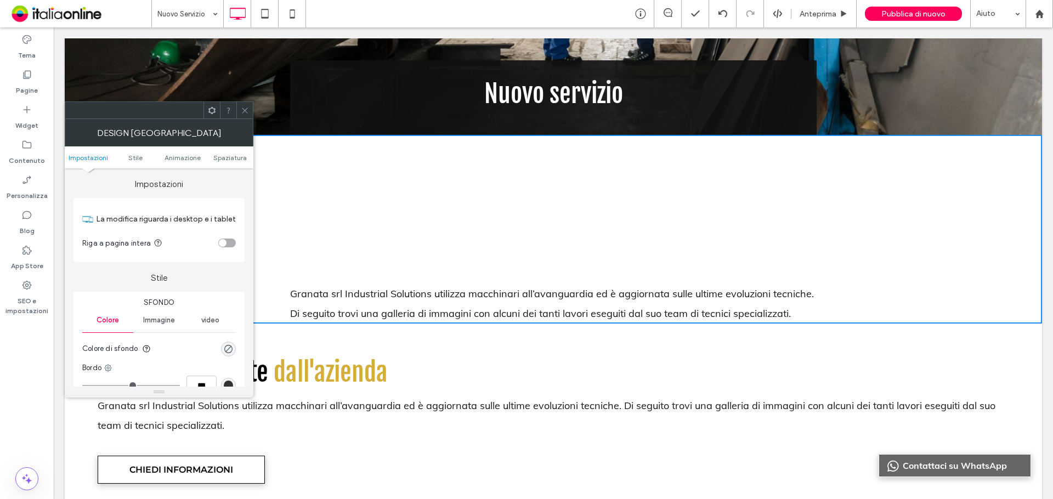
click at [227, 246] on div "toggle" at bounding box center [227, 243] width 18 height 9
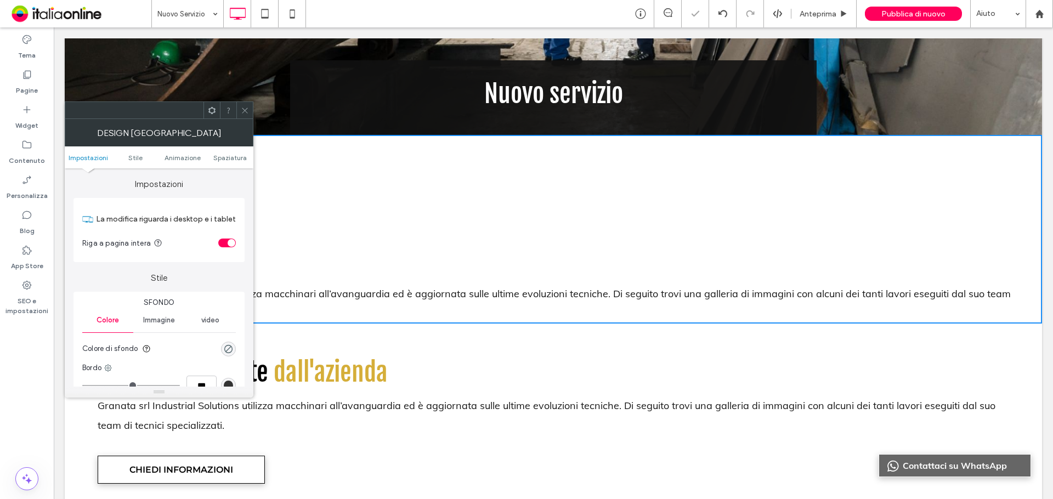
drag, startPoint x: 246, startPoint y: 118, endPoint x: 245, endPoint y: 125, distance: 6.1
click at [246, 118] on div at bounding box center [159, 110] width 189 height 18
click at [244, 110] on icon at bounding box center [245, 110] width 8 height 8
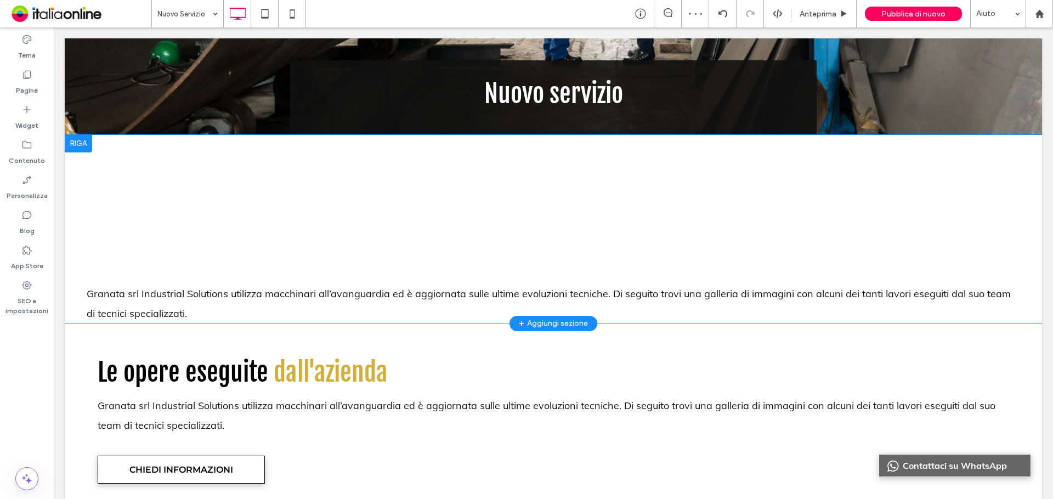
click at [89, 144] on div at bounding box center [78, 144] width 27 height 18
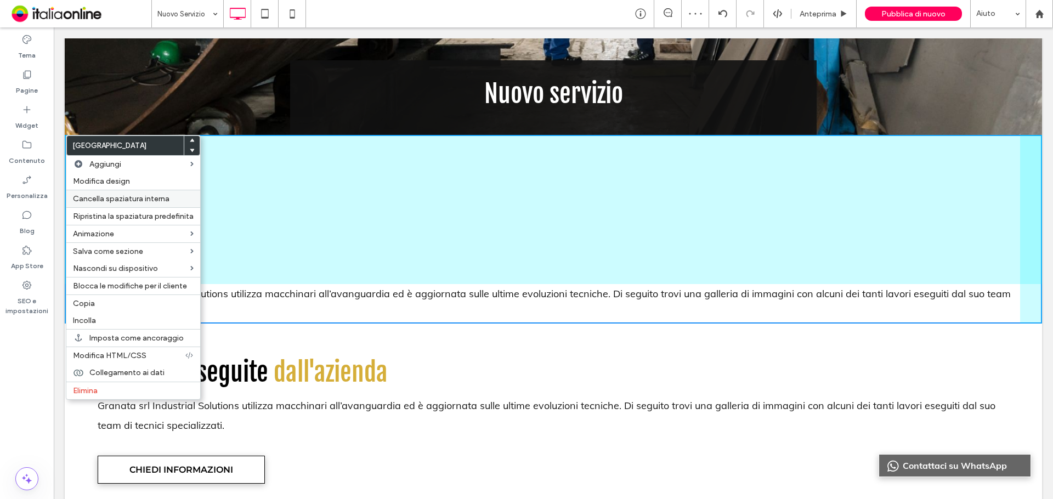
click at [117, 195] on span "Cancella spaziatura interna" at bounding box center [121, 198] width 97 height 9
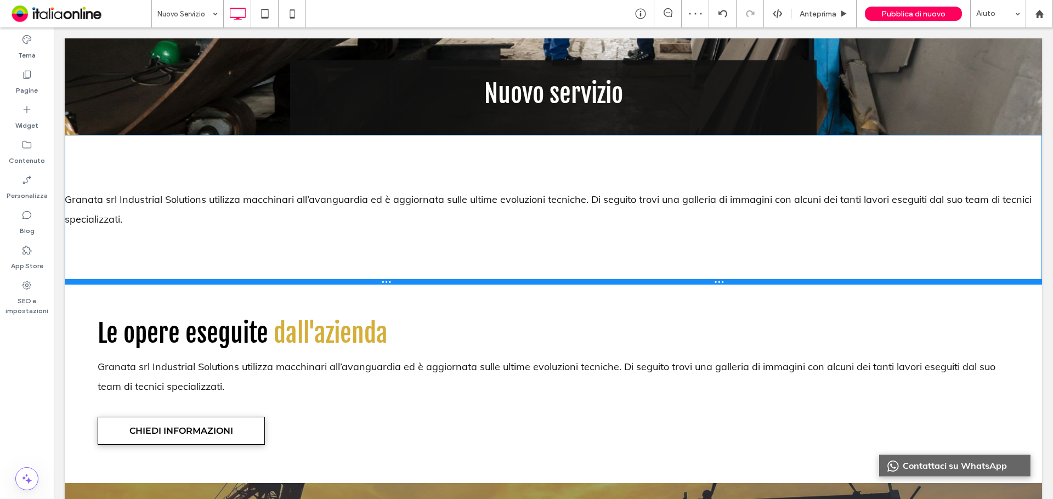
drag, startPoint x: 196, startPoint y: 172, endPoint x: 198, endPoint y: 284, distance: 111.9
click at [198, 284] on div at bounding box center [553, 281] width 977 height 5
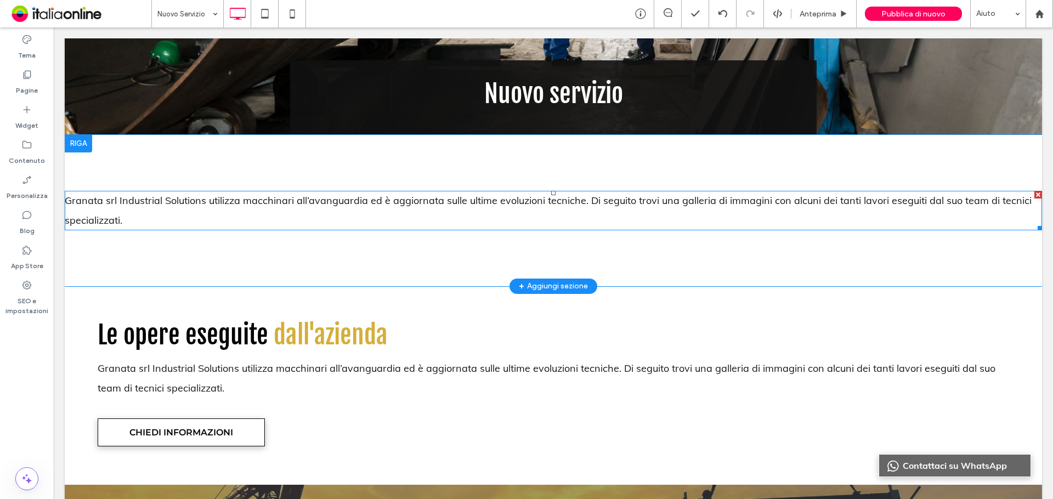
click at [296, 202] on span "Granata srl Industrial Solutions utilizza macchinari all’avanguardia ed è aggio…" at bounding box center [548, 210] width 967 height 32
type input "****"
type input "**"
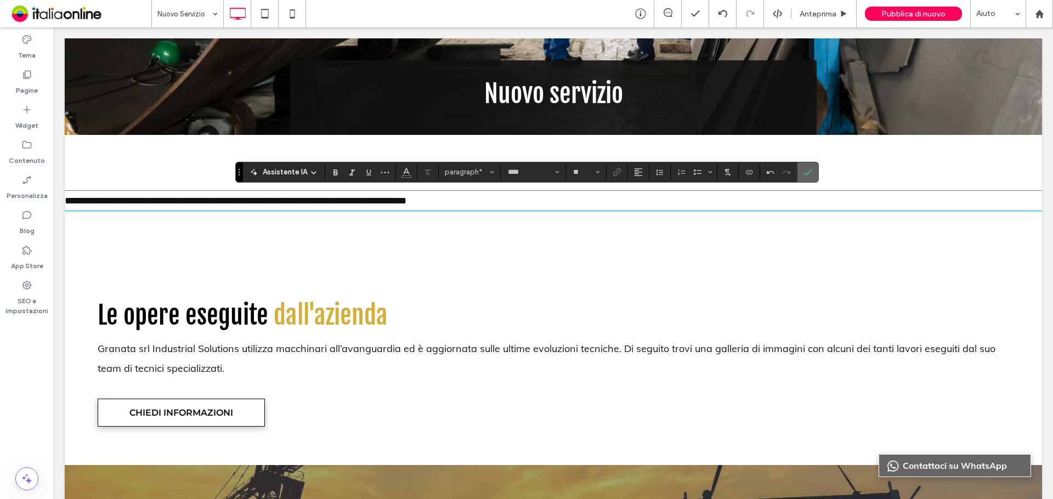
click at [804, 166] on span "Conferma" at bounding box center [806, 172] width 5 height 20
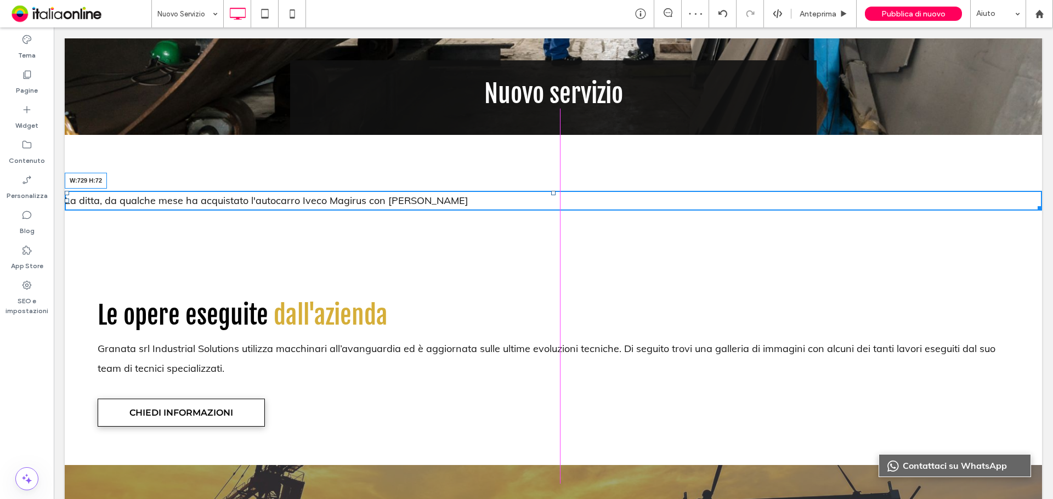
drag, startPoint x: 1027, startPoint y: 206, endPoint x: 741, endPoint y: 202, distance: 285.8
click at [741, 202] on div "Click To Paste Click To Paste La ditta, da qualche mese ha acquistato l'autocar…" at bounding box center [553, 201] width 977 height 20
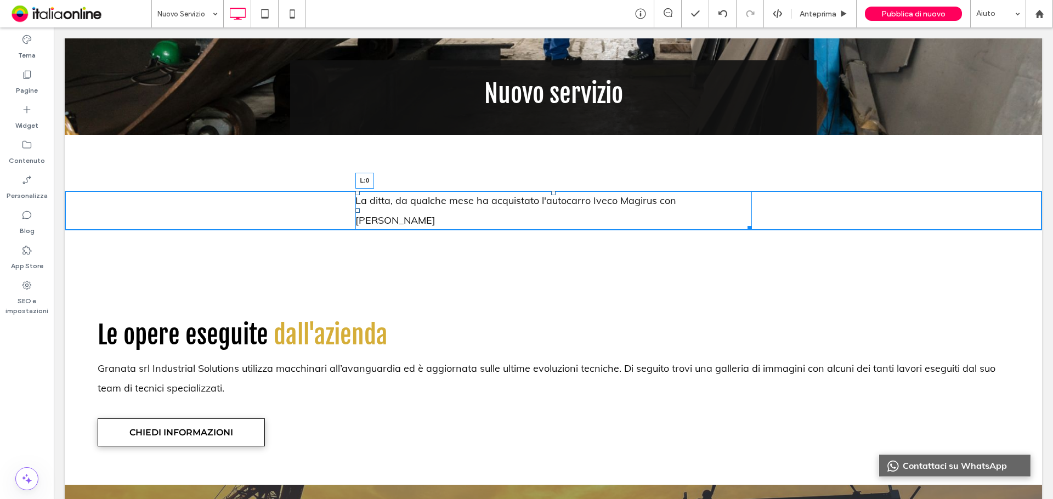
drag, startPoint x: 351, startPoint y: 210, endPoint x: 190, endPoint y: 202, distance: 160.9
click at [355, 202] on div "La ditta, da qualche mese ha acquistato l'autocarro Iveco Magirus con annesso A…" at bounding box center [553, 210] width 397 height 39
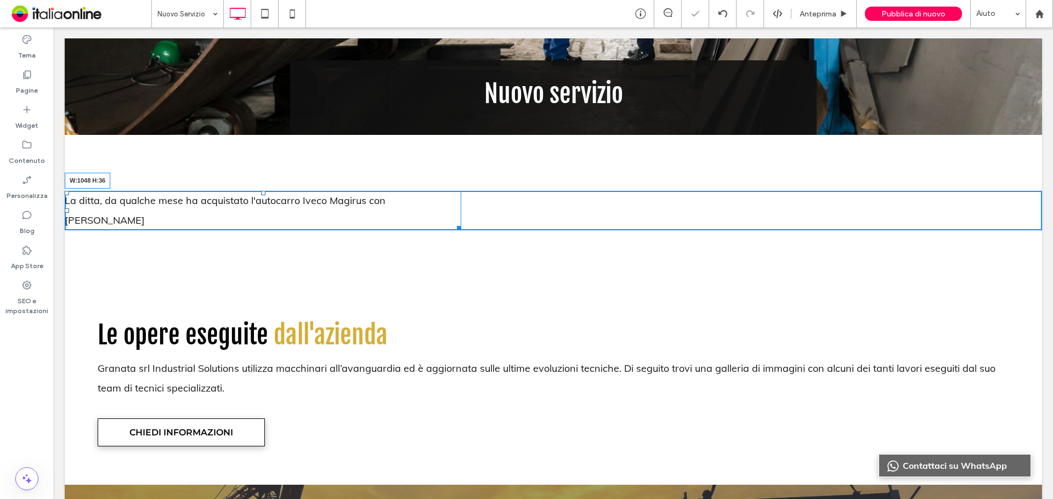
drag, startPoint x: 459, startPoint y: 227, endPoint x: 637, endPoint y: 230, distance: 178.3
click at [637, 230] on div "Click To Paste Click To Paste La ditta, da qualche mese ha acquistato l'autocar…" at bounding box center [553, 210] width 977 height 151
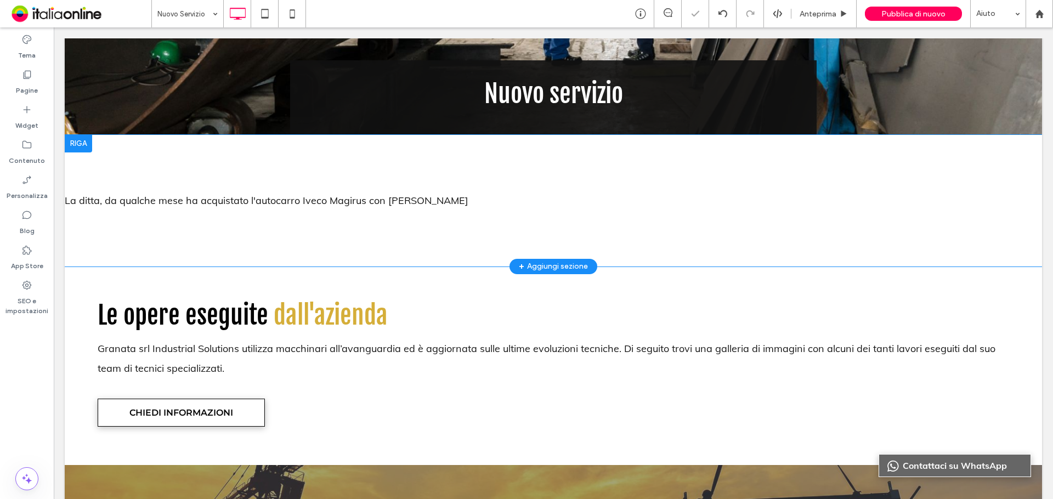
click at [95, 143] on div "Click To Paste Click To Paste La ditta, da qualche mese ha acquistato l'autocar…" at bounding box center [553, 201] width 977 height 132
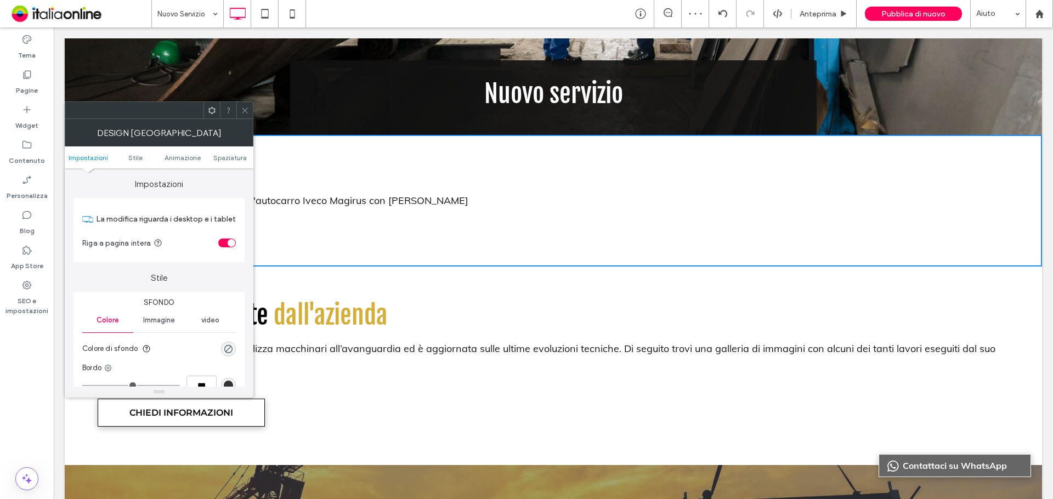
click at [228, 246] on div "toggle" at bounding box center [227, 243] width 18 height 9
click at [244, 112] on icon at bounding box center [245, 110] width 8 height 8
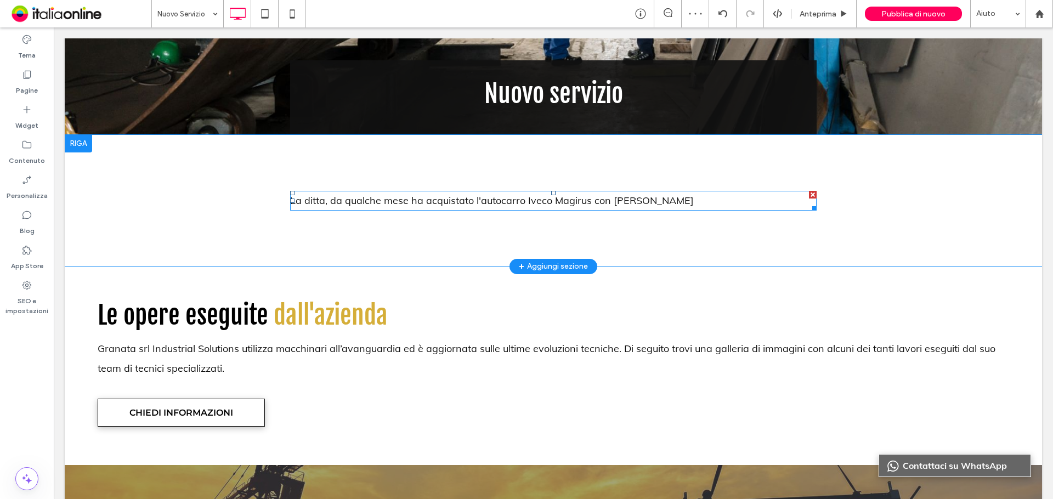
click at [476, 200] on span "La ditta, da qualche mese ha acquistato l'autocarro Iveco Magirus con [PERSON_N…" at bounding box center [492, 200] width 404 height 13
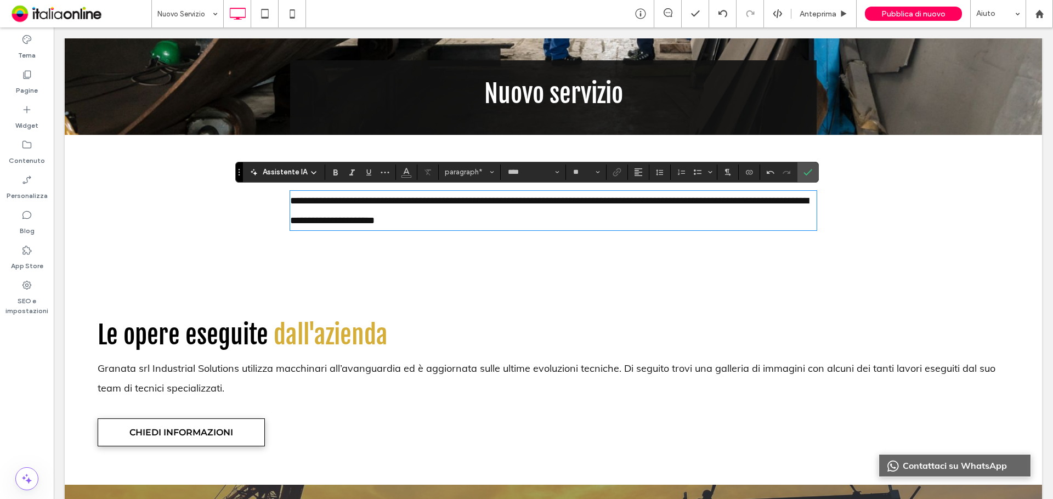
click at [498, 219] on p "**********" at bounding box center [553, 210] width 527 height 39
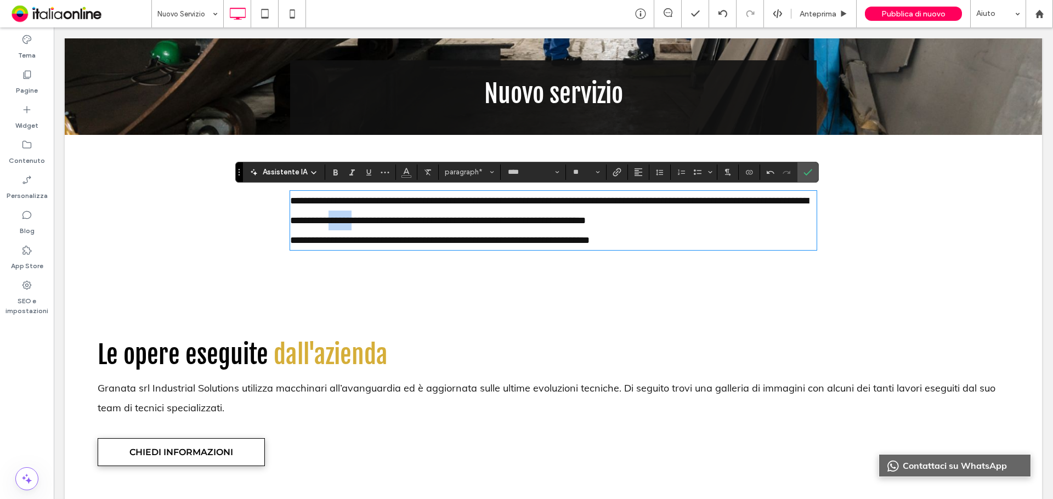
drag, startPoint x: 431, startPoint y: 218, endPoint x: 460, endPoint y: 217, distance: 29.1
click at [460, 217] on span "**********" at bounding box center [549, 211] width 518 height 30
copy span "******"
click at [654, 235] on p "**********" at bounding box center [553, 240] width 527 height 20
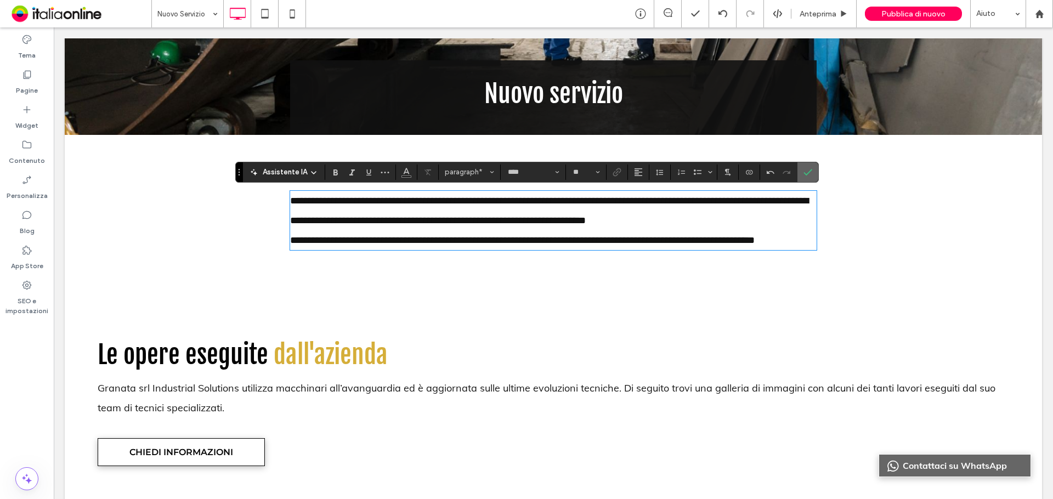
click at [809, 169] on icon "Conferma" at bounding box center [808, 172] width 9 height 9
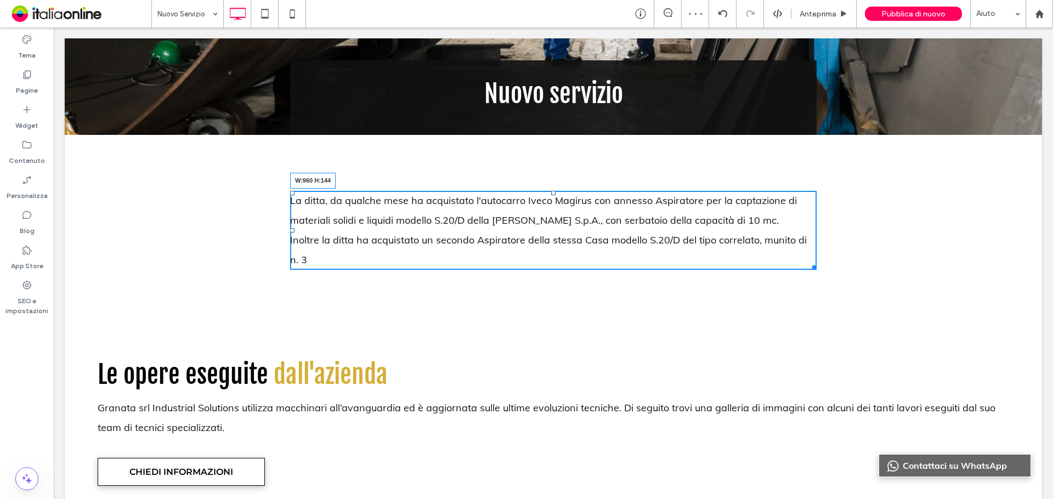
drag, startPoint x: 810, startPoint y: 263, endPoint x: 845, endPoint y: 261, distance: 34.6
click at [845, 261] on div "Click To Paste Click To Paste La ditta, da qualche mese ha acquistato l'autocar…" at bounding box center [553, 230] width 977 height 191
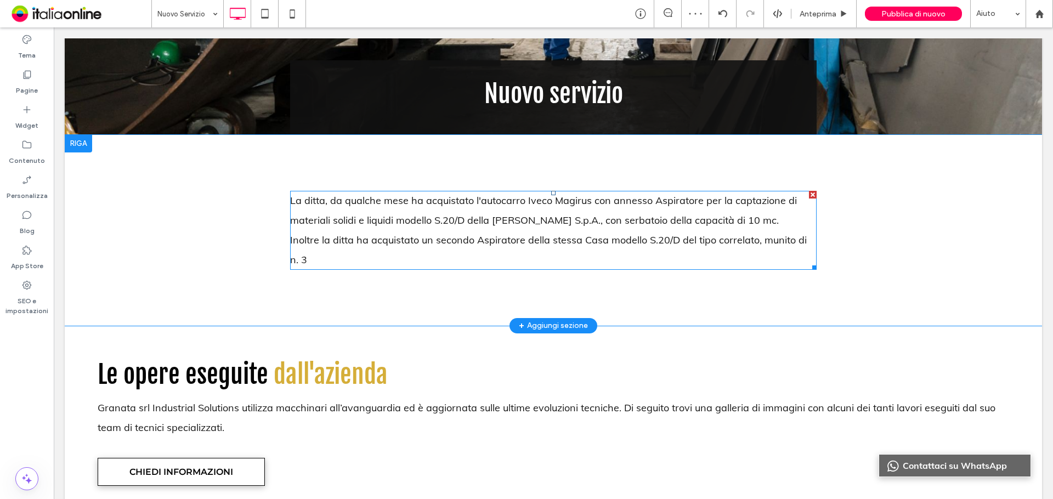
click at [621, 256] on p "Inoltre la ditta ha acquistato un secondo Aspiratore della stessa Casa modello …" at bounding box center [553, 249] width 527 height 39
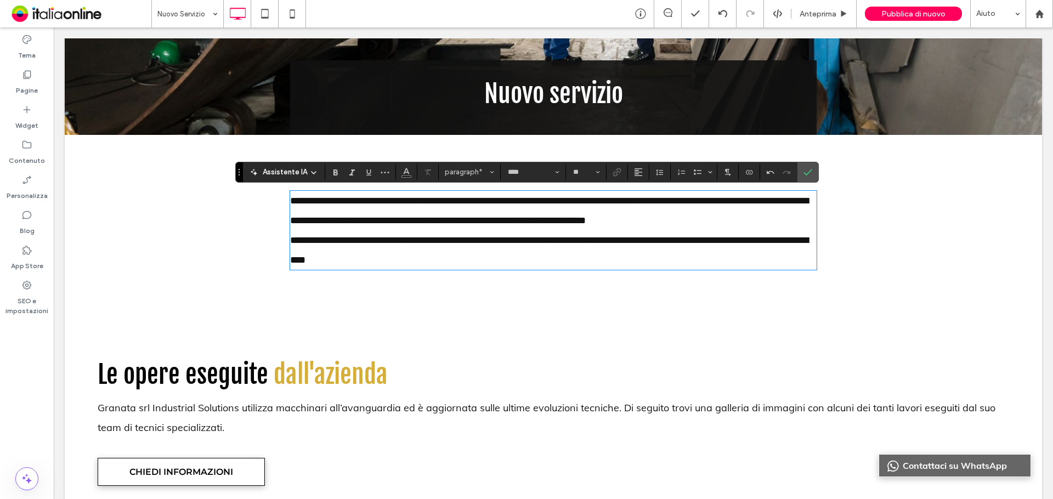
click at [397, 265] on p "**********" at bounding box center [553, 249] width 527 height 39
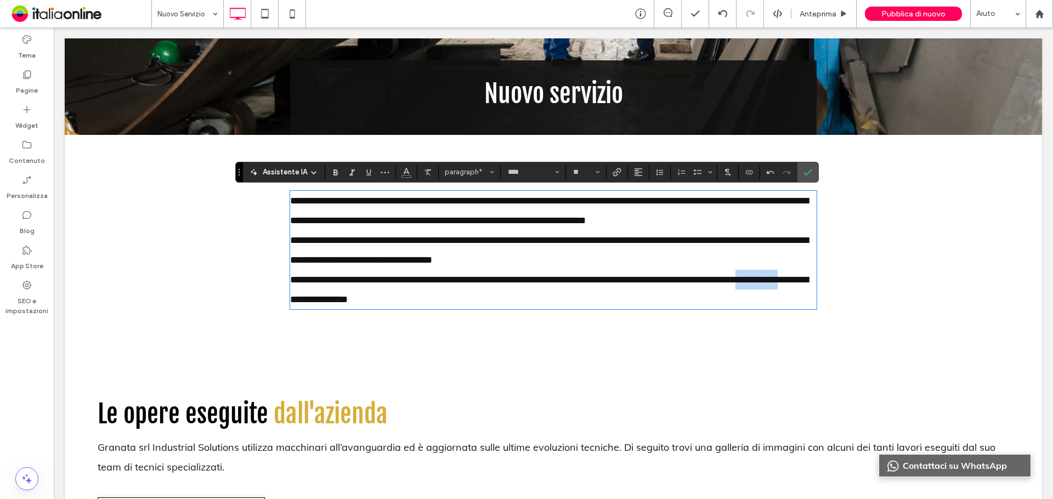
drag, startPoint x: 324, startPoint y: 296, endPoint x: 325, endPoint y: 304, distance: 8.3
click at [324, 305] on p "**********" at bounding box center [553, 289] width 527 height 39
click at [317, 300] on span "**********" at bounding box center [549, 290] width 518 height 30
drag, startPoint x: 319, startPoint y: 297, endPoint x: 439, endPoint y: 341, distance: 127.4
click at [439, 341] on div "**********" at bounding box center [553, 250] width 977 height 230
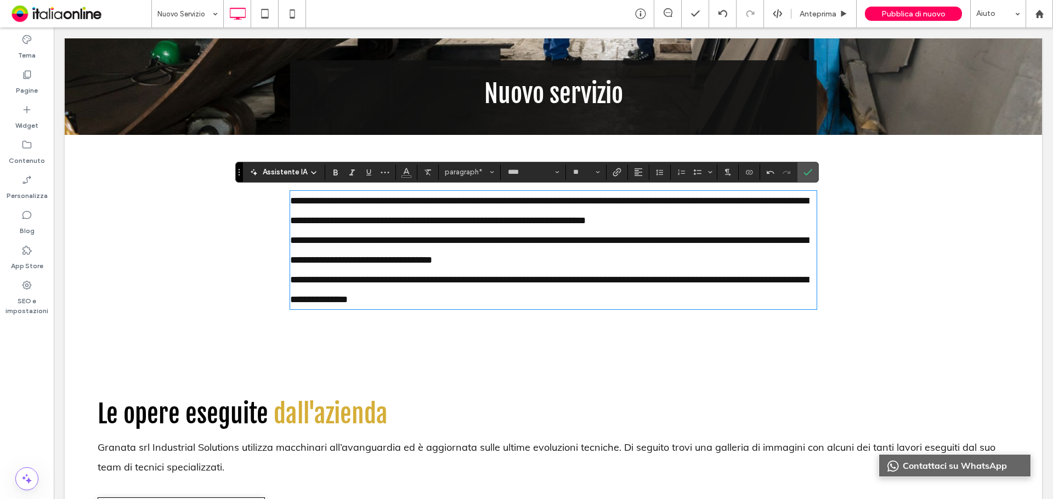
click at [456, 300] on p "**********" at bounding box center [553, 289] width 527 height 39
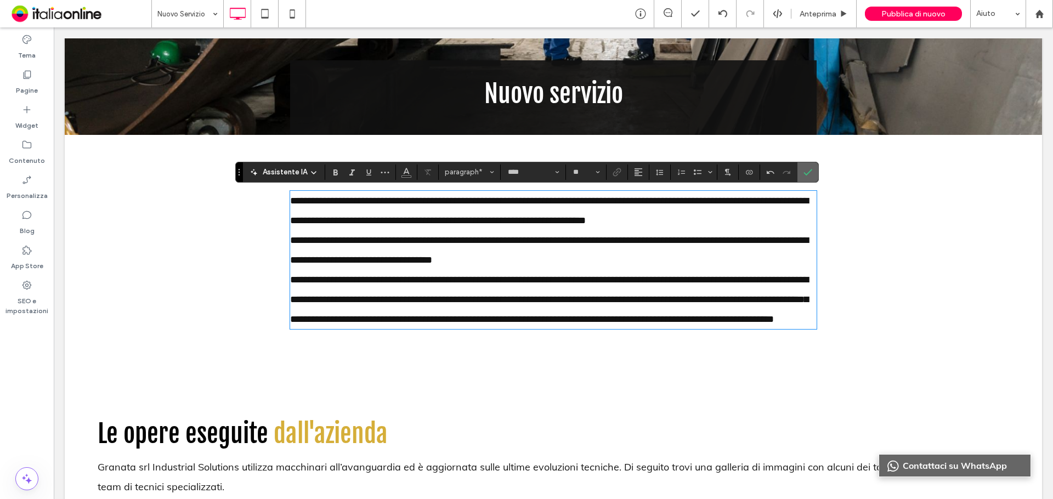
click at [808, 165] on label "Conferma" at bounding box center [808, 172] width 16 height 20
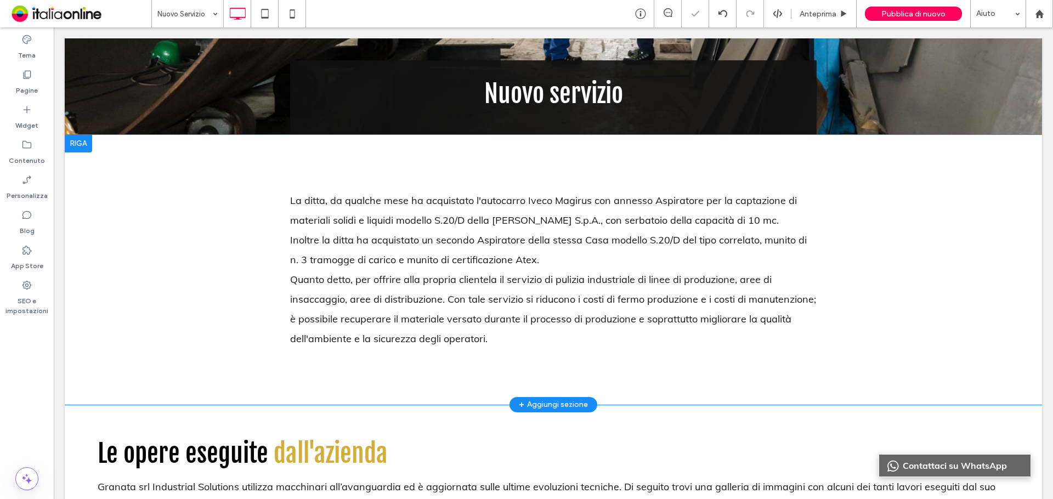
click at [81, 146] on div at bounding box center [78, 144] width 27 height 18
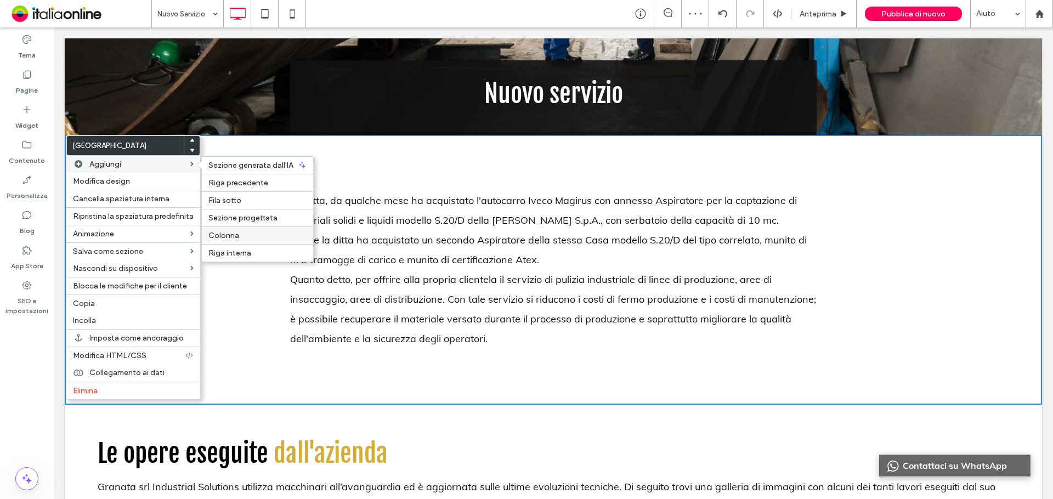
click at [254, 232] on label "Colonna" at bounding box center [257, 235] width 98 height 9
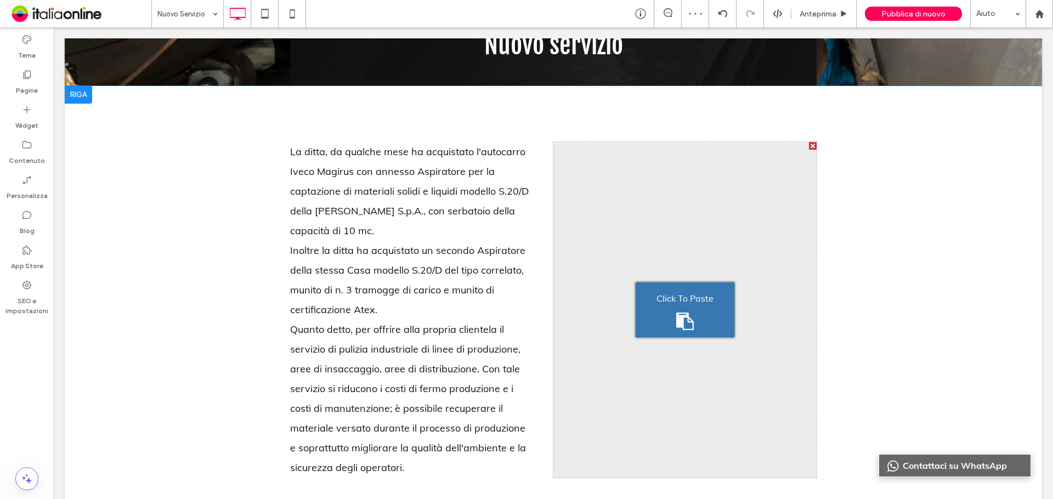
scroll to position [494, 0]
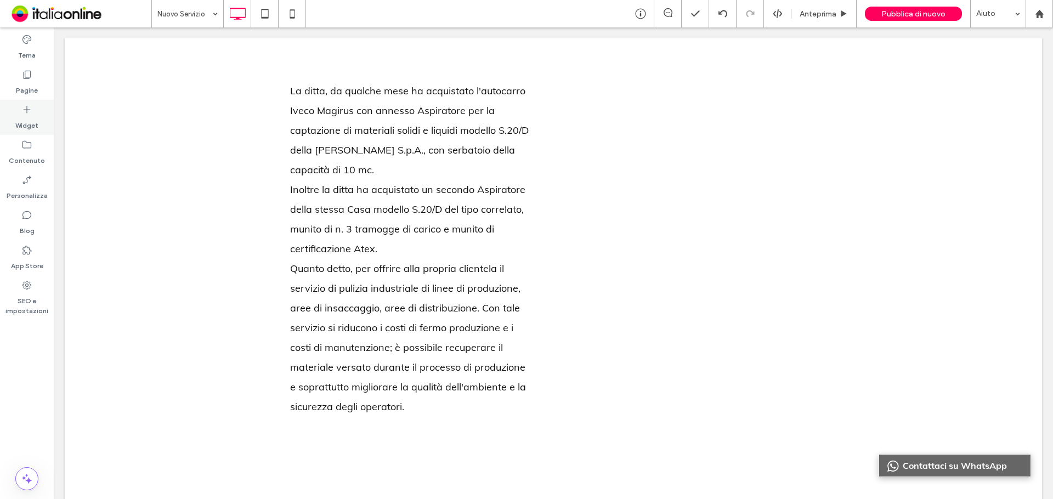
click at [32, 122] on label "Widget" at bounding box center [26, 122] width 23 height 15
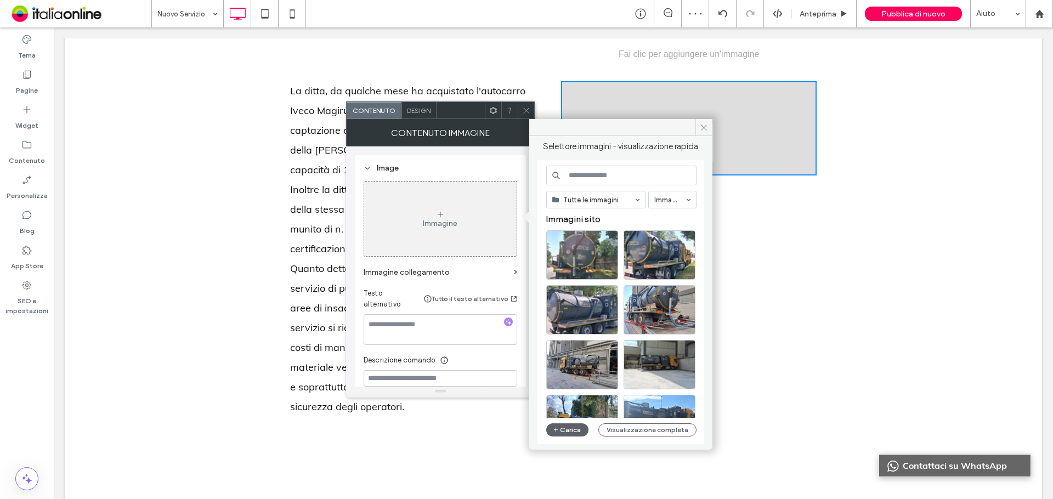
click at [475, 233] on div "Immagine" at bounding box center [440, 219] width 152 height 72
click at [570, 437] on div "Tutte le immagini Immagini Immagini sito Carica Visualizzazione completa" at bounding box center [621, 303] width 150 height 274
click at [567, 434] on button "Carica" at bounding box center [567, 429] width 43 height 13
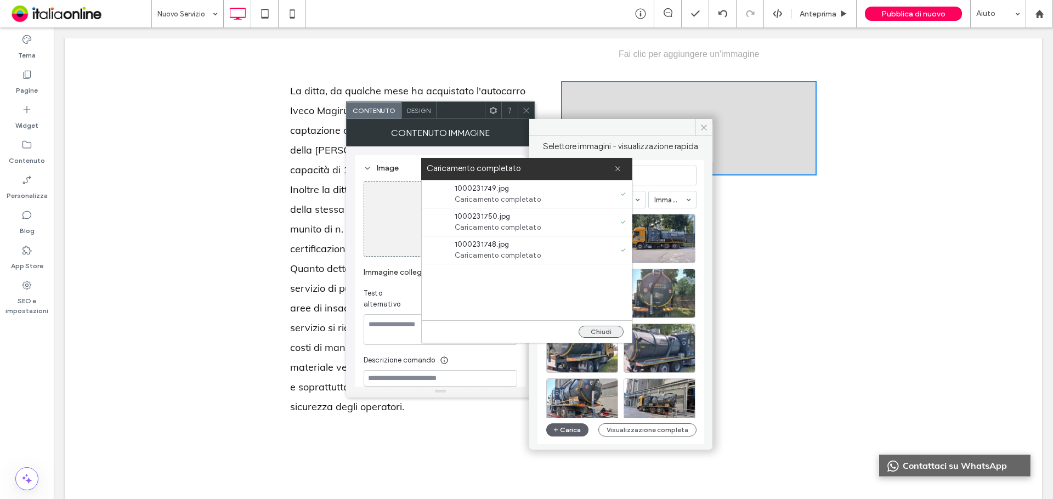
click at [598, 333] on button "Chiudi" at bounding box center [601, 332] width 45 height 12
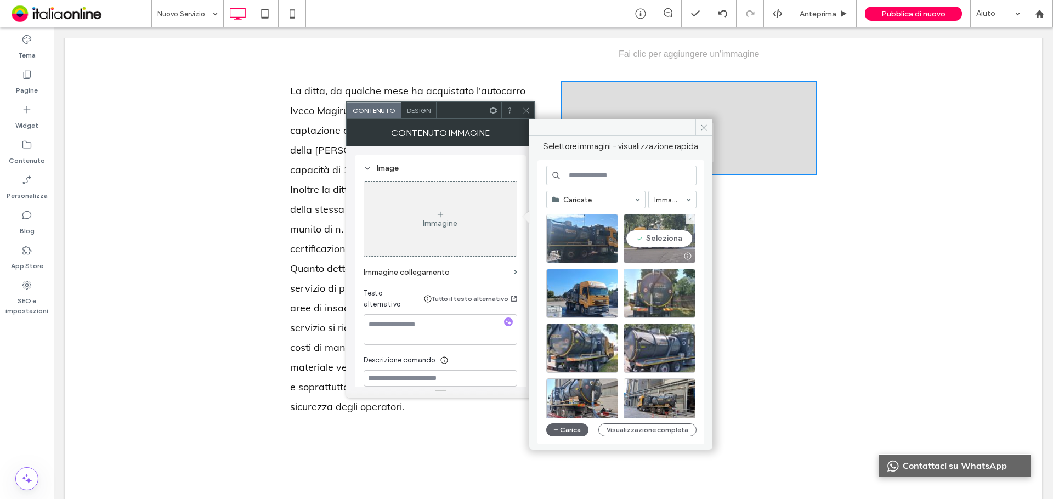
click at [658, 238] on div "Seleziona" at bounding box center [660, 238] width 72 height 49
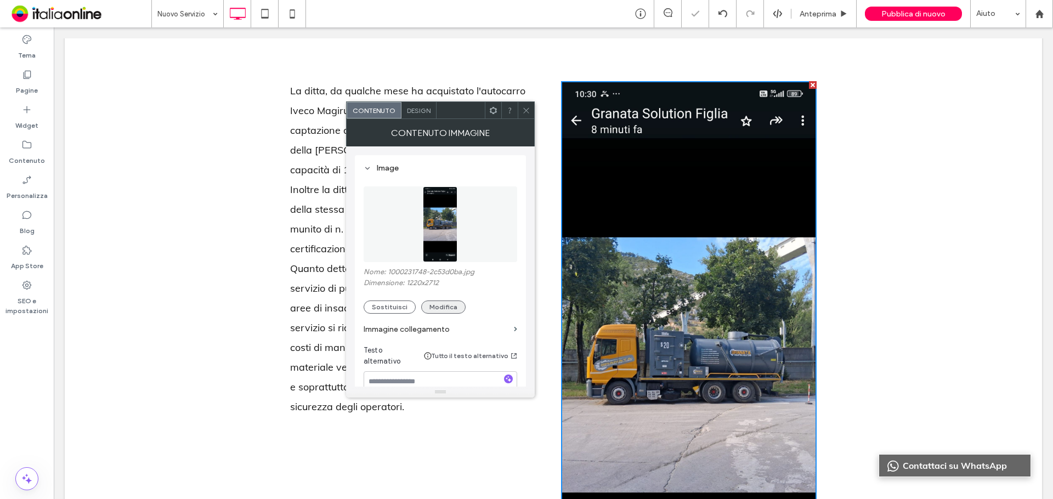
click at [434, 308] on button "Modifica" at bounding box center [443, 307] width 44 height 13
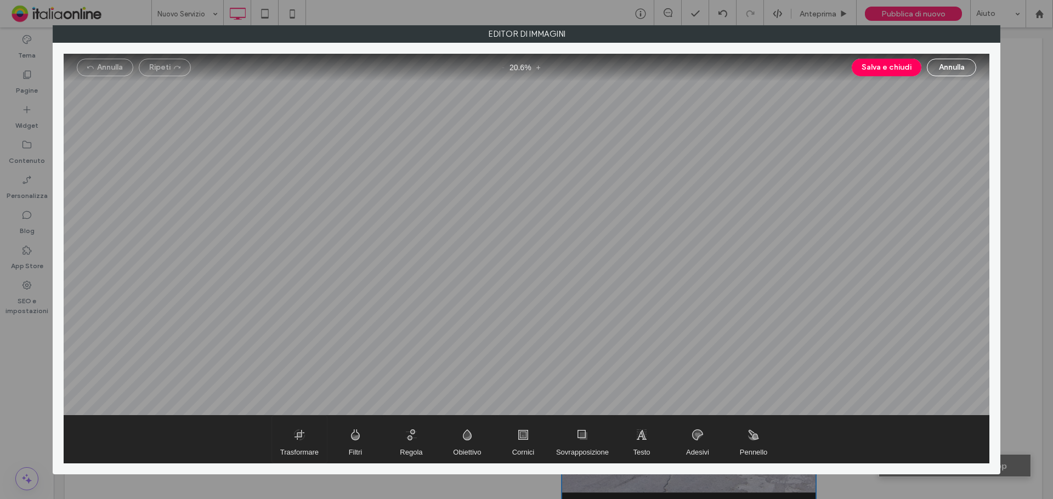
drag, startPoint x: 298, startPoint y: 429, endPoint x: 307, endPoint y: 420, distance: 12.4
click at [298, 429] on span "Trasformare" at bounding box center [299, 439] width 55 height 47
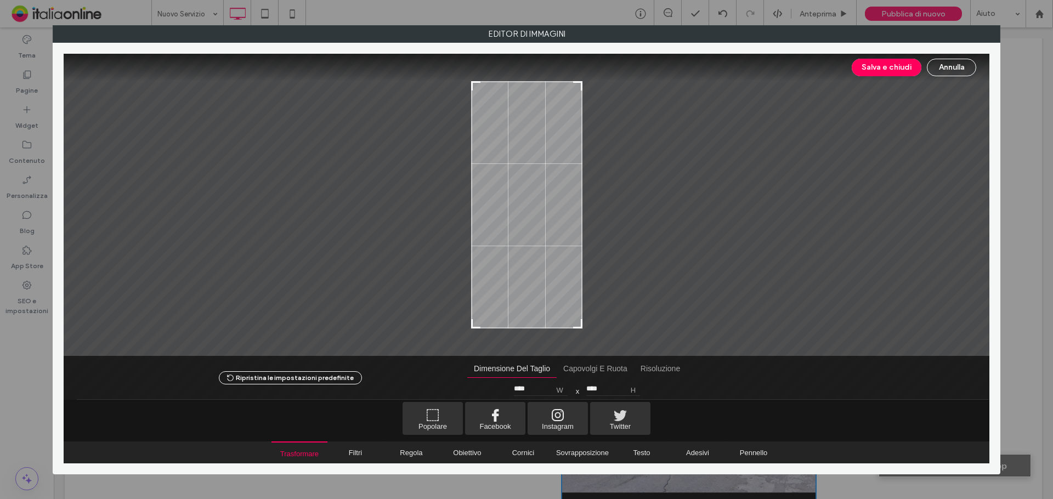
drag, startPoint x: 580, startPoint y: 79, endPoint x: 579, endPoint y: 144, distance: 65.3
click at [583, 151] on div "Salva e [PERSON_NAME] Ripristina le impostazioni predefinite Dimensione del tag…" at bounding box center [527, 259] width 926 height 410
type input "****"
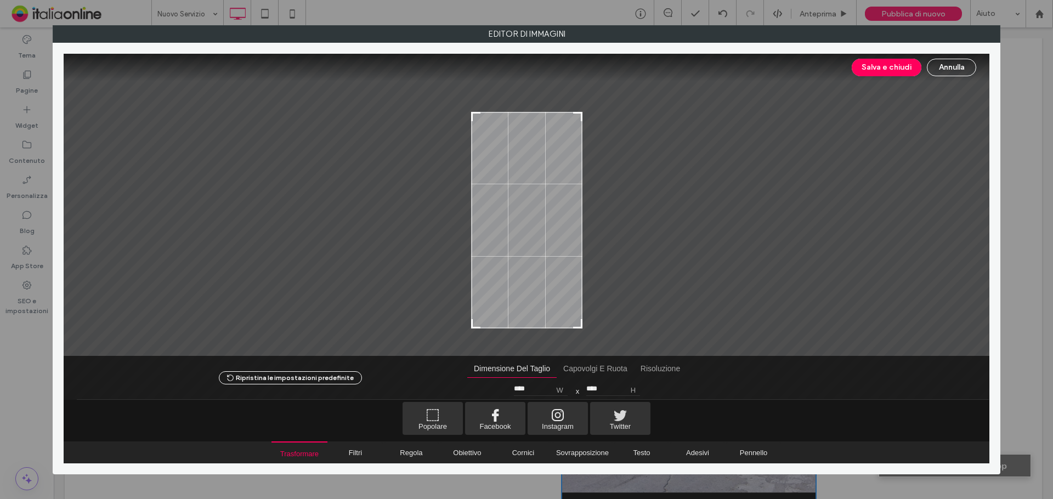
type input "****"
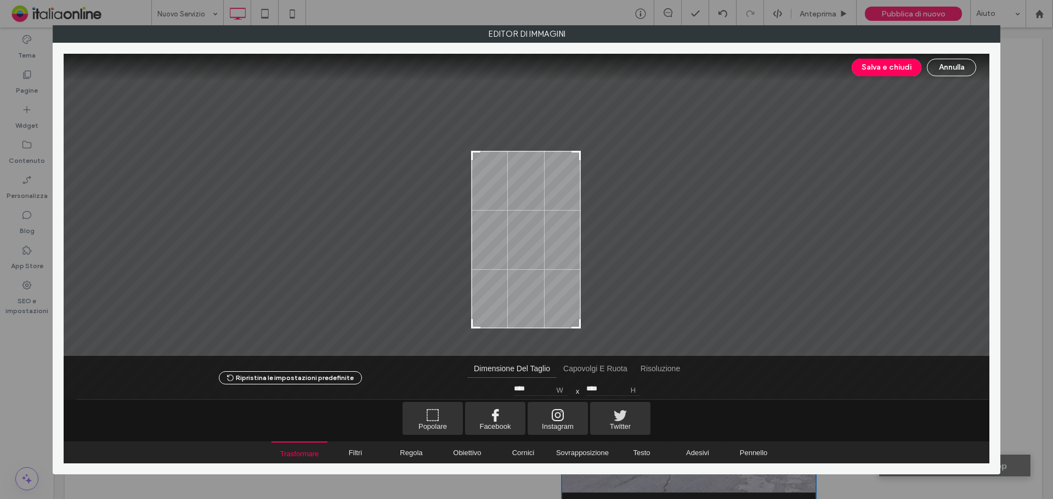
type input "****"
drag, startPoint x: 578, startPoint y: 83, endPoint x: 582, endPoint y: 150, distance: 67.6
click at [582, 150] on div at bounding box center [527, 205] width 926 height 302
type input "****"
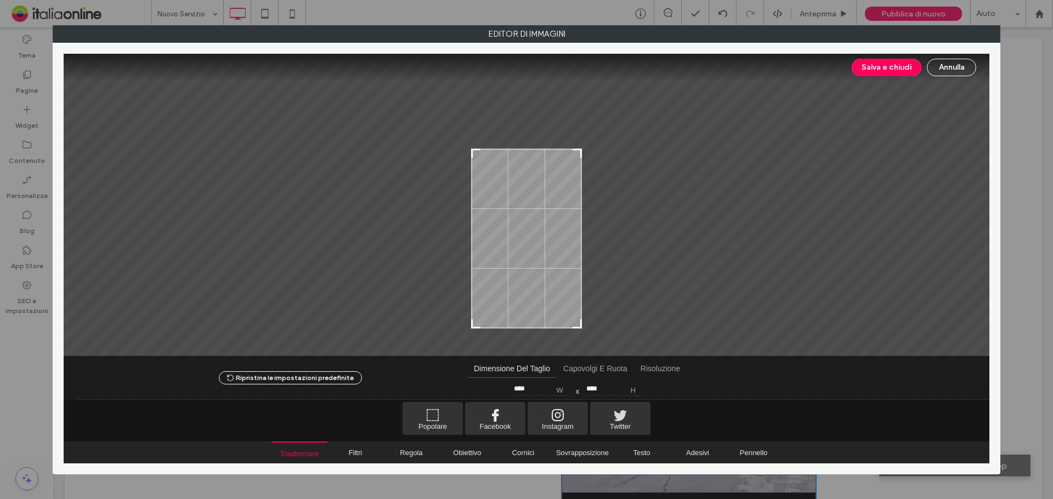
type input "****"
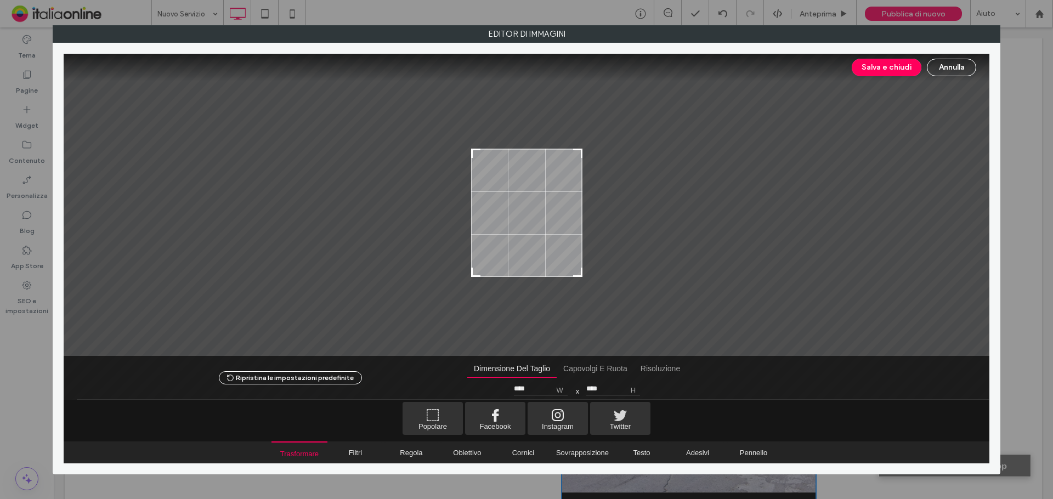
type input "****"
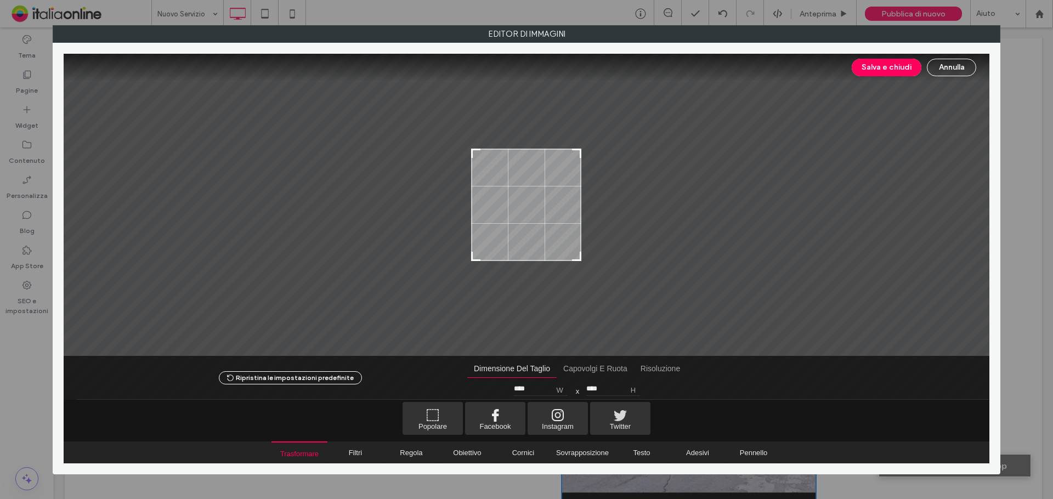
drag, startPoint x: 577, startPoint y: 327, endPoint x: 589, endPoint y: 259, distance: 68.5
click at [589, 259] on div at bounding box center [527, 205] width 926 height 302
click at [898, 77] on div "Salva e [PERSON_NAME]" at bounding box center [527, 67] width 926 height 27
click at [897, 67] on button "Salva e chiudi" at bounding box center [887, 68] width 70 height 18
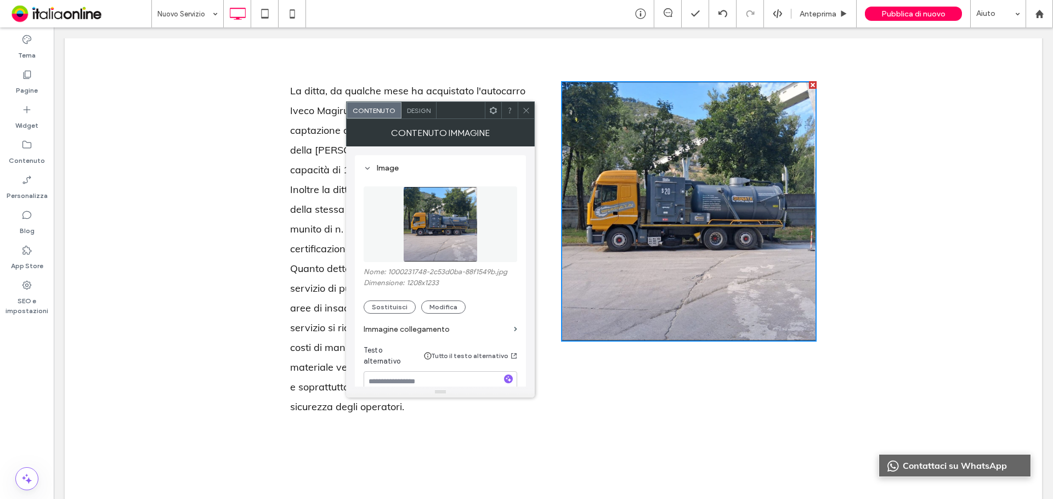
drag, startPoint x: 785, startPoint y: 348, endPoint x: 760, endPoint y: 345, distance: 25.4
click at [785, 348] on div "Click To Paste Click To Paste" at bounding box center [684, 249] width 263 height 336
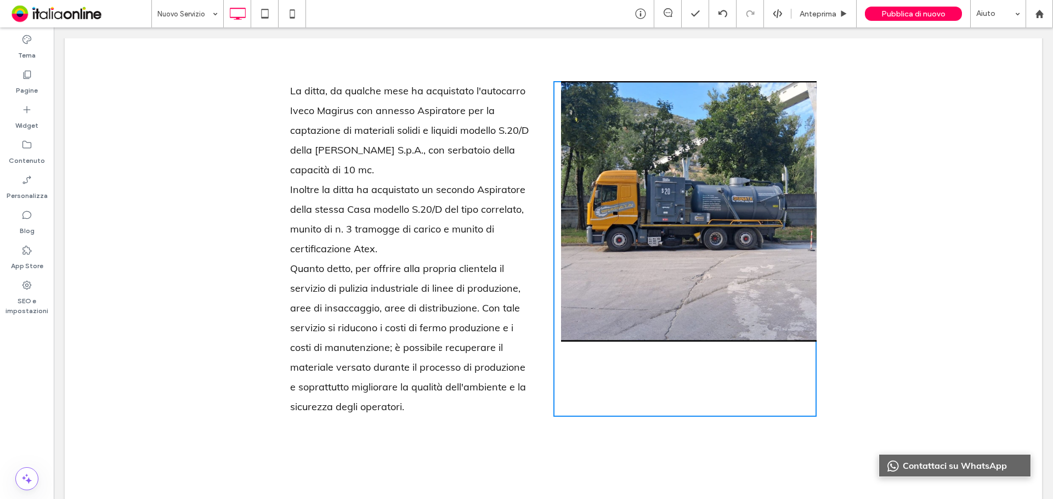
click at [702, 302] on img at bounding box center [689, 211] width 256 height 261
click at [675, 280] on img at bounding box center [689, 211] width 256 height 261
drag, startPoint x: 878, startPoint y: 160, endPoint x: 863, endPoint y: 159, distance: 14.9
click at [878, 160] on div "Click To Paste Click To Paste La ditta, da qualche mese ha acquistato l'autocar…" at bounding box center [553, 249] width 977 height 448
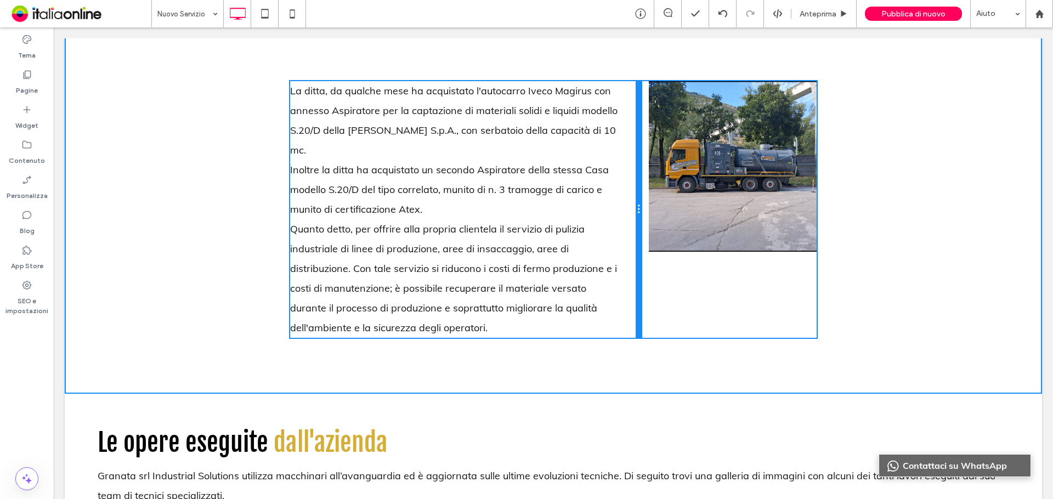
drag, startPoint x: 548, startPoint y: 218, endPoint x: 636, endPoint y: 206, distance: 89.2
click at [636, 206] on div at bounding box center [638, 209] width 5 height 257
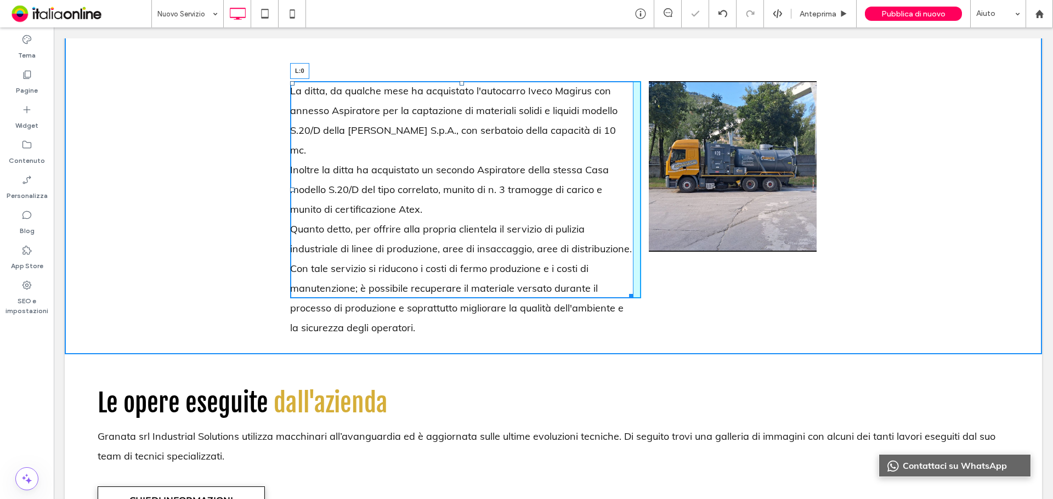
drag, startPoint x: 286, startPoint y: 190, endPoint x: 191, endPoint y: 175, distance: 96.0
click at [191, 175] on div "Click To Paste Click To Paste La ditta, da qualche mese ha acquistato l'autocar…" at bounding box center [553, 189] width 977 height 329
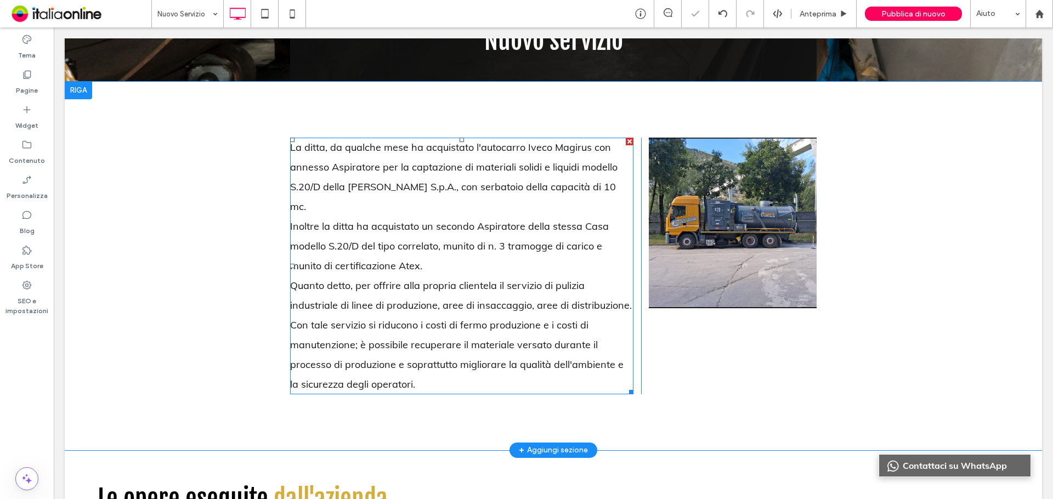
scroll to position [384, 0]
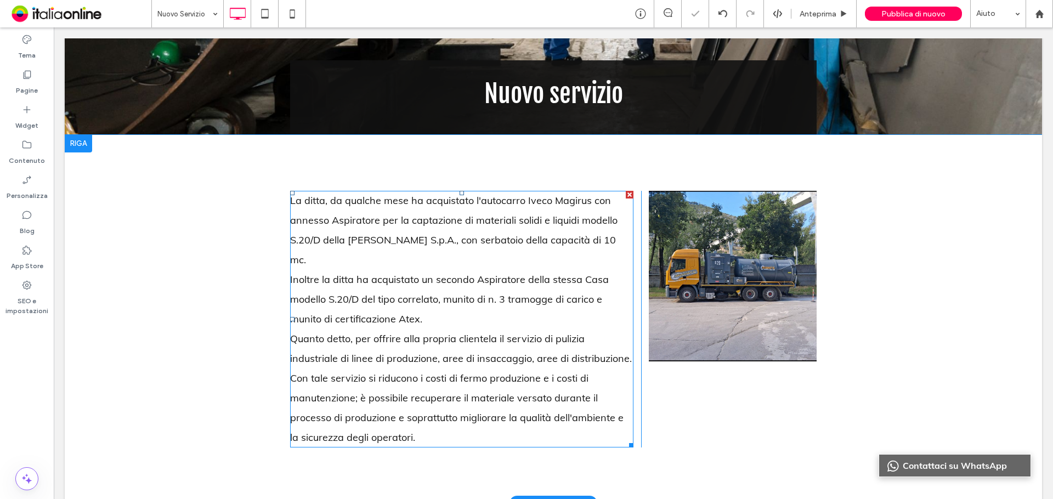
click at [76, 143] on div at bounding box center [78, 144] width 27 height 18
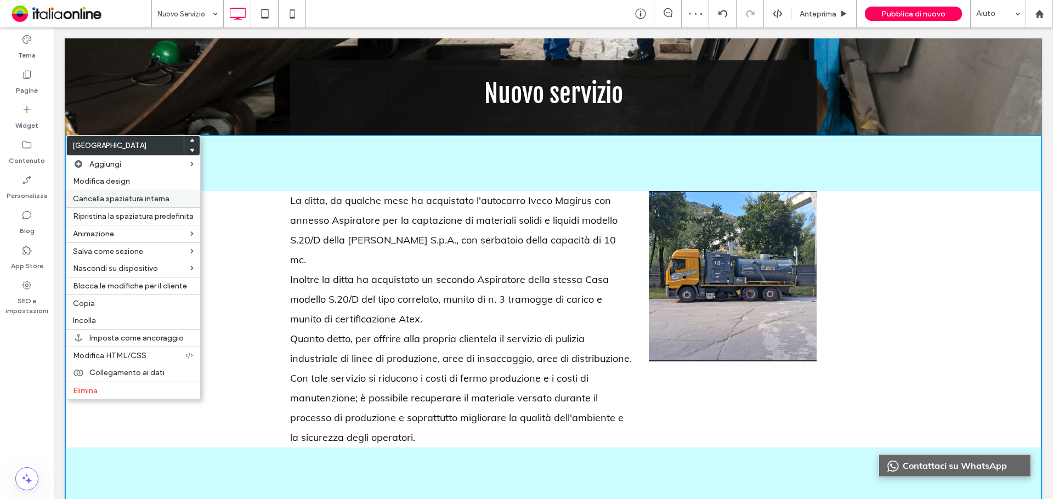
click at [129, 191] on div "Cancella spaziatura interna" at bounding box center [133, 199] width 134 height 18
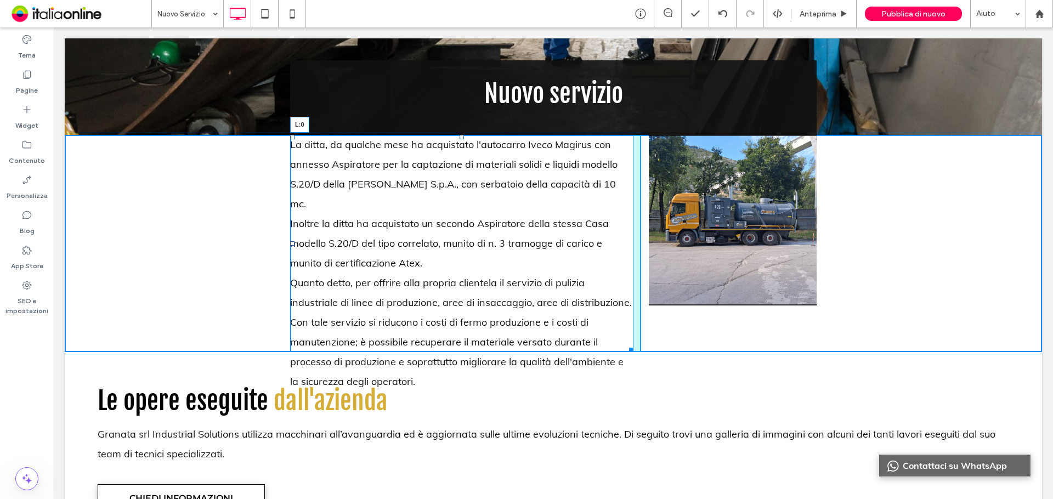
drag, startPoint x: 286, startPoint y: 242, endPoint x: 227, endPoint y: 239, distance: 59.4
click at [227, 239] on div "Click To Paste Click To Paste La ditta, da qualche mese ha acquistato l'autocar…" at bounding box center [553, 243] width 977 height 217
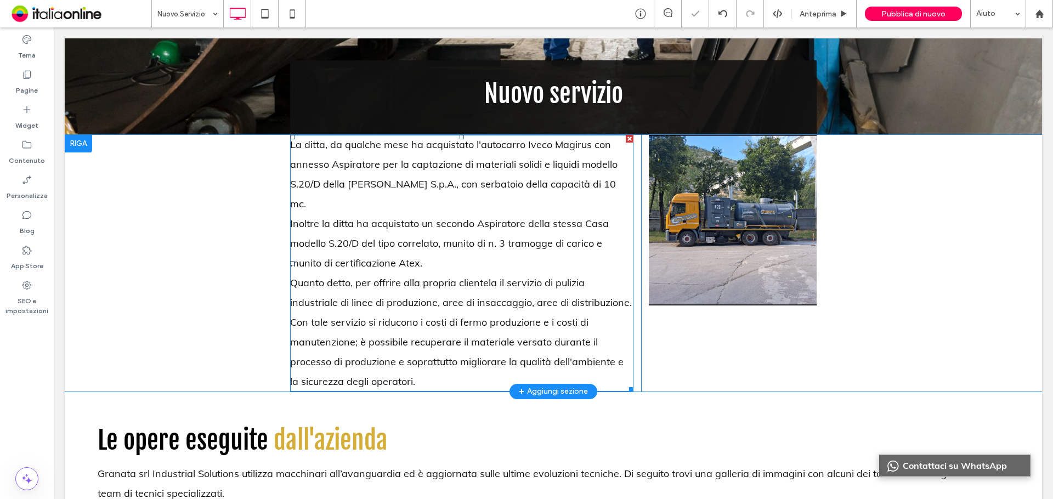
click at [78, 145] on div at bounding box center [78, 144] width 27 height 18
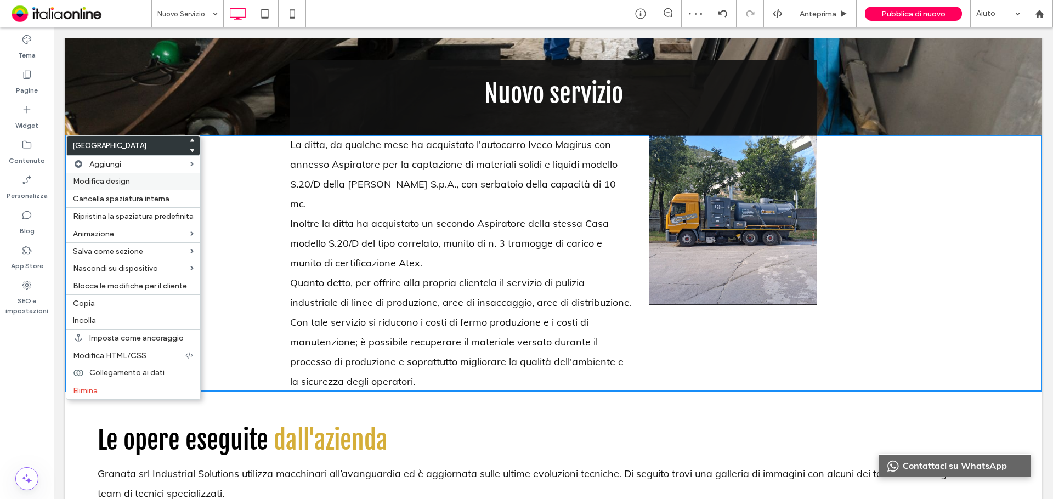
click at [137, 182] on label "Modifica design" at bounding box center [133, 181] width 121 height 9
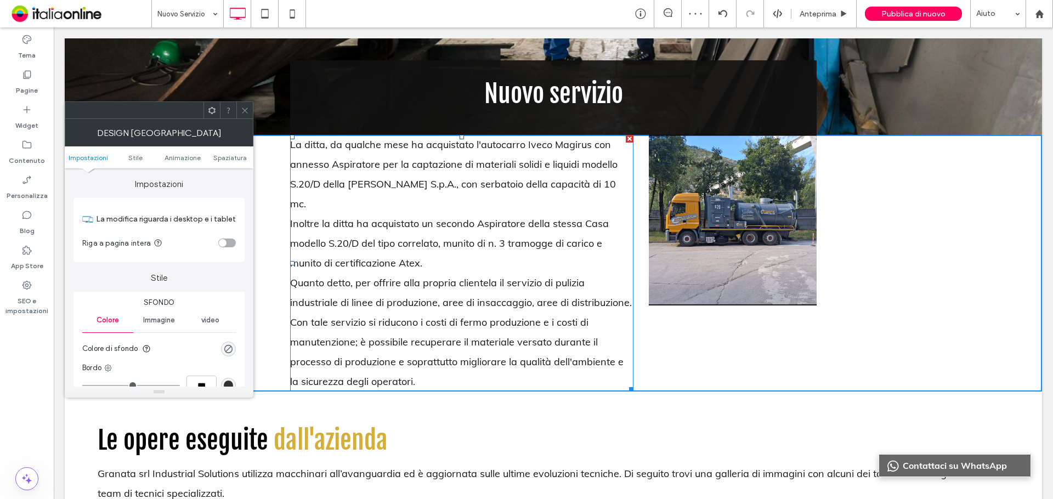
click at [223, 238] on section "Riga a pagina intera" at bounding box center [159, 242] width 154 height 27
click at [223, 241] on div "toggle" at bounding box center [223, 243] width 8 height 8
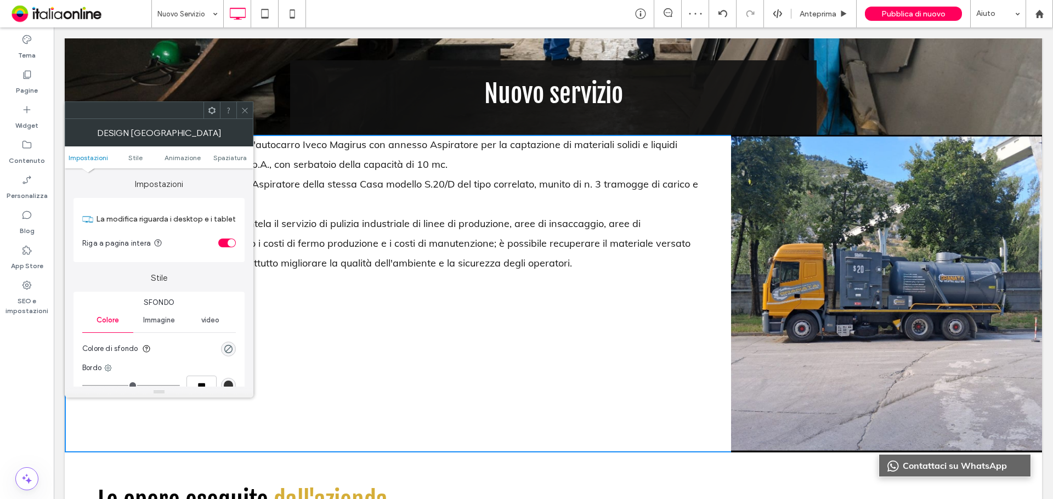
drag, startPoint x: 242, startPoint y: 110, endPoint x: 253, endPoint y: 127, distance: 20.2
click at [242, 110] on icon at bounding box center [245, 110] width 8 height 8
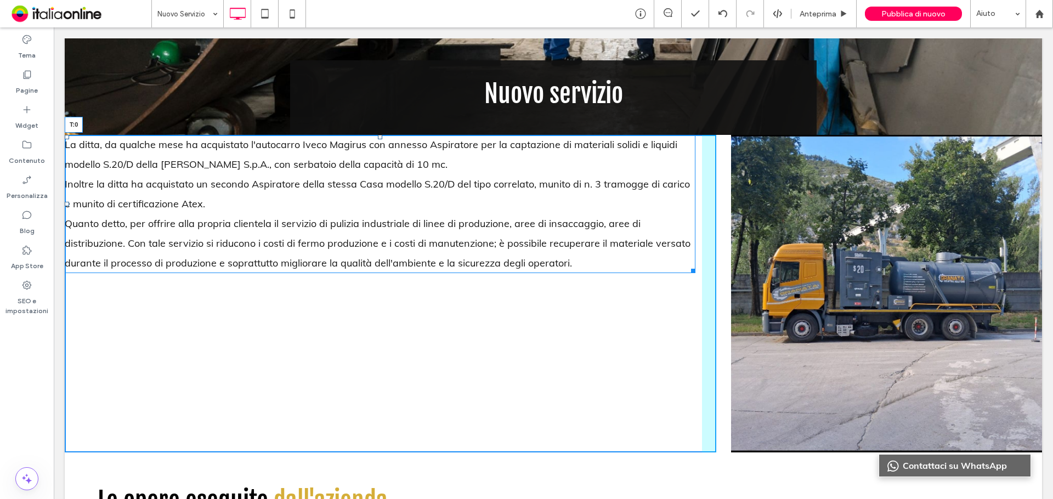
drag, startPoint x: 382, startPoint y: 136, endPoint x: 385, endPoint y: 179, distance: 43.4
click at [385, 179] on div "La ditta, da qualche mese ha acquistato l'autocarro Iveco Magirus con annesso A…" at bounding box center [380, 204] width 631 height 138
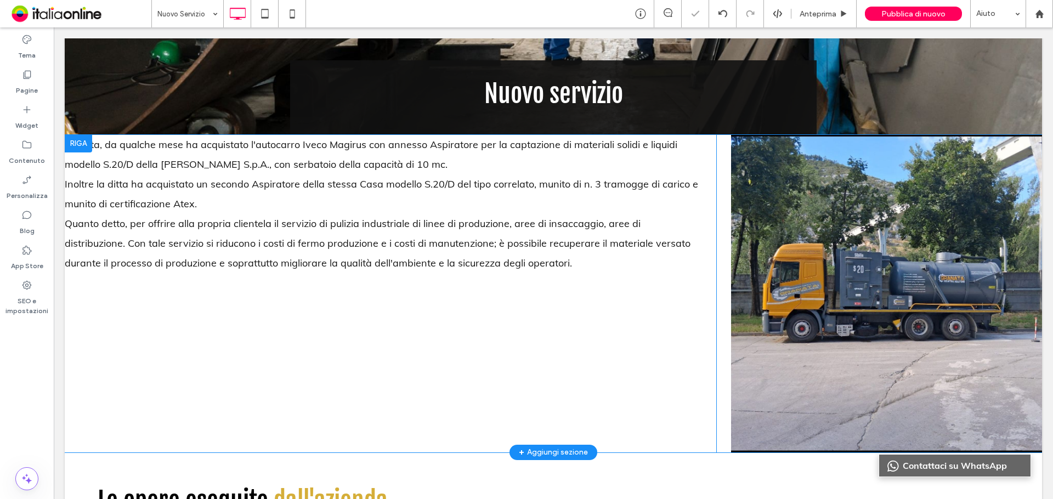
click at [72, 142] on div at bounding box center [78, 144] width 27 height 18
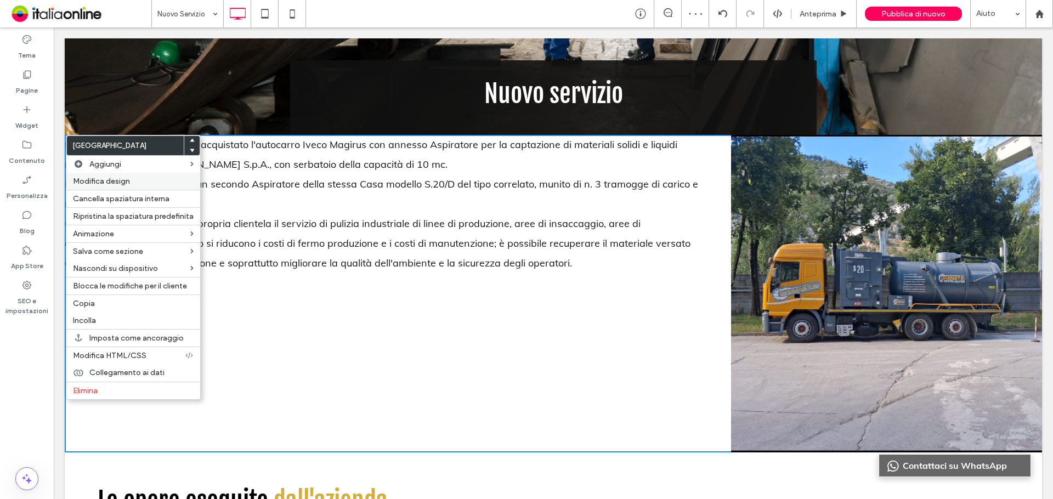
click at [155, 185] on label "Modifica design" at bounding box center [133, 181] width 121 height 9
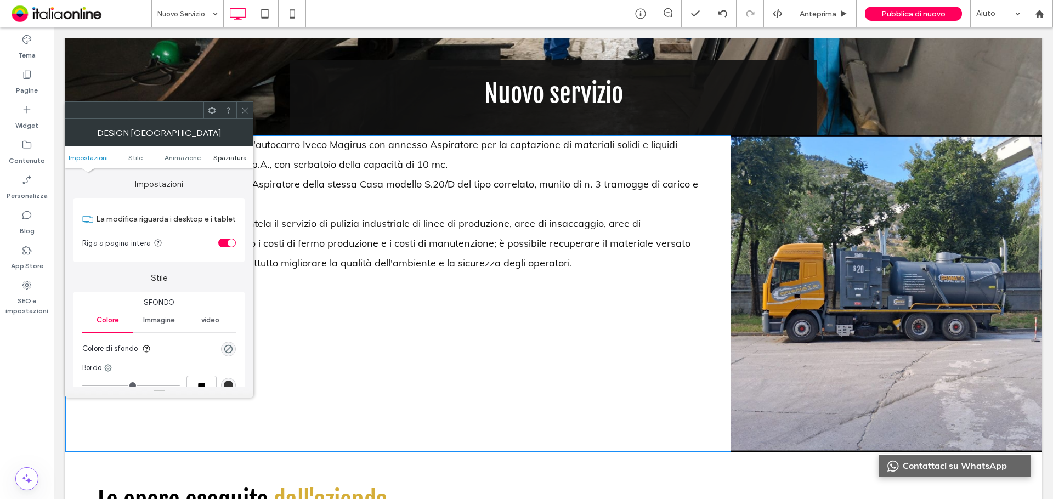
click at [231, 159] on span "Spaziatura" at bounding box center [229, 158] width 33 height 8
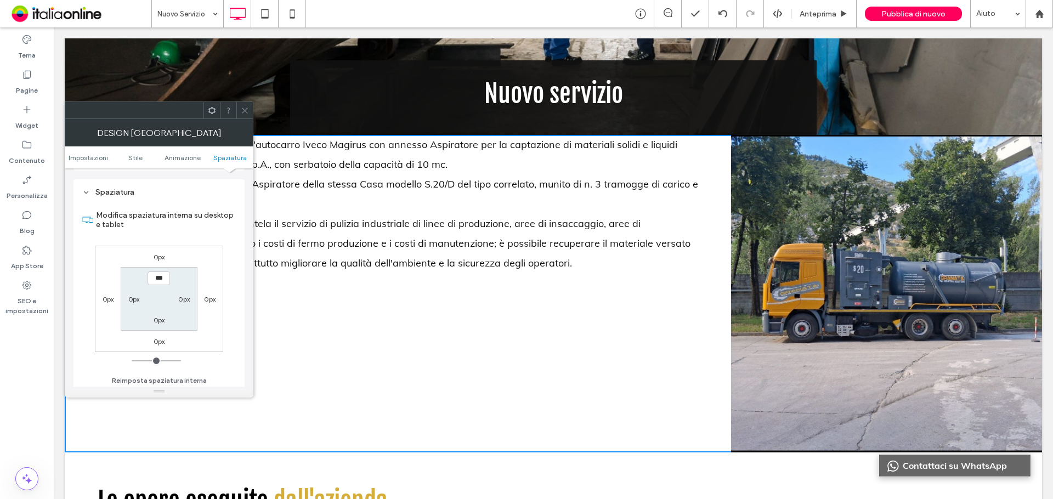
scroll to position [310, 0]
click at [159, 255] on label "0px" at bounding box center [160, 255] width 12 height 8
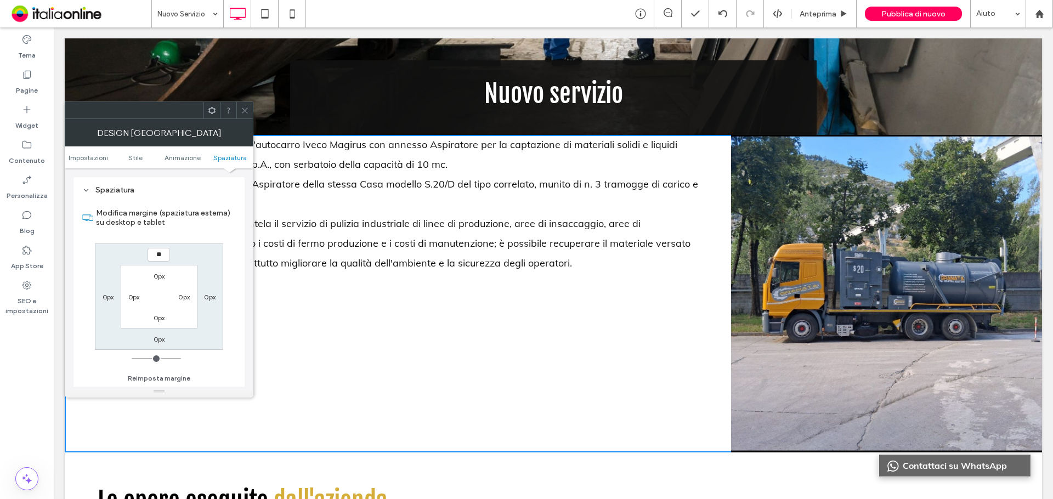
type input "**"
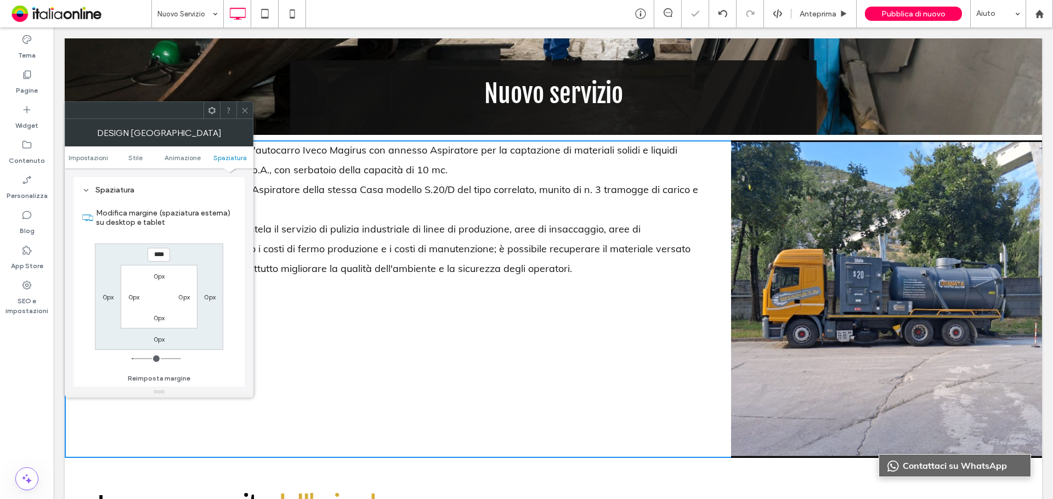
click at [162, 255] on input "****" at bounding box center [159, 255] width 22 height 14
type input "*"
type input "***"
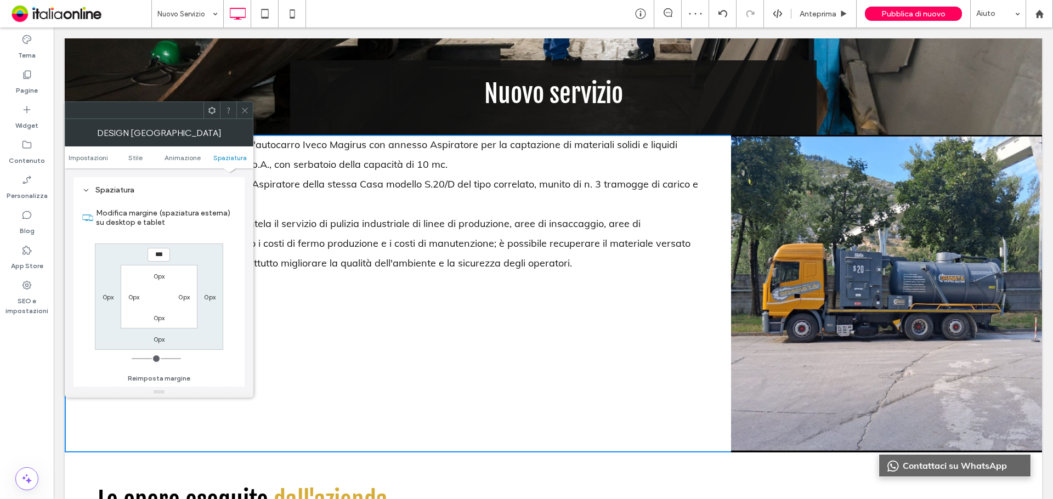
click at [159, 277] on label "0px" at bounding box center [160, 276] width 12 height 8
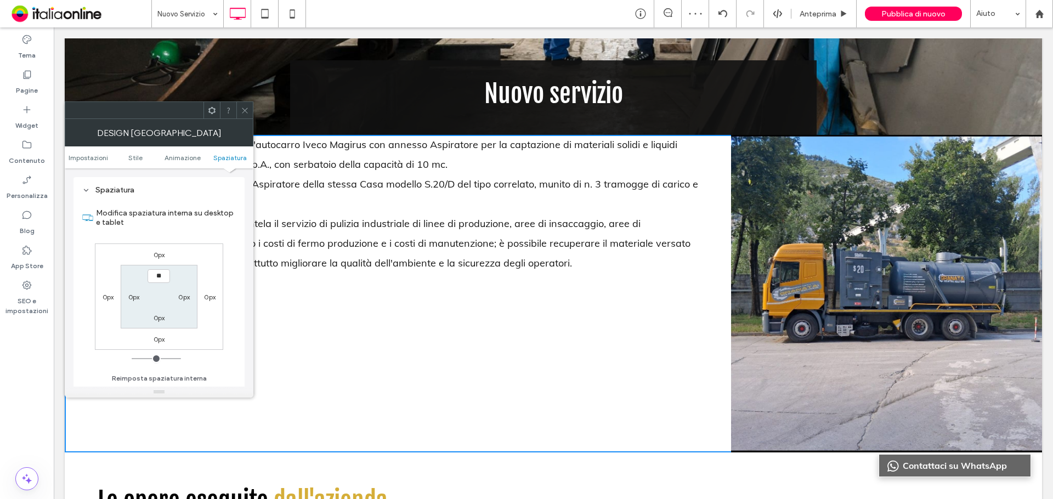
type input "**"
type input "****"
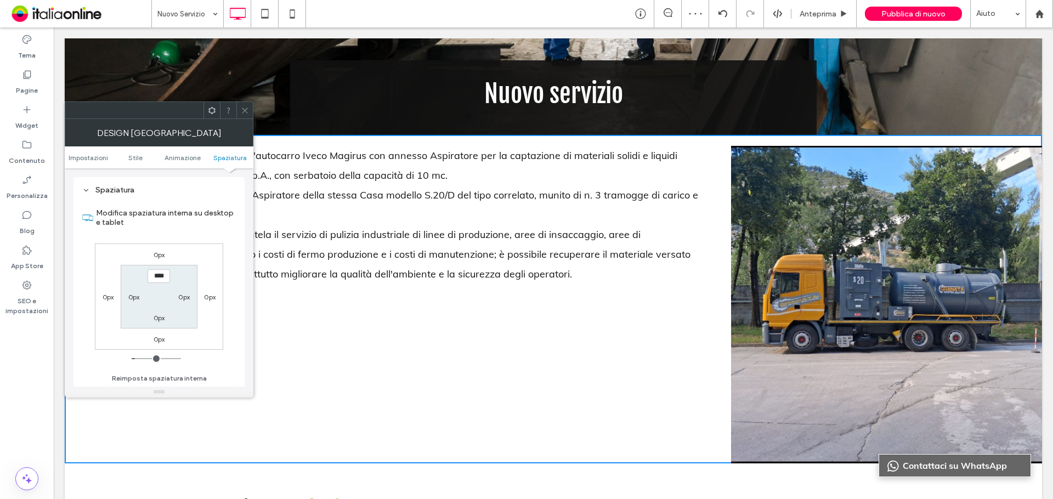
click at [244, 107] on icon at bounding box center [245, 110] width 8 height 8
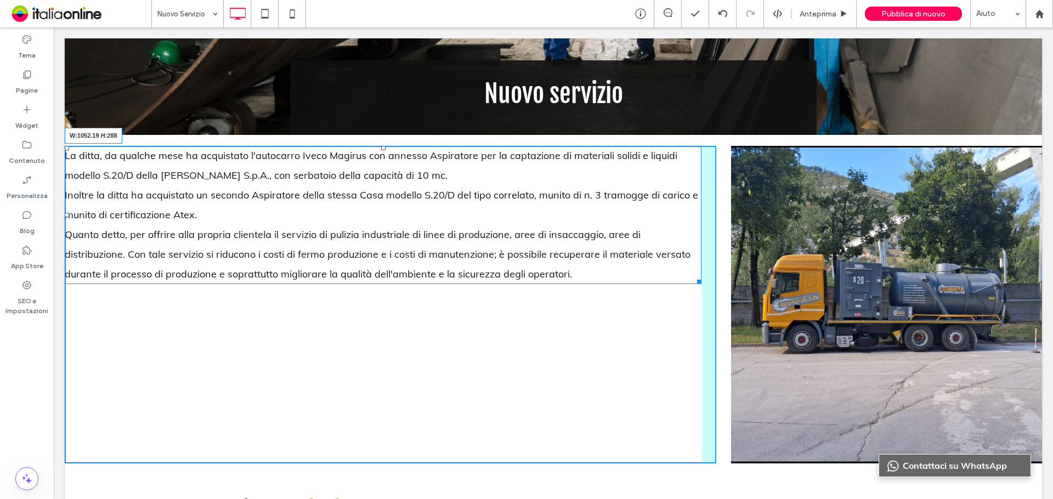
drag, startPoint x: 692, startPoint y: 281, endPoint x: 638, endPoint y: 277, distance: 53.9
click at [638, 277] on div "La ditta, da qualche mese ha acquistato l'autocarro Iveco Magirus con annesso A…" at bounding box center [383, 215] width 637 height 138
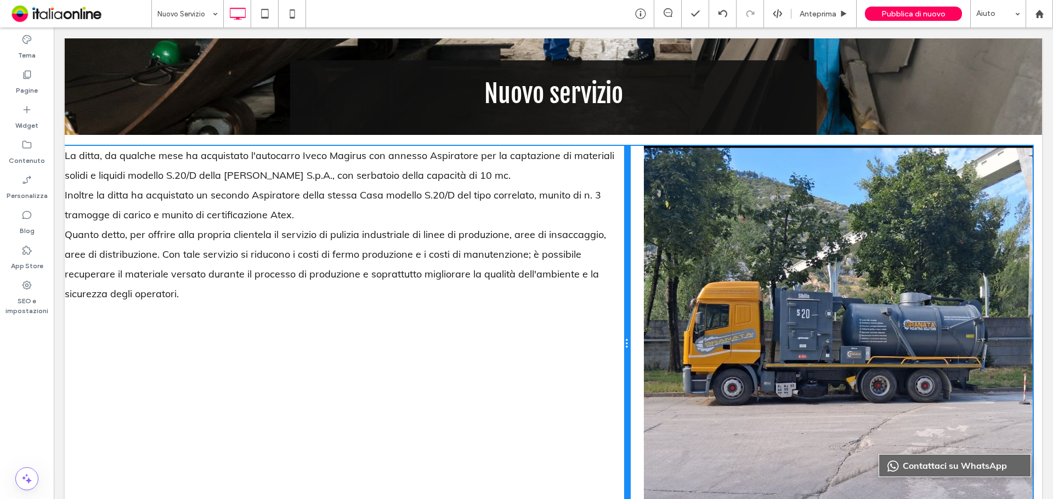
drag, startPoint x: 709, startPoint y: 286, endPoint x: 667, endPoint y: 280, distance: 42.6
click at [667, 280] on div "Click To Paste Click To Paste La ditta, da qualche mese ha acquistato l'autocar…" at bounding box center [553, 344] width 977 height 397
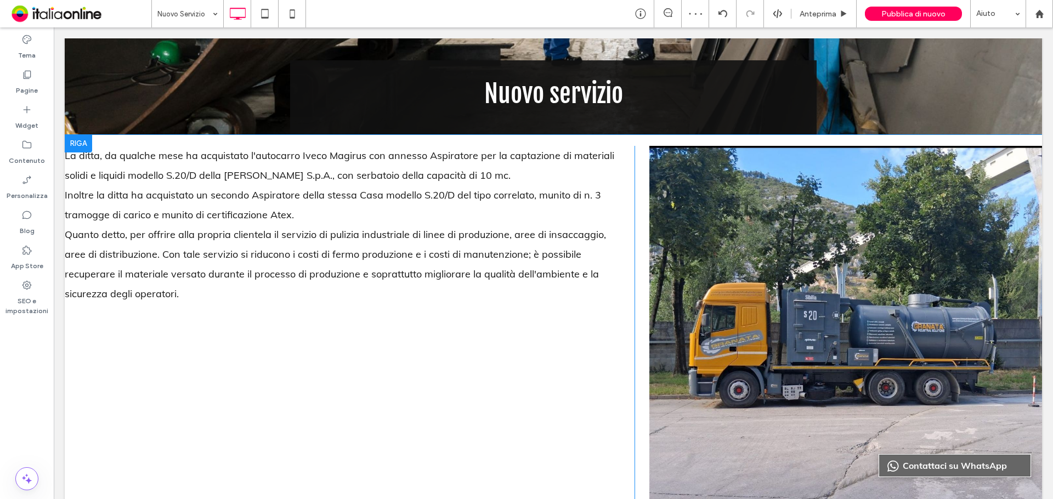
click at [75, 145] on div at bounding box center [78, 144] width 27 height 18
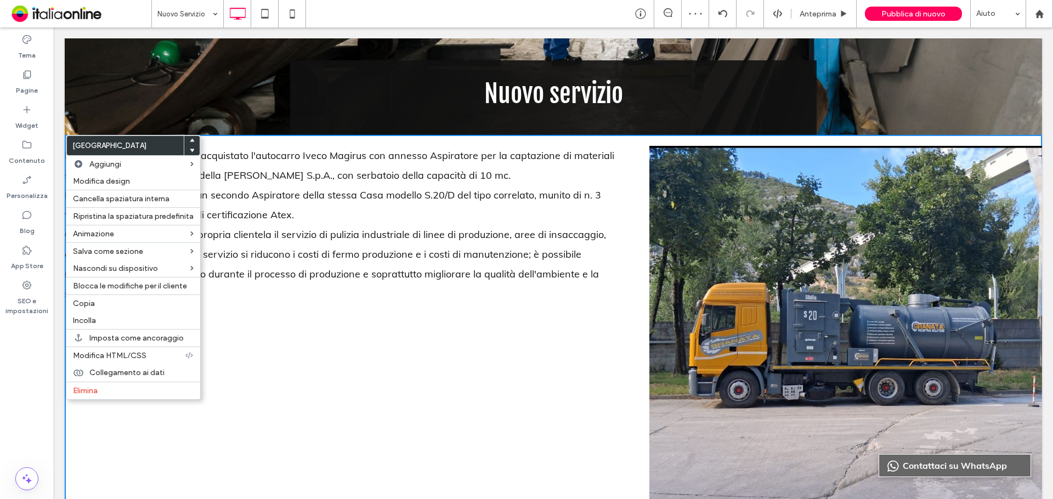
drag, startPoint x: 289, startPoint y: 368, endPoint x: 242, endPoint y: 299, distance: 82.9
click at [286, 359] on div "Click To Paste Click To Paste La ditta, da qualche mese ha acquistato l'autocar…" at bounding box center [350, 346] width 570 height 401
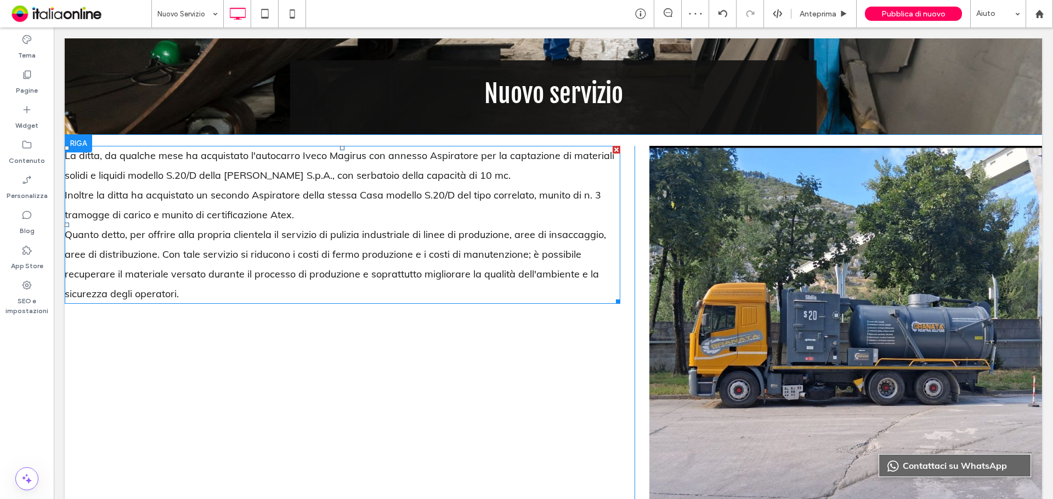
click at [219, 241] on p "Quanto detto, per offrire alla propria clientela il servizio di pulizia industr…" at bounding box center [343, 264] width 556 height 79
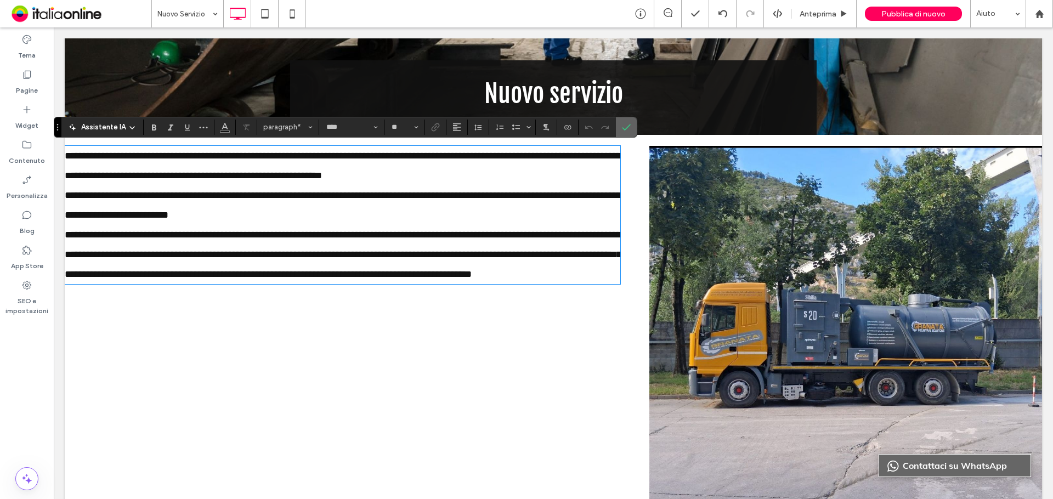
click at [625, 128] on use "Conferma" at bounding box center [627, 127] width 9 height 7
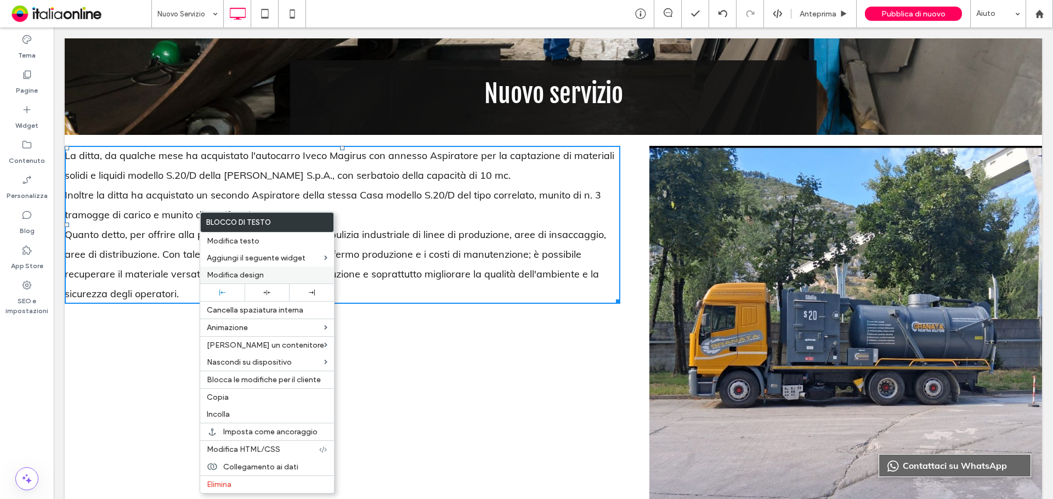
click at [265, 268] on div "Modifica design" at bounding box center [267, 275] width 134 height 17
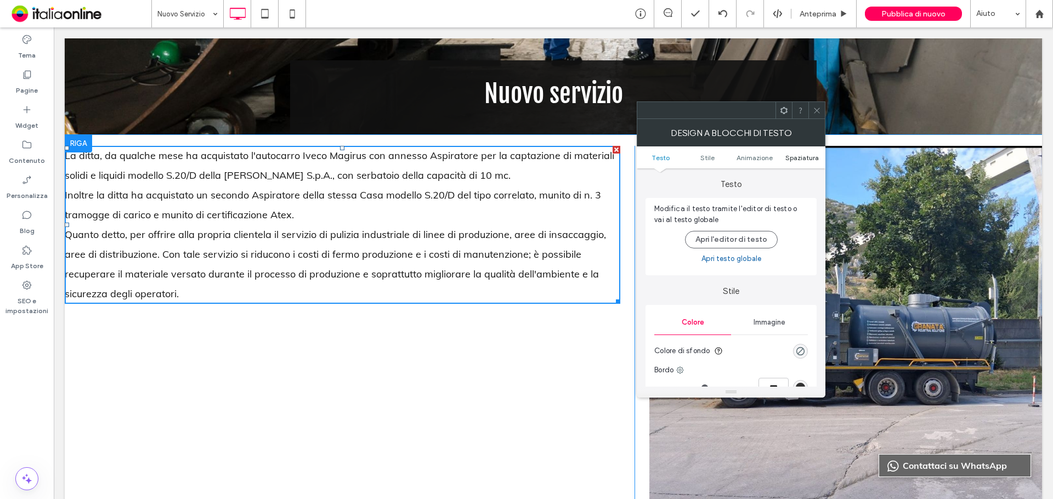
drag, startPoint x: 801, startPoint y: 168, endPoint x: 802, endPoint y: 159, distance: 9.9
click at [801, 168] on label "Testo" at bounding box center [731, 178] width 171 height 21
click at [802, 157] on span "Spaziatura" at bounding box center [801, 158] width 33 height 8
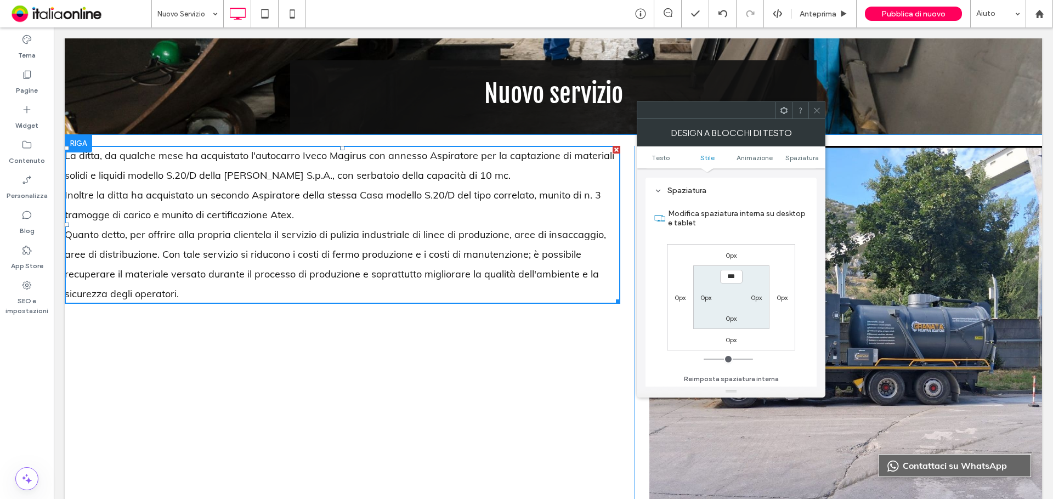
scroll to position [314, 0]
click at [679, 299] on label "0px" at bounding box center [681, 297] width 12 height 8
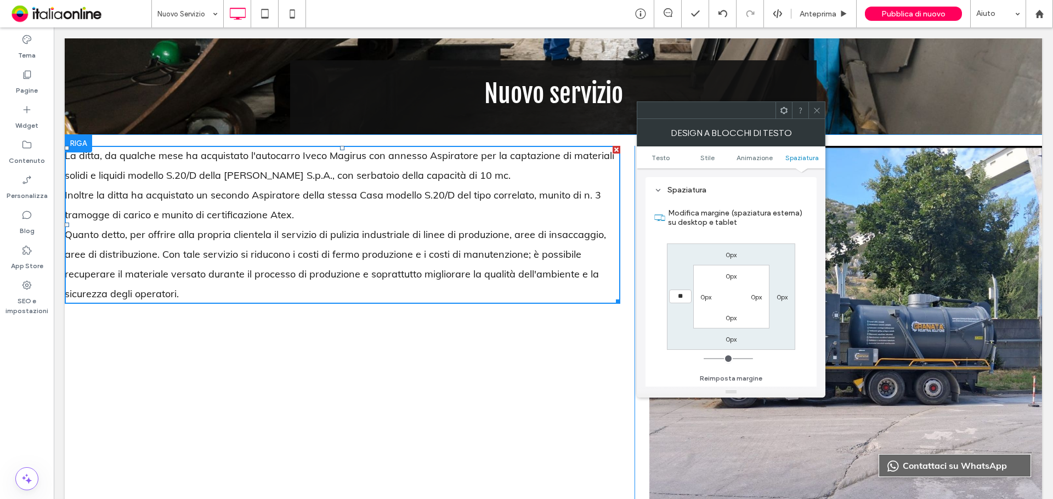
type input "**"
type input "****"
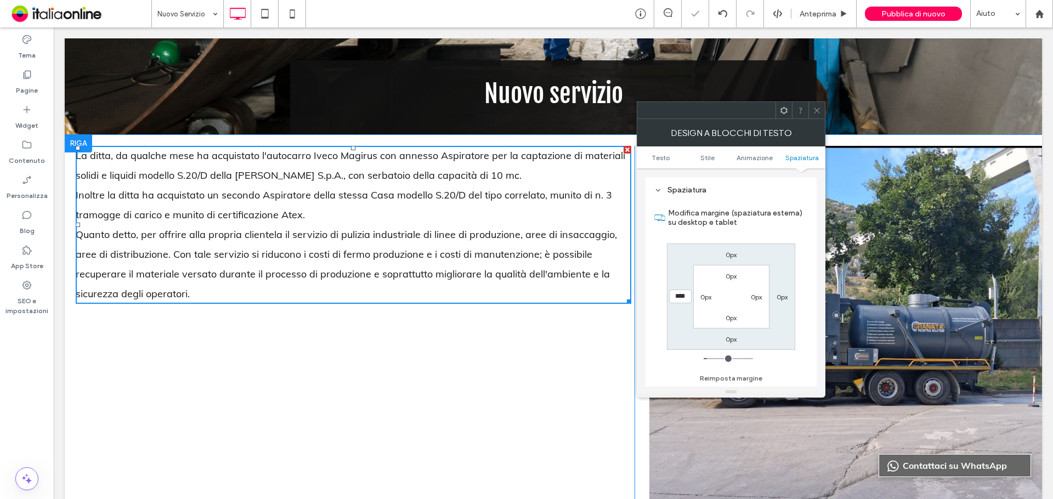
click at [762, 295] on label "0px" at bounding box center [757, 297] width 12 height 8
type input "*"
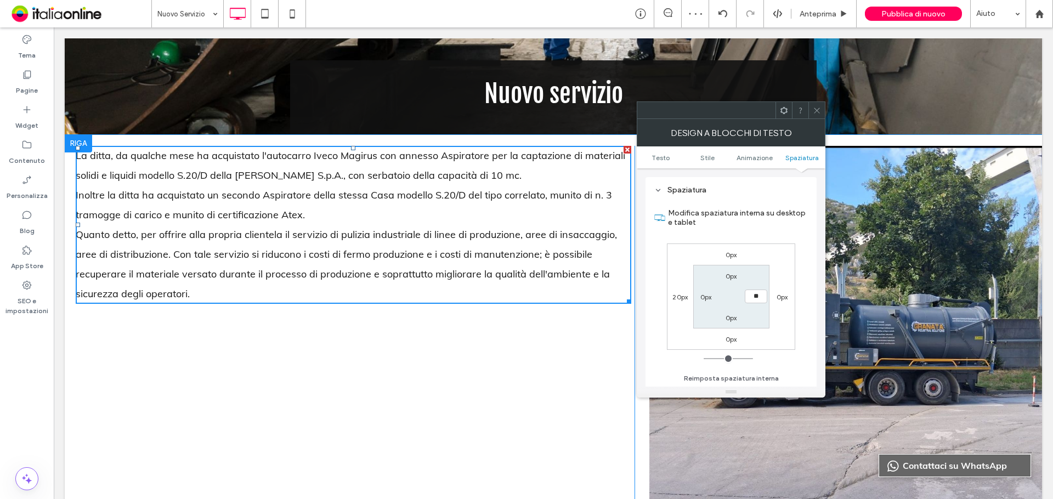
type input "**"
type input "****"
click at [730, 276] on label "0px" at bounding box center [732, 276] width 12 height 8
type input "*"
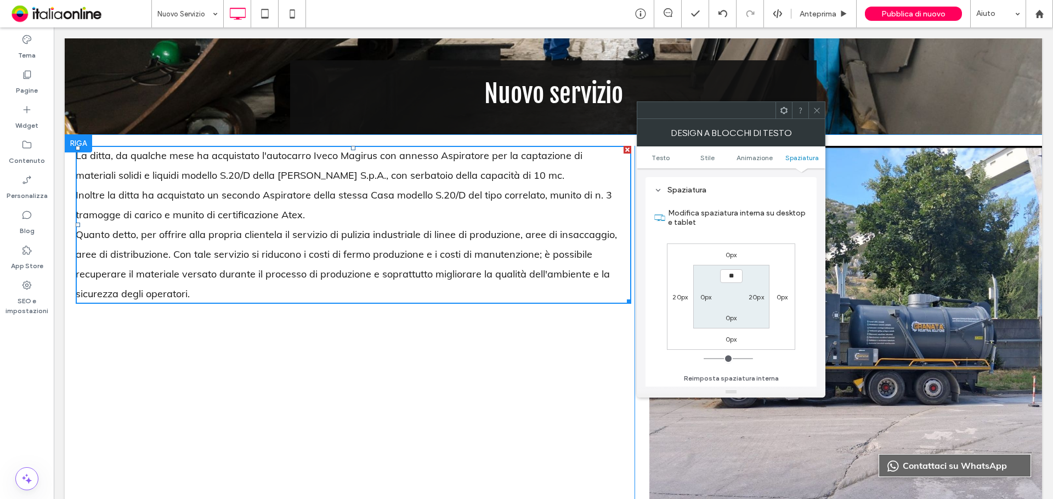
type input "**"
type input "****"
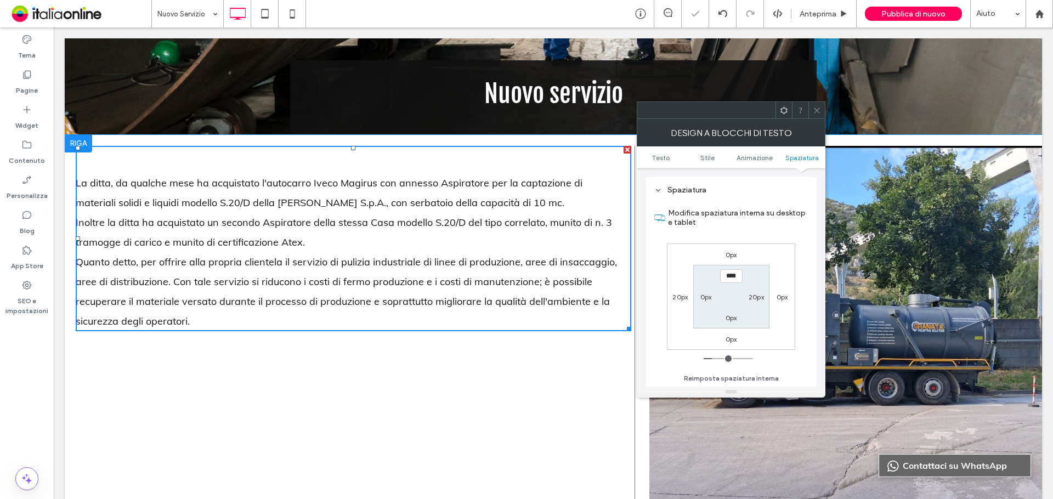
click at [733, 318] on label "0px" at bounding box center [732, 318] width 12 height 8
type input "*"
click at [727, 272] on div "50px" at bounding box center [731, 275] width 15 height 11
click at [734, 256] on label "0px" at bounding box center [732, 255] width 12 height 8
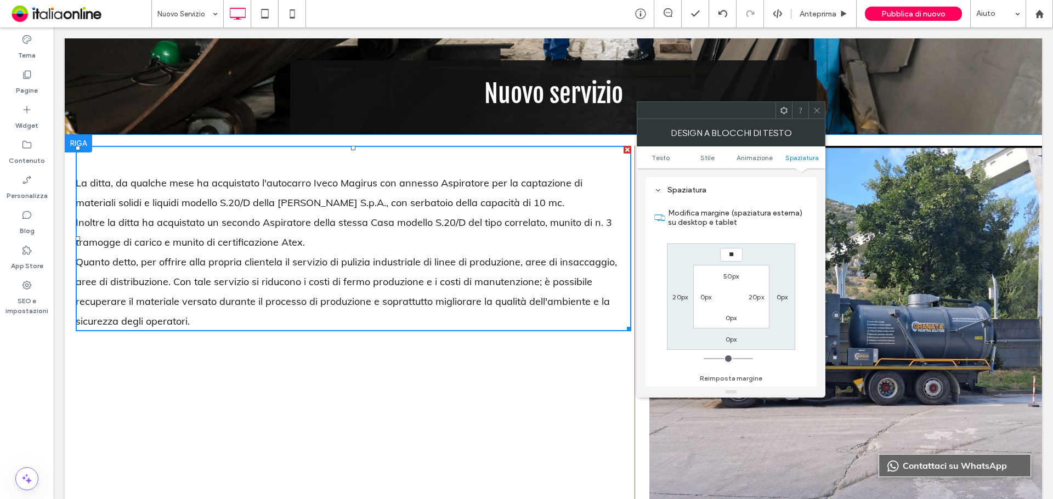
type input "**"
type input "****"
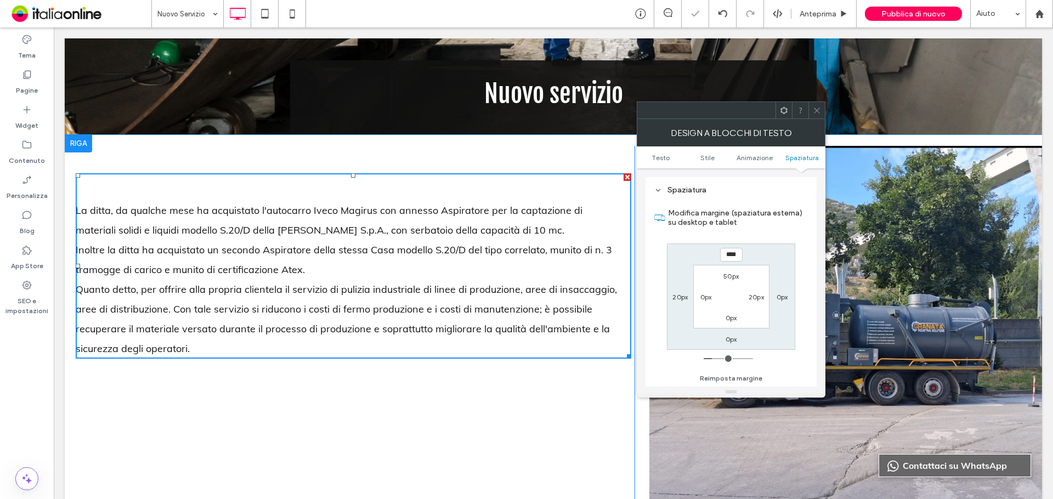
click at [734, 274] on label "50px" at bounding box center [731, 276] width 15 height 8
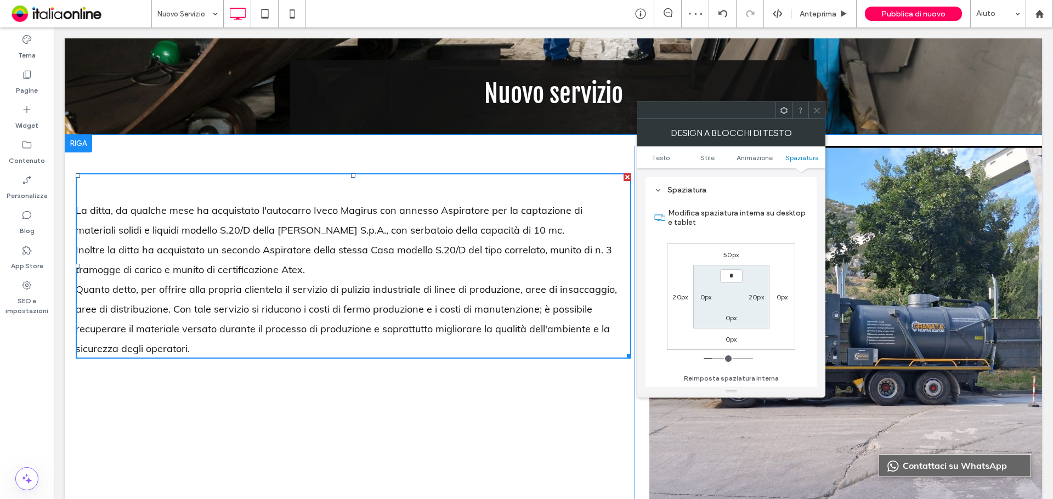
type input "*"
type input "***"
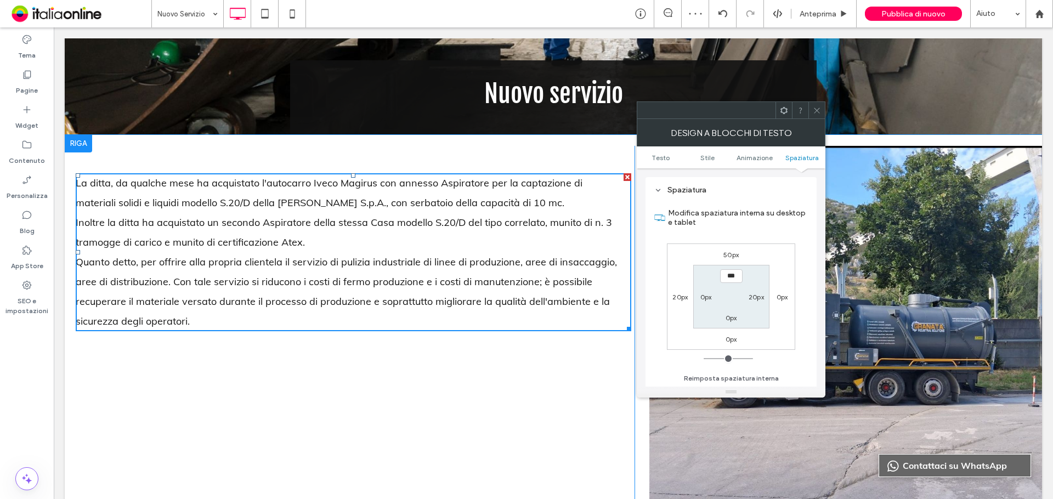
drag, startPoint x: 815, startPoint y: 109, endPoint x: 815, endPoint y: 122, distance: 13.2
click at [815, 109] on icon at bounding box center [817, 110] width 8 height 8
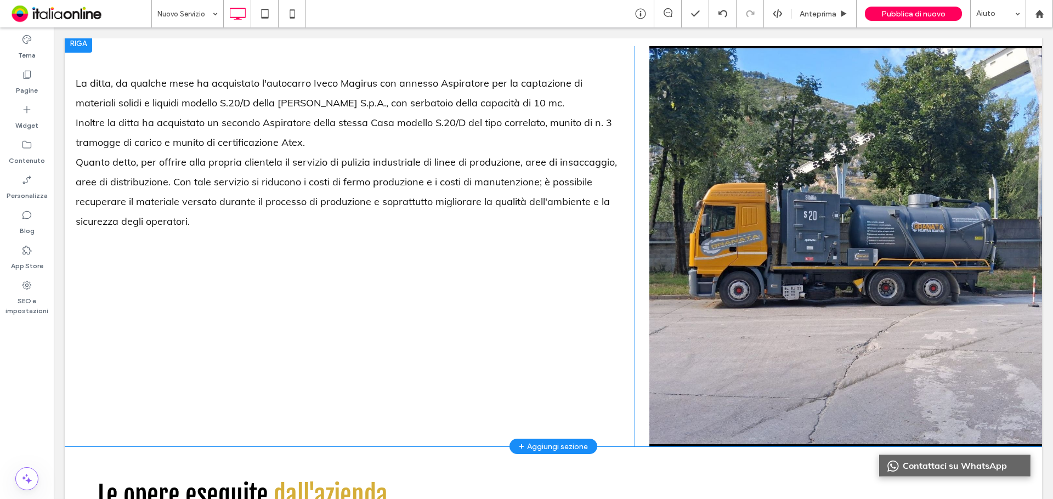
scroll to position [494, 0]
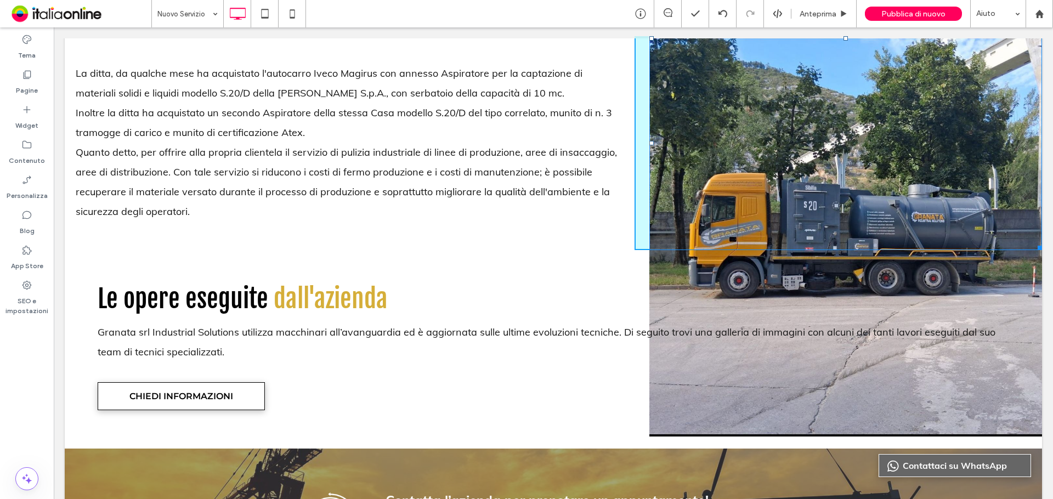
drag, startPoint x: 1030, startPoint y: 428, endPoint x: 943, endPoint y: 376, distance: 100.4
click at [943, 376] on div "Nuovo servizio Click To Paste Riga + Aggiungi sezione Click To Paste Click To P…" at bounding box center [553, 125] width 977 height 936
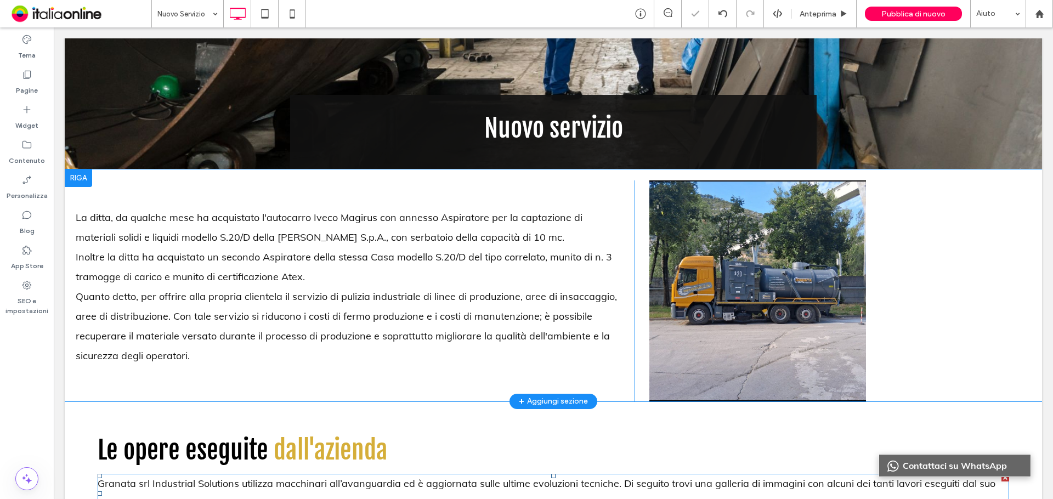
scroll to position [329, 0]
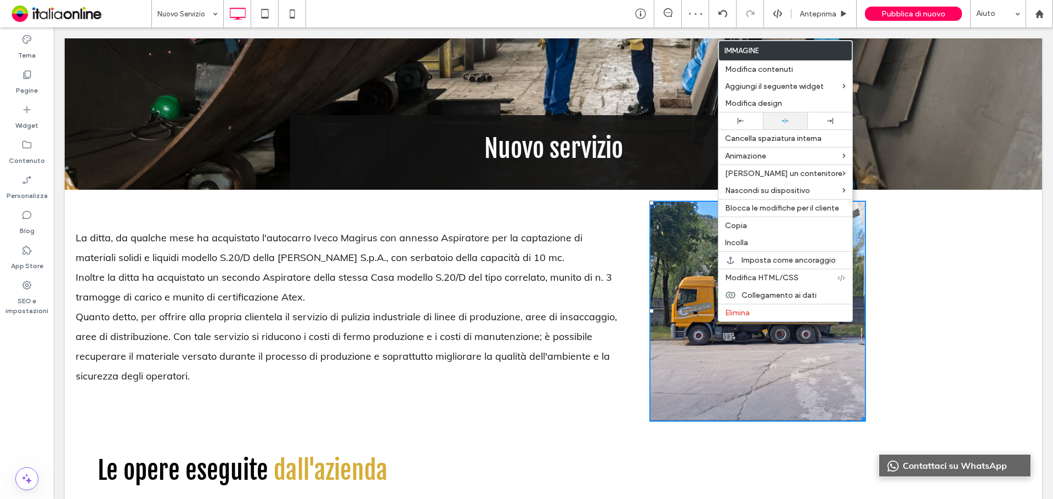
click at [777, 120] on div at bounding box center [784, 120] width 33 height 7
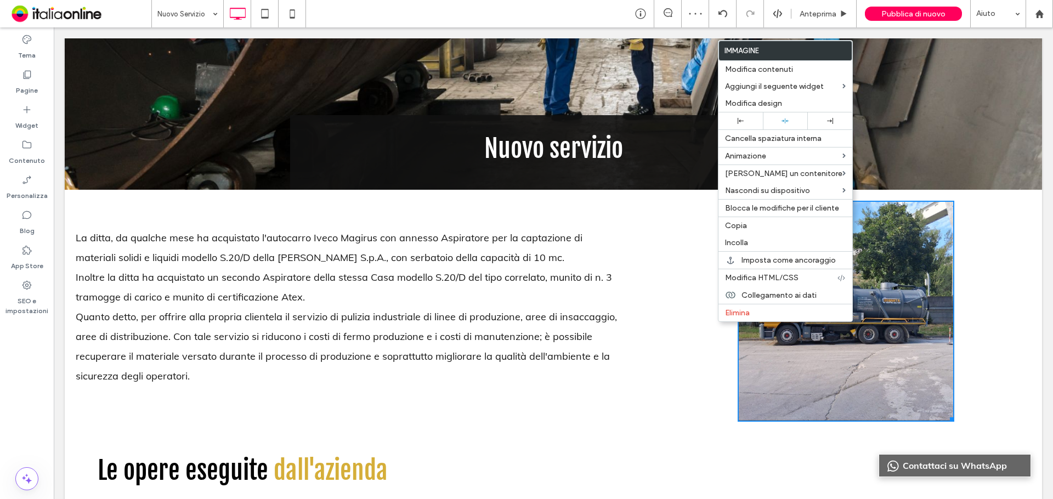
drag, startPoint x: 624, startPoint y: 392, endPoint x: 598, endPoint y: 375, distance: 31.2
click at [624, 392] on div "Click To Paste Click To Paste La ditta, da qualche mese ha acquistato l'autocar…" at bounding box center [350, 311] width 570 height 221
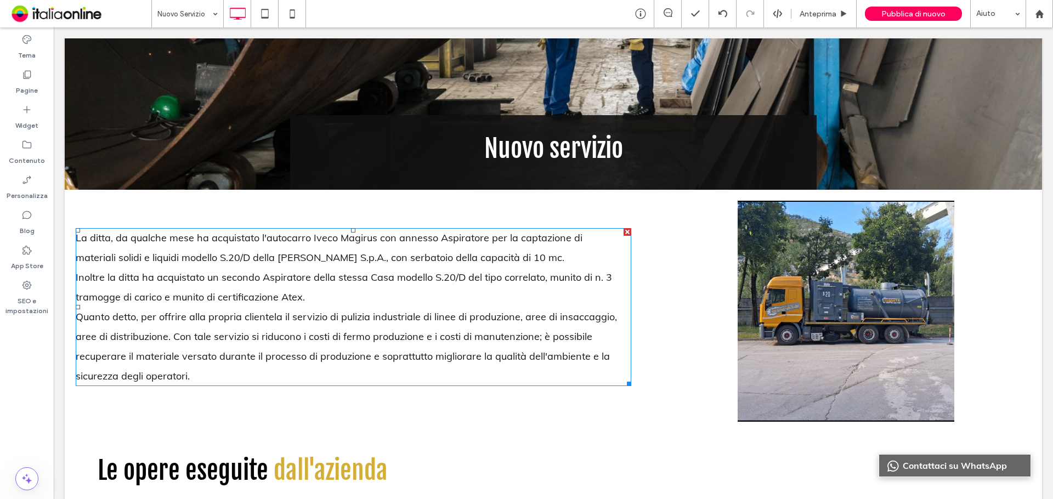
click at [556, 289] on p "Inoltre la ditta ha acquistato un secondo Aspiratore della stessa Casa modello …" at bounding box center [348, 287] width 545 height 39
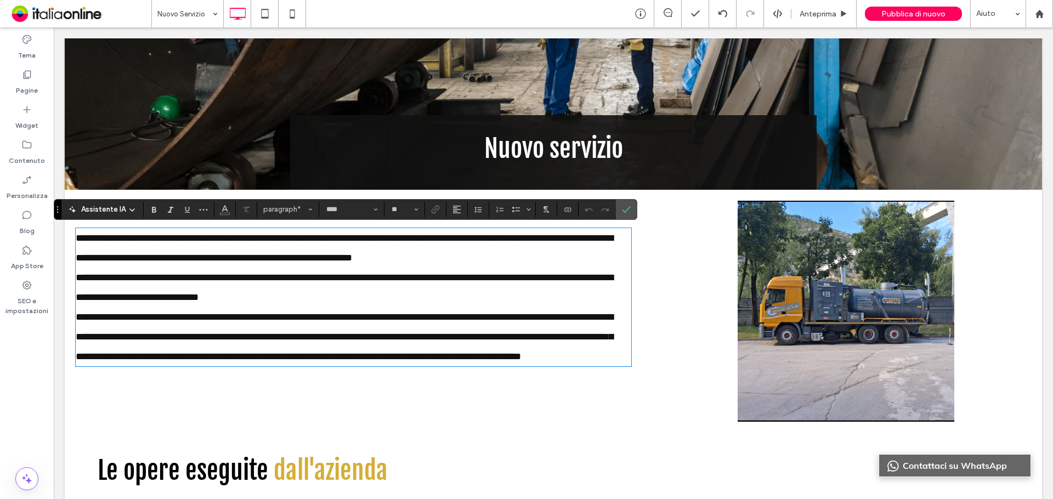
click at [547, 279] on span "**********" at bounding box center [345, 288] width 538 height 30
click at [572, 317] on span "**********" at bounding box center [345, 336] width 538 height 49
click at [535, 332] on span "**********" at bounding box center [345, 336] width 538 height 49
click at [174, 335] on span "**********" at bounding box center [345, 336] width 538 height 49
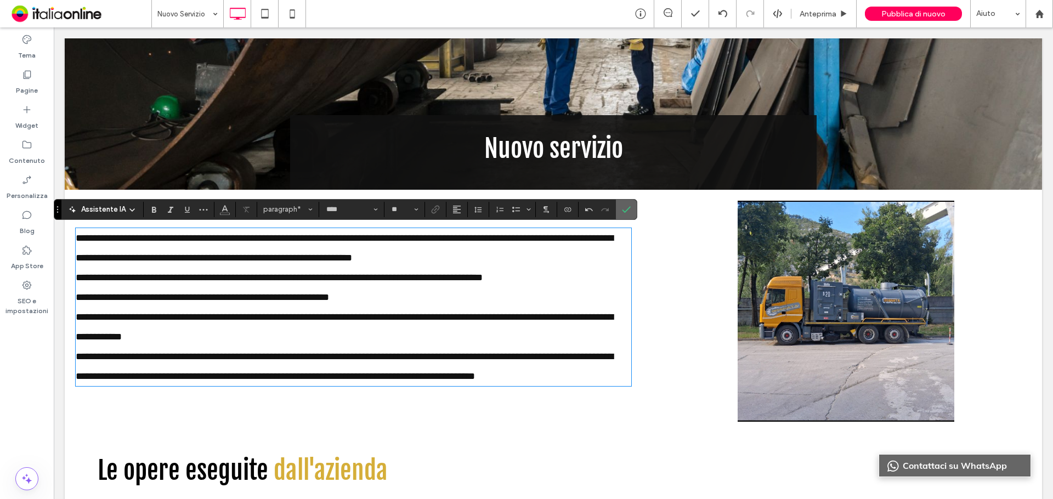
drag, startPoint x: 568, startPoint y: 187, endPoint x: 622, endPoint y: 213, distance: 60.1
click at [622, 213] on icon "Conferma" at bounding box center [626, 209] width 9 height 9
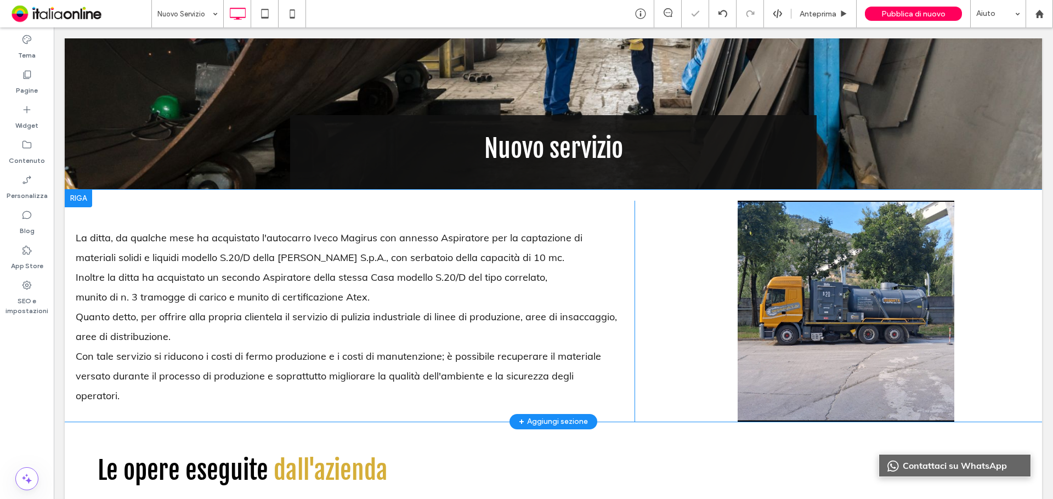
scroll to position [439, 0]
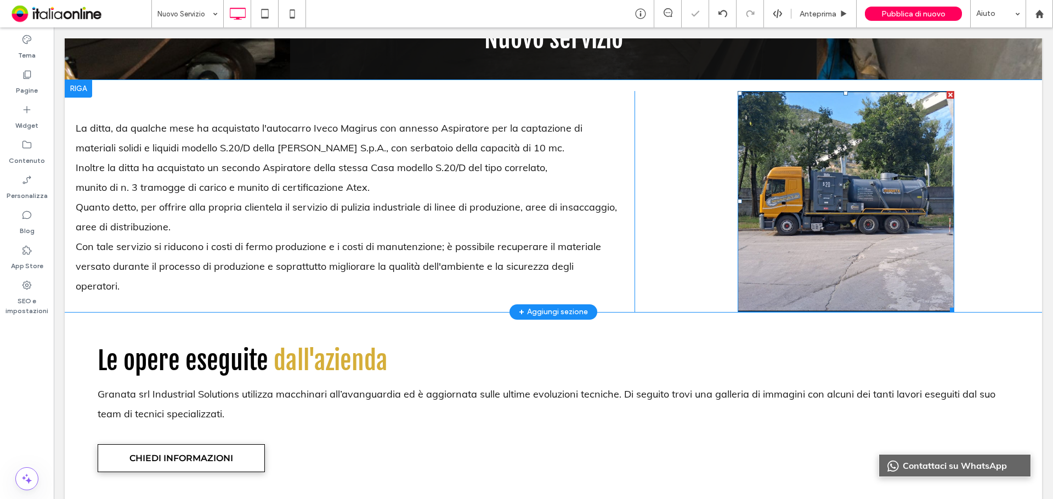
click at [785, 275] on img at bounding box center [846, 201] width 217 height 221
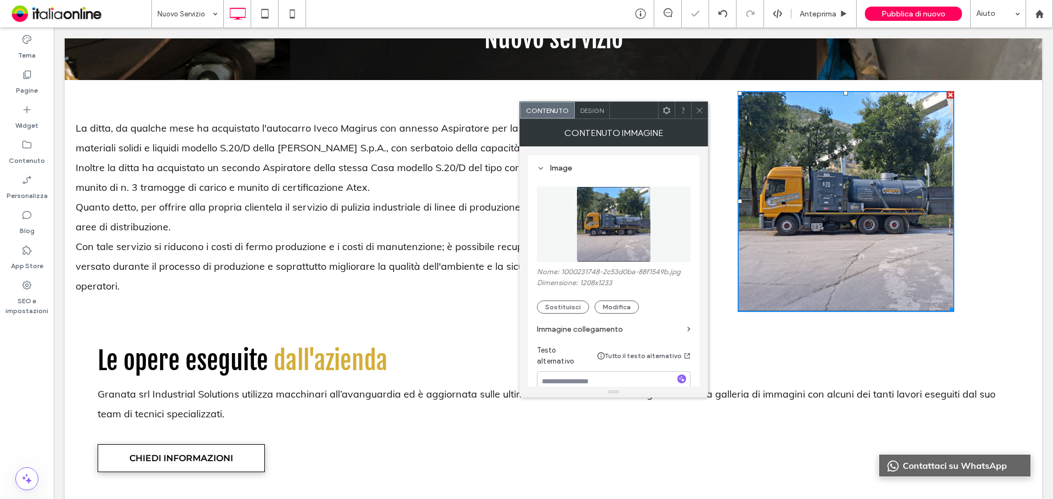
click at [785, 275] on img at bounding box center [846, 201] width 217 height 221
click at [617, 308] on button "Modifica" at bounding box center [617, 307] width 44 height 13
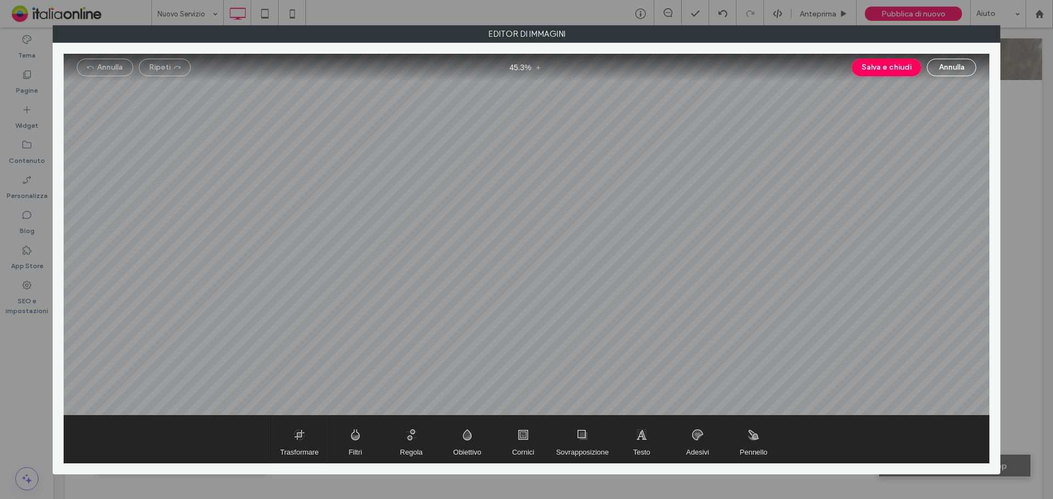
click at [288, 437] on span "Trasformare" at bounding box center [299, 439] width 55 height 47
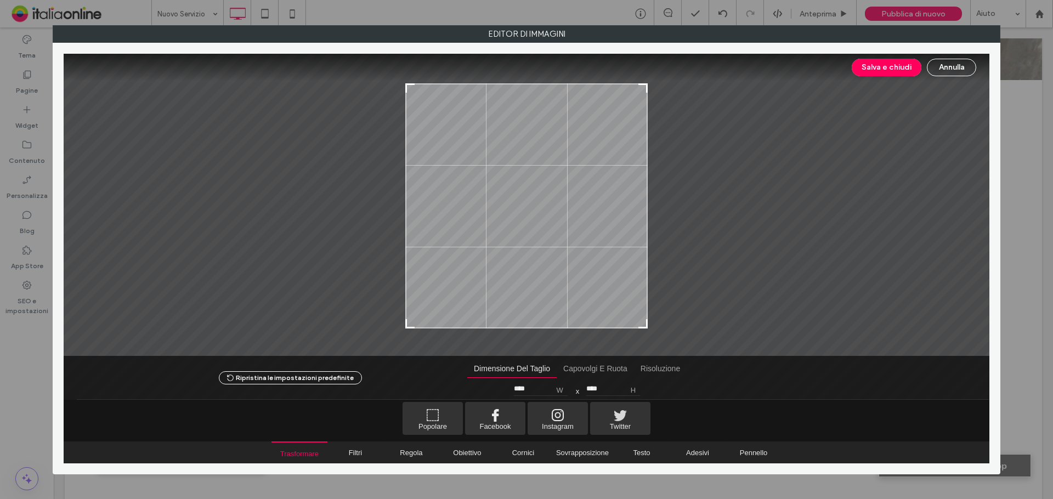
click at [646, 83] on div at bounding box center [642, 88] width 13 height 13
type input "****"
click at [645, 322] on div at bounding box center [642, 320] width 13 height 13
click at [892, 60] on button "Salva e chiudi" at bounding box center [887, 68] width 70 height 18
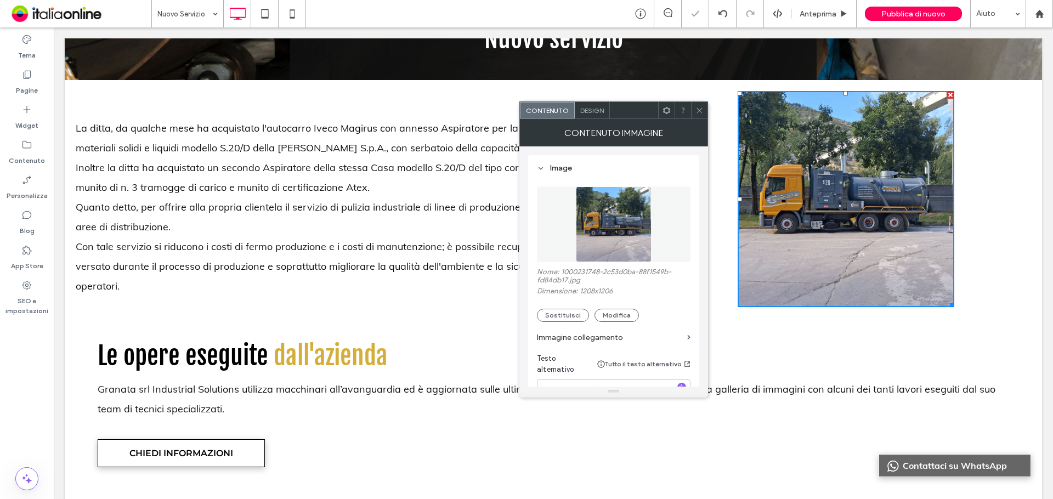
click at [699, 110] on use at bounding box center [699, 110] width 5 height 5
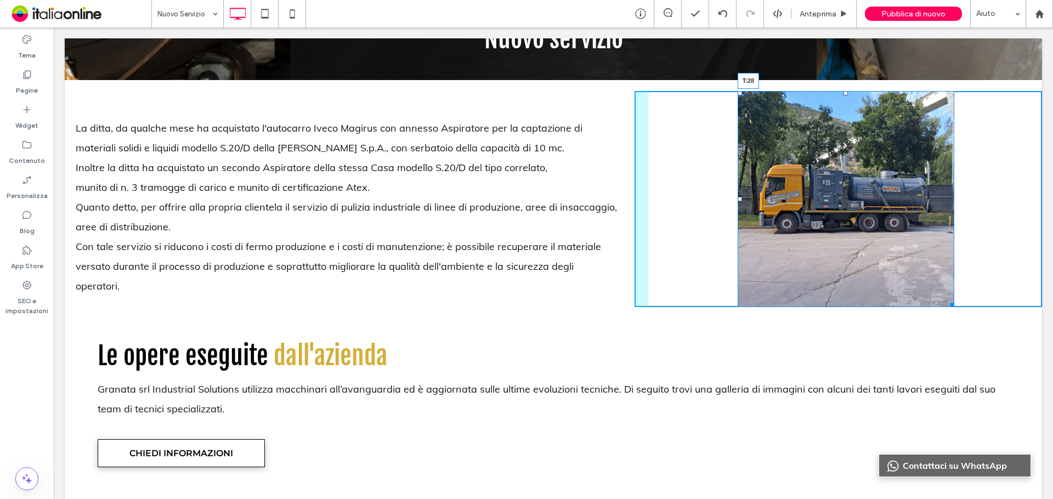
drag, startPoint x: 836, startPoint y: 91, endPoint x: 840, endPoint y: 106, distance: 16.5
click at [844, 95] on div at bounding box center [846, 93] width 4 height 4
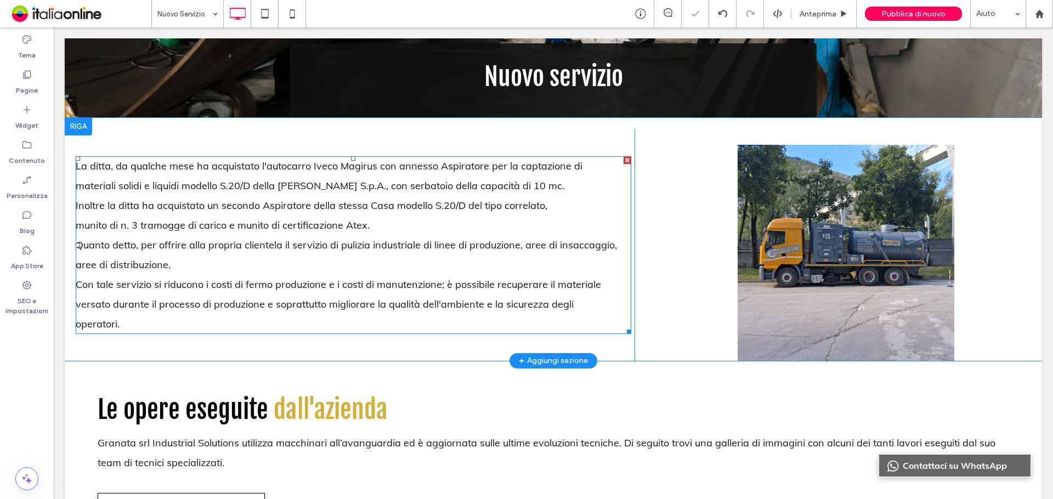
scroll to position [329, 0]
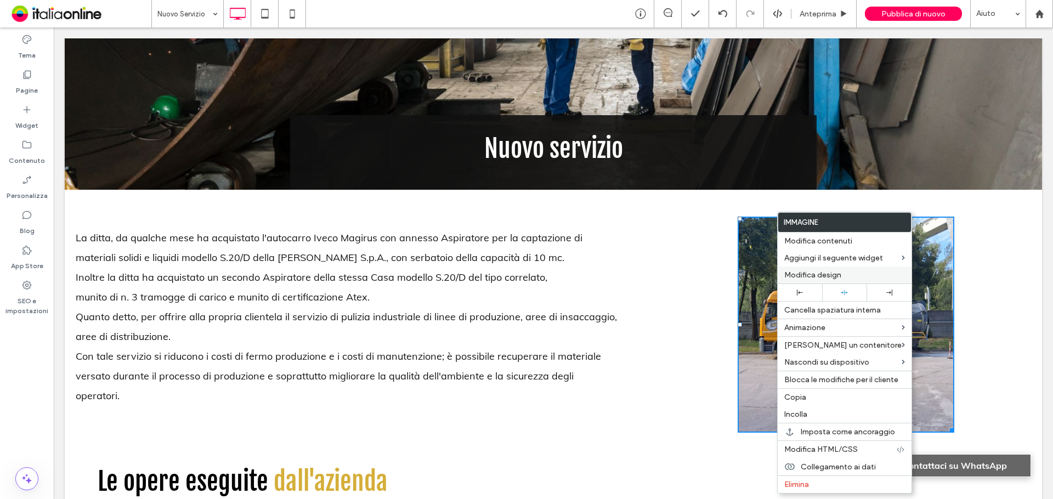
click at [826, 273] on span "Modifica design" at bounding box center [812, 274] width 57 height 9
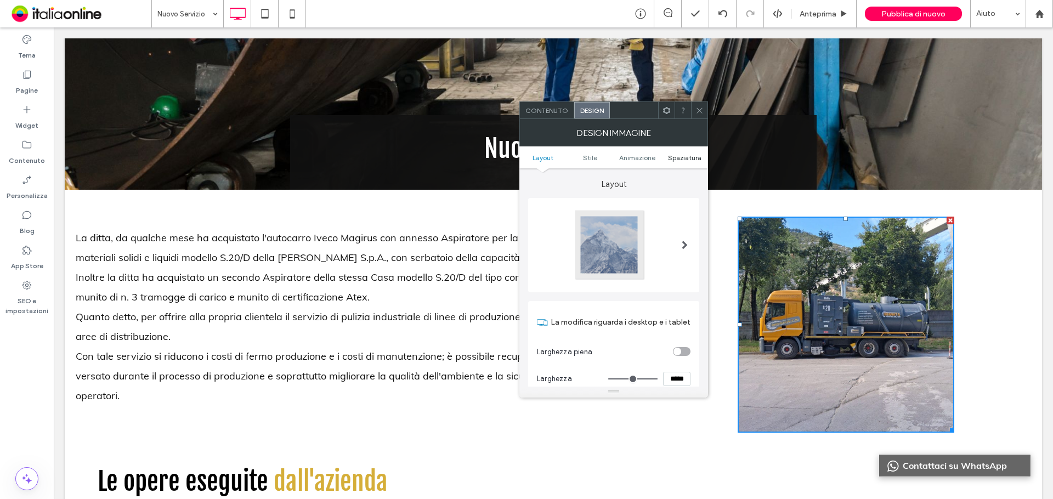
click at [687, 160] on span "Spaziatura" at bounding box center [684, 158] width 33 height 8
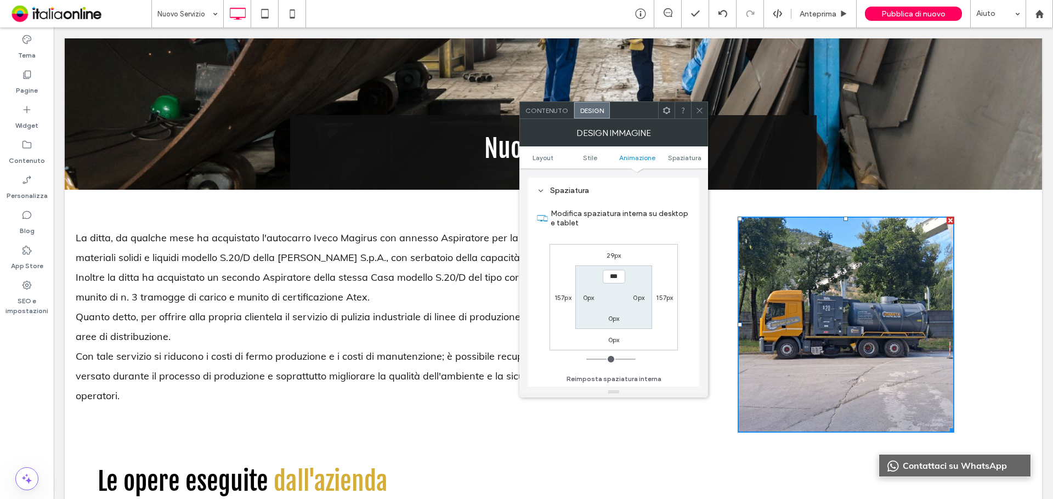
scroll to position [561, 0]
click at [614, 261] on div "29px 157px 0px 157px *** 0px 0px 0px" at bounding box center [614, 297] width 128 height 106
click at [614, 257] on label "29px" at bounding box center [614, 255] width 15 height 8
type input "**"
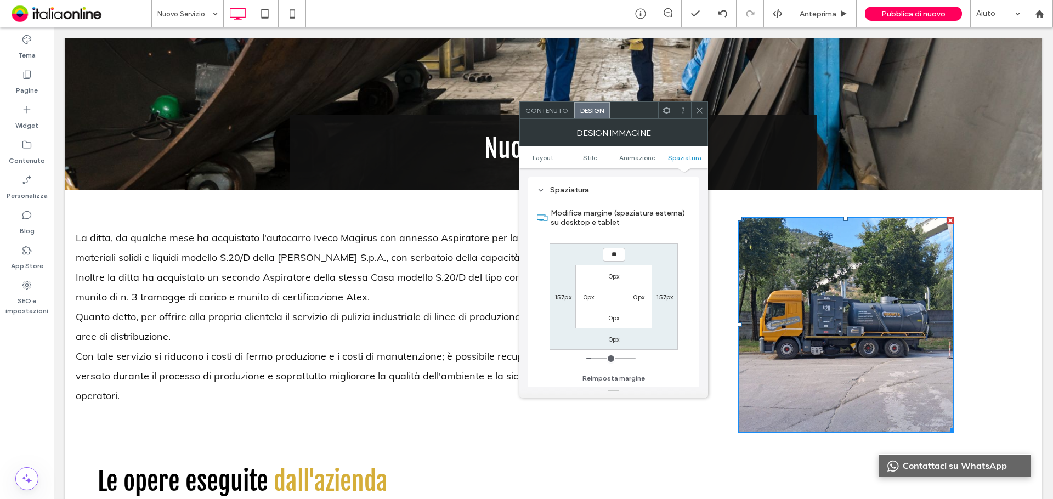
type input "**"
type input "****"
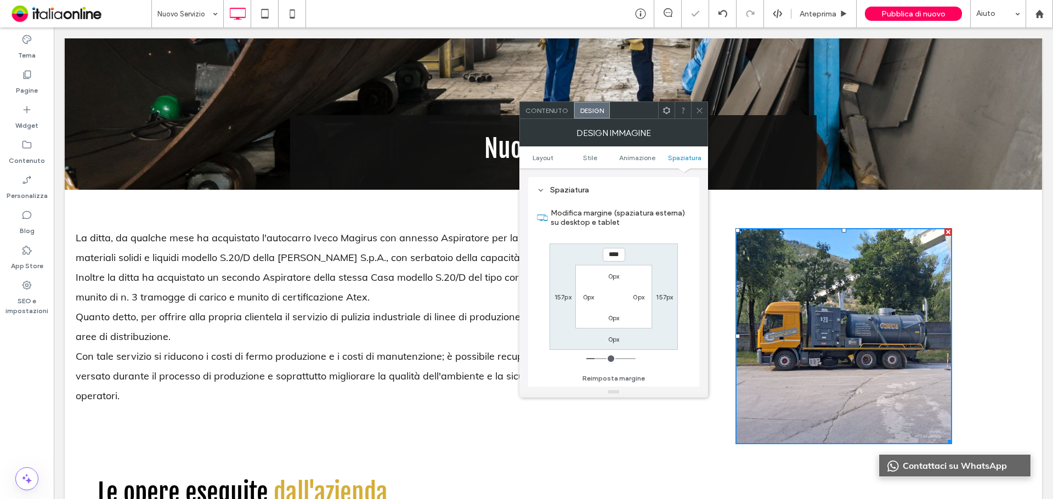
click at [615, 341] on label "0px" at bounding box center [614, 339] width 12 height 8
type input "*"
type input "**"
click at [614, 338] on input "****" at bounding box center [614, 339] width 22 height 14
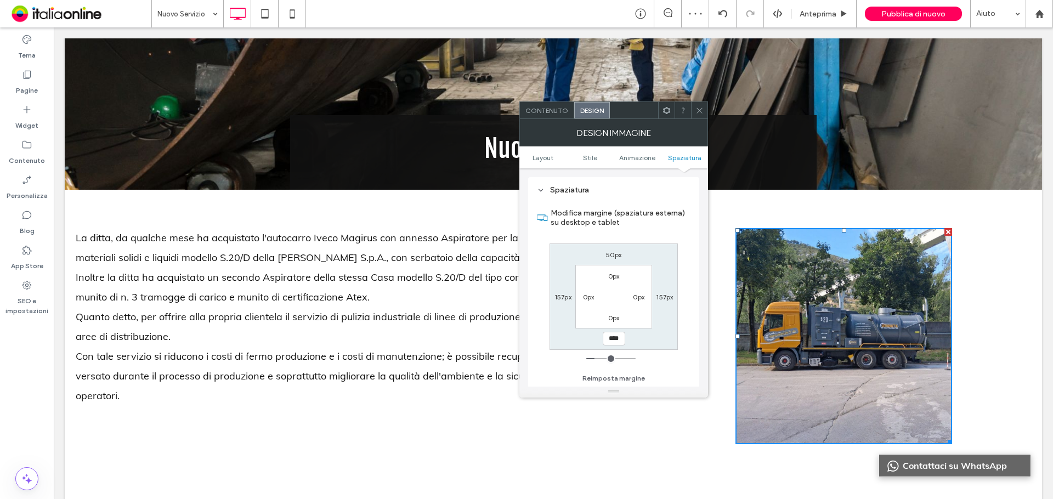
click at [614, 338] on input "****" at bounding box center [614, 339] width 22 height 14
type input "**"
type input "****"
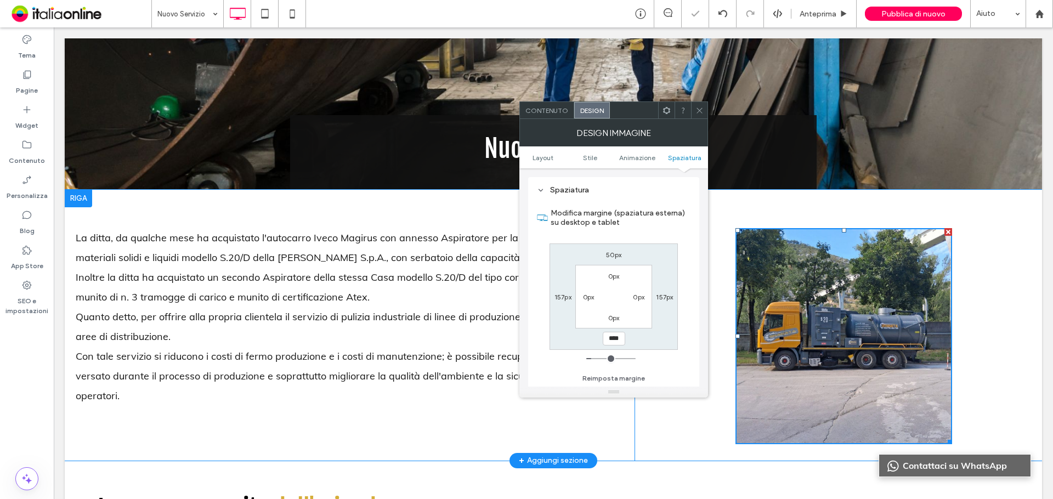
click at [764, 193] on div "Click To Paste Click To Paste La ditta, da qualche mese ha acquistato l'autocar…" at bounding box center [553, 325] width 977 height 271
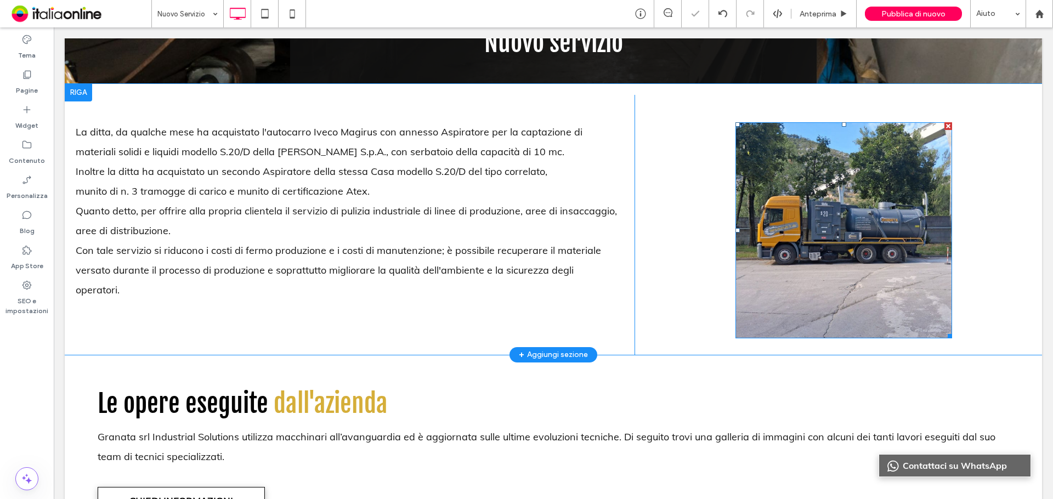
scroll to position [439, 0]
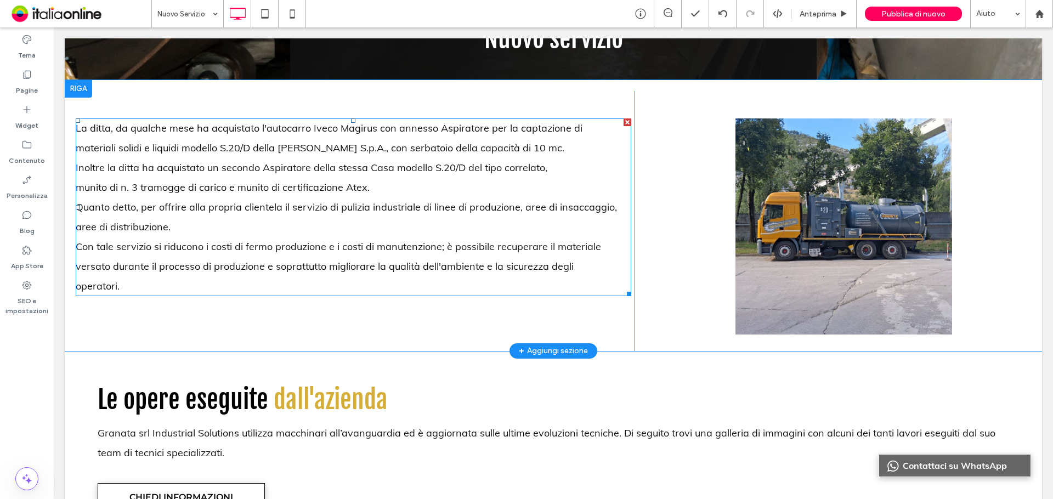
click at [446, 266] on span "﻿ Con tale servizio si riducono i costi di fermo produzione e i costi di manute…" at bounding box center [338, 266] width 525 height 52
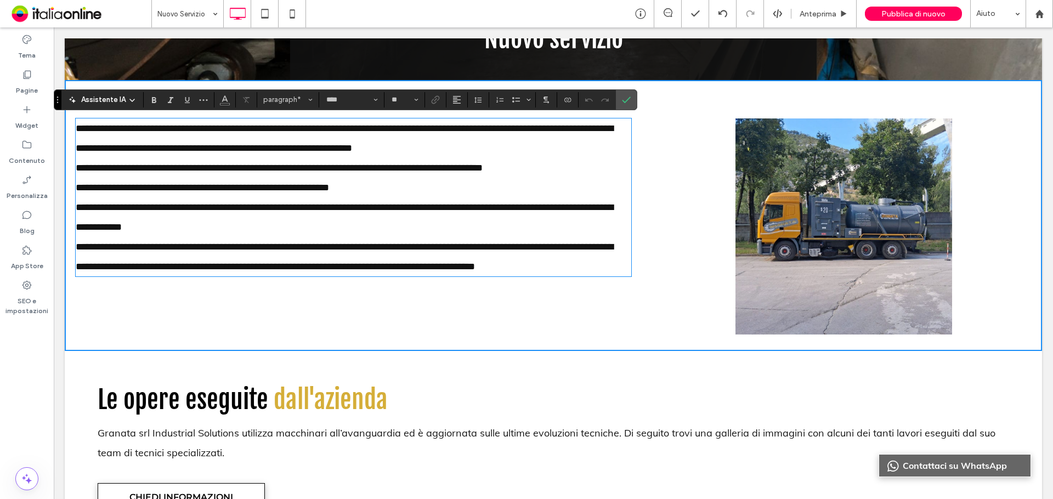
click at [501, 267] on span "**********" at bounding box center [345, 257] width 538 height 30
click at [550, 264] on span "**********" at bounding box center [345, 257] width 538 height 30
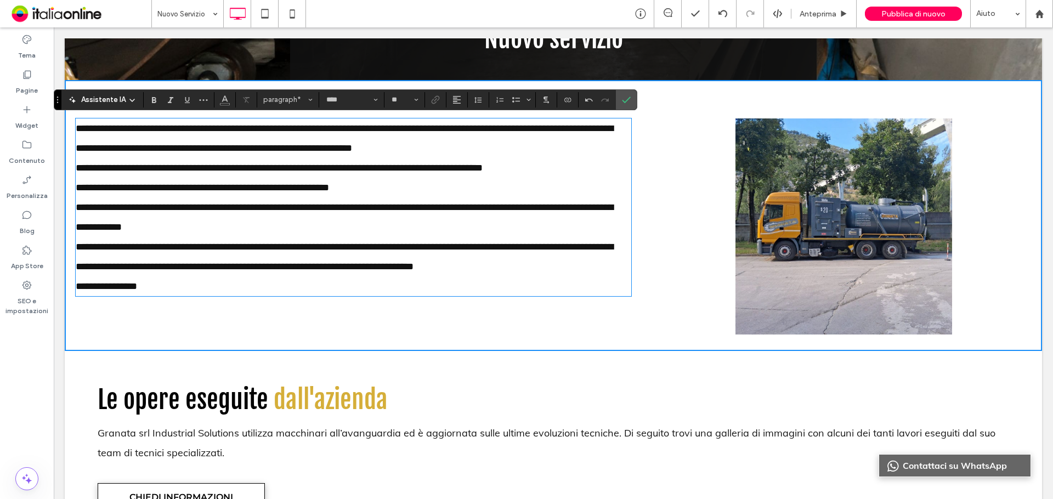
click at [447, 244] on span "**********" at bounding box center [345, 257] width 538 height 30
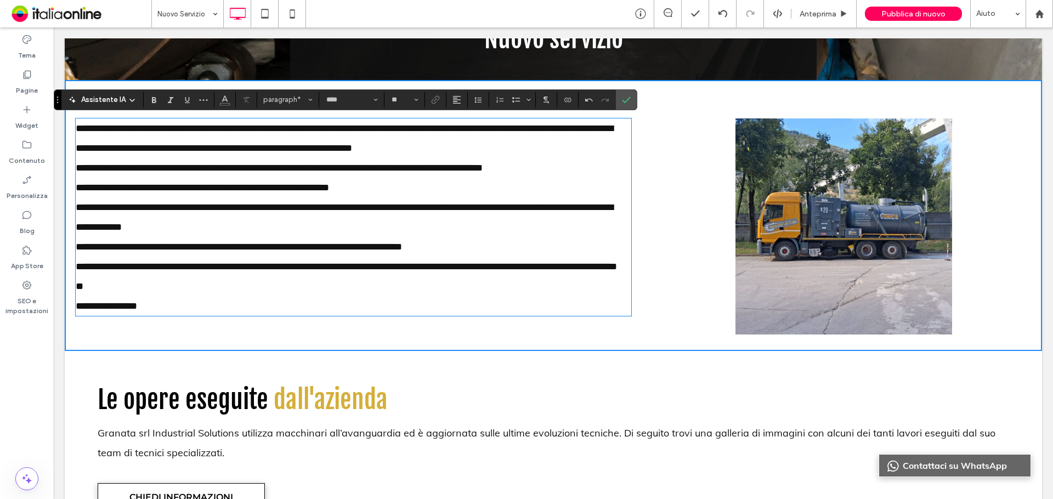
click at [484, 267] on span "**********" at bounding box center [346, 277] width 541 height 30
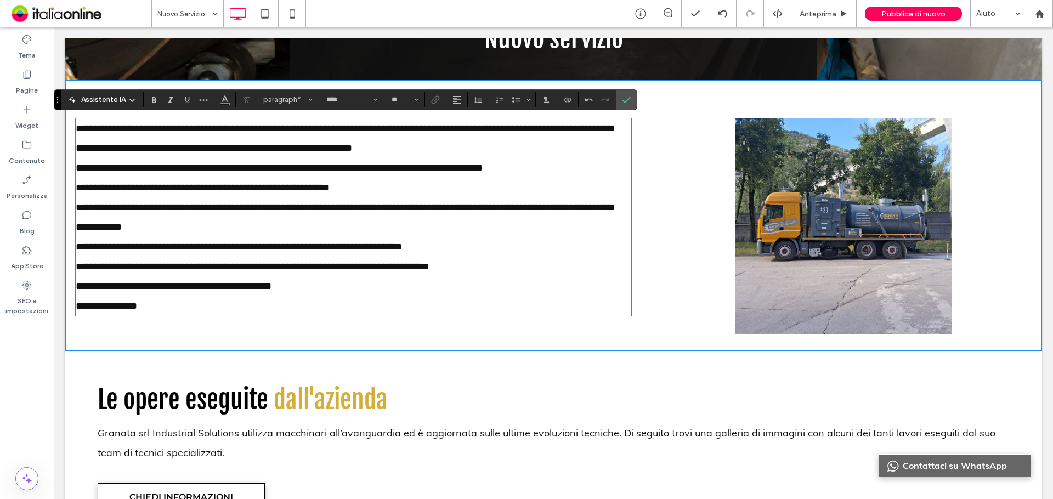
click at [76, 307] on span "**********" at bounding box center [106, 306] width 61 height 10
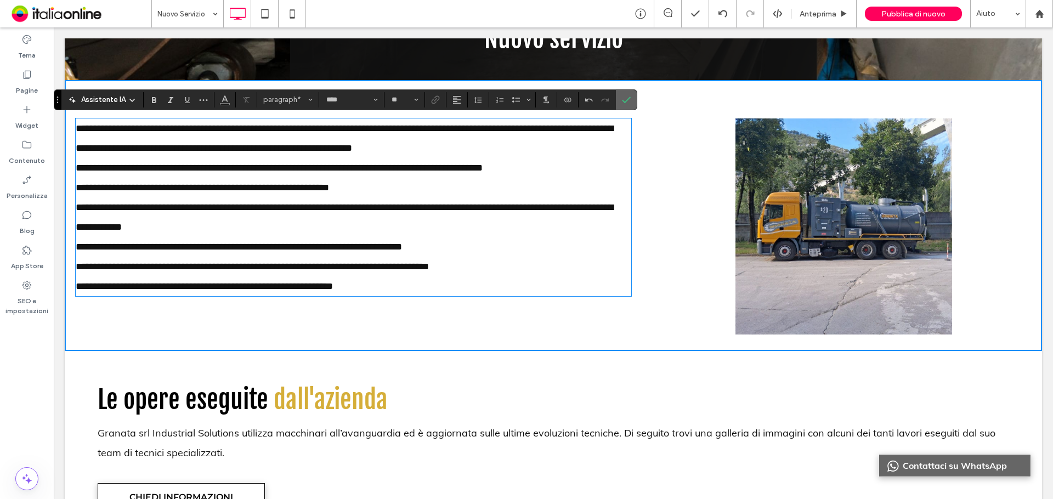
drag, startPoint x: 627, startPoint y: 100, endPoint x: 571, endPoint y: 109, distance: 56.6
click at [627, 100] on icon "Conferma" at bounding box center [626, 99] width 9 height 9
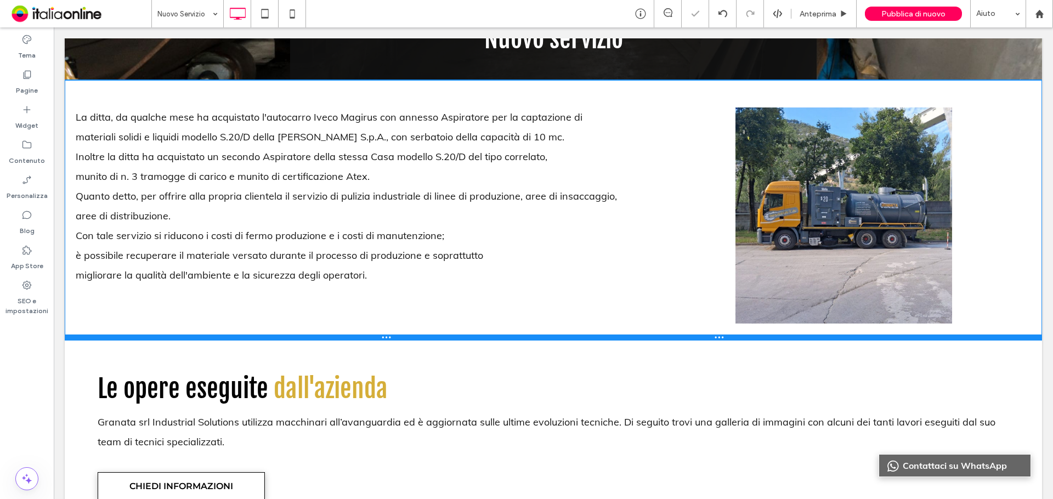
drag, startPoint x: 443, startPoint y: 348, endPoint x: 547, endPoint y: 355, distance: 105.1
click at [441, 315] on div "Click To Paste Click To Paste La ditta, da qualche mese ha acquistato l'autocar…" at bounding box center [553, 210] width 977 height 260
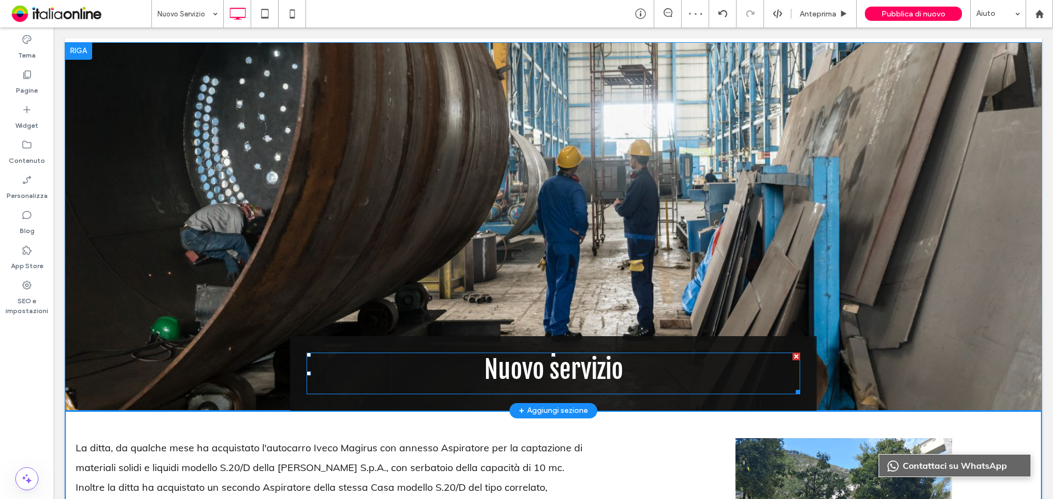
scroll to position [55, 0]
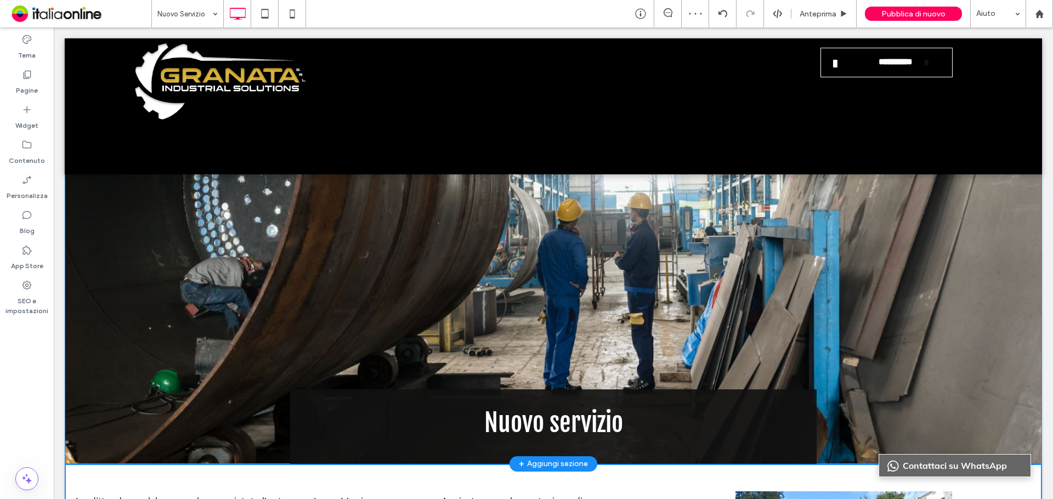
drag, startPoint x: 273, startPoint y: 240, endPoint x: 283, endPoint y: 252, distance: 15.9
click at [273, 241] on div "Nuovo servizio Click To Paste [GEOGRAPHIC_DATA] + Aggiungi sezione" at bounding box center [553, 279] width 977 height 369
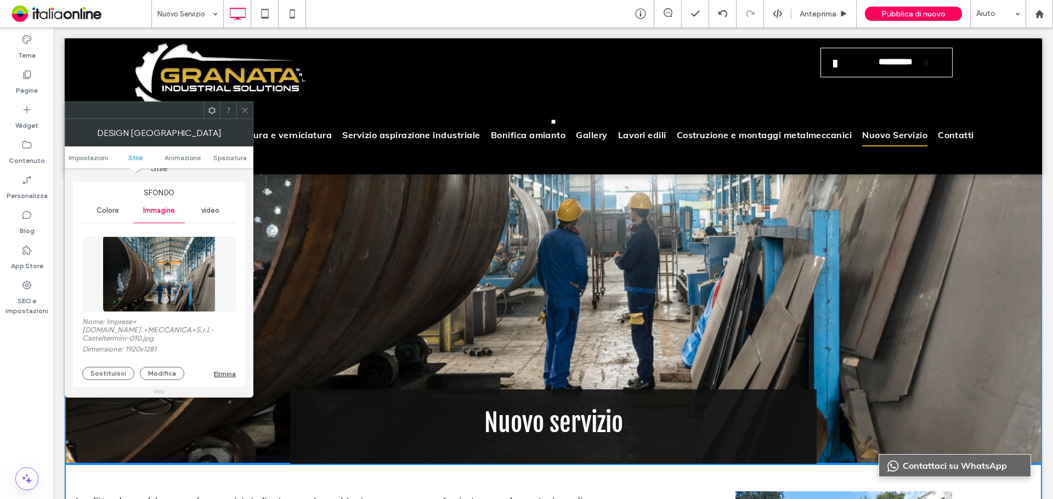
scroll to position [165, 0]
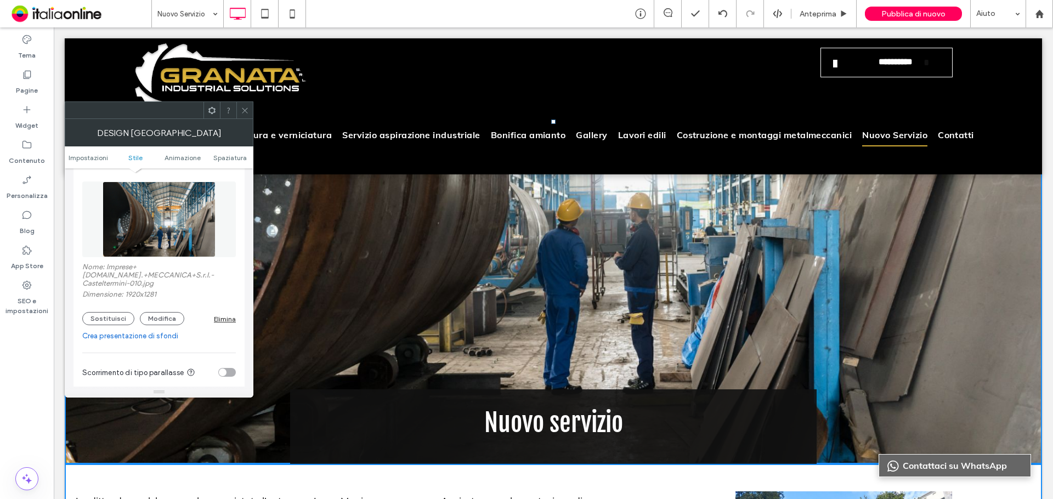
click at [217, 321] on div "Elimina" at bounding box center [225, 319] width 22 height 8
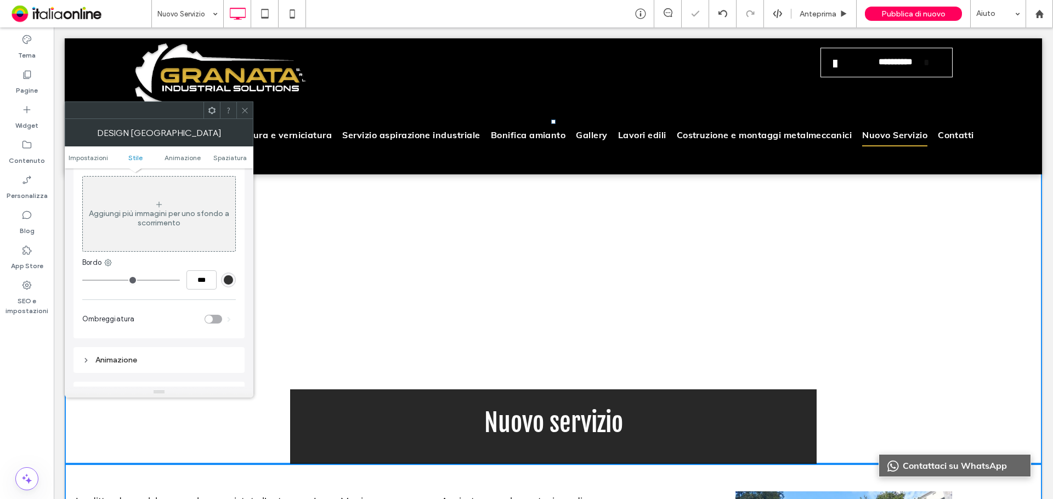
click at [246, 114] on icon at bounding box center [245, 110] width 8 height 8
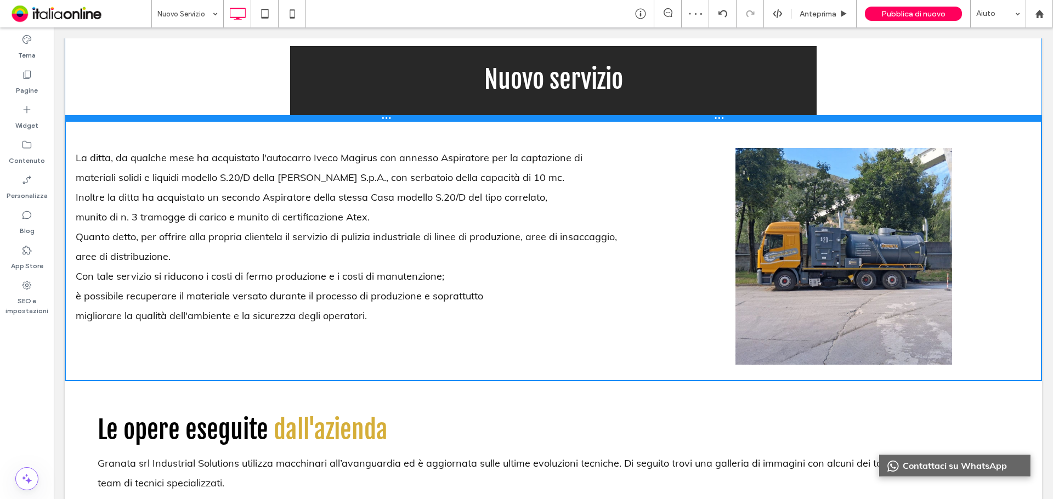
drag, startPoint x: 229, startPoint y: 376, endPoint x: 229, endPoint y: 121, distance: 255.1
click at [229, 121] on div at bounding box center [553, 117] width 977 height 5
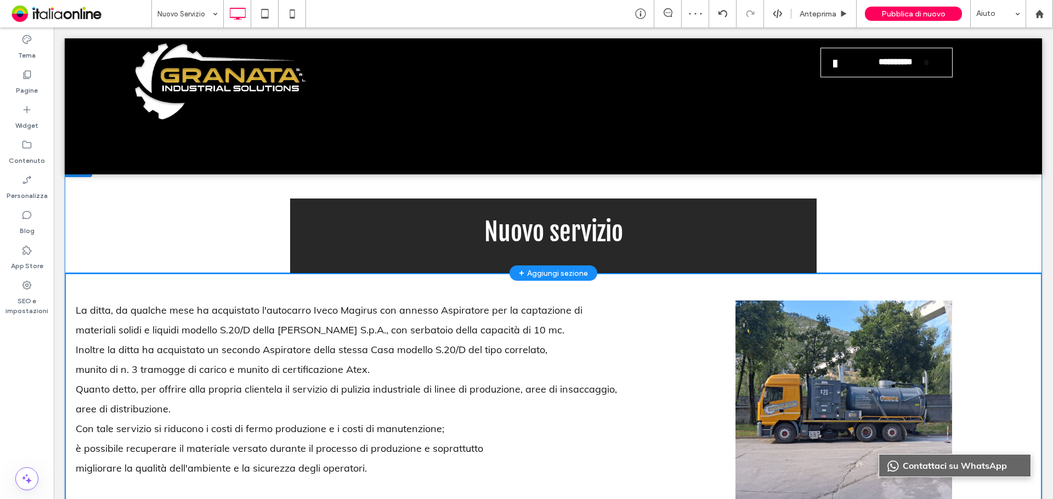
scroll to position [0, 0]
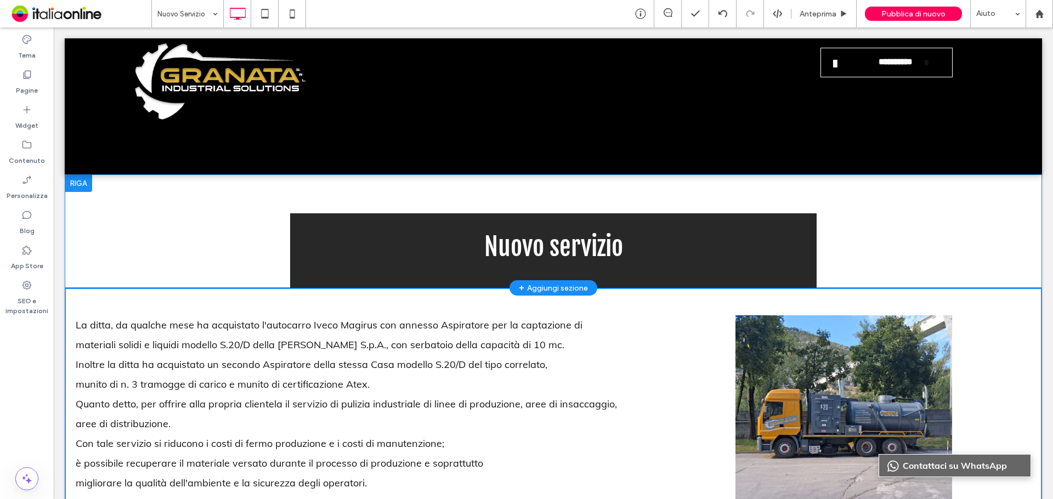
click at [78, 179] on div at bounding box center [78, 183] width 27 height 18
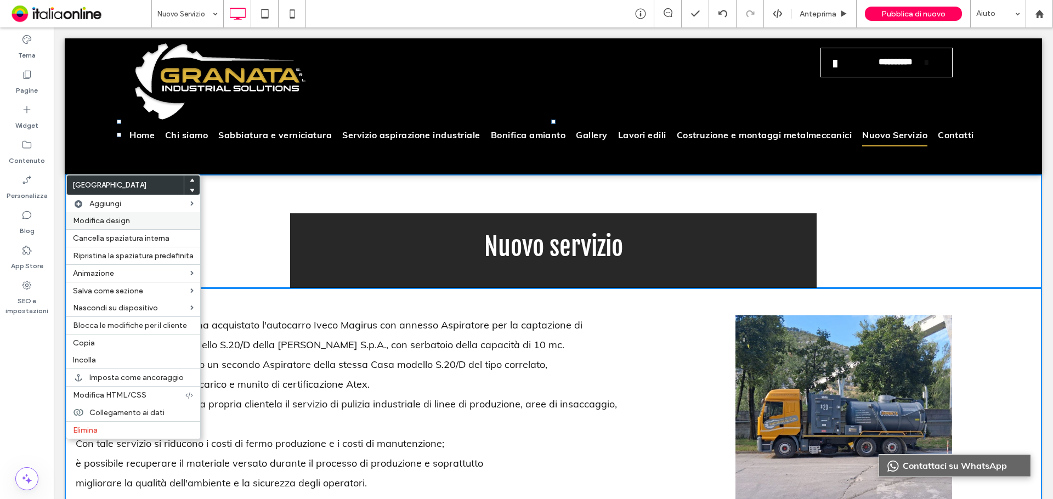
click at [153, 217] on label "Modifica design" at bounding box center [133, 220] width 121 height 9
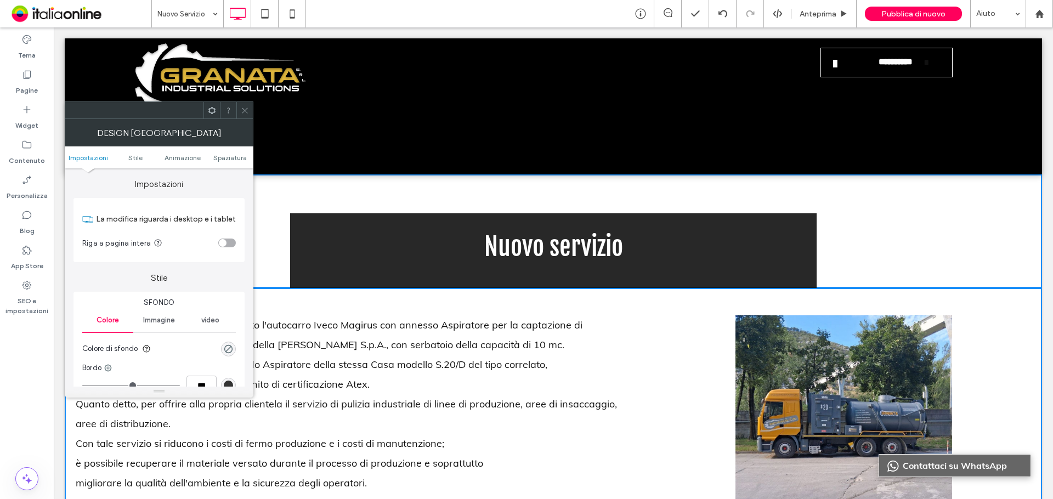
click at [224, 239] on div "toggle" at bounding box center [223, 243] width 8 height 8
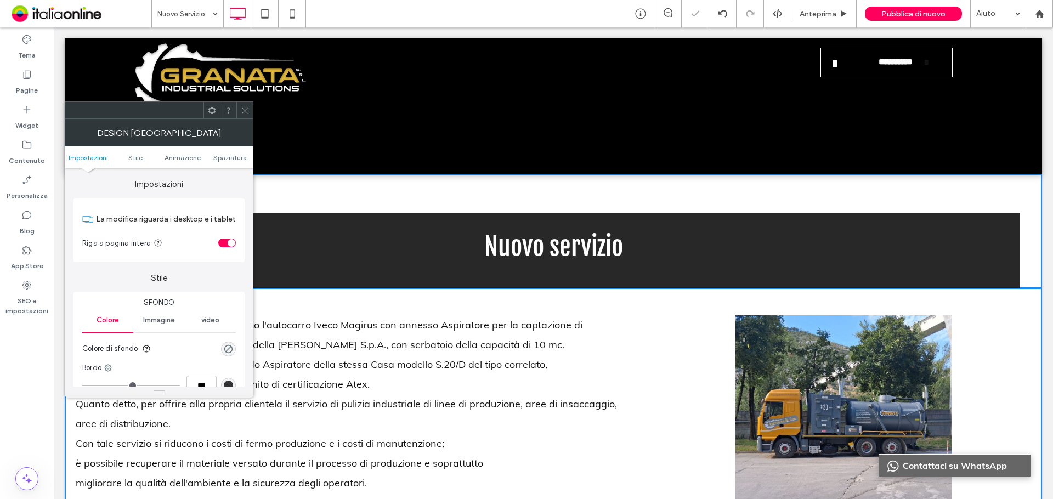
drag, startPoint x: 247, startPoint y: 111, endPoint x: 247, endPoint y: 125, distance: 14.3
click at [247, 111] on icon at bounding box center [245, 110] width 8 height 8
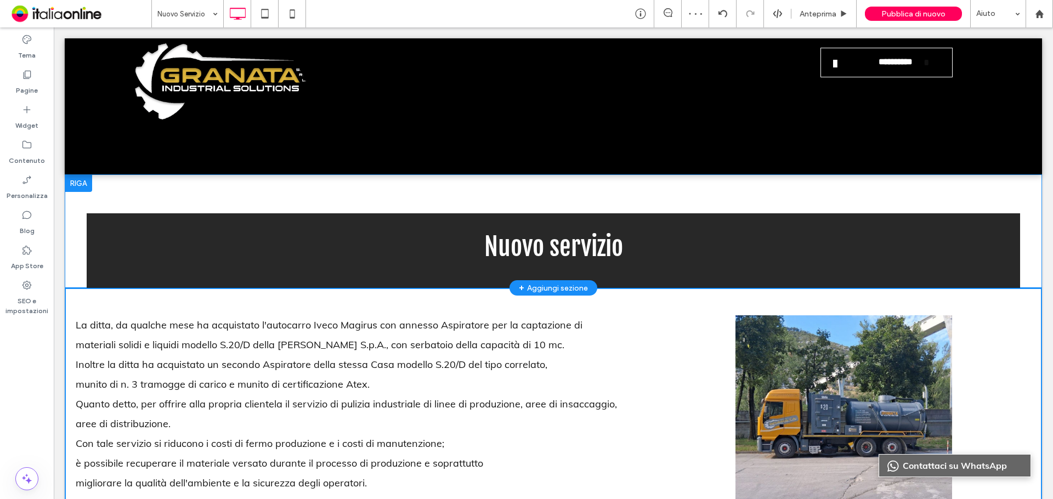
click at [75, 188] on div at bounding box center [78, 183] width 27 height 18
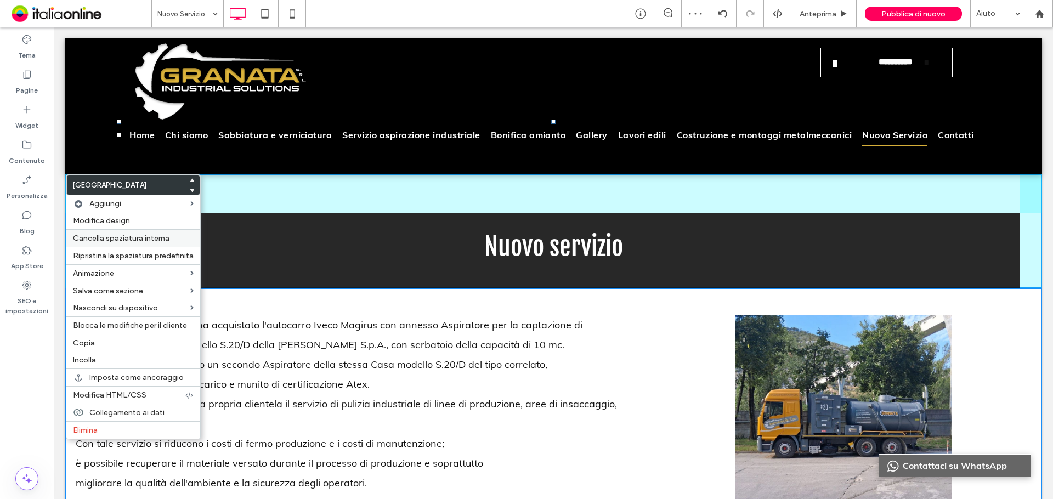
click at [120, 234] on span "Cancella spaziatura interna" at bounding box center [121, 238] width 97 height 9
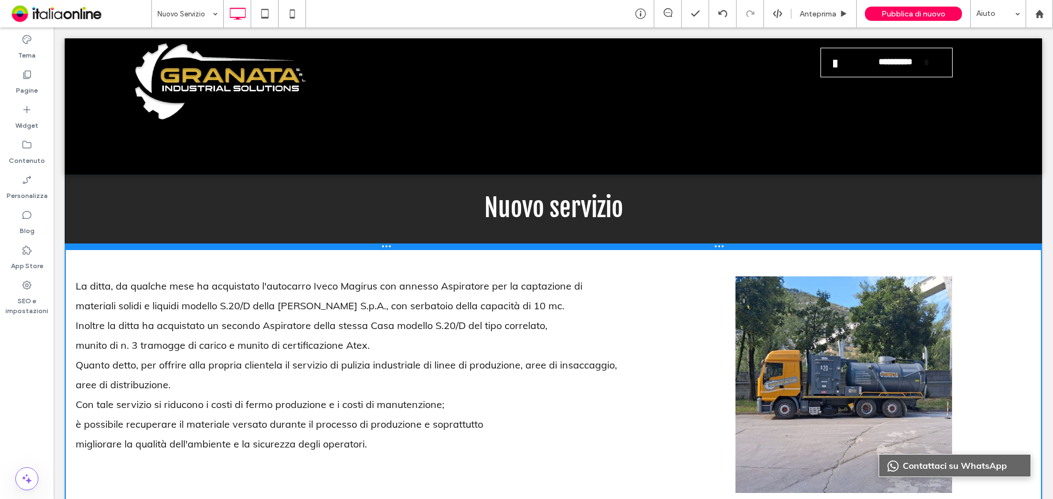
drag, startPoint x: 361, startPoint y: 247, endPoint x: 361, endPoint y: 230, distance: 16.5
click at [361, 230] on div "Nuovo servizio Click To Paste [GEOGRAPHIC_DATA] + Aggiungi sezione" at bounding box center [553, 211] width 977 height 75
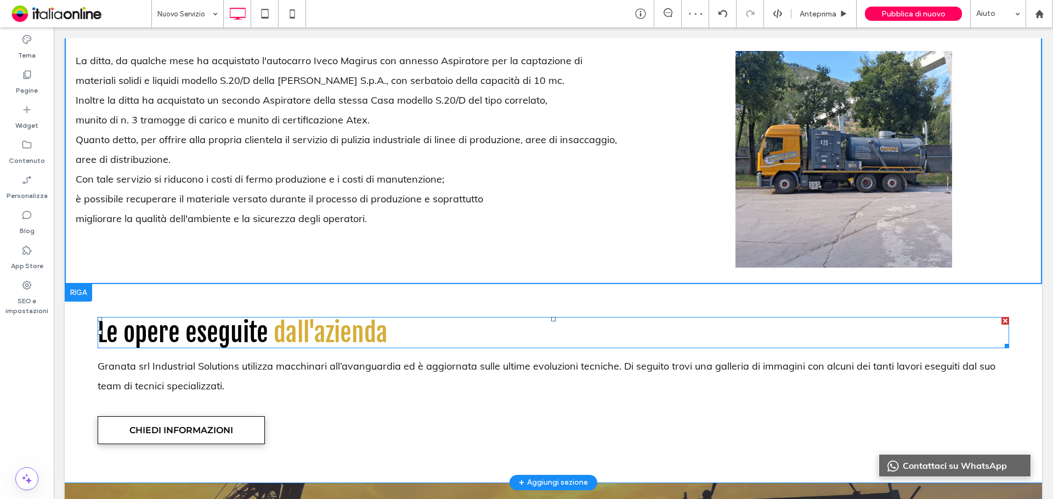
scroll to position [329, 0]
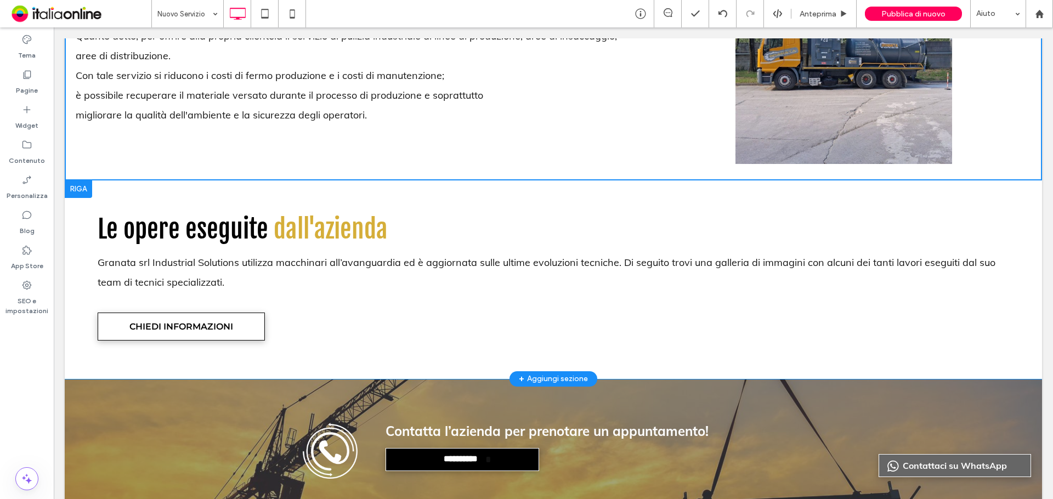
click at [75, 191] on div at bounding box center [78, 189] width 27 height 18
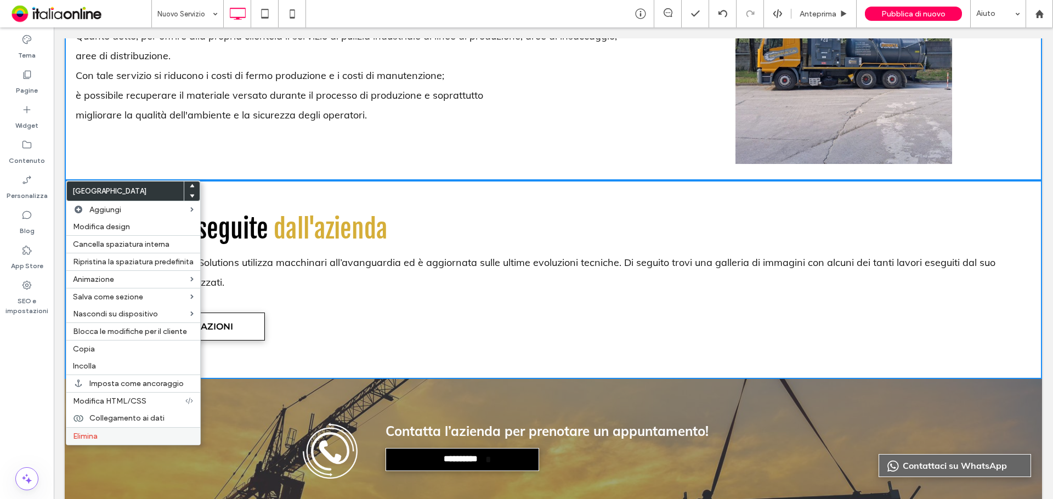
click at [125, 435] on label "Elimina" at bounding box center [133, 436] width 121 height 9
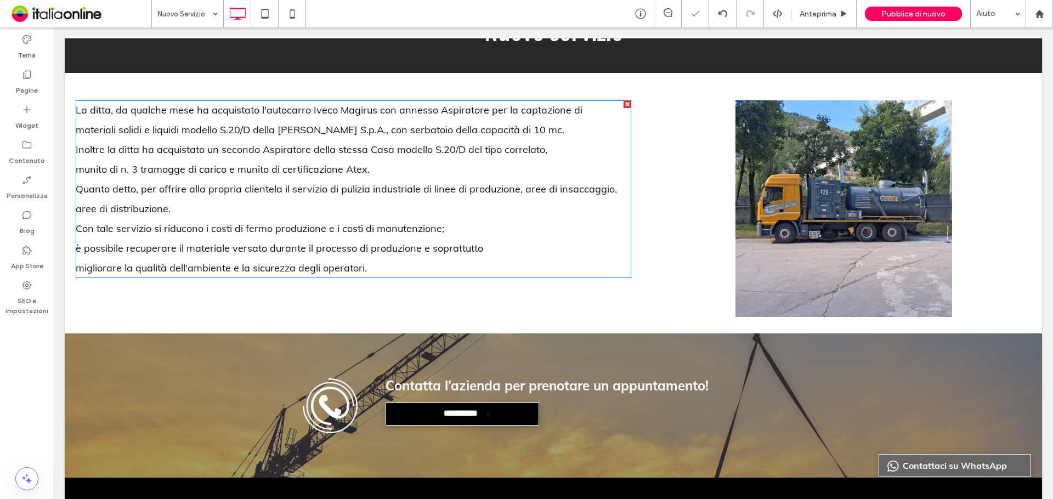
scroll to position [165, 0]
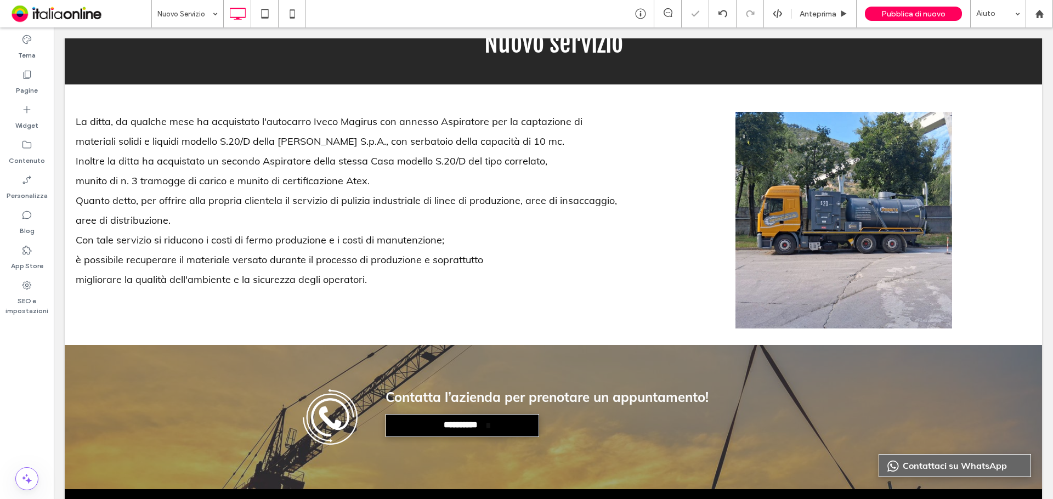
click at [529, 342] on div "+ Aggiungi sezione" at bounding box center [553, 345] width 69 height 12
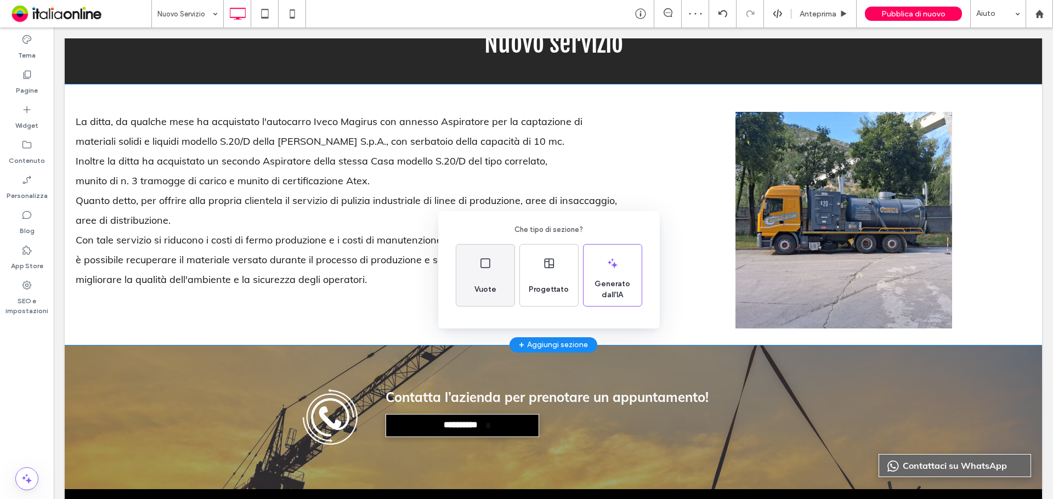
click at [461, 277] on div "Vuote" at bounding box center [485, 275] width 58 height 61
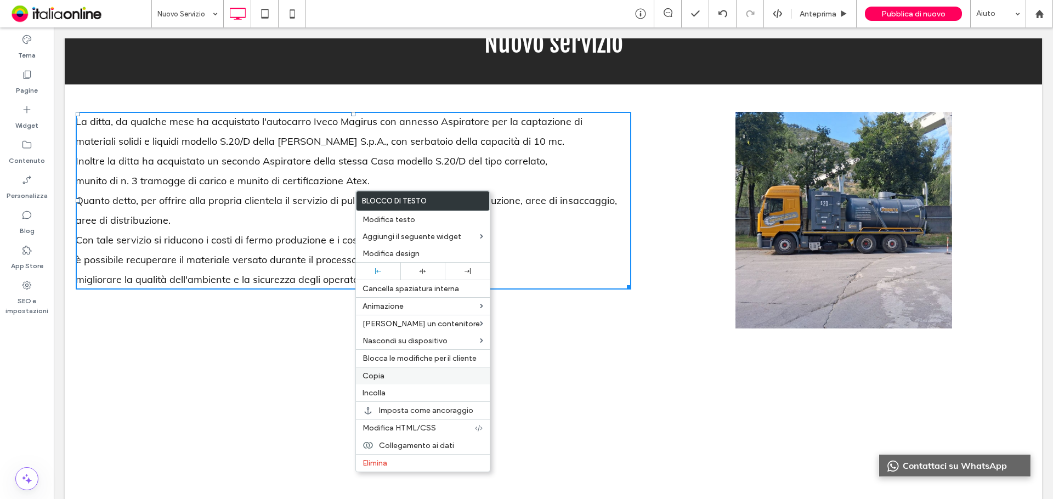
click at [400, 377] on label "Copia" at bounding box center [423, 375] width 121 height 9
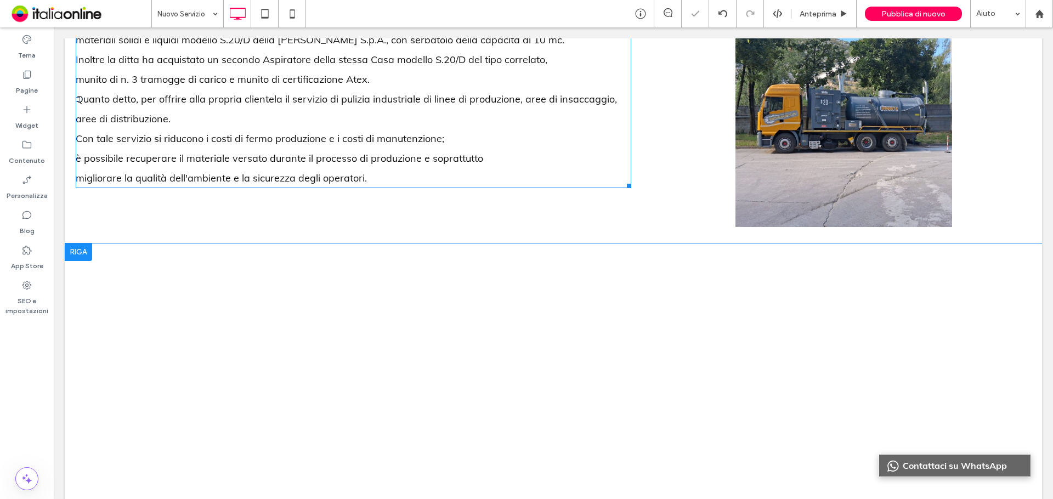
scroll to position [274, 0]
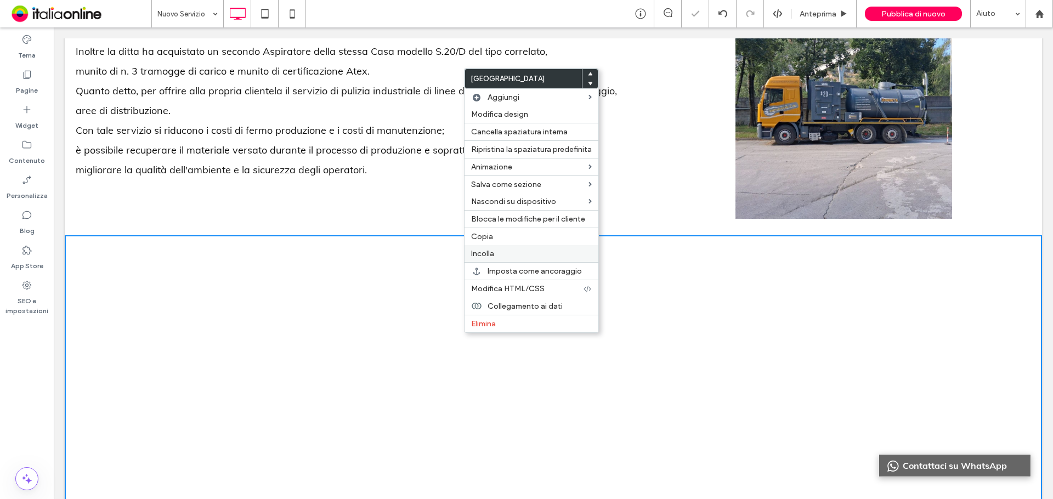
click at [494, 257] on span "Incolla" at bounding box center [482, 253] width 23 height 9
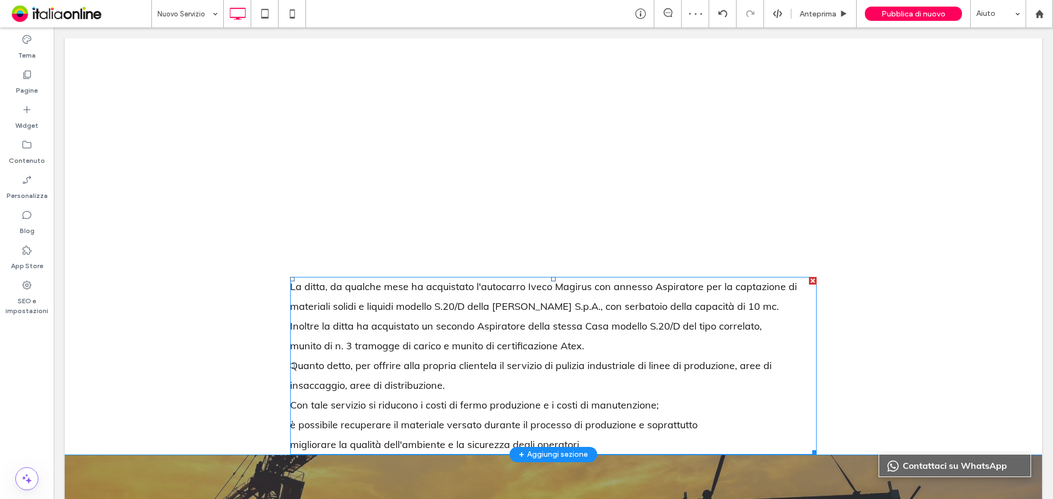
scroll to position [525, 0]
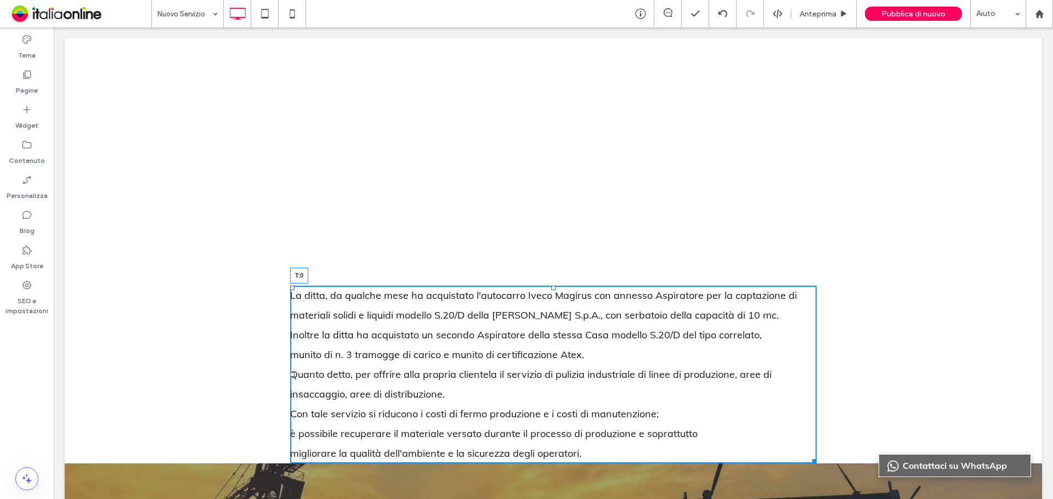
drag, startPoint x: 550, startPoint y: 287, endPoint x: 550, endPoint y: 185, distance: 102.0
click at [550, 185] on div "Click To Paste Click To Paste La ditta, da qualche mese ha acquistato l'autocar…" at bounding box center [553, 223] width 977 height 479
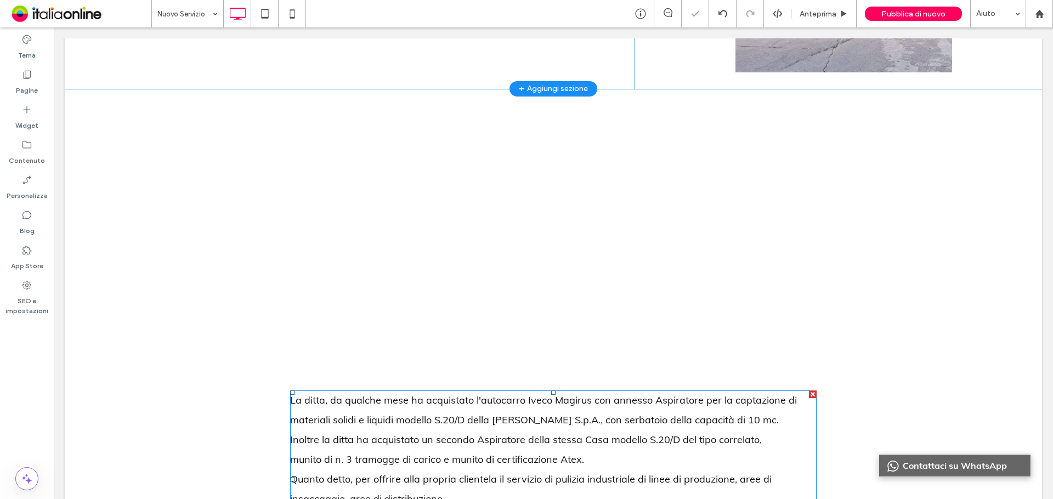
scroll to position [361, 0]
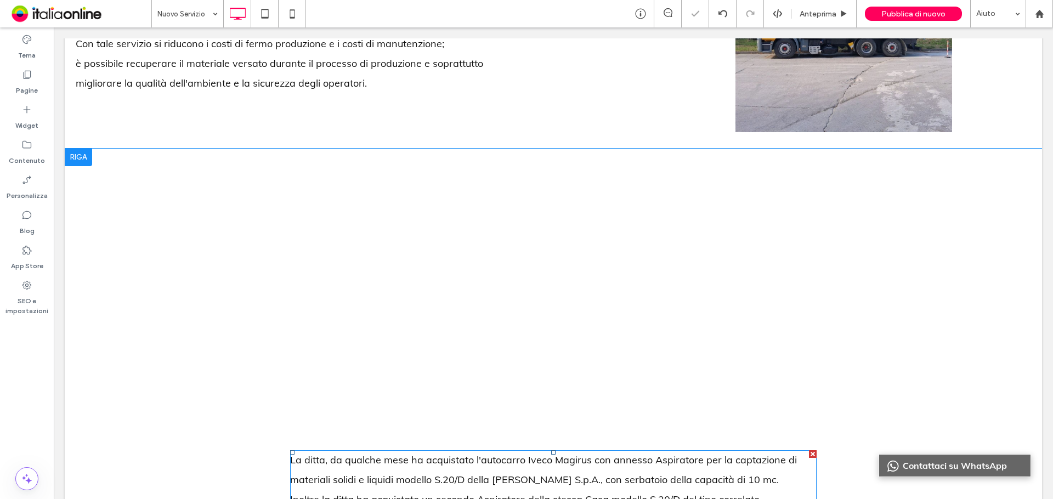
click at [77, 152] on div at bounding box center [78, 158] width 27 height 18
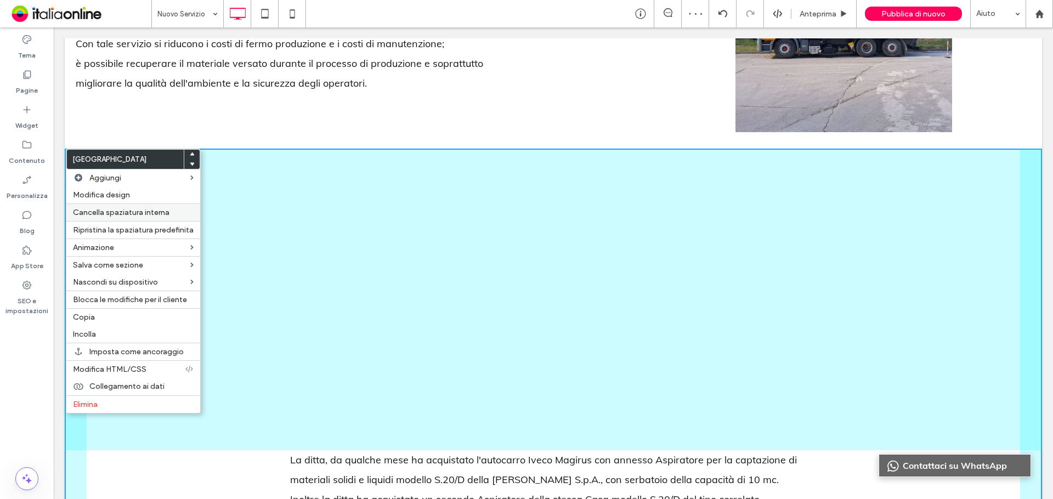
click at [121, 208] on span "Cancella spaziatura interna" at bounding box center [121, 212] width 97 height 9
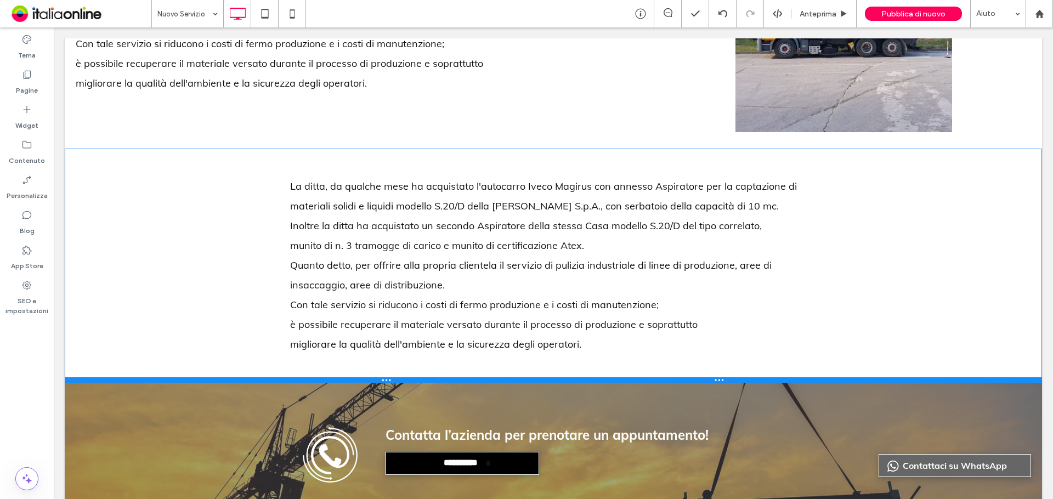
drag, startPoint x: 265, startPoint y: 324, endPoint x: 269, endPoint y: 381, distance: 56.7
click at [269, 381] on div at bounding box center [553, 379] width 977 height 5
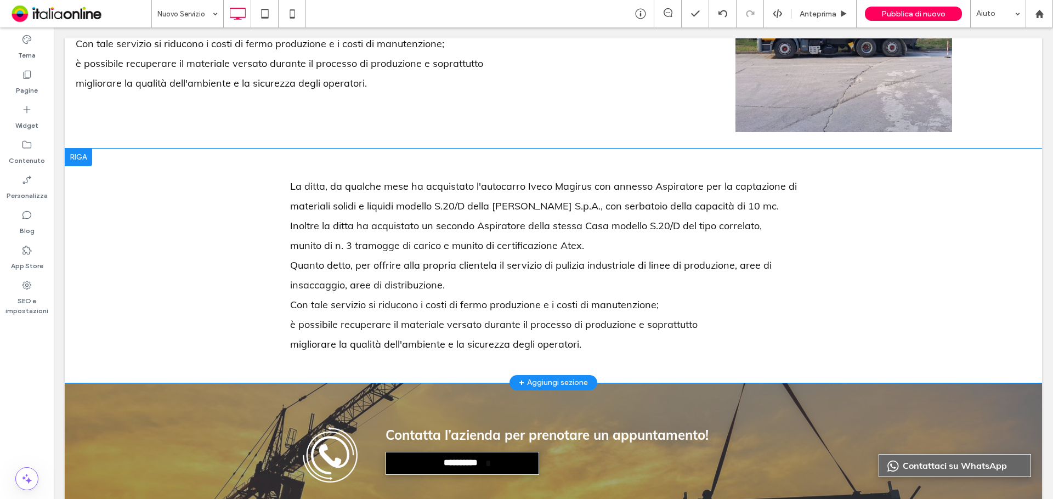
click at [81, 161] on div at bounding box center [78, 158] width 27 height 18
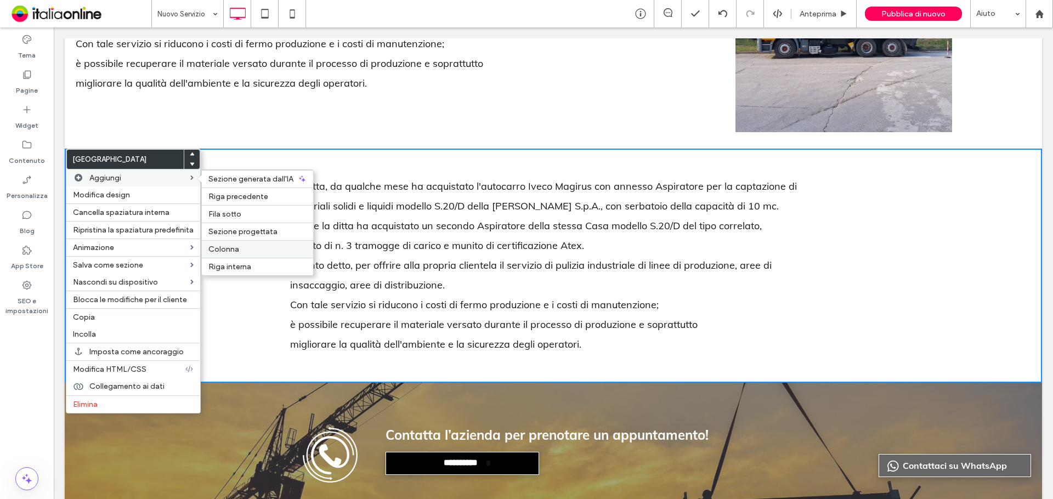
click at [247, 242] on div "Colonna" at bounding box center [257, 249] width 111 height 18
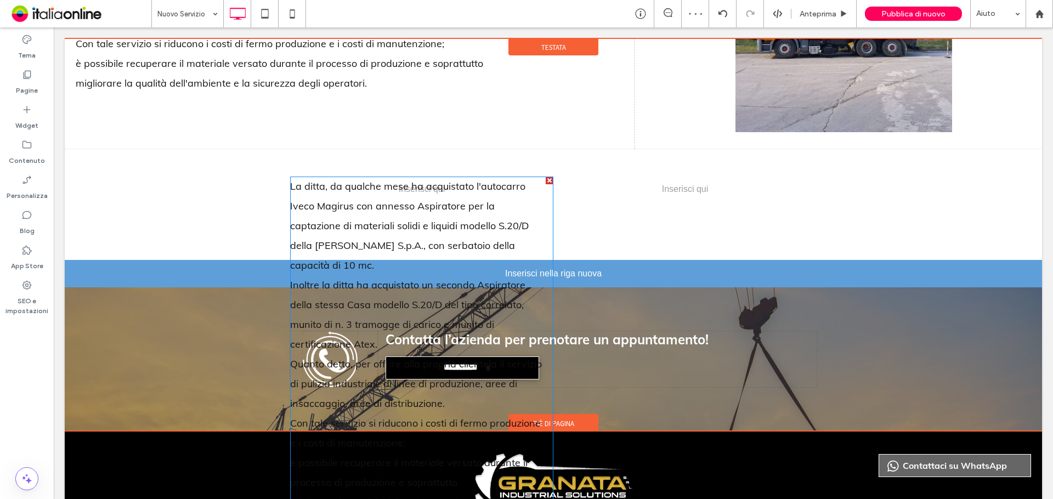
drag, startPoint x: 429, startPoint y: 259, endPoint x: 628, endPoint y: 260, distance: 198.6
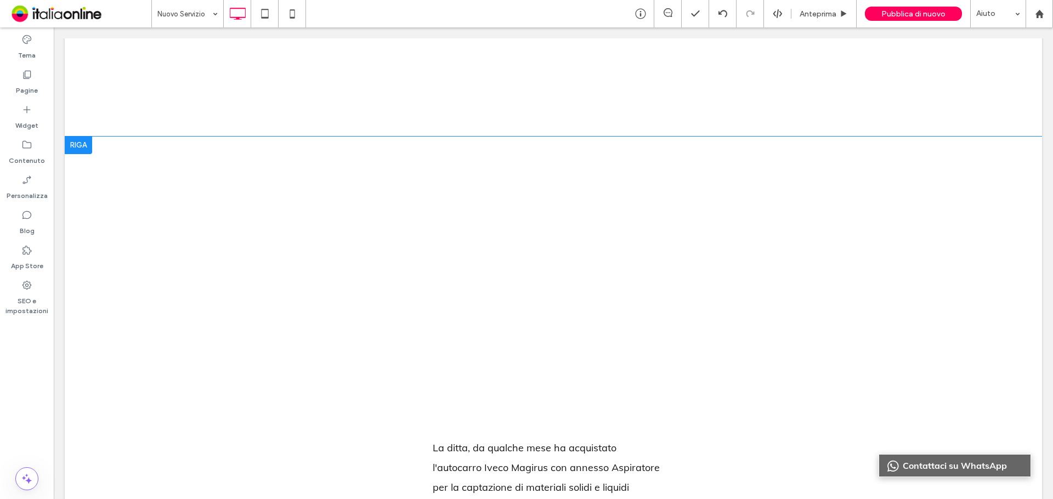
scroll to position [471, 0]
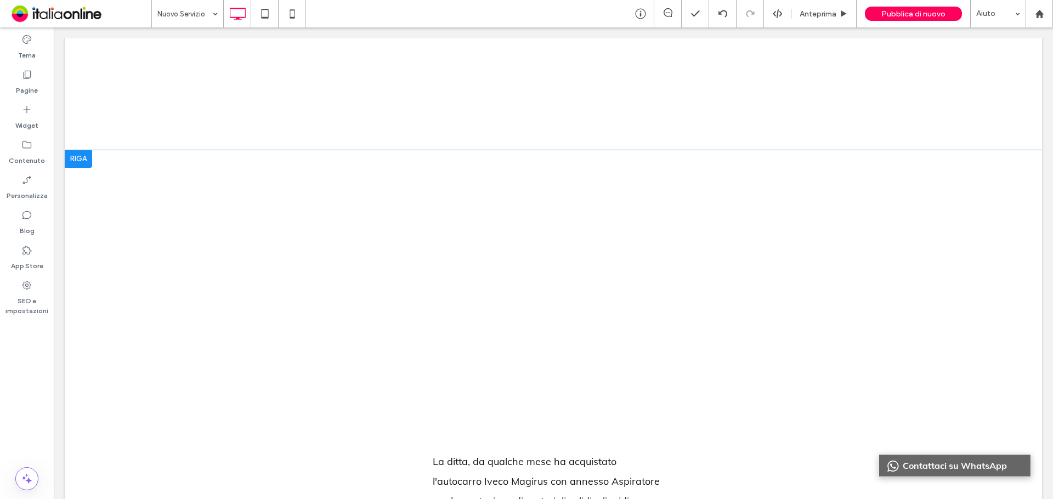
click at [75, 156] on div at bounding box center [78, 159] width 27 height 18
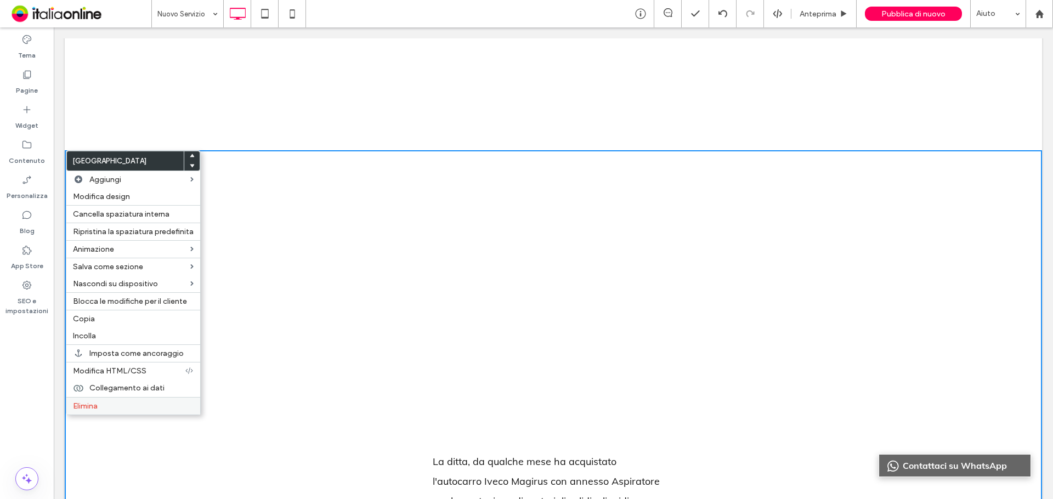
click at [137, 407] on label "Elimina" at bounding box center [133, 406] width 121 height 9
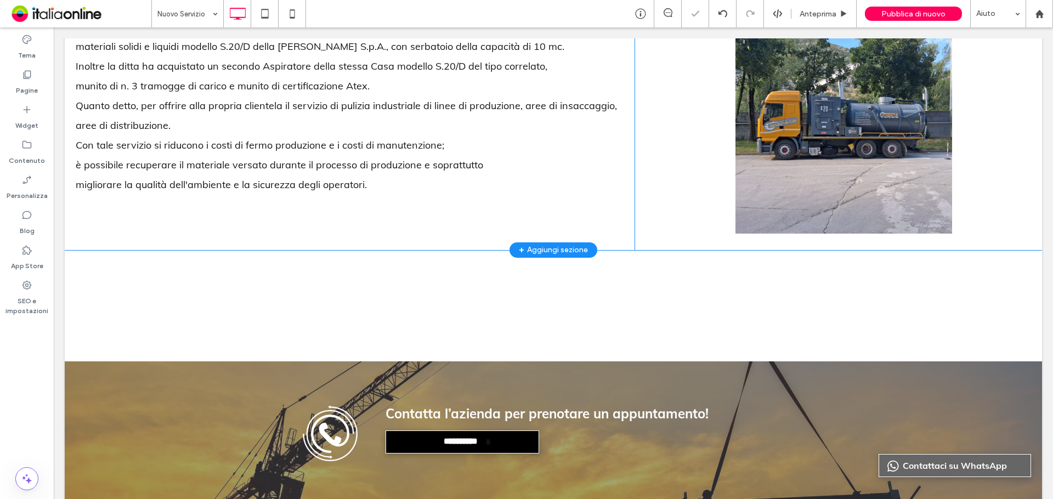
scroll to position [196, 0]
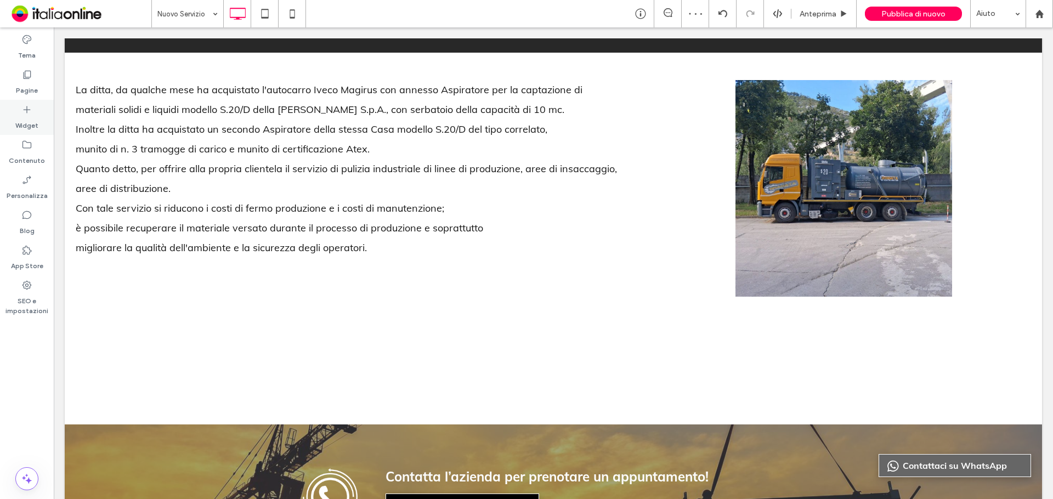
drag, startPoint x: 15, startPoint y: 122, endPoint x: 48, endPoint y: 132, distance: 34.4
click at [16, 118] on label "Widget" at bounding box center [26, 122] width 23 height 15
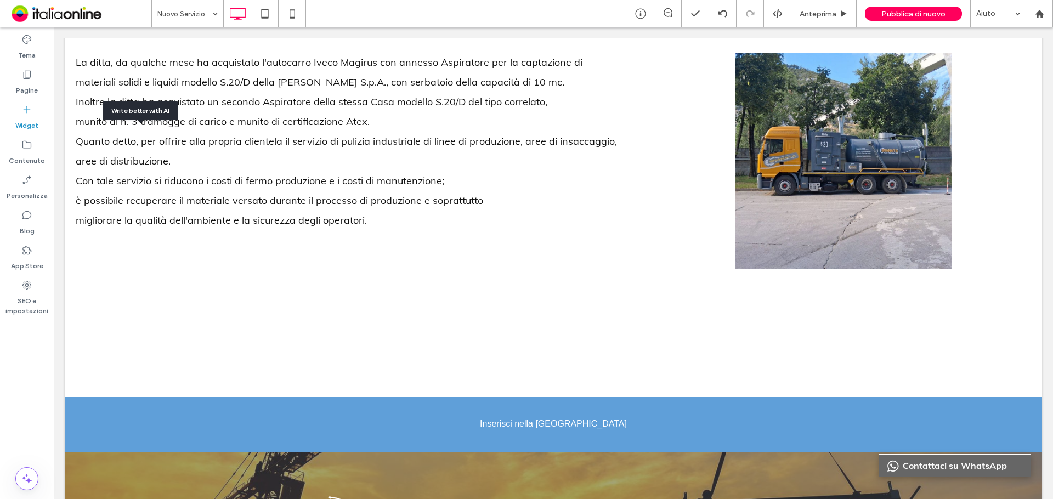
scroll to position [227, 0]
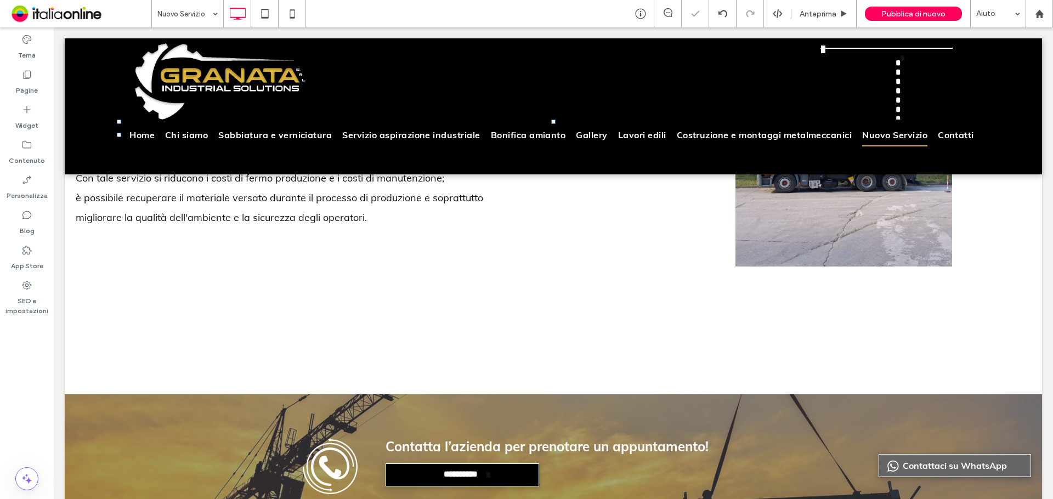
type input "****"
type input "**"
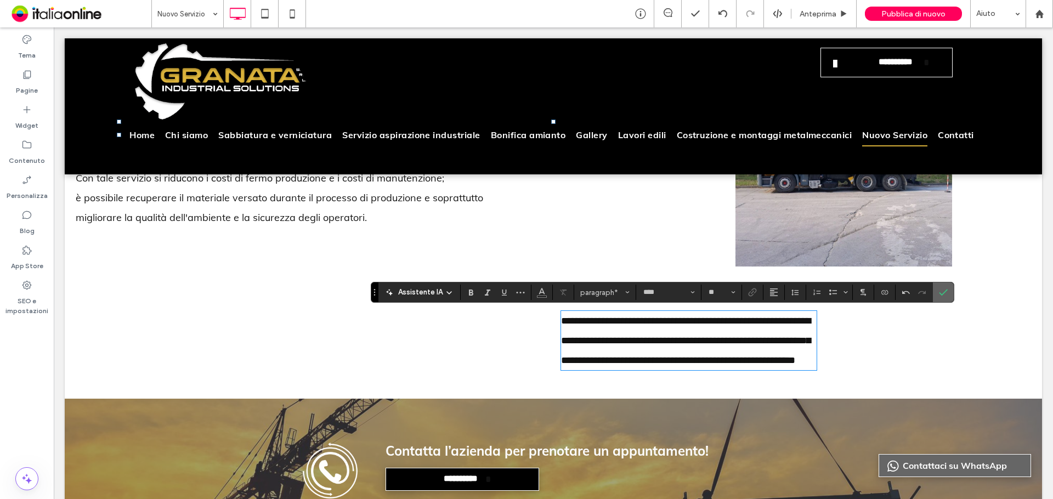
click at [947, 294] on icon "Conferma" at bounding box center [943, 292] width 9 height 9
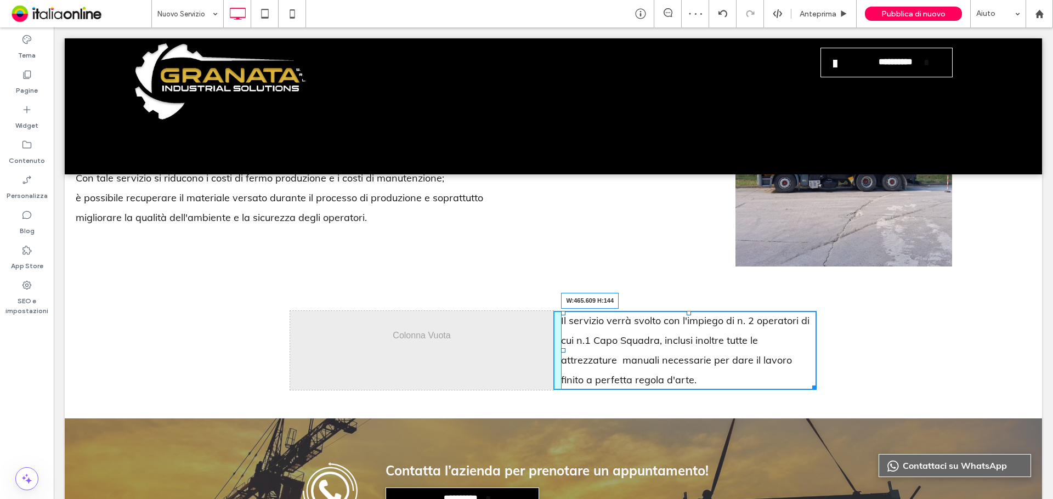
drag, startPoint x: 806, startPoint y: 385, endPoint x: 909, endPoint y: 382, distance: 102.6
click at [909, 382] on div "Click To Paste Click To Paste Click To Paste Click To Paste Il servizio verrà s…" at bounding box center [553, 350] width 977 height 135
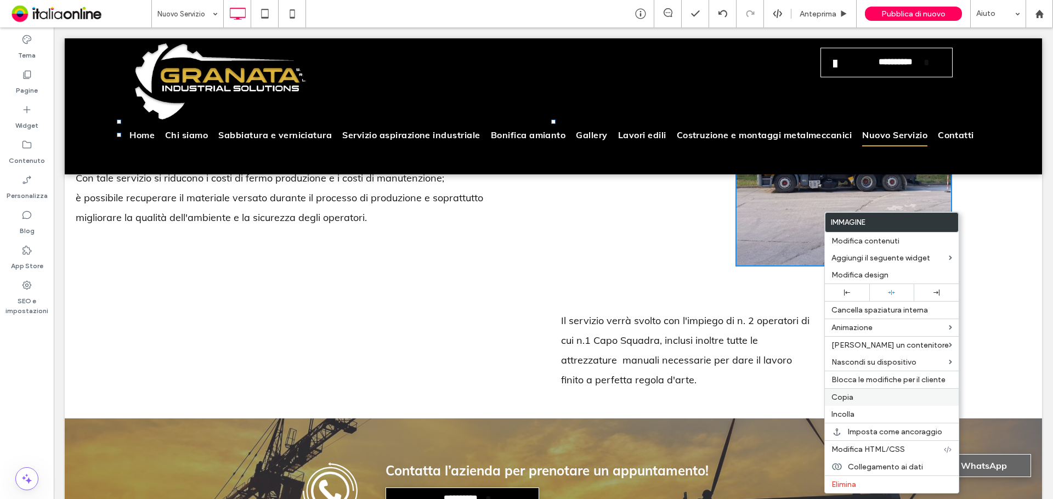
click at [856, 399] on label "Copia" at bounding box center [892, 397] width 121 height 9
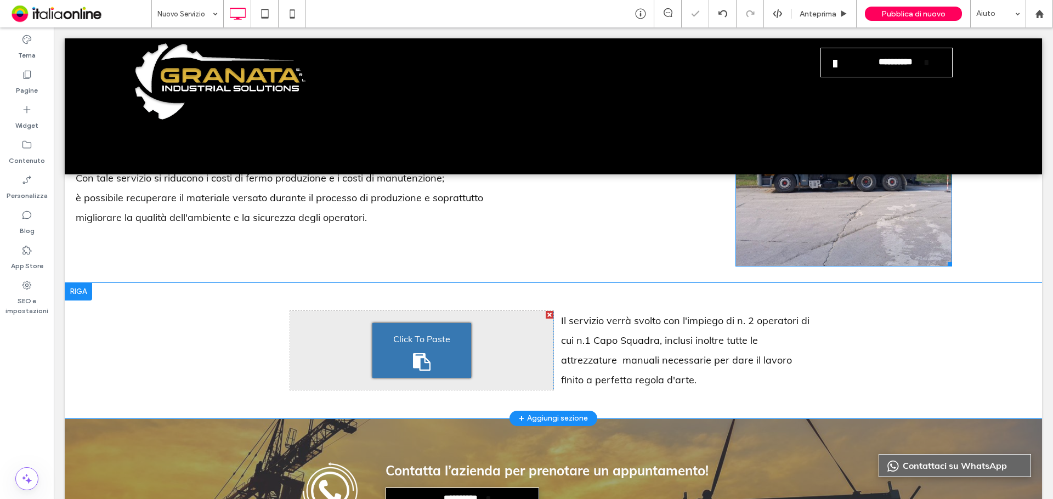
click at [394, 336] on span "Click To Paste" at bounding box center [421, 339] width 57 height 18
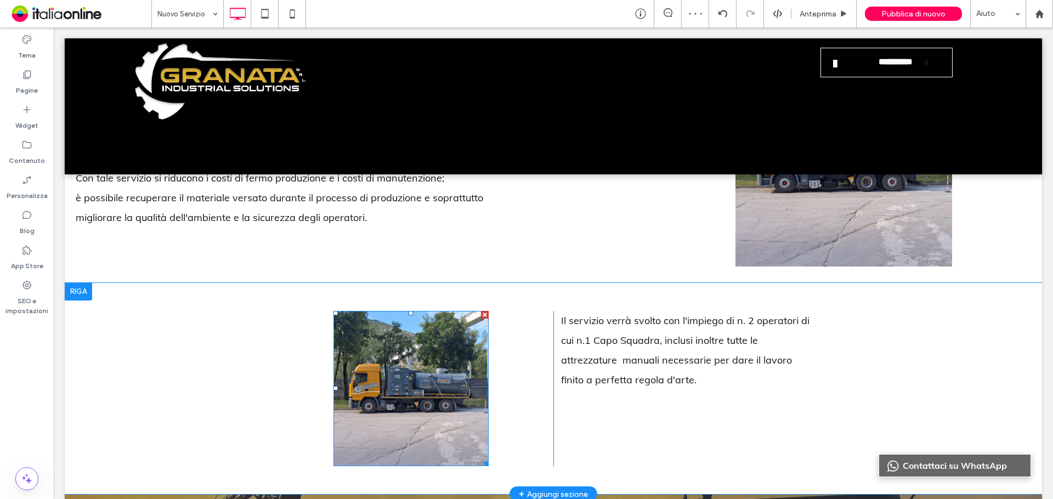
click at [371, 385] on img at bounding box center [411, 388] width 155 height 155
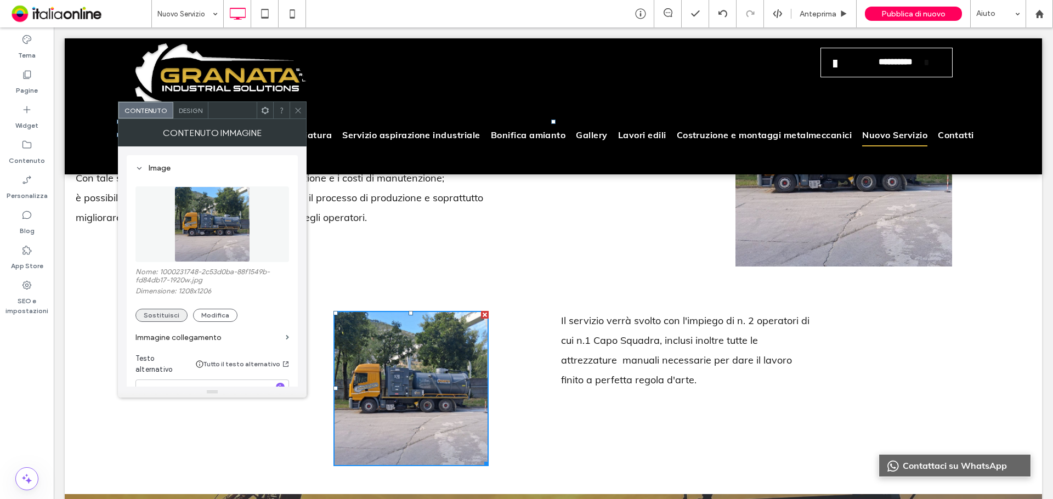
click at [169, 318] on button "Sostituisci" at bounding box center [161, 315] width 52 height 13
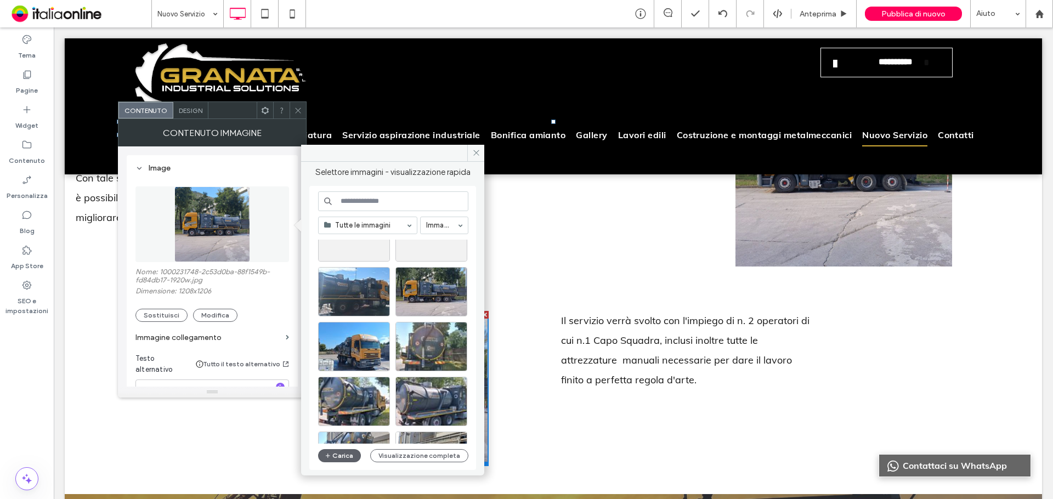
scroll to position [0, 0]
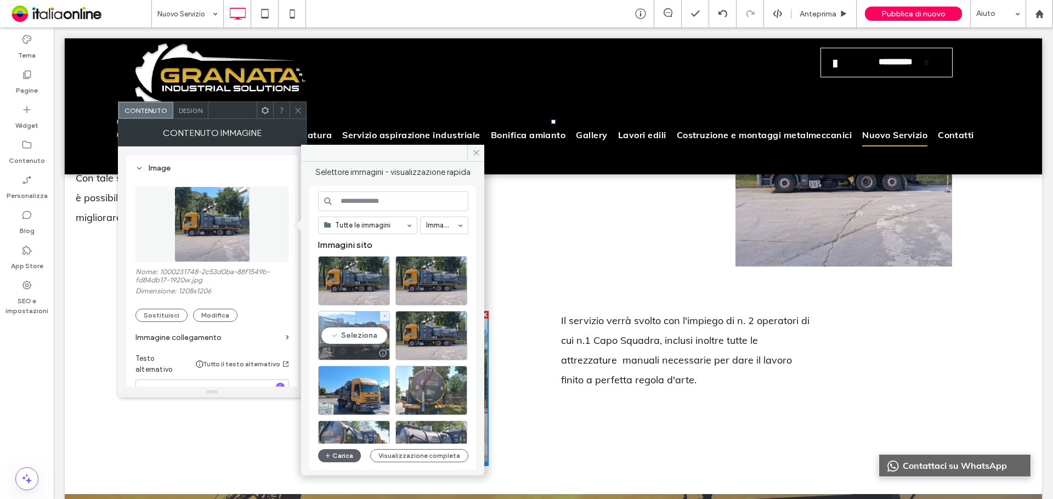
click at [385, 335] on div "Seleziona" at bounding box center [354, 335] width 72 height 49
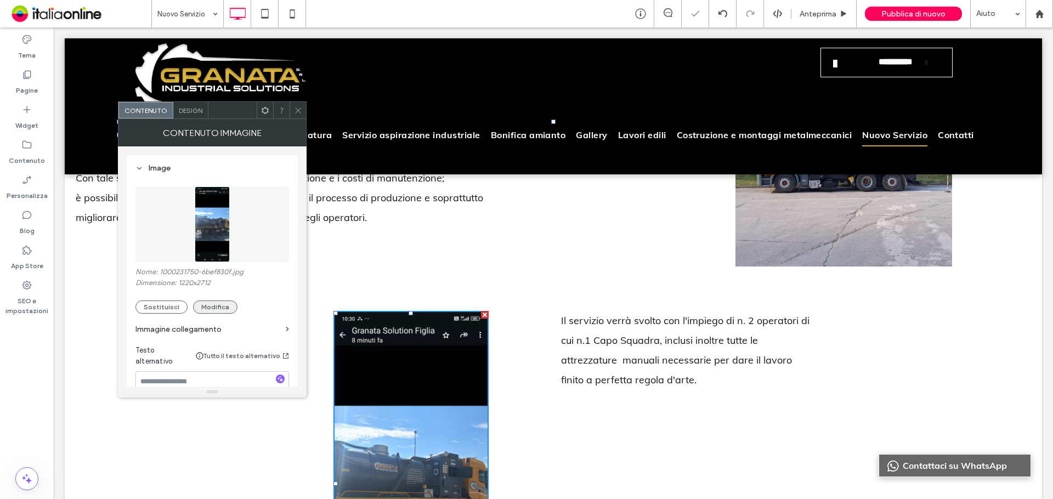
click at [206, 307] on button "Modifica" at bounding box center [215, 307] width 44 height 13
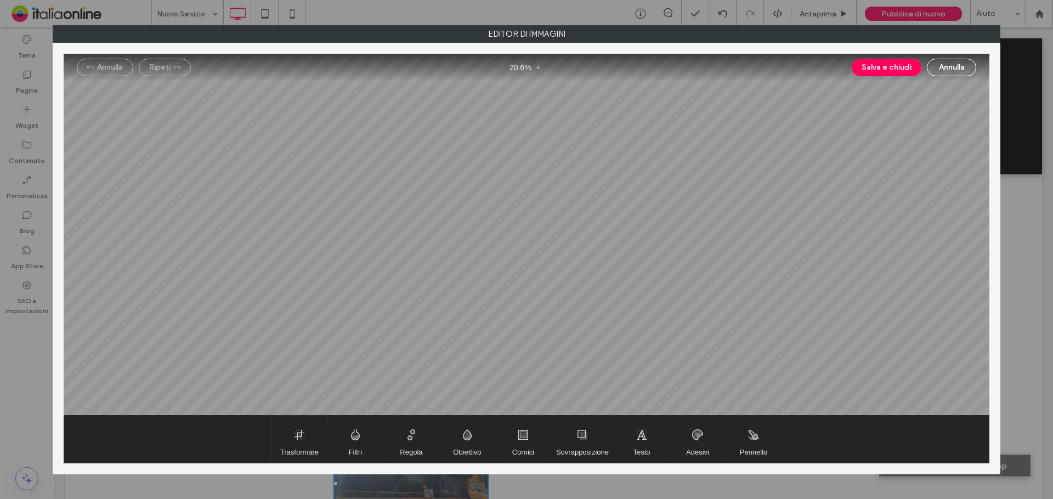
drag, startPoint x: 308, startPoint y: 433, endPoint x: 352, endPoint y: 410, distance: 49.1
click at [308, 434] on span "Trasformare" at bounding box center [299, 439] width 55 height 47
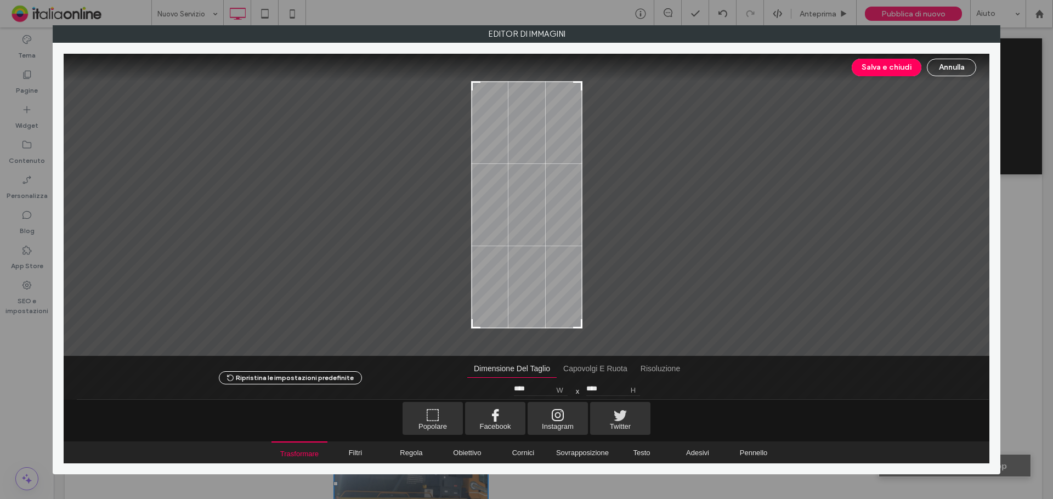
type input "****"
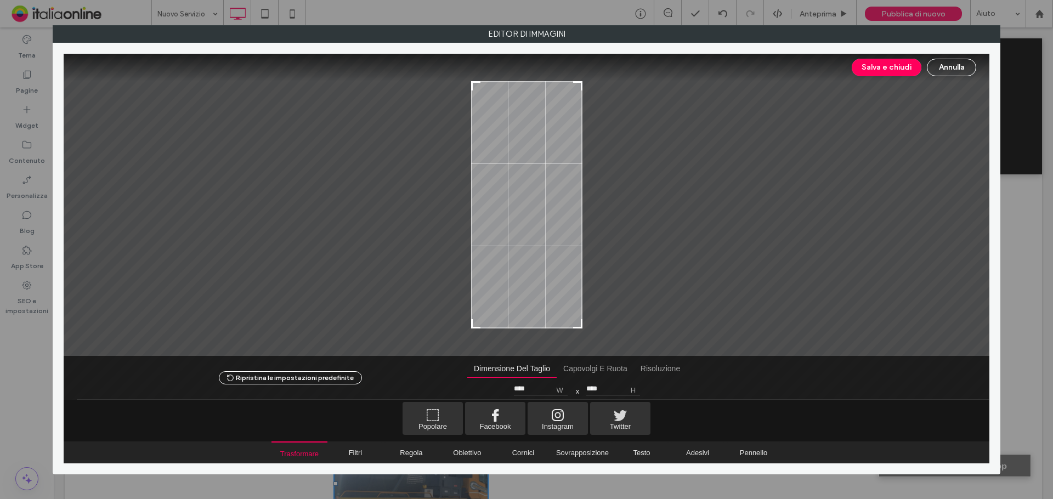
type input "****"
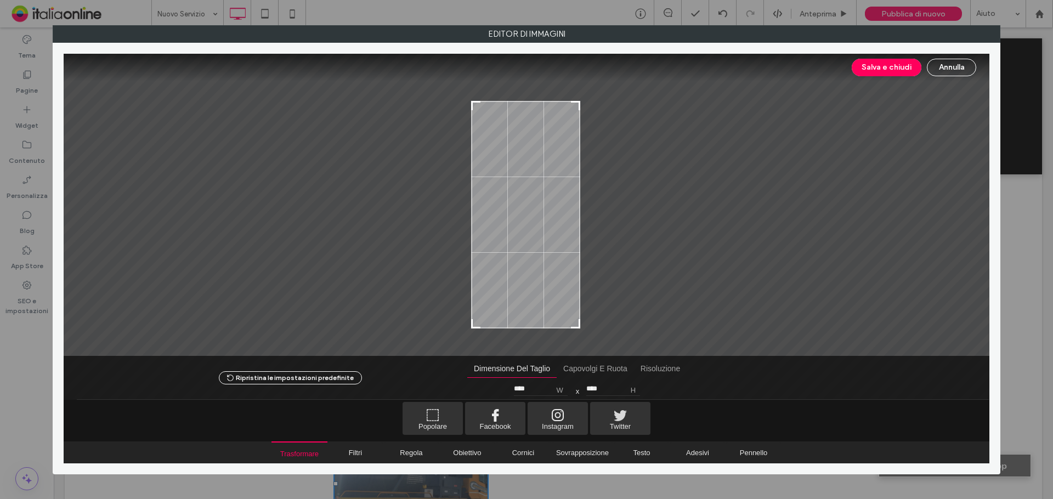
type input "****"
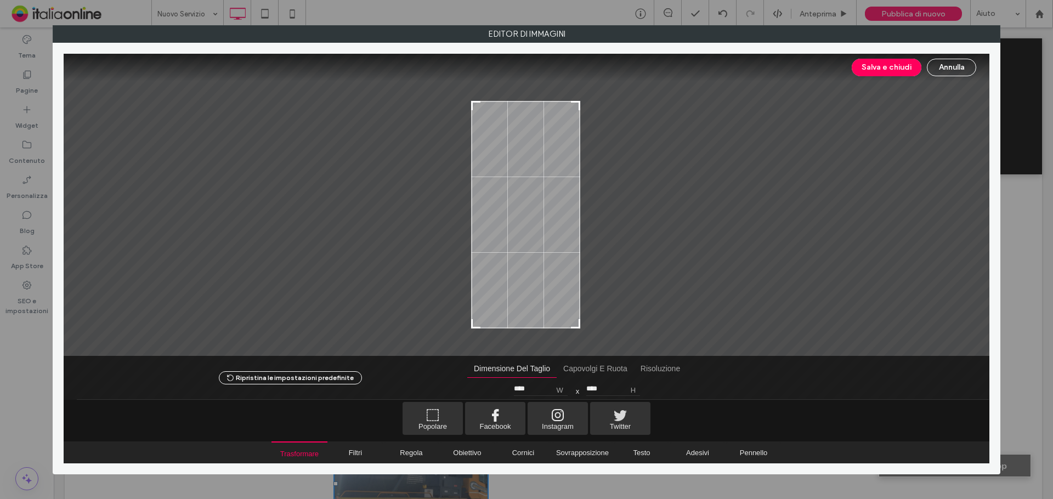
type input "****"
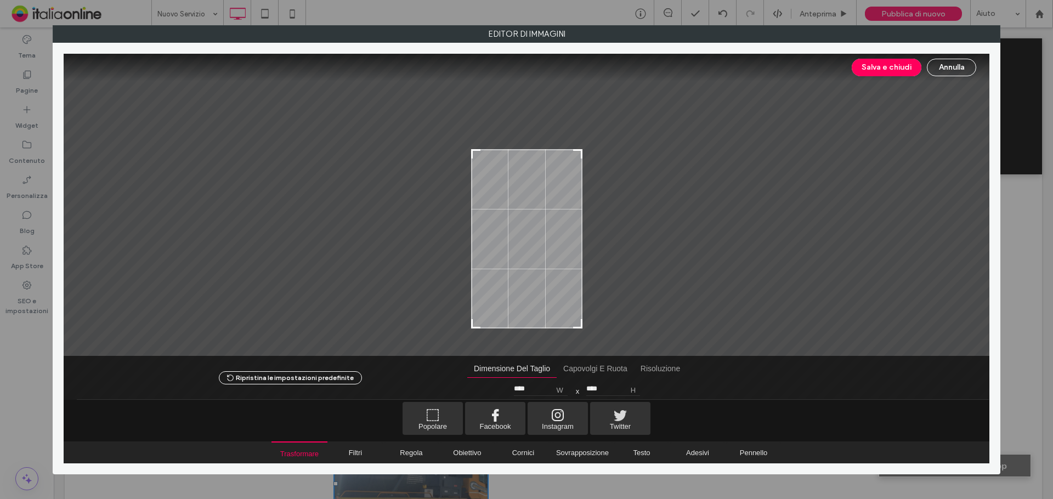
drag, startPoint x: 580, startPoint y: 82, endPoint x: 582, endPoint y: 152, distance: 70.8
click at [582, 150] on div at bounding box center [577, 154] width 13 height 13
type input "****"
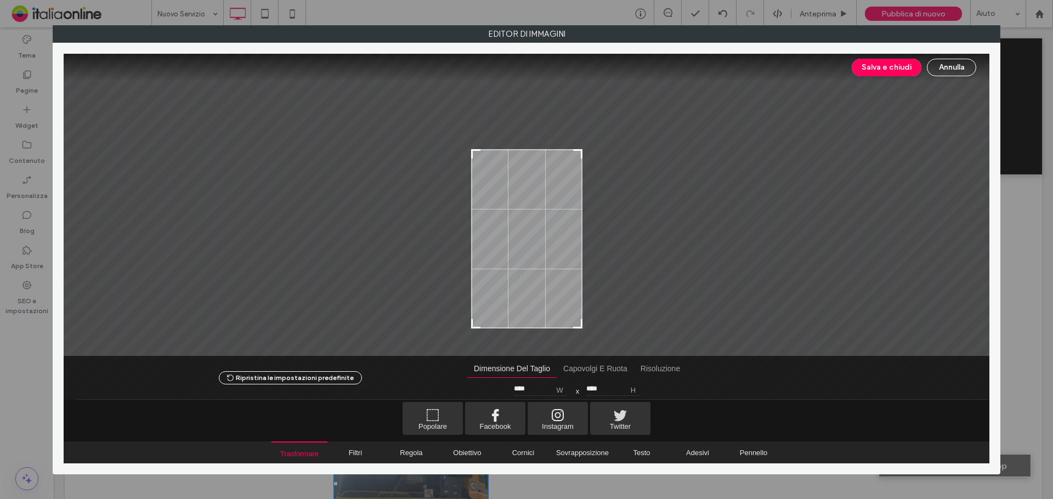
type input "****"
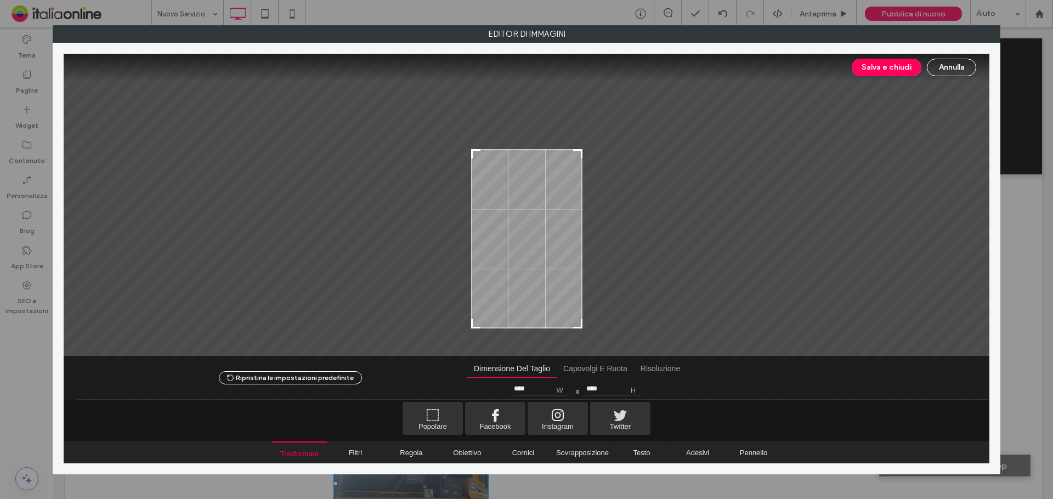
type input "****"
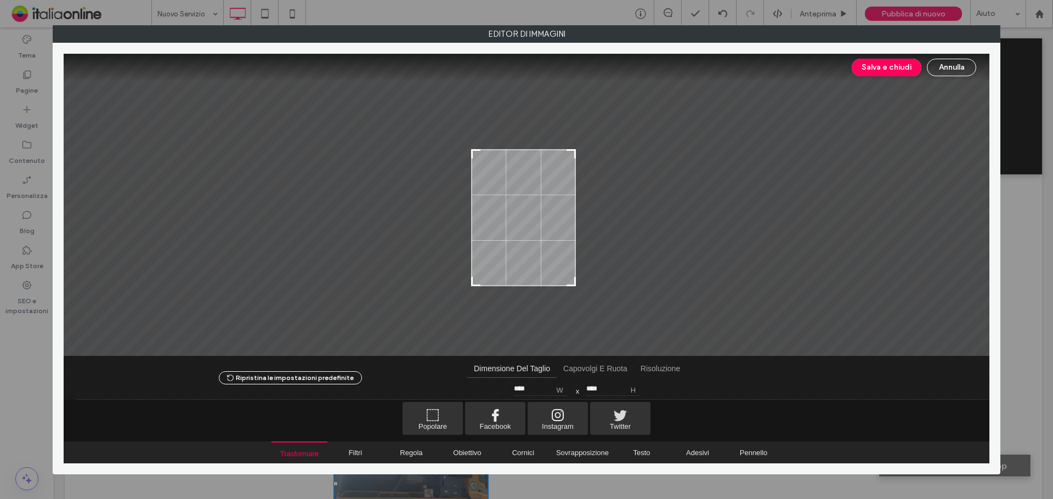
type input "****"
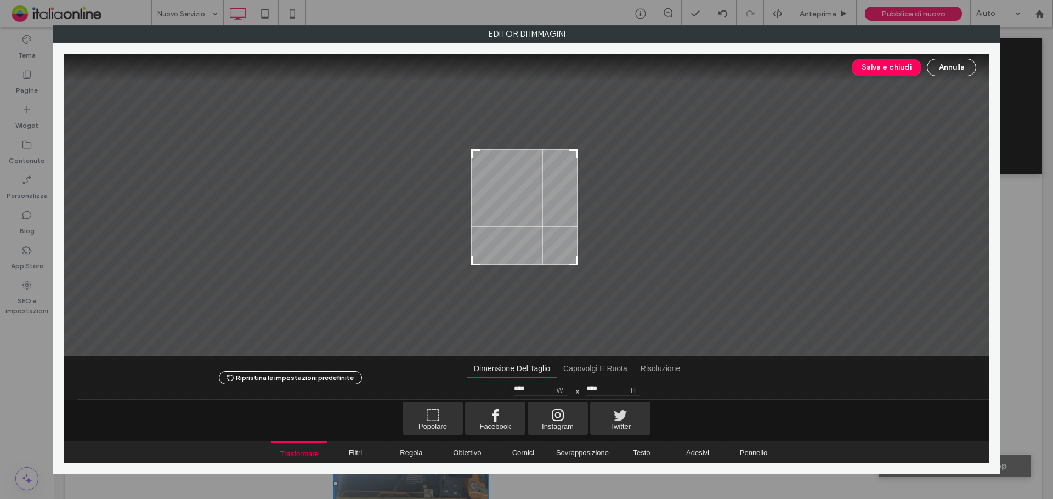
type input "****"
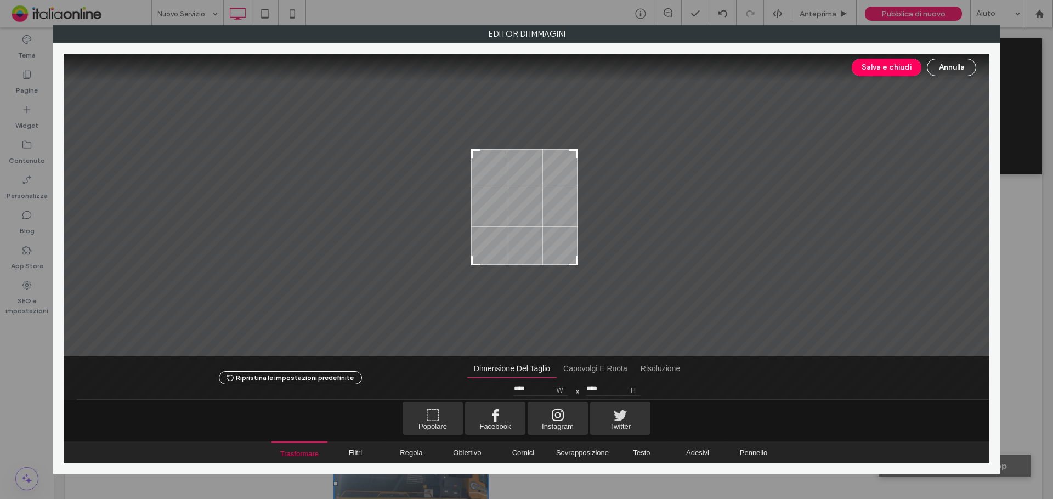
type input "****"
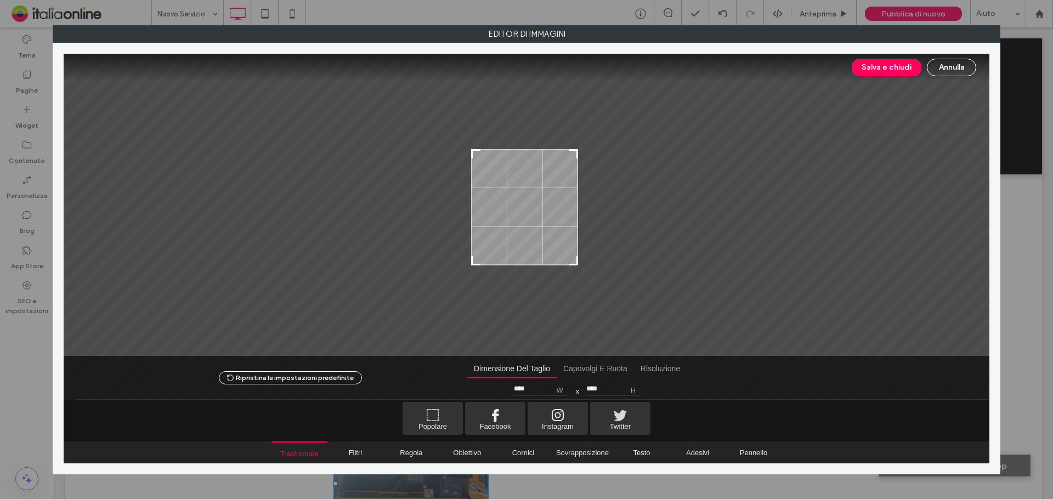
type input "****"
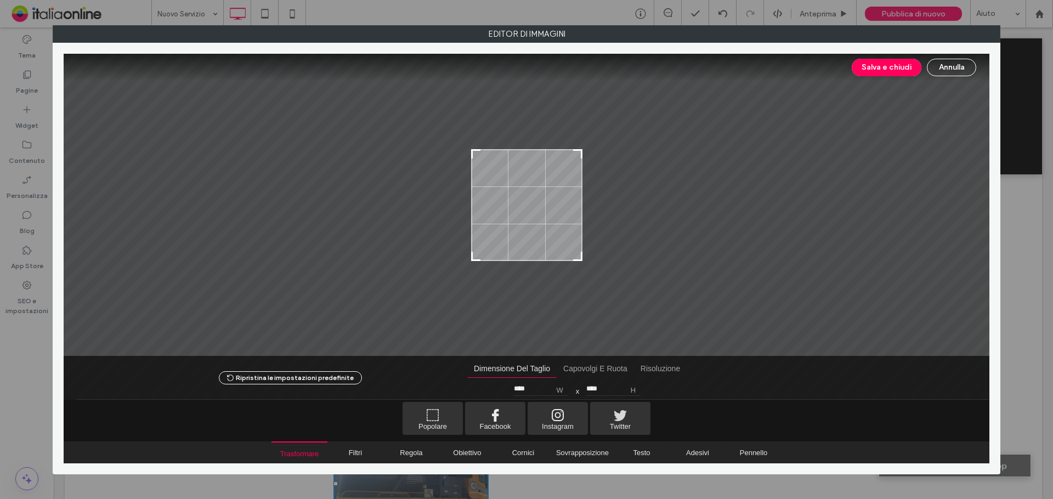
type input "****"
drag, startPoint x: 577, startPoint y: 324, endPoint x: 579, endPoint y: 256, distance: 68.6
click at [579, 256] on div at bounding box center [576, 254] width 13 height 13
click at [911, 69] on button "Salva e chiudi" at bounding box center [887, 68] width 70 height 18
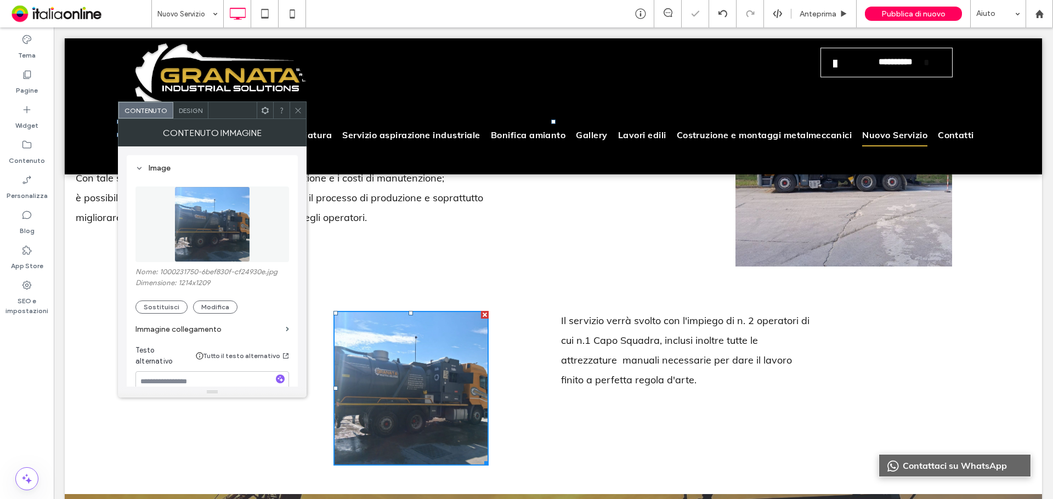
click at [636, 271] on div "Click To Paste Click To Paste" at bounding box center [839, 152] width 408 height 260
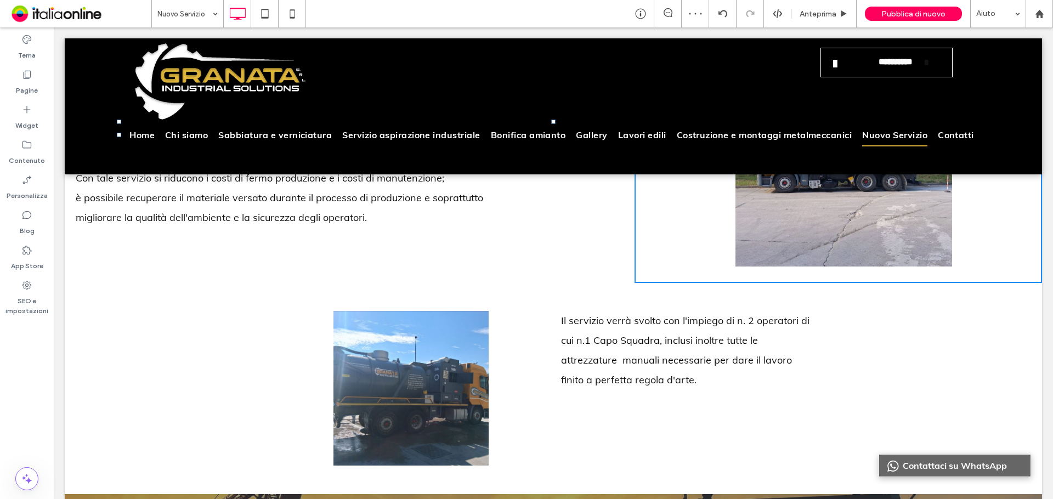
click at [395, 359] on img at bounding box center [411, 388] width 155 height 155
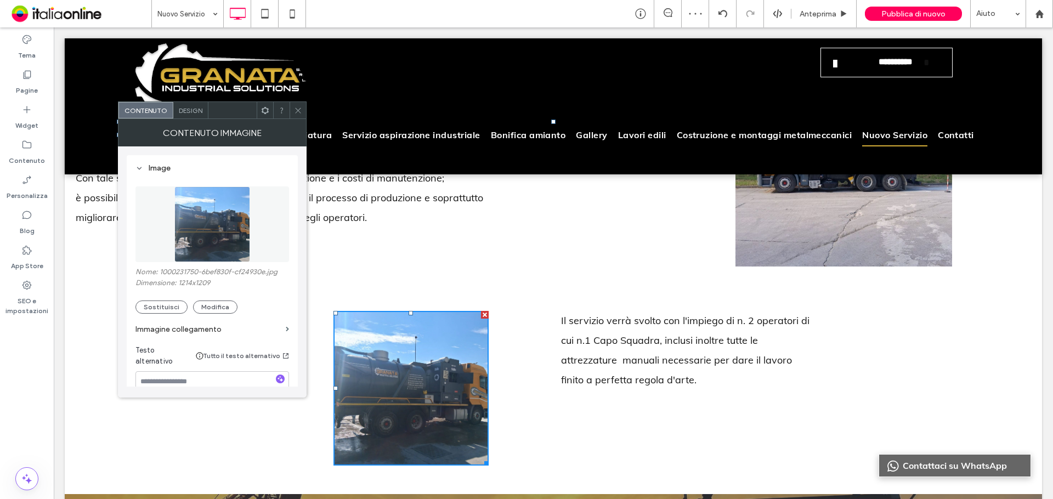
click at [192, 111] on span "Design" at bounding box center [191, 110] width 24 height 8
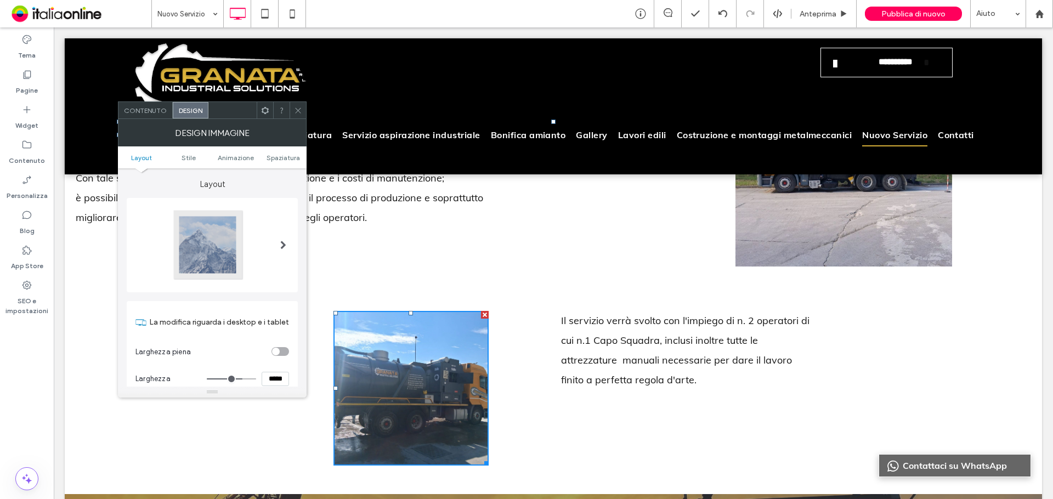
click at [294, 111] on icon at bounding box center [298, 110] width 8 height 8
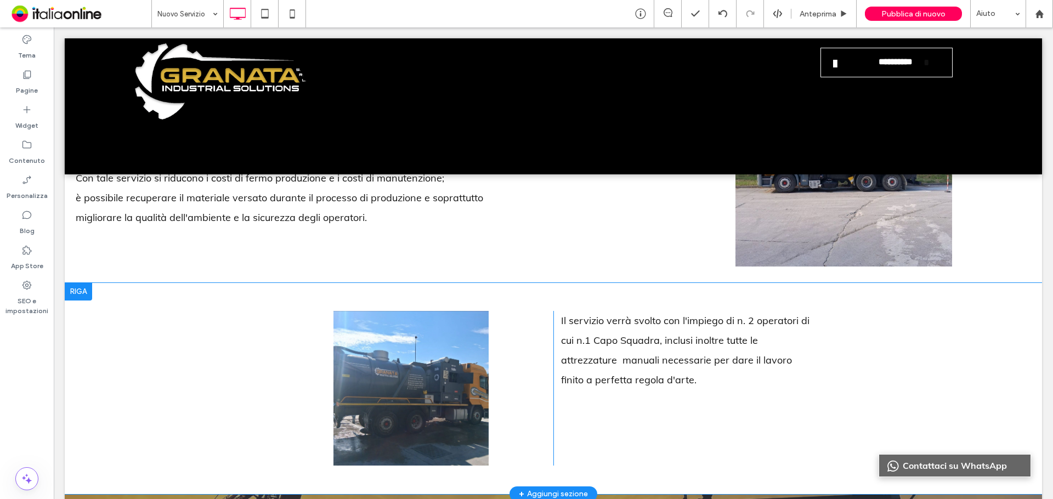
click at [87, 290] on div at bounding box center [78, 292] width 27 height 18
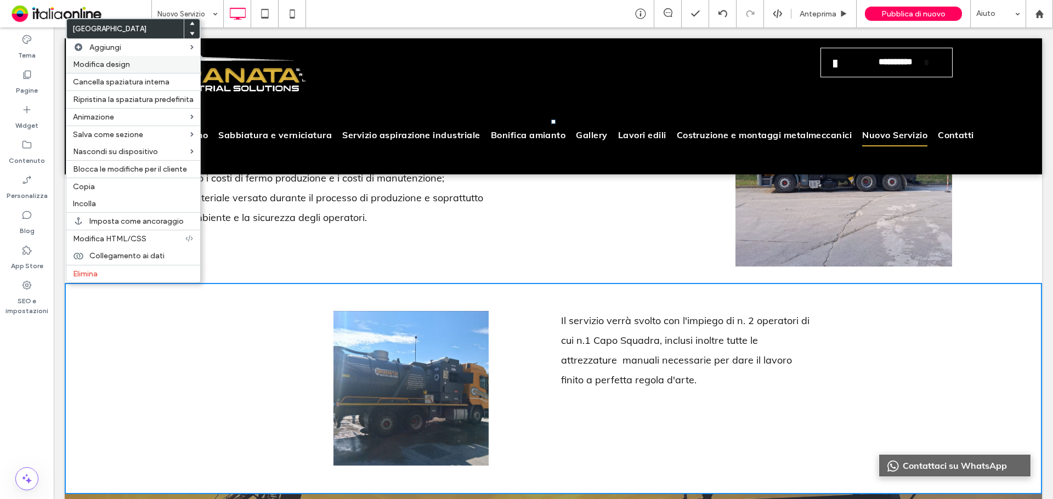
click at [155, 61] on label "Modifica design" at bounding box center [133, 64] width 121 height 9
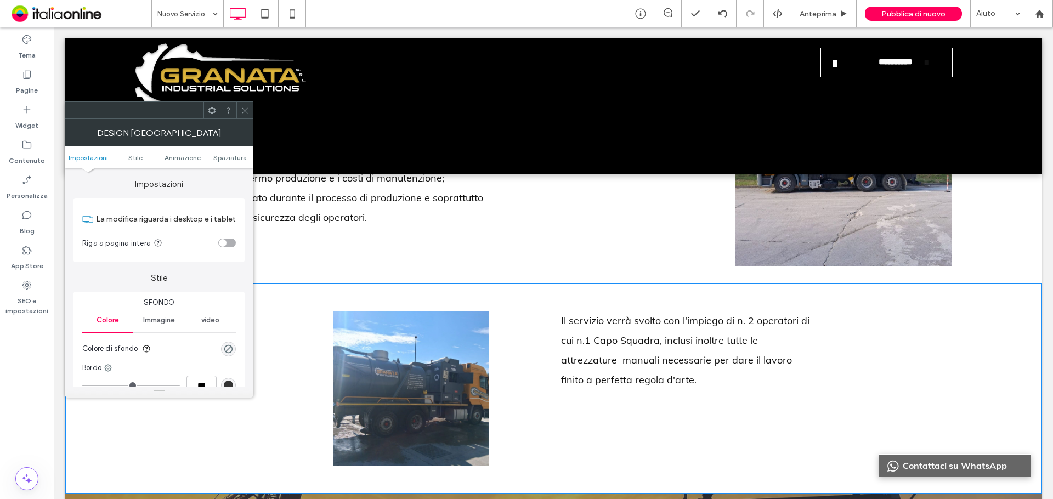
click at [230, 244] on div "toggle" at bounding box center [227, 243] width 18 height 9
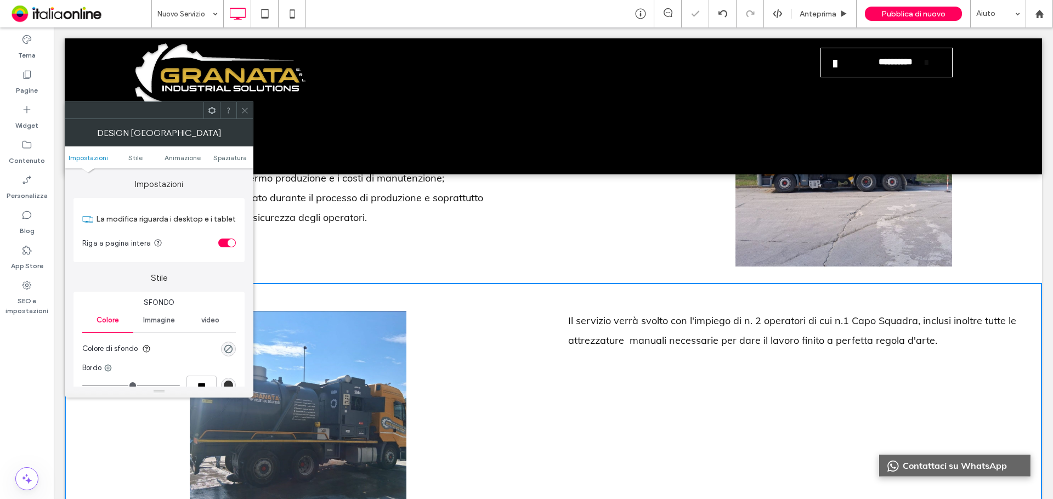
drag, startPoint x: 240, startPoint y: 106, endPoint x: 253, endPoint y: 122, distance: 19.9
click at [240, 106] on div at bounding box center [244, 110] width 16 height 16
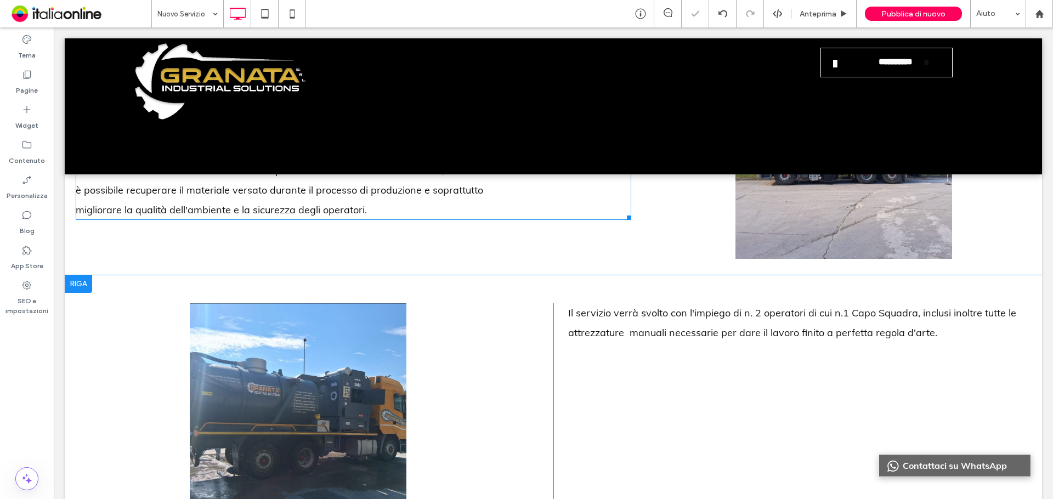
scroll to position [336, 0]
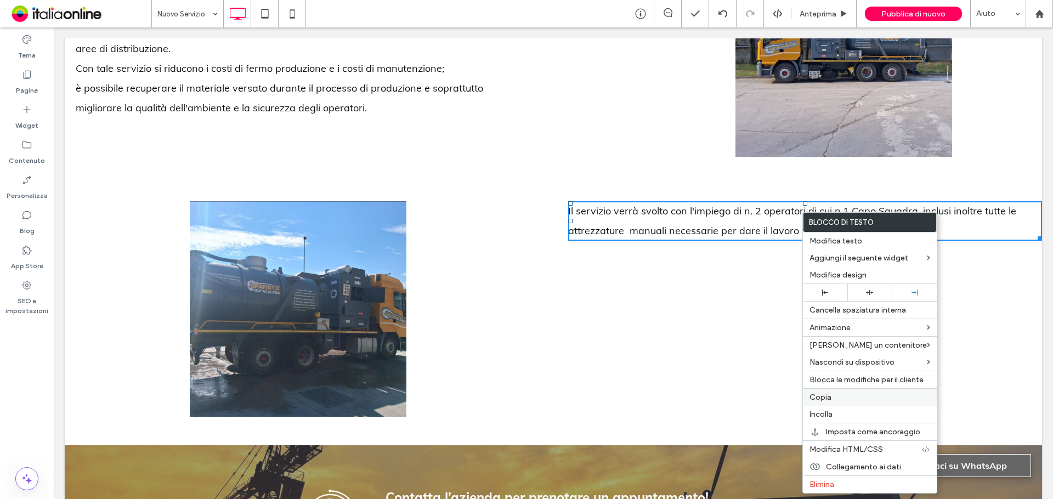
click at [837, 393] on div "Copia" at bounding box center [870, 397] width 134 height 18
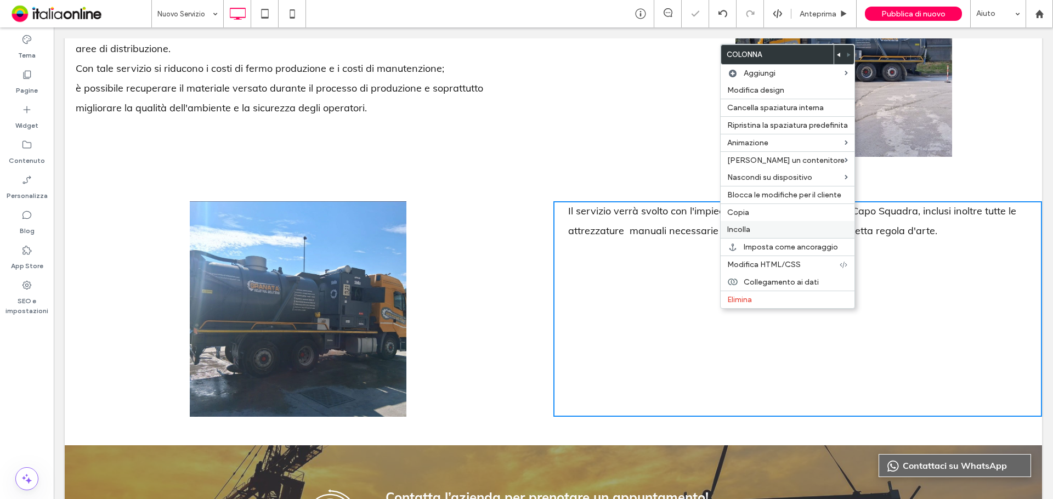
click at [749, 225] on span "Incolla" at bounding box center [738, 229] width 23 height 9
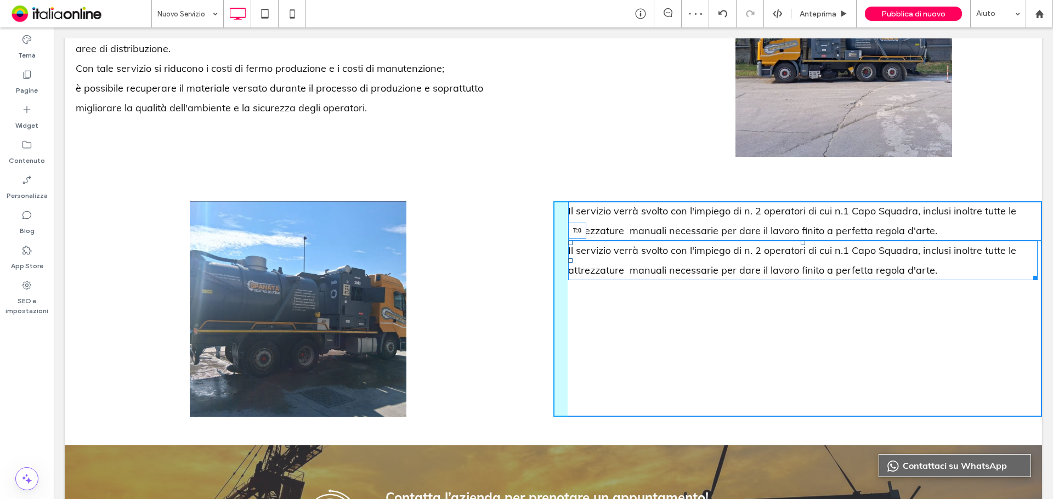
drag, startPoint x: 798, startPoint y: 241, endPoint x: 796, endPoint y: 260, distance: 19.2
click at [796, 260] on div "Il servizio verrà svolto con l'impiego di n. 2 operatori di cui n.1 Capo Squadr…" at bounding box center [803, 260] width 470 height 39
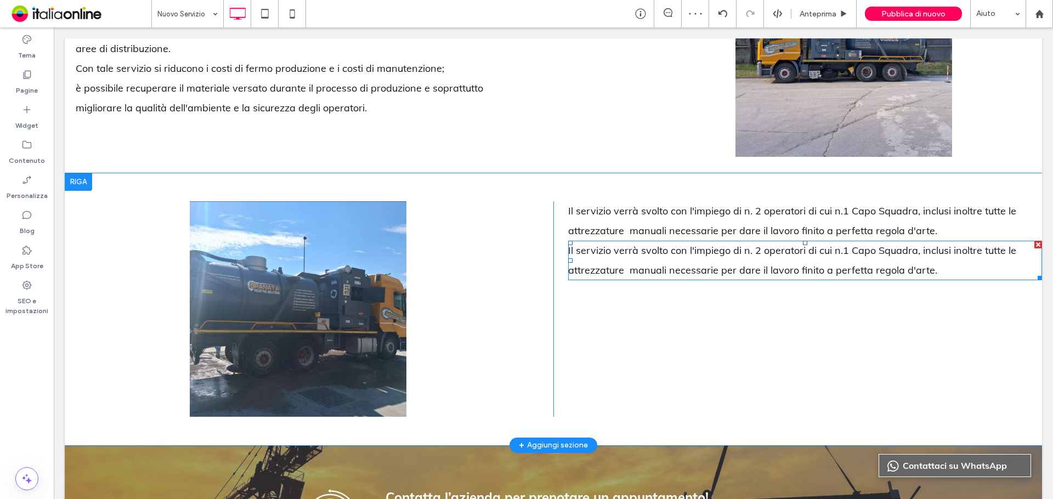
click at [702, 257] on span "Il servizio verrà svolto con l'impiego di n. 2 operatori di cui n.1 Capo Squadr…" at bounding box center [792, 260] width 448 height 32
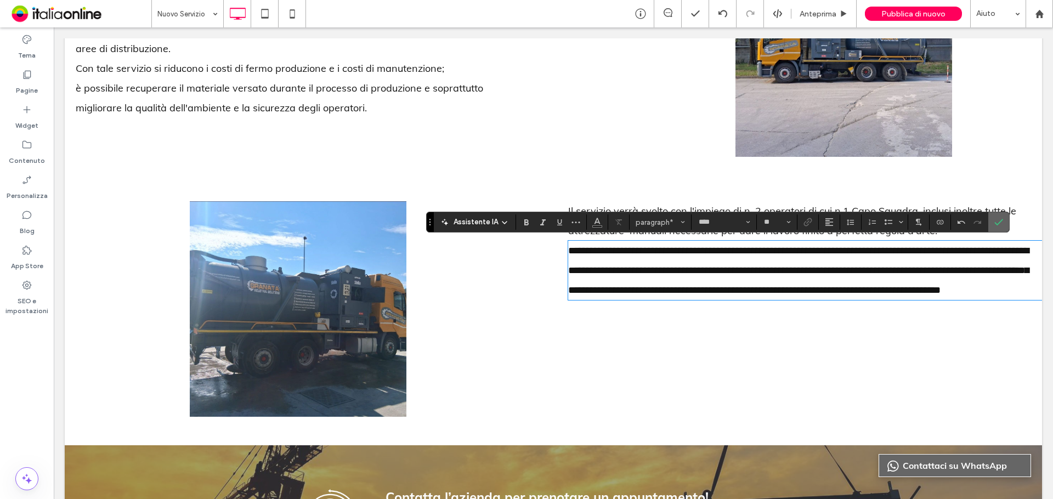
click at [998, 220] on icon "Conferma" at bounding box center [998, 222] width 9 height 9
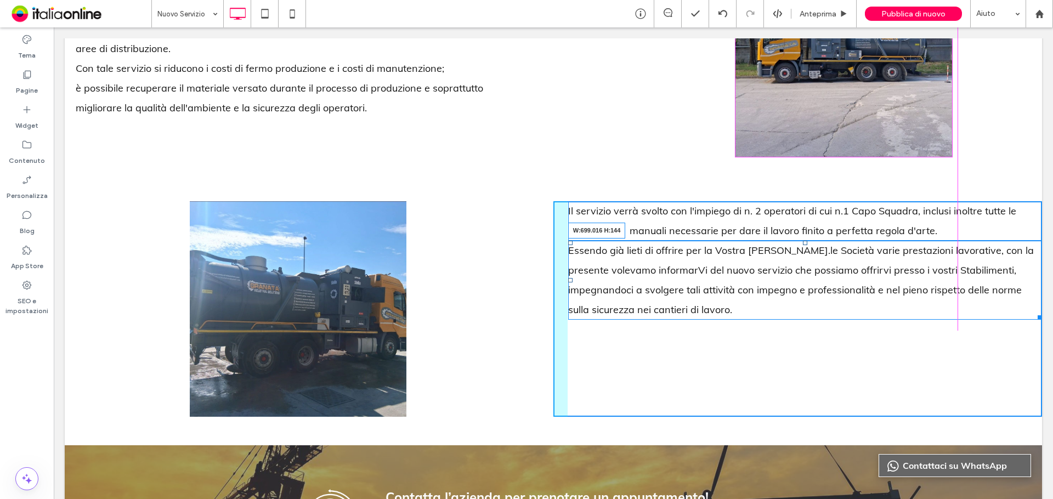
drag, startPoint x: 1027, startPoint y: 315, endPoint x: 1018, endPoint y: 323, distance: 12.5
click at [942, 309] on div "Essendo già lieti di offrire per la Vostra [PERSON_NAME].le Società varie prest…" at bounding box center [805, 280] width 474 height 79
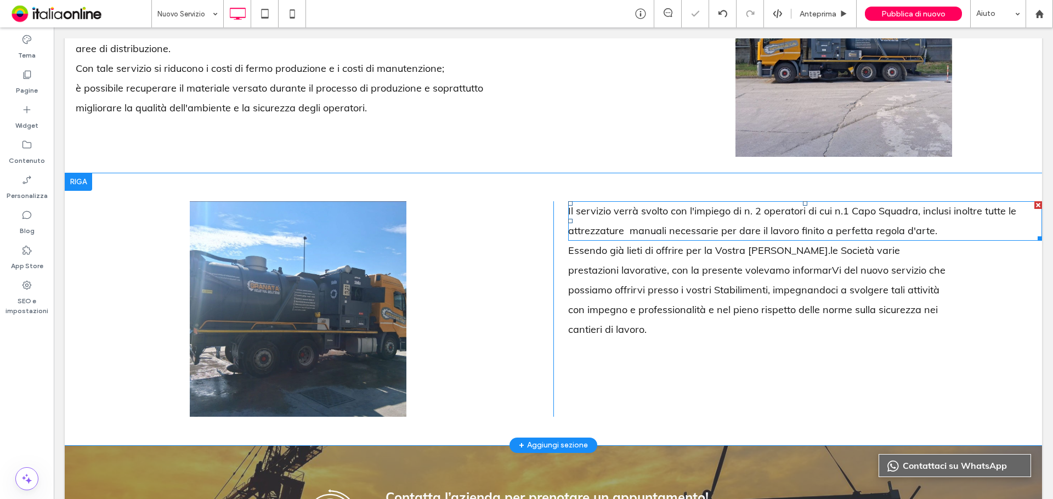
click at [1005, 236] on p "Il servizio verrà svolto con l'impiego di n. 2 operatori di cui n.1 Capo Squadr…" at bounding box center [805, 220] width 474 height 39
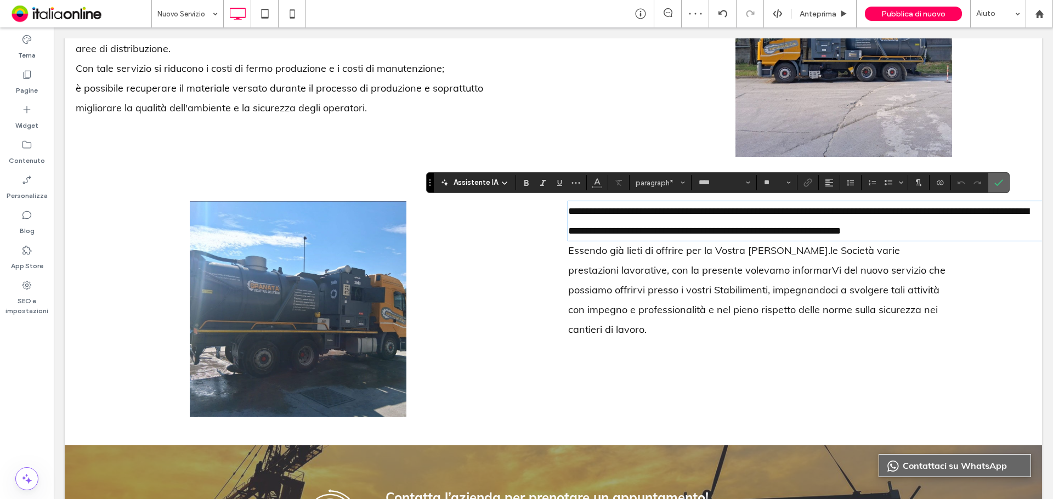
drag, startPoint x: 992, startPoint y: 182, endPoint x: 953, endPoint y: 162, distance: 44.2
click at [992, 182] on label "Conferma" at bounding box center [999, 183] width 16 height 20
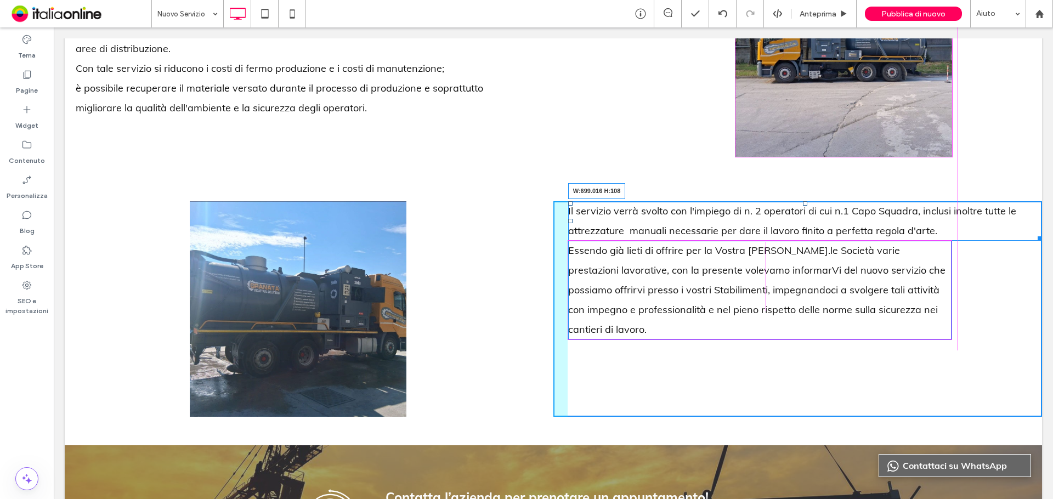
drag, startPoint x: 1029, startPoint y: 234, endPoint x: 944, endPoint y: 231, distance: 85.1
click at [944, 231] on div "Il servizio verrà svolto con l'impiego di n. 2 operatori di cui n.1 Capo Squadr…" at bounding box center [805, 220] width 474 height 39
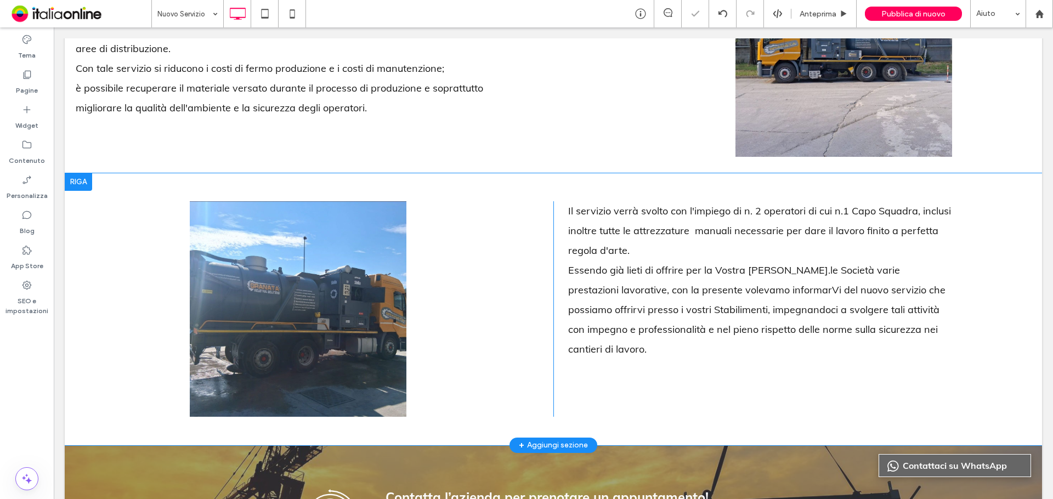
click at [992, 282] on div "Click To Paste Click To Paste Il servizio verrà svolto con l'impiego di n. 2 op…" at bounding box center [797, 309] width 489 height 216
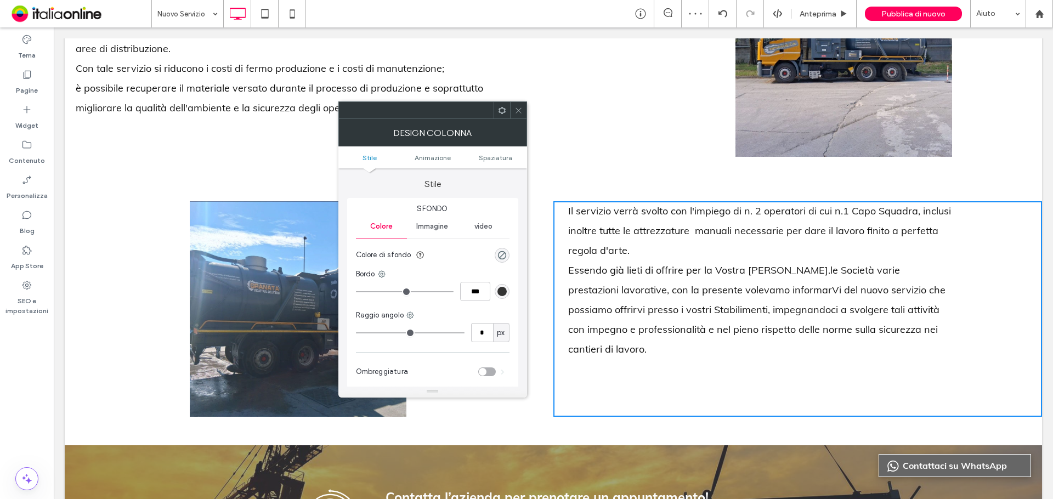
click at [915, 217] on span "Il servizio verrà svolto con l'impiego di n. 2 operatori di cui n.1 Capo Squadr…" at bounding box center [759, 231] width 383 height 52
click at [511, 112] on div at bounding box center [518, 110] width 16 height 16
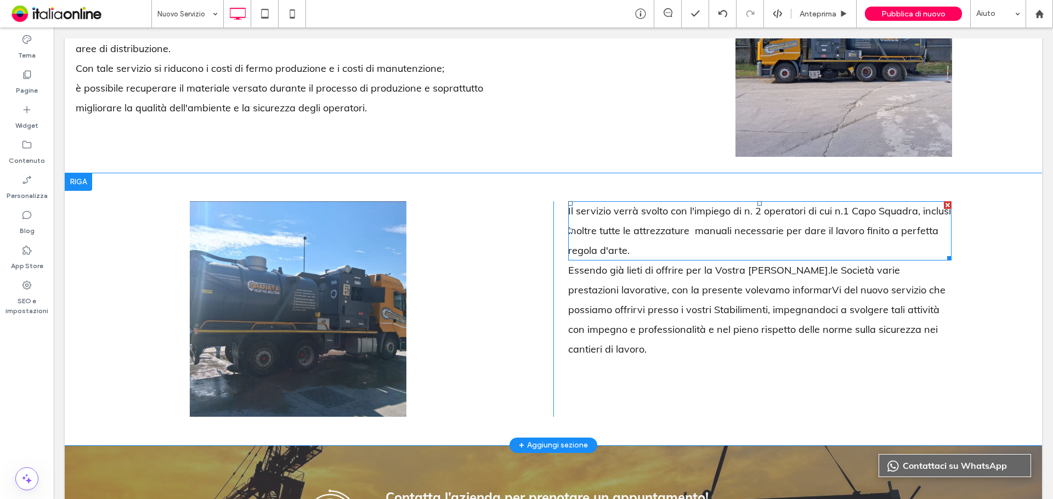
click at [917, 208] on span "Il servizio verrà svolto con l'impiego di n. 2 operatori di cui n.1 Capo Squadr…" at bounding box center [759, 231] width 383 height 52
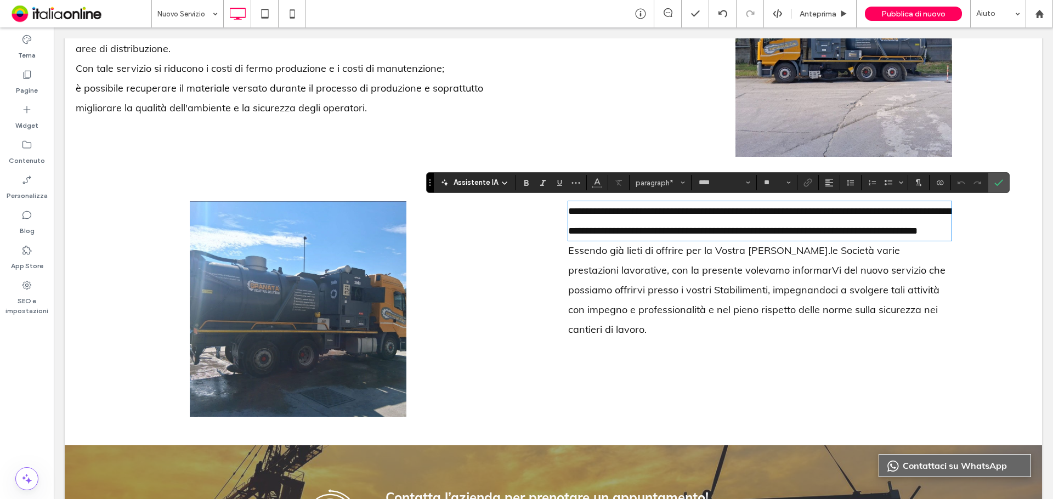
click at [914, 209] on span "**********" at bounding box center [760, 221] width 384 height 30
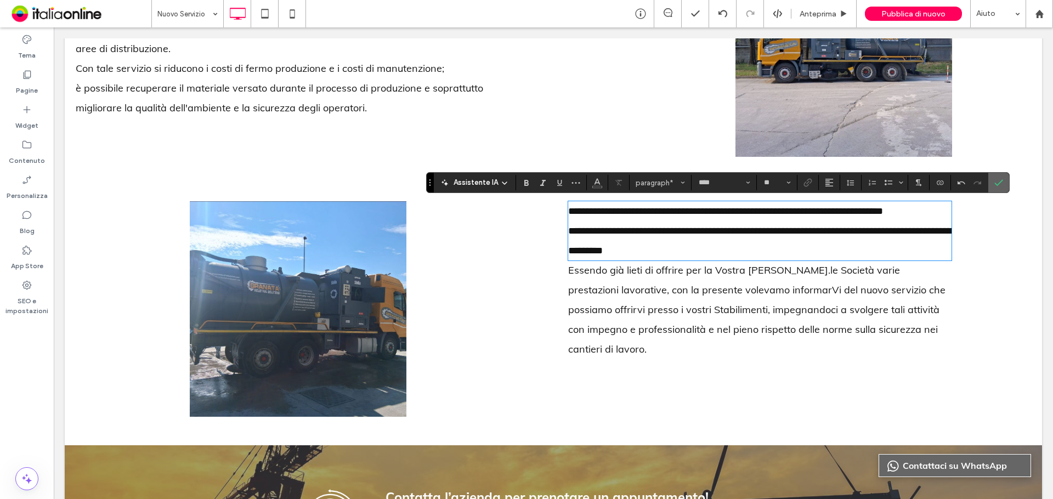
click at [1003, 183] on label "Conferma" at bounding box center [999, 183] width 16 height 20
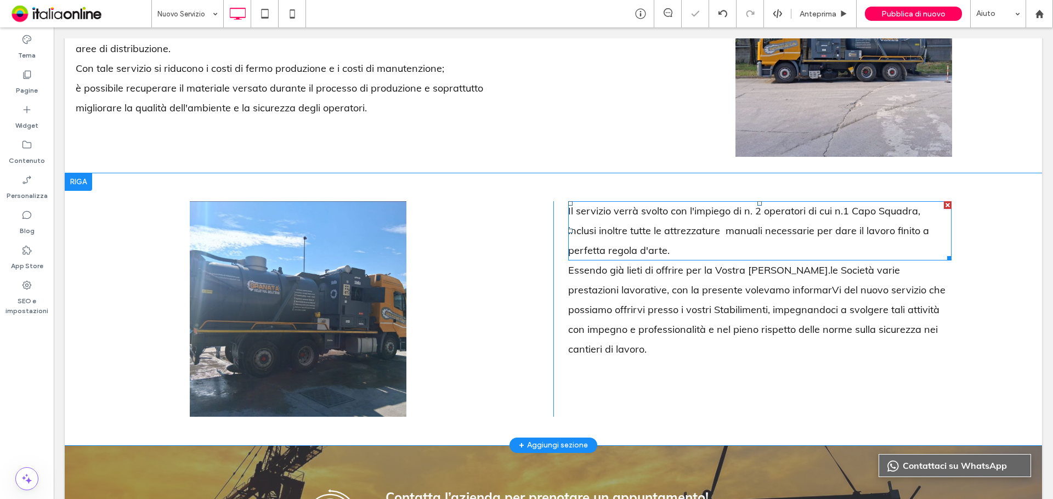
click at [914, 234] on span "﻿ inclusi inoltre tutte le attrezzature manuali necessarie per dare il lavoro f…" at bounding box center [748, 240] width 361 height 32
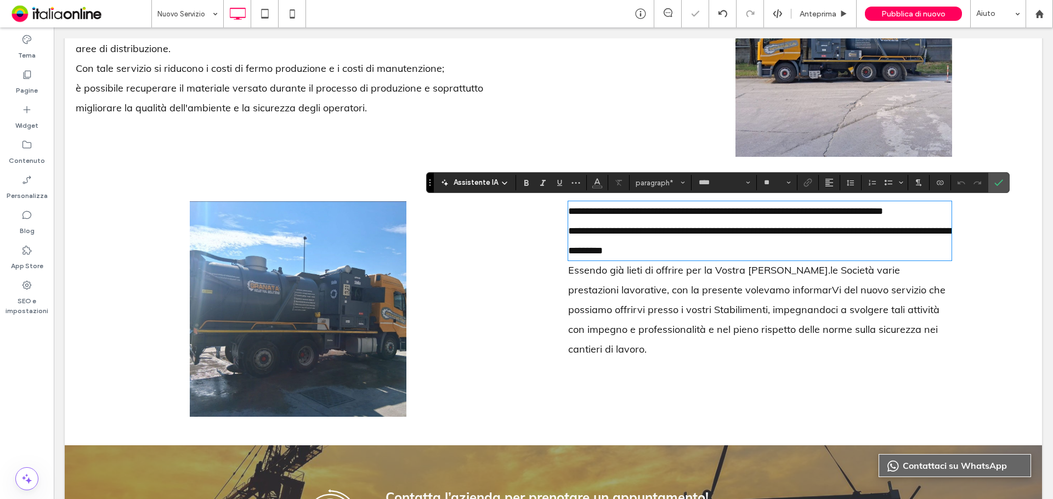
click at [915, 233] on span "**********" at bounding box center [760, 241] width 384 height 30
drag, startPoint x: 941, startPoint y: 155, endPoint x: 994, endPoint y: 182, distance: 59.9
click at [994, 182] on icon "Conferma" at bounding box center [998, 182] width 9 height 9
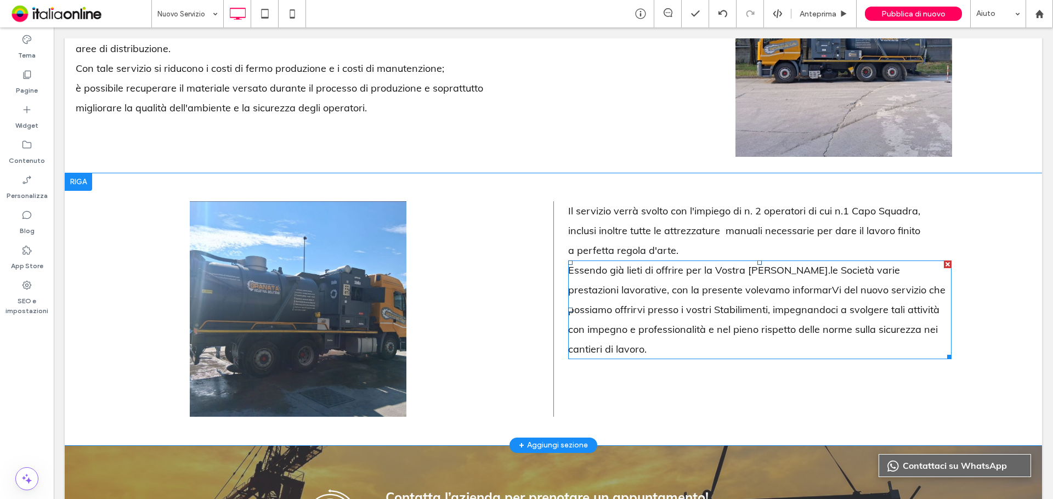
drag, startPoint x: 634, startPoint y: 300, endPoint x: 628, endPoint y: 301, distance: 5.5
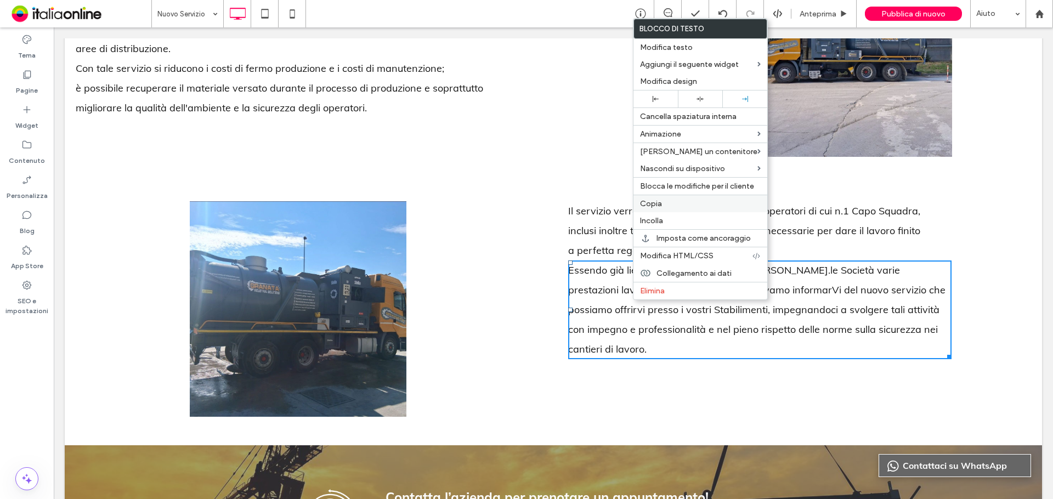
click at [668, 210] on div "Copia" at bounding box center [701, 204] width 134 height 18
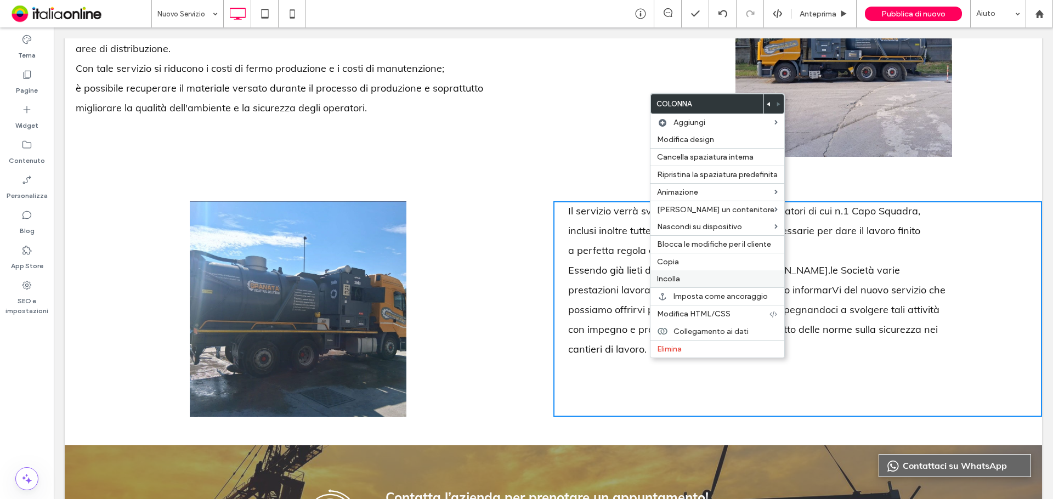
click at [683, 276] on label "Incolla" at bounding box center [717, 278] width 121 height 9
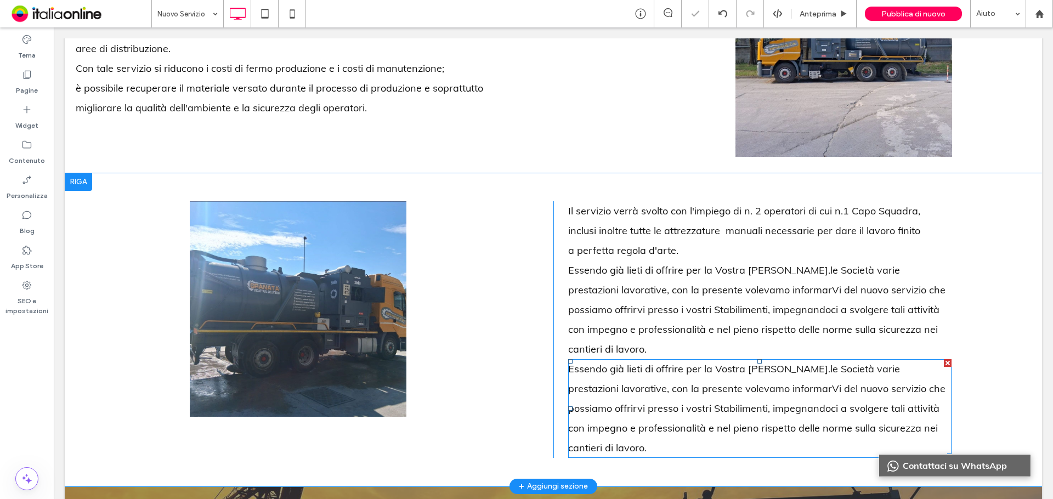
click at [652, 363] on span "Essendo già lieti di offrire per la Vostra [PERSON_NAME].le Società varie prest…" at bounding box center [756, 409] width 377 height 92
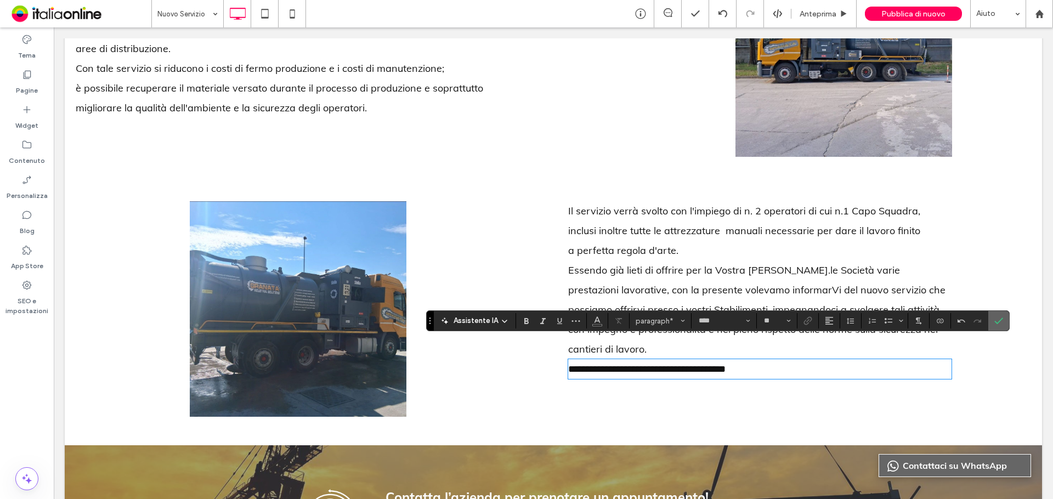
click at [999, 317] on icon "Conferma" at bounding box center [998, 321] width 9 height 9
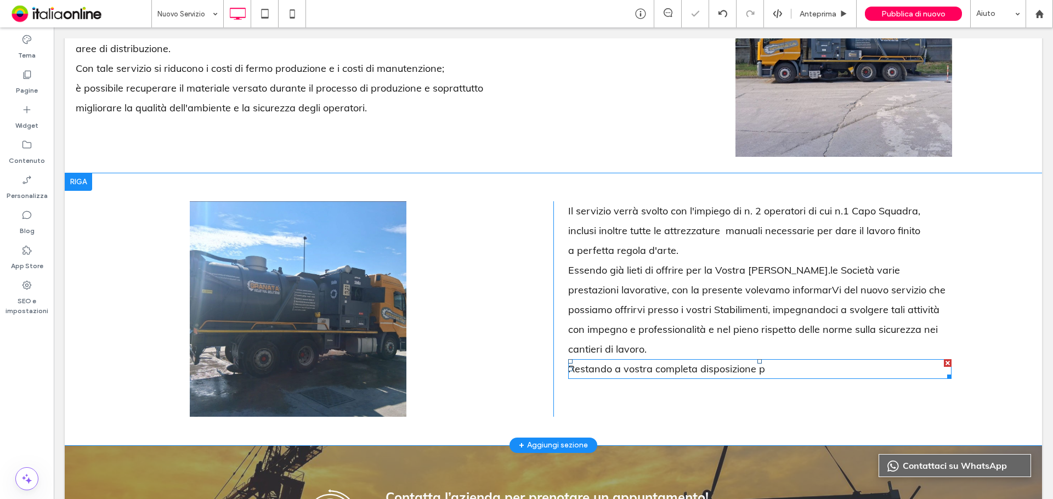
click at [944, 359] on div at bounding box center [948, 363] width 8 height 8
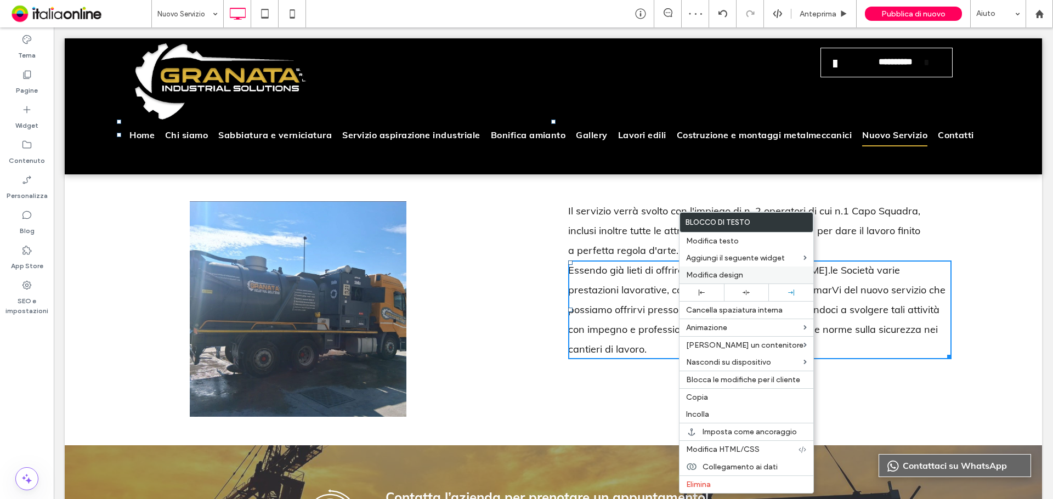
click at [740, 272] on span "Modifica design" at bounding box center [714, 274] width 57 height 9
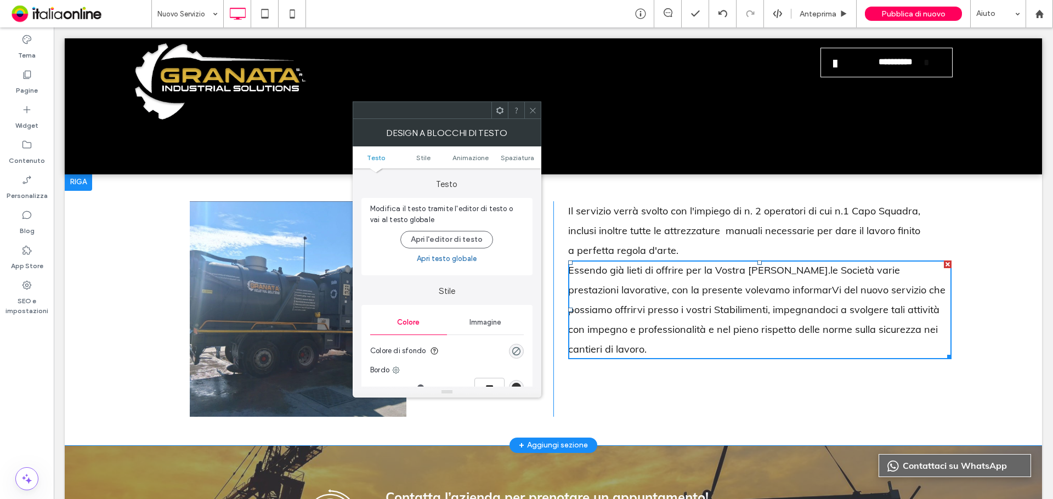
click at [510, 150] on ul "Testo Stile Animazione Spaziatura" at bounding box center [447, 157] width 189 height 22
click at [522, 156] on span "Spaziatura" at bounding box center [517, 158] width 33 height 8
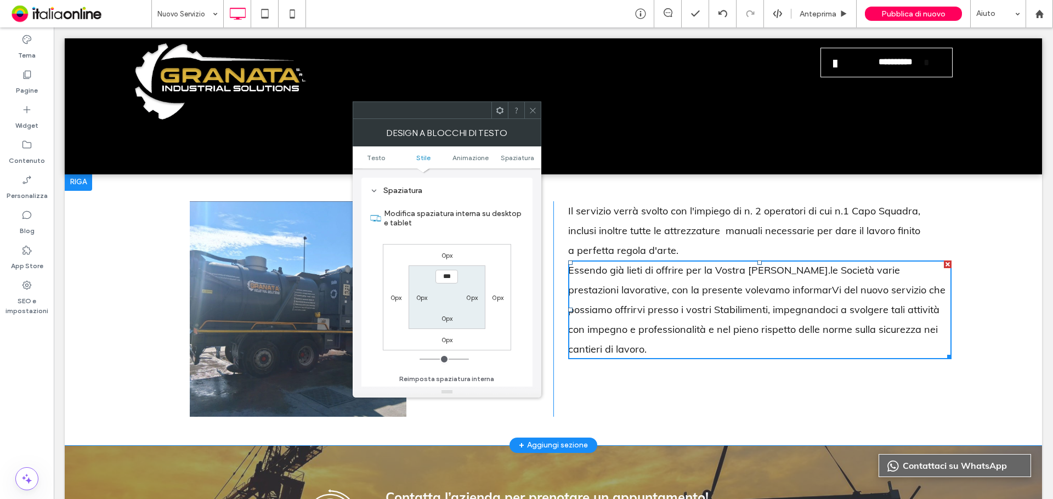
scroll to position [314, 0]
click at [450, 255] on label "0px" at bounding box center [448, 255] width 12 height 8
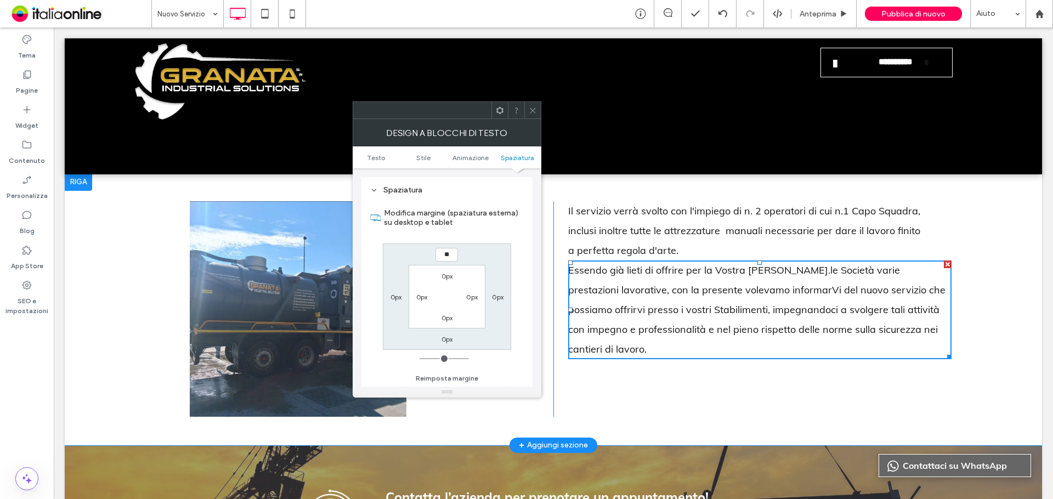
type input "**"
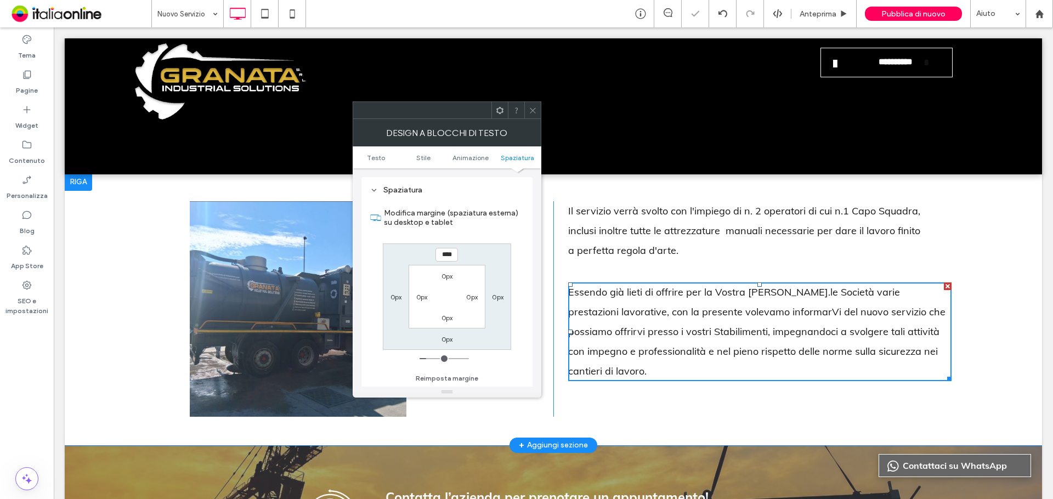
click at [440, 250] on input "****" at bounding box center [447, 255] width 22 height 14
type input "**"
type input "****"
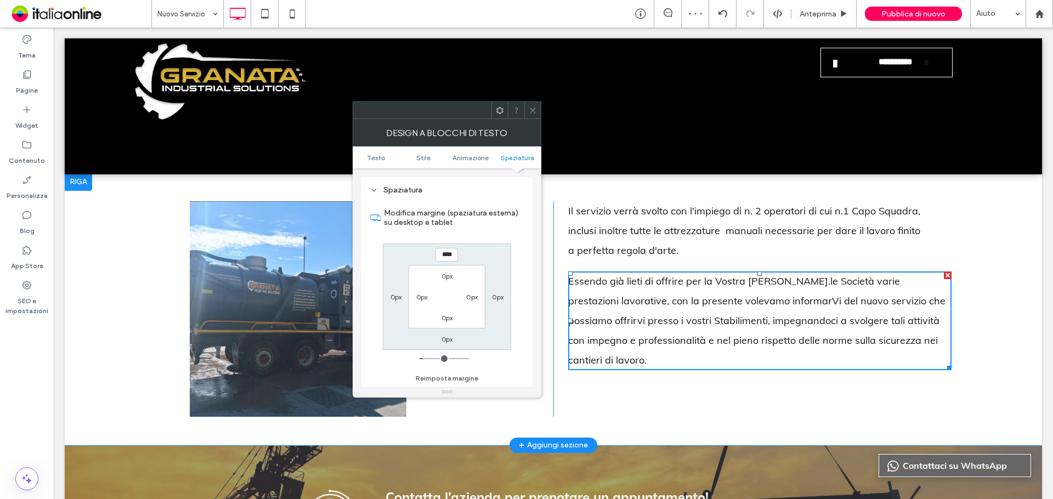
click at [537, 104] on div at bounding box center [532, 110] width 16 height 16
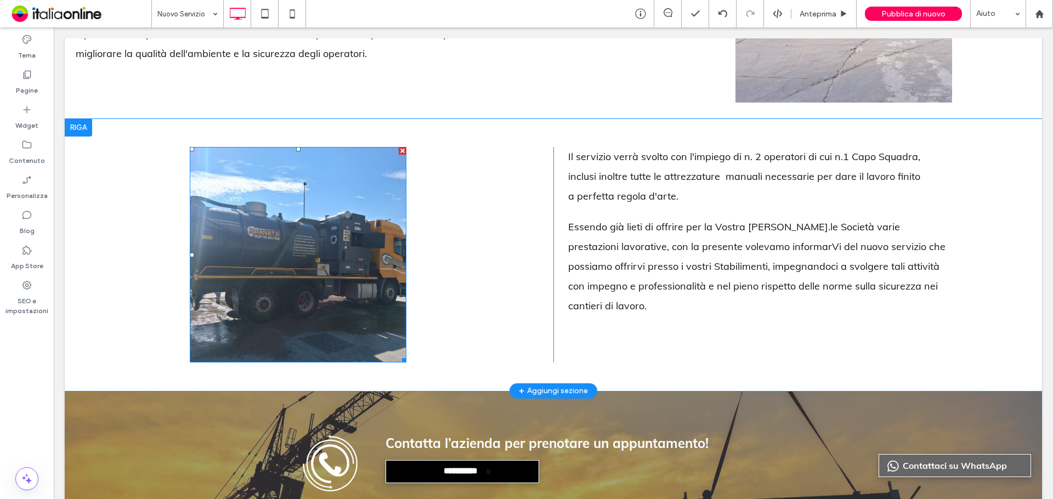
scroll to position [391, 0]
click at [81, 124] on div at bounding box center [78, 127] width 27 height 18
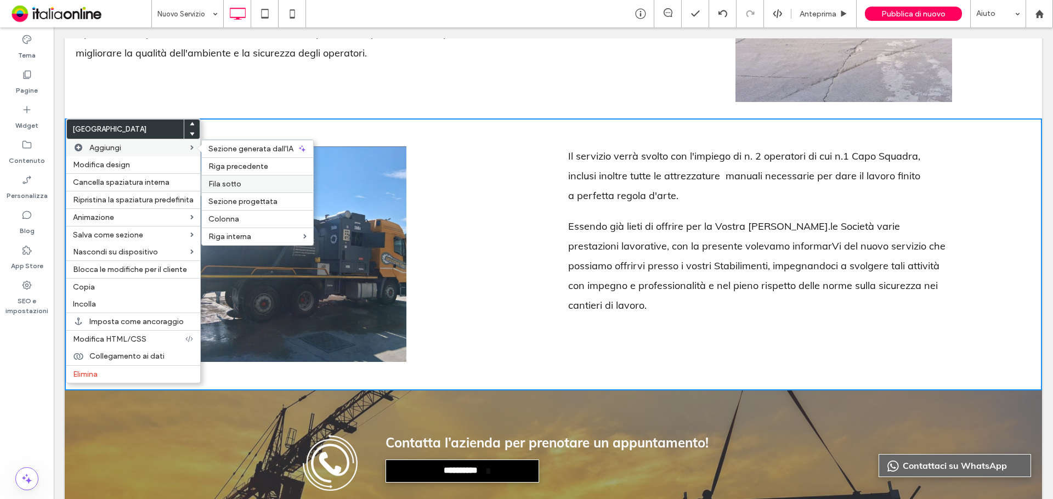
click at [222, 180] on span "Fila sotto" at bounding box center [224, 183] width 33 height 9
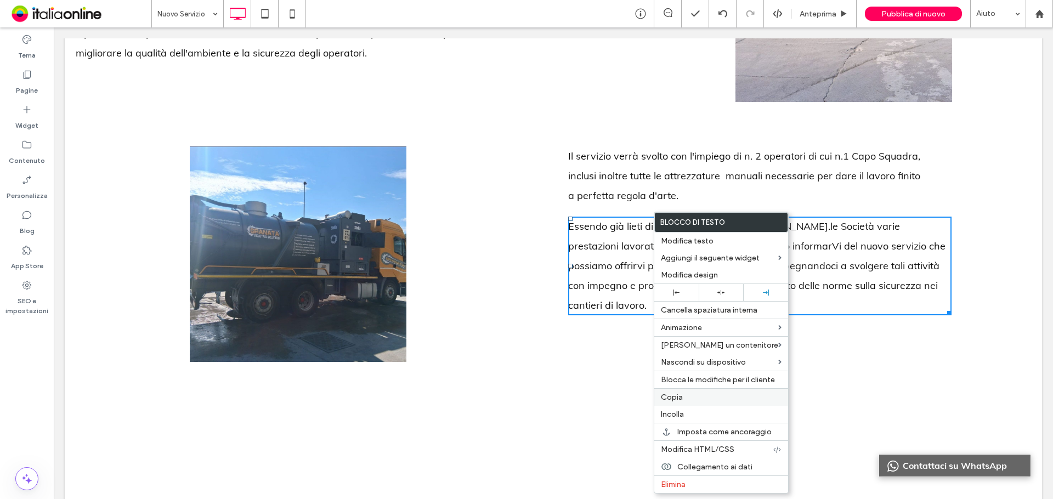
click at [697, 397] on label "Copia" at bounding box center [721, 397] width 121 height 9
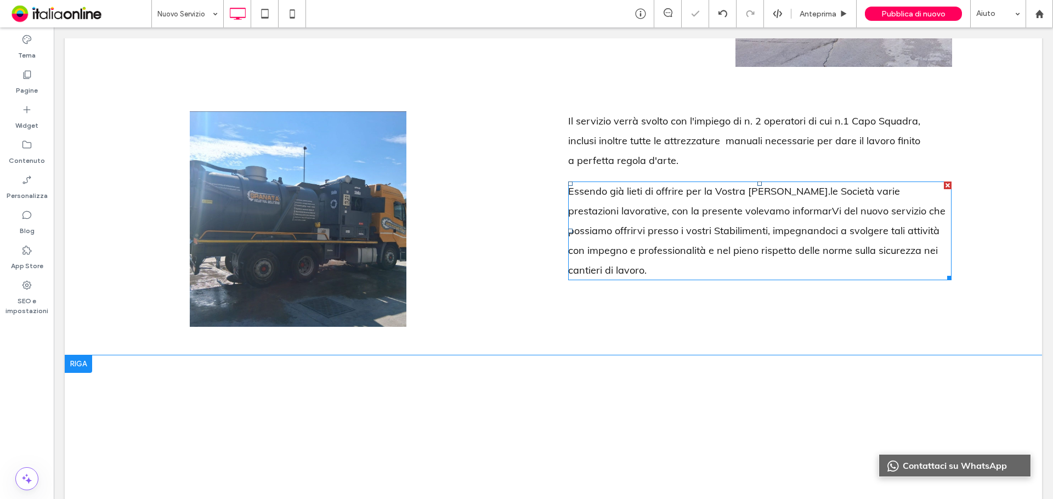
scroll to position [446, 0]
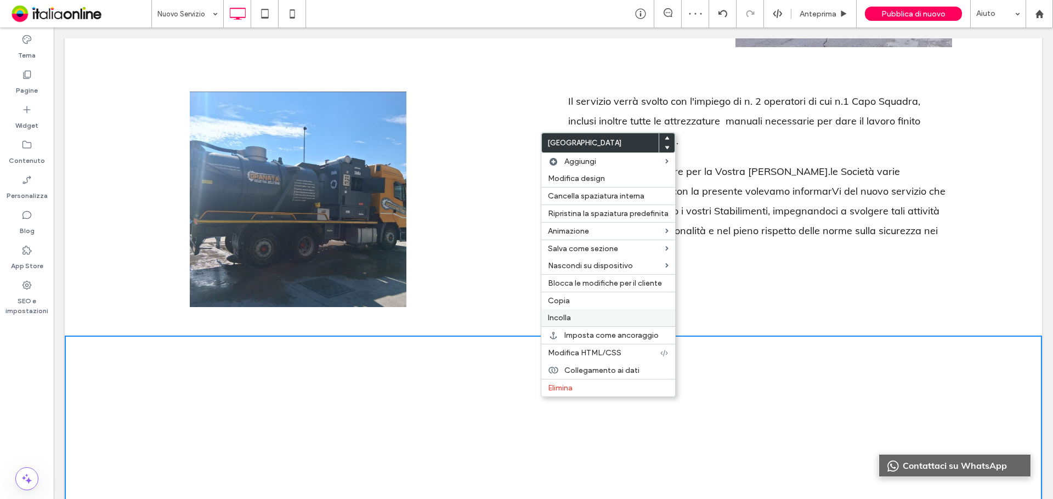
click at [562, 319] on span "Incolla" at bounding box center [559, 317] width 23 height 9
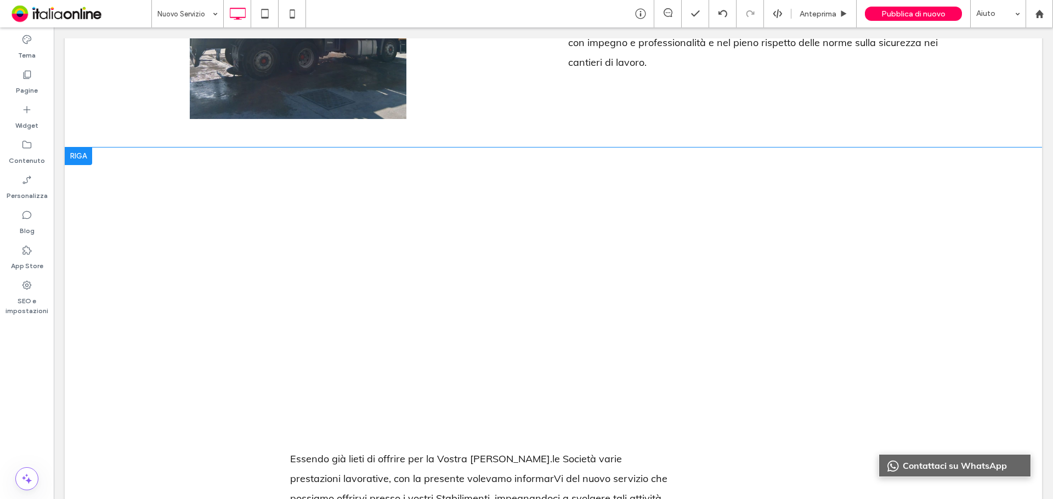
scroll to position [633, 0]
click at [83, 156] on div at bounding box center [78, 158] width 27 height 18
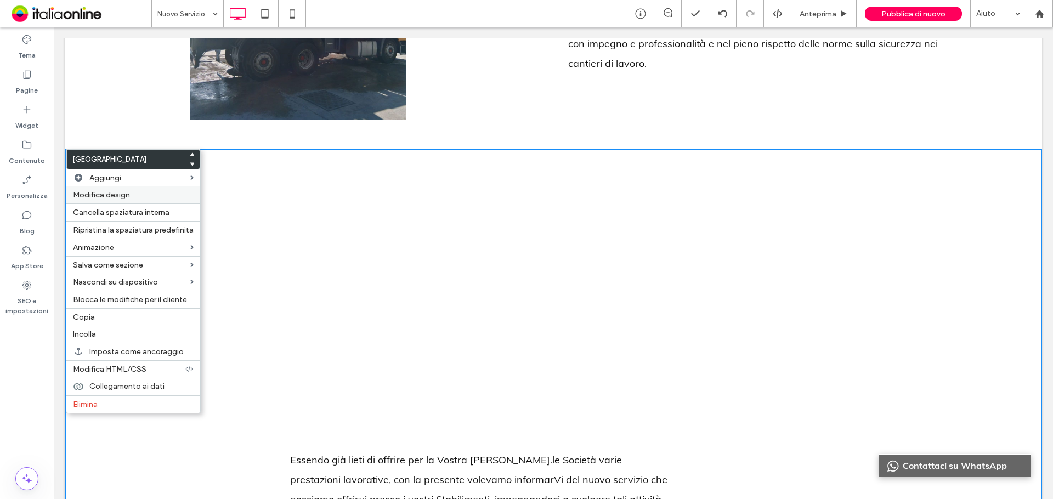
click at [121, 198] on span "Modifica design" at bounding box center [101, 194] width 57 height 9
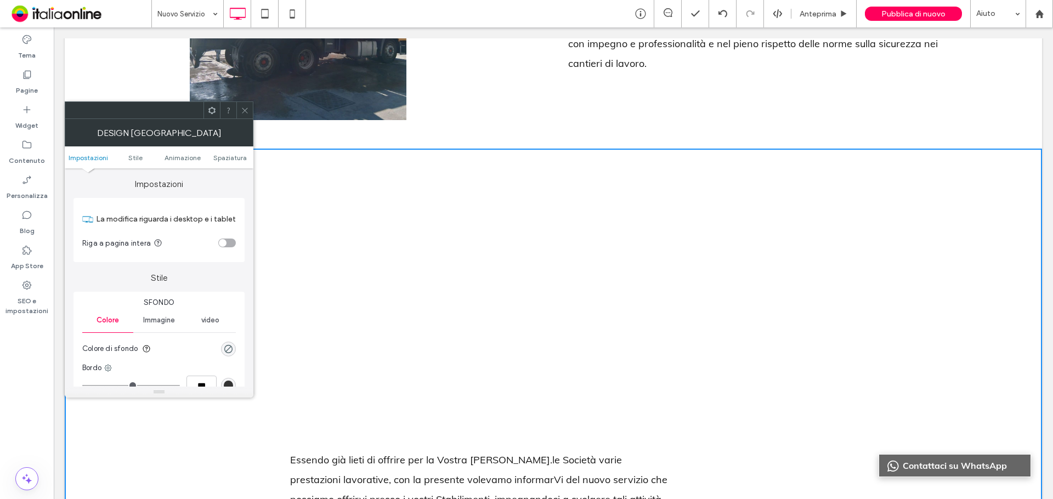
click at [225, 245] on div "toggle" at bounding box center [223, 243] width 8 height 8
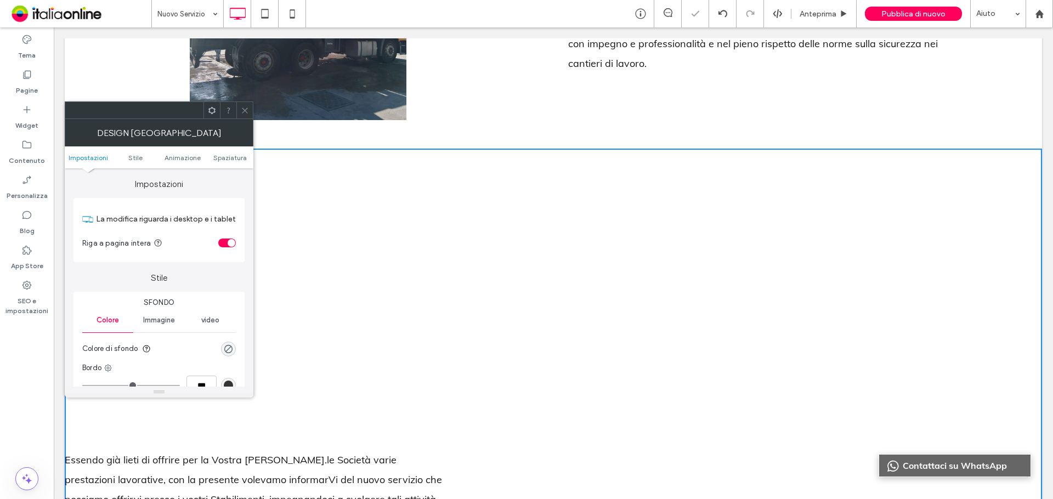
click at [242, 110] on icon at bounding box center [245, 110] width 8 height 8
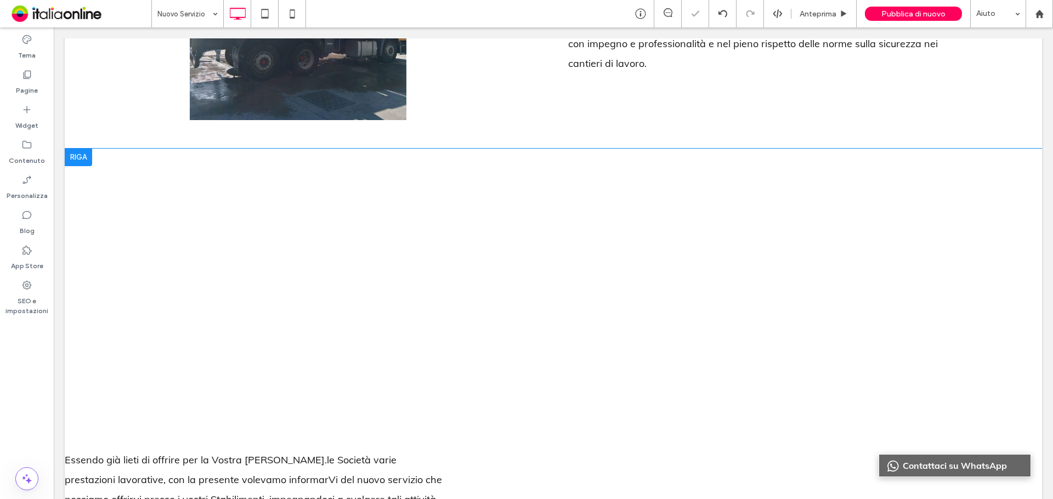
drag, startPoint x: 89, startPoint y: 159, endPoint x: 150, endPoint y: 211, distance: 80.1
click at [89, 159] on div at bounding box center [78, 158] width 27 height 18
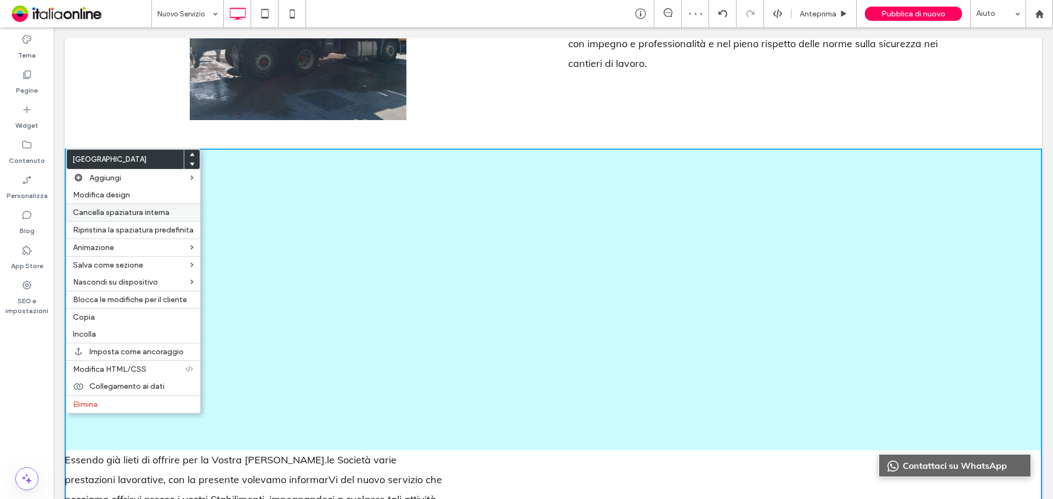
click at [128, 207] on div "Cancella spaziatura interna" at bounding box center [133, 213] width 134 height 18
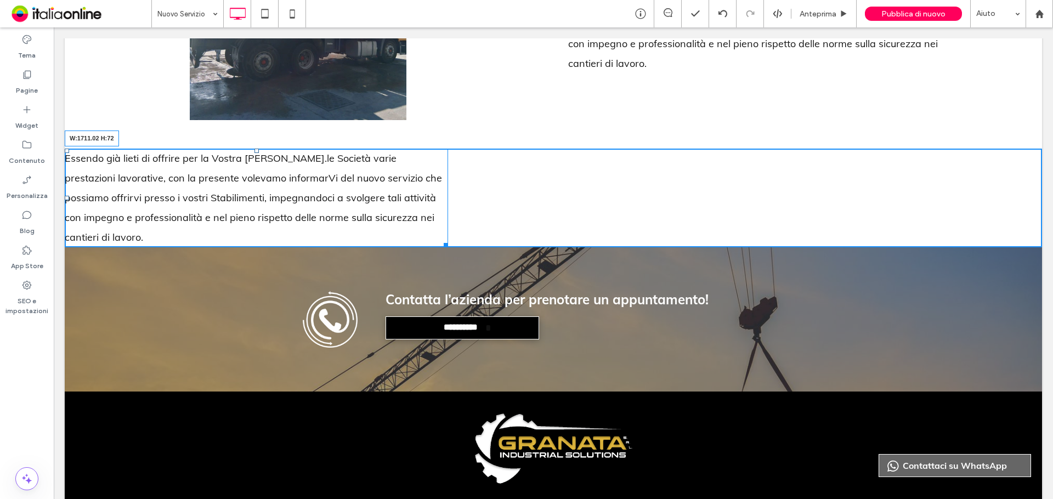
drag, startPoint x: 447, startPoint y: 223, endPoint x: 1002, endPoint y: 216, distance: 555.2
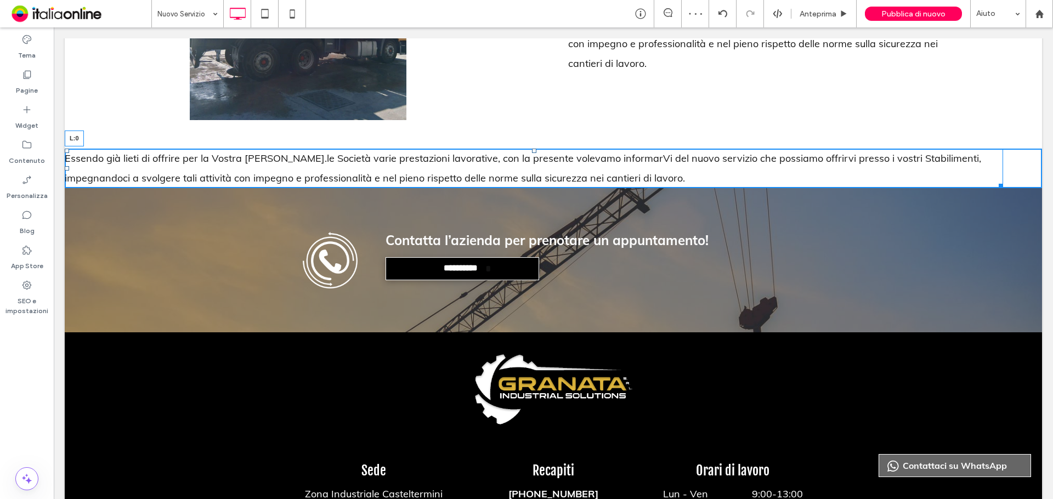
drag, startPoint x: 68, startPoint y: 168, endPoint x: 93, endPoint y: 168, distance: 24.7
click at [93, 168] on div "Essendo già lieti di offrire per la Vostra [PERSON_NAME].le Società varie prest…" at bounding box center [534, 168] width 939 height 39
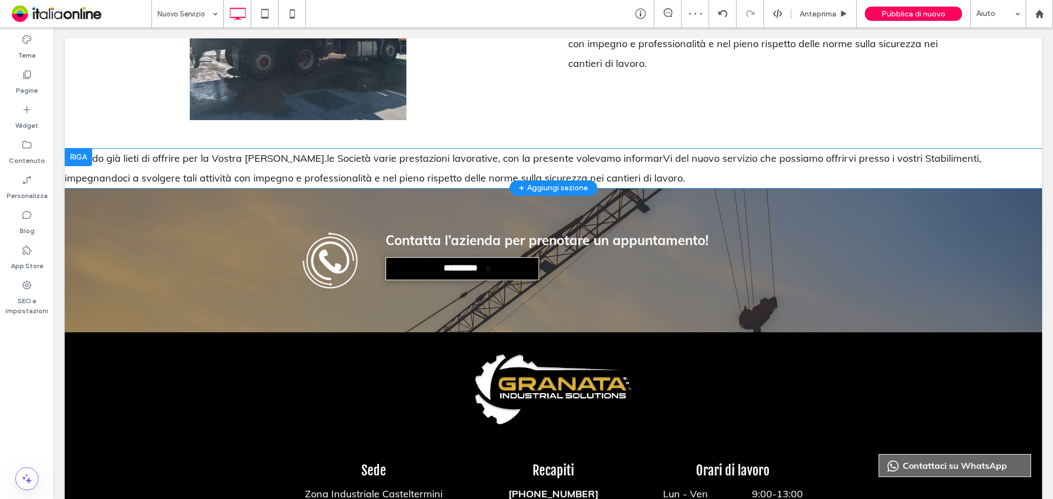
click at [83, 156] on div at bounding box center [78, 158] width 27 height 18
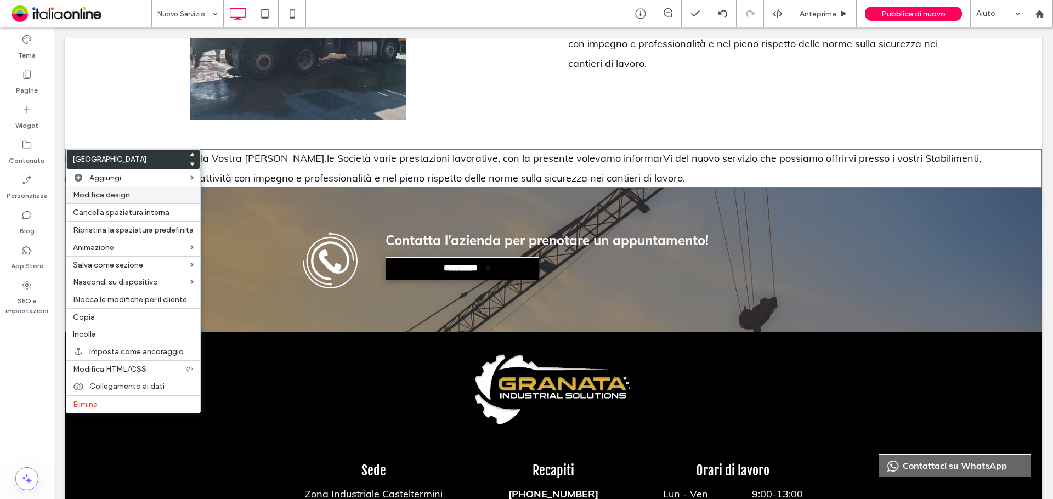
click at [137, 190] on label "Modifica design" at bounding box center [133, 194] width 121 height 9
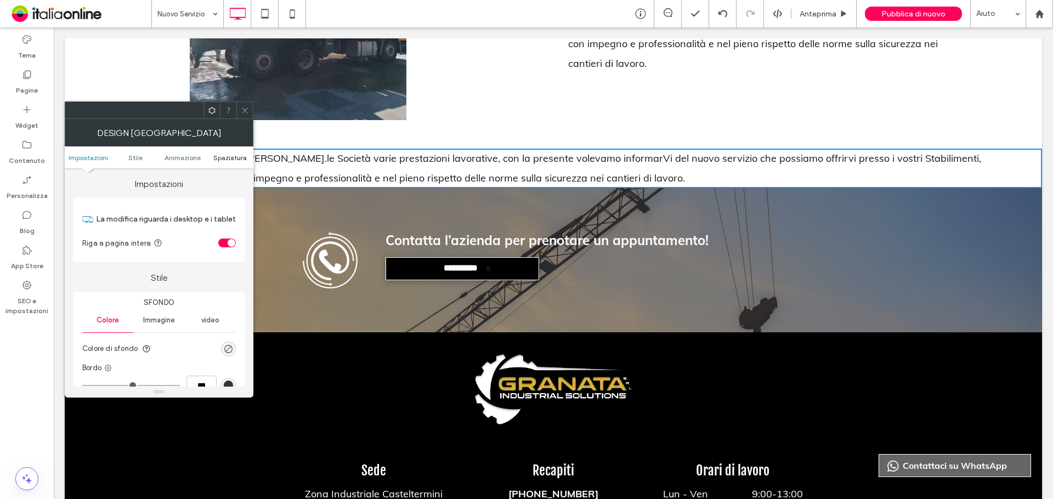
click at [233, 159] on span "Spaziatura" at bounding box center [229, 158] width 33 height 8
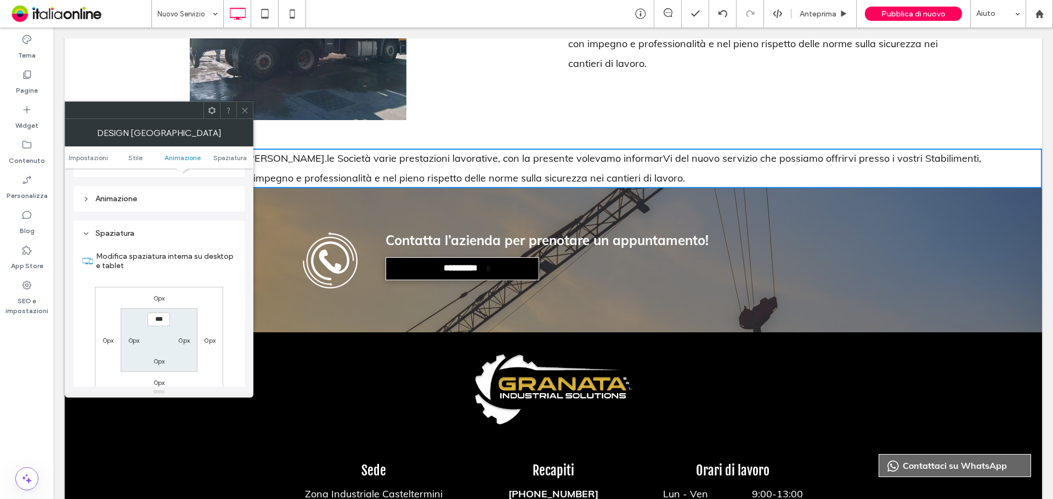
scroll to position [310, 0]
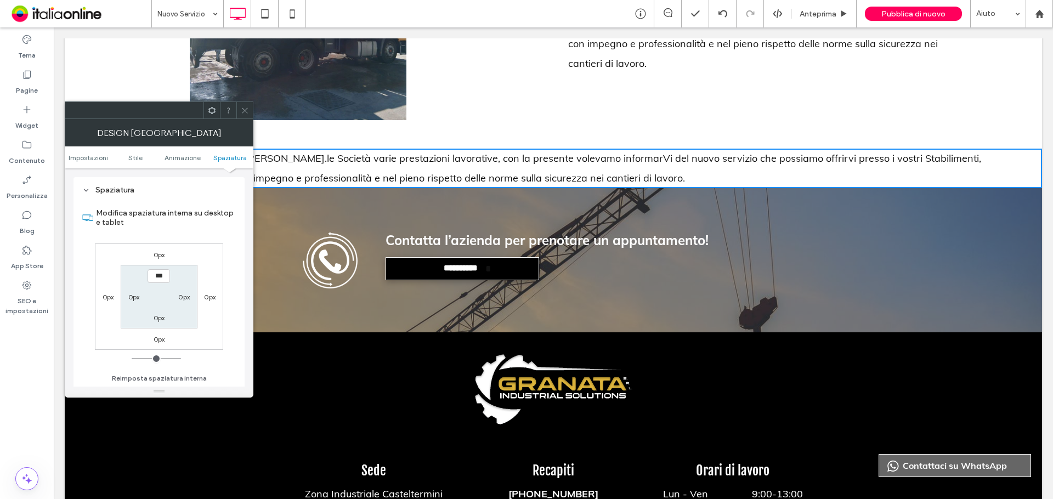
click at [105, 298] on label "0px" at bounding box center [109, 297] width 12 height 8
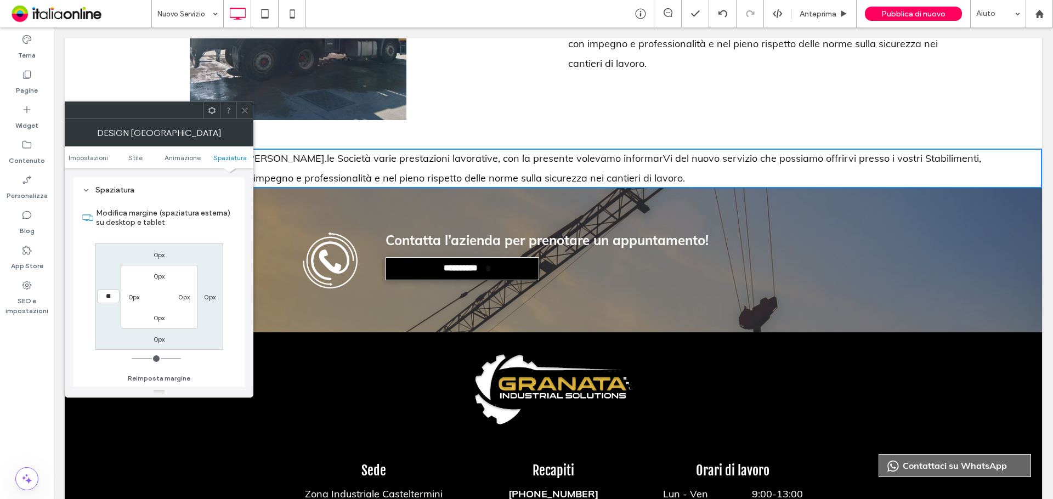
type input "**"
type input "****"
click at [216, 298] on div "0px" at bounding box center [209, 296] width 25 height 11
click at [206, 295] on label "0px" at bounding box center [210, 297] width 12 height 8
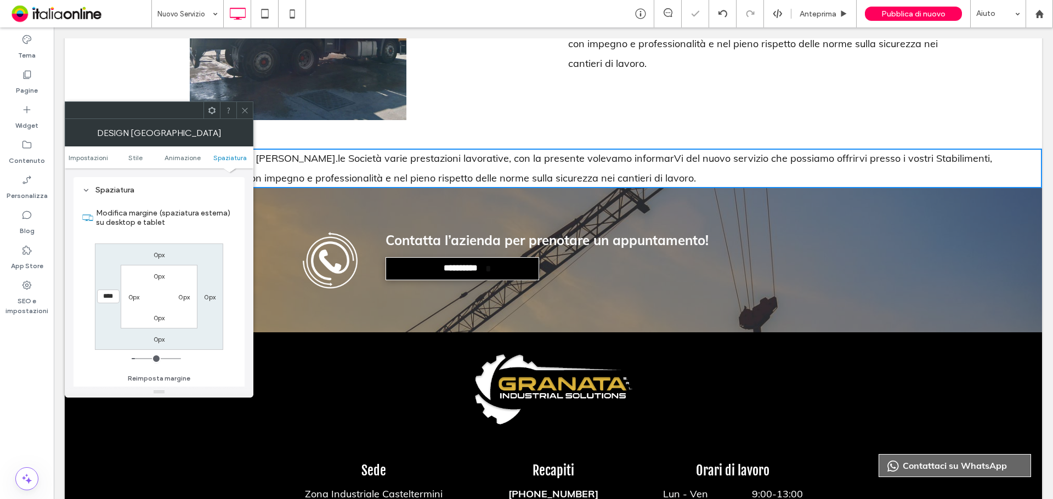
type input "*"
type input "**"
type input "****"
click at [248, 109] on icon at bounding box center [245, 110] width 8 height 8
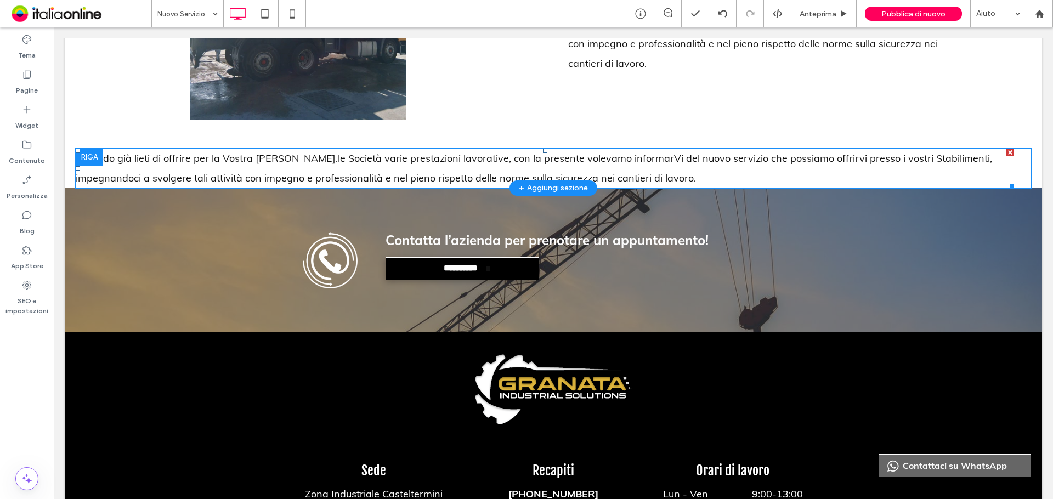
click at [180, 159] on span "Essendo già lieti di offrire per la Vostra [PERSON_NAME].le Società varie prest…" at bounding box center [534, 168] width 917 height 32
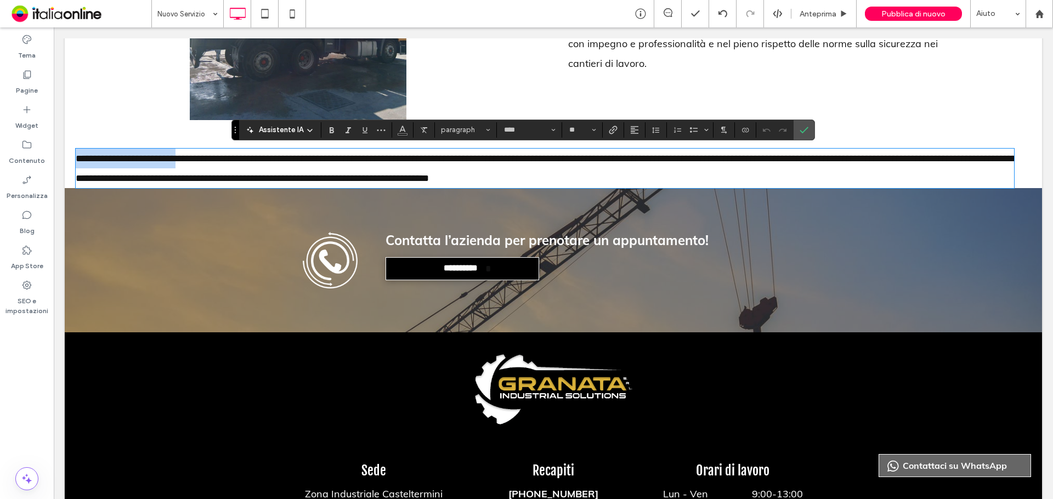
click at [180, 159] on span "**********" at bounding box center [546, 169] width 941 height 30
click at [161, 156] on span "**********" at bounding box center [546, 169] width 941 height 30
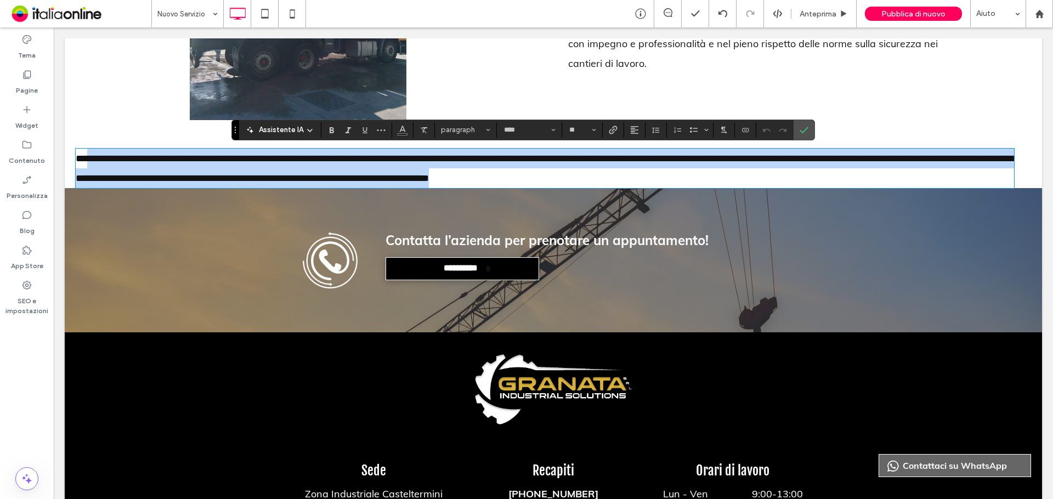
drag, startPoint x: 615, startPoint y: 179, endPoint x: 92, endPoint y: 163, distance: 523.5
click at [92, 163] on p "**********" at bounding box center [545, 168] width 939 height 39
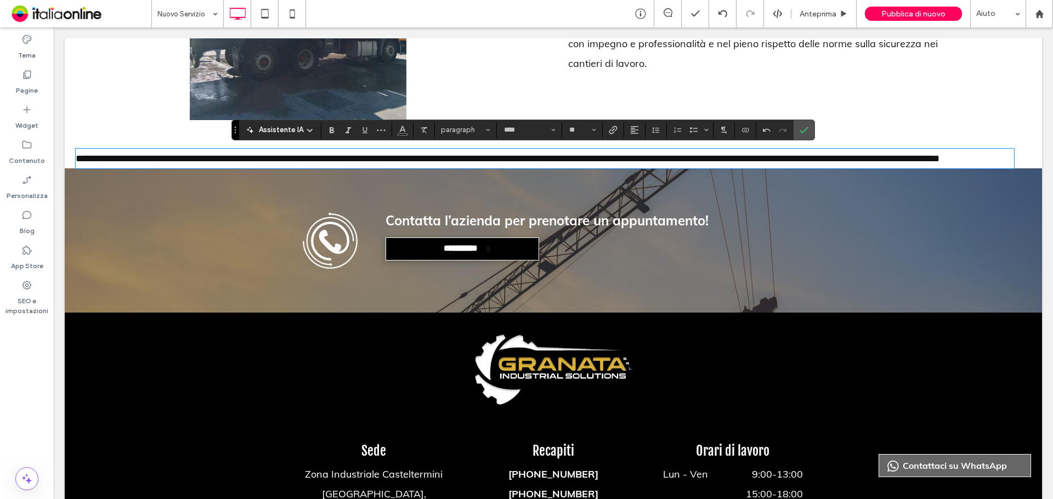
drag, startPoint x: 857, startPoint y: 152, endPoint x: 863, endPoint y: 152, distance: 6.0
click at [857, 154] on span "**********" at bounding box center [508, 159] width 864 height 10
click at [863, 154] on span "**********" at bounding box center [508, 159] width 864 height 10
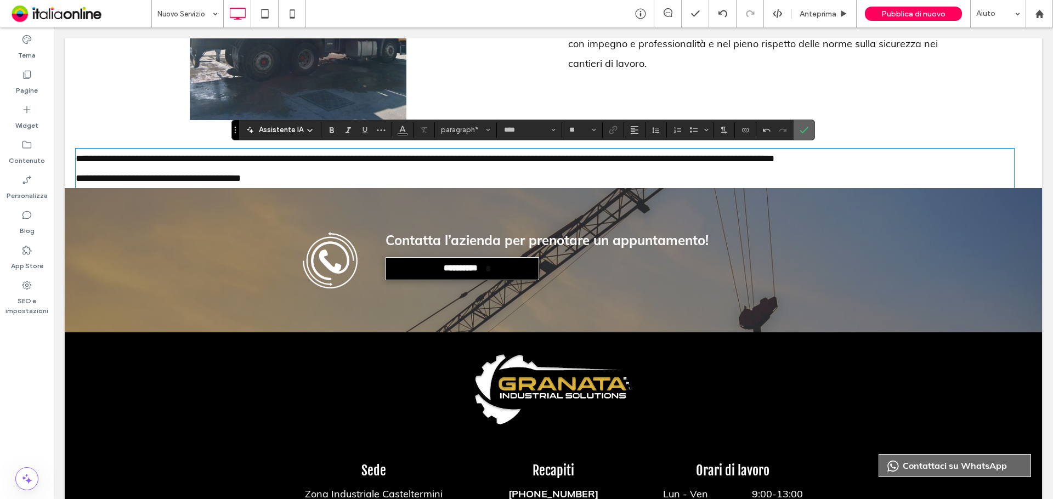
click at [810, 133] on label "Conferma" at bounding box center [804, 130] width 16 height 20
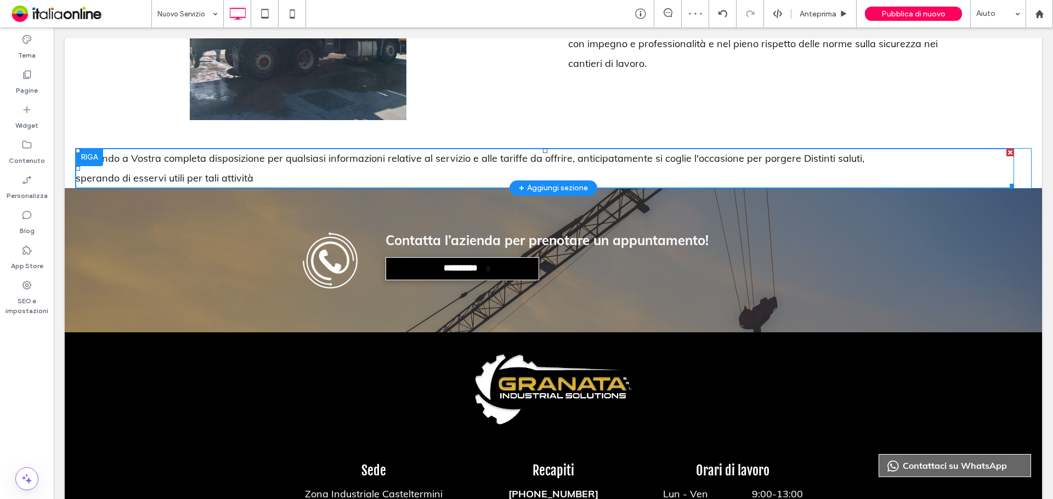
click at [579, 158] on span "Restando a Vostra completa disposizione per qualsiasi informazioni relative al …" at bounding box center [470, 158] width 789 height 13
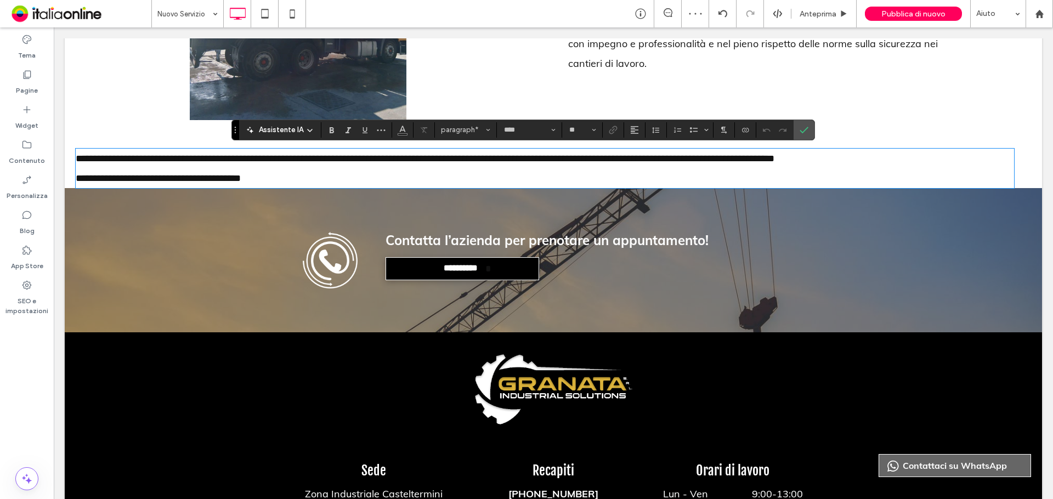
click at [575, 159] on span "**********" at bounding box center [425, 159] width 699 height 10
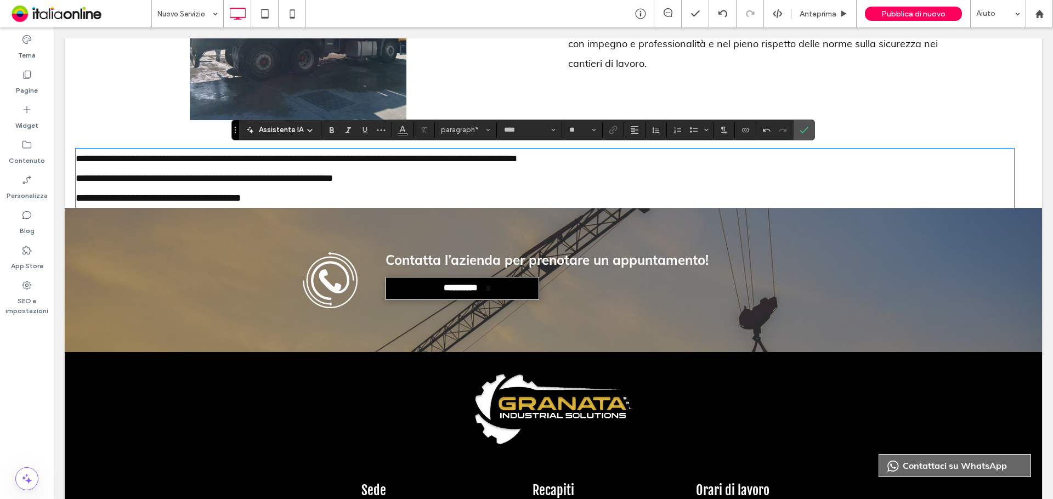
click at [77, 199] on span "**********" at bounding box center [158, 198] width 165 height 10
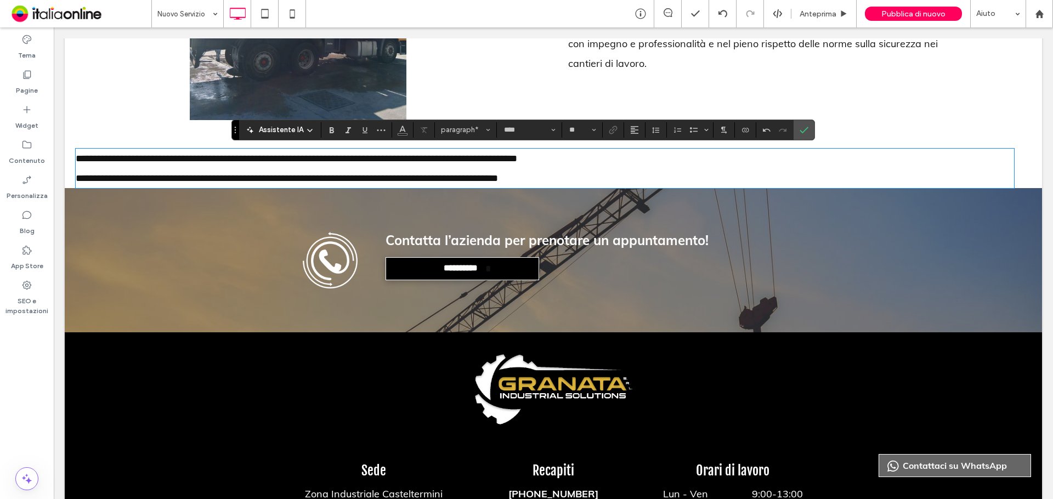
click at [574, 176] on p "**********" at bounding box center [545, 178] width 939 height 20
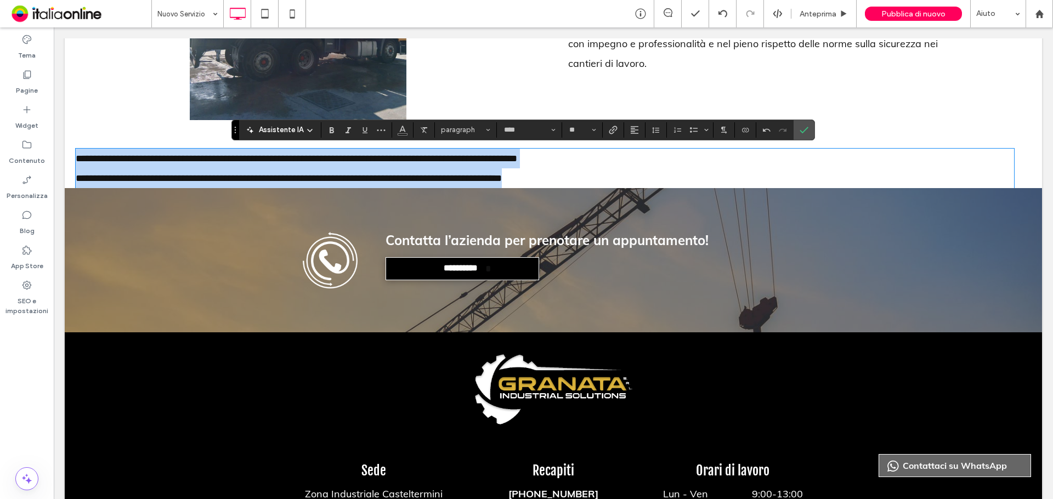
drag, startPoint x: 580, startPoint y: 173, endPoint x: 66, endPoint y: 160, distance: 514.7
click at [54, 160] on html "**********" at bounding box center [553, 43] width 999 height 1298
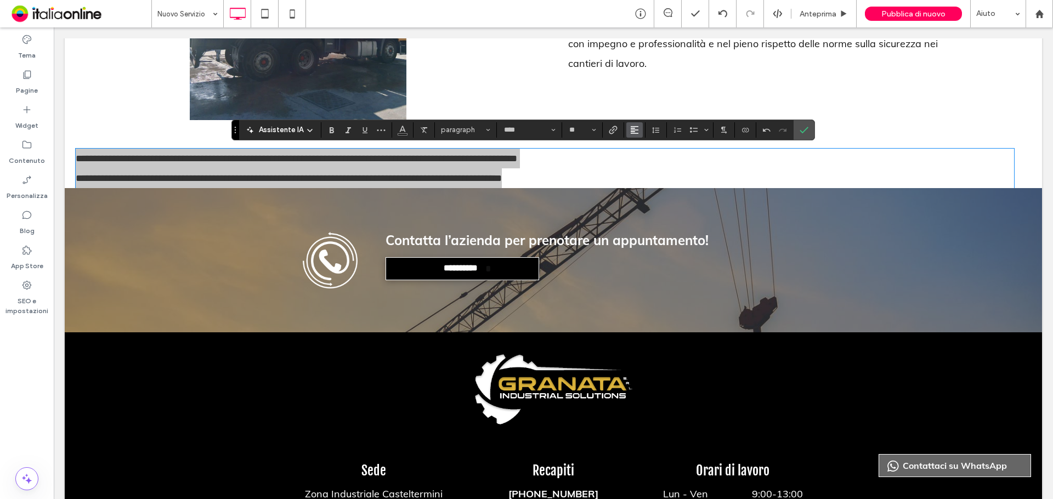
click at [635, 134] on span "Allineamento" at bounding box center [634, 130] width 9 height 14
click at [642, 167] on use "ui.textEditor.alignment.center" at bounding box center [643, 164] width 8 height 8
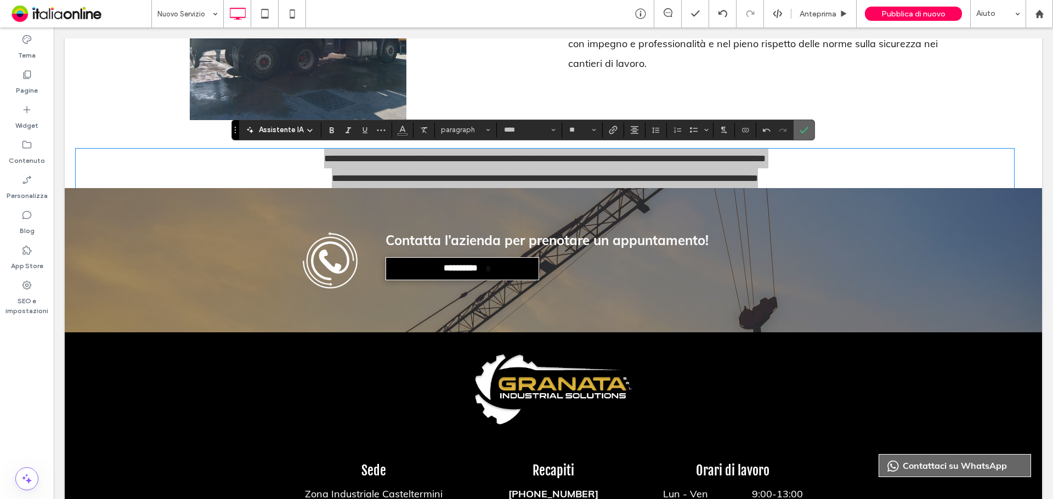
click at [807, 129] on icon "Conferma" at bounding box center [804, 130] width 9 height 9
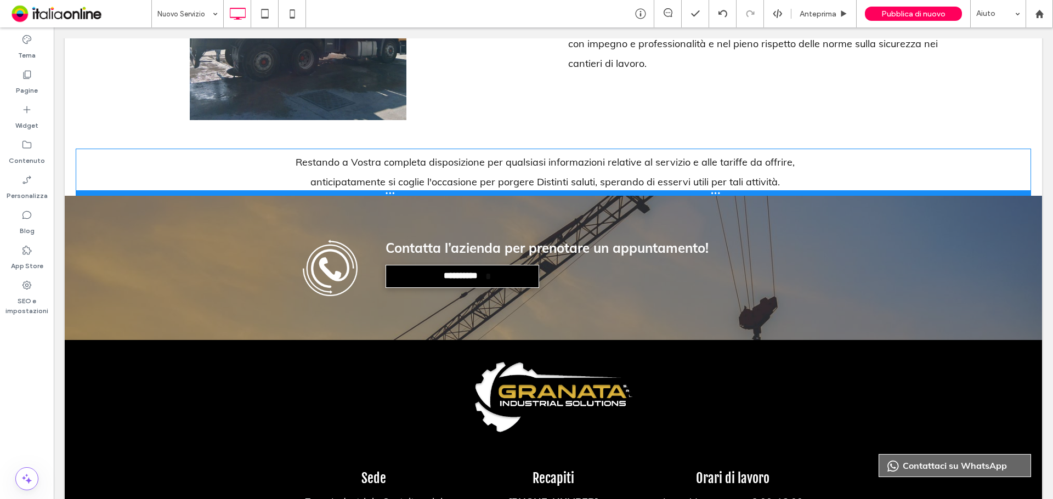
drag, startPoint x: 104, startPoint y: 188, endPoint x: 108, endPoint y: 194, distance: 6.9
click at [108, 194] on div at bounding box center [554, 192] width 956 height 5
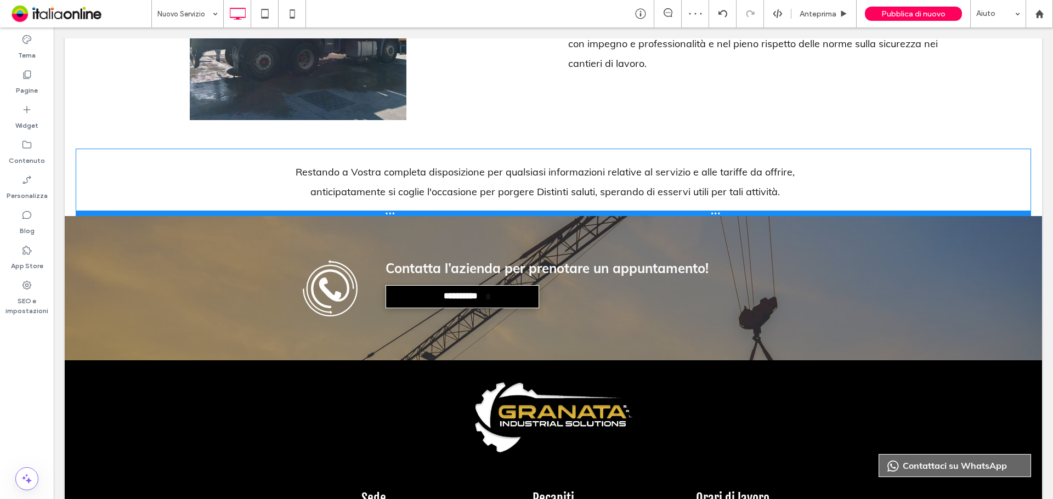
drag, startPoint x: 115, startPoint y: 190, endPoint x: 115, endPoint y: 210, distance: 19.2
click at [115, 211] on div at bounding box center [554, 213] width 956 height 5
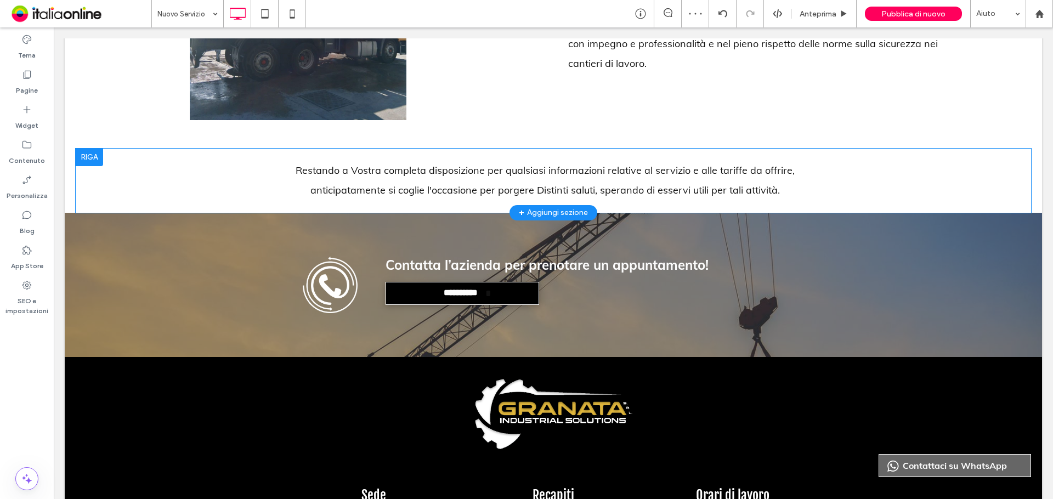
click at [81, 156] on div at bounding box center [89, 158] width 27 height 18
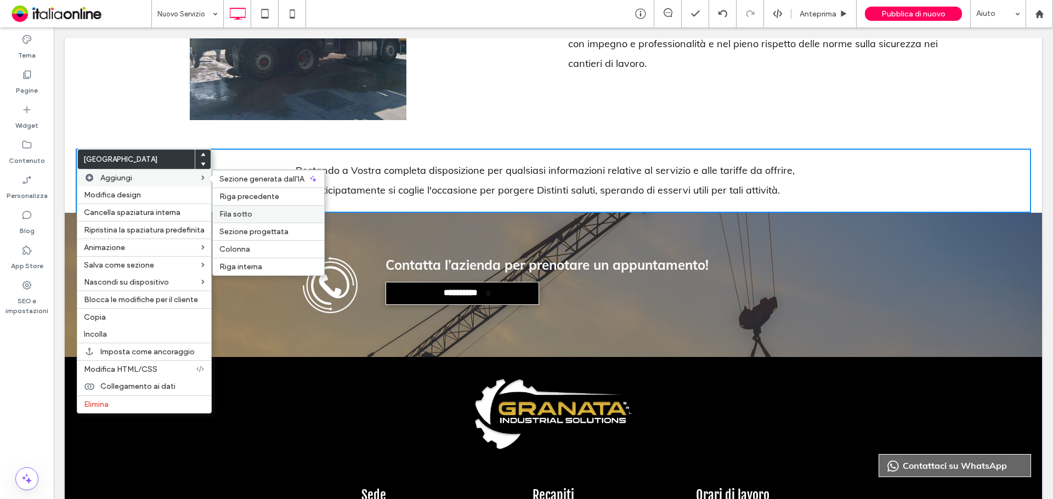
click at [242, 211] on span "Fila sotto" at bounding box center [235, 214] width 33 height 9
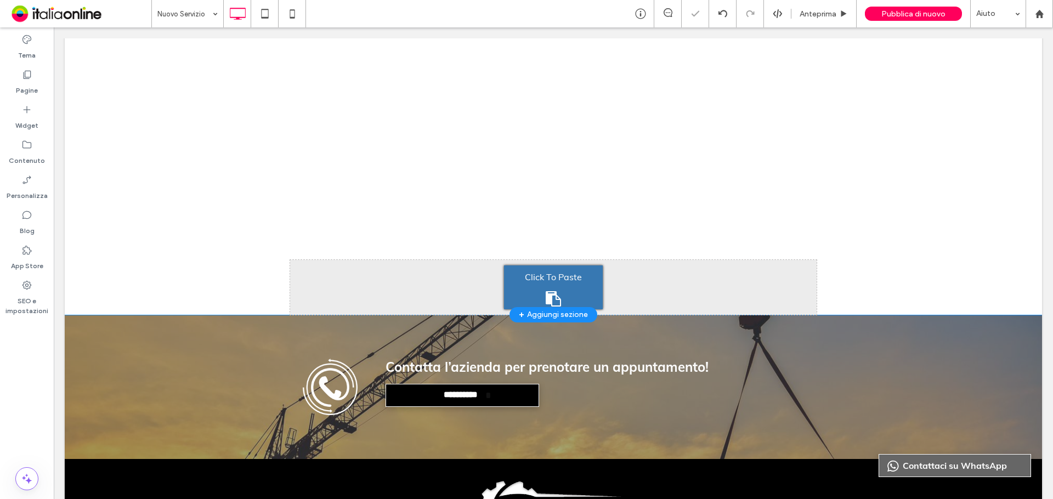
scroll to position [907, 0]
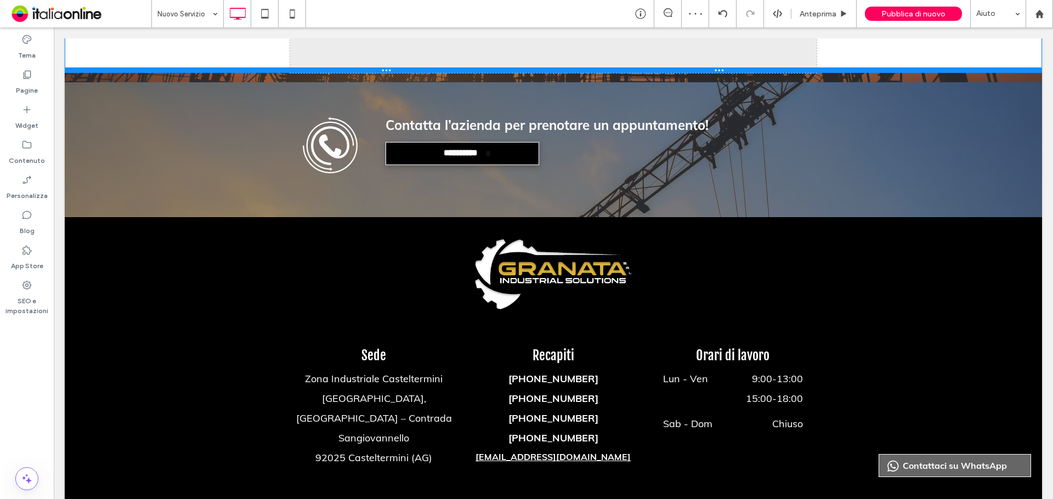
drag, startPoint x: 199, startPoint y: 292, endPoint x: 229, endPoint y: 72, distance: 222.6
click at [229, 72] on div at bounding box center [553, 69] width 977 height 5
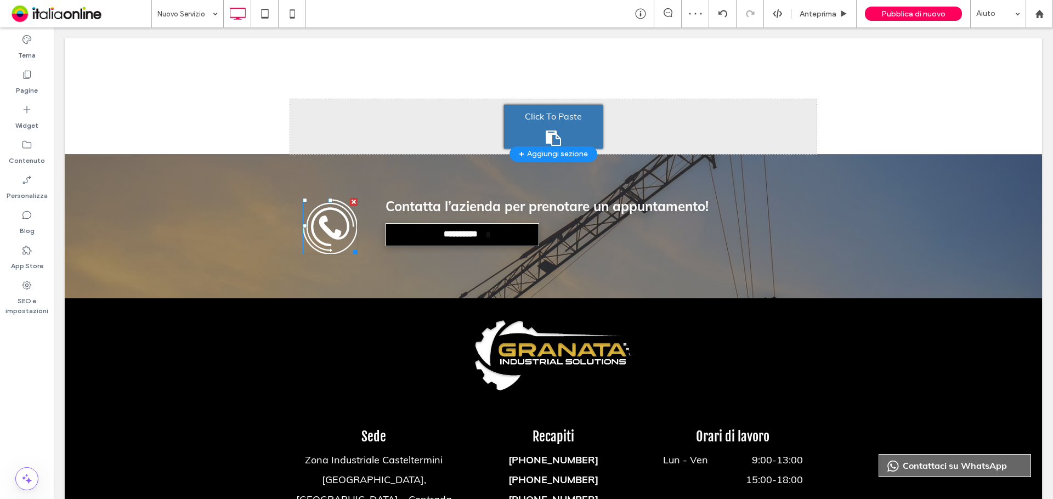
scroll to position [743, 0]
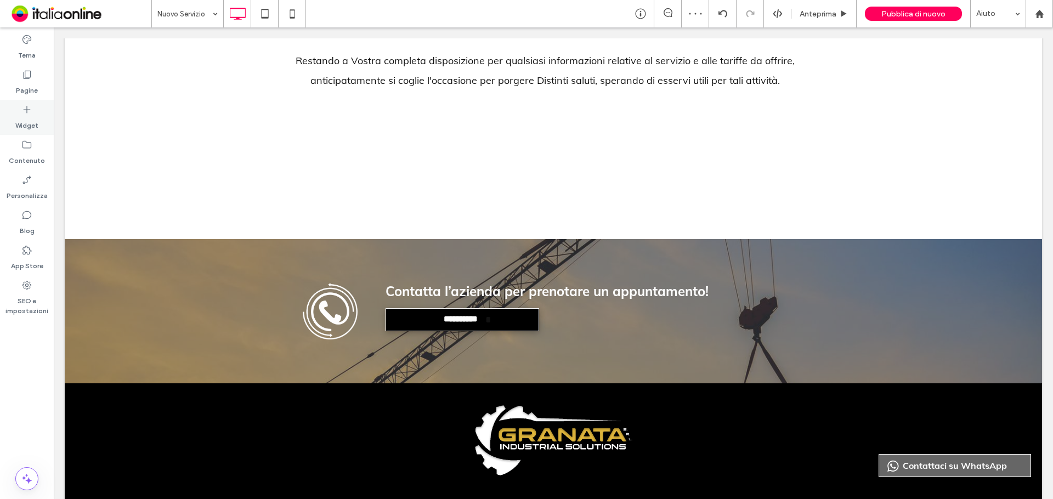
click at [33, 121] on label "Widget" at bounding box center [26, 122] width 23 height 15
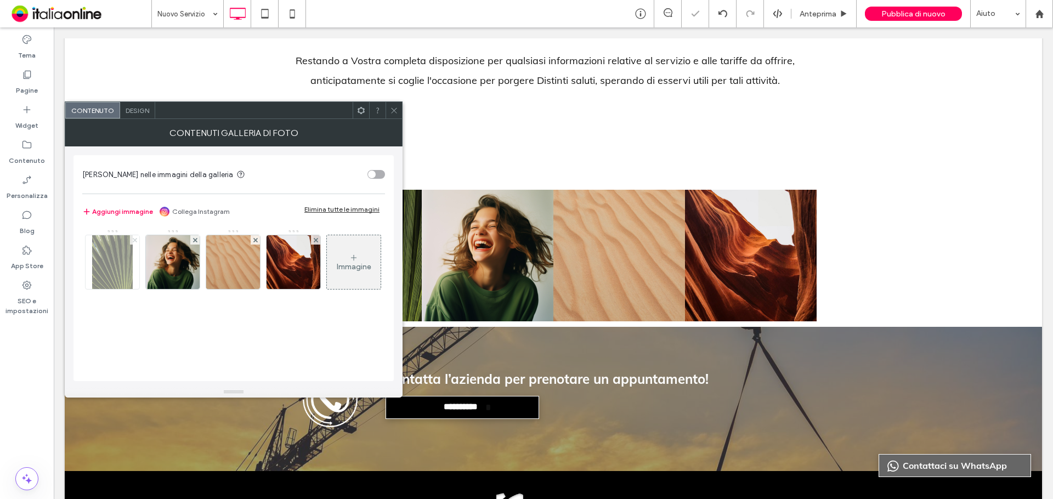
click at [133, 242] on span at bounding box center [135, 239] width 4 height 9
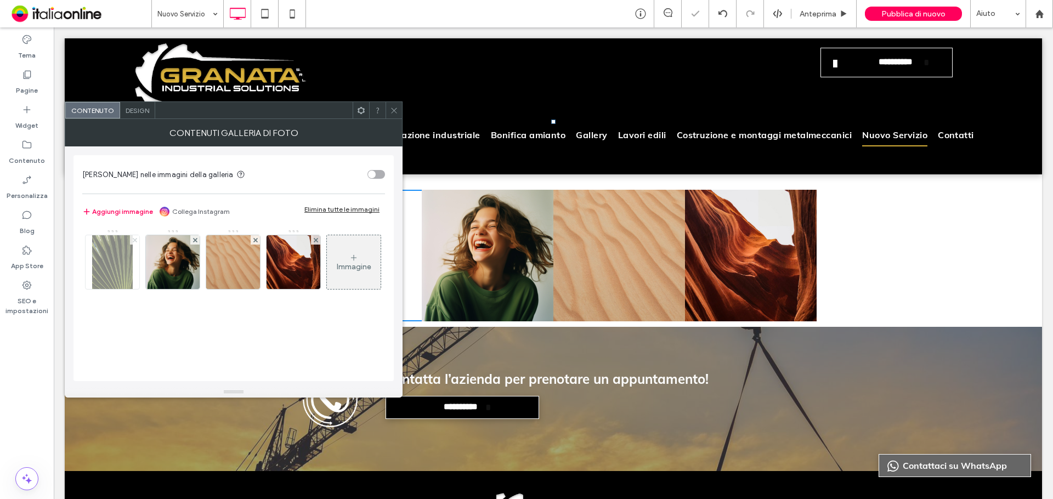
click at [133, 242] on span at bounding box center [135, 239] width 4 height 9
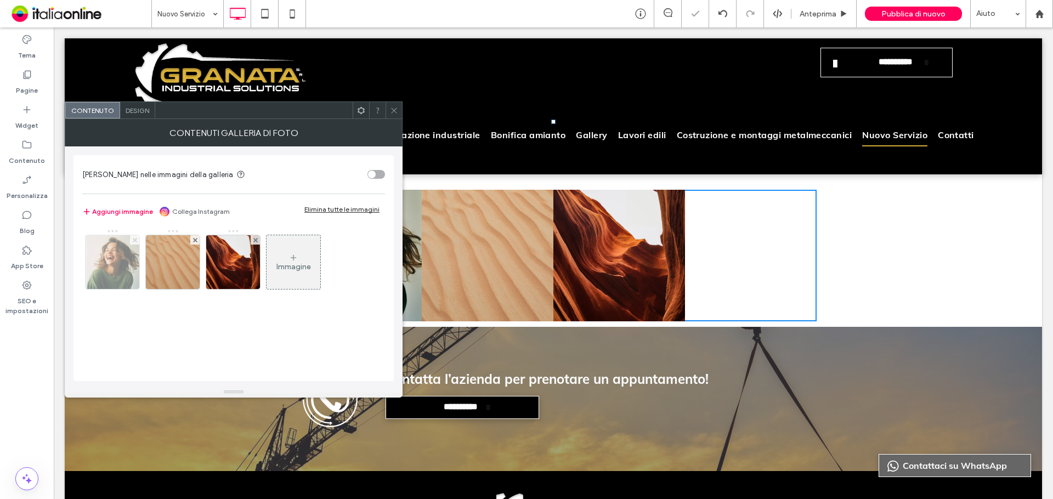
click at [133, 242] on span at bounding box center [135, 239] width 4 height 9
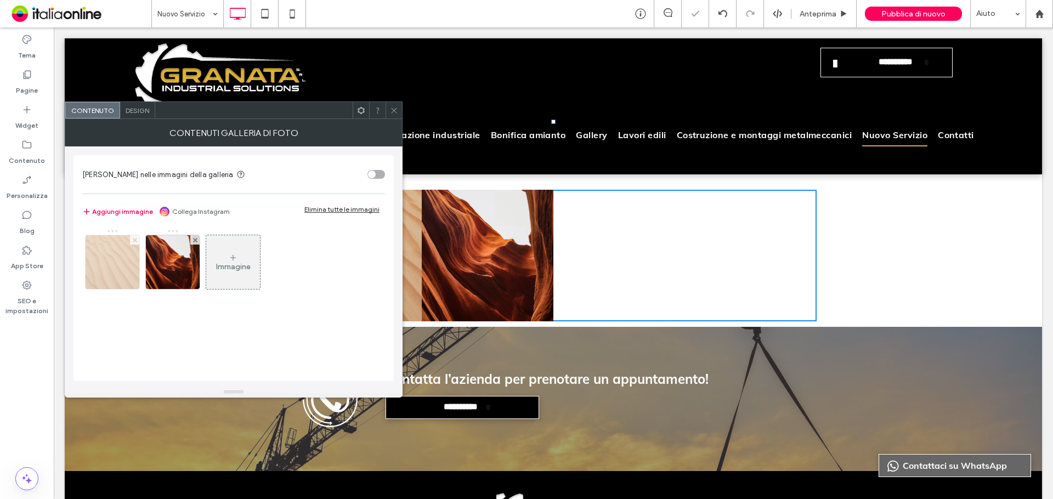
click at [133, 242] on span at bounding box center [135, 239] width 4 height 9
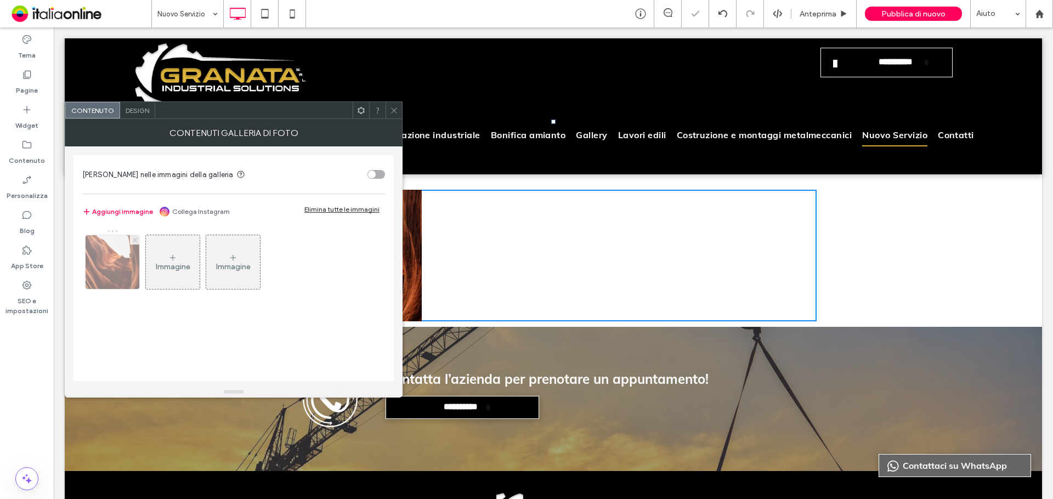
click at [133, 242] on span at bounding box center [135, 239] width 4 height 9
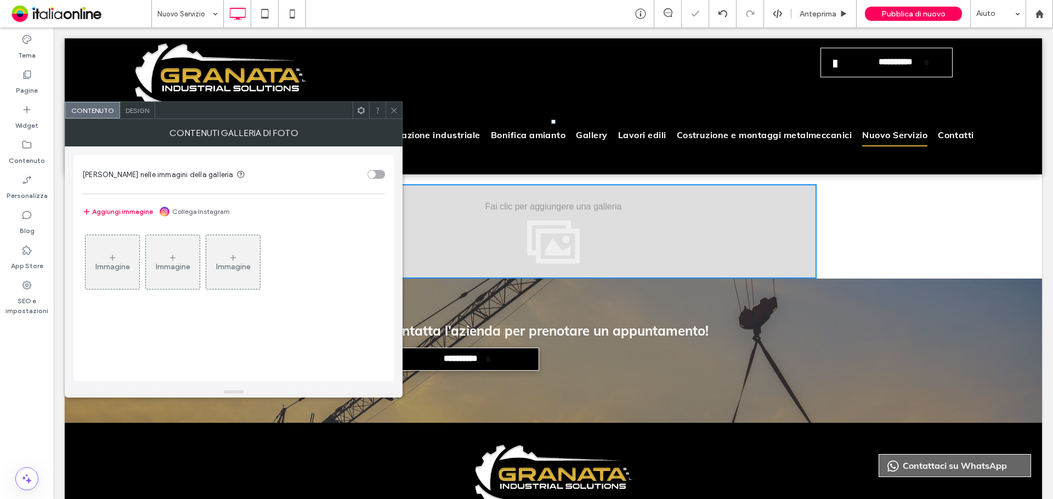
click at [133, 242] on div "Immagine" at bounding box center [113, 262] width 54 height 52
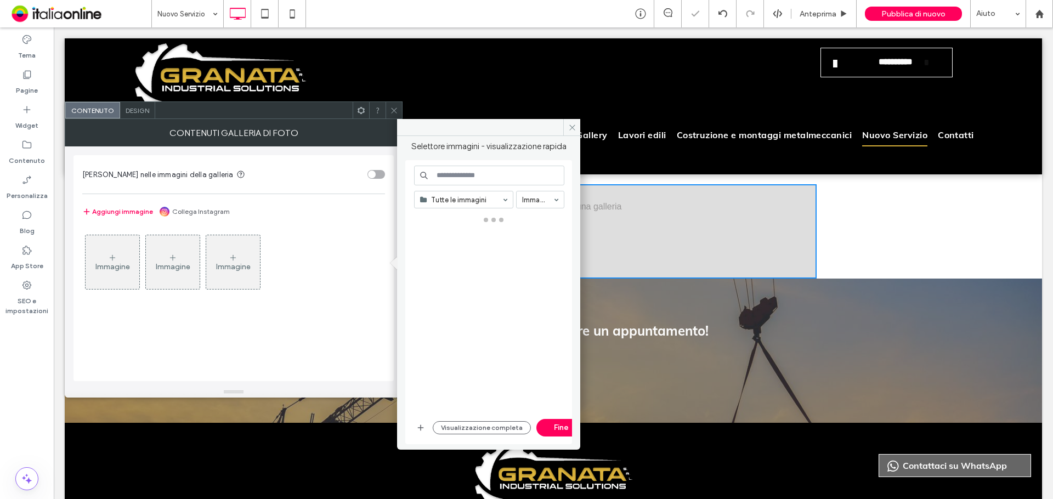
click at [122, 252] on div "Immagine" at bounding box center [113, 262] width 54 height 52
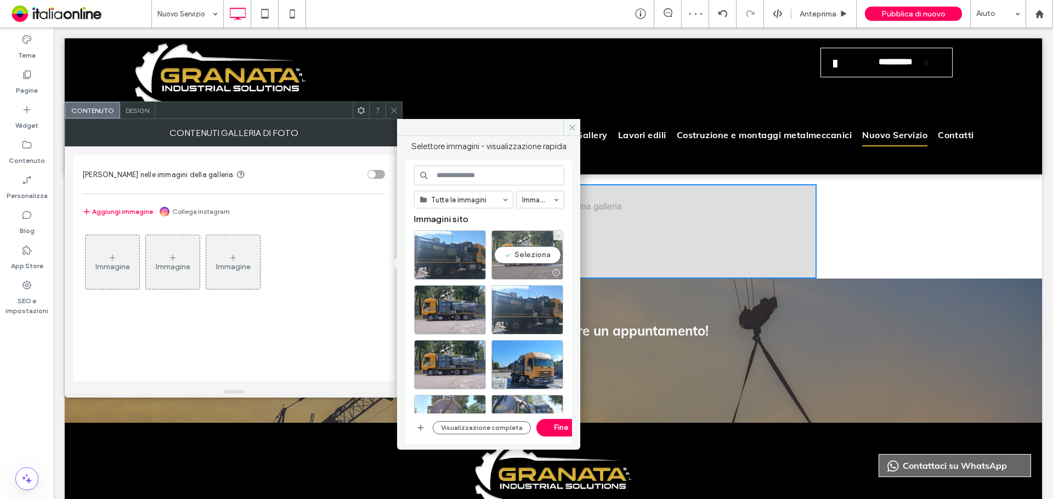
click at [527, 257] on div "Seleziona" at bounding box center [527, 254] width 72 height 49
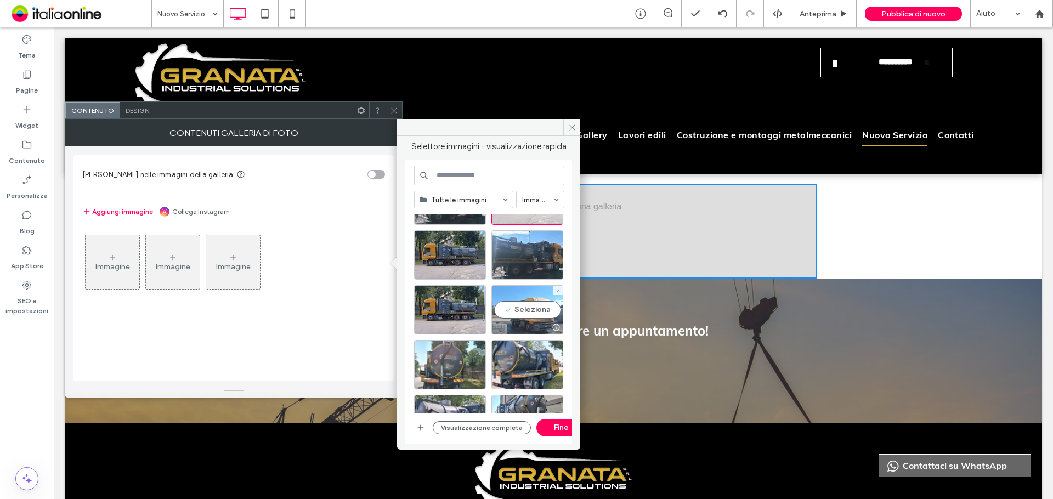
click at [530, 310] on div "Seleziona" at bounding box center [527, 309] width 72 height 49
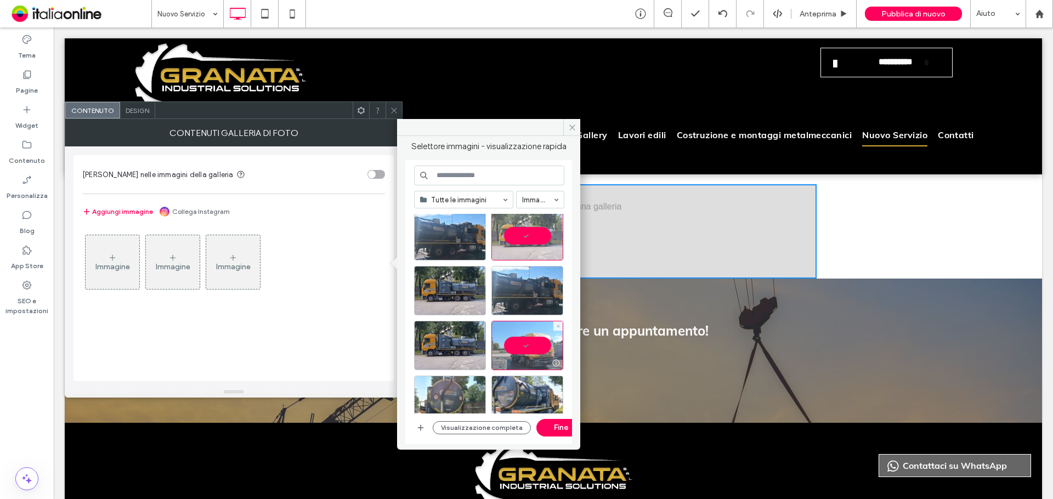
scroll to position [0, 0]
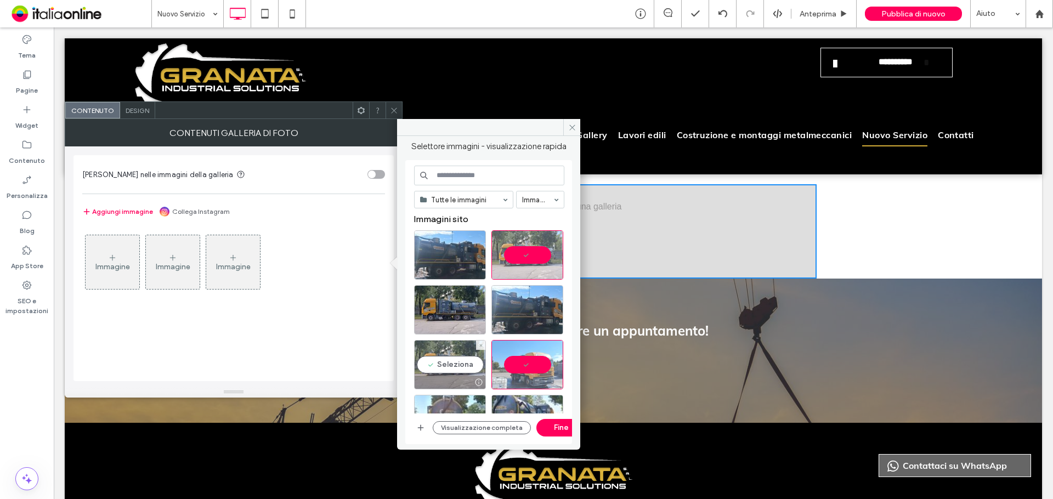
click at [457, 352] on div "Seleziona" at bounding box center [450, 364] width 72 height 49
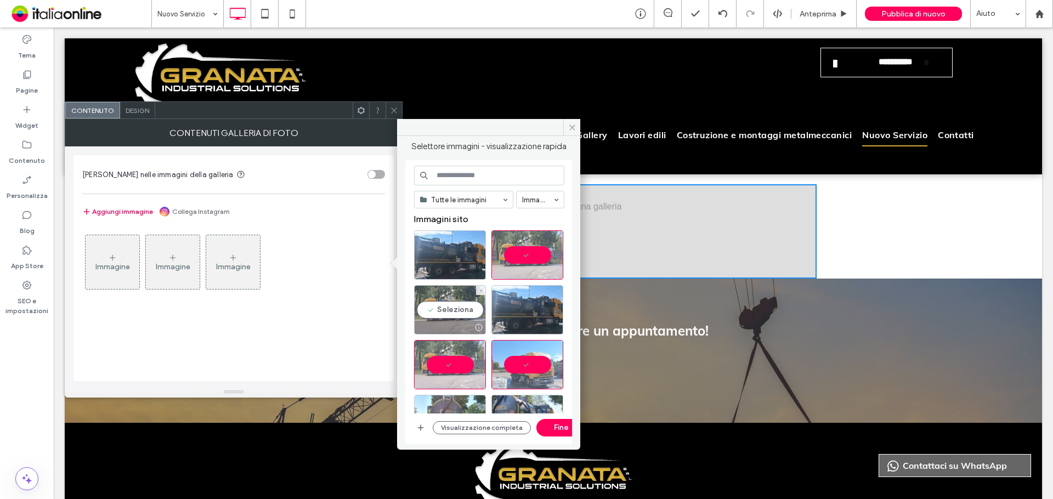
click at [457, 302] on div "Seleziona" at bounding box center [450, 309] width 72 height 49
drag, startPoint x: 517, startPoint y: 304, endPoint x: 502, endPoint y: 304, distance: 14.8
click at [517, 304] on div "Seleziona" at bounding box center [527, 309] width 72 height 49
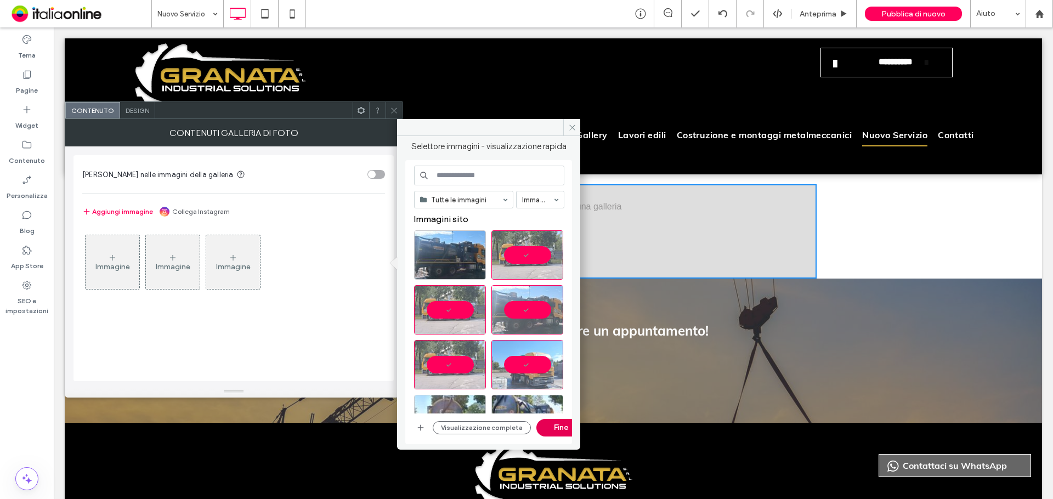
click at [557, 427] on button "Fine" at bounding box center [560, 428] width 49 height 18
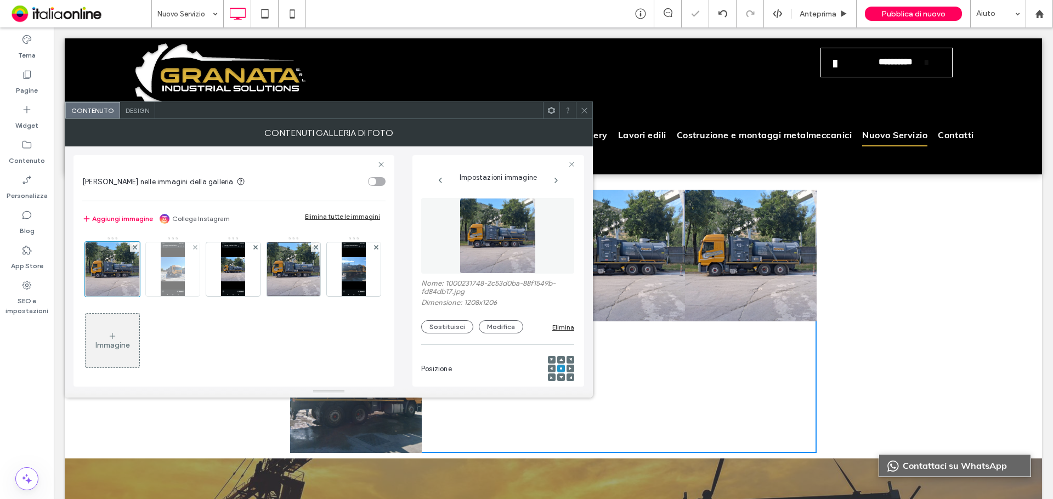
click at [167, 265] on img at bounding box center [173, 269] width 24 height 54
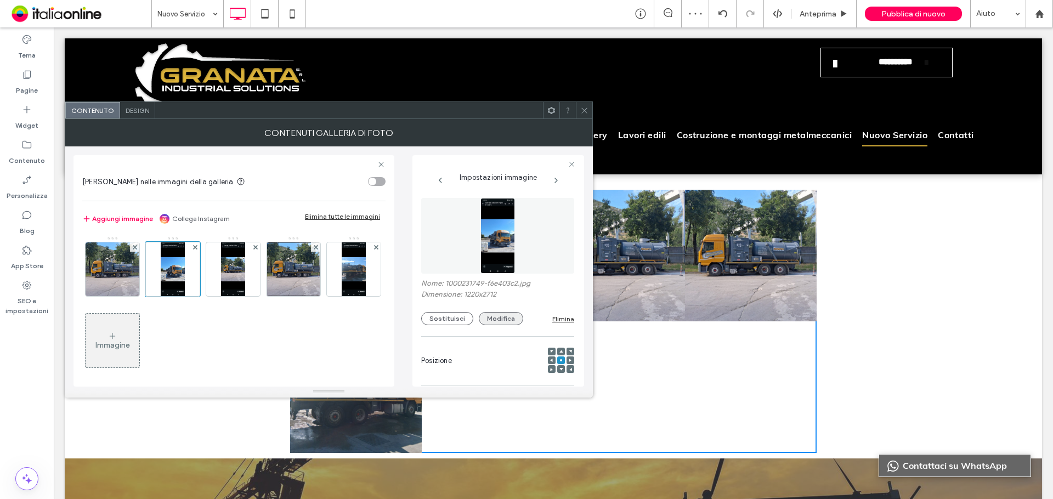
click at [498, 313] on button "Modifica" at bounding box center [501, 318] width 44 height 13
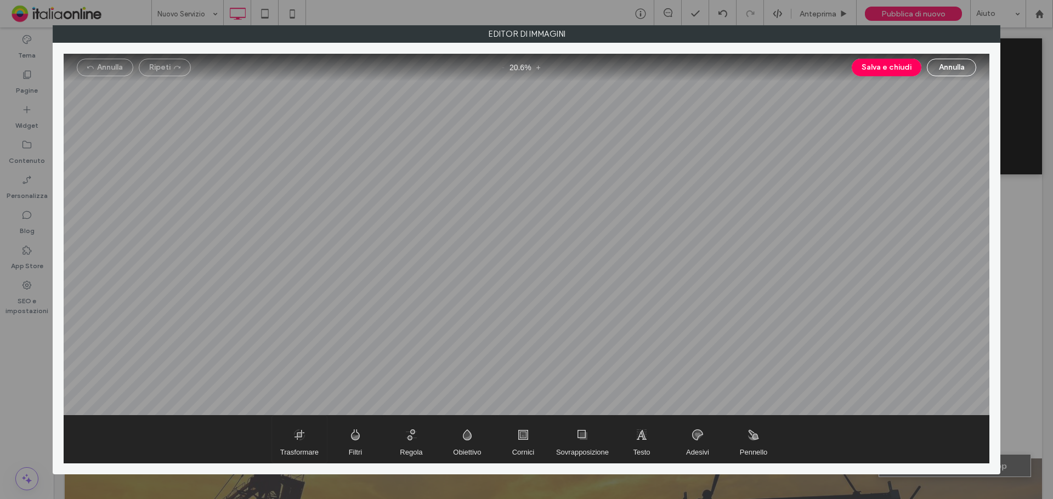
click at [289, 439] on span "Trasformare" at bounding box center [299, 439] width 55 height 47
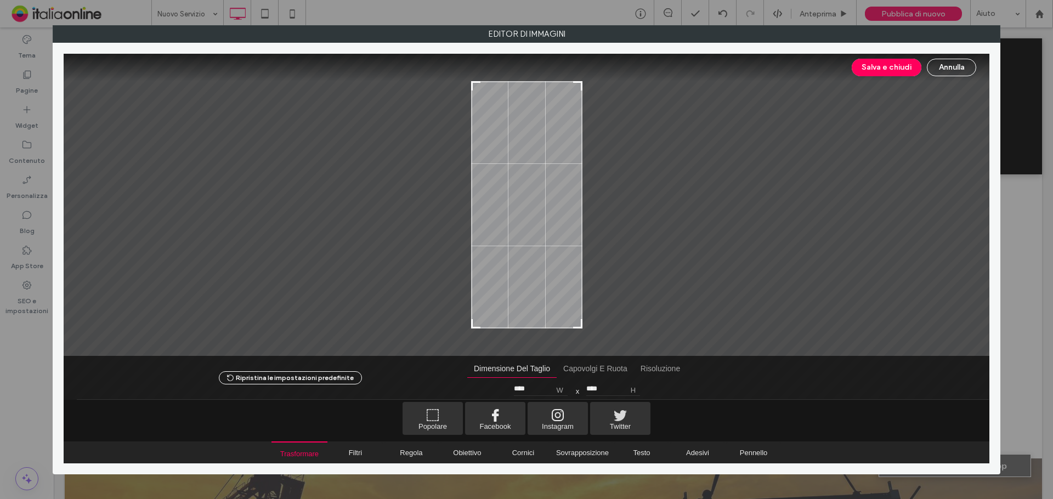
type input "****"
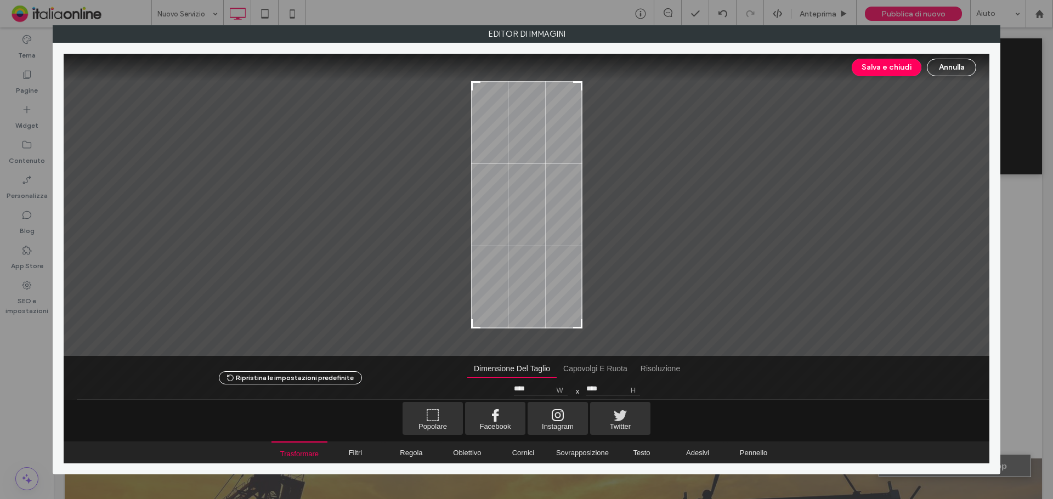
type input "****"
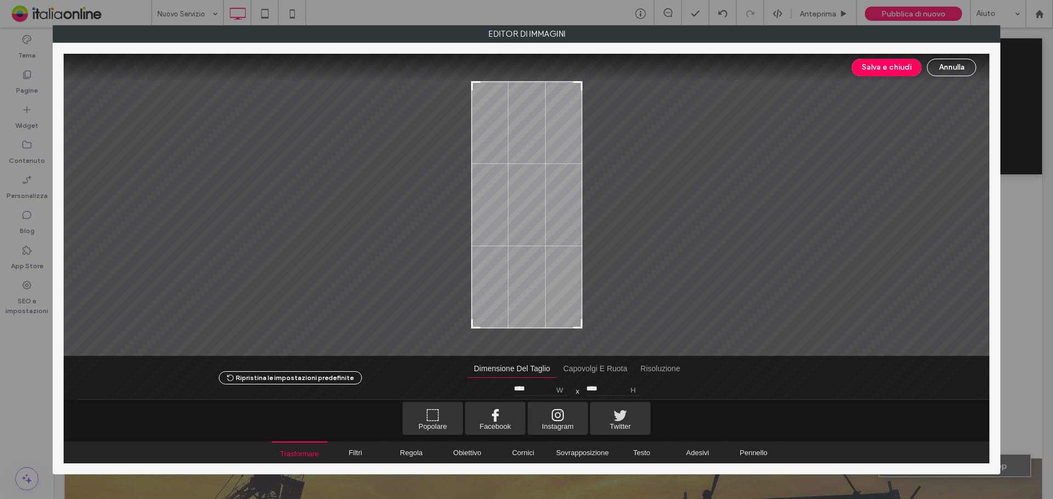
type input "****"
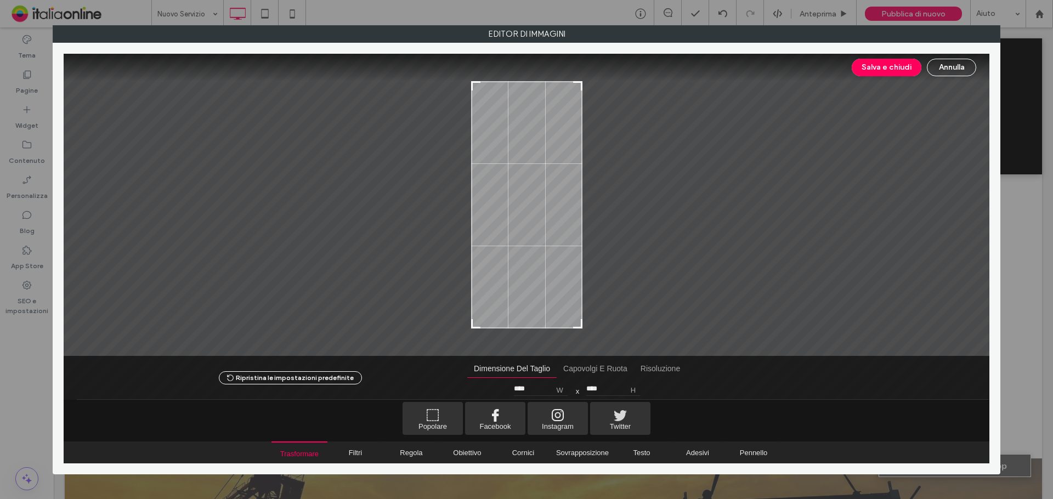
type input "****"
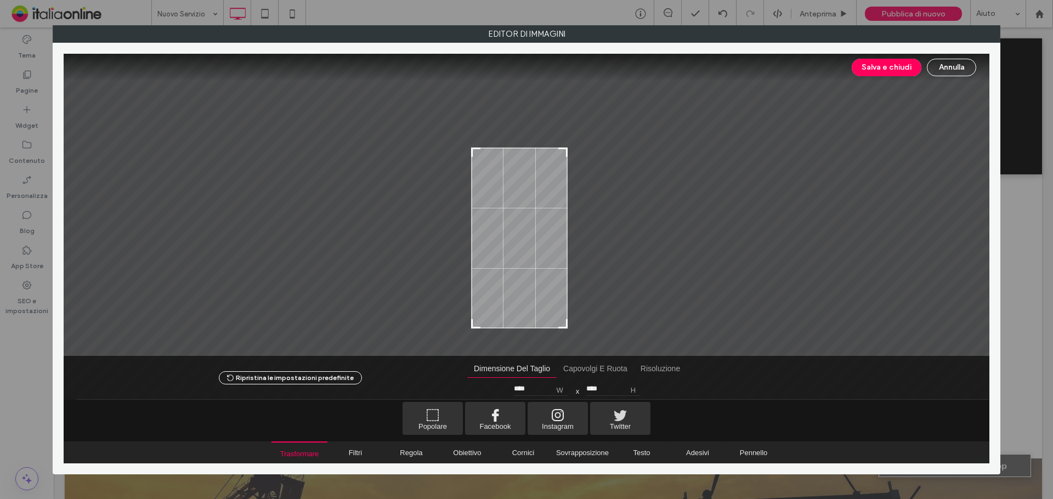
type input "****"
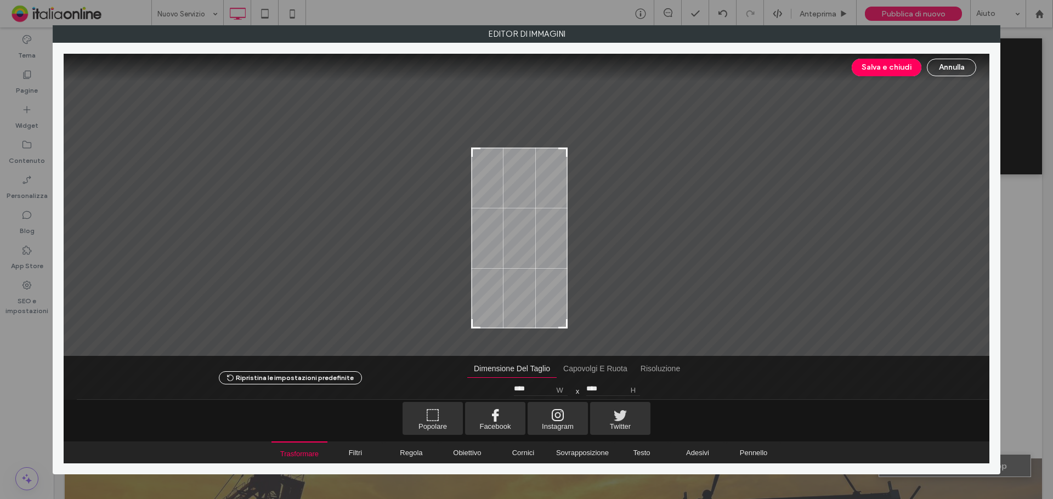
type input "****"
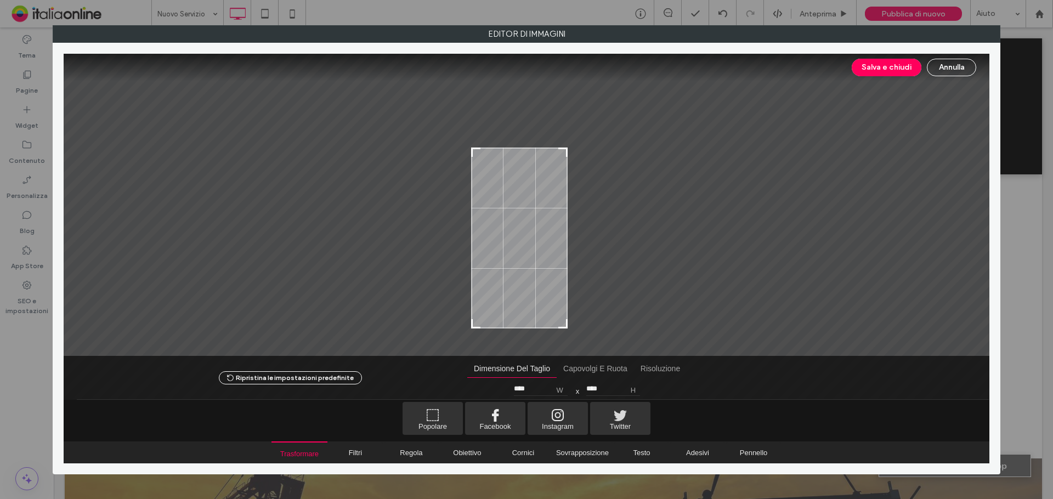
type input "****"
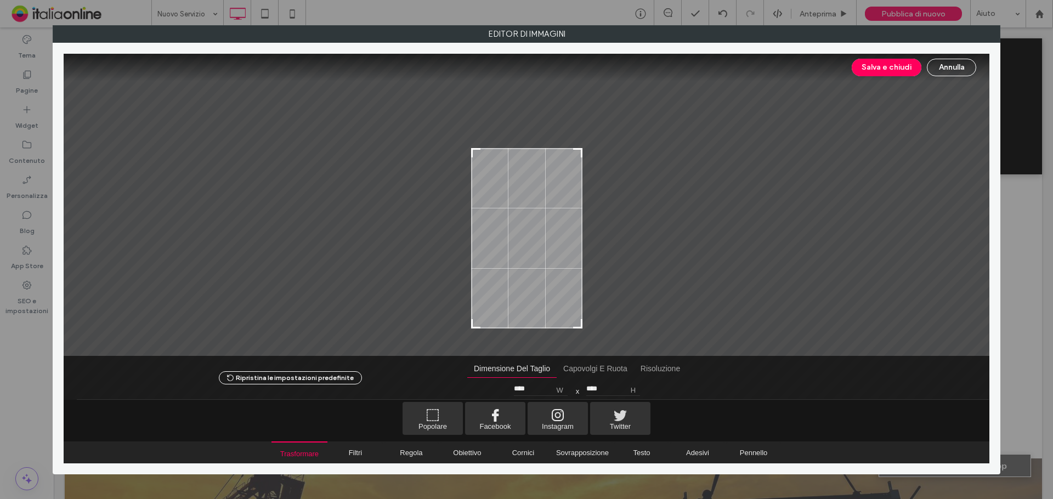
drag, startPoint x: 578, startPoint y: 82, endPoint x: 583, endPoint y: 149, distance: 67.1
click at [583, 149] on div at bounding box center [527, 205] width 926 height 302
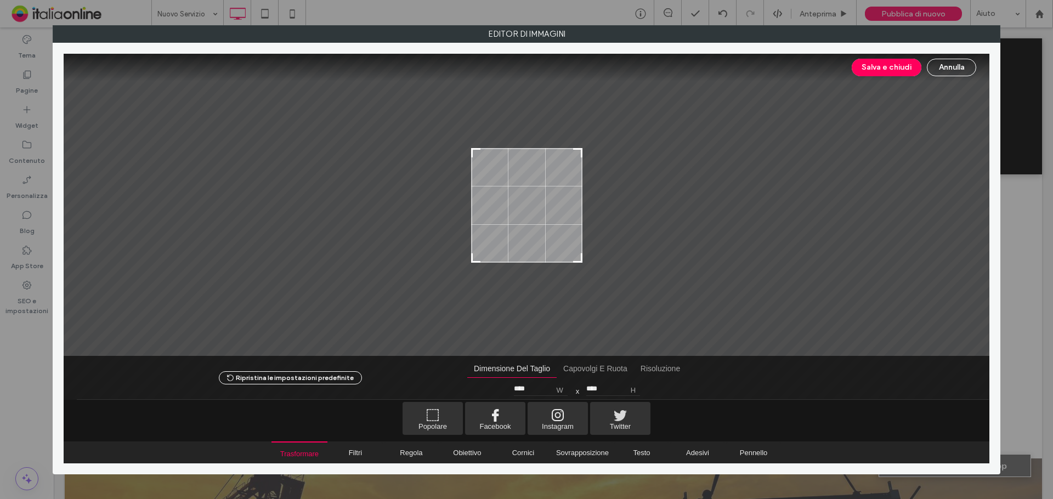
type input "****"
drag, startPoint x: 584, startPoint y: 315, endPoint x: 591, endPoint y: 258, distance: 57.4
click at [591, 258] on div at bounding box center [527, 205] width 926 height 302
click at [880, 62] on button "Salva e chiudi" at bounding box center [887, 68] width 70 height 18
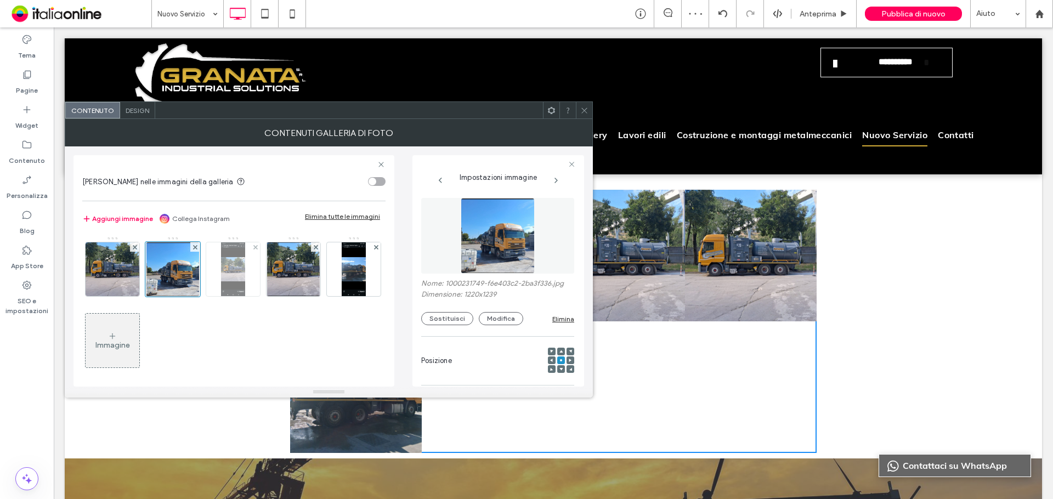
click at [251, 248] on div at bounding box center [255, 246] width 9 height 9
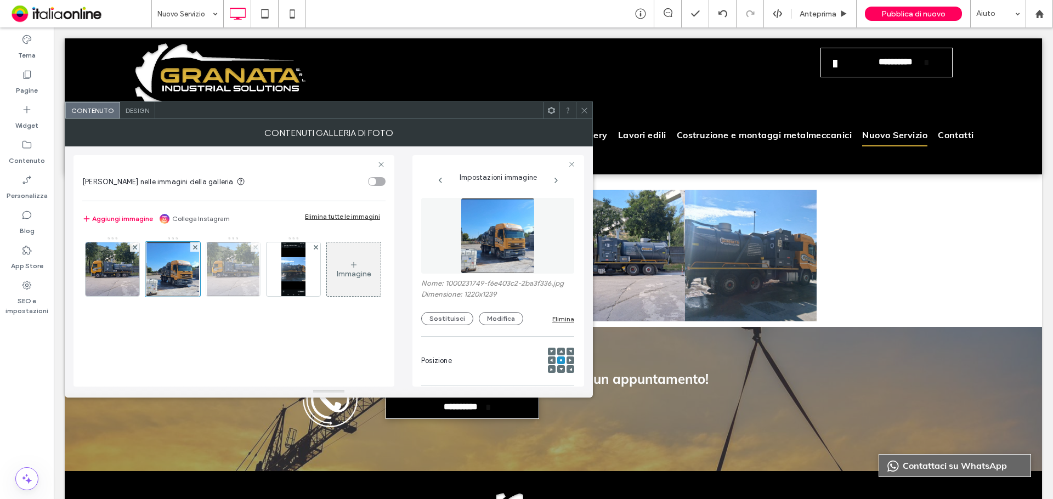
click at [253, 246] on icon at bounding box center [255, 247] width 4 height 4
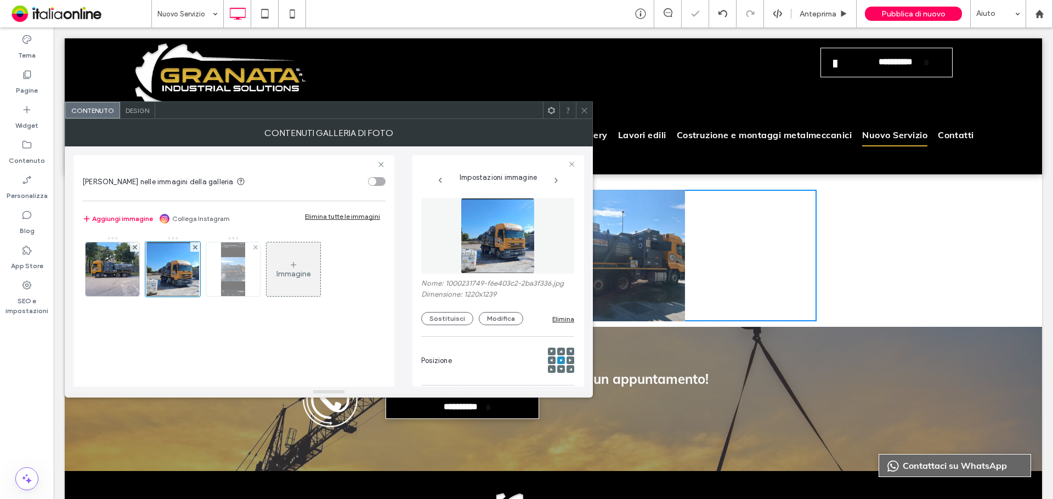
click at [235, 278] on img at bounding box center [233, 269] width 24 height 54
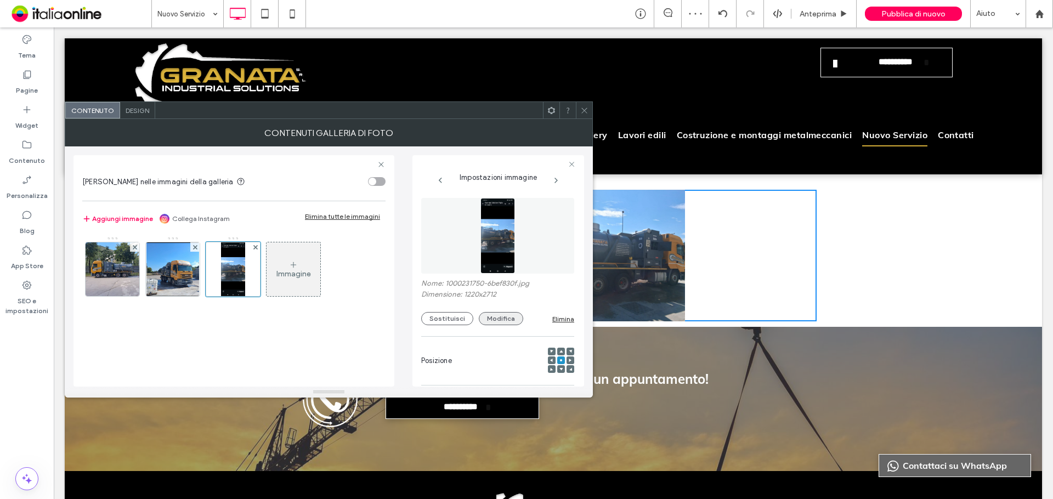
click at [484, 315] on button "Modifica" at bounding box center [501, 318] width 44 height 13
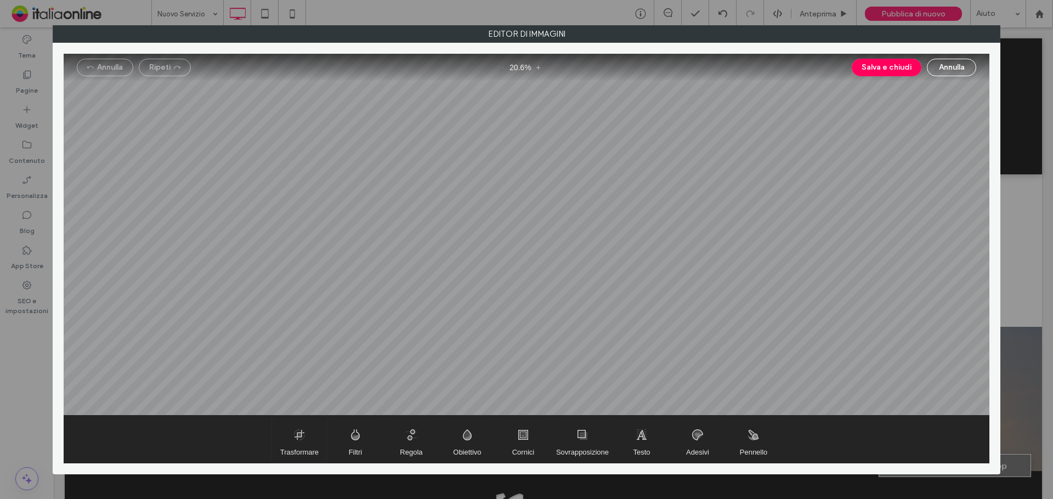
drag, startPoint x: 307, startPoint y: 446, endPoint x: 312, endPoint y: 429, distance: 17.7
click at [307, 446] on span "Trasformare" at bounding box center [299, 439] width 55 height 47
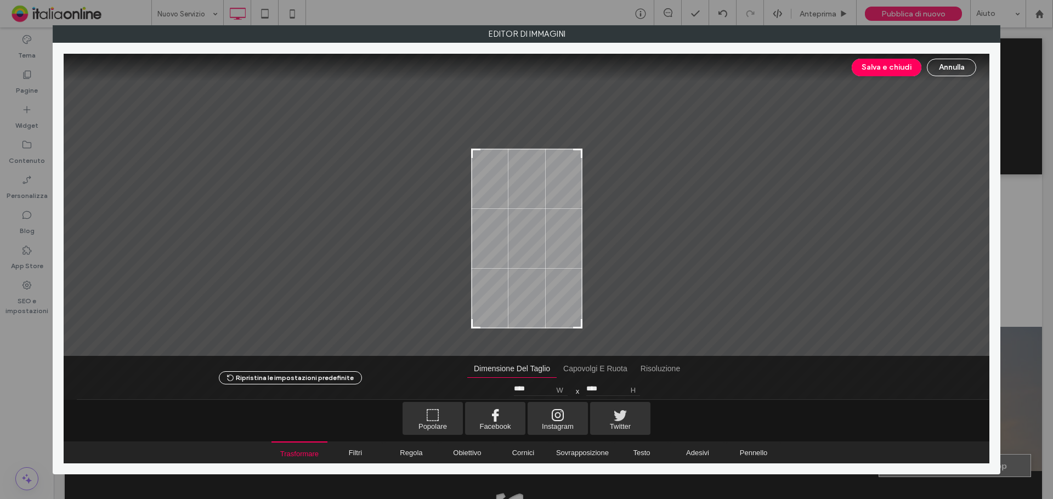
drag, startPoint x: 579, startPoint y: 81, endPoint x: 585, endPoint y: 148, distance: 67.8
click at [585, 148] on div at bounding box center [527, 205] width 926 height 302
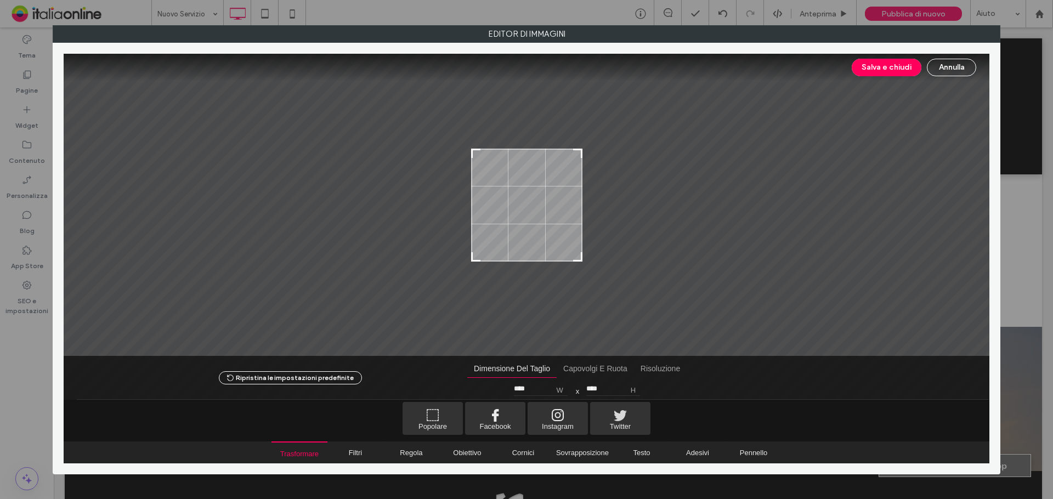
type input "****"
drag, startPoint x: 575, startPoint y: 327, endPoint x: 587, endPoint y: 260, distance: 68.6
click at [587, 260] on div at bounding box center [527, 205] width 926 height 302
click at [870, 75] on button "Salva e chiudi" at bounding box center [887, 68] width 70 height 18
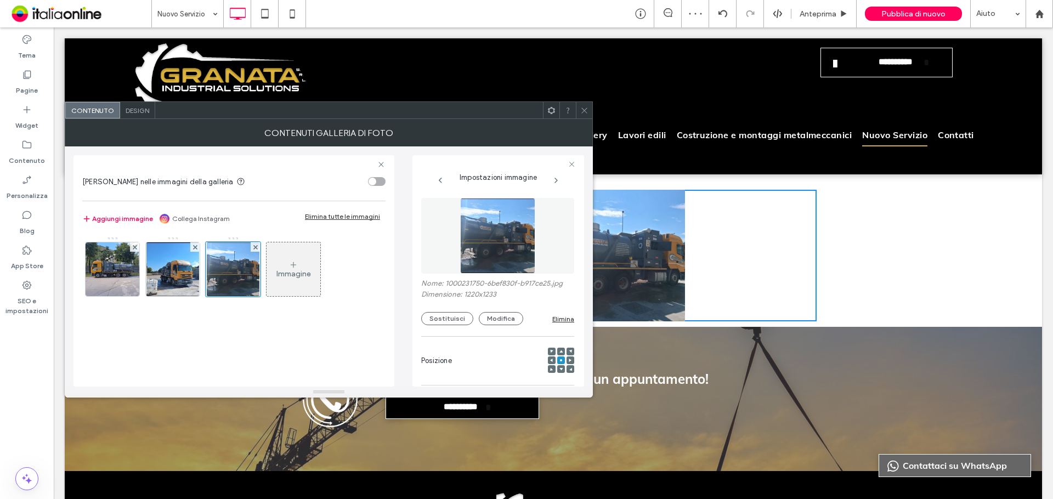
click at [143, 113] on span "Design" at bounding box center [138, 110] width 24 height 8
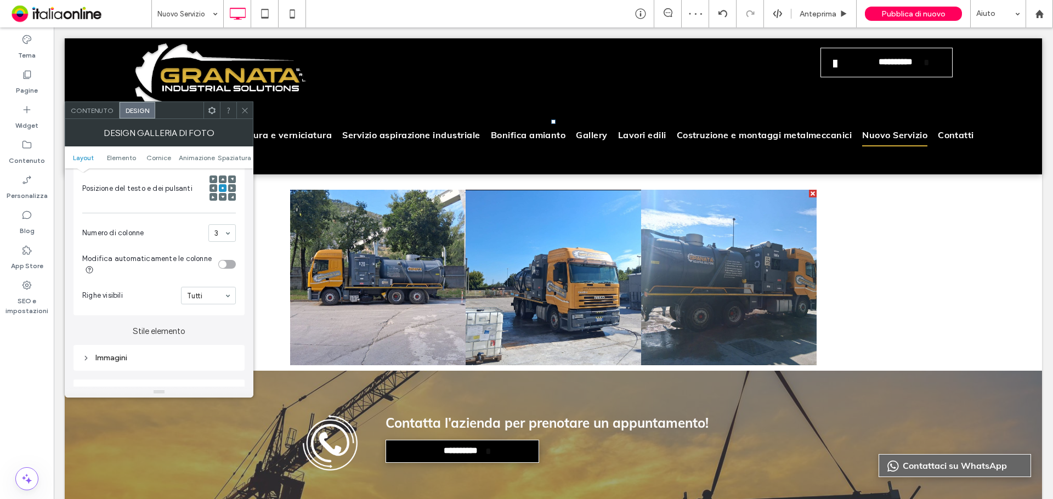
scroll to position [329, 0]
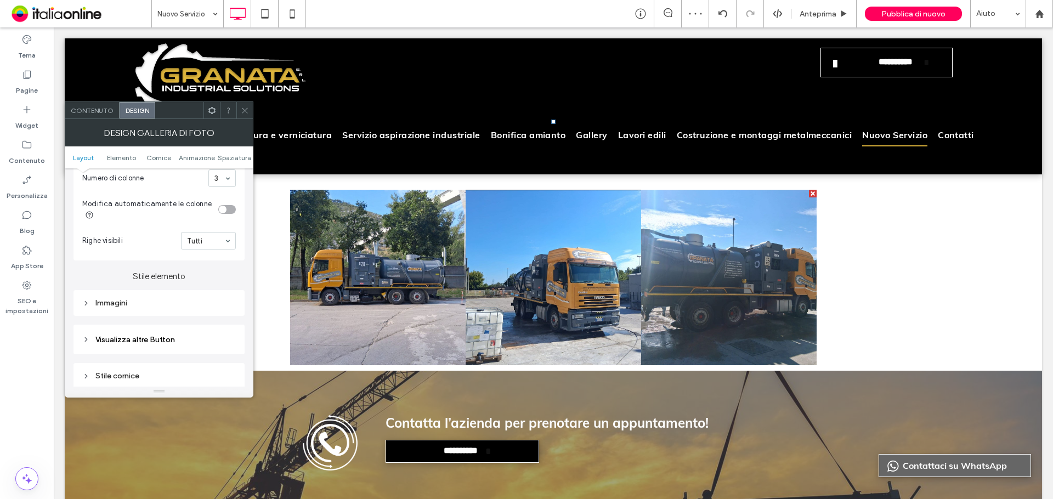
click at [159, 315] on div "Immagini" at bounding box center [159, 303] width 171 height 26
click at [162, 314] on div "Immagini" at bounding box center [159, 303] width 171 height 26
click at [169, 302] on div "Immagini" at bounding box center [159, 302] width 154 height 9
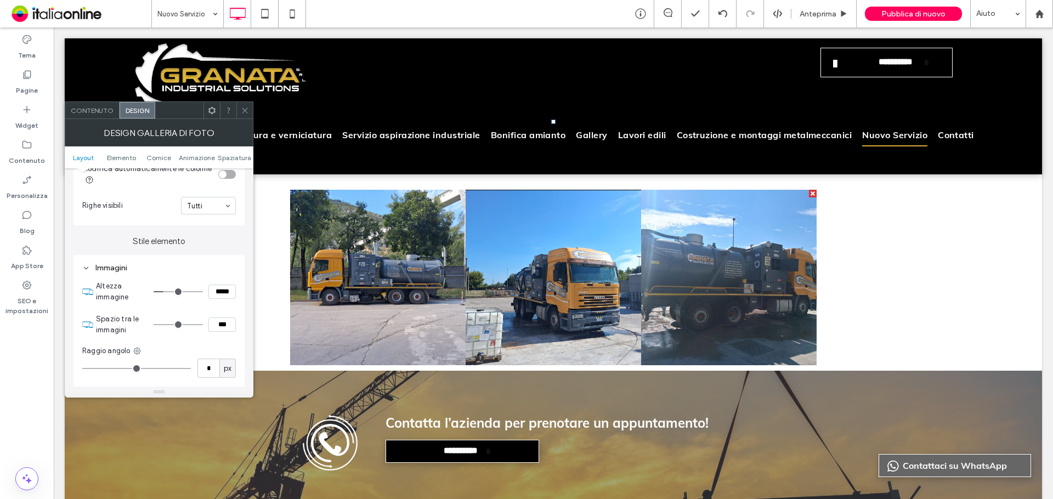
scroll to position [384, 0]
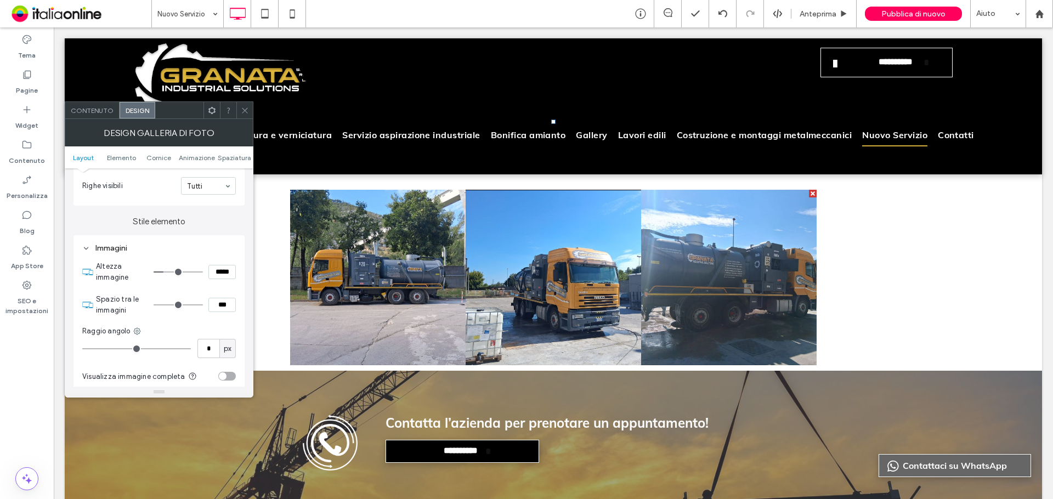
type input "*"
type input "***"
type input "*"
type input "***"
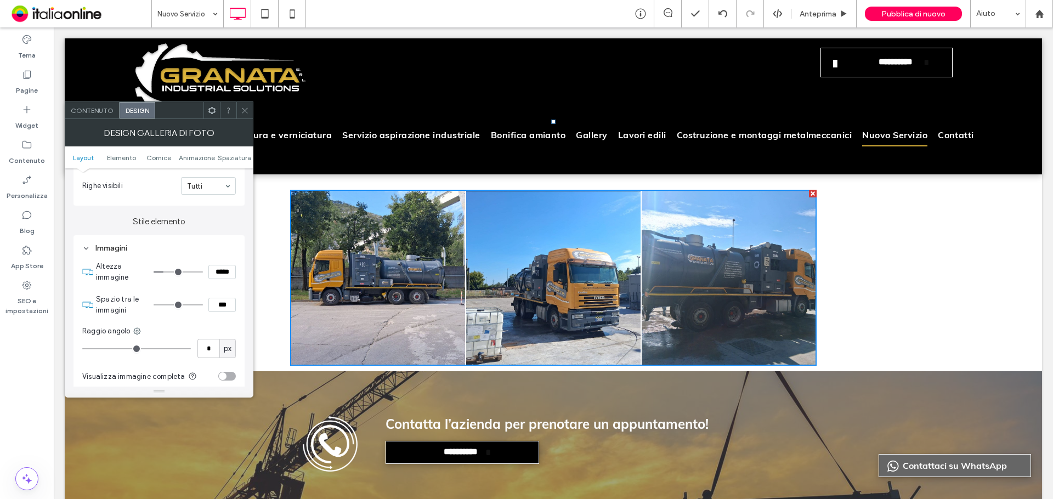
type input "*"
type input "***"
type input "*"
type input "***"
type input "*"
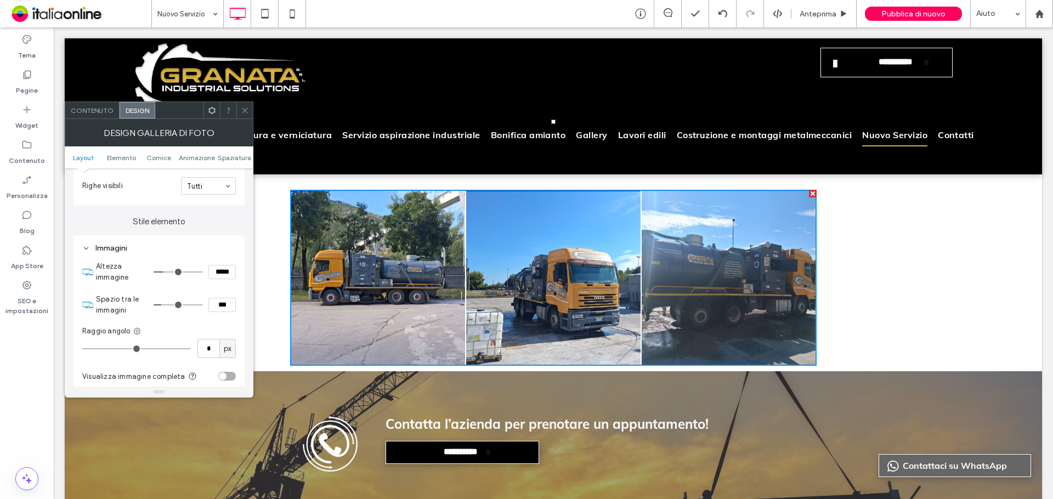
type input "***"
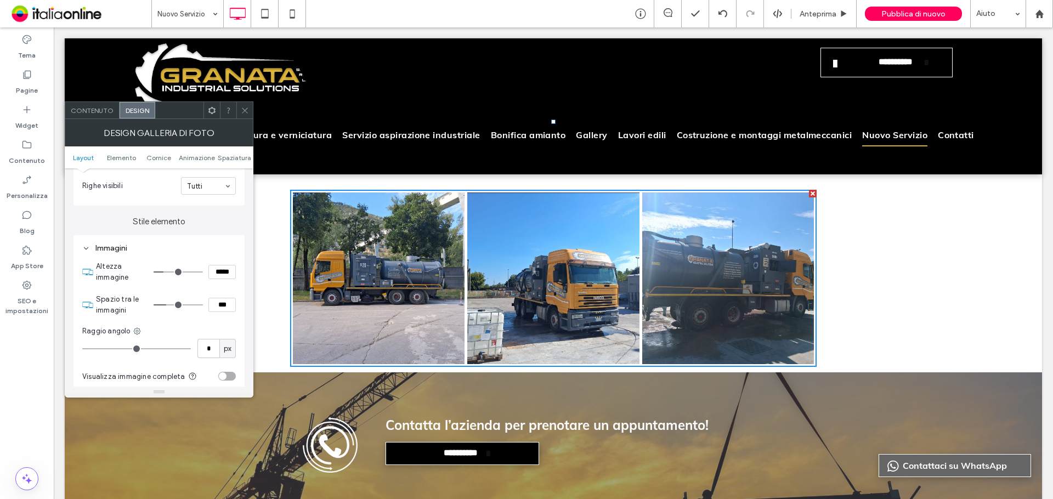
type input "*"
type input "***"
drag, startPoint x: 157, startPoint y: 308, endPoint x: 171, endPoint y: 307, distance: 14.3
click at [169, 306] on input "range" at bounding box center [178, 304] width 49 height 1
type input "*"
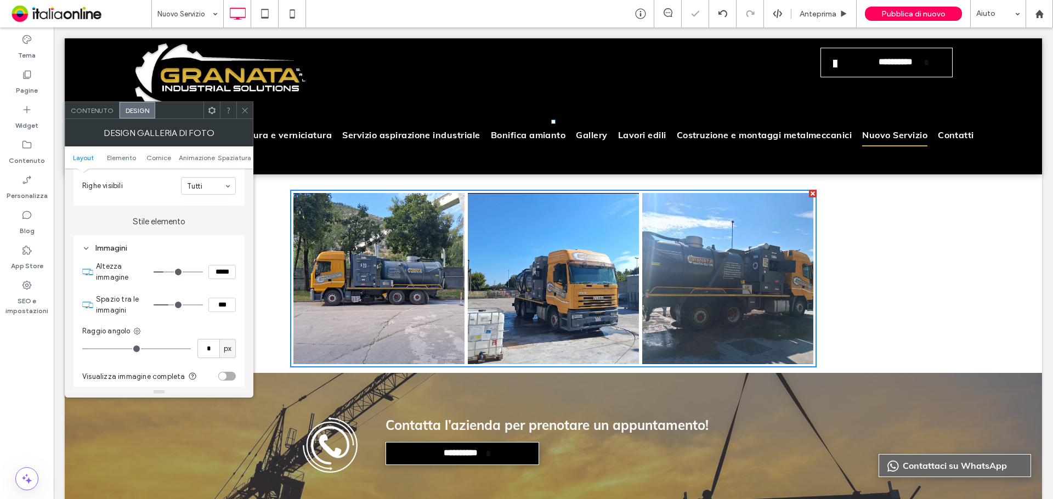
type input "***"
type input "*"
type input "***"
type input "*"
type input "***"
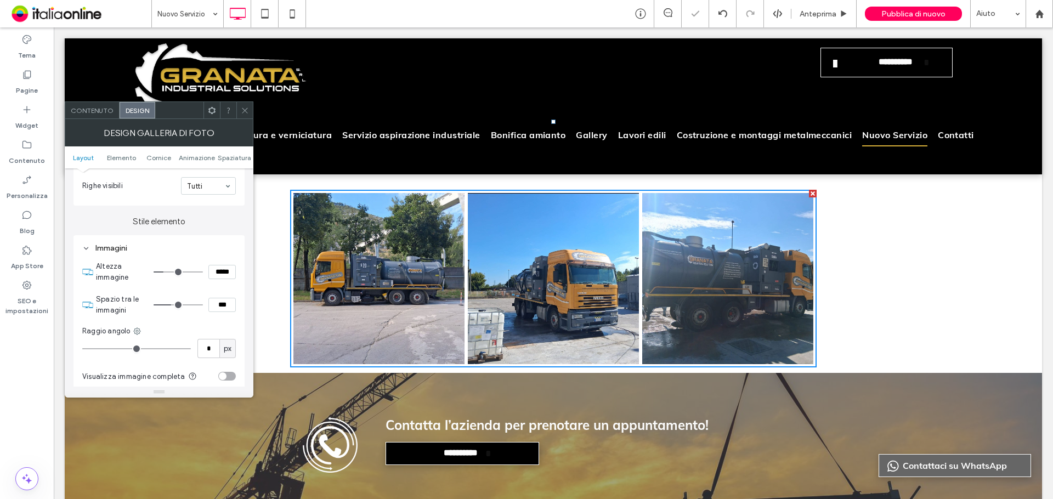
type input "**"
type input "****"
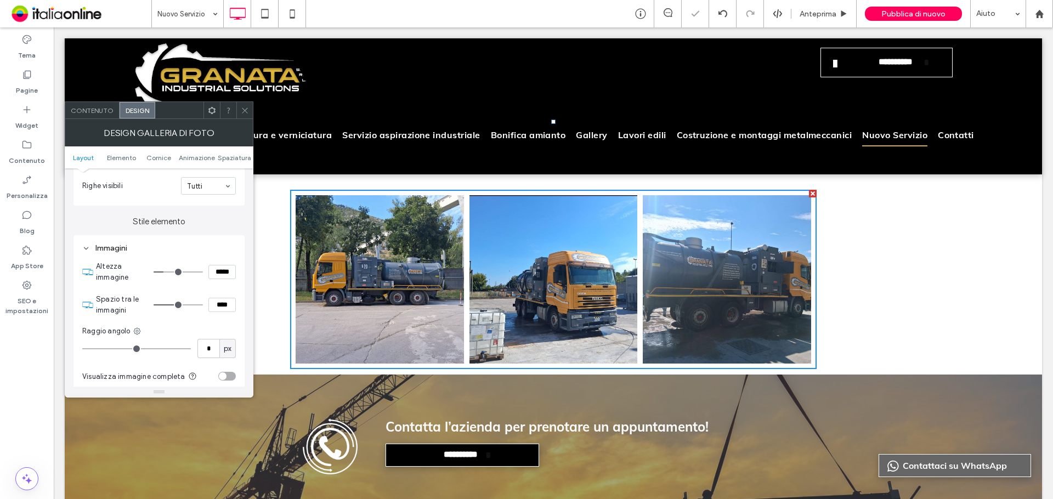
type input "**"
click at [178, 306] on input "range" at bounding box center [178, 304] width 49 height 1
click at [246, 111] on icon at bounding box center [245, 110] width 8 height 8
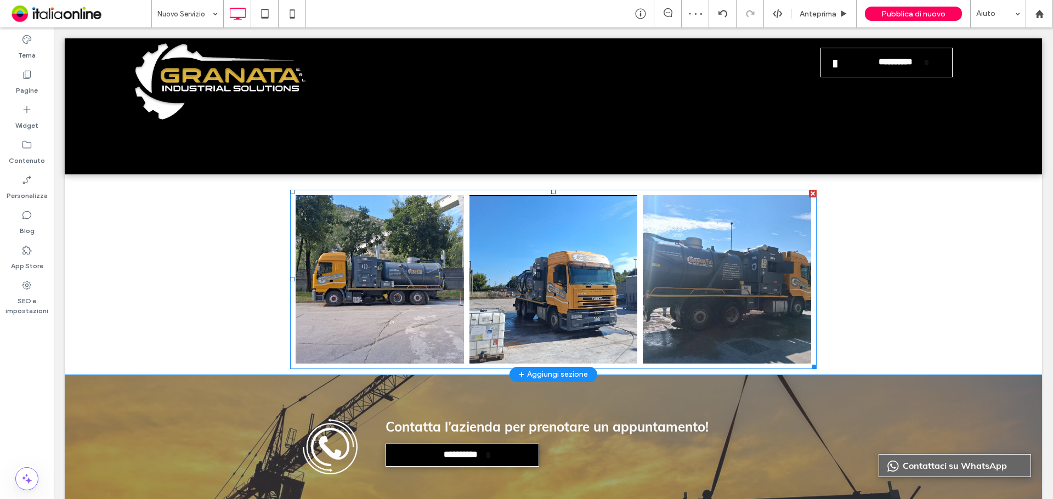
click at [426, 256] on link at bounding box center [380, 279] width 168 height 168
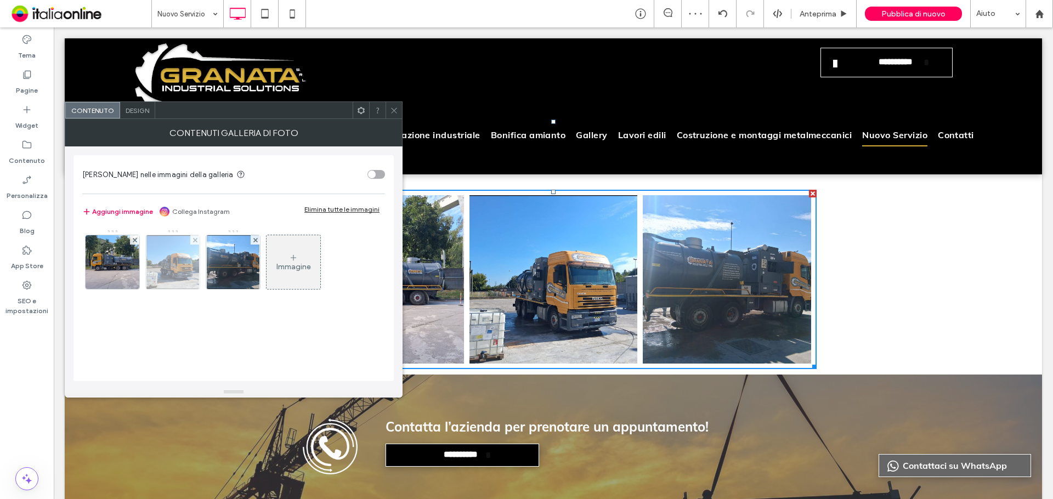
click at [170, 258] on img at bounding box center [172, 262] width 53 height 54
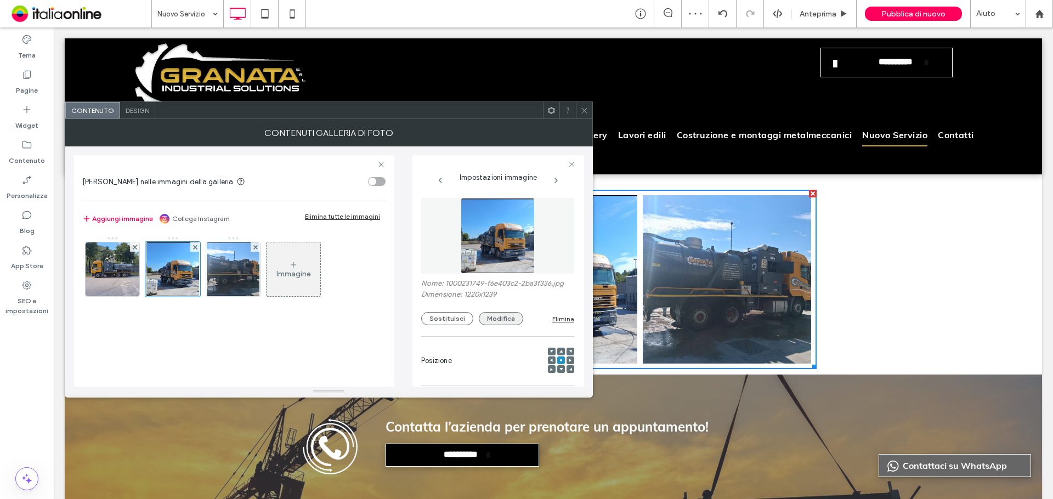
click at [500, 317] on button "Modifica" at bounding box center [501, 318] width 44 height 13
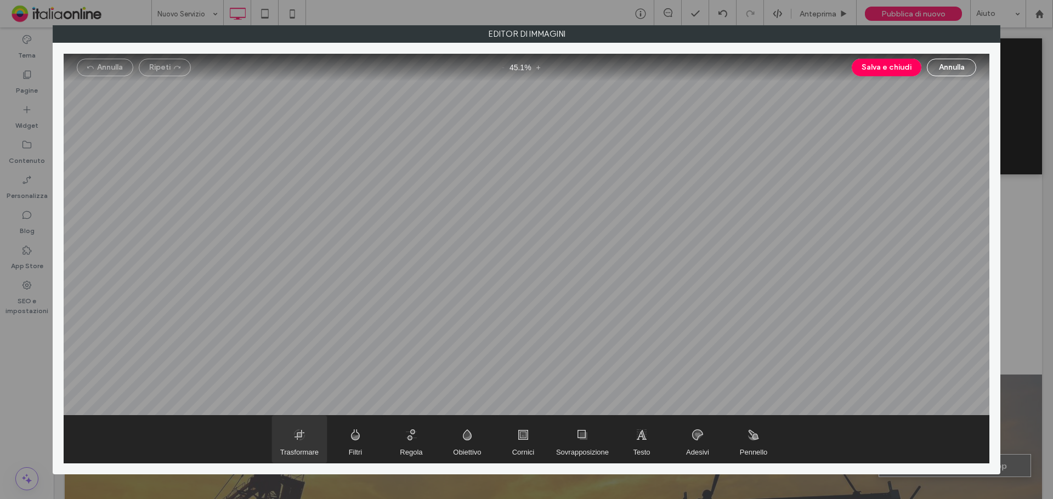
drag, startPoint x: 301, startPoint y: 442, endPoint x: 309, endPoint y: 433, distance: 12.4
click at [301, 442] on span "Trasformare" at bounding box center [299, 439] width 55 height 47
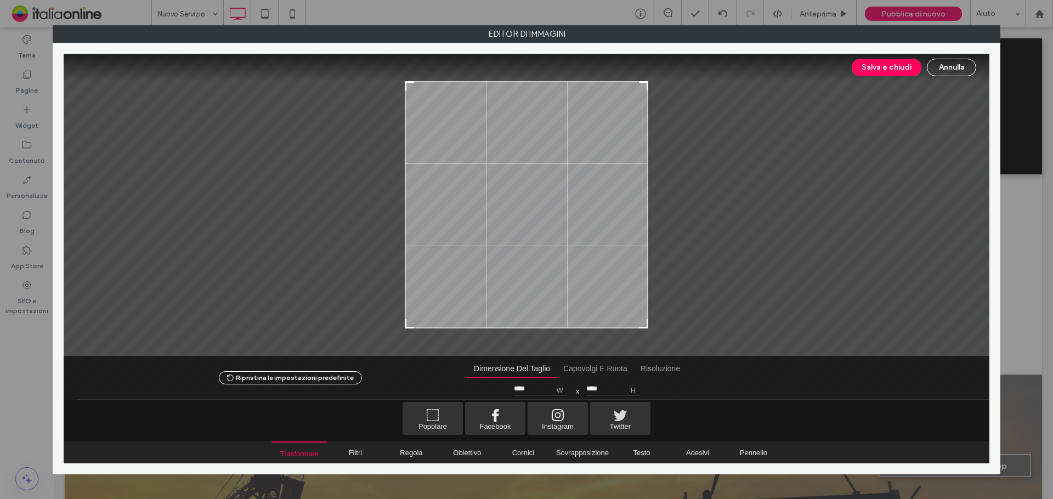
drag, startPoint x: 647, startPoint y: 80, endPoint x: 648, endPoint y: 88, distance: 8.3
click at [648, 88] on div "Salva e [PERSON_NAME] Ripristina le impostazioni predefinite Dimensione del tag…" at bounding box center [527, 259] width 926 height 410
drag, startPoint x: 647, startPoint y: 82, endPoint x: 647, endPoint y: 88, distance: 6.1
click at [647, 88] on div at bounding box center [643, 92] width 13 height 13
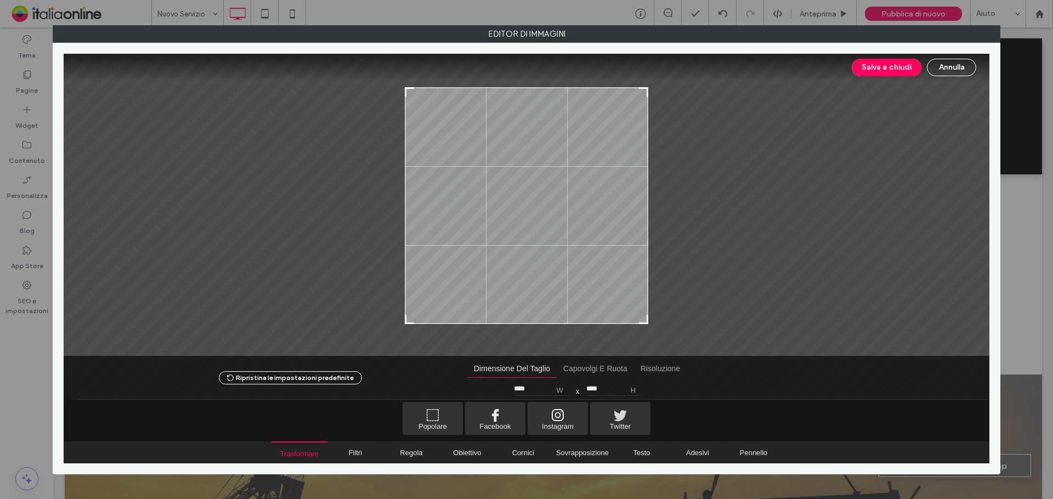
type input "****"
click at [643, 325] on div at bounding box center [642, 320] width 13 height 13
click at [894, 64] on button "Salva e chiudi" at bounding box center [887, 68] width 70 height 18
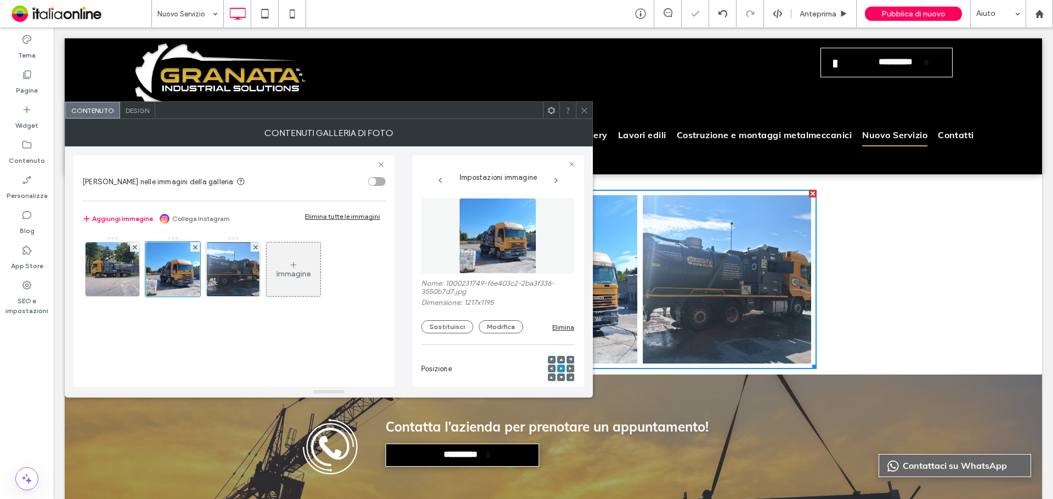
click at [584, 105] on span at bounding box center [584, 110] width 8 height 16
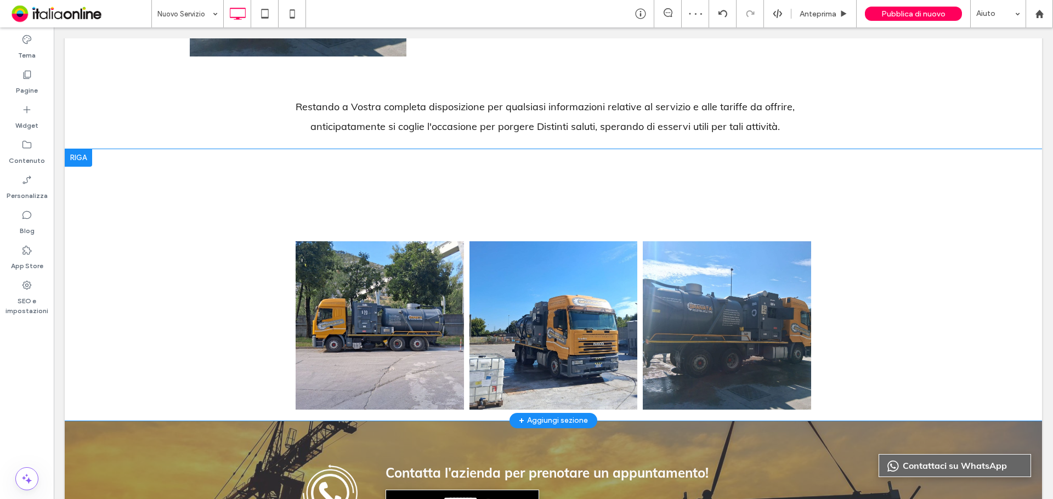
scroll to position [633, 0]
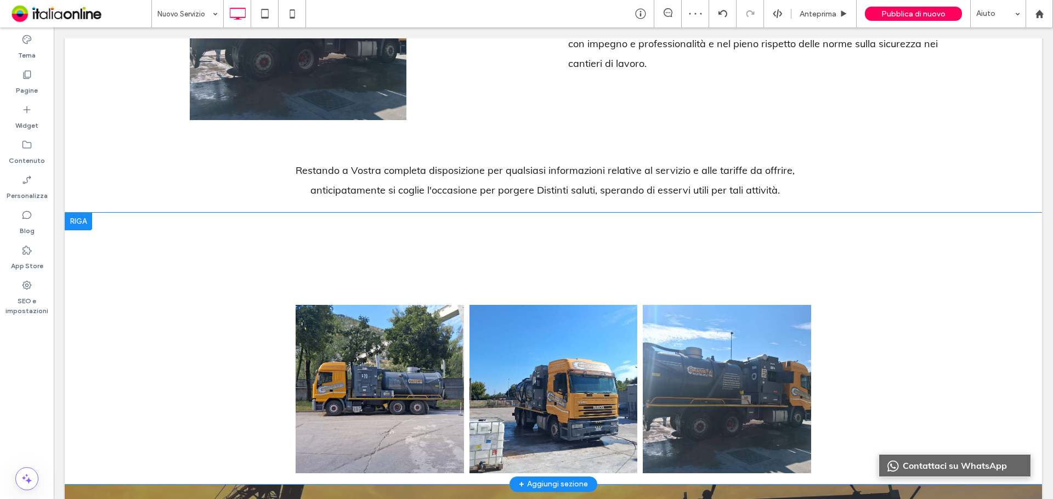
click at [80, 229] on div at bounding box center [78, 222] width 27 height 18
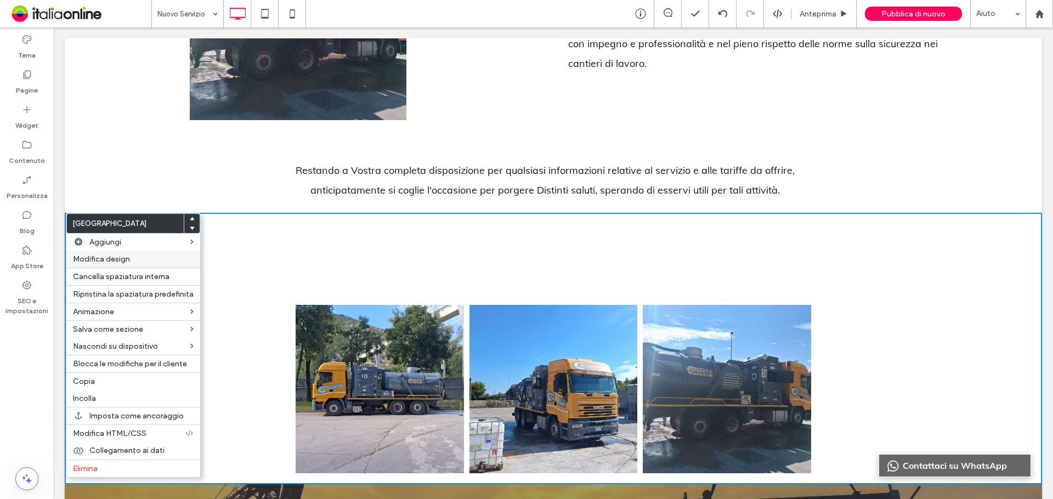
click at [149, 259] on label "Modifica design" at bounding box center [133, 259] width 121 height 9
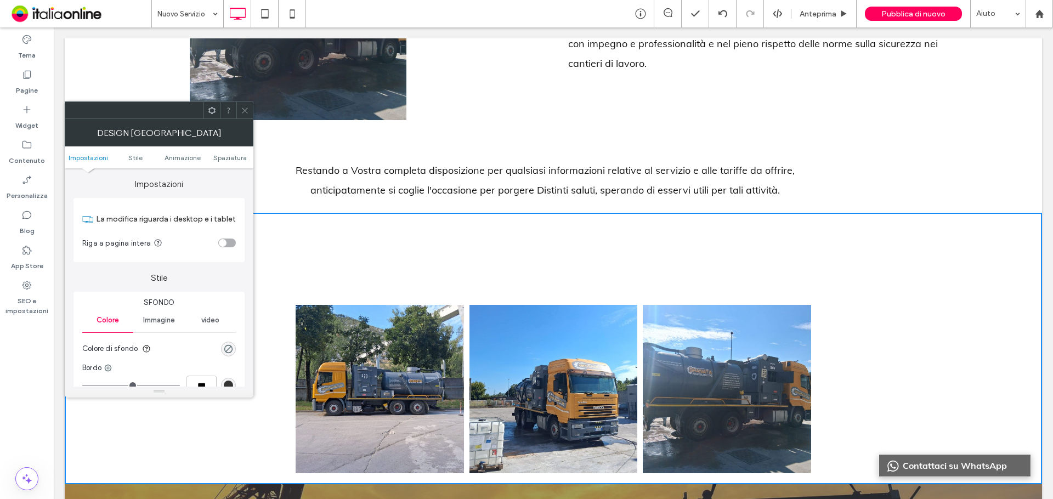
click at [231, 246] on div "toggle" at bounding box center [227, 243] width 18 height 9
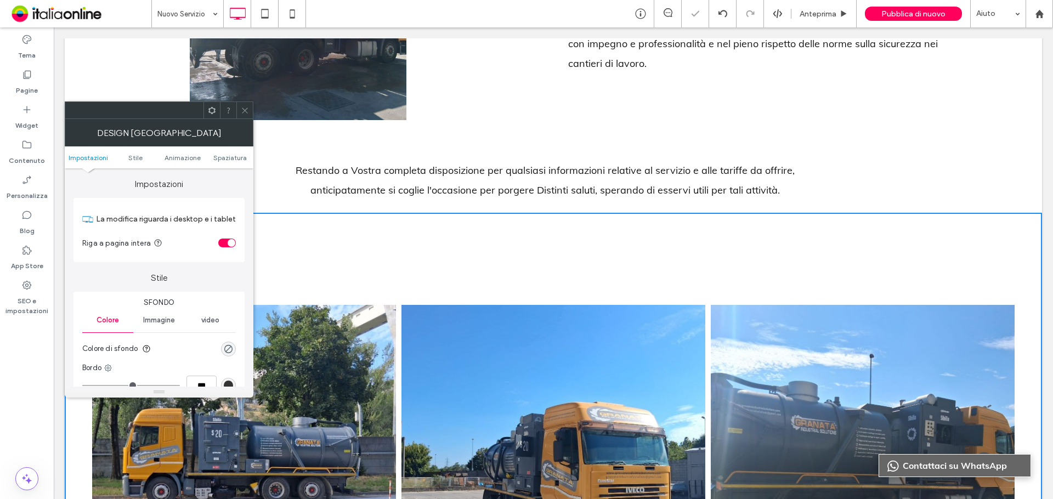
click at [243, 118] on span at bounding box center [245, 110] width 8 height 16
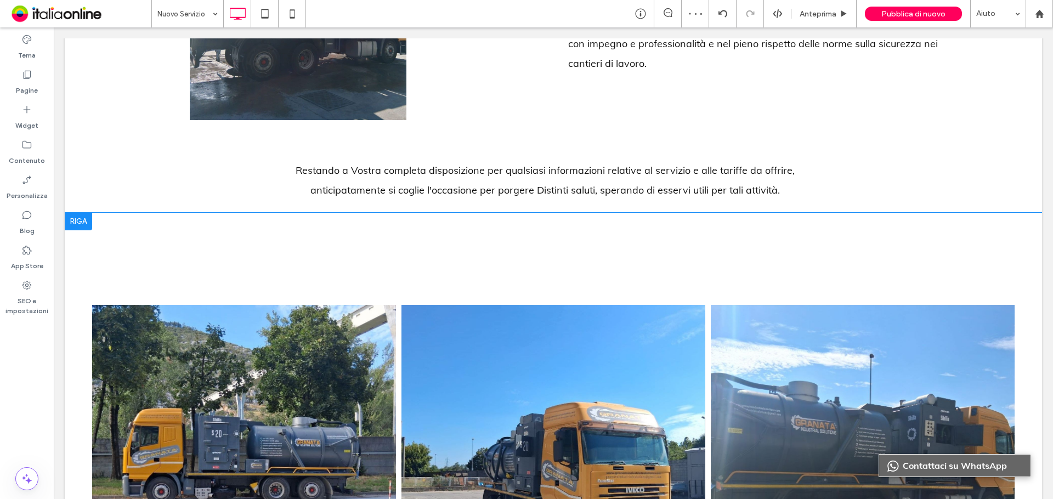
click at [91, 224] on div at bounding box center [78, 222] width 27 height 18
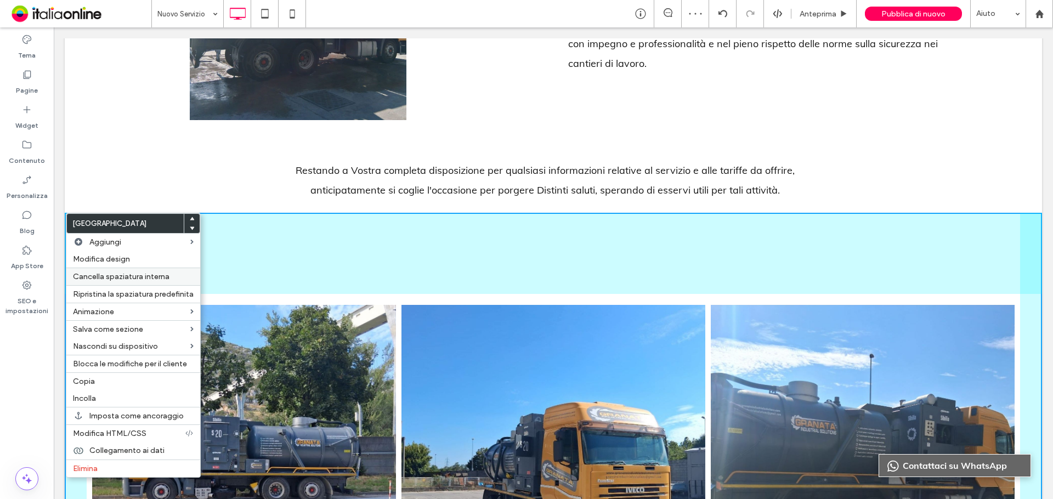
click at [118, 276] on span "Cancella spaziatura interna" at bounding box center [121, 276] width 97 height 9
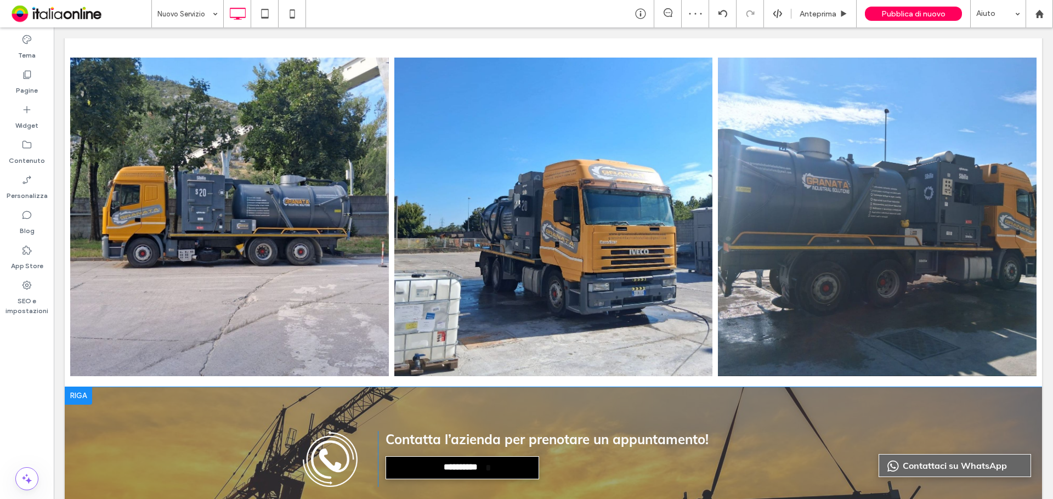
scroll to position [852, 0]
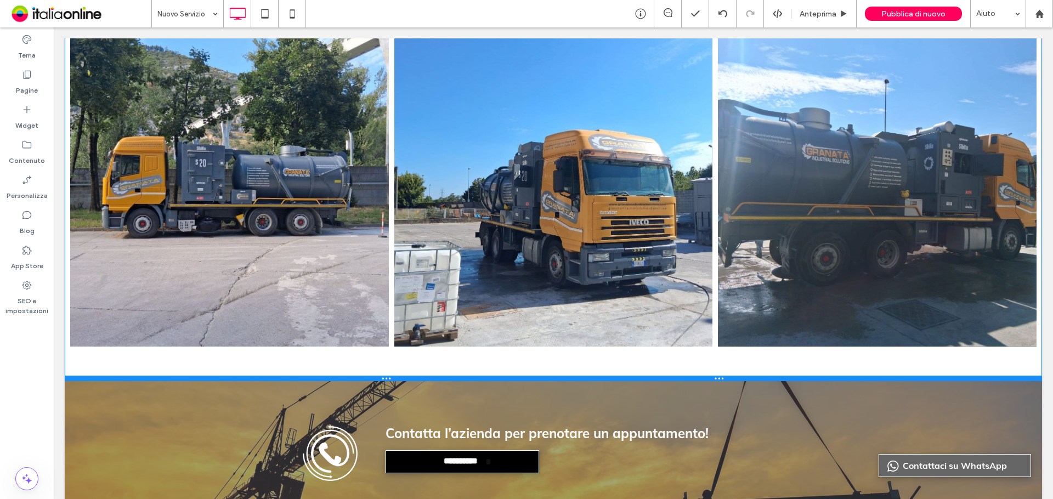
drag, startPoint x: 351, startPoint y: 330, endPoint x: 350, endPoint y: 376, distance: 46.6
click at [350, 376] on div at bounding box center [553, 378] width 977 height 5
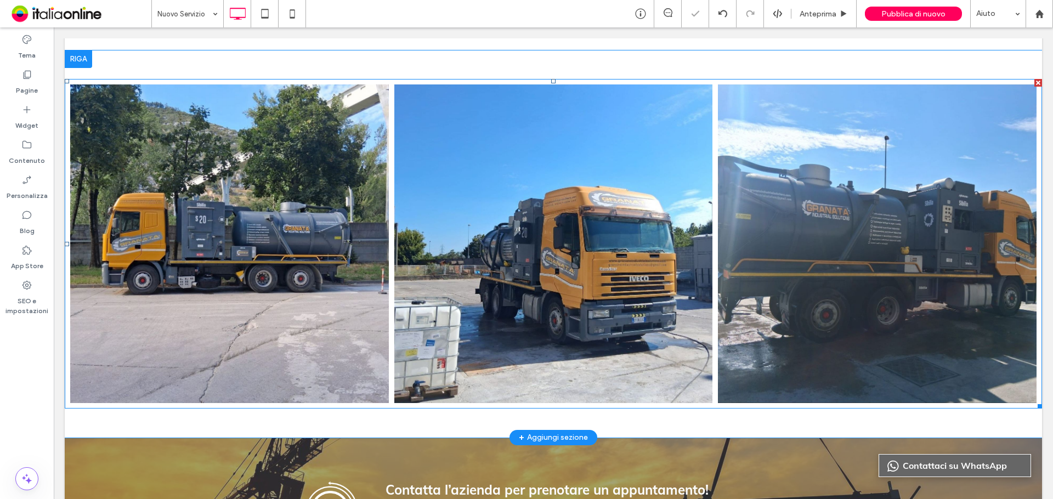
scroll to position [688, 0]
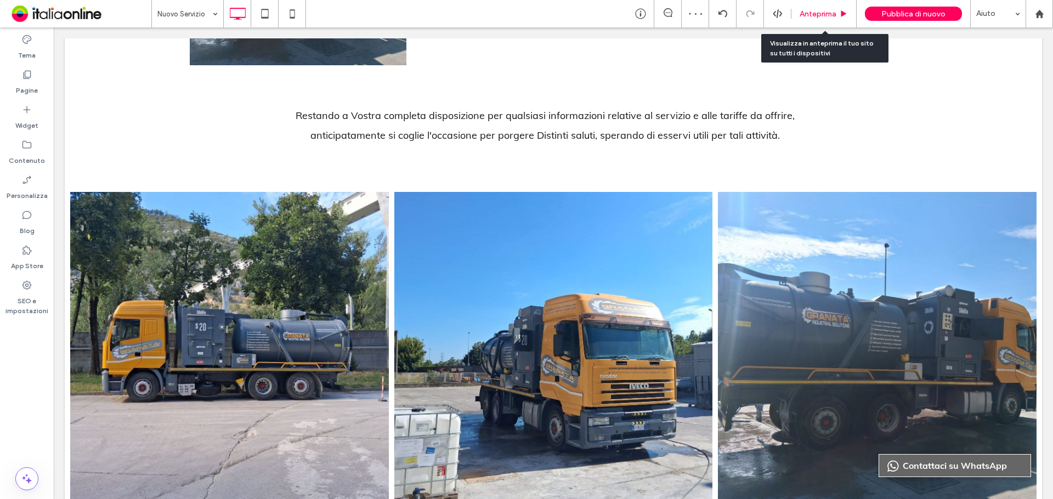
click at [817, 12] on span "Anteprima" at bounding box center [818, 13] width 37 height 9
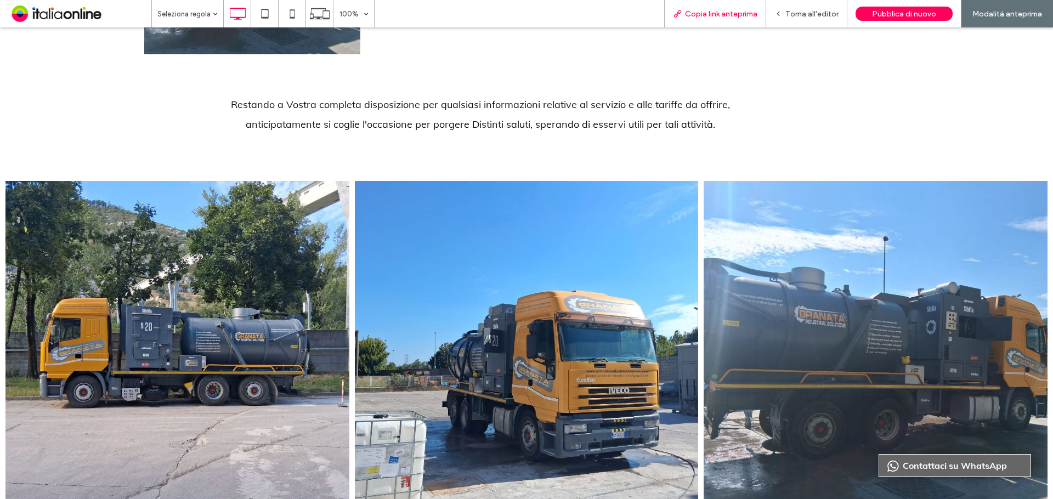
drag, startPoint x: 724, startPoint y: 10, endPoint x: 715, endPoint y: 16, distance: 10.7
click at [724, 10] on span "Copia link anteprima" at bounding box center [721, 13] width 72 height 9
click at [705, 10] on span "Copia link anteprima" at bounding box center [721, 13] width 72 height 9
